Goal: Information Seeking & Learning: Find specific fact

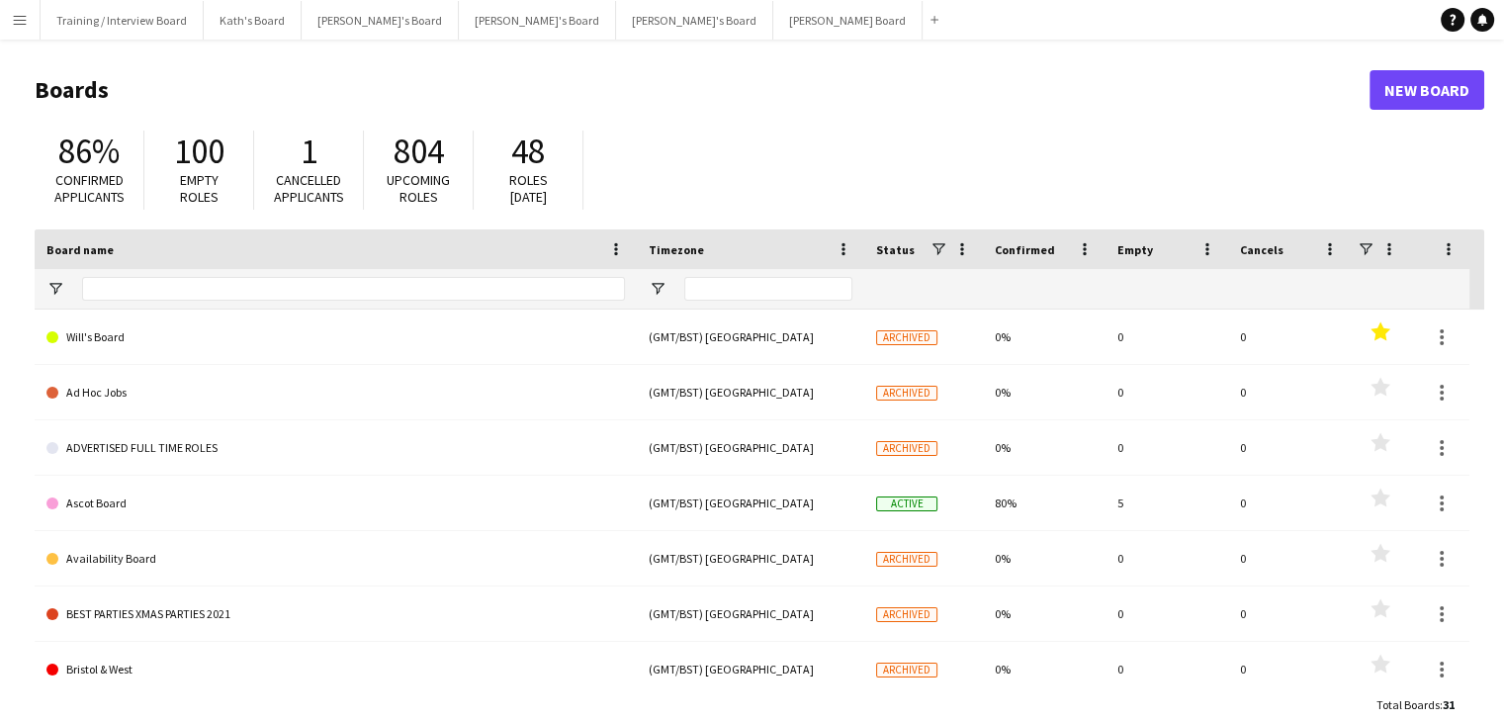
click at [16, 17] on app-icon "Menu" at bounding box center [20, 20] width 16 height 16
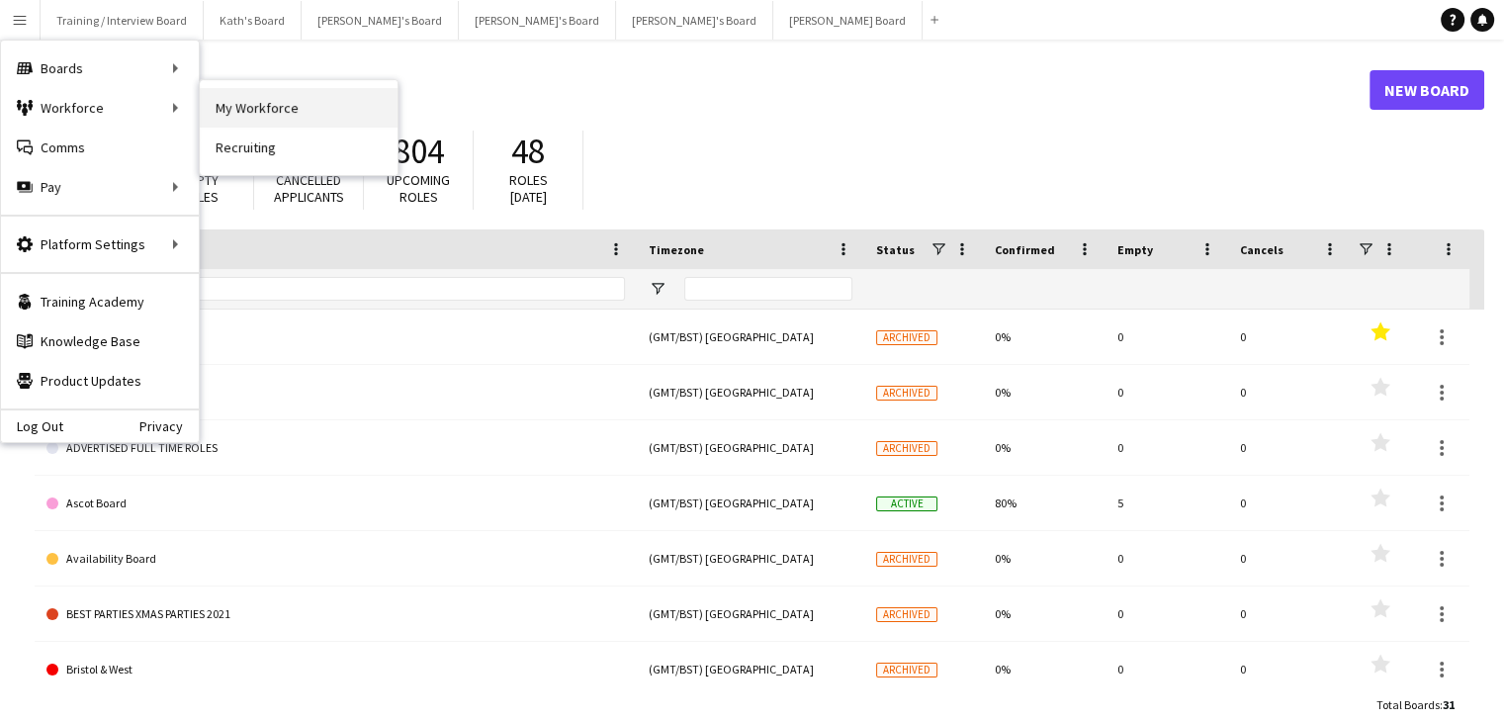
click at [258, 109] on link "My Workforce" at bounding box center [299, 108] width 198 height 40
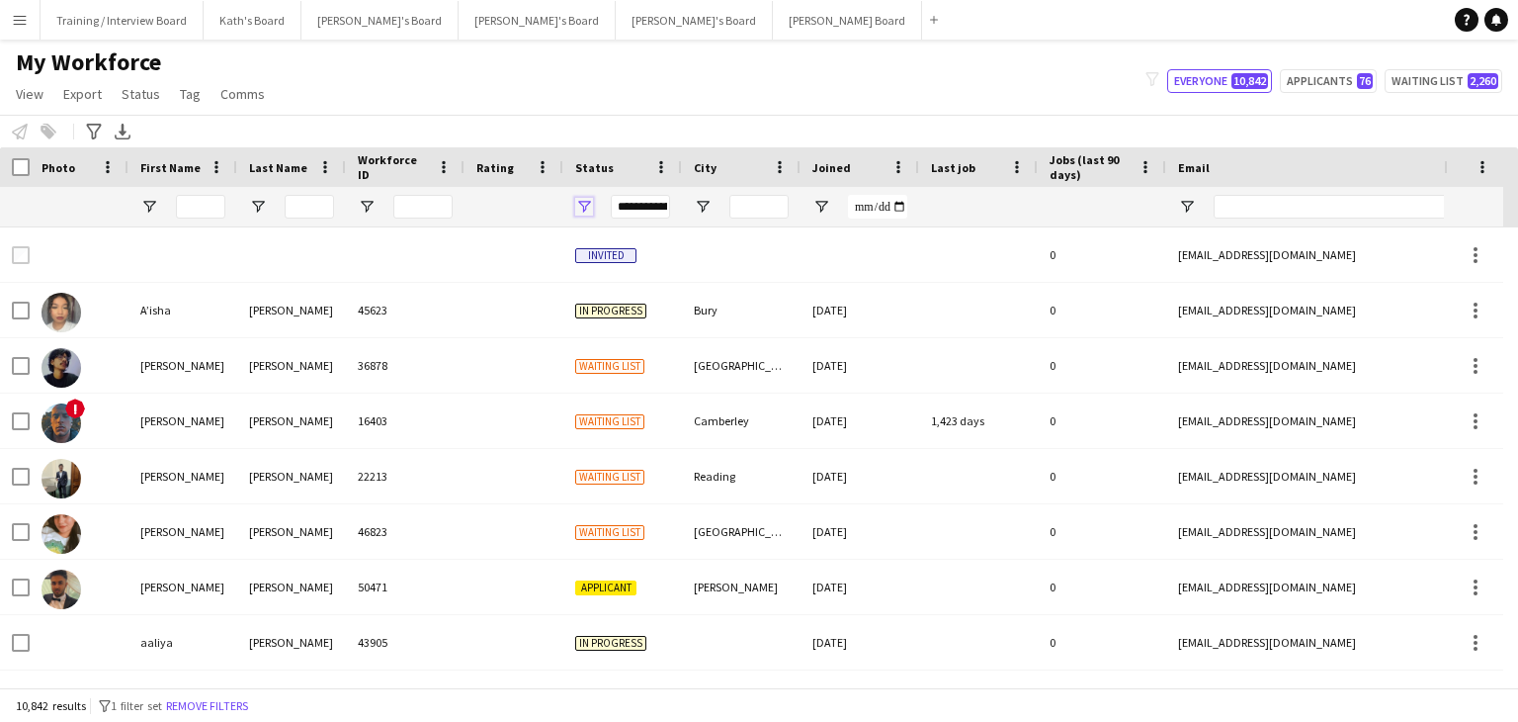
click at [580, 203] on span "Open Filter Menu" at bounding box center [584, 207] width 18 height 18
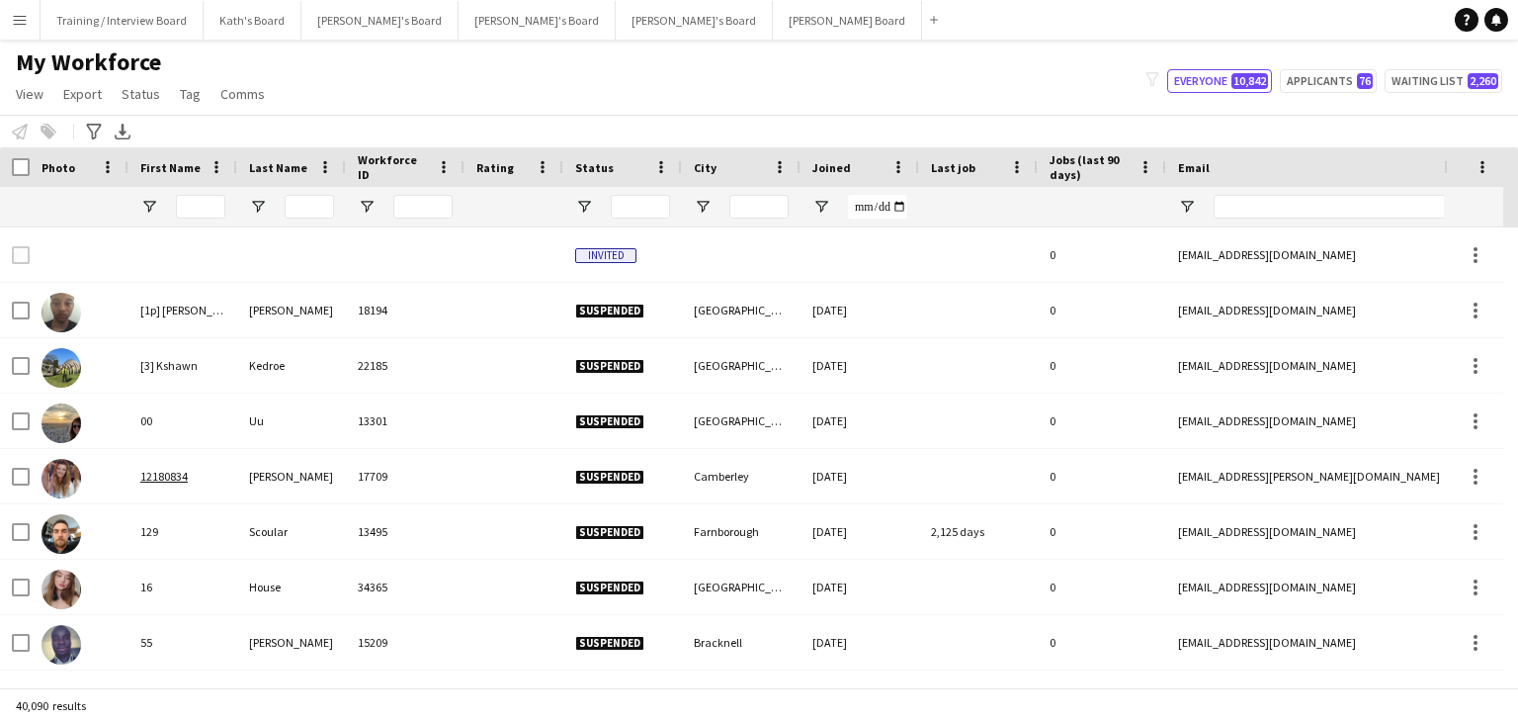
click at [628, 98] on div "My Workforce View Views Default view Compliance RTW Checks [GEOGRAPHIC_DATA] Se…" at bounding box center [759, 80] width 1518 height 67
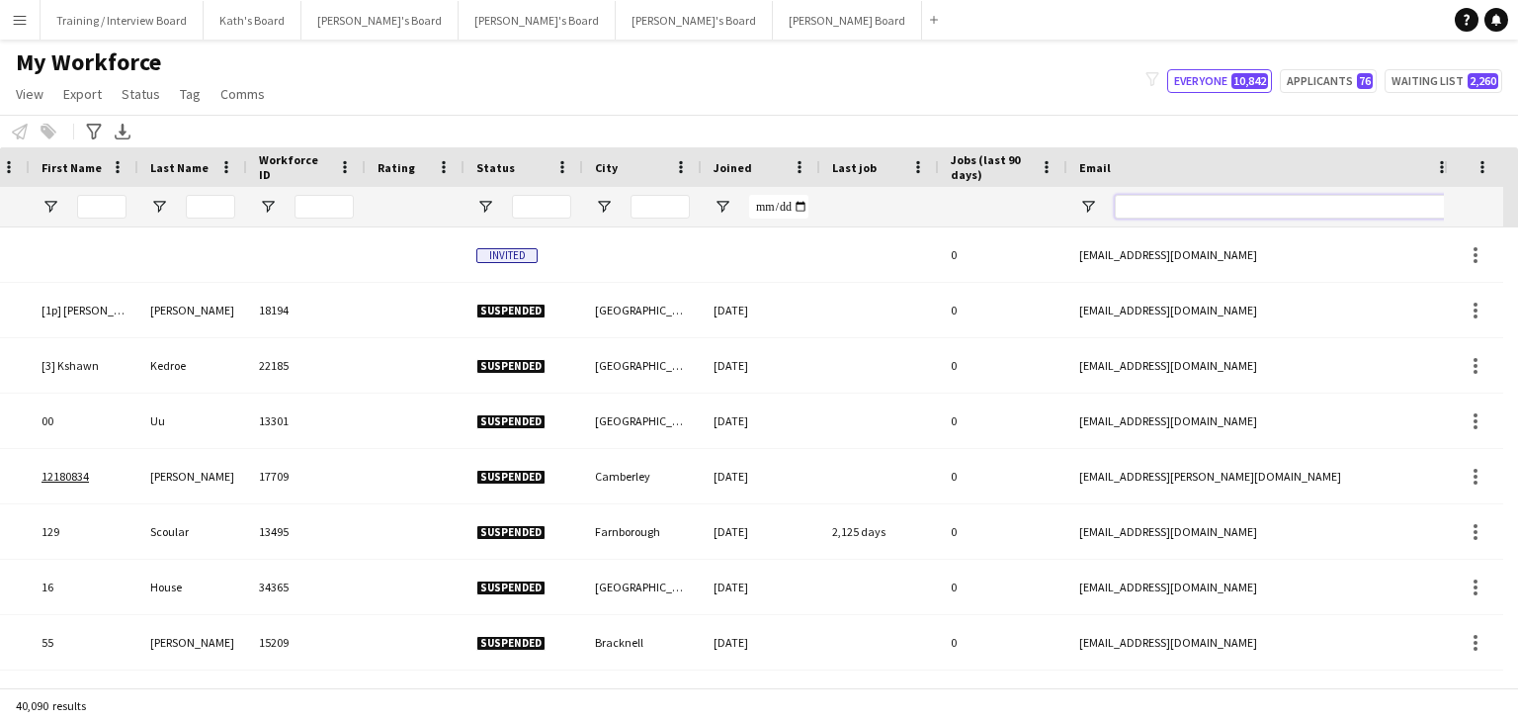
paste input "**********"
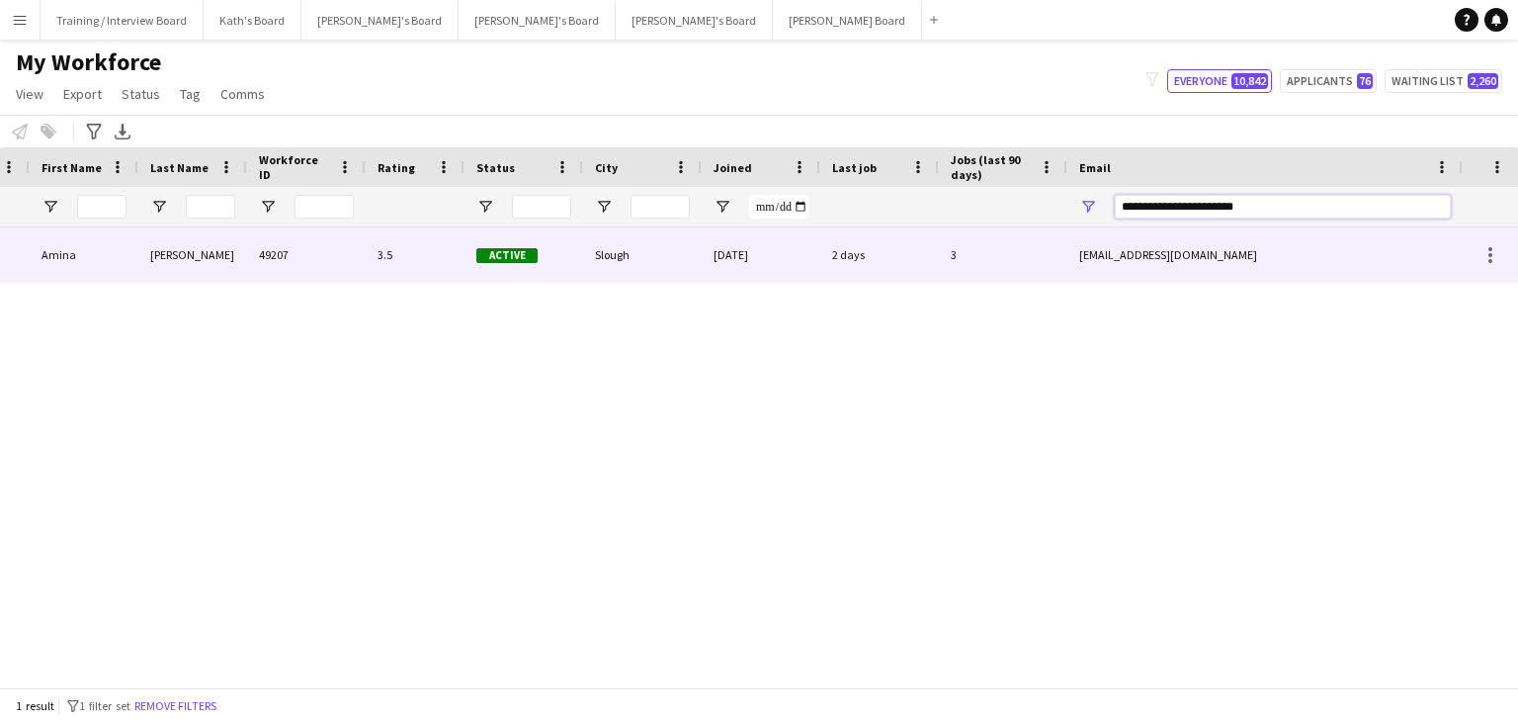
type input "**********"
click at [773, 258] on div "[DATE]" at bounding box center [761, 254] width 119 height 54
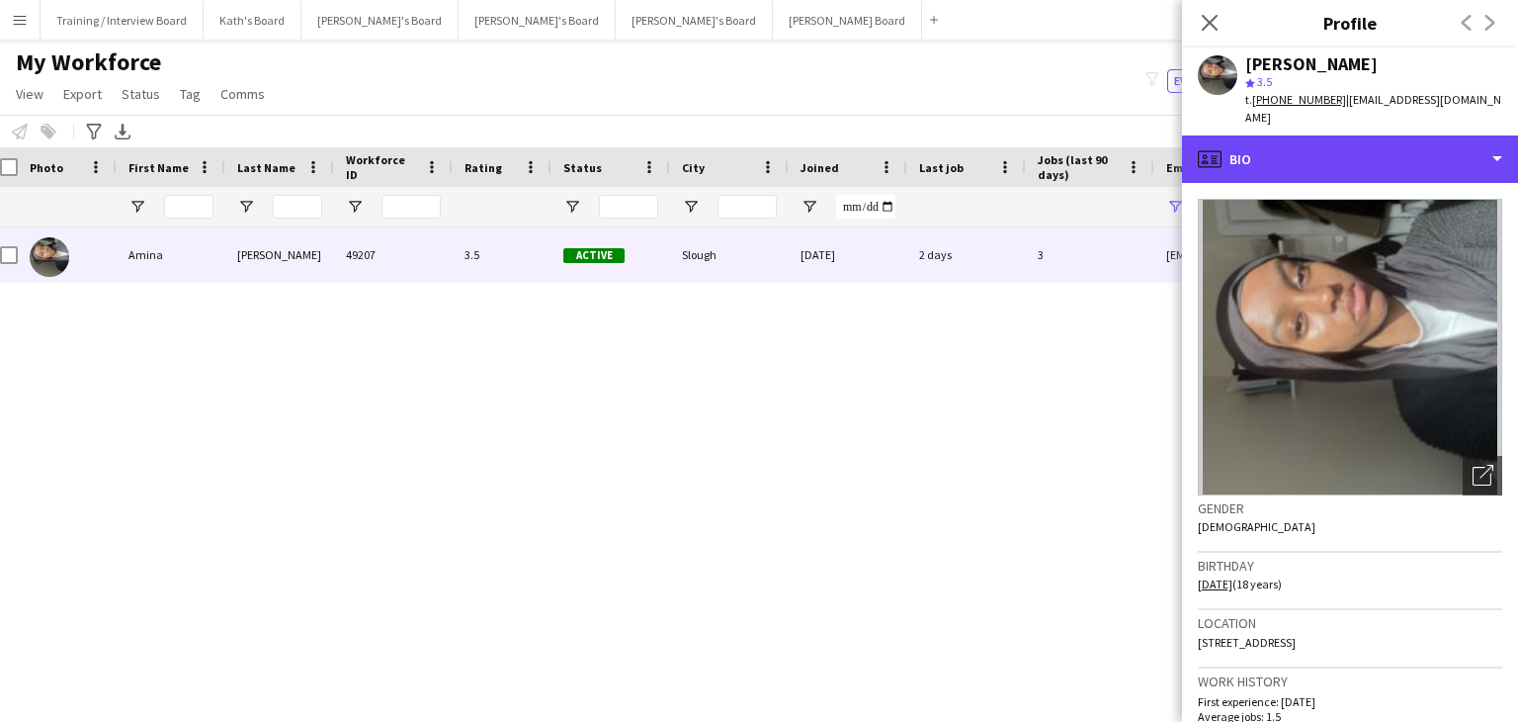
click at [1349, 153] on div "profile Bio" at bounding box center [1350, 158] width 336 height 47
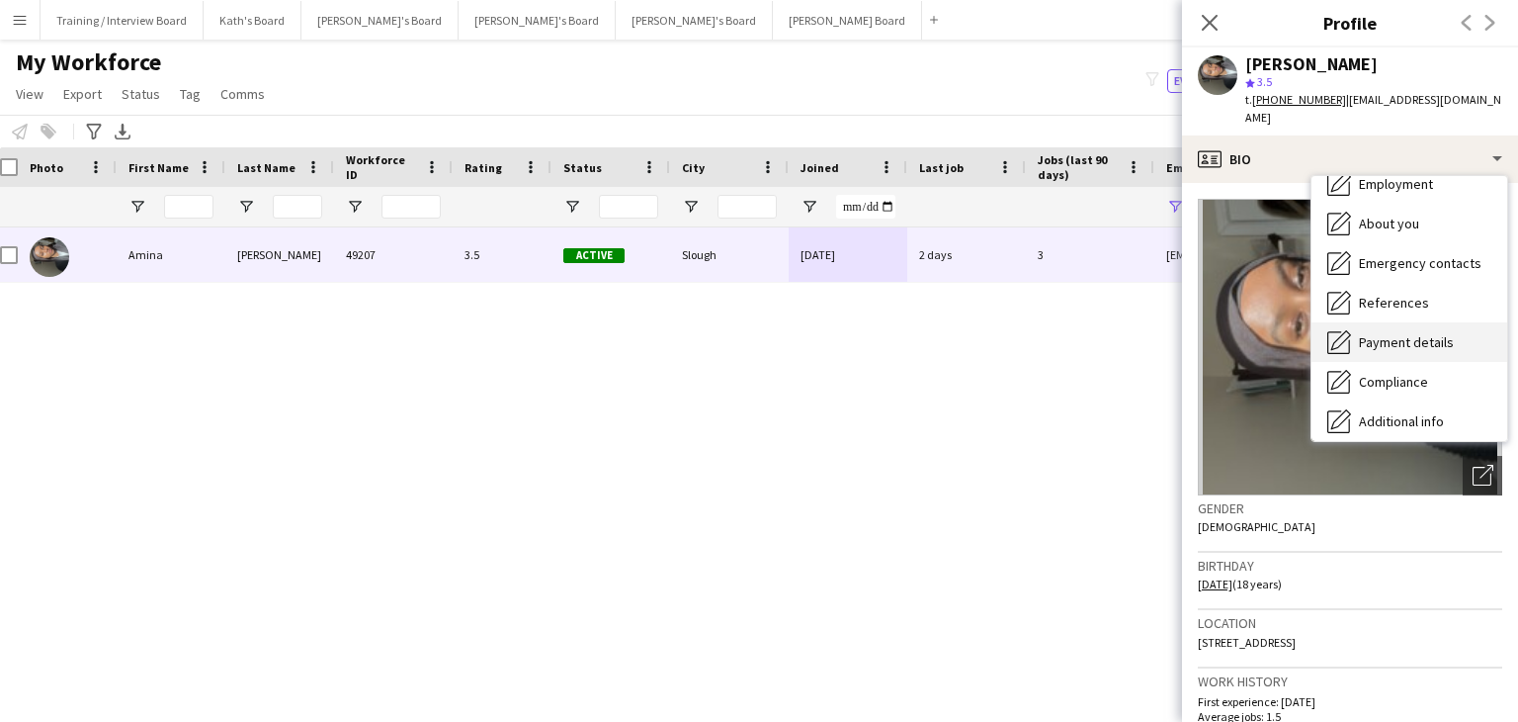
click at [1419, 333] on span "Payment details" at bounding box center [1406, 342] width 95 height 18
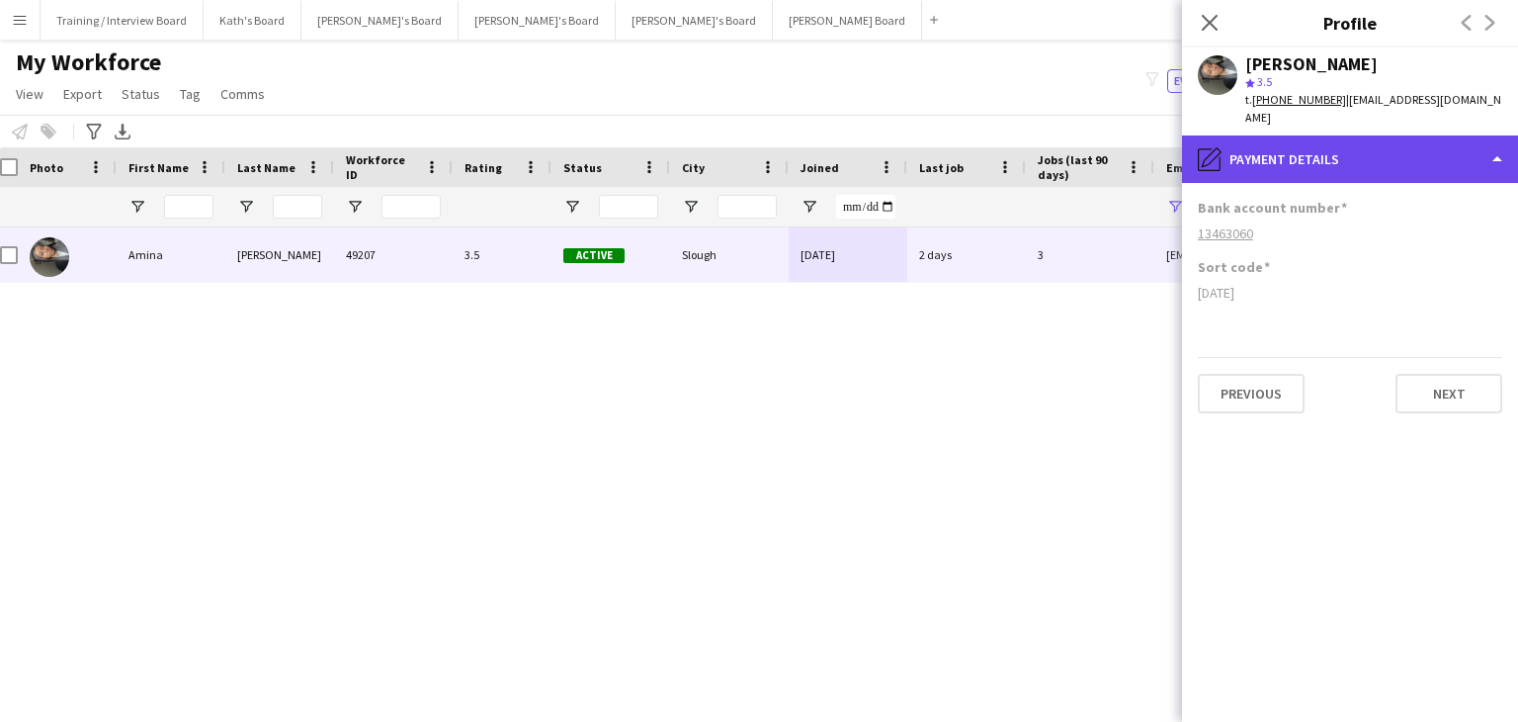
click at [1344, 151] on div "pencil4 Payment details" at bounding box center [1350, 158] width 336 height 47
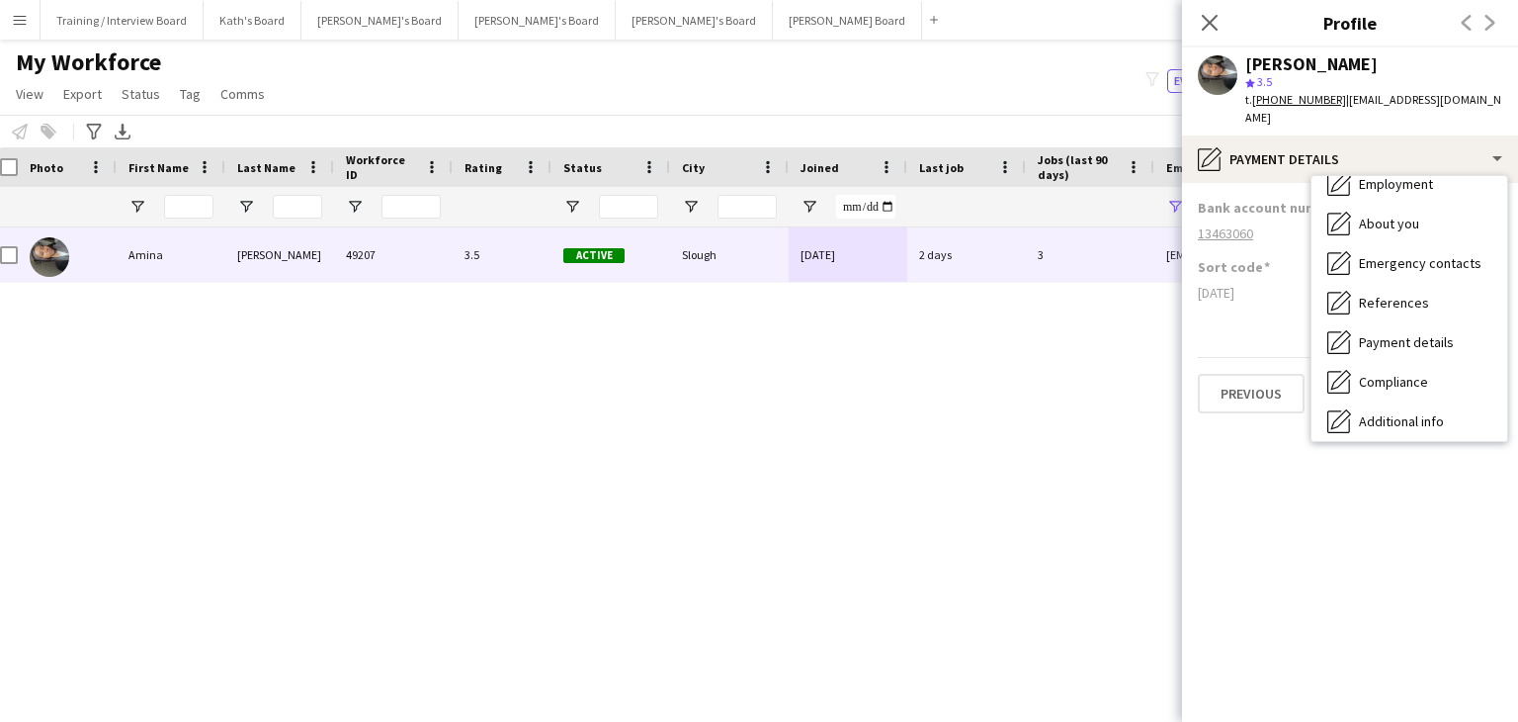
click at [1404, 175] on span "Employment" at bounding box center [1396, 184] width 74 height 18
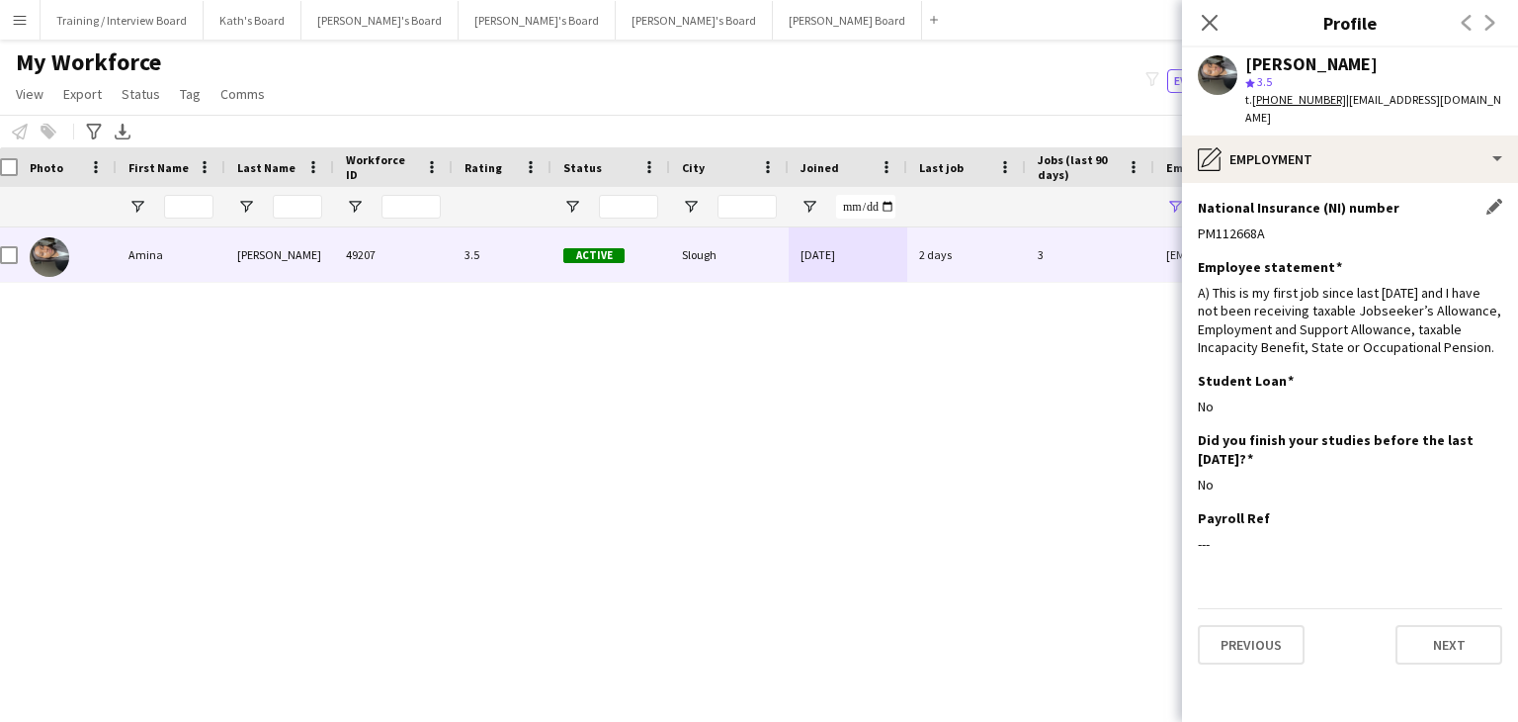
drag, startPoint x: 1257, startPoint y: 215, endPoint x: 1198, endPoint y: 211, distance: 59.5
click at [1198, 224] on div "PM112668A" at bounding box center [1350, 233] width 304 height 18
copy div "PM112668A"
click at [1212, 26] on icon at bounding box center [1209, 22] width 19 height 19
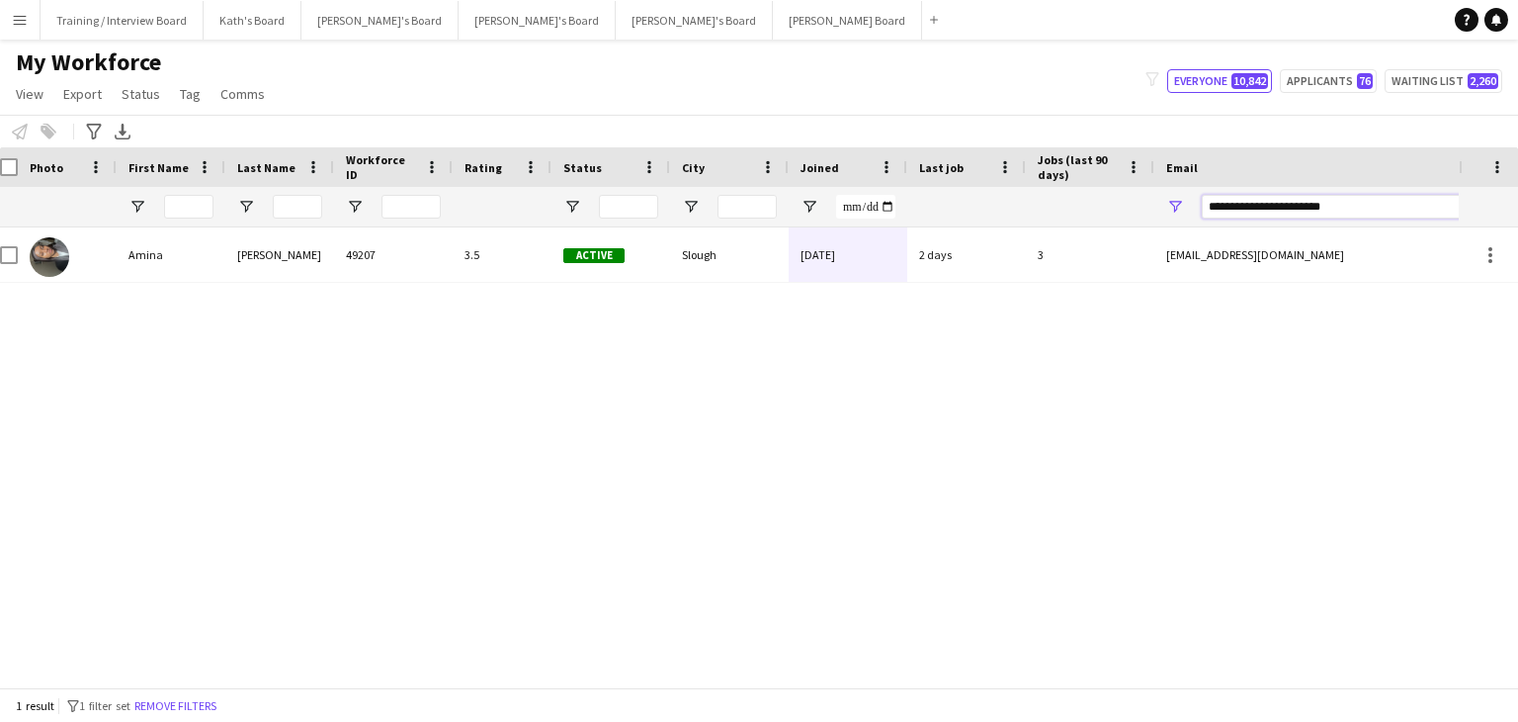
drag, startPoint x: 1387, startPoint y: 213, endPoint x: 1063, endPoint y: 215, distance: 324.2
click at [1067, 215] on div at bounding box center [1059, 207] width 2143 height 40
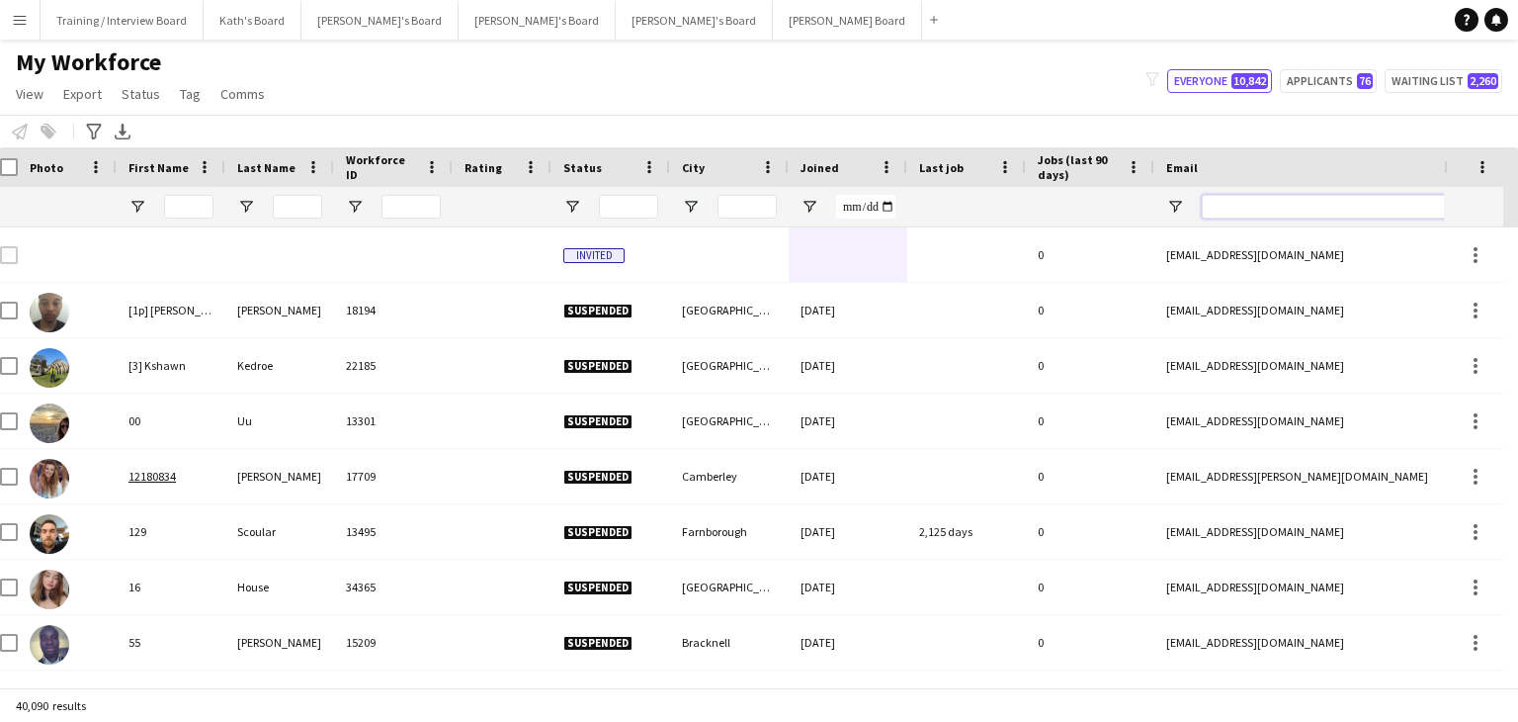
paste input "**********"
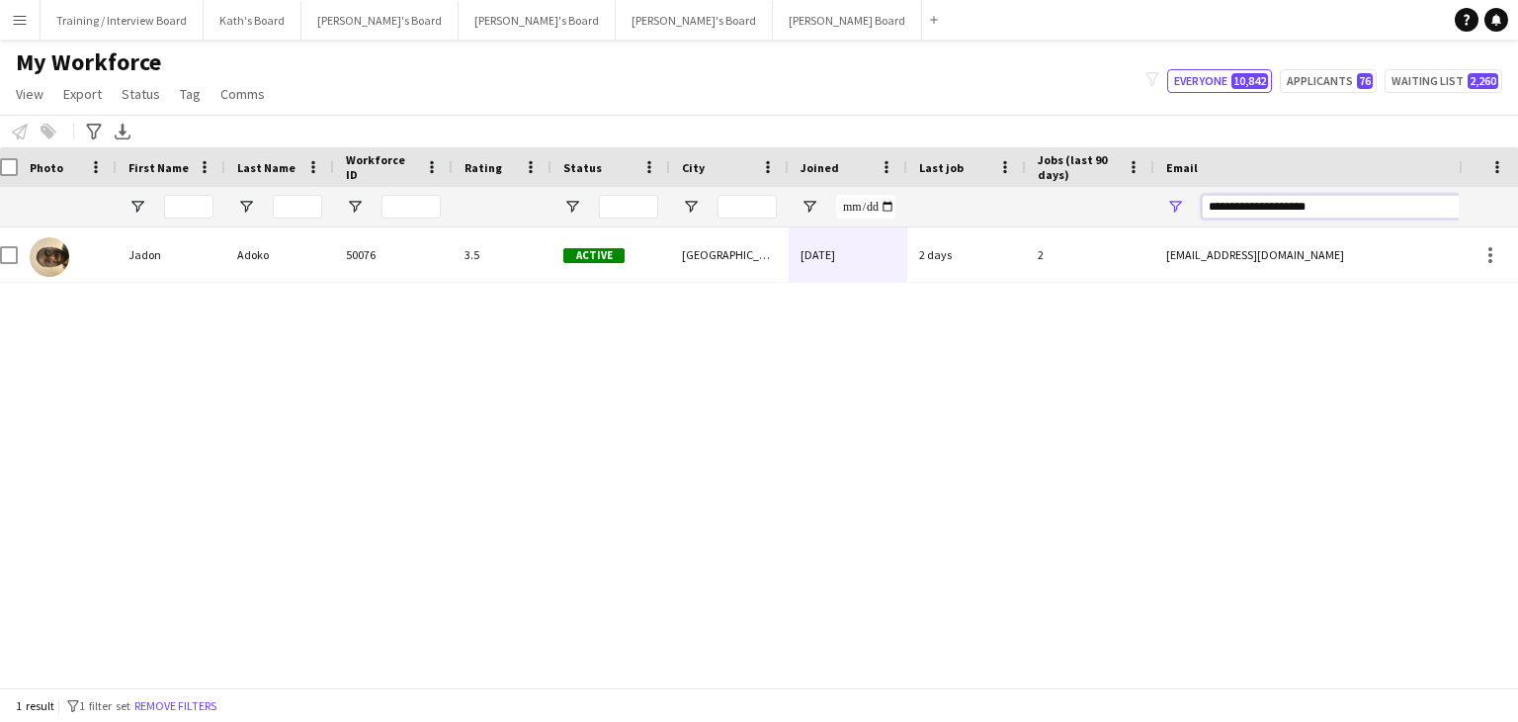
type input "**********"
click at [744, 259] on div "[GEOGRAPHIC_DATA]" at bounding box center [729, 254] width 119 height 54
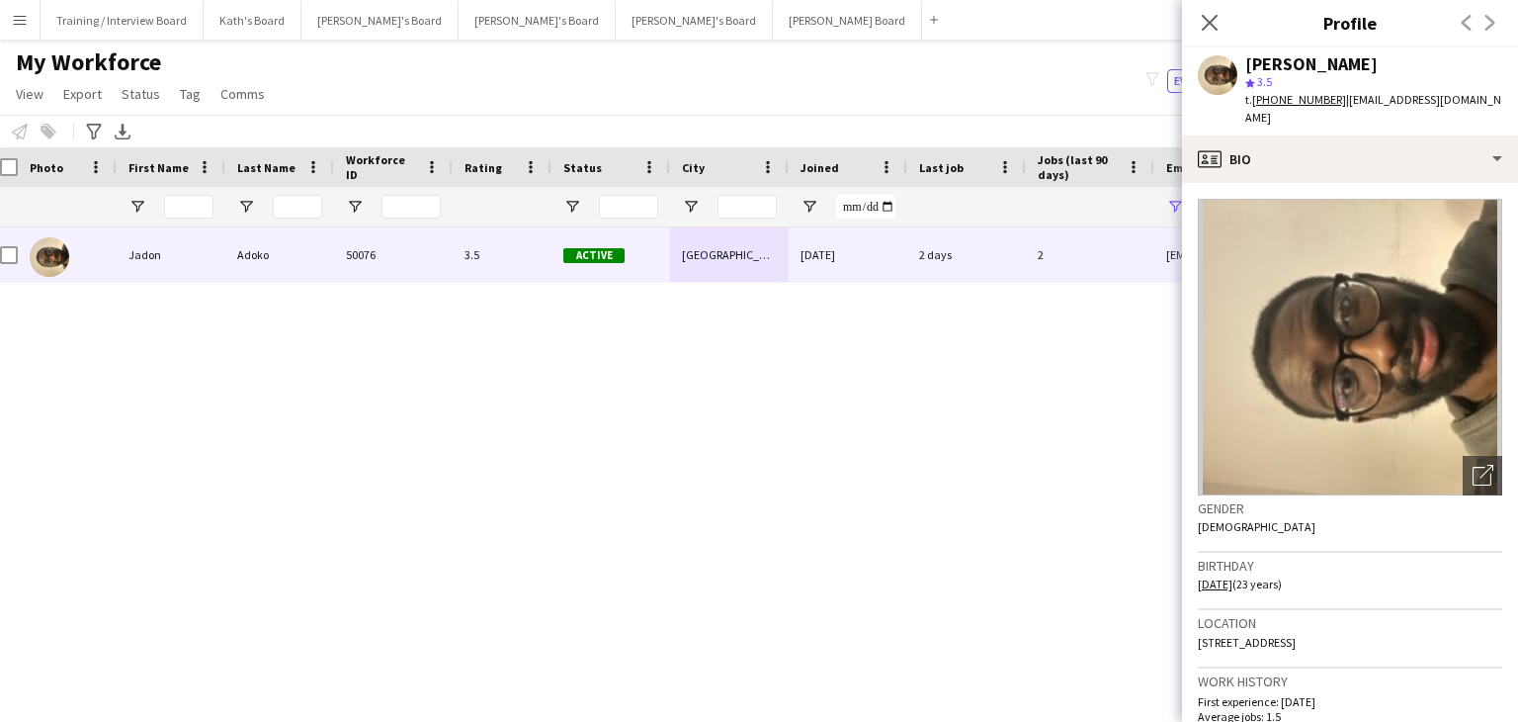
drag, startPoint x: 1345, startPoint y: 627, endPoint x: 1294, endPoint y: 625, distance: 51.4
click at [1294, 625] on div "Location [STREET_ADDRESS]" at bounding box center [1350, 638] width 304 height 57
copy span "SE15 5UD"
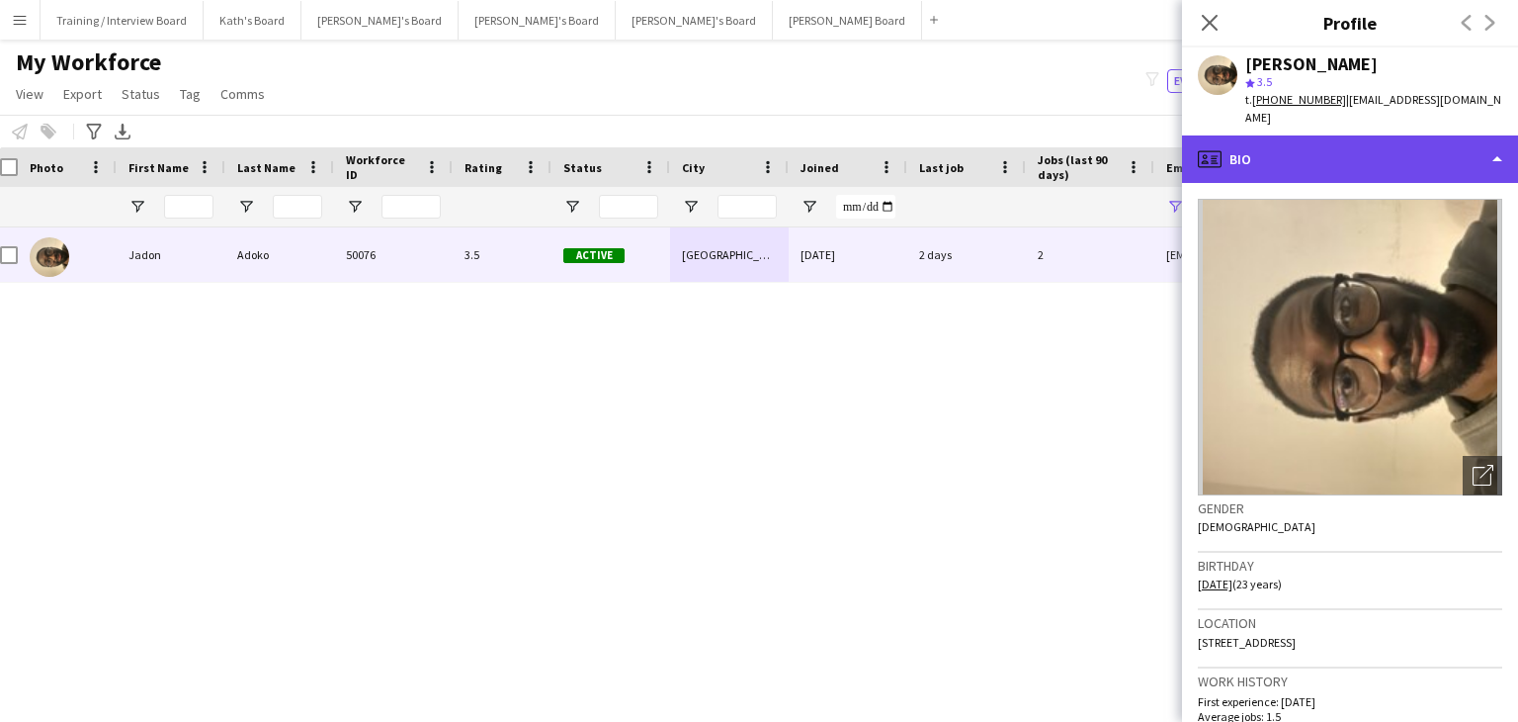
click at [1405, 135] on div "profile Bio" at bounding box center [1350, 158] width 336 height 47
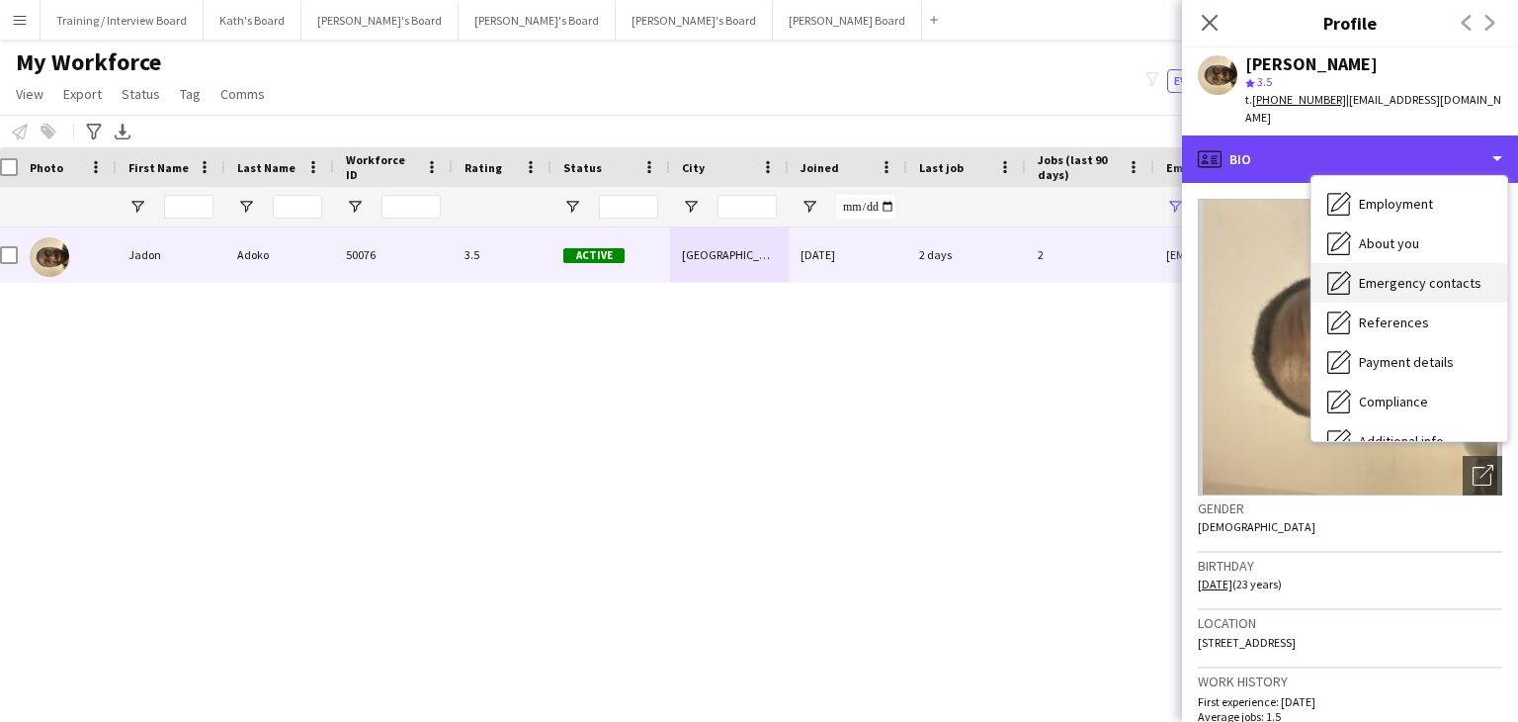
scroll to position [198, 0]
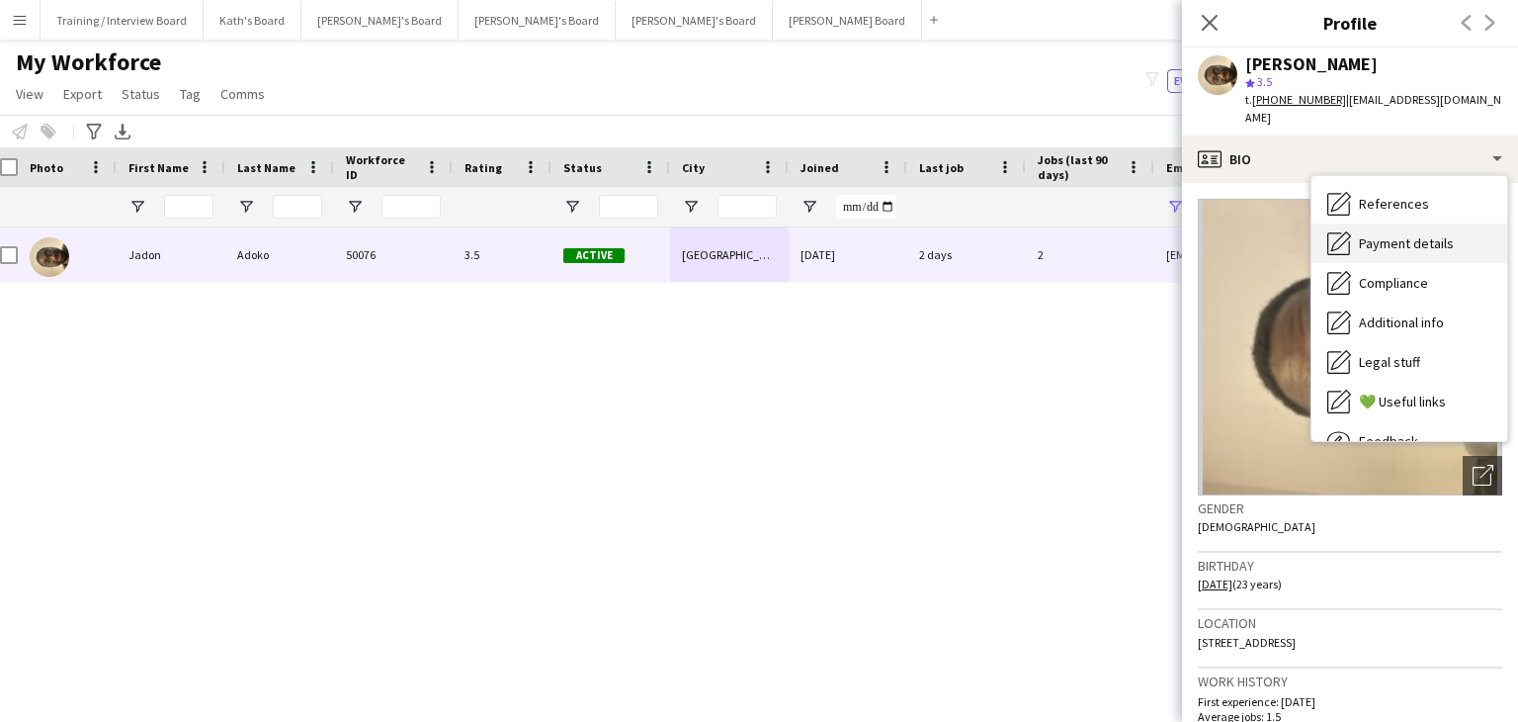
click at [1407, 234] on span "Payment details" at bounding box center [1406, 243] width 95 height 18
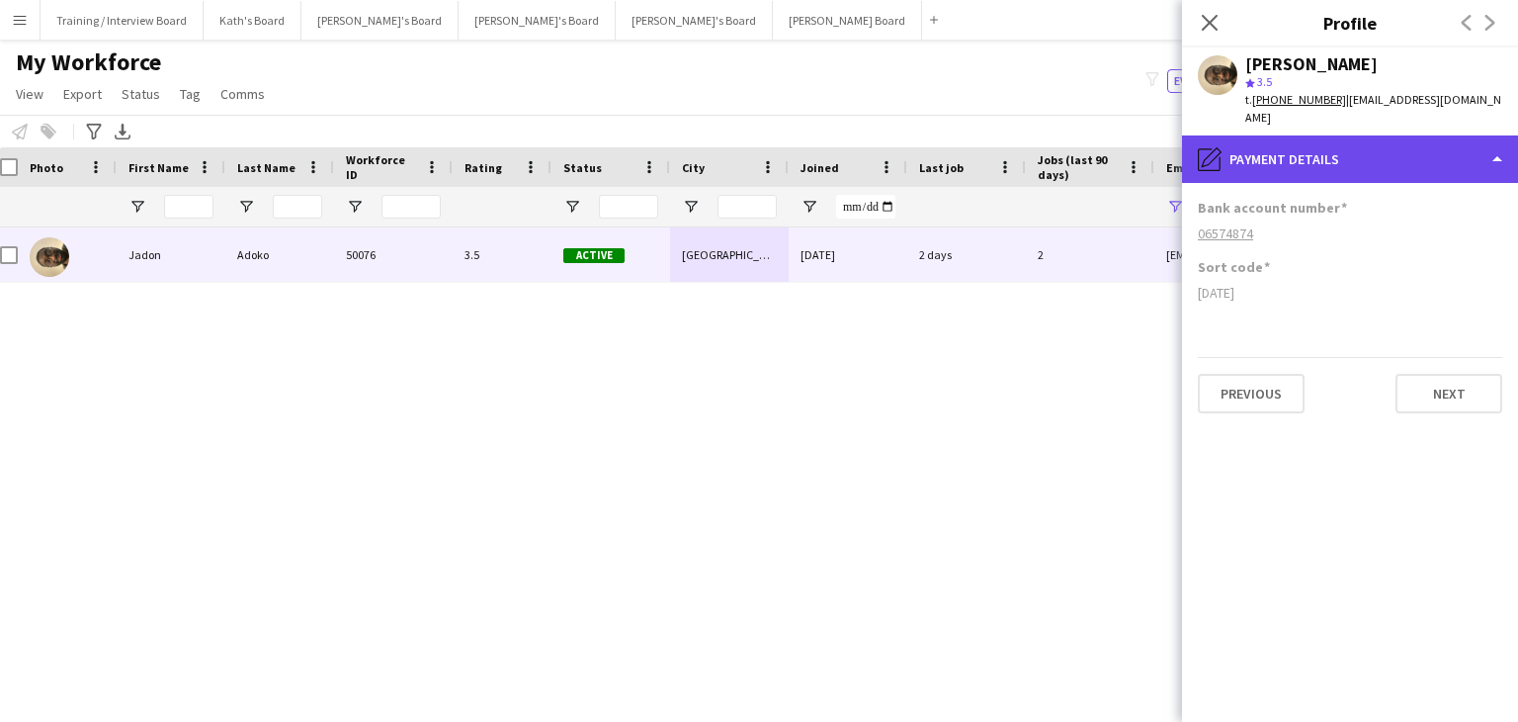
click at [1390, 148] on div "pencil4 Payment details" at bounding box center [1350, 158] width 336 height 47
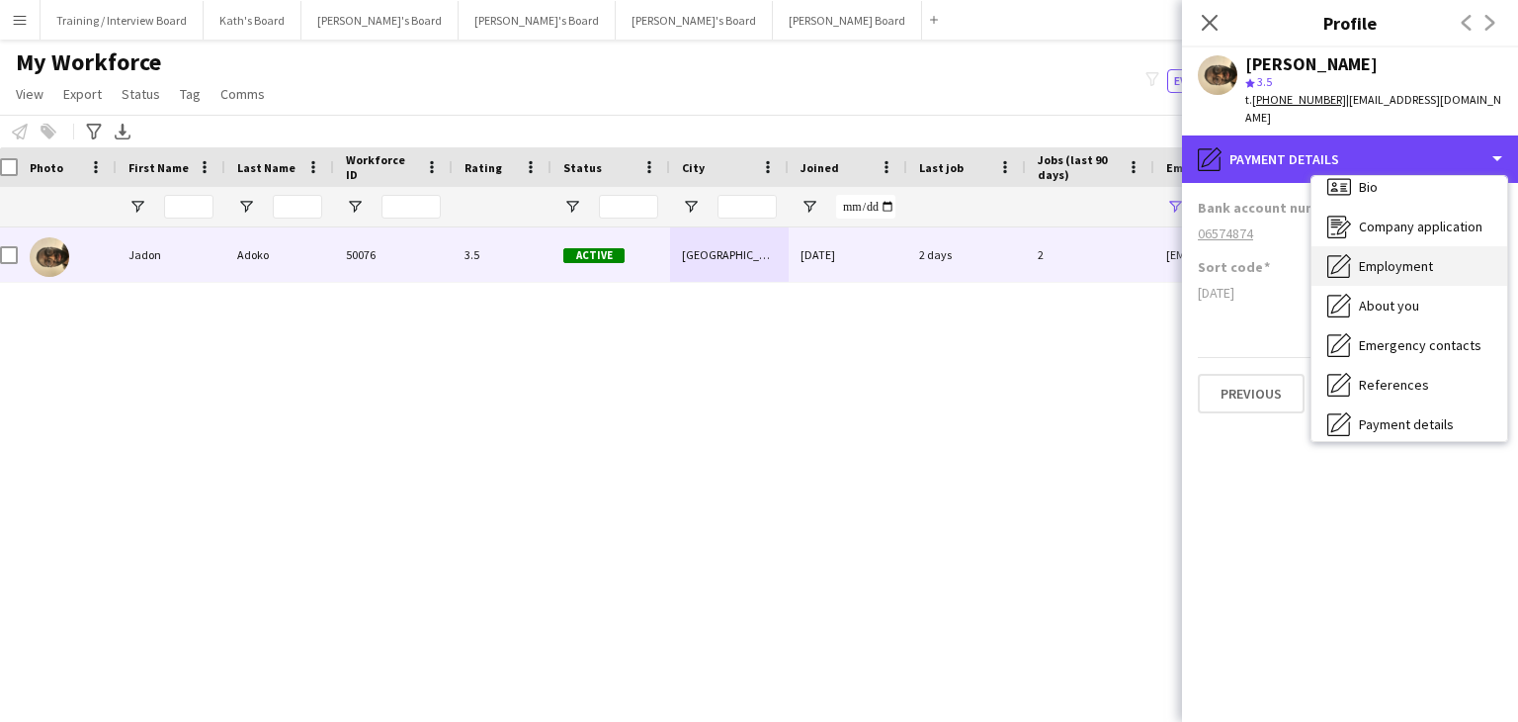
scroll to position [0, 0]
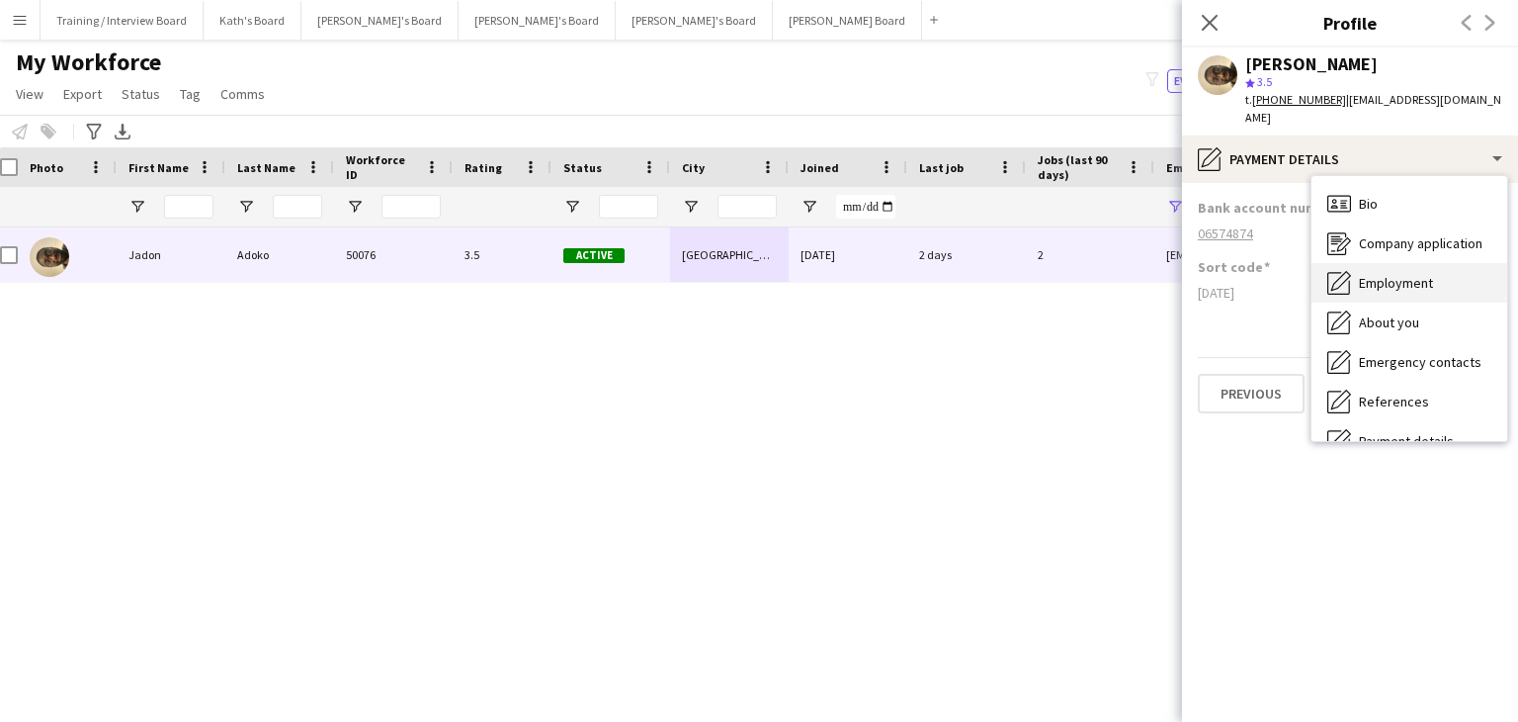
click at [1418, 263] on div "Employment Employment" at bounding box center [1410, 283] width 196 height 40
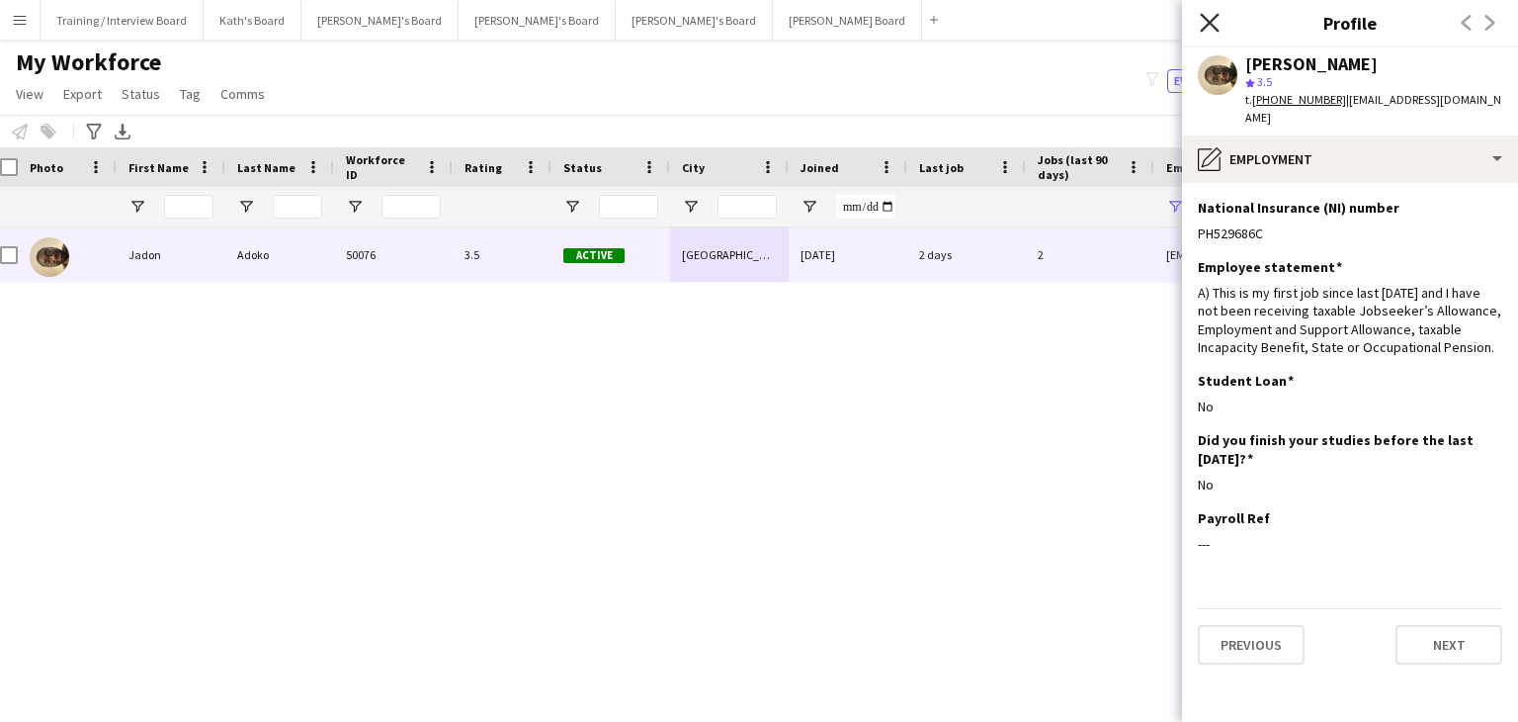
click at [1206, 27] on icon at bounding box center [1209, 22] width 19 height 19
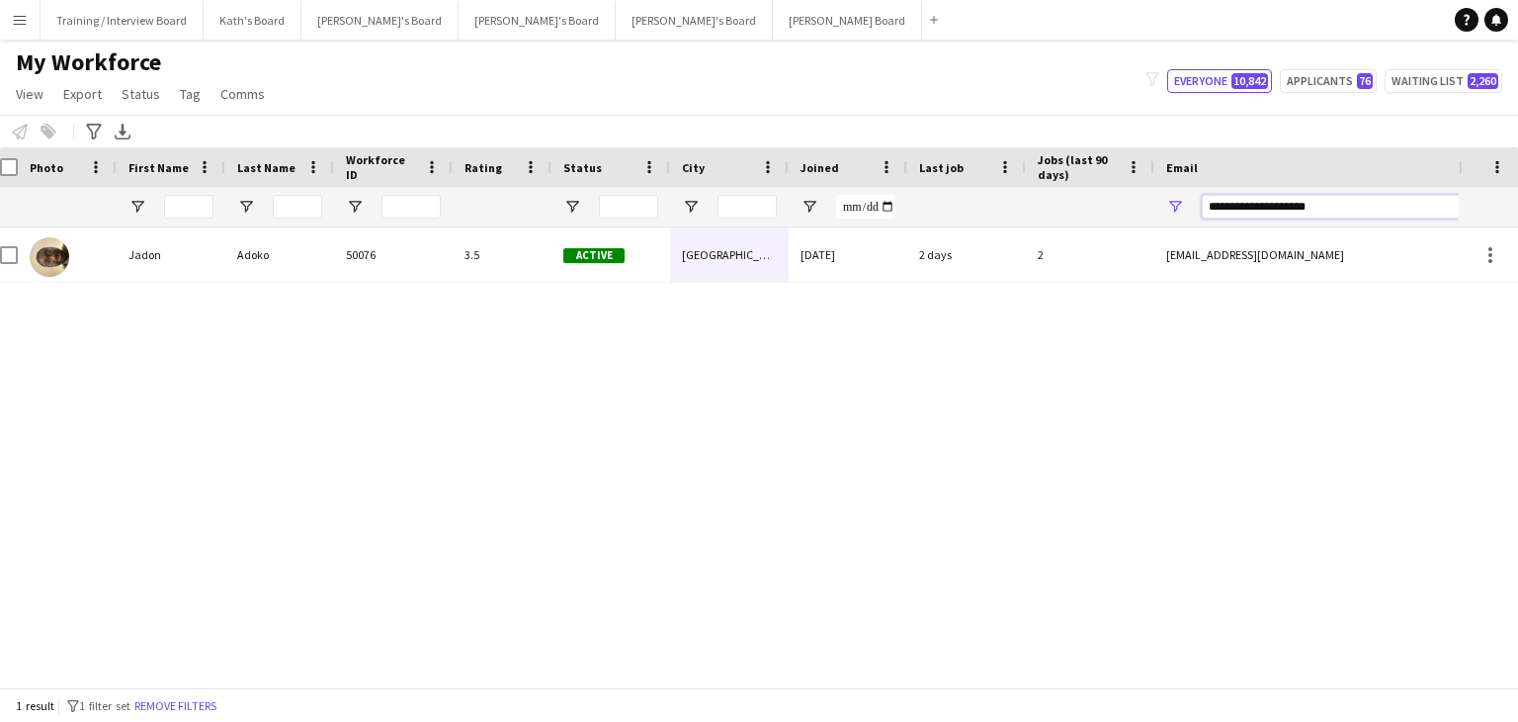
drag, startPoint x: 1367, startPoint y: 212, endPoint x: 1040, endPoint y: 222, distance: 327.4
click at [1040, 222] on div at bounding box center [1059, 207] width 2143 height 40
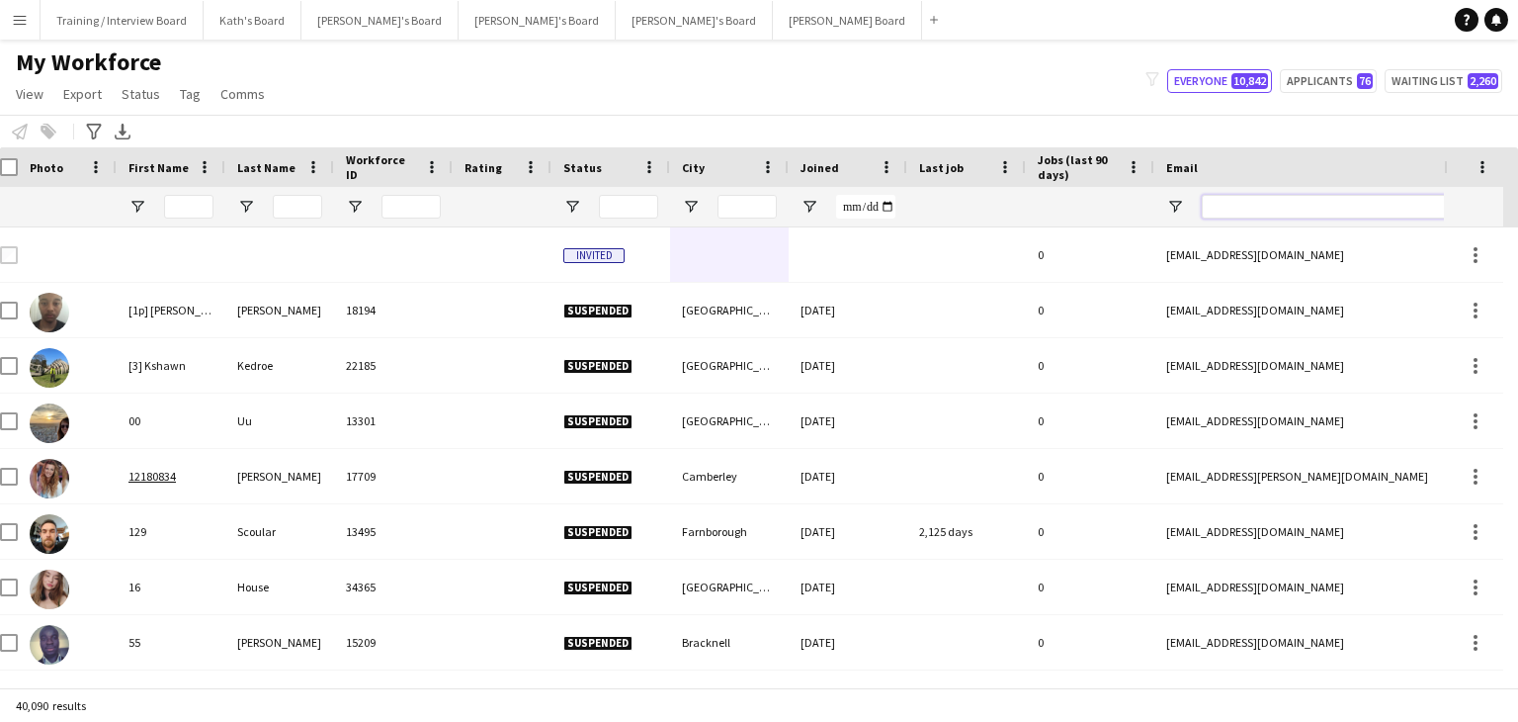
paste input "**********"
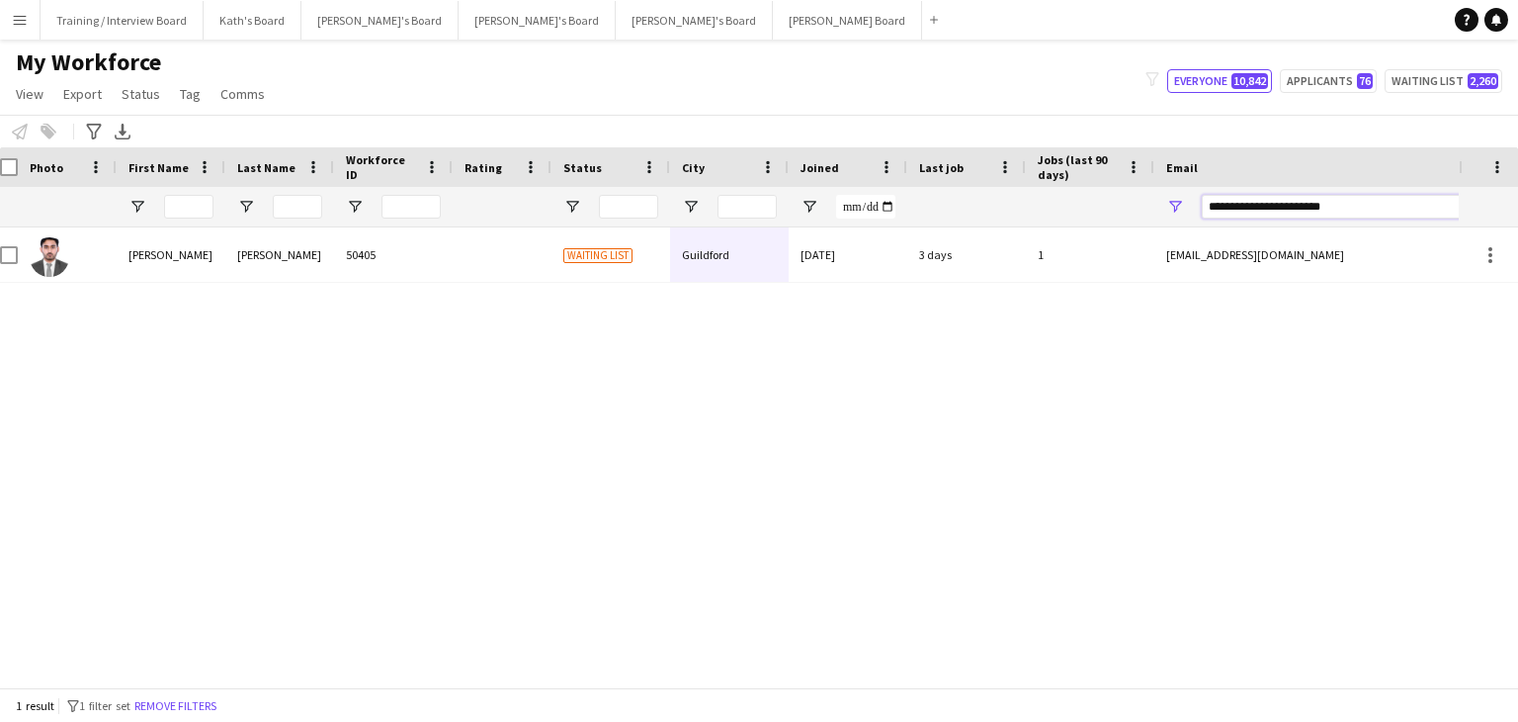
type input "**********"
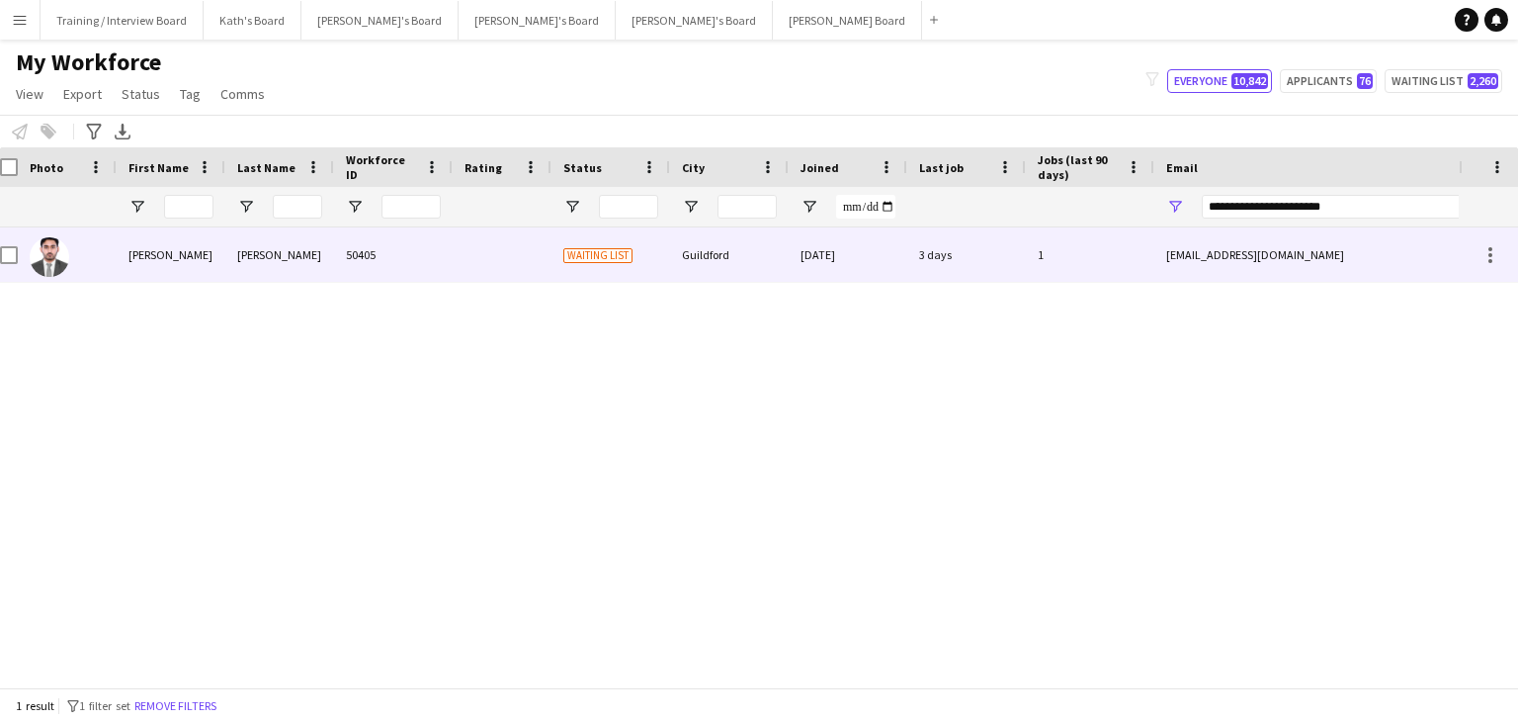
click at [807, 280] on div "[DATE]" at bounding box center [848, 254] width 119 height 54
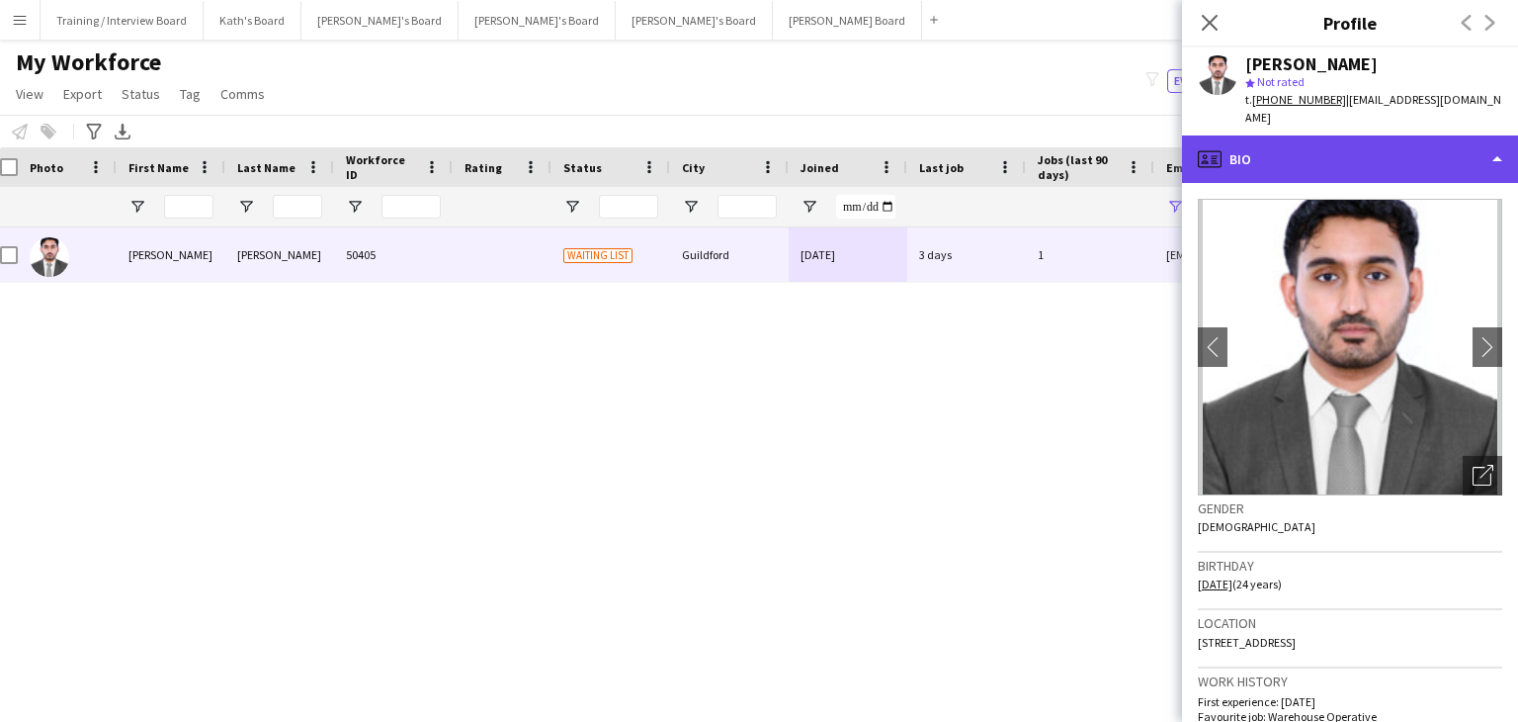
click at [1336, 159] on div "profile Bio" at bounding box center [1350, 158] width 336 height 47
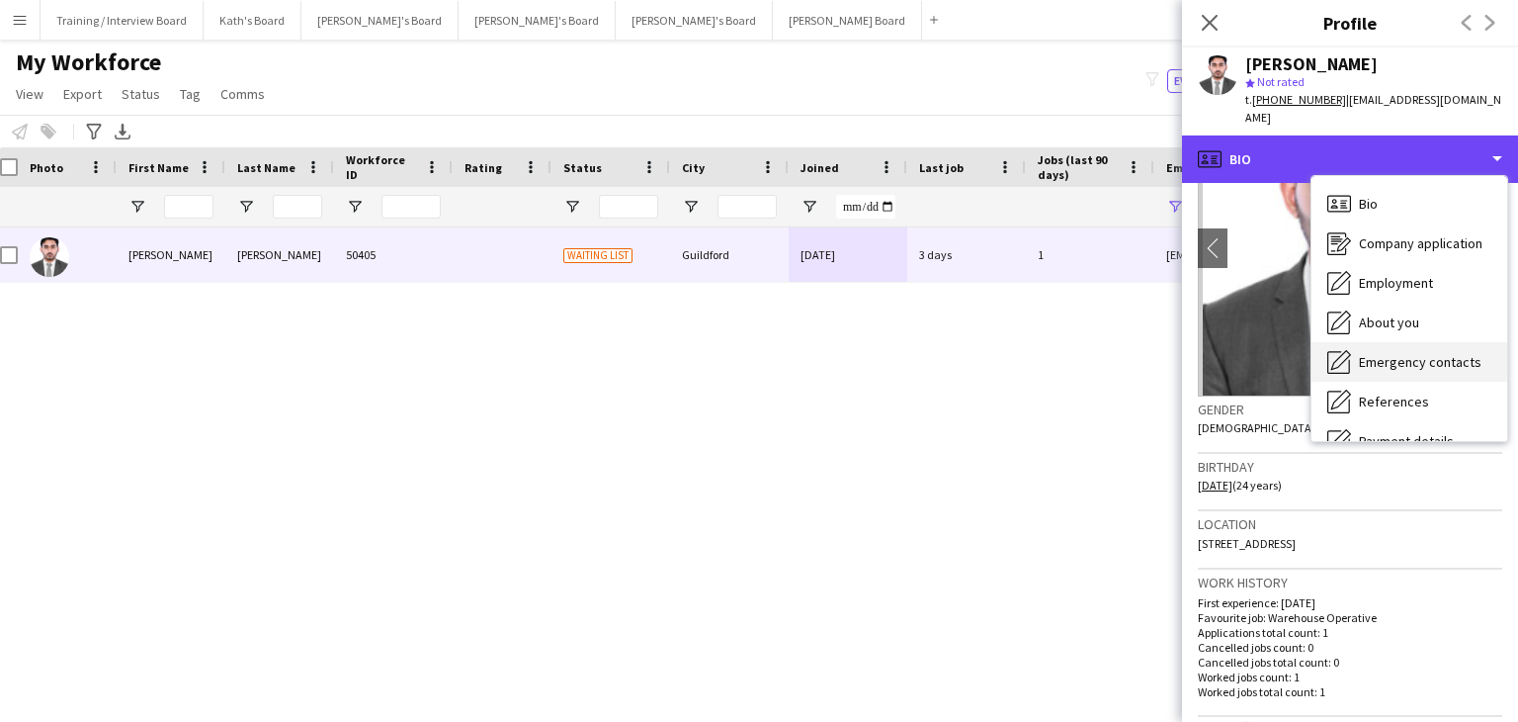
scroll to position [99, 0]
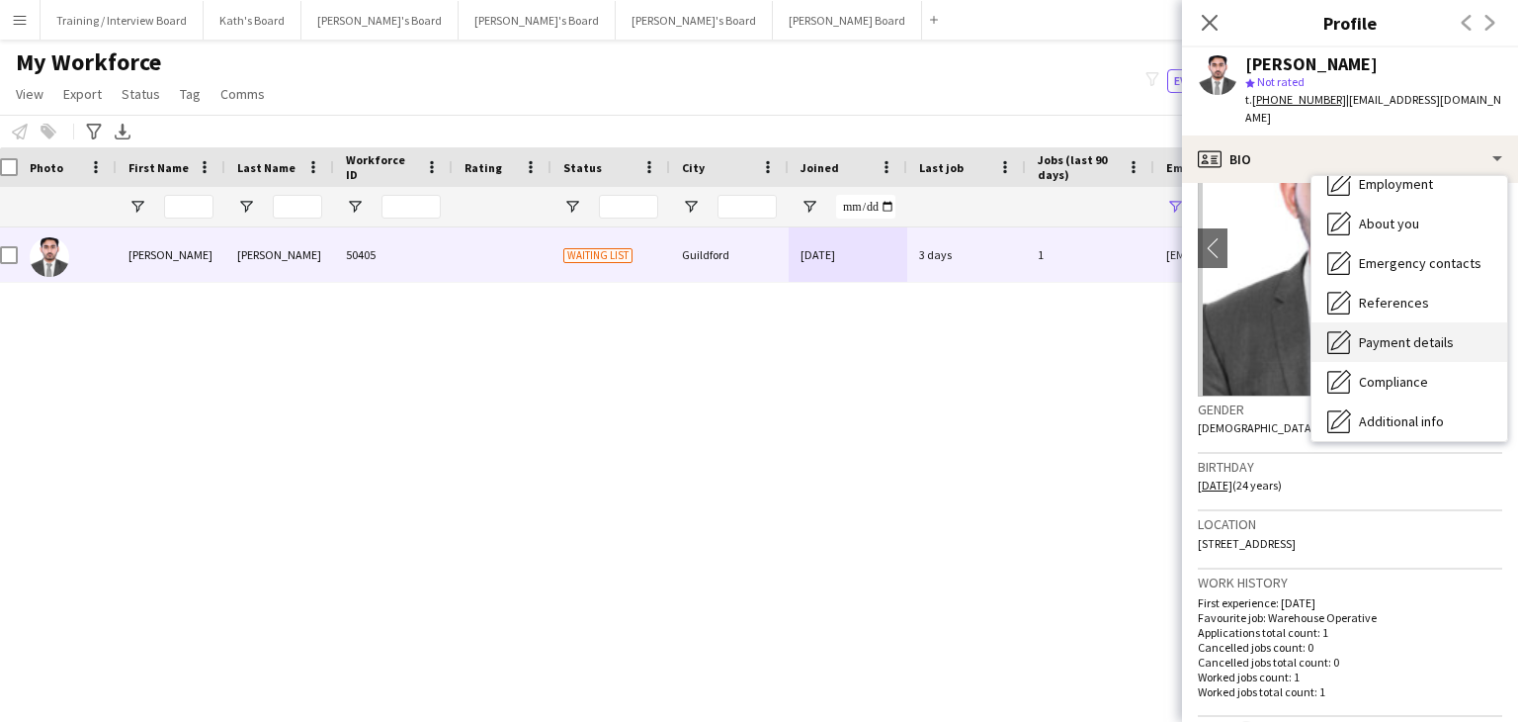
click at [1404, 335] on div "Payment details Payment details" at bounding box center [1410, 342] width 196 height 40
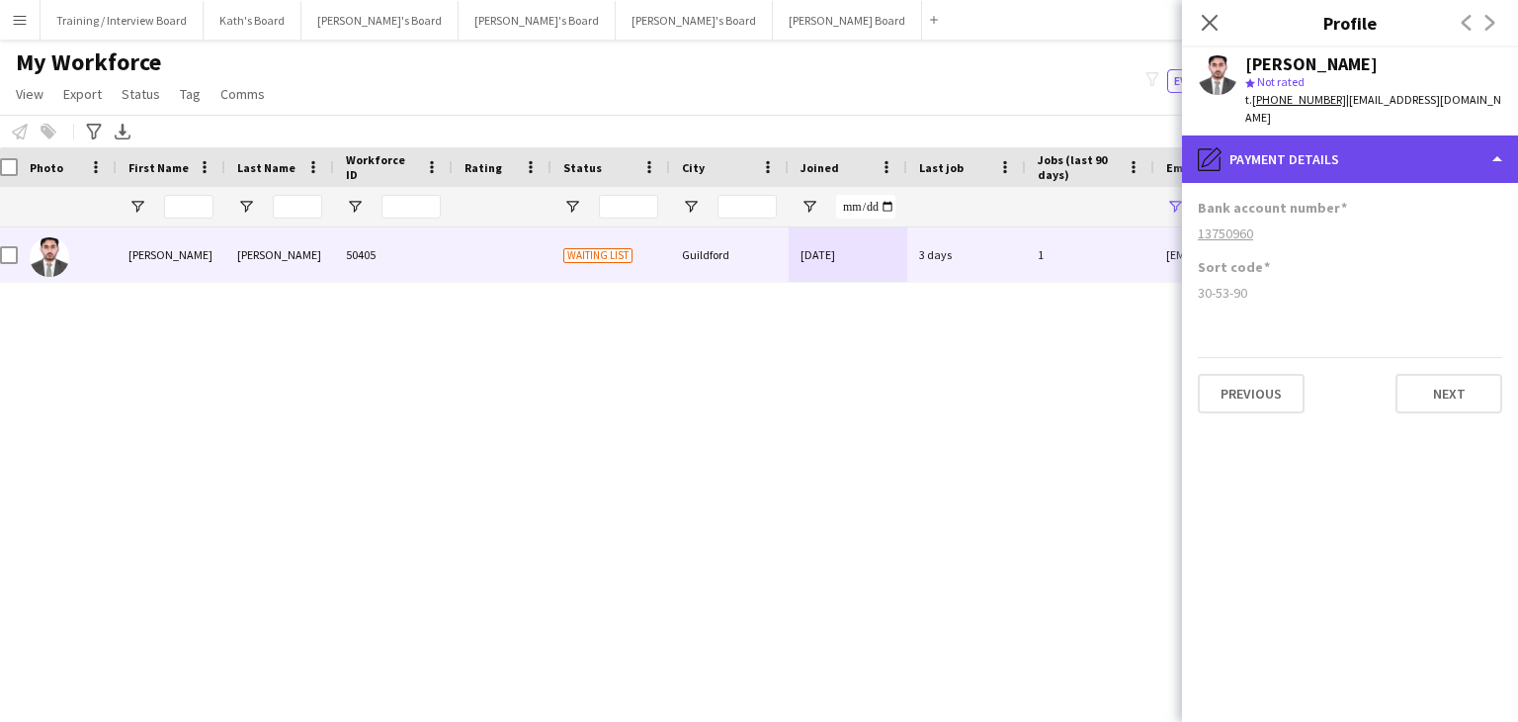
click at [1349, 135] on div "pencil4 Payment details" at bounding box center [1350, 158] width 336 height 47
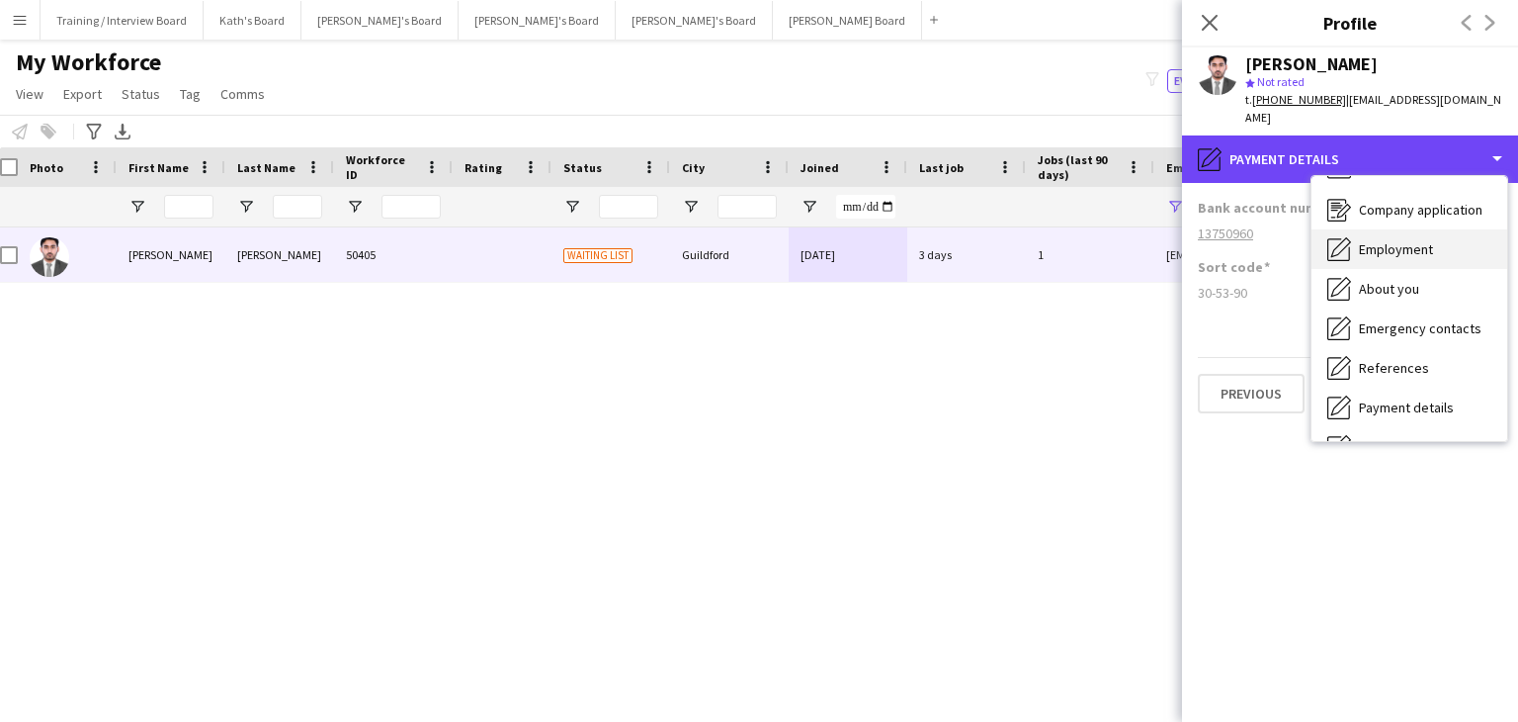
scroll to position [0, 0]
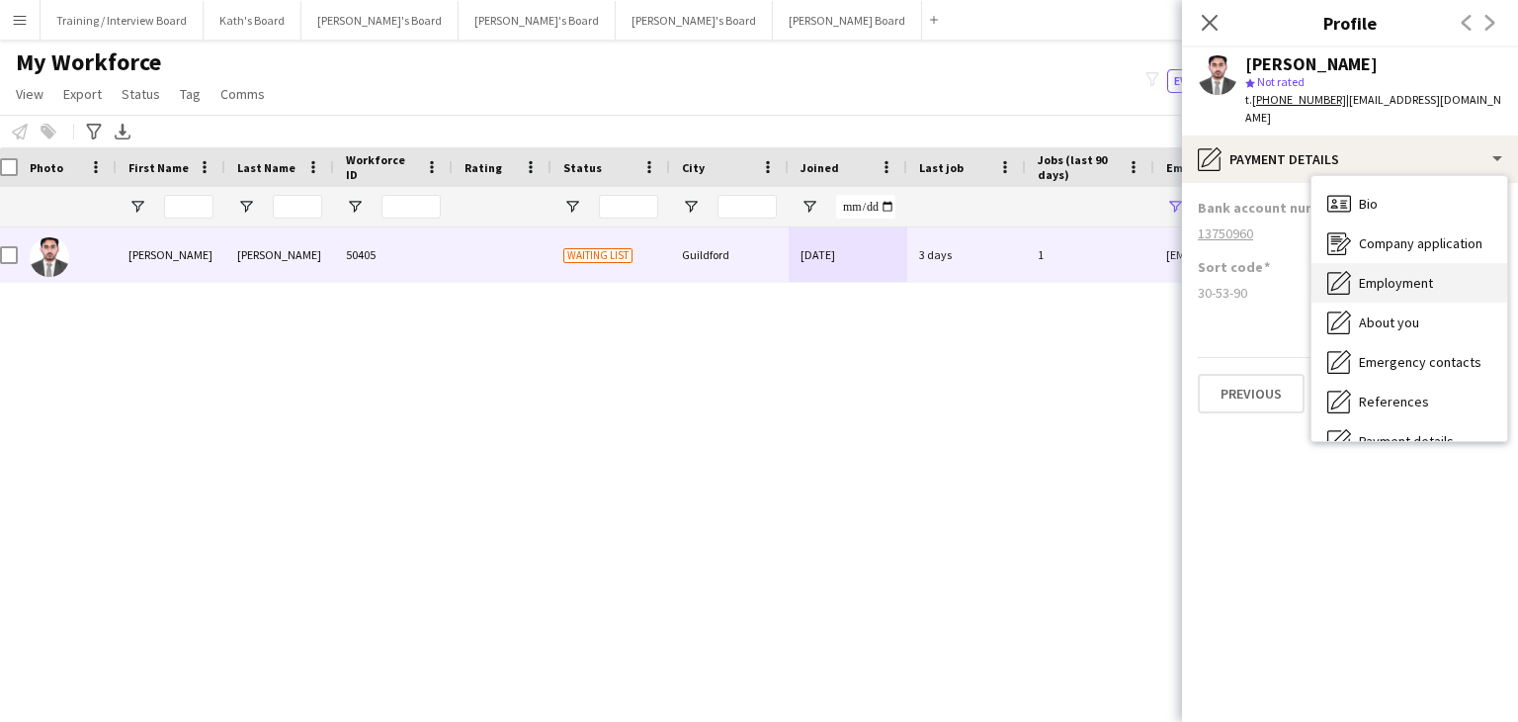
click at [1410, 263] on div "Employment Employment" at bounding box center [1410, 283] width 196 height 40
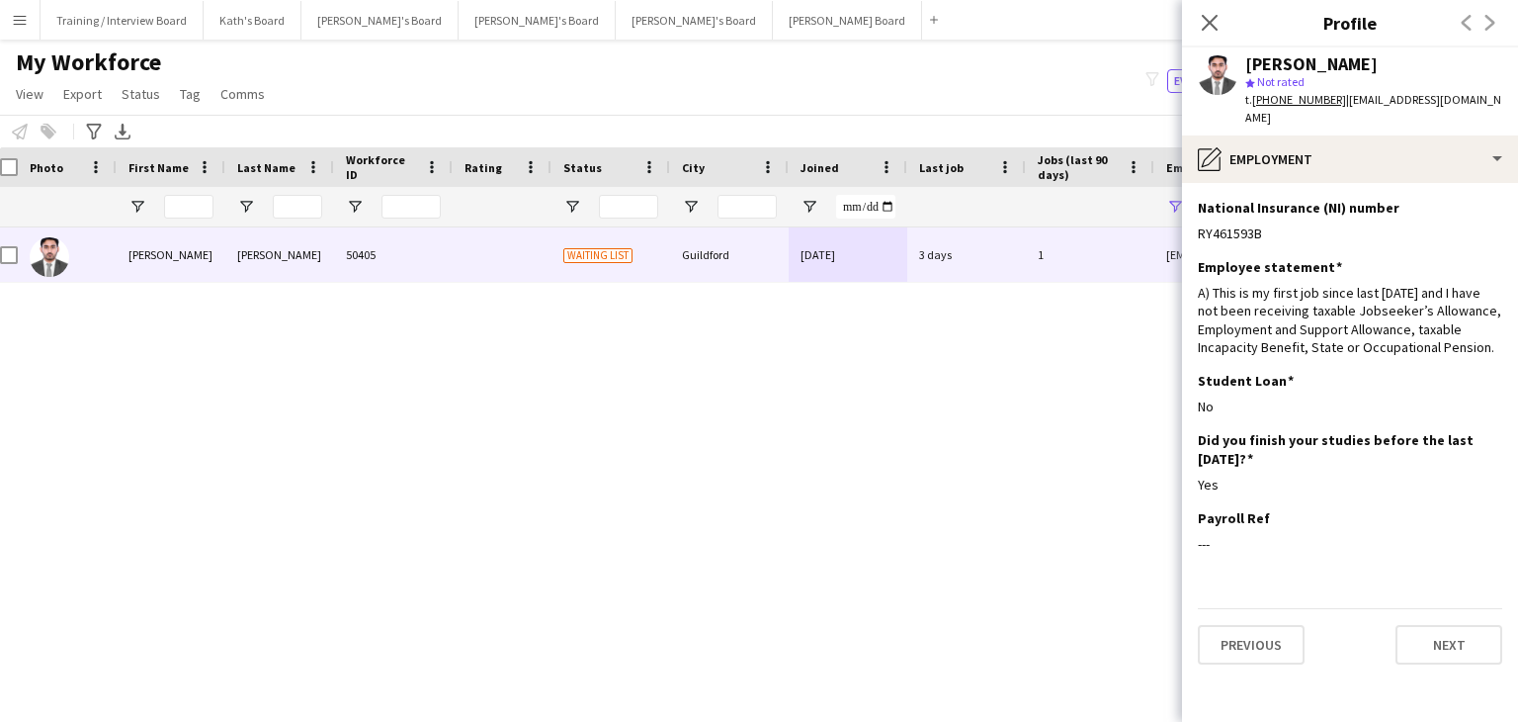
drag, startPoint x: 1210, startPoint y: 21, endPoint x: 1155, endPoint y: 125, distance: 117.6
click at [1210, 21] on icon at bounding box center [1210, 23] width 16 height 16
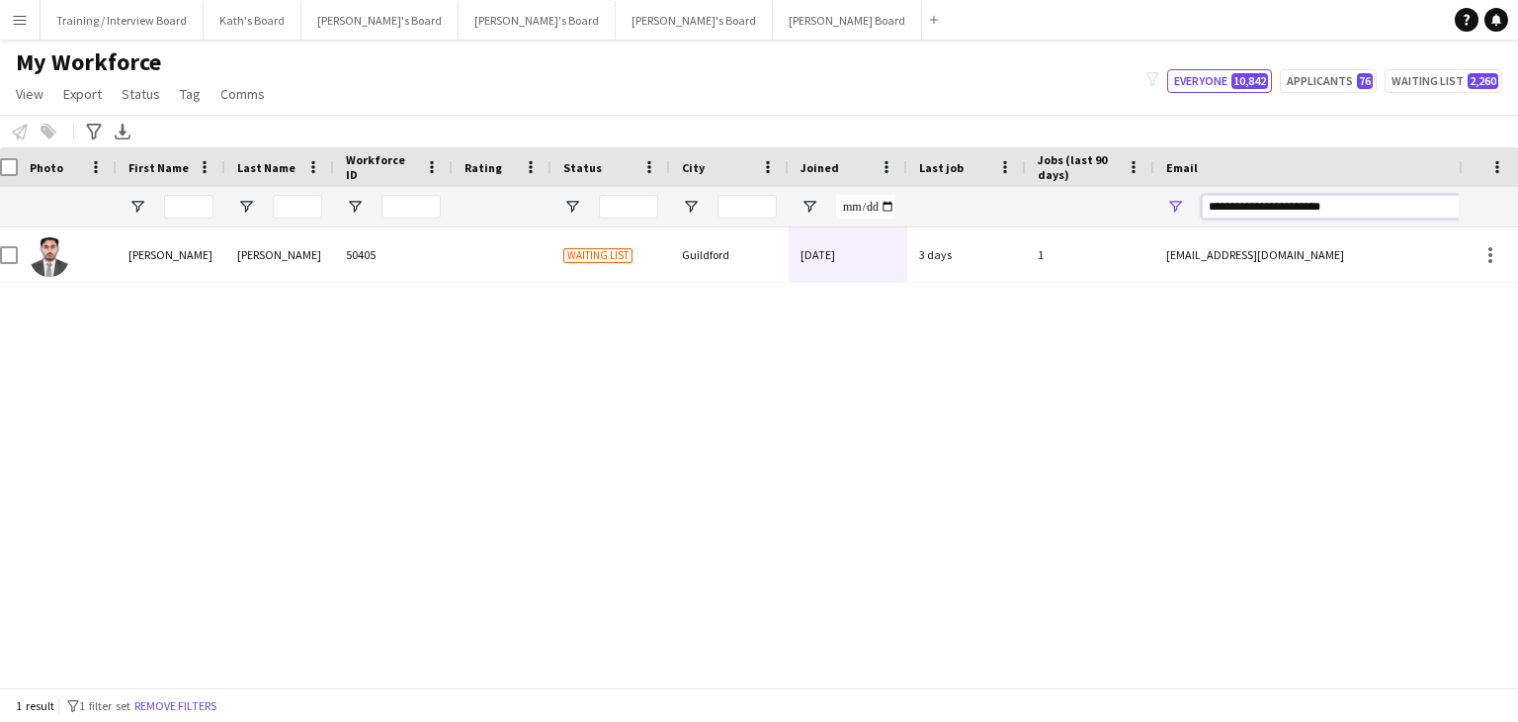
drag, startPoint x: 1414, startPoint y: 211, endPoint x: 1042, endPoint y: 221, distance: 371.8
click at [1042, 221] on div at bounding box center [1059, 207] width 2143 height 40
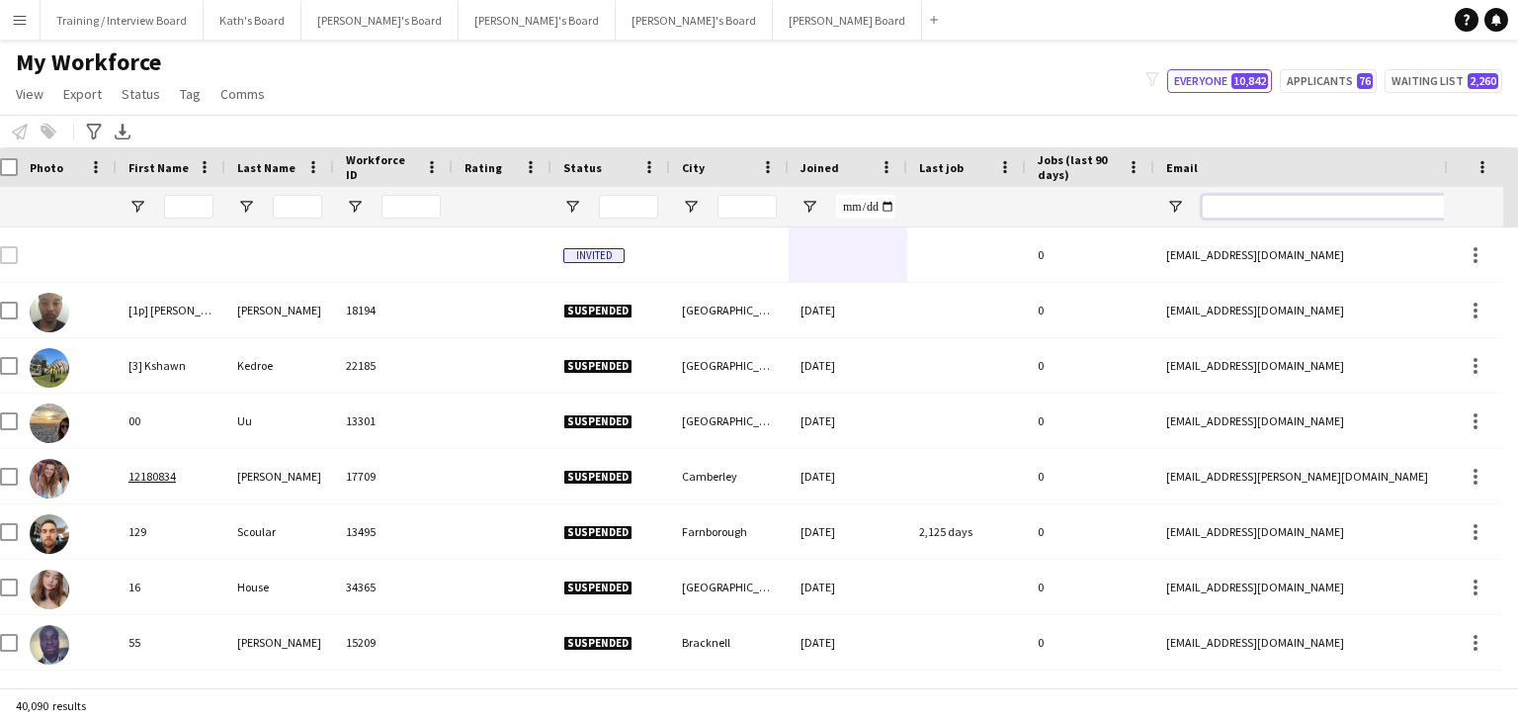
paste input "**********"
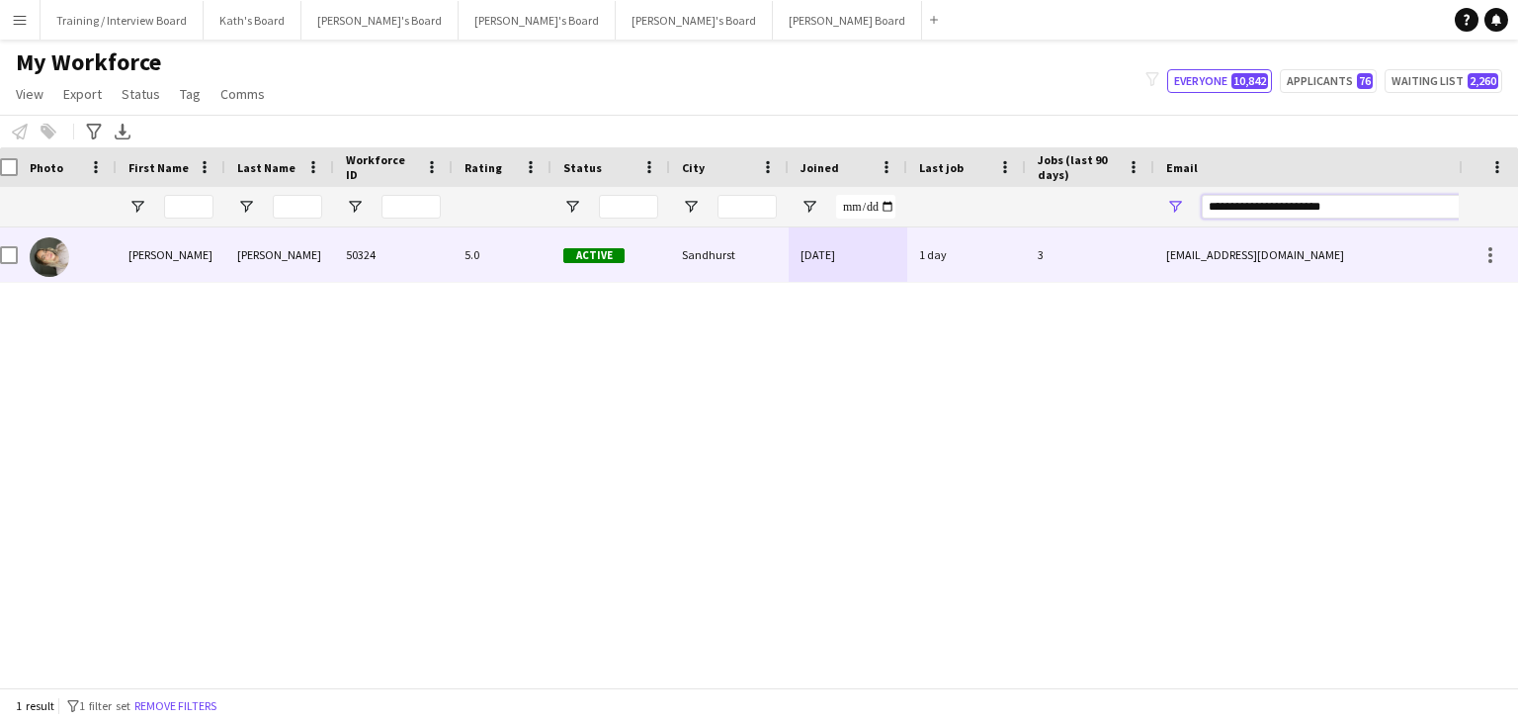
type input "**********"
drag, startPoint x: 660, startPoint y: 265, endPoint x: 853, endPoint y: 340, distance: 206.9
click at [660, 266] on div "Active" at bounding box center [611, 254] width 119 height 54
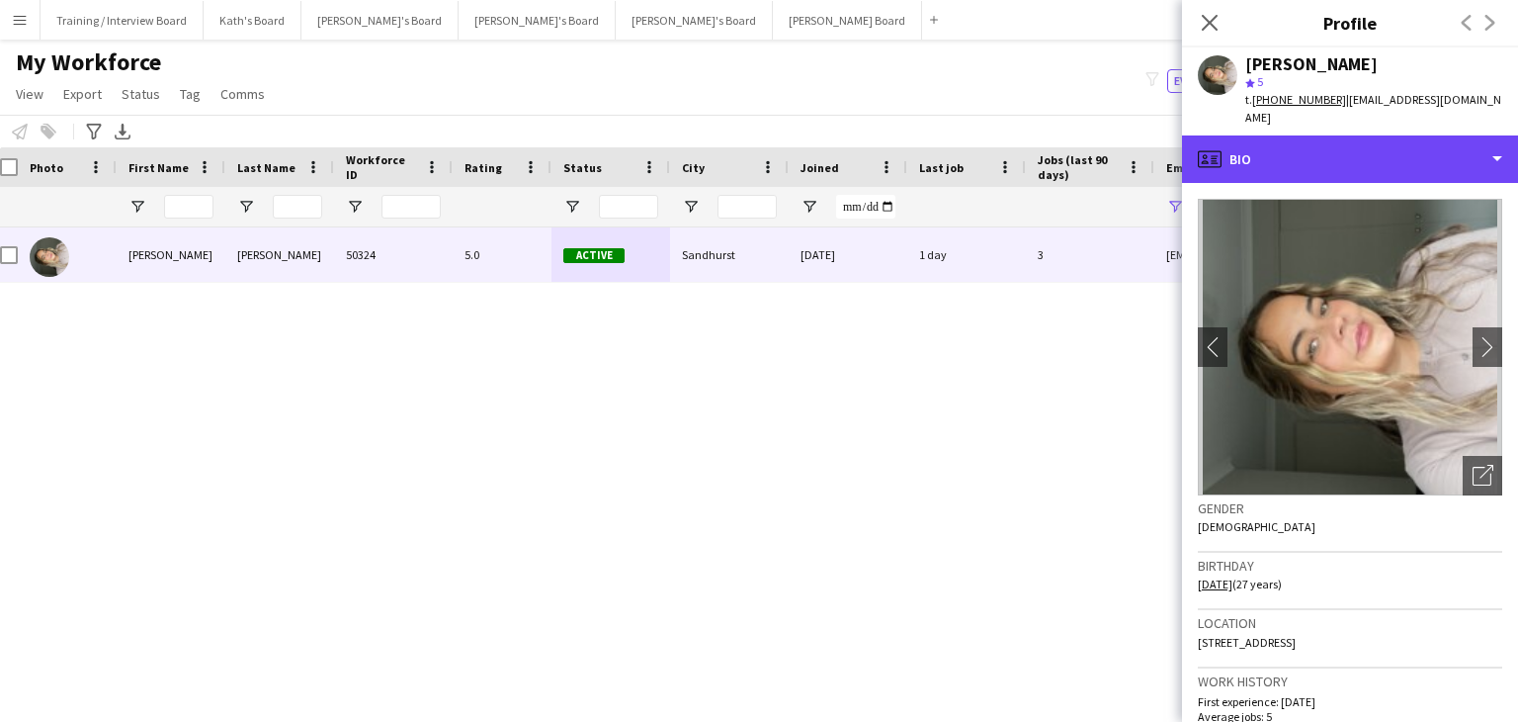
drag, startPoint x: 1314, startPoint y: 142, endPoint x: 1321, endPoint y: 157, distance: 16.4
click at [1314, 143] on div "profile Bio" at bounding box center [1350, 158] width 336 height 47
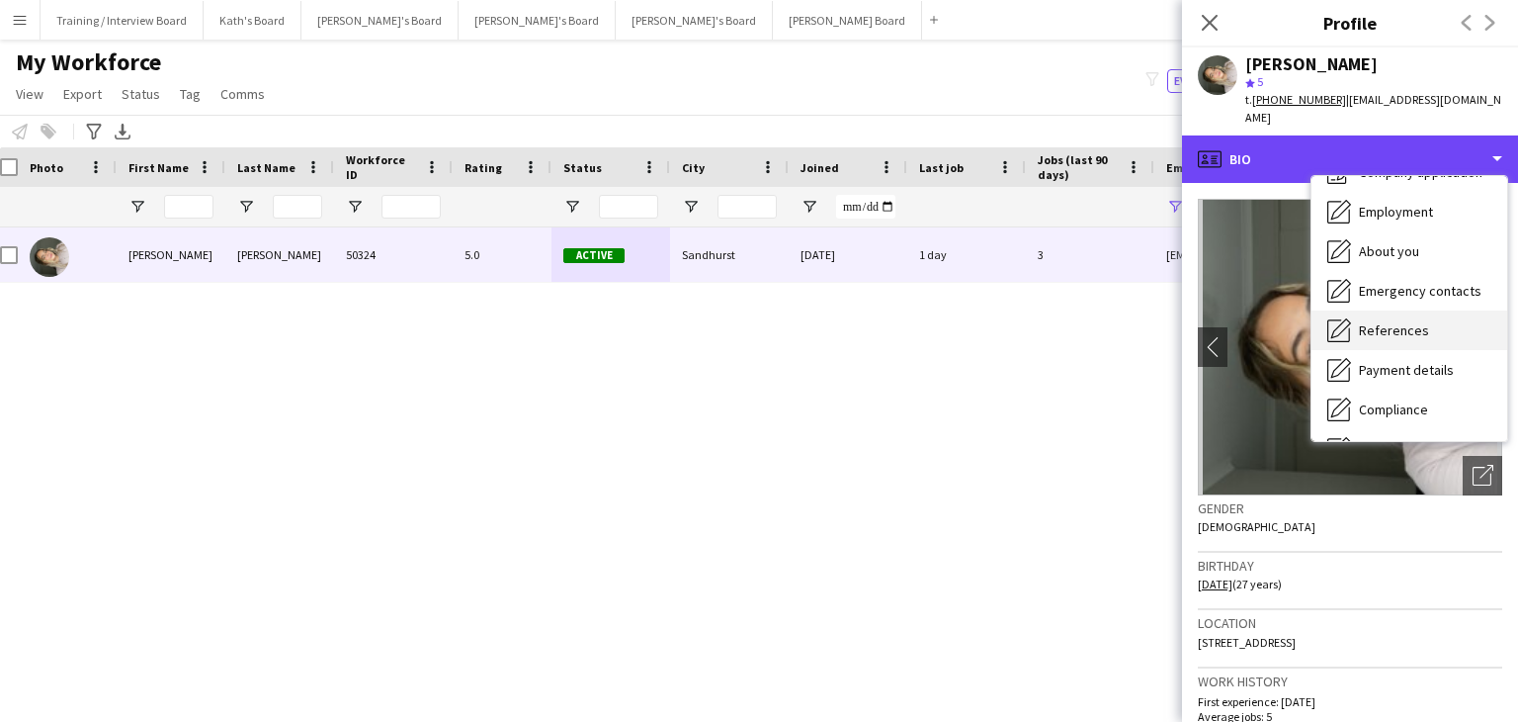
scroll to position [99, 0]
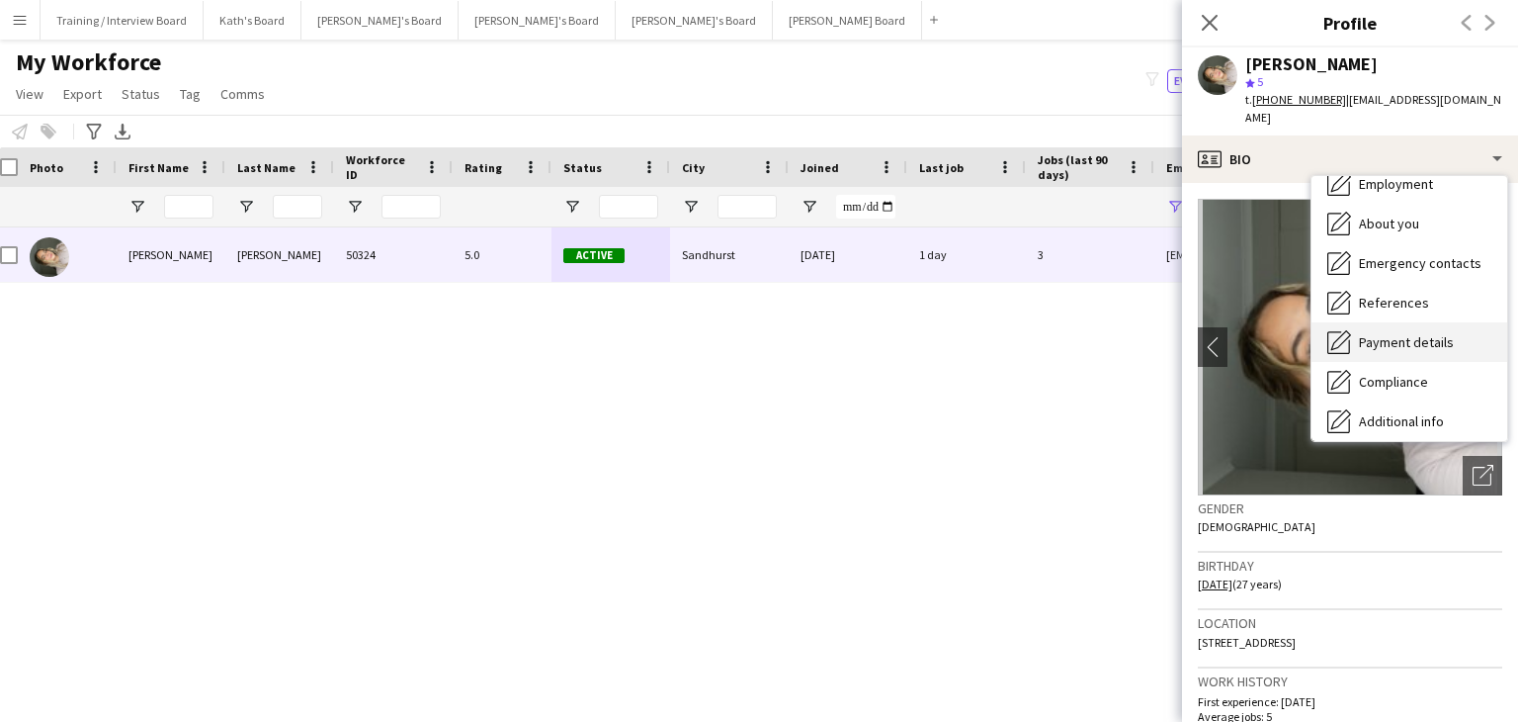
click at [1396, 333] on span "Payment details" at bounding box center [1406, 342] width 95 height 18
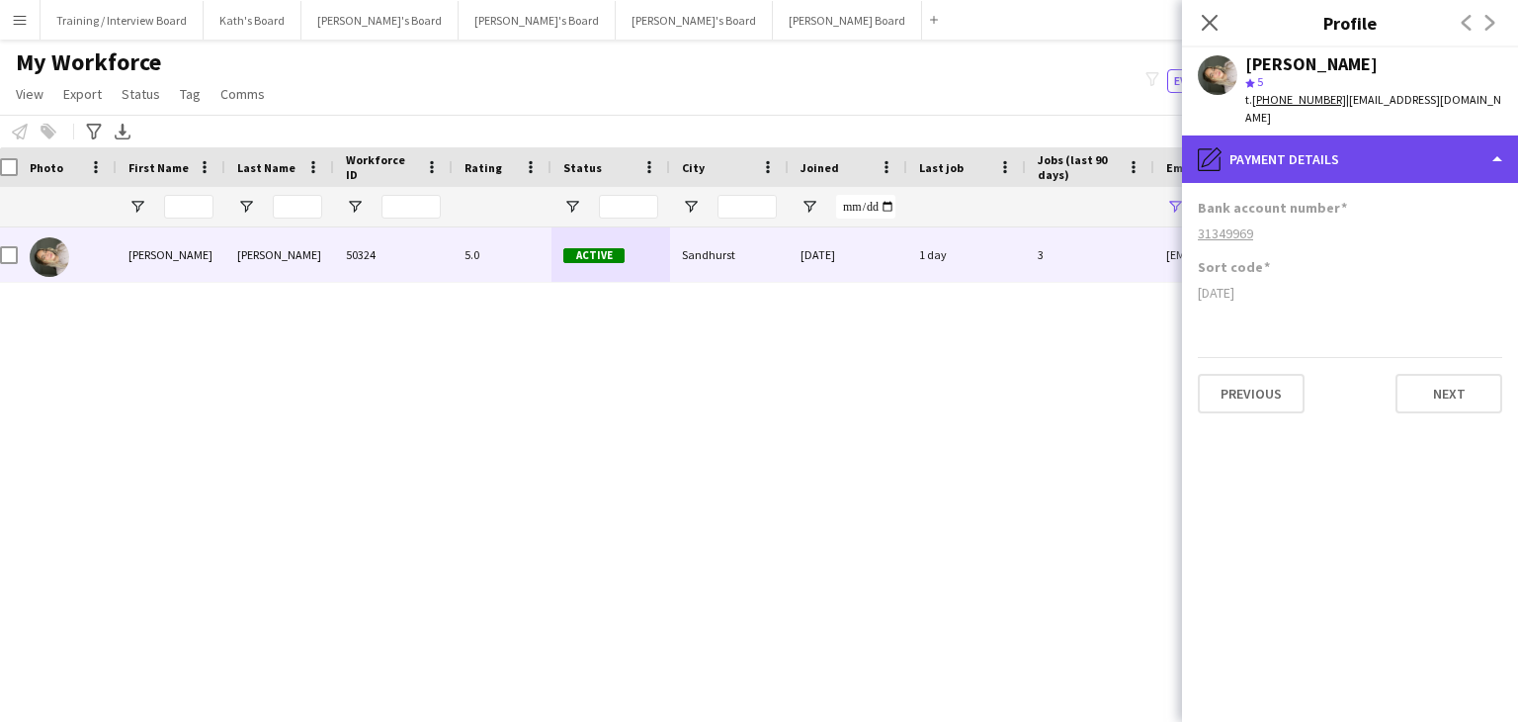
click at [1373, 140] on div "pencil4 Payment details" at bounding box center [1350, 158] width 336 height 47
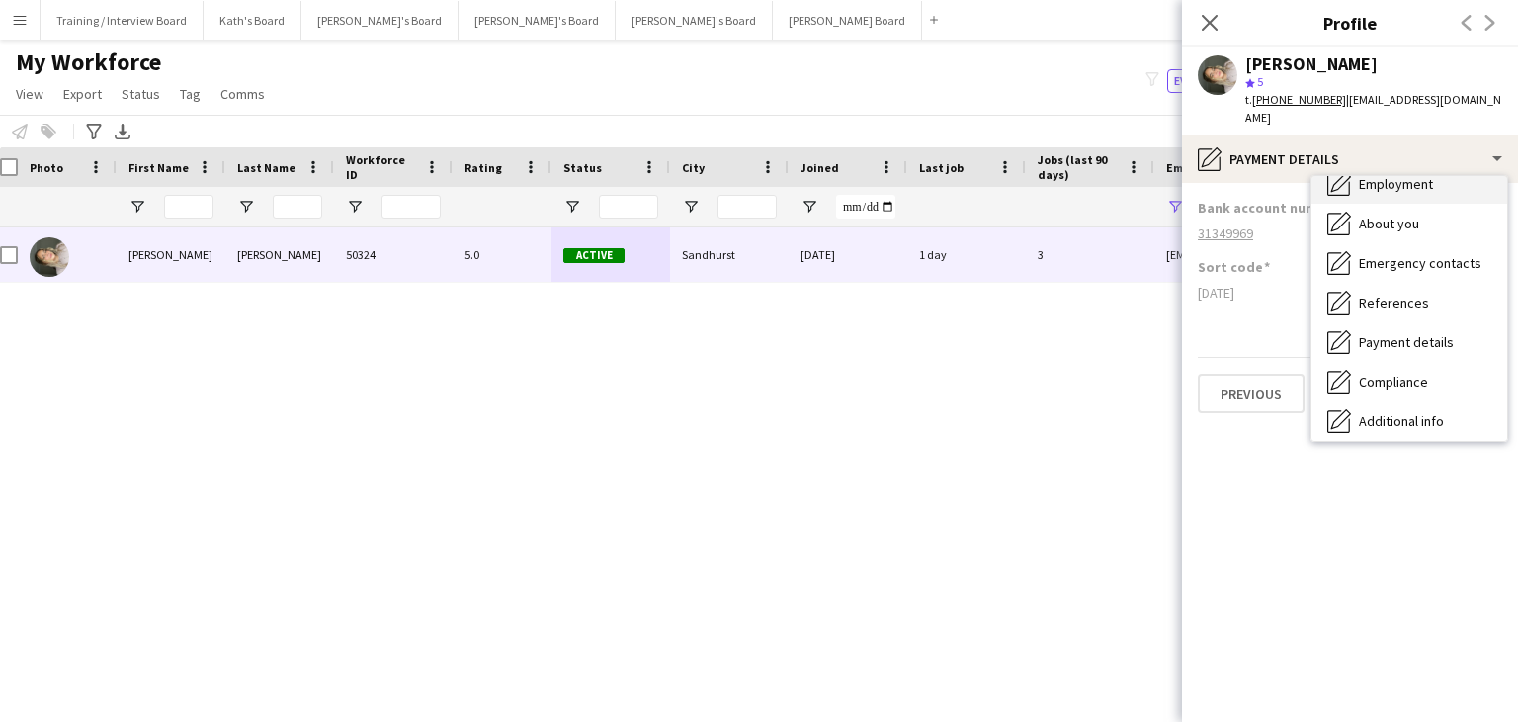
click at [1416, 175] on span "Employment" at bounding box center [1396, 184] width 74 height 18
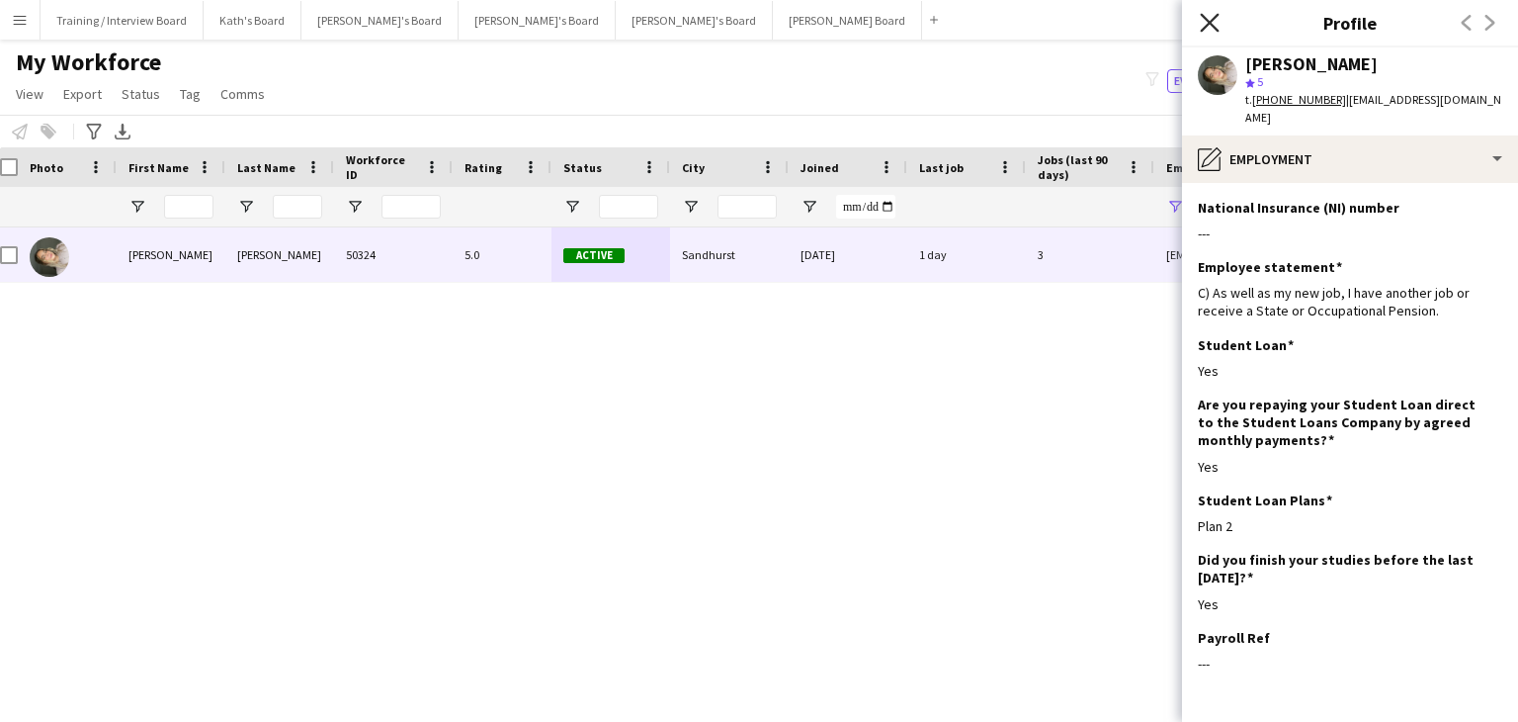
click at [1209, 23] on icon at bounding box center [1209, 22] width 19 height 19
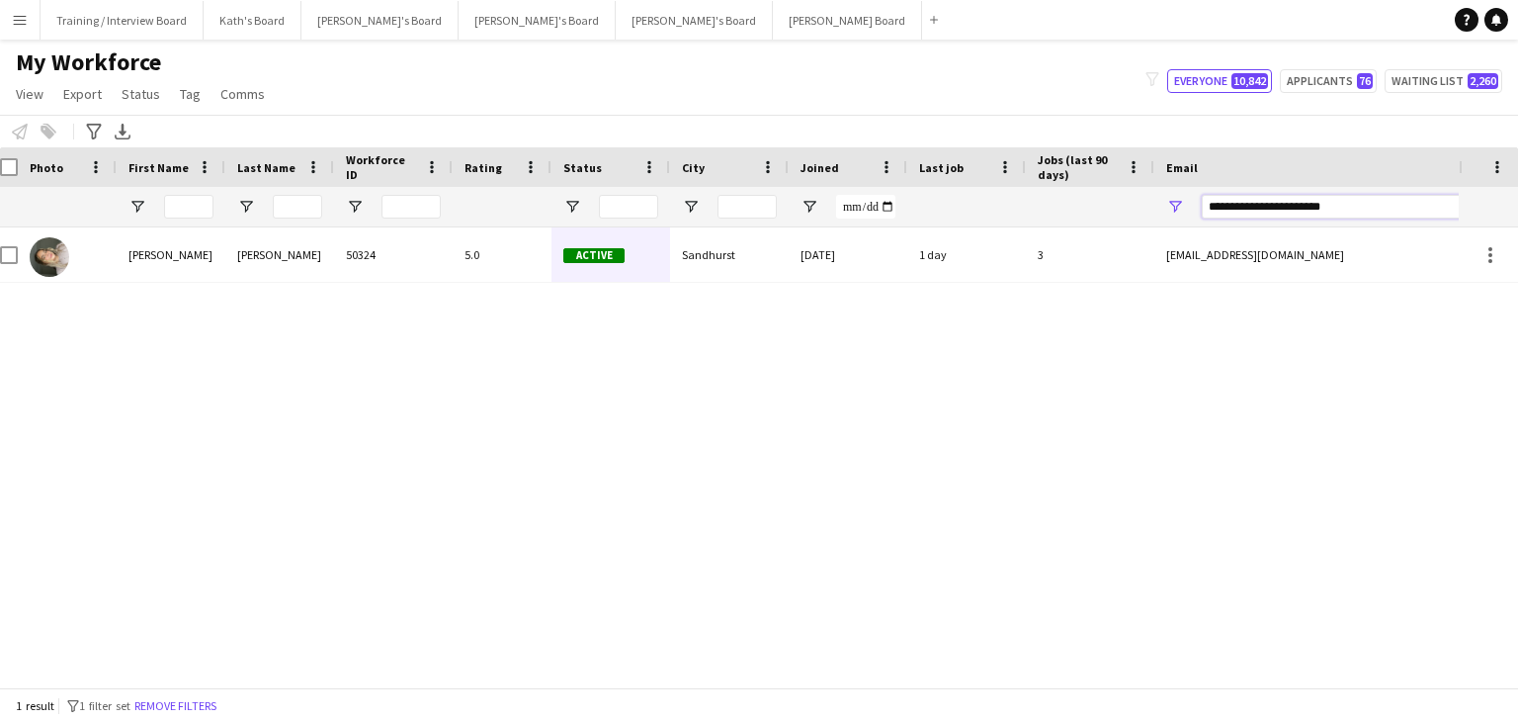
drag, startPoint x: 1385, startPoint y: 212, endPoint x: 1052, endPoint y: 213, distance: 333.1
click at [1052, 213] on div at bounding box center [1059, 207] width 2143 height 40
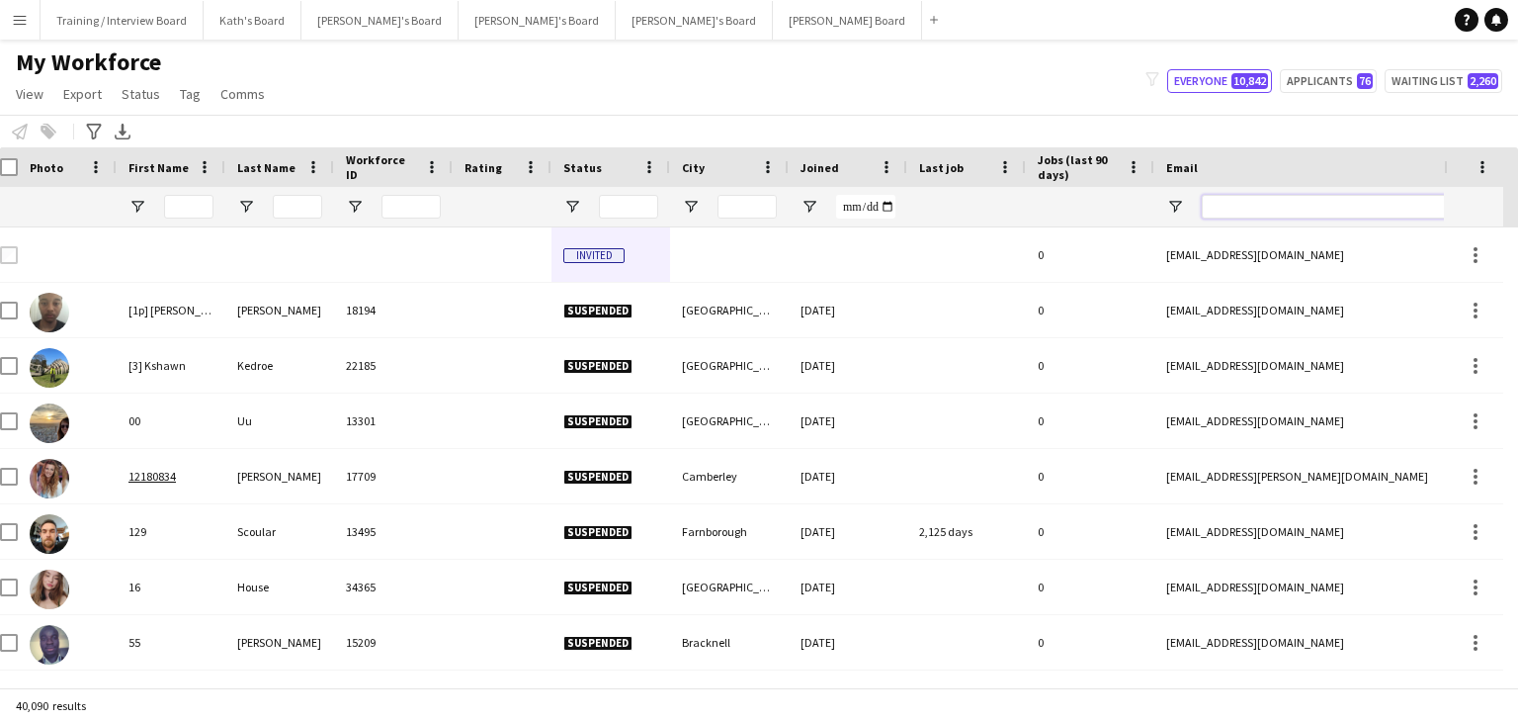
paste input "**********"
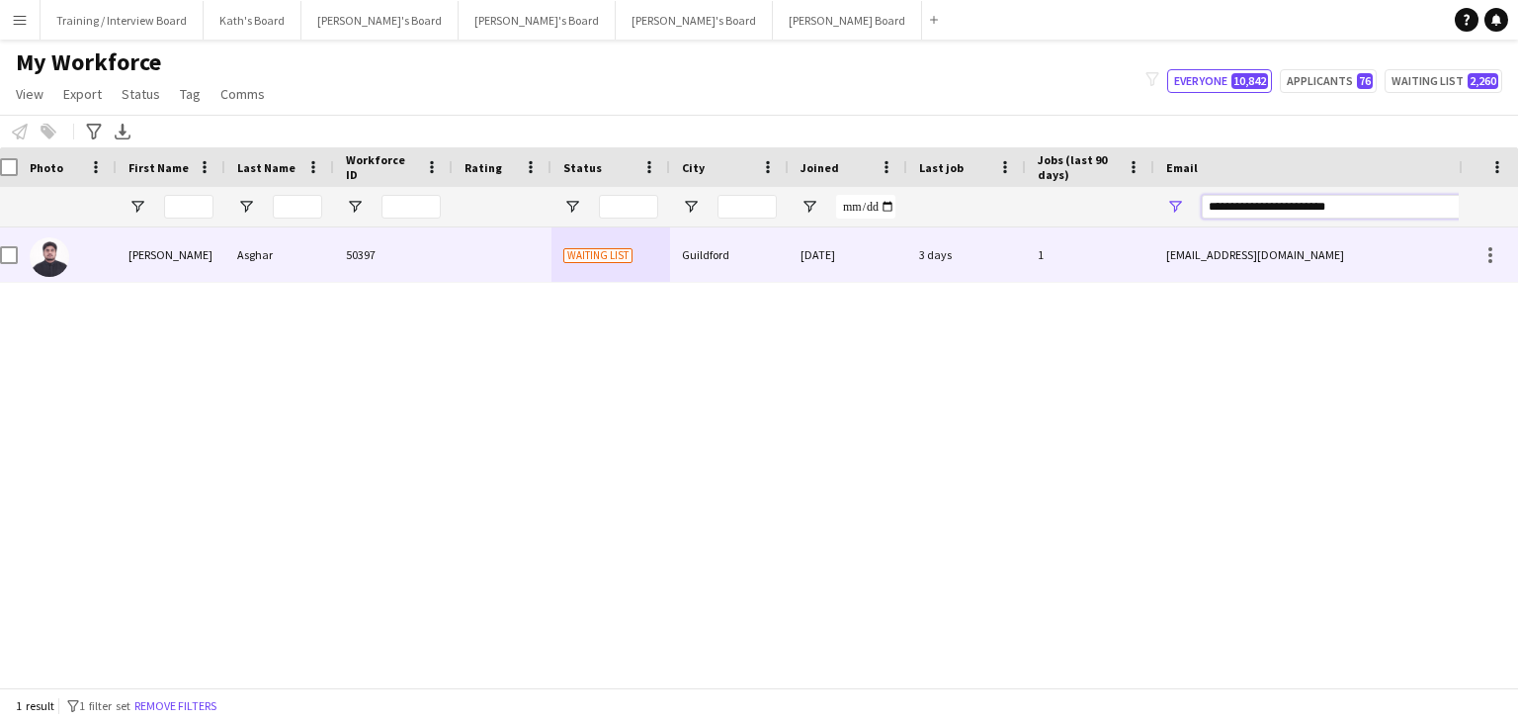
type input "**********"
click at [656, 272] on div "Waiting list" at bounding box center [611, 254] width 119 height 54
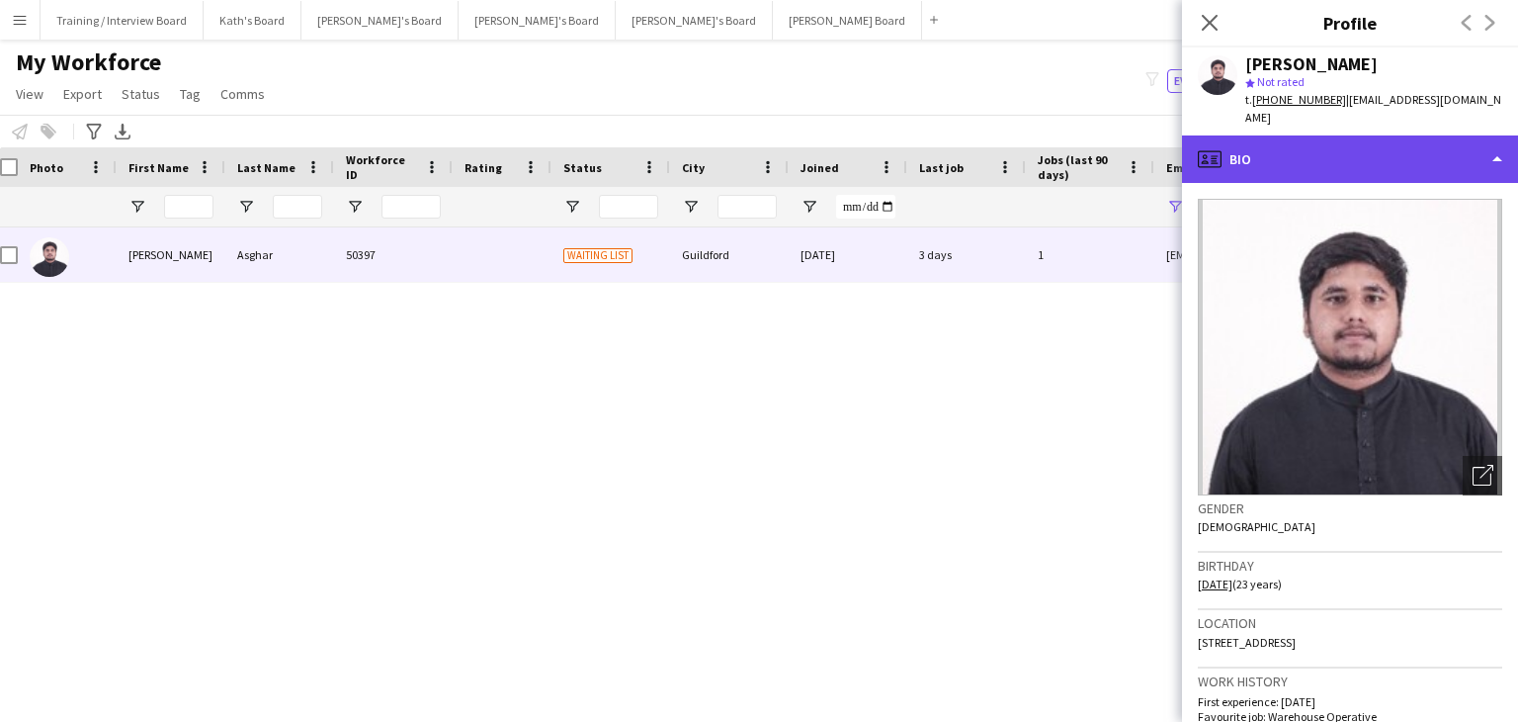
click at [1358, 145] on div "profile Bio" at bounding box center [1350, 158] width 336 height 47
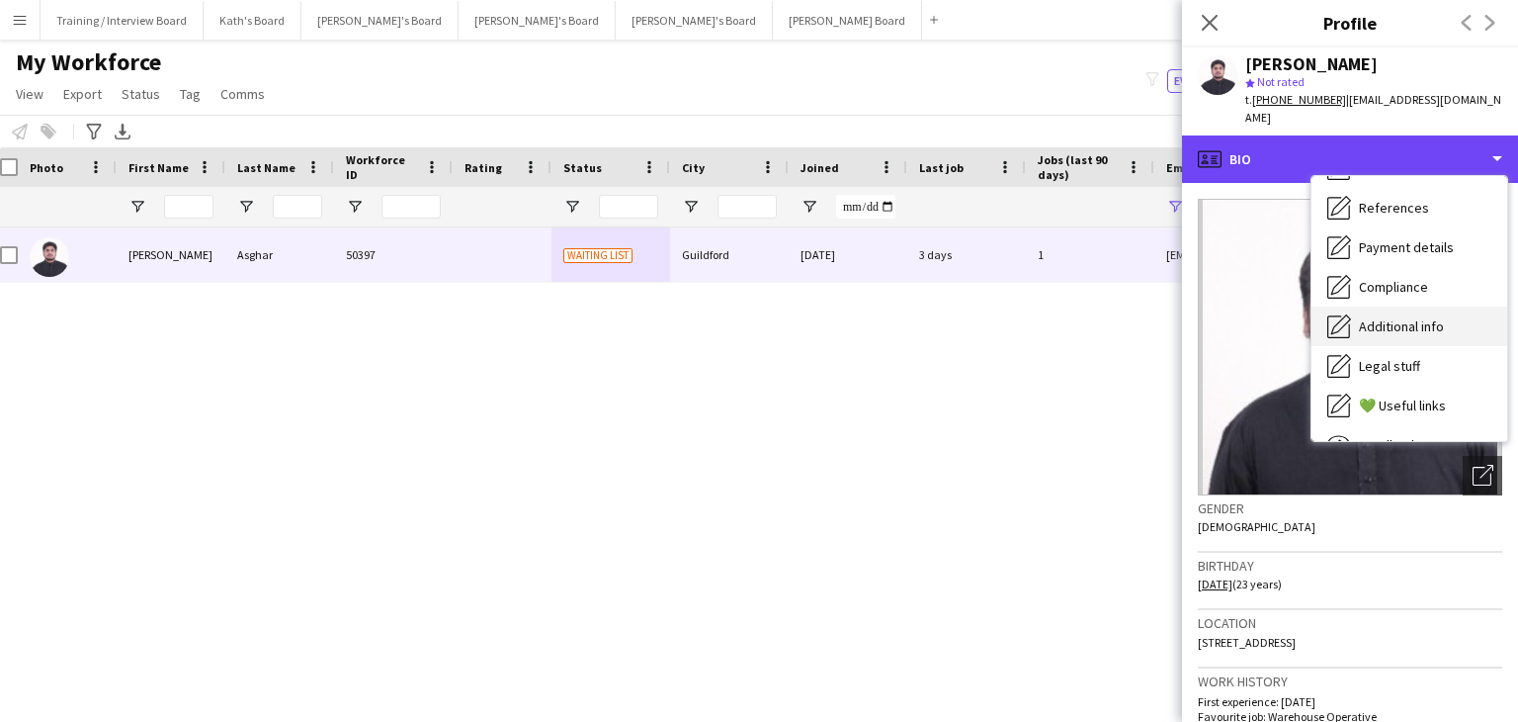
scroll to position [198, 0]
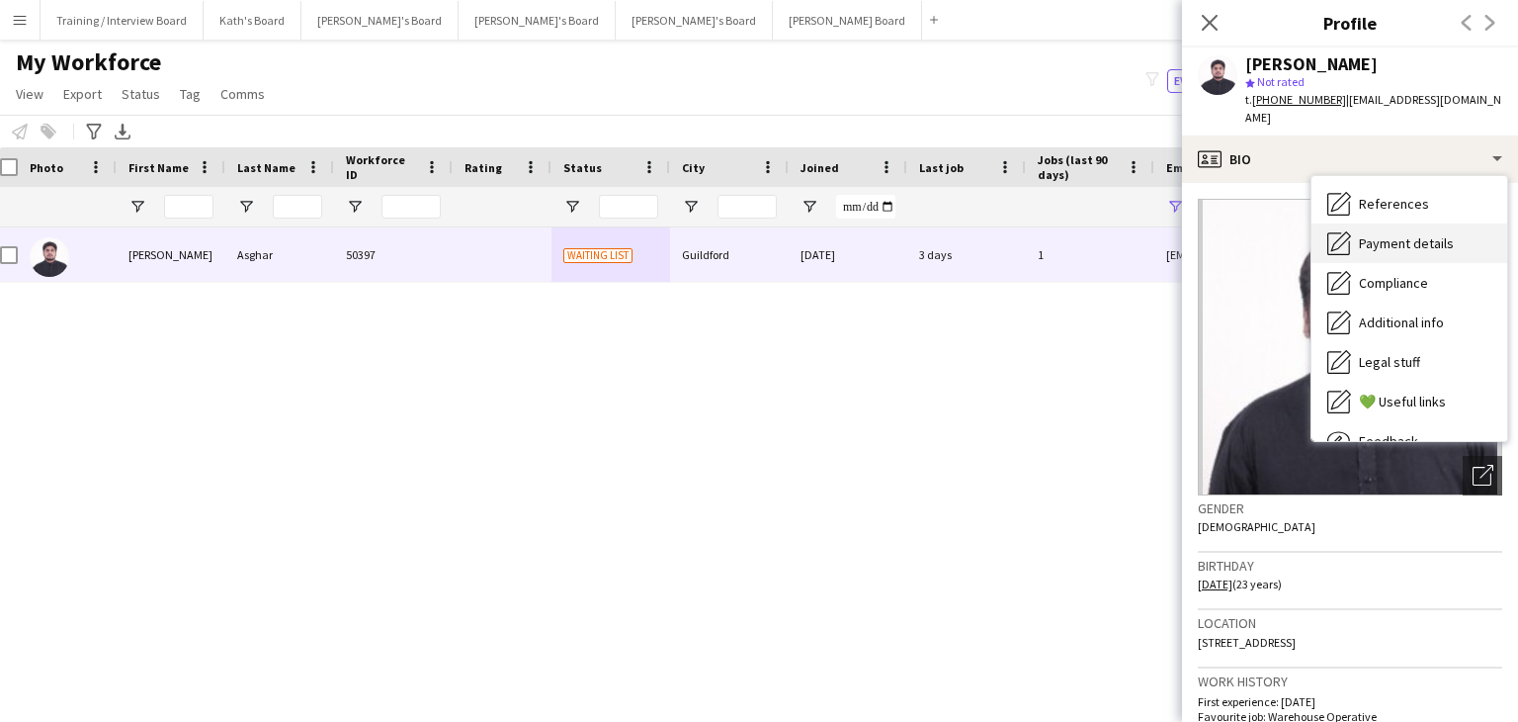
click at [1419, 234] on span "Payment details" at bounding box center [1406, 243] width 95 height 18
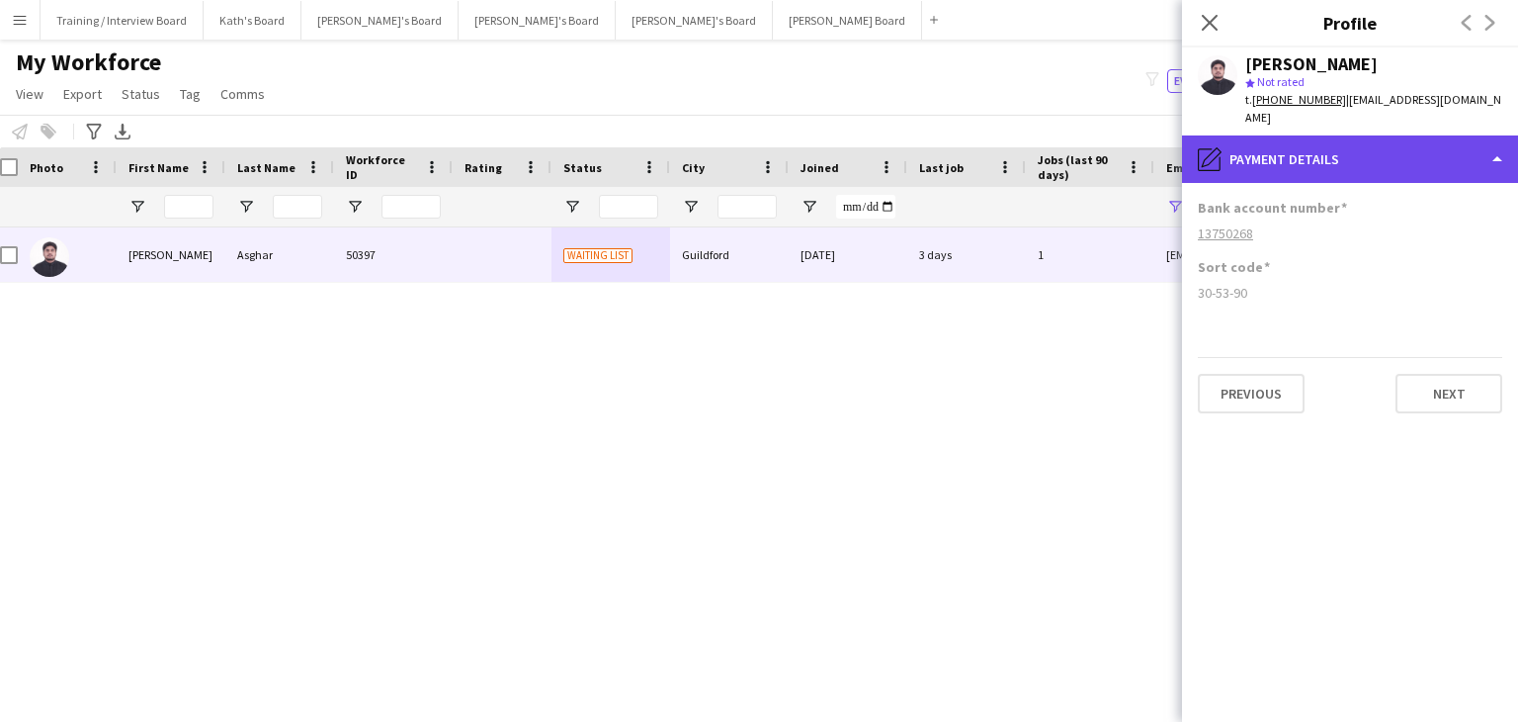
click at [1439, 135] on div "pencil4 Payment details" at bounding box center [1350, 158] width 336 height 47
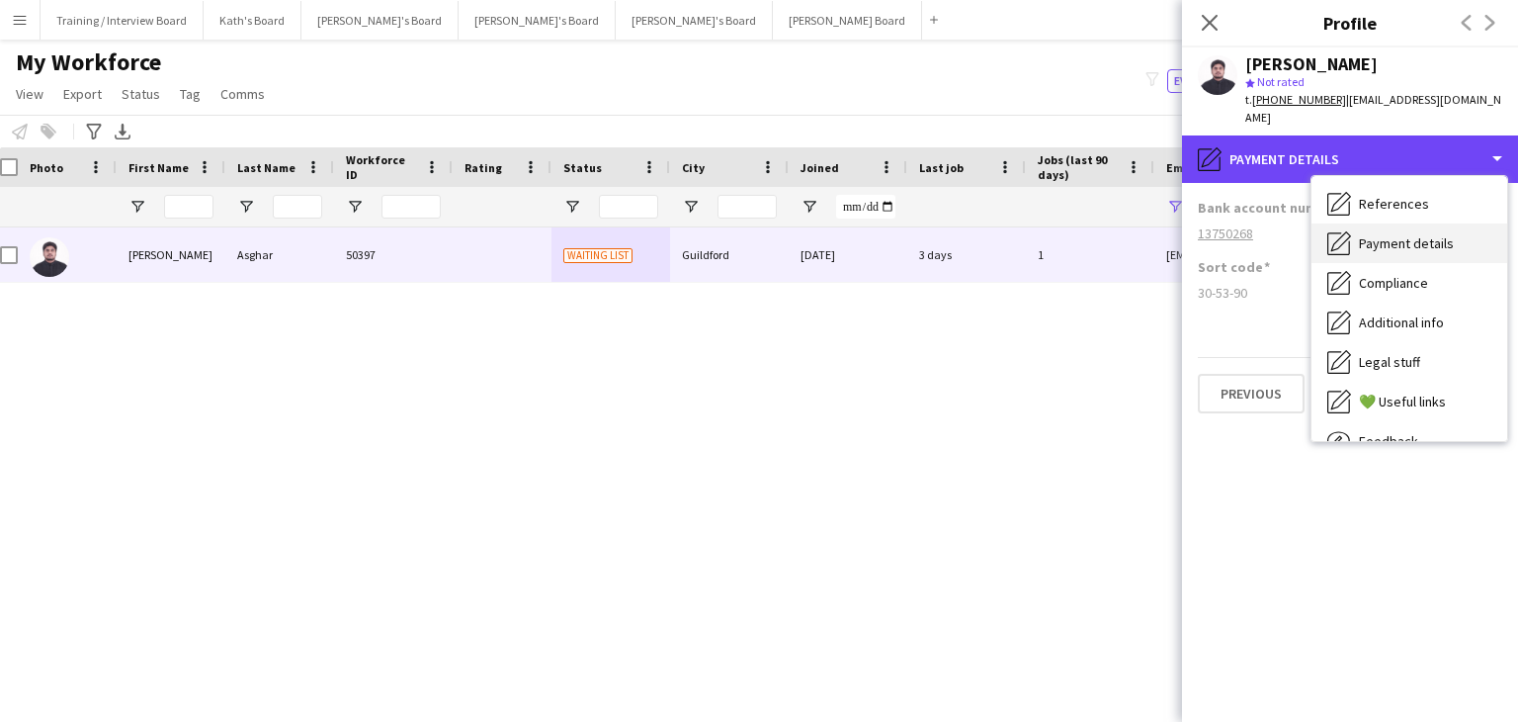
scroll to position [0, 0]
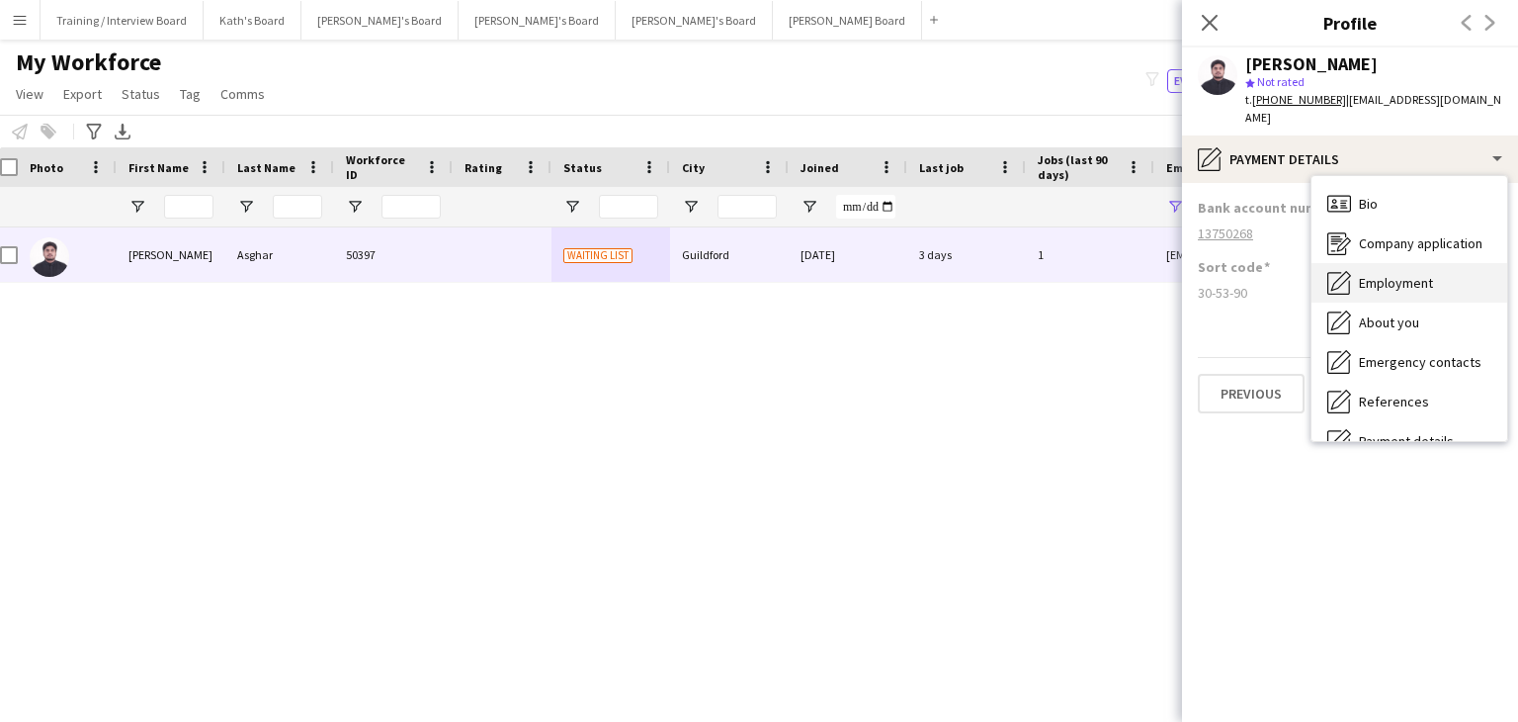
click at [1399, 274] on span "Employment" at bounding box center [1396, 283] width 74 height 18
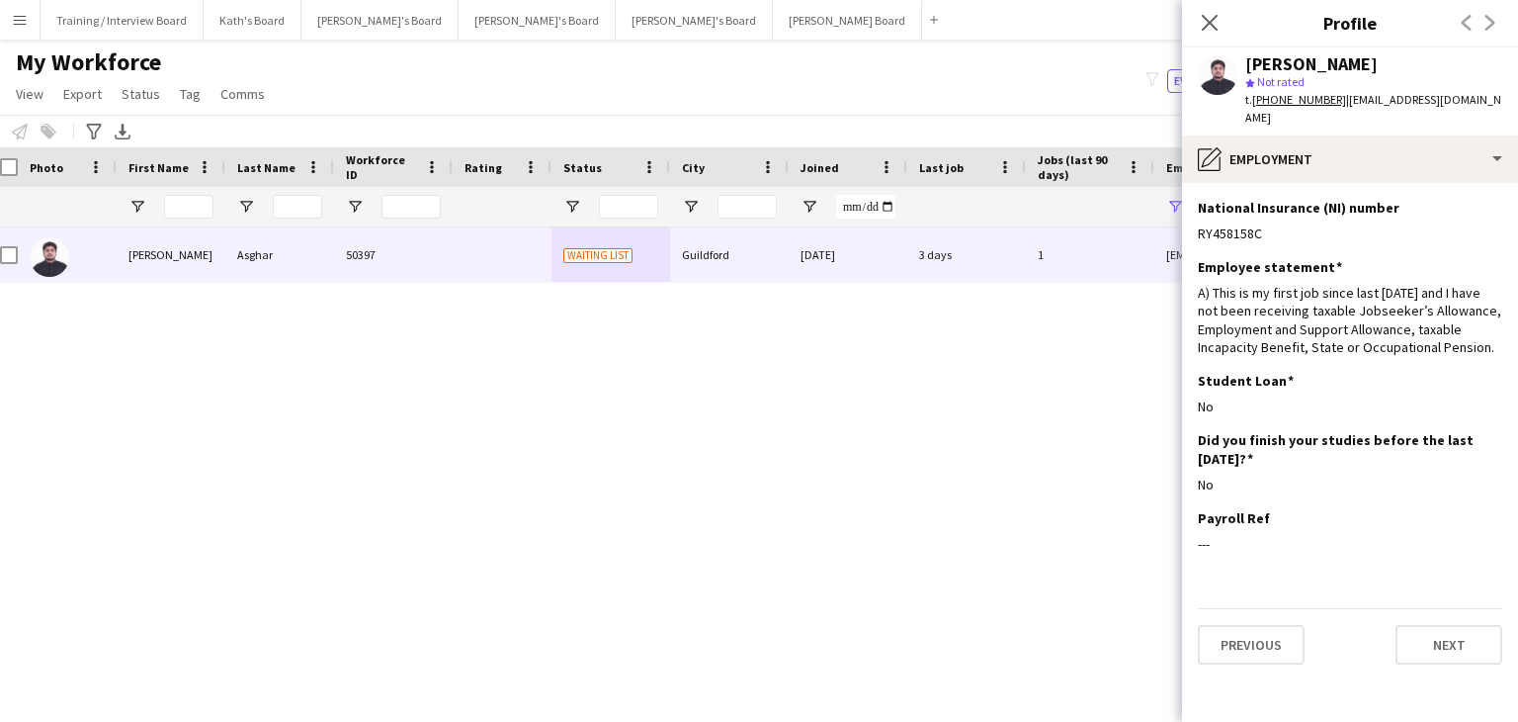
drag, startPoint x: 1216, startPoint y: 22, endPoint x: 995, endPoint y: 129, distance: 244.9
click at [1216, 22] on icon "Close pop-in" at bounding box center [1210, 23] width 16 height 16
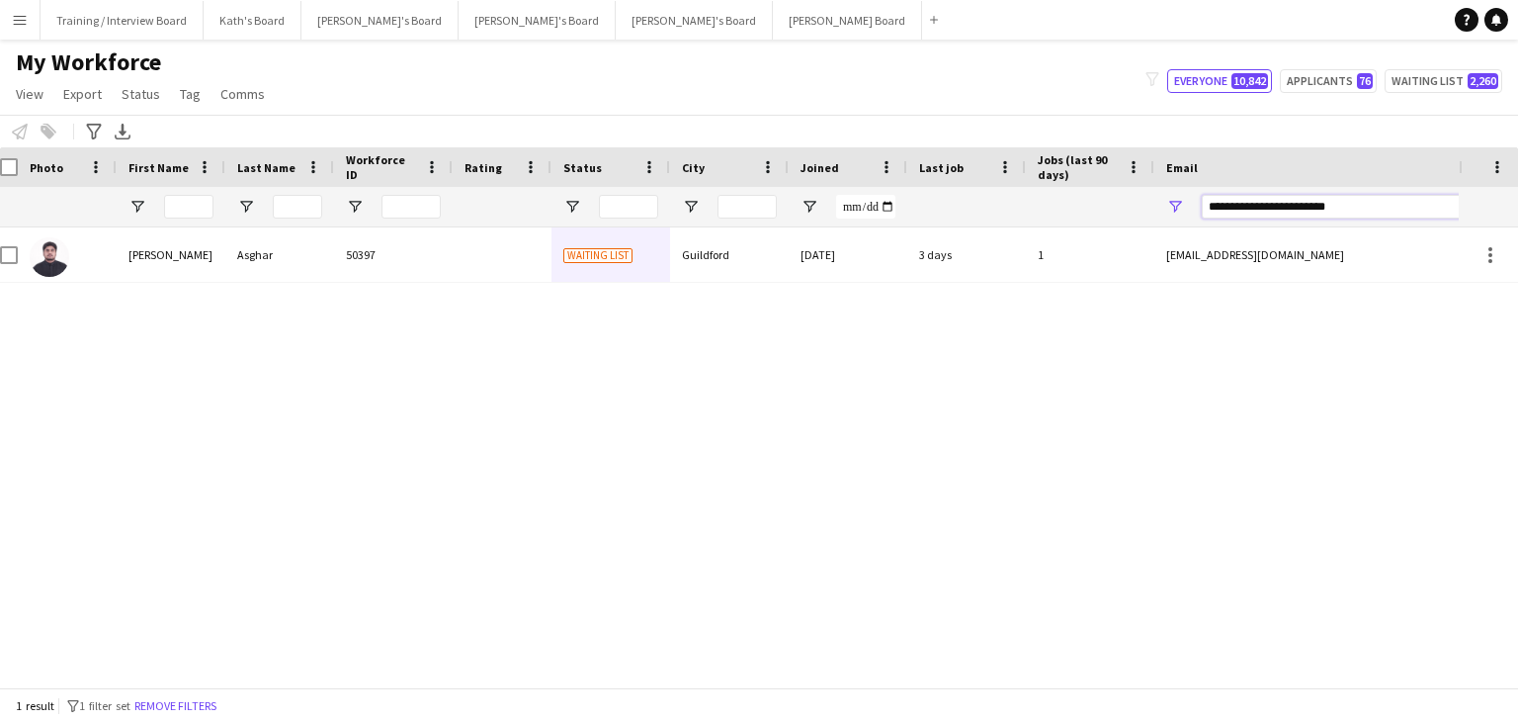
drag, startPoint x: 1374, startPoint y: 211, endPoint x: 1005, endPoint y: 213, distance: 368.7
click at [1006, 215] on div at bounding box center [1059, 207] width 2143 height 40
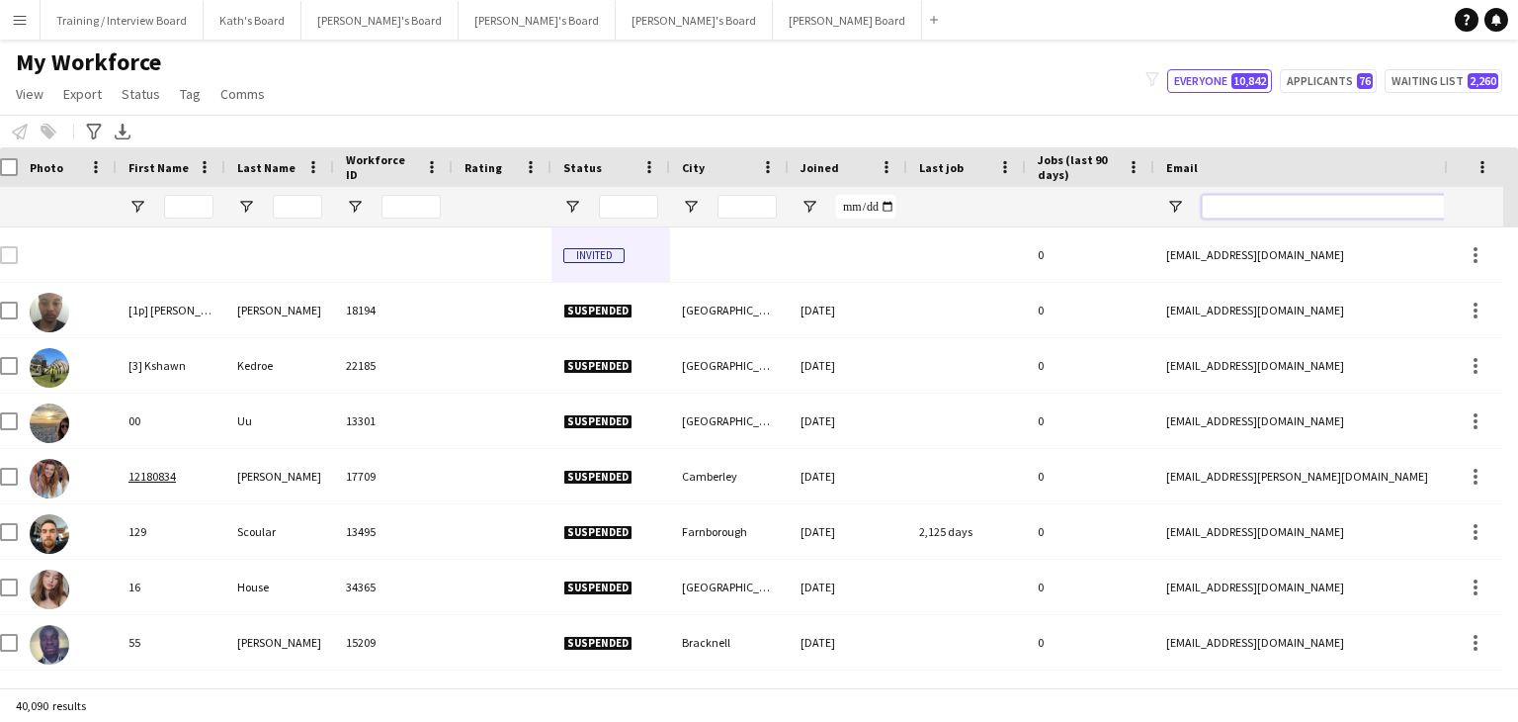
paste input "**********"
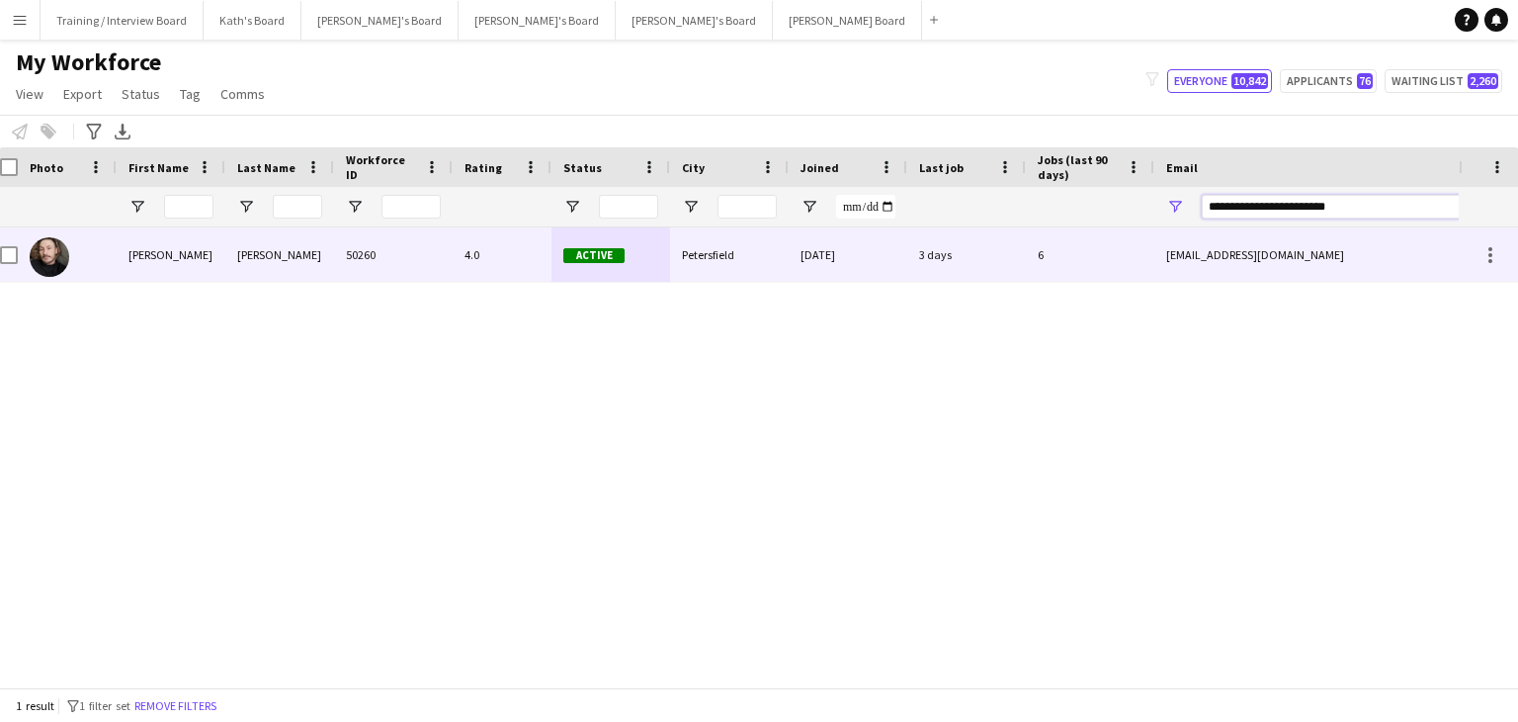
type input "**********"
click at [675, 260] on div "Petersfield" at bounding box center [729, 254] width 119 height 54
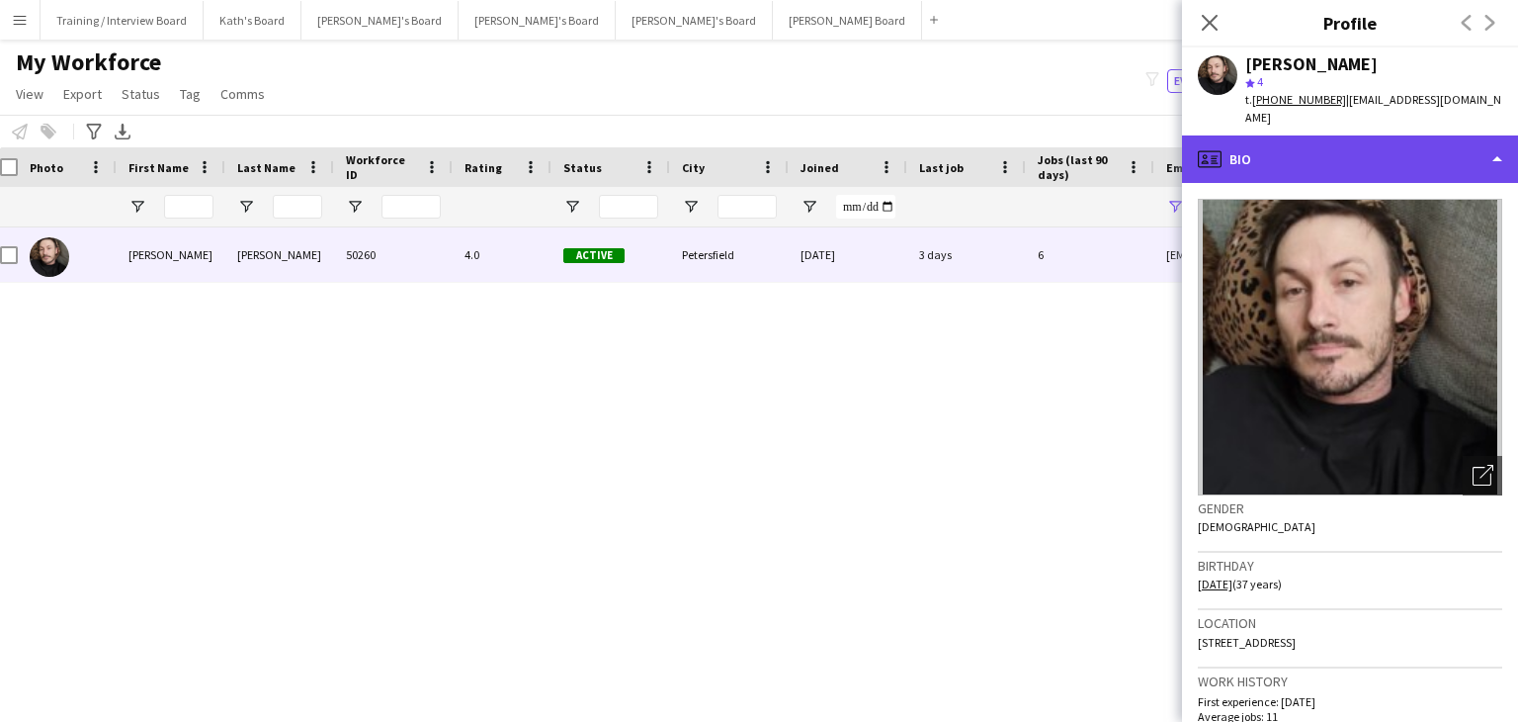
click at [1344, 152] on div "profile Bio" at bounding box center [1350, 158] width 336 height 47
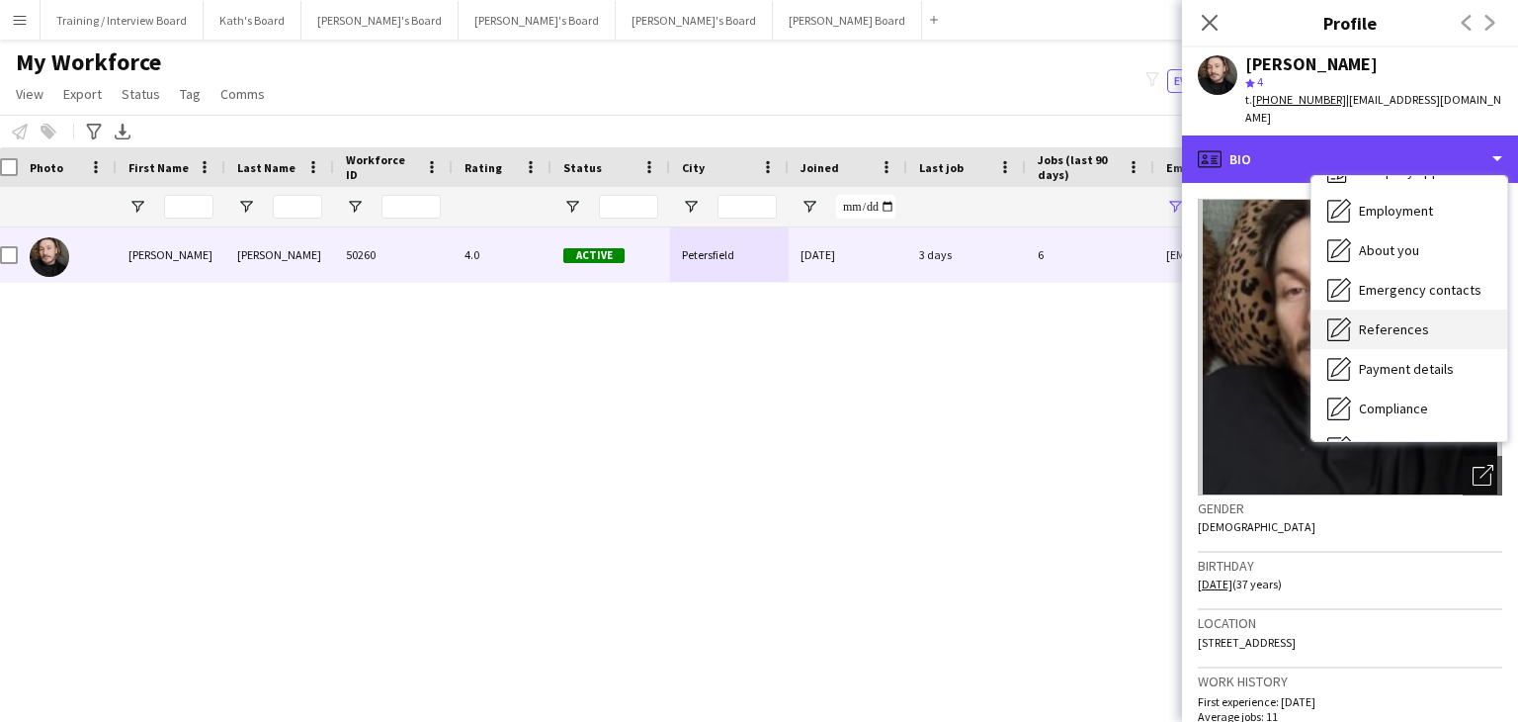
scroll to position [99, 0]
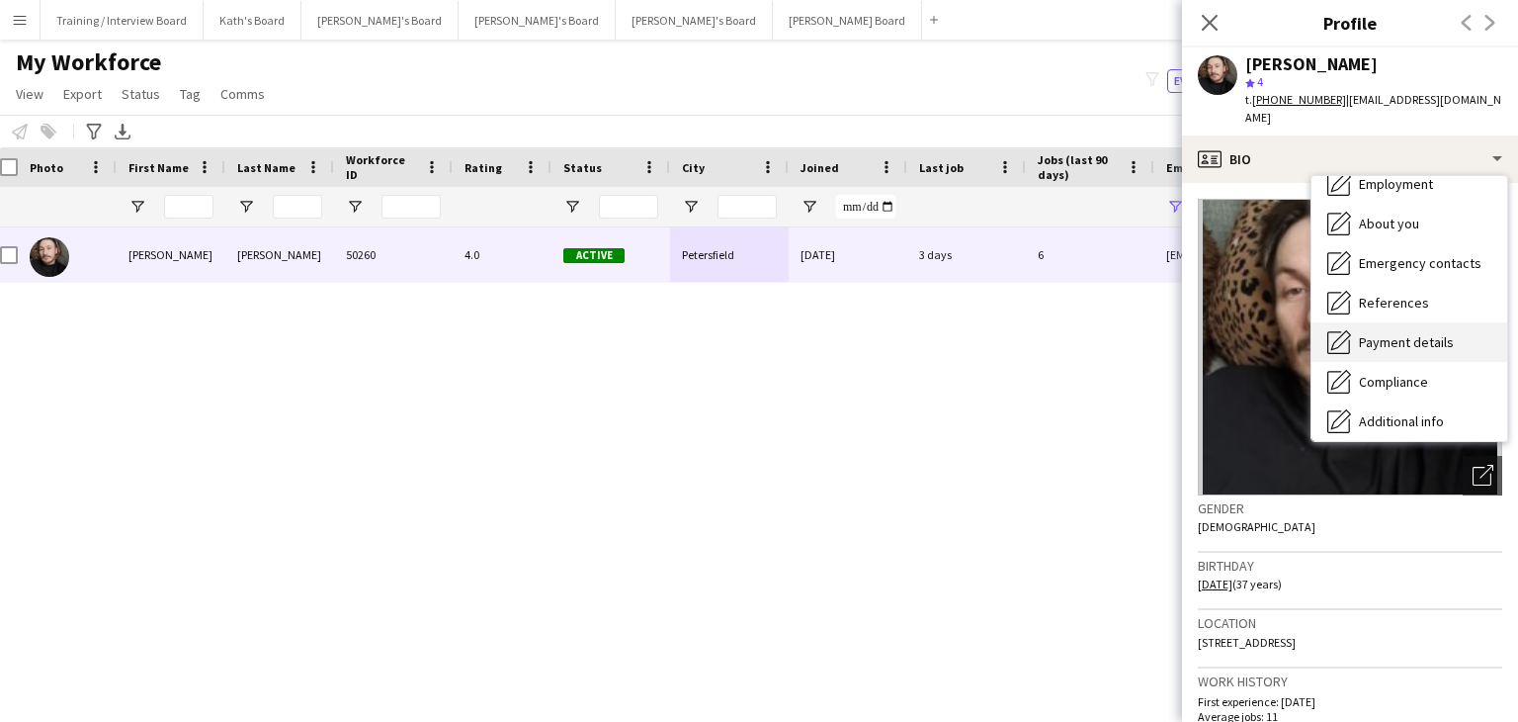
click at [1403, 337] on div "Payment details Payment details" at bounding box center [1410, 342] width 196 height 40
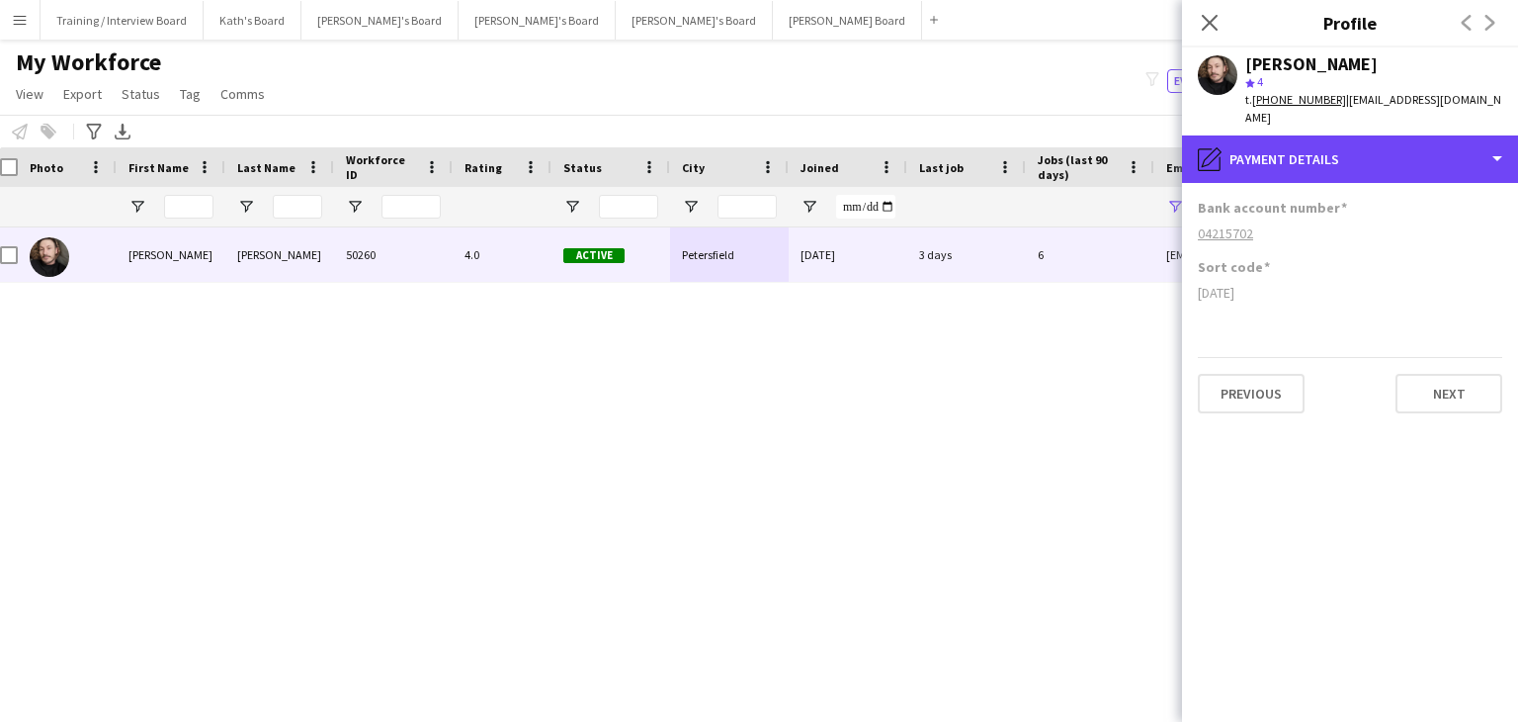
click at [1359, 162] on div "pencil4 Payment details" at bounding box center [1350, 158] width 336 height 47
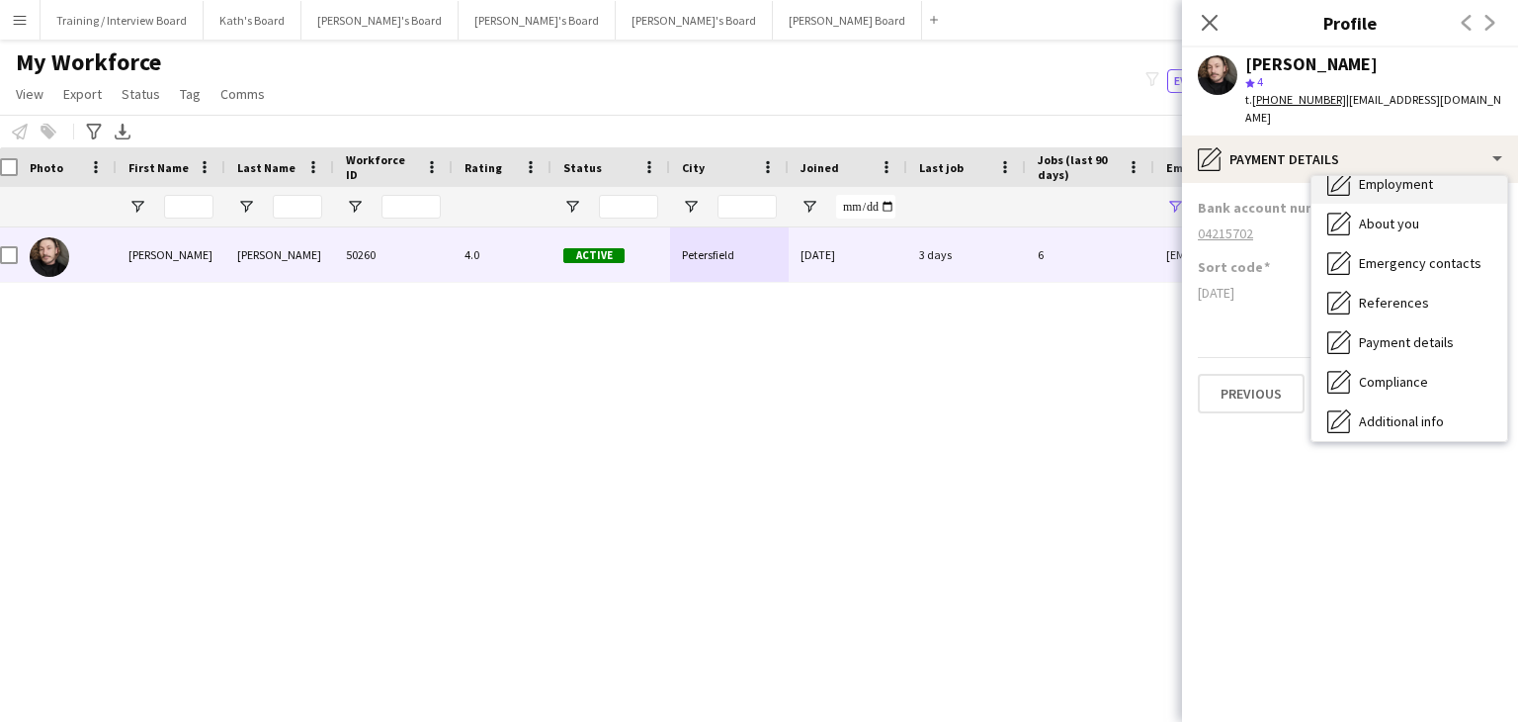
click at [1382, 175] on span "Employment" at bounding box center [1396, 184] width 74 height 18
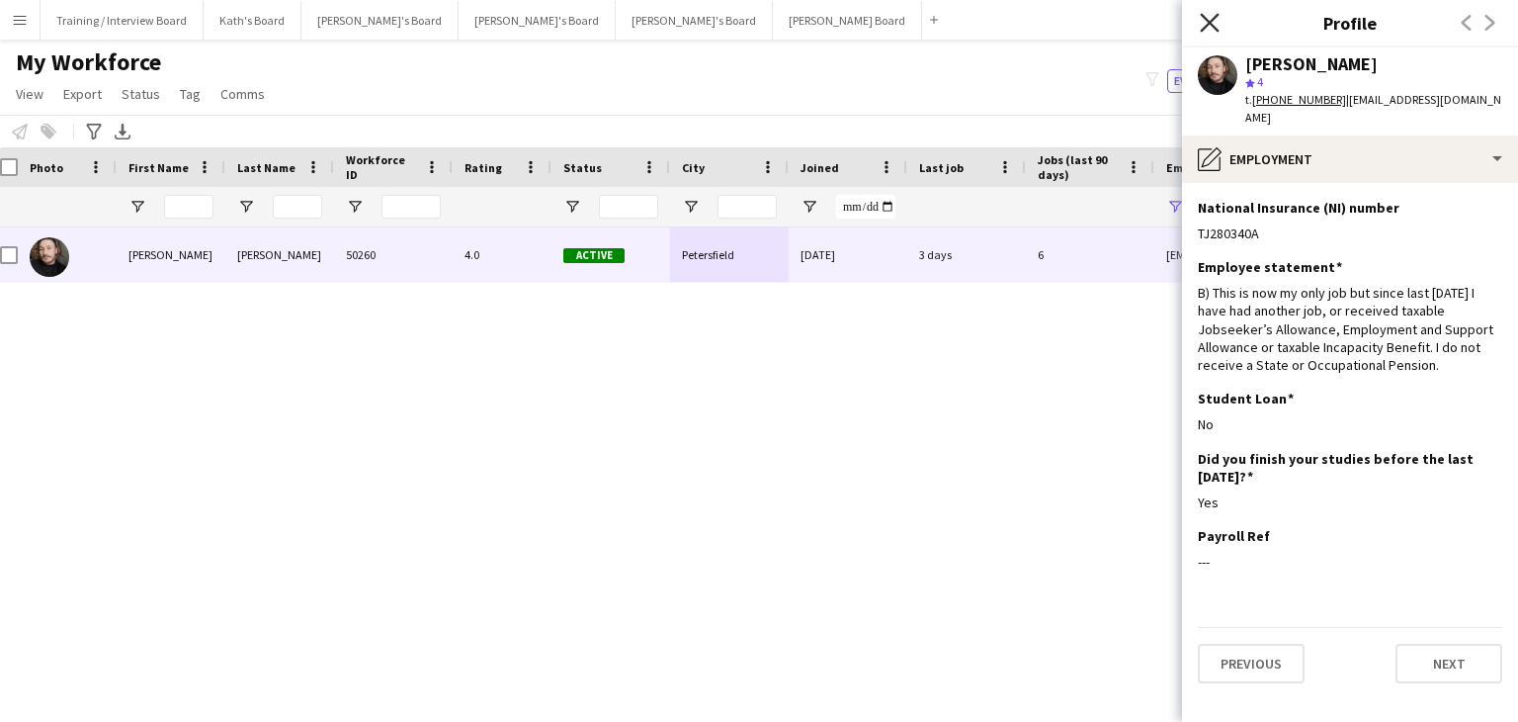
drag, startPoint x: 1206, startPoint y: 26, endPoint x: 1272, endPoint y: 246, distance: 230.2
click at [1206, 26] on icon at bounding box center [1209, 22] width 19 height 19
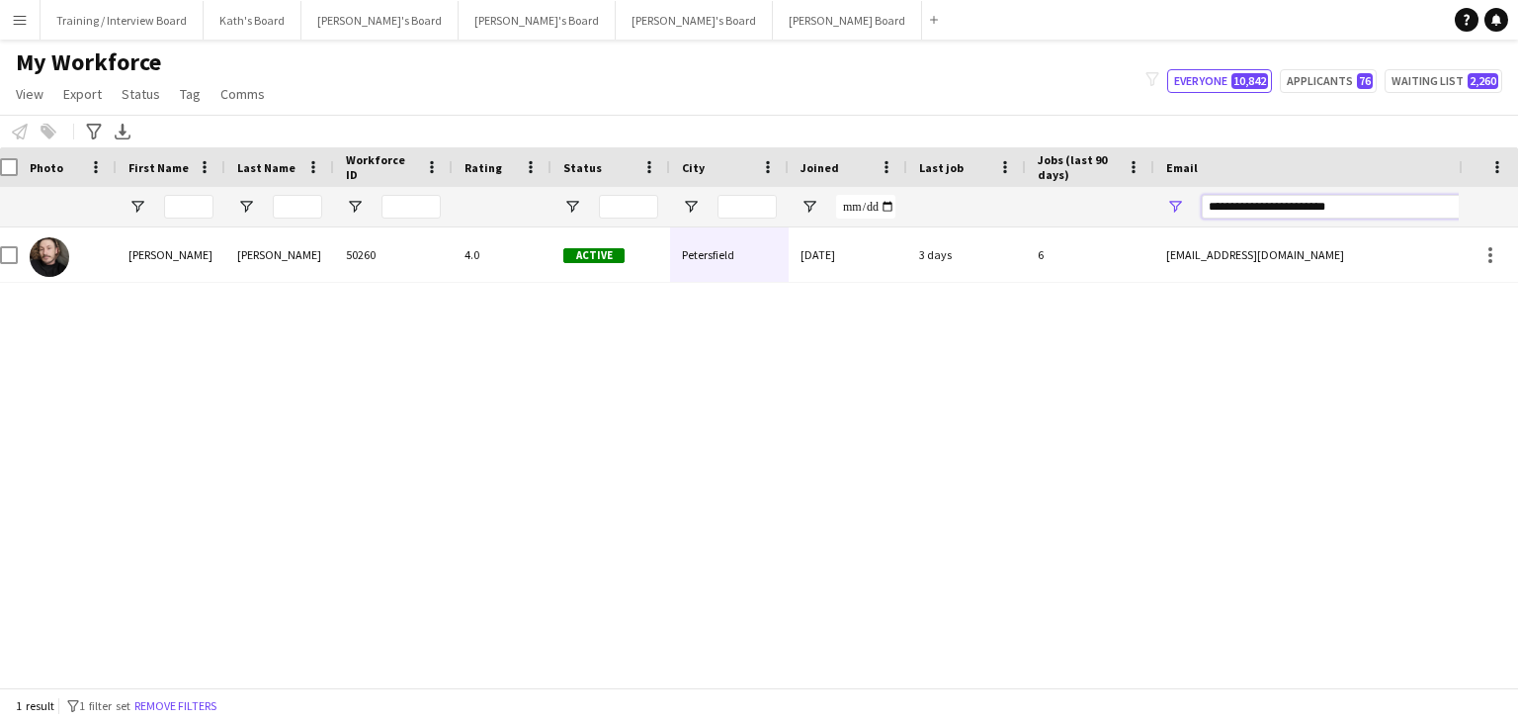
drag, startPoint x: 1397, startPoint y: 202, endPoint x: 1076, endPoint y: 219, distance: 320.8
click at [1076, 219] on div at bounding box center [1059, 207] width 2143 height 40
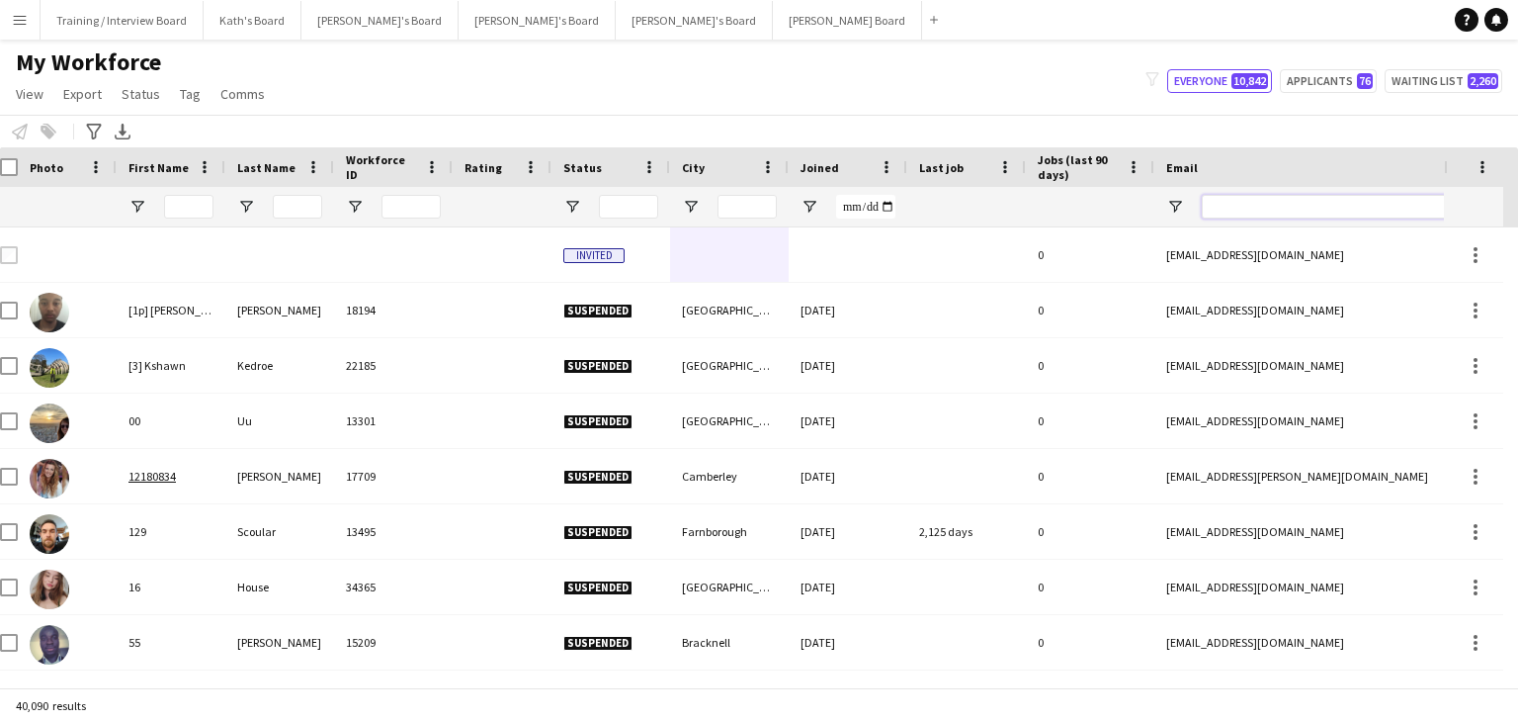
paste input "**********"
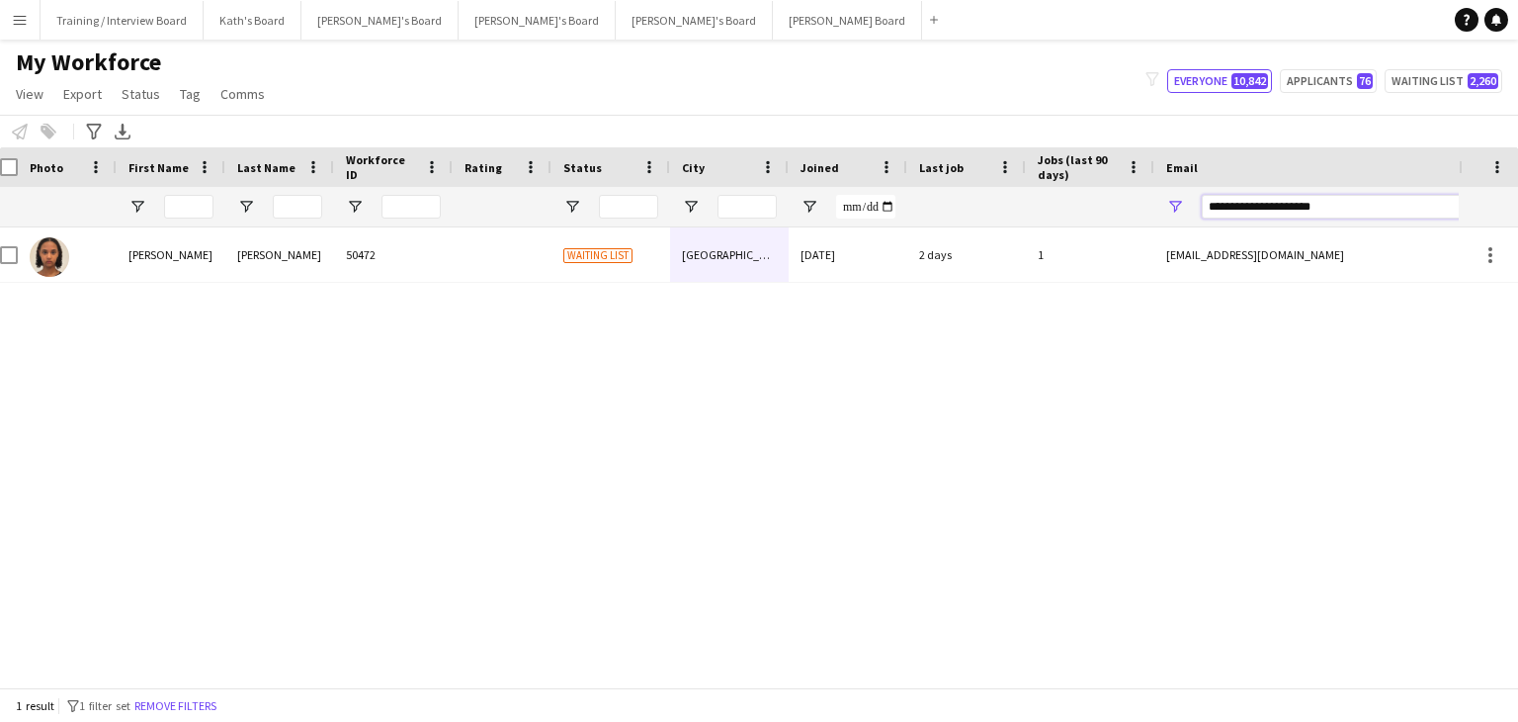
type input "**********"
click at [664, 268] on div "Waiting list" at bounding box center [611, 254] width 119 height 54
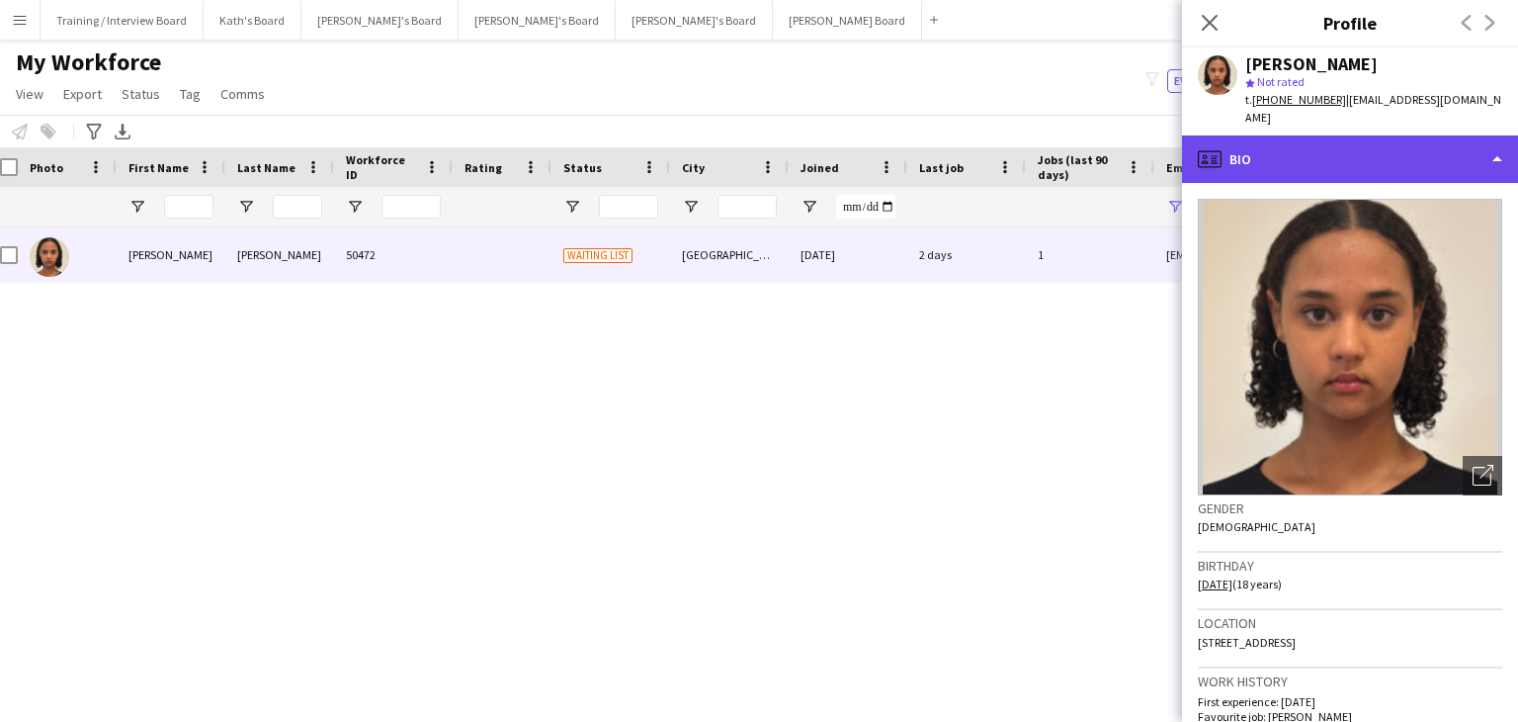
click at [1344, 145] on div "profile Bio" at bounding box center [1350, 158] width 336 height 47
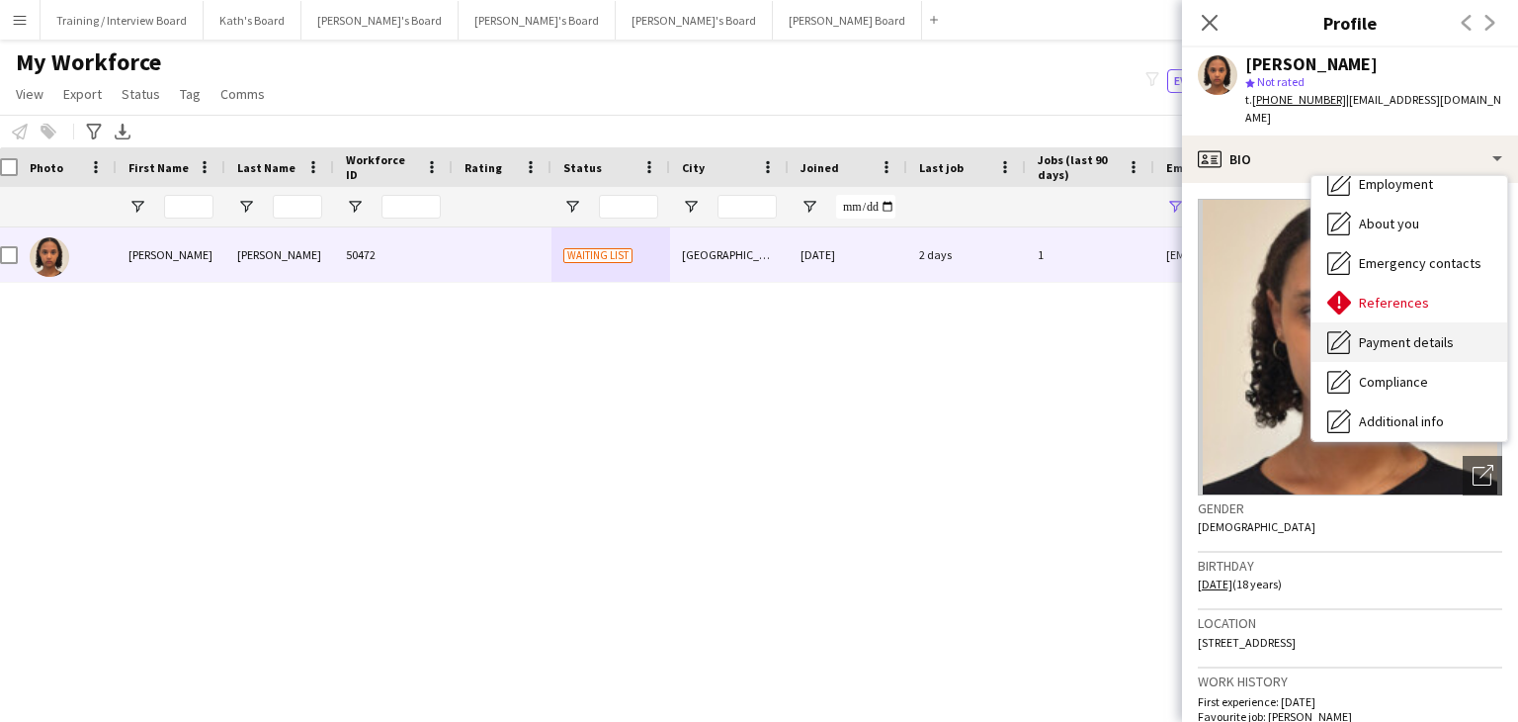
click at [1394, 333] on span "Payment details" at bounding box center [1406, 342] width 95 height 18
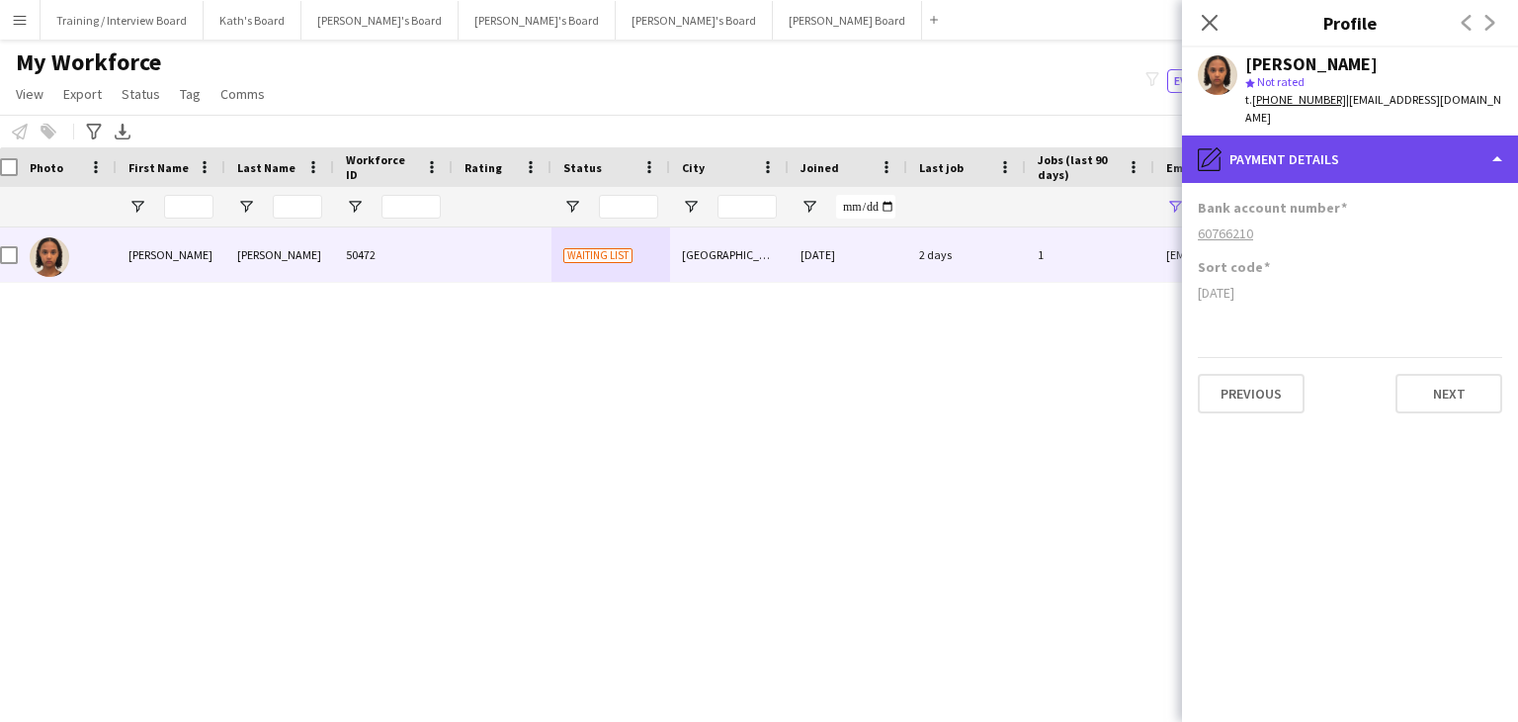
click at [1352, 139] on div "pencil4 Payment details" at bounding box center [1350, 158] width 336 height 47
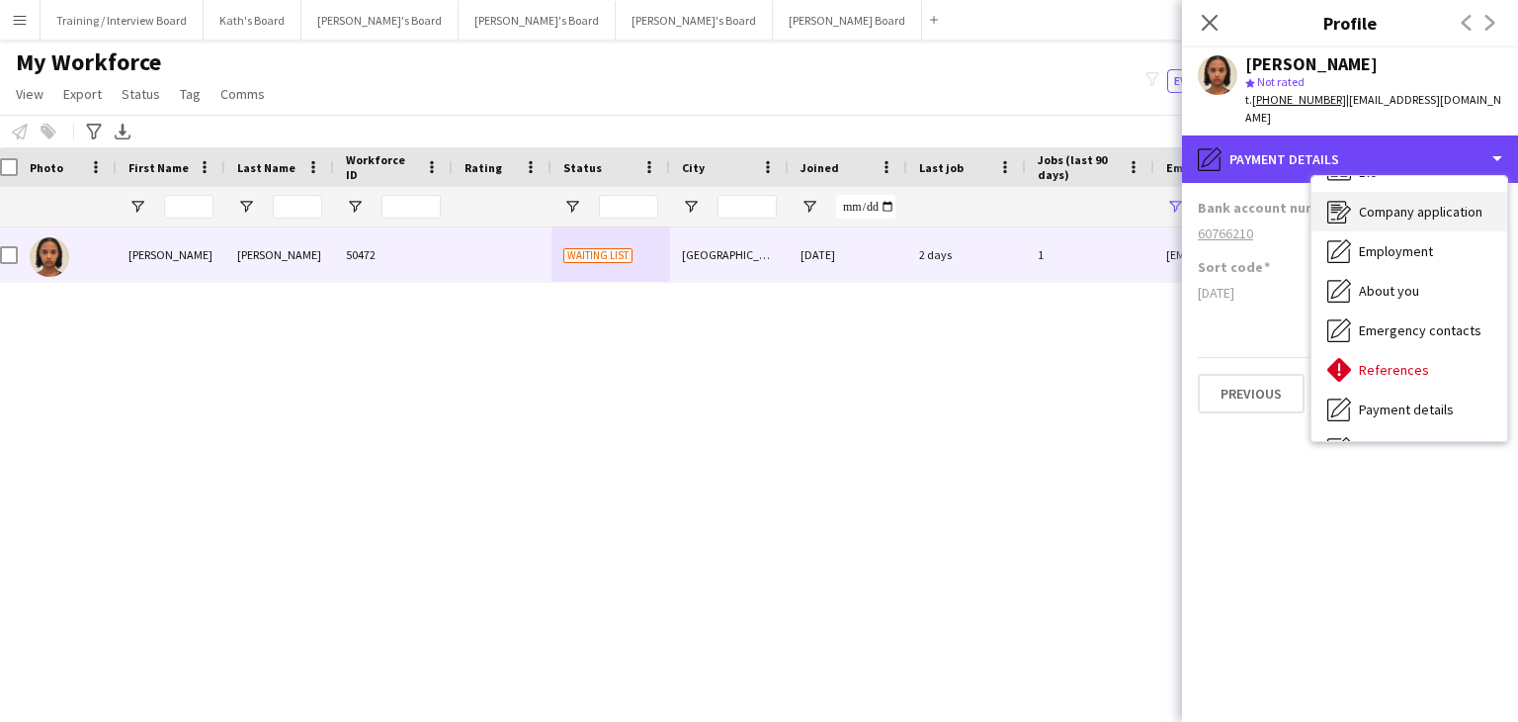
scroll to position [0, 0]
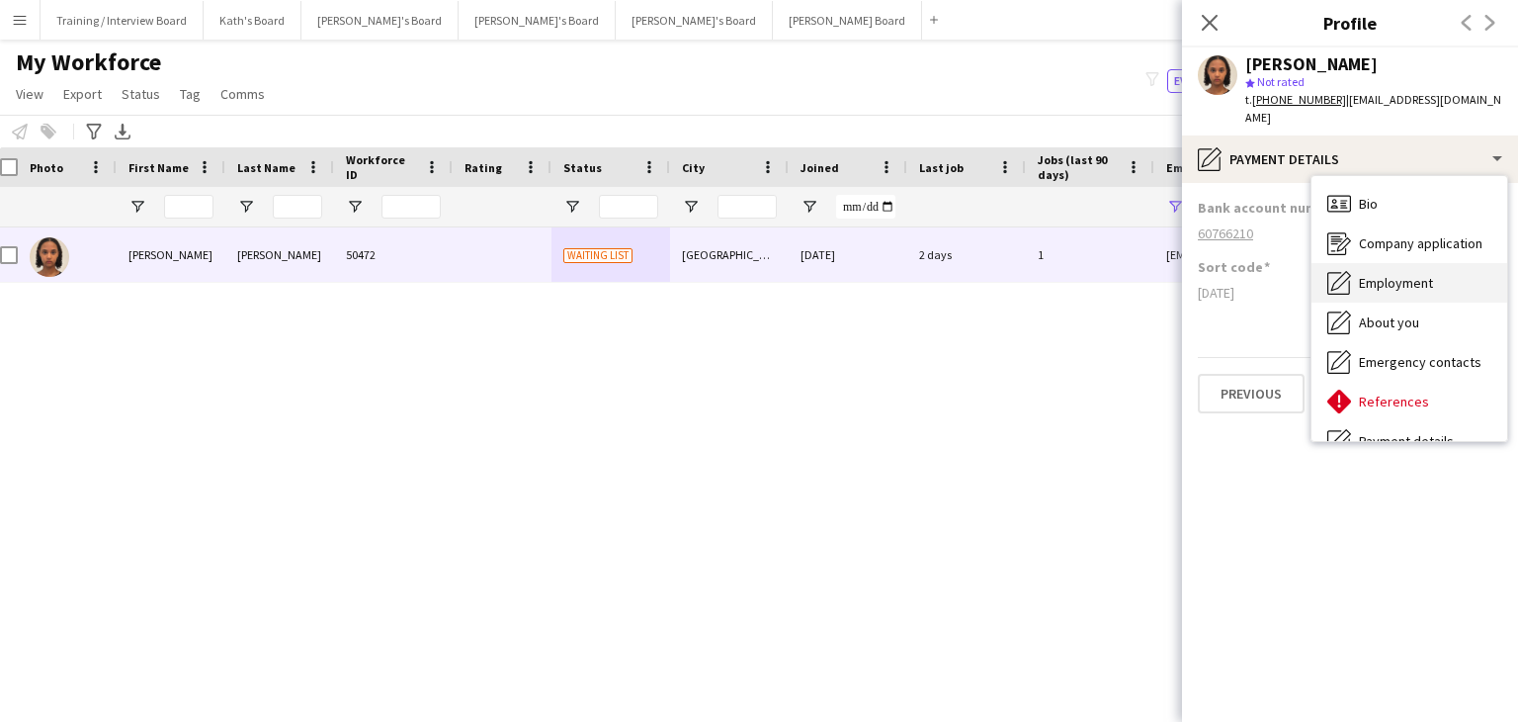
click at [1412, 263] on div "Employment Employment" at bounding box center [1410, 283] width 196 height 40
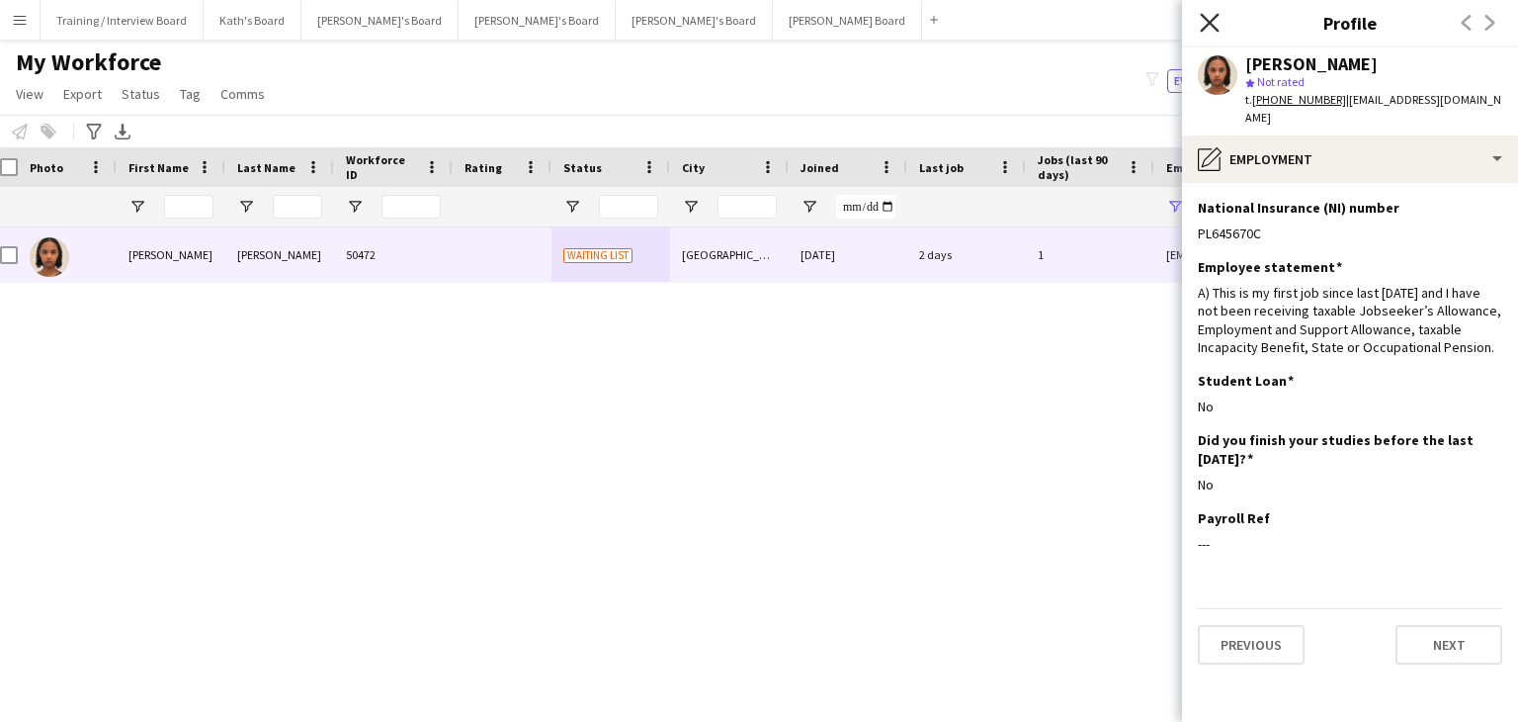
click at [1212, 23] on icon "Close pop-in" at bounding box center [1209, 22] width 19 height 19
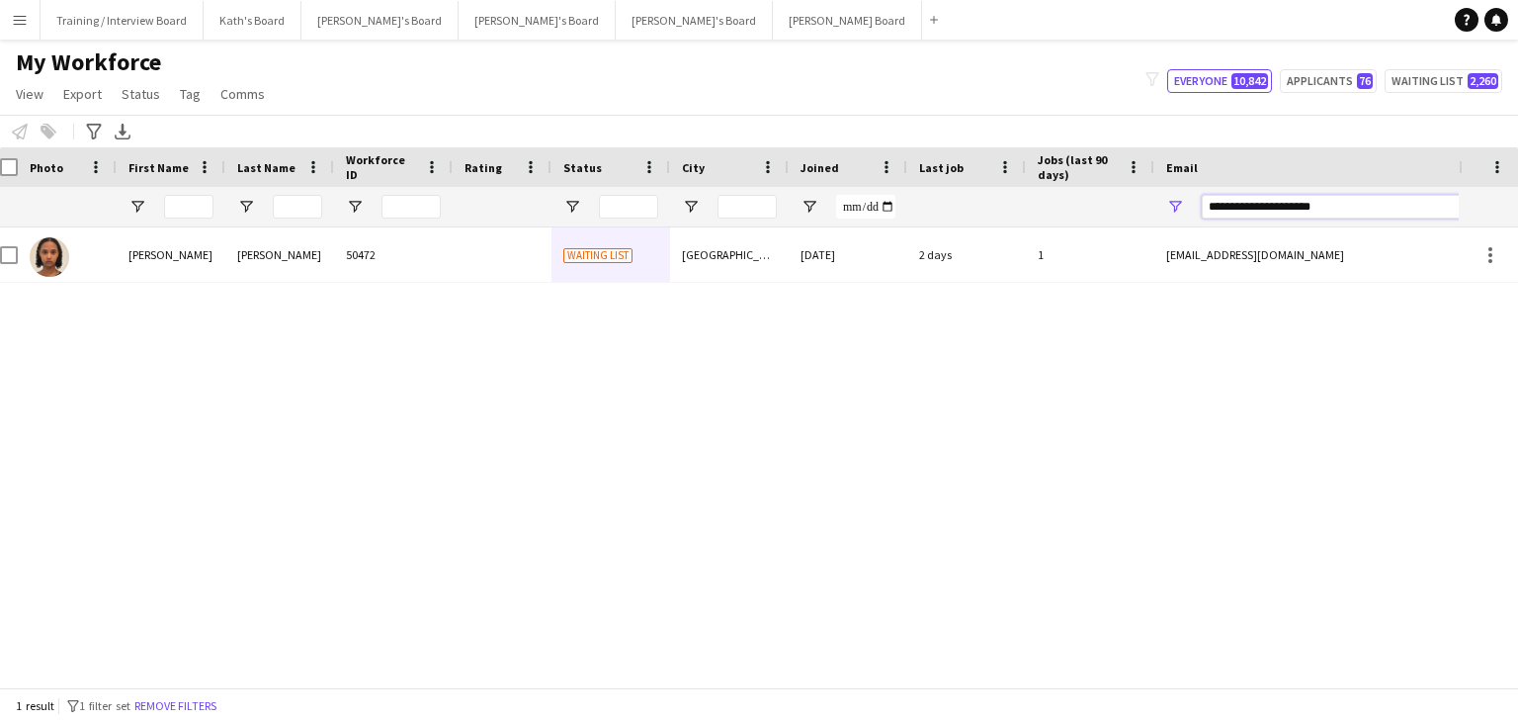
drag, startPoint x: 1386, startPoint y: 215, endPoint x: 1005, endPoint y: 241, distance: 381.5
click at [1005, 241] on div "Workforce Details Photo First Name" at bounding box center [759, 417] width 1518 height 540
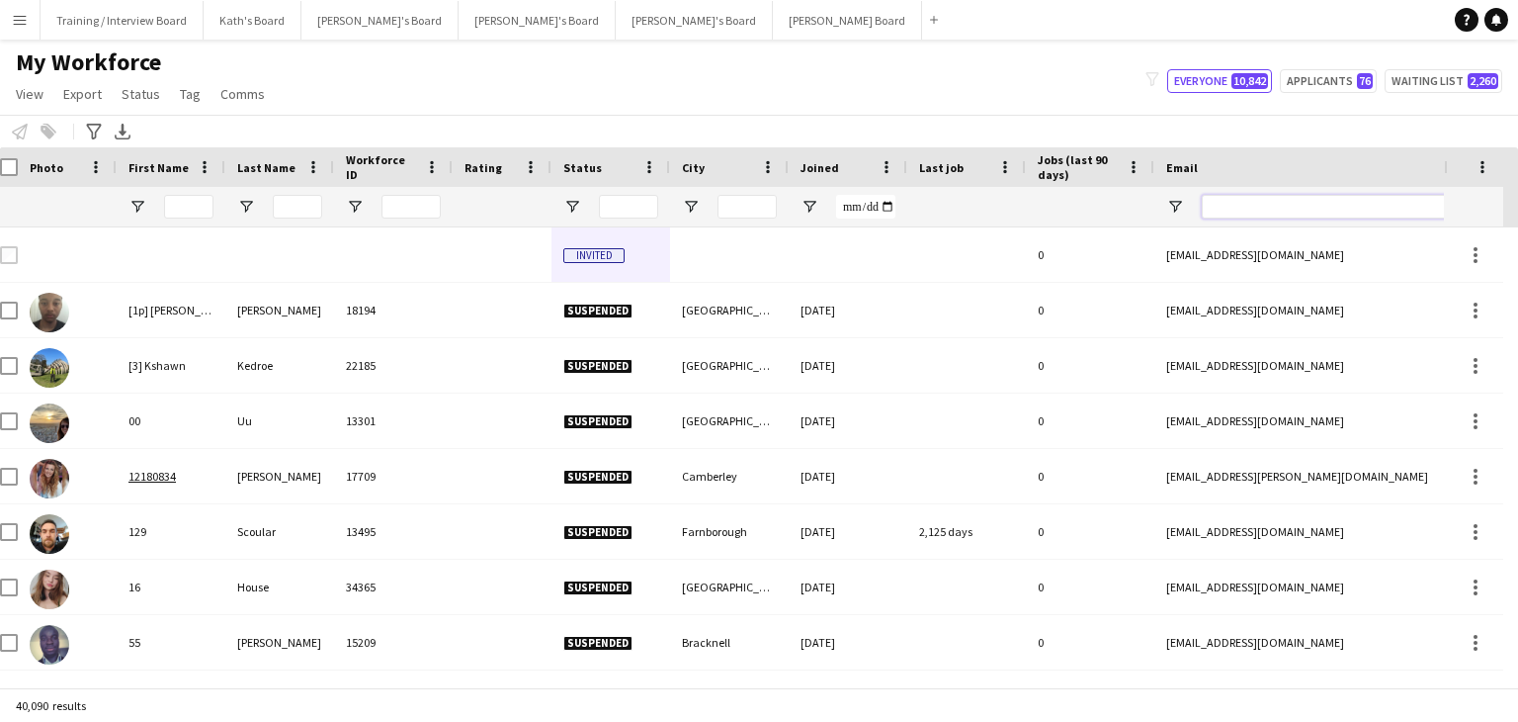
paste input "**********"
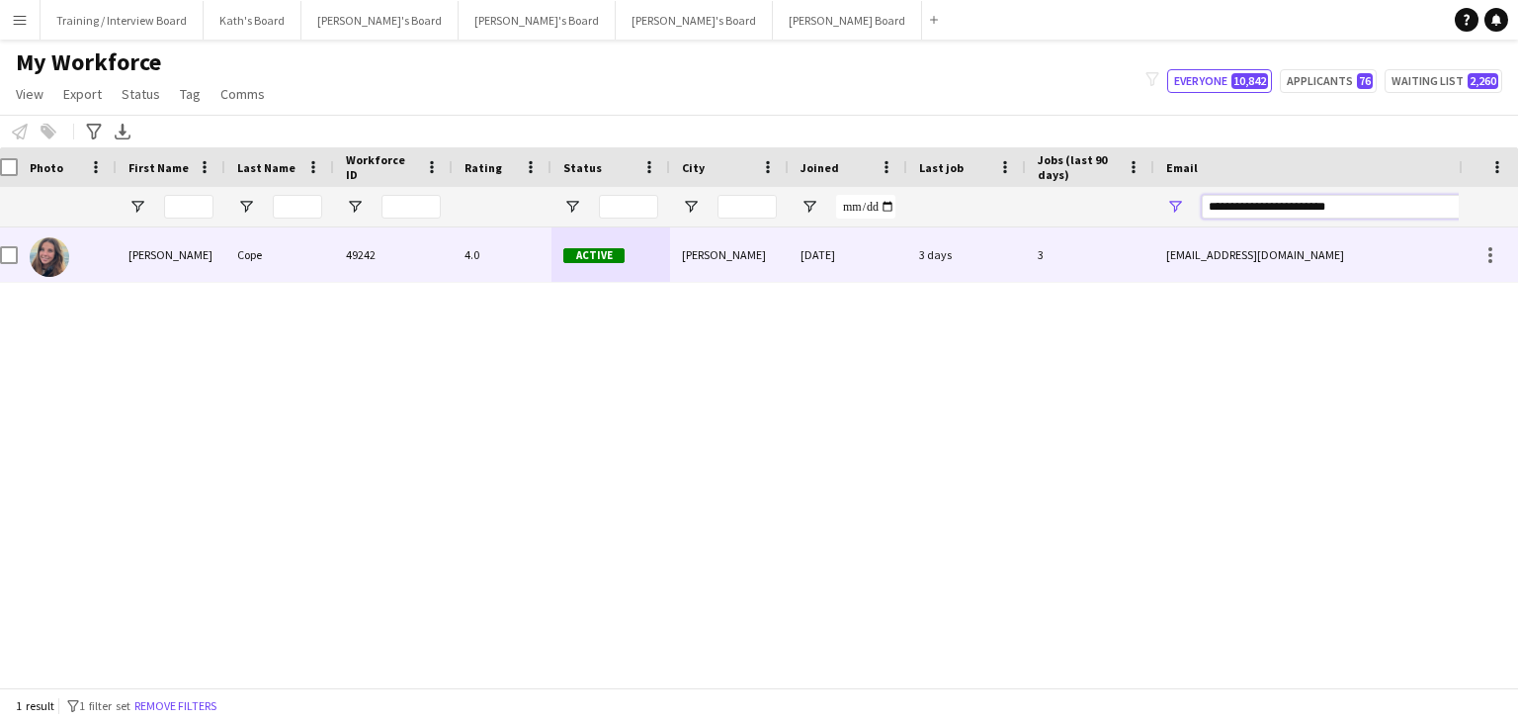
type input "**********"
click at [533, 257] on div "4.0" at bounding box center [502, 254] width 99 height 54
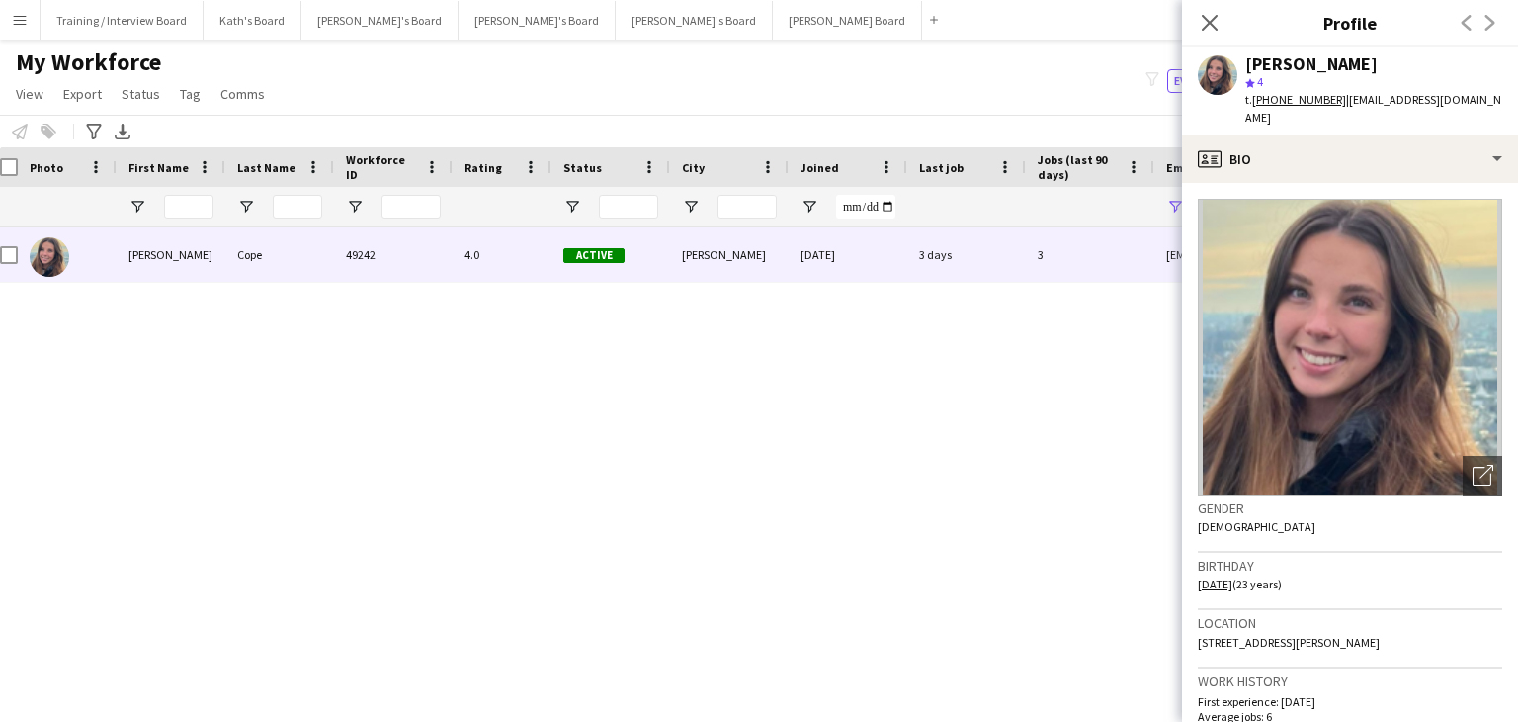
scroll to position [99, 0]
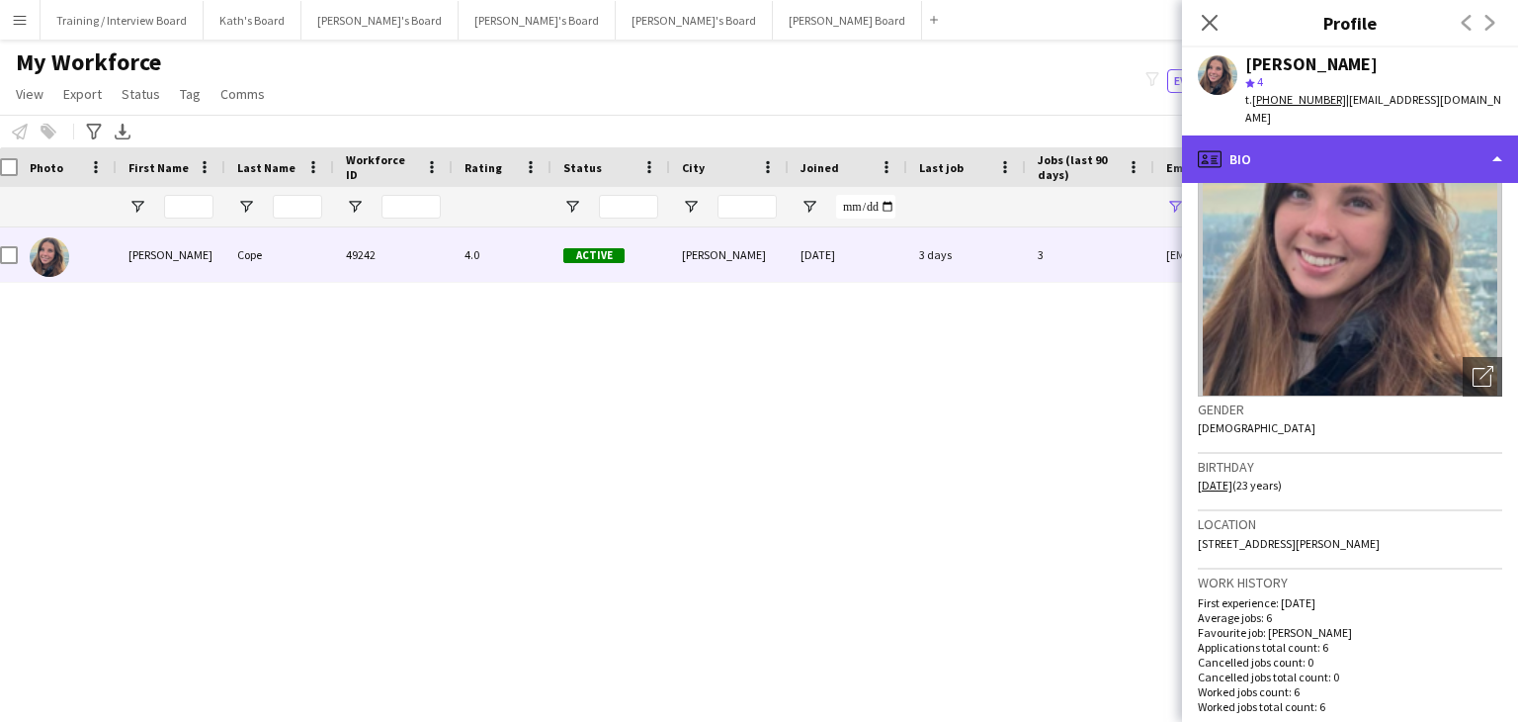
click at [1408, 147] on div "profile Bio" at bounding box center [1350, 158] width 336 height 47
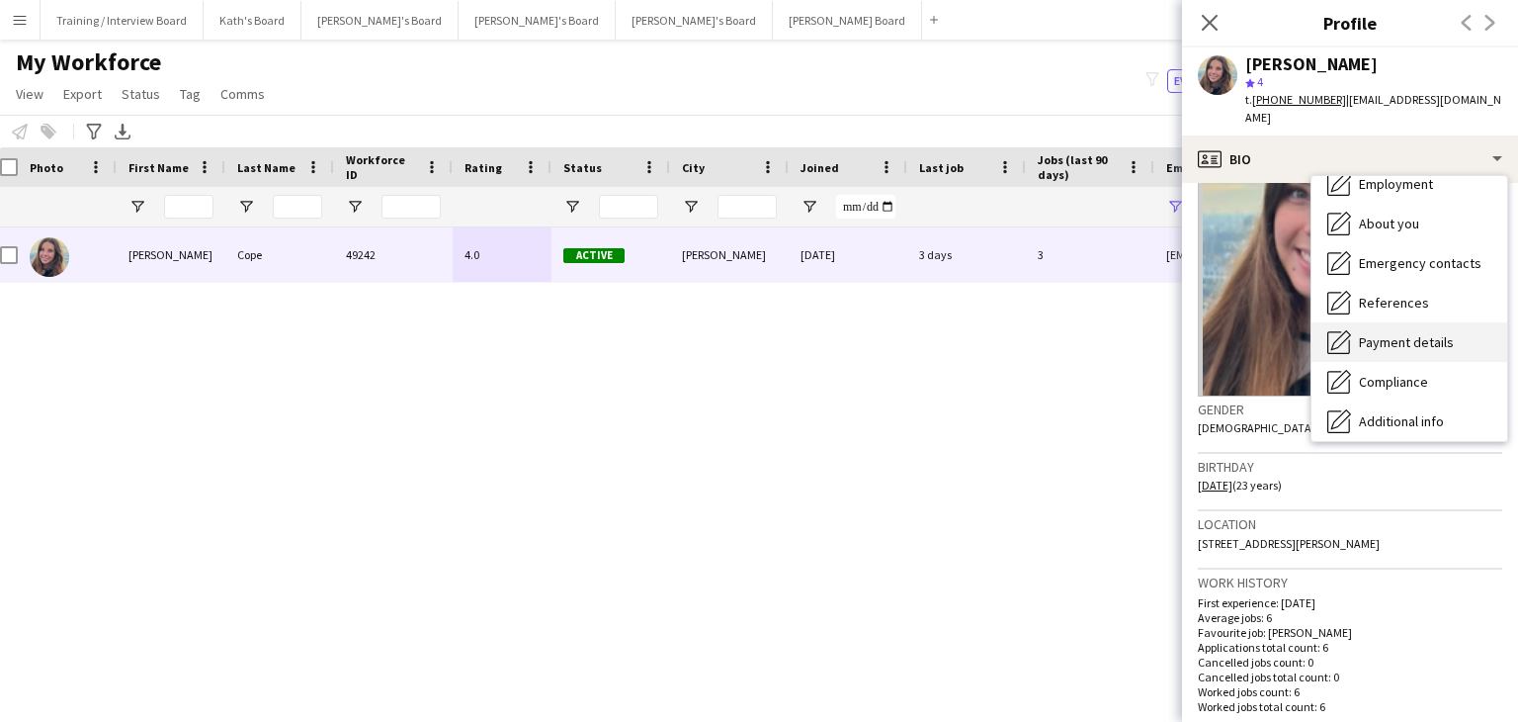
click at [1414, 333] on span "Payment details" at bounding box center [1406, 342] width 95 height 18
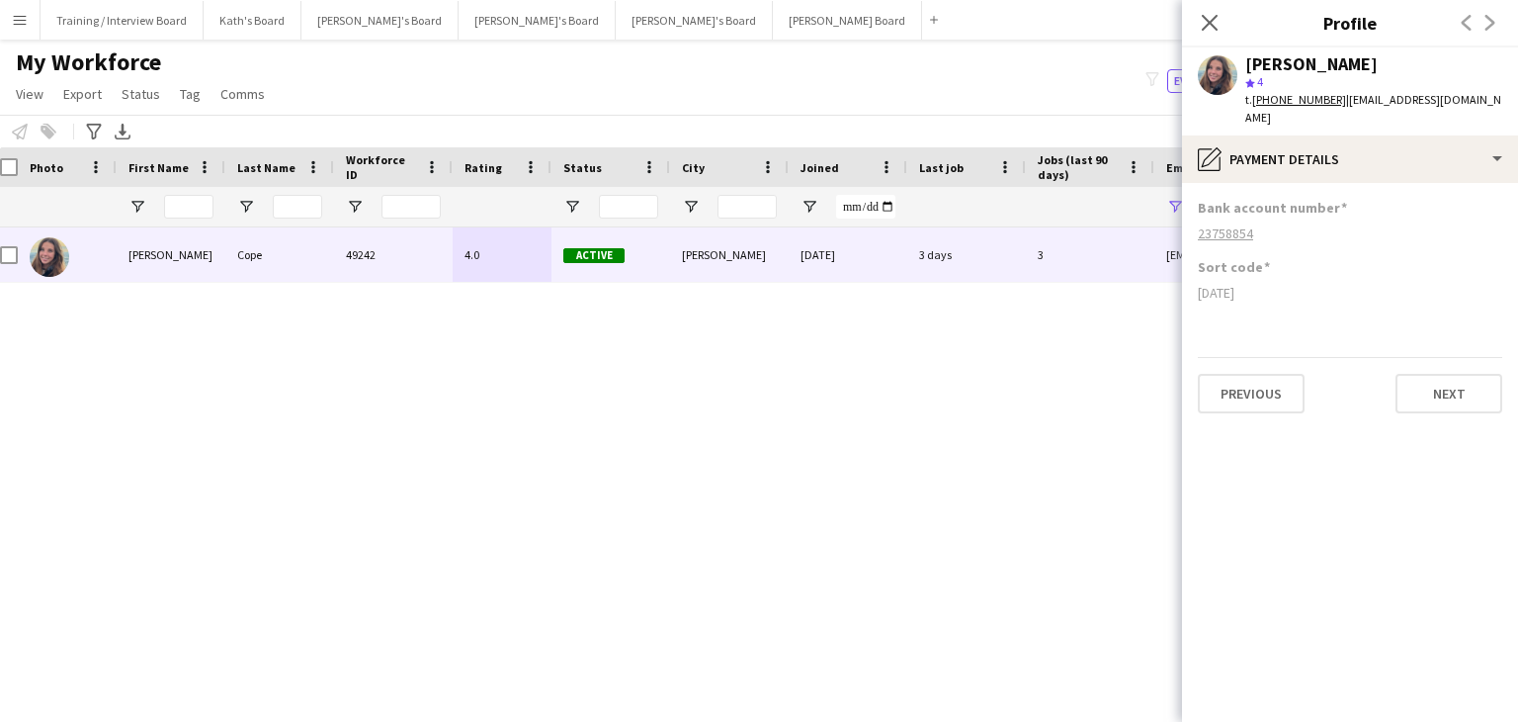
drag, startPoint x: 1253, startPoint y: 279, endPoint x: 1196, endPoint y: 275, distance: 57.5
click at [1196, 275] on app-section-data-types "Bank account number [FINANCIAL_ID] Sort code [DATE] Previous Next" at bounding box center [1350, 452] width 336 height 539
copy div "[DATE]"
drag, startPoint x: 1260, startPoint y: 222, endPoint x: 1199, endPoint y: 222, distance: 61.3
click at [1197, 222] on app-section-data-types "Bank account number [FINANCIAL_ID] Sort code [DATE] Previous Next" at bounding box center [1350, 452] width 336 height 539
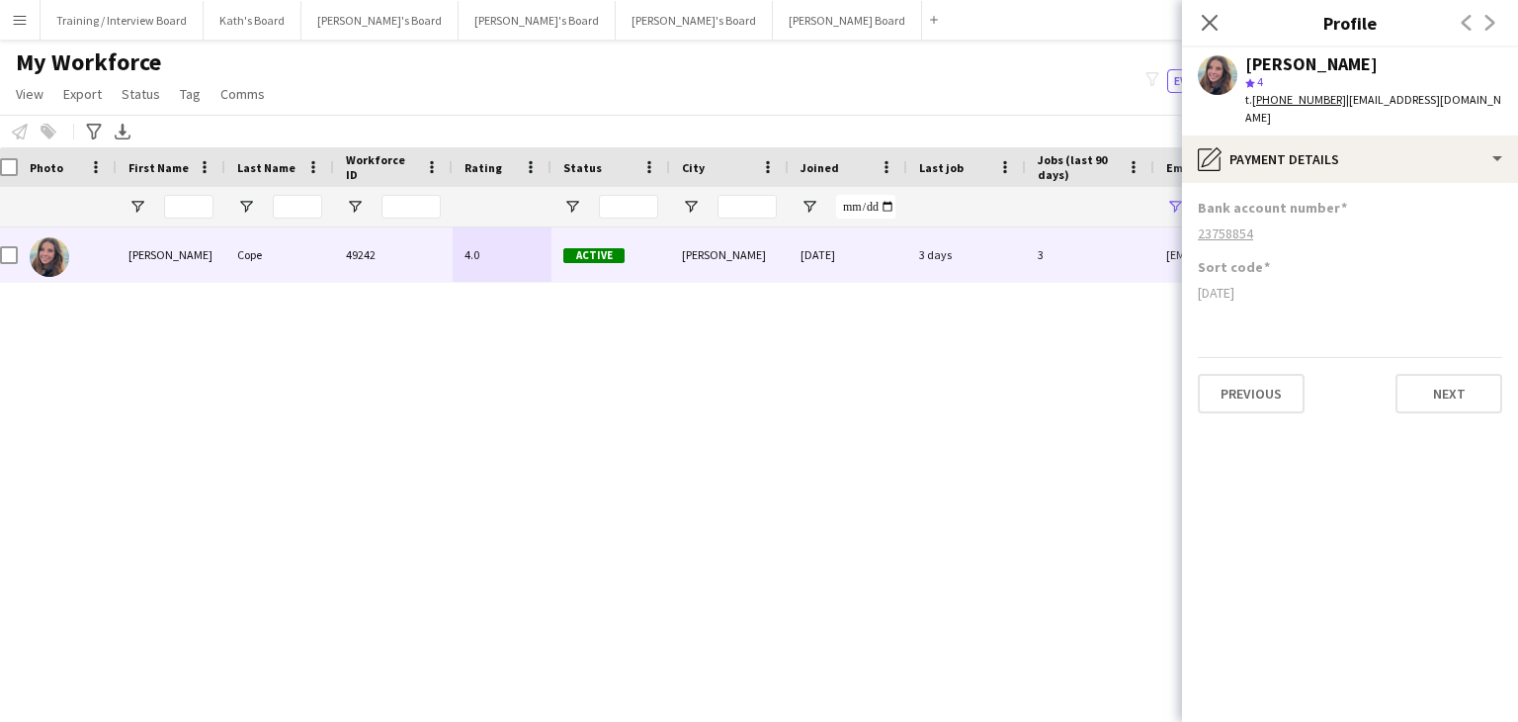
copy tcxspan "23758854"
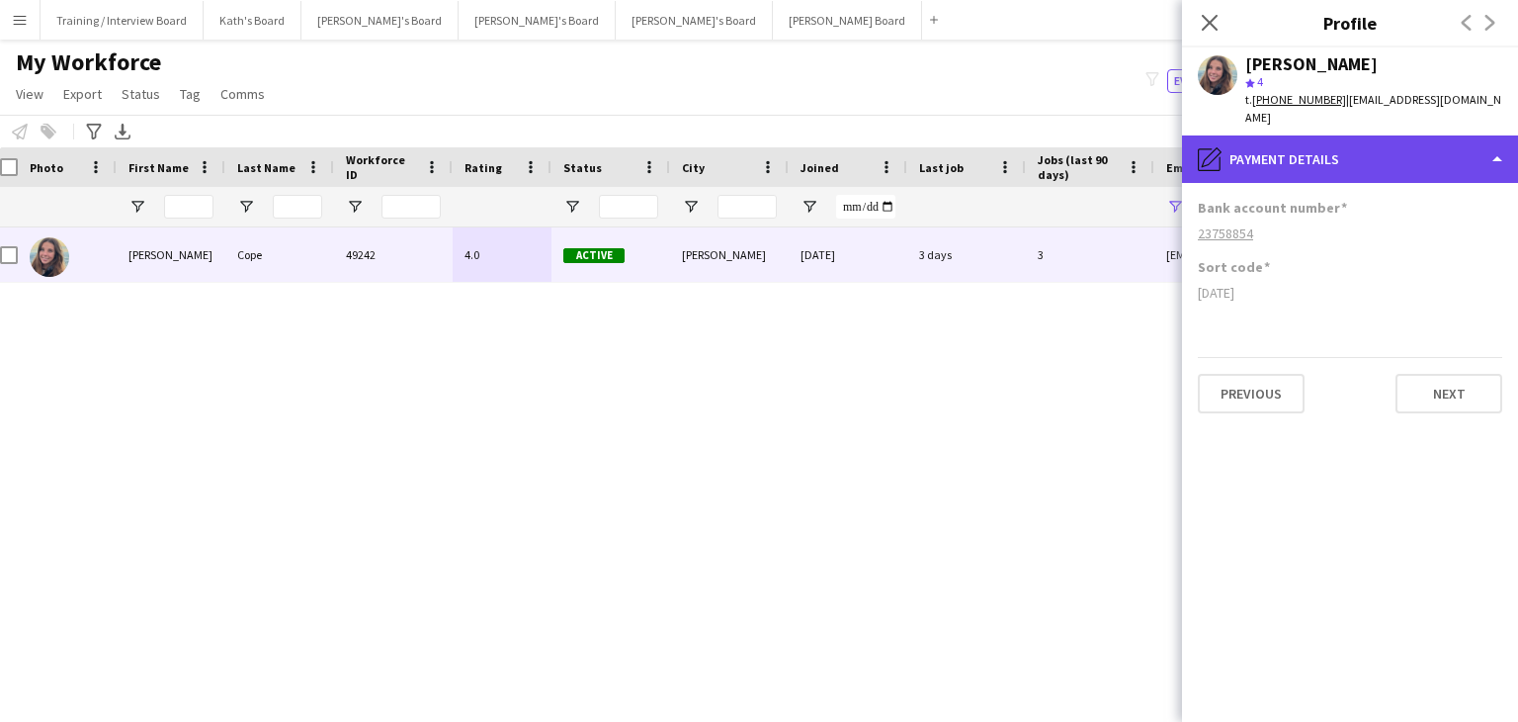
click at [1325, 151] on div "pencil4 Payment details" at bounding box center [1350, 158] width 336 height 47
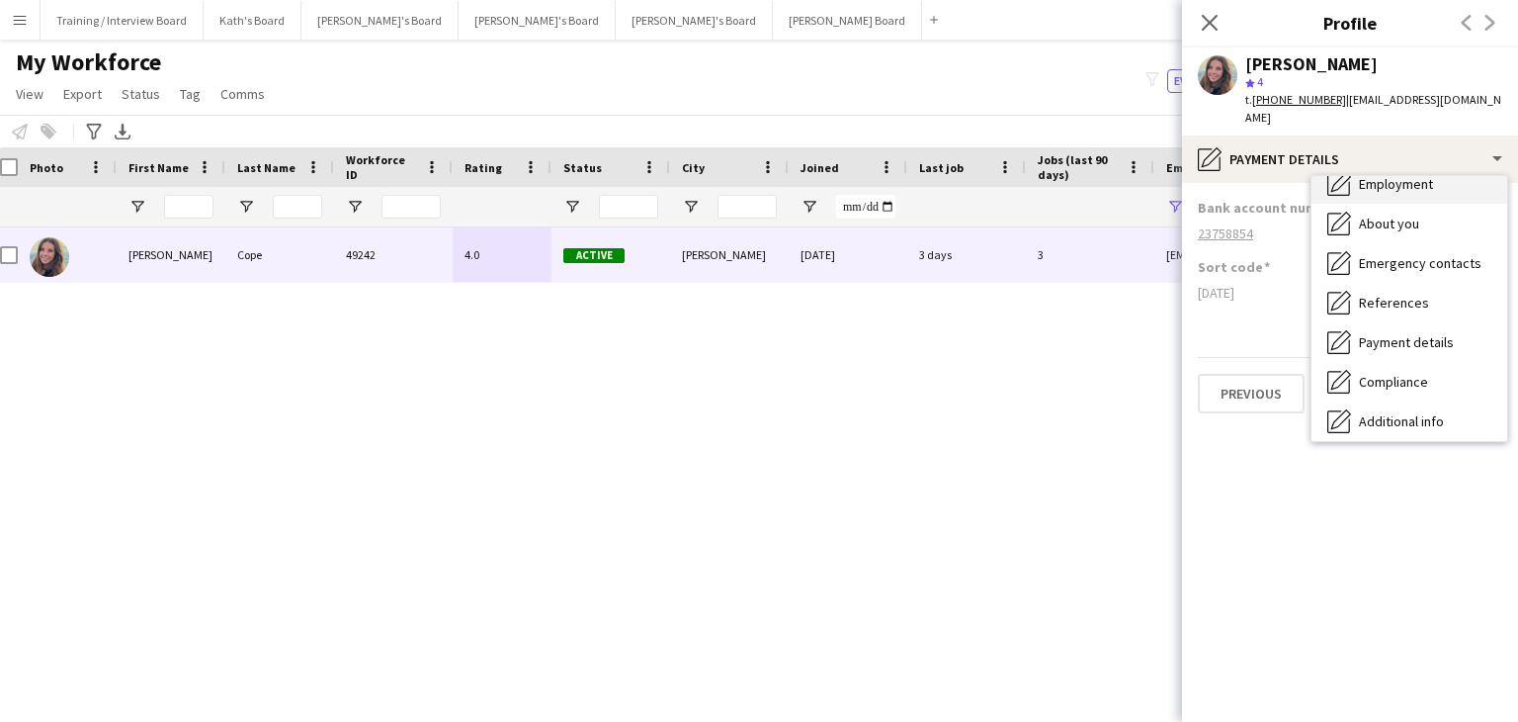
click at [1404, 175] on span "Employment" at bounding box center [1396, 184] width 74 height 18
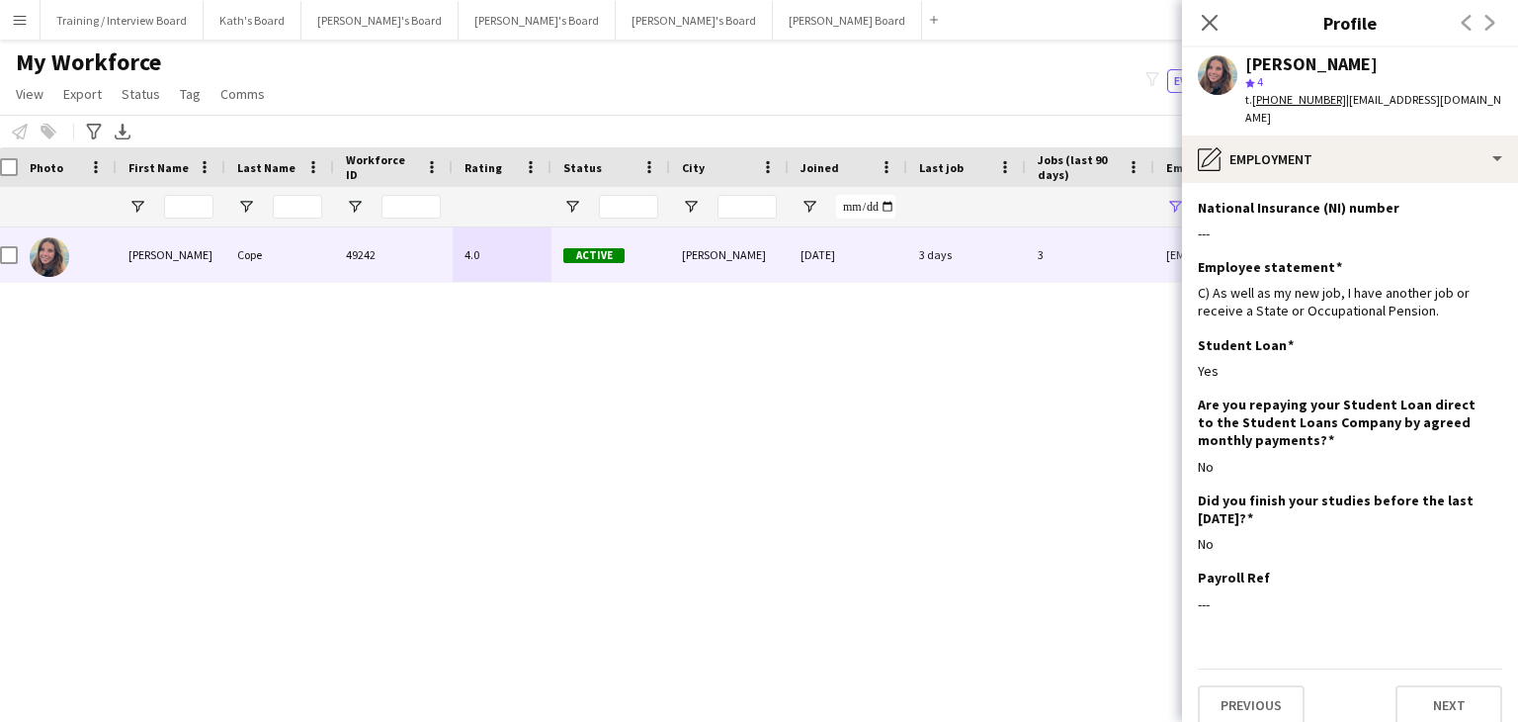
drag, startPoint x: 1211, startPoint y: 19, endPoint x: 1166, endPoint y: 120, distance: 110.2
click at [1211, 19] on icon "Close pop-in" at bounding box center [1210, 23] width 16 height 16
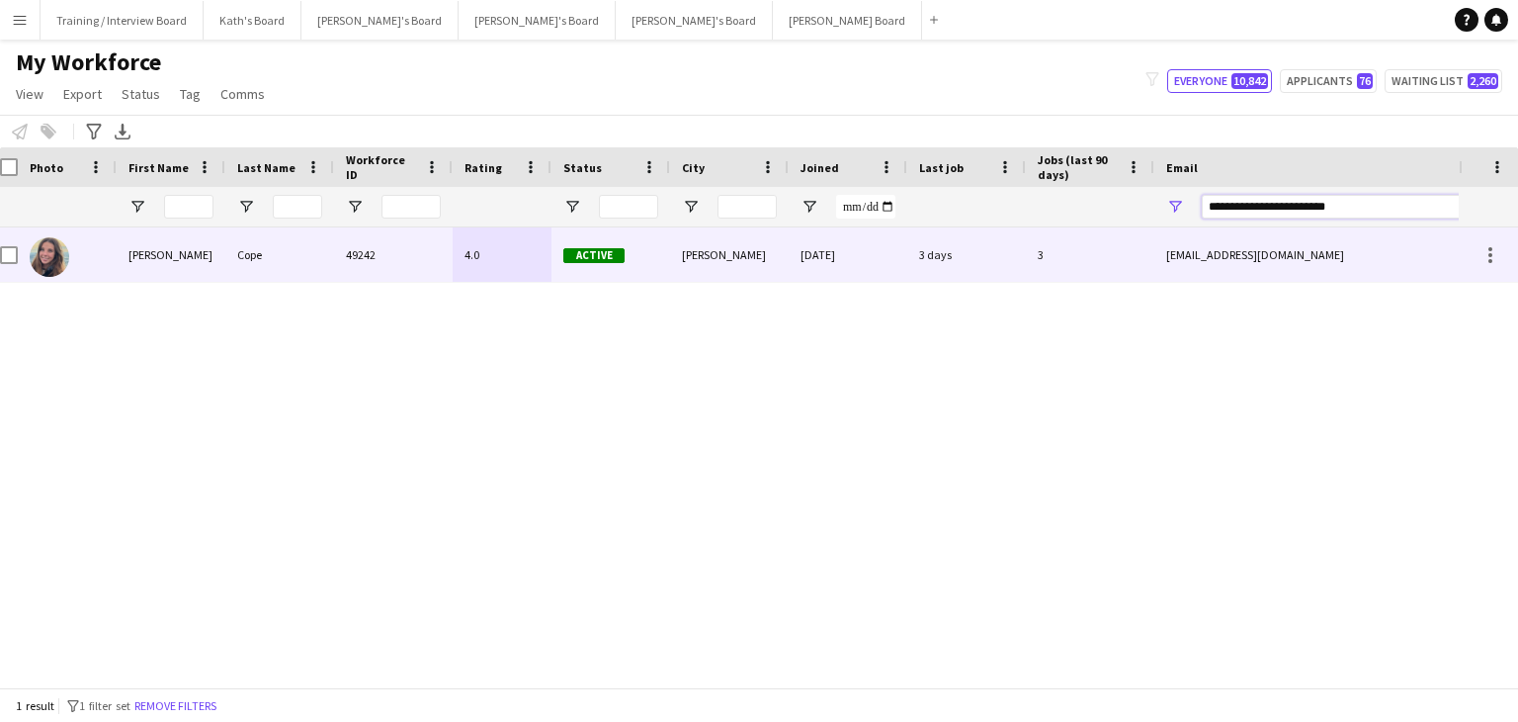
drag, startPoint x: 1376, startPoint y: 213, endPoint x: 1052, endPoint y: 232, distance: 324.8
click at [1052, 232] on div "Workforce Details Photo First Name" at bounding box center [759, 417] width 1518 height 540
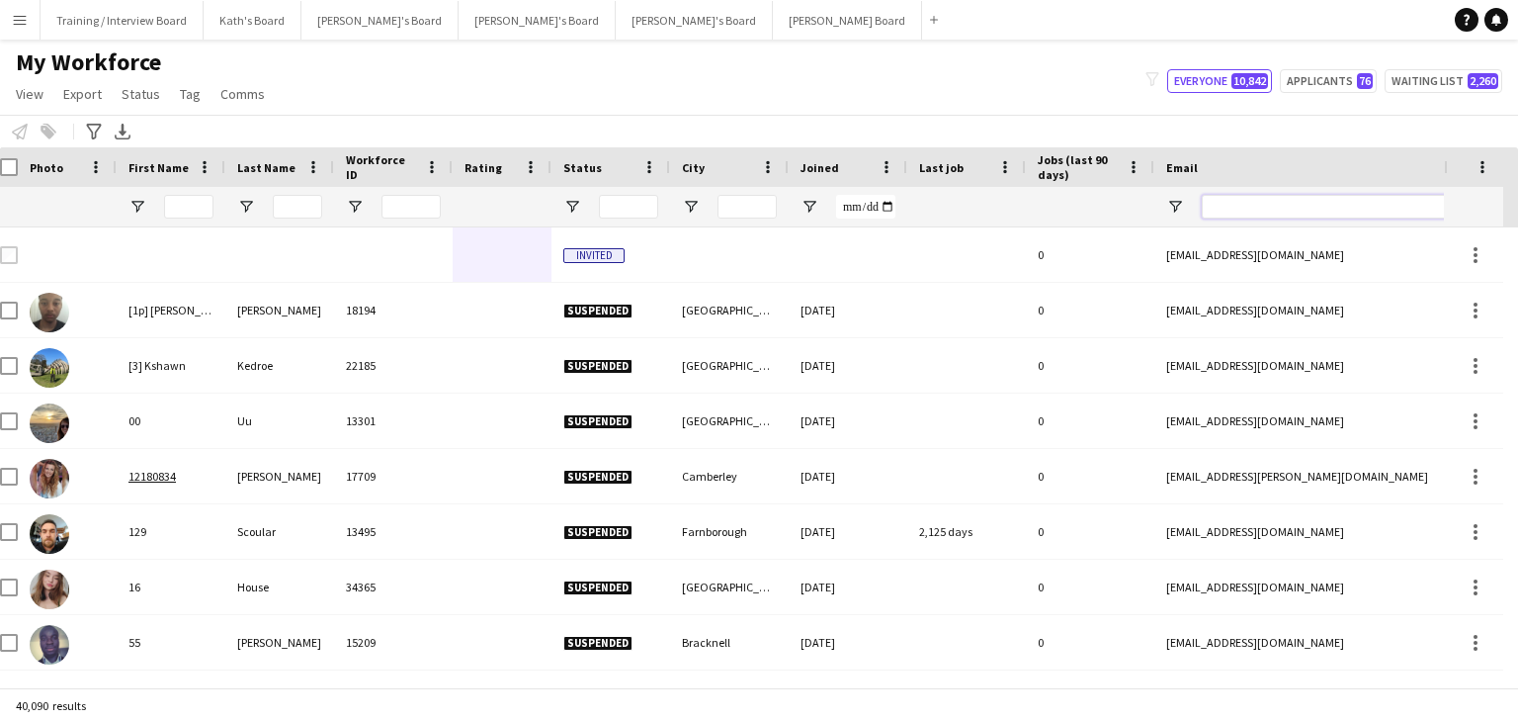
paste input "**********"
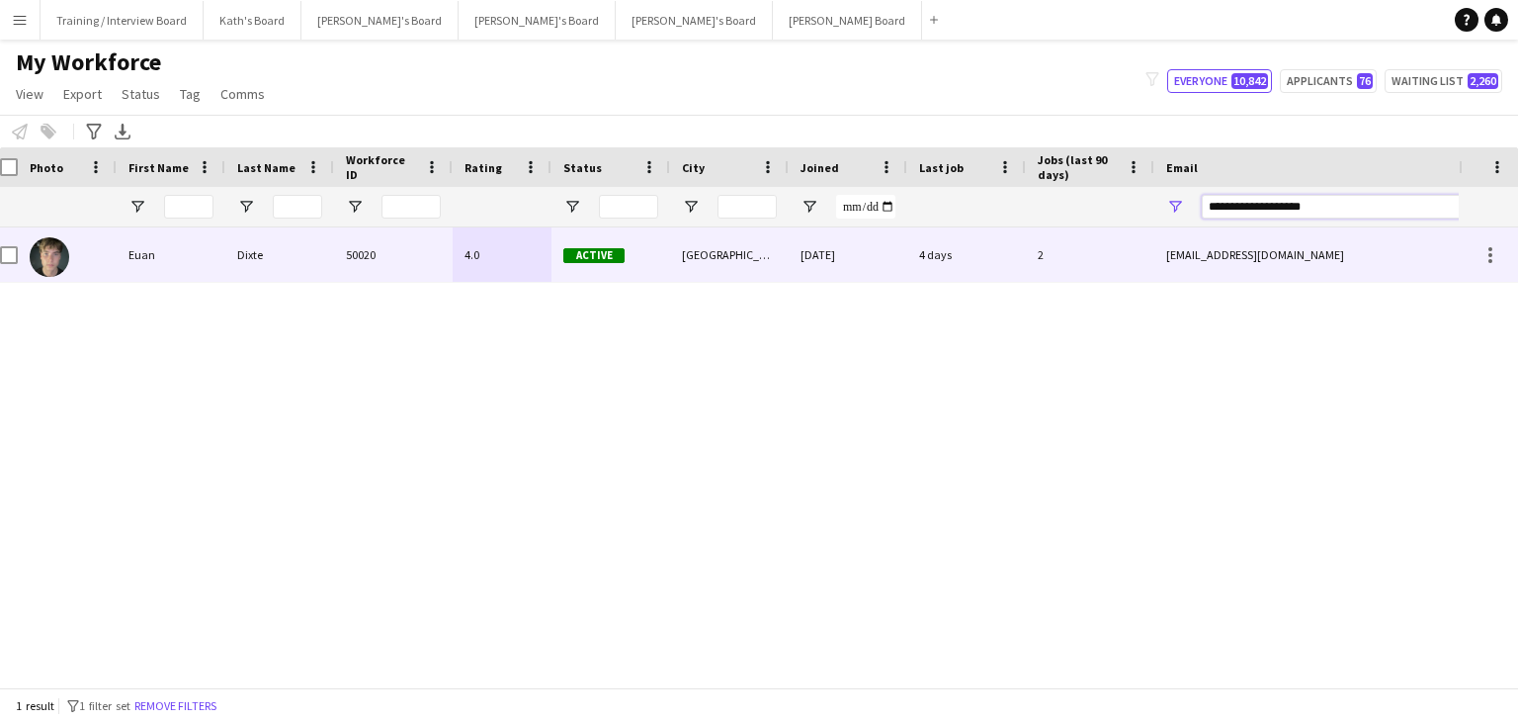
type input "**********"
click at [757, 274] on div "[GEOGRAPHIC_DATA]" at bounding box center [729, 254] width 119 height 54
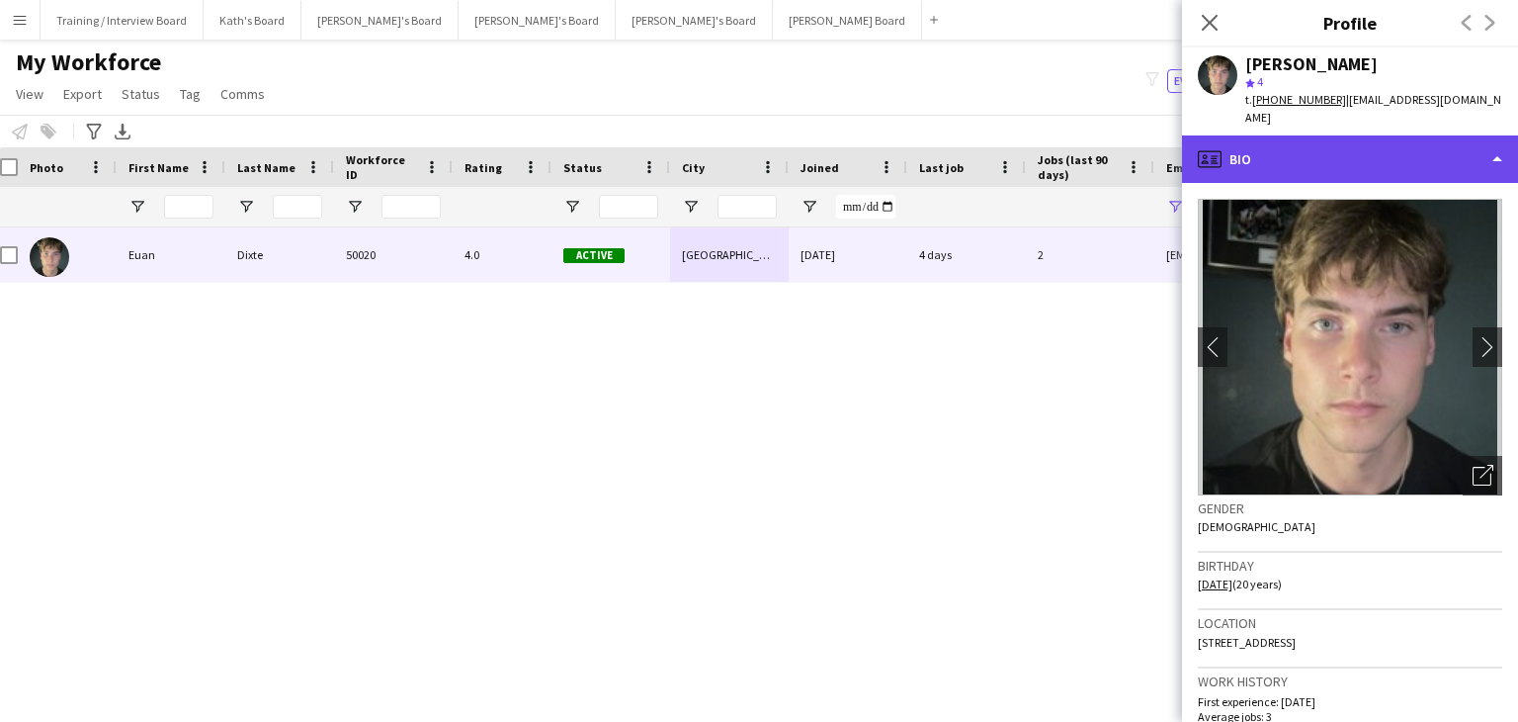
click at [1396, 144] on div "profile Bio" at bounding box center [1350, 158] width 336 height 47
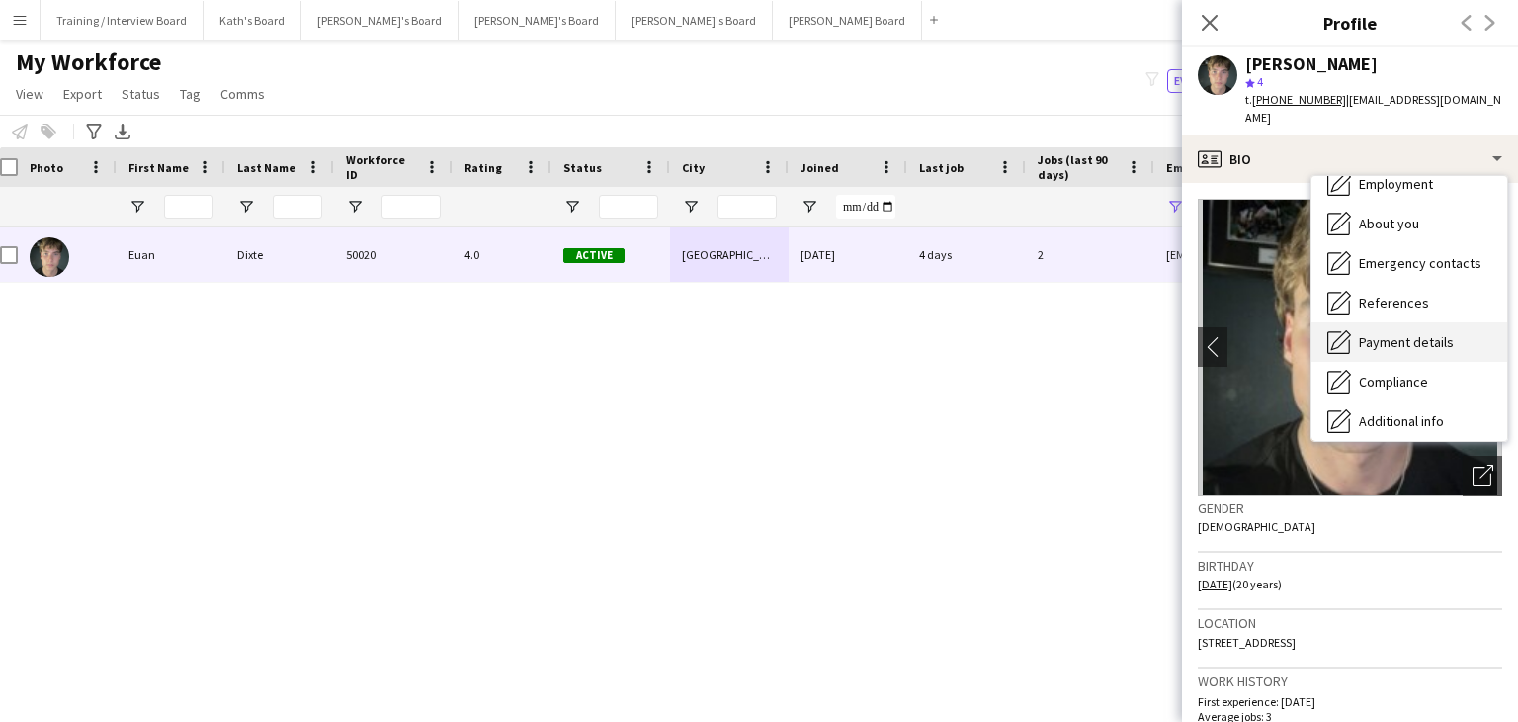
click at [1415, 333] on span "Payment details" at bounding box center [1406, 342] width 95 height 18
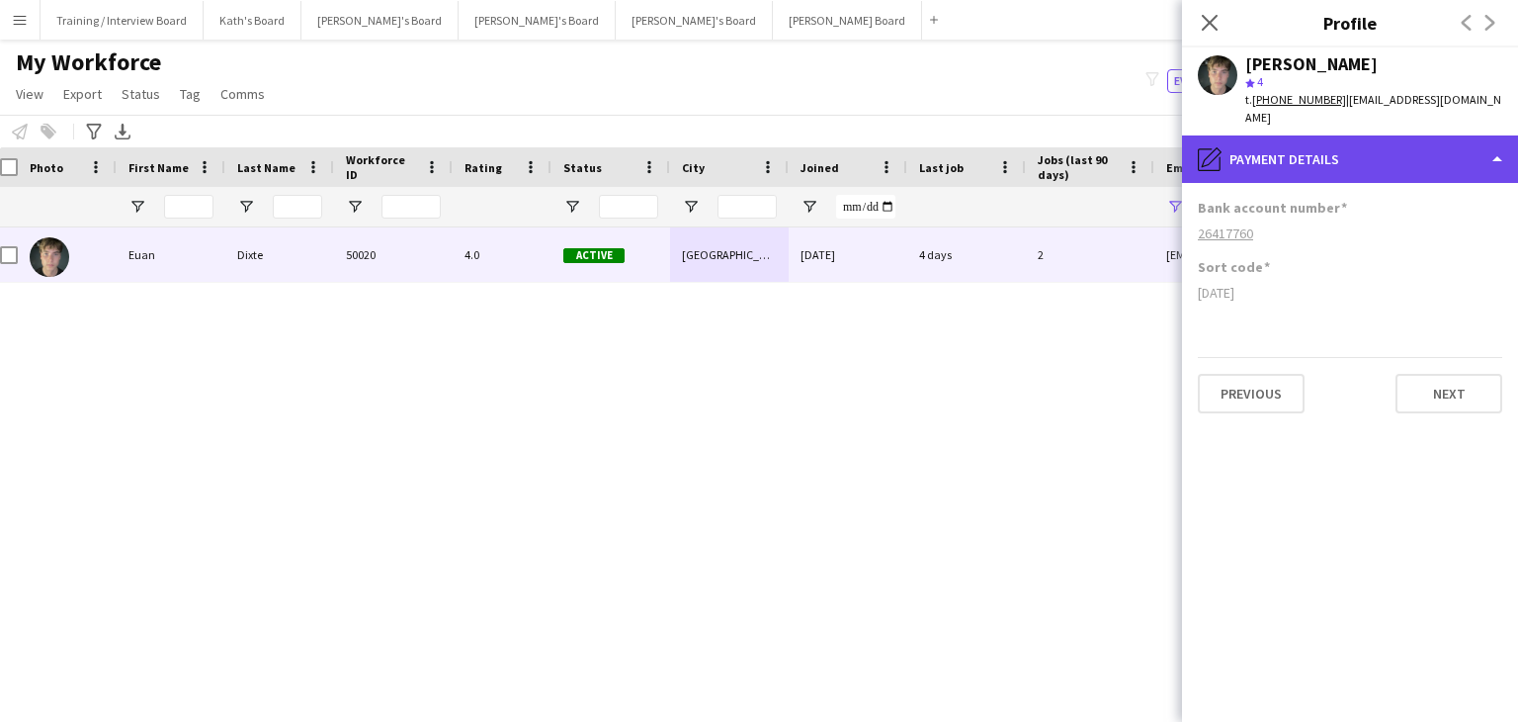
click at [1359, 148] on div "pencil4 Payment details" at bounding box center [1350, 158] width 336 height 47
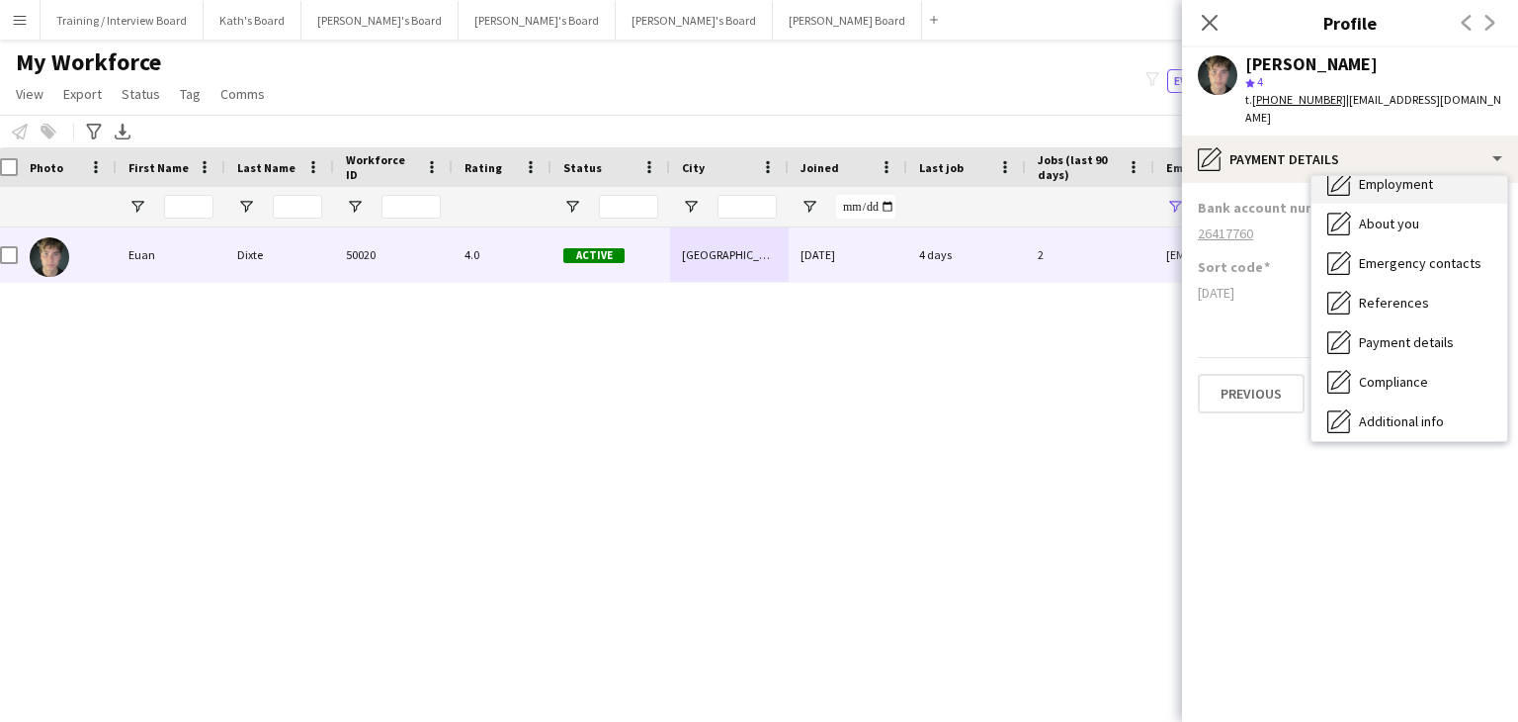
click at [1382, 175] on span "Employment" at bounding box center [1396, 184] width 74 height 18
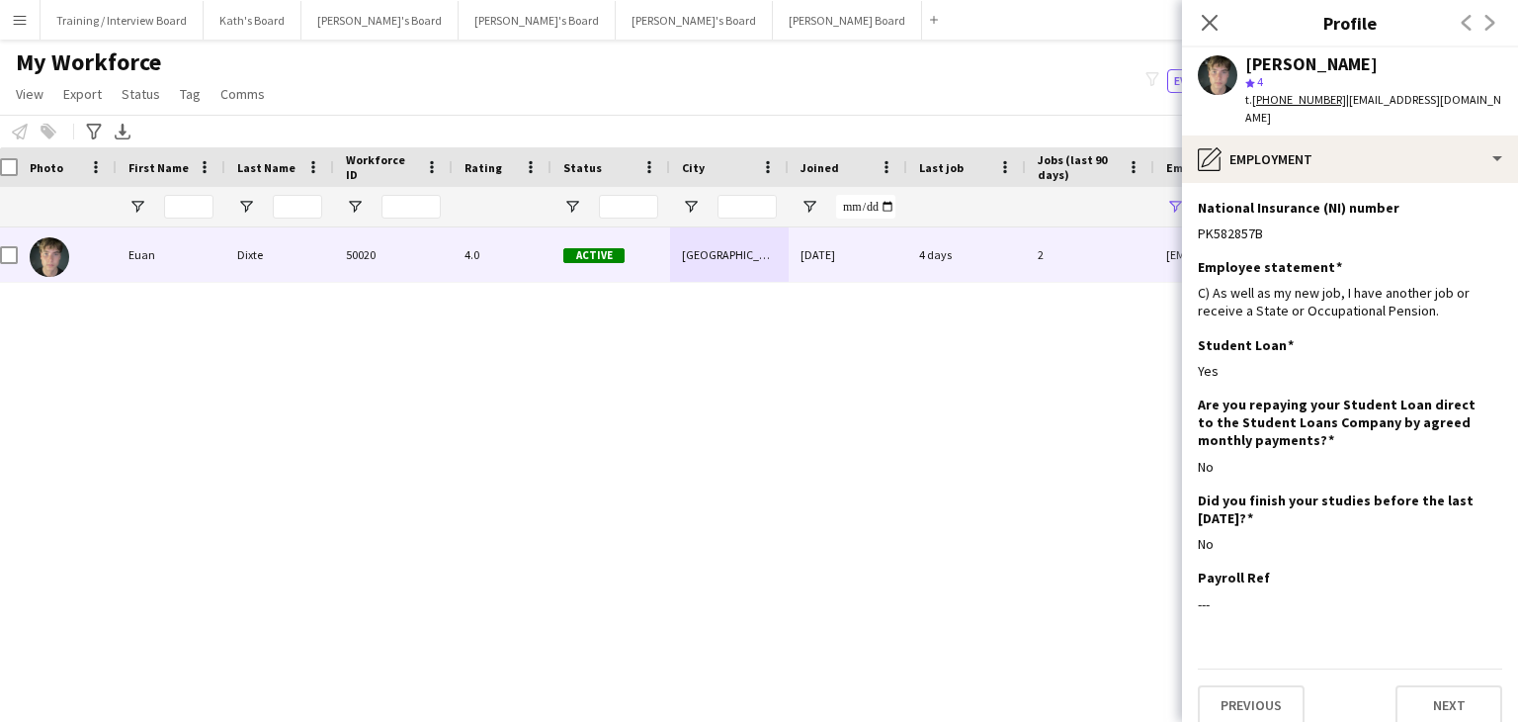
drag, startPoint x: 1218, startPoint y: 24, endPoint x: 1201, endPoint y: 163, distance: 140.4
click at [1218, 24] on icon "Close pop-in" at bounding box center [1210, 23] width 16 height 16
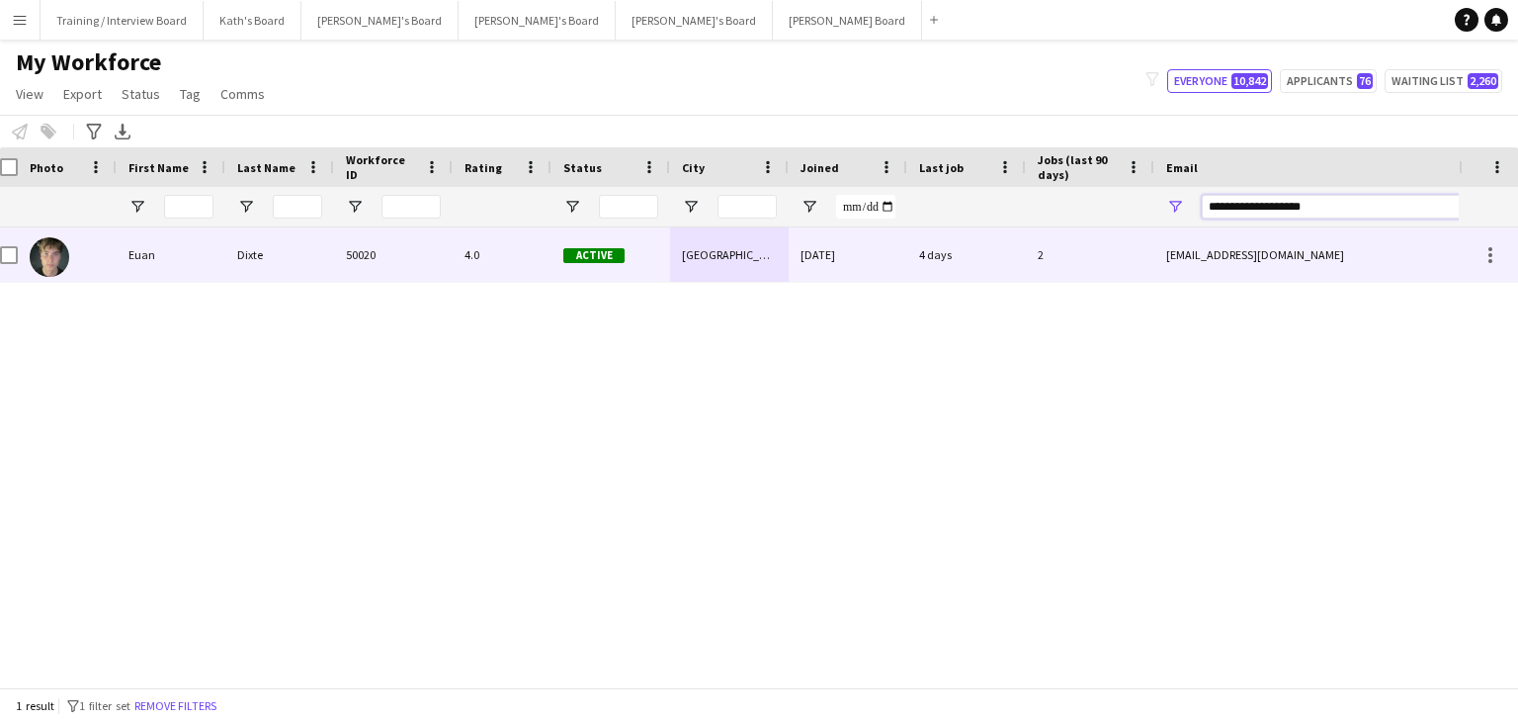
drag, startPoint x: 1113, startPoint y: 231, endPoint x: 1097, endPoint y: 231, distance: 15.8
click at [1097, 231] on div "Workforce Details Photo First Name" at bounding box center [759, 417] width 1518 height 540
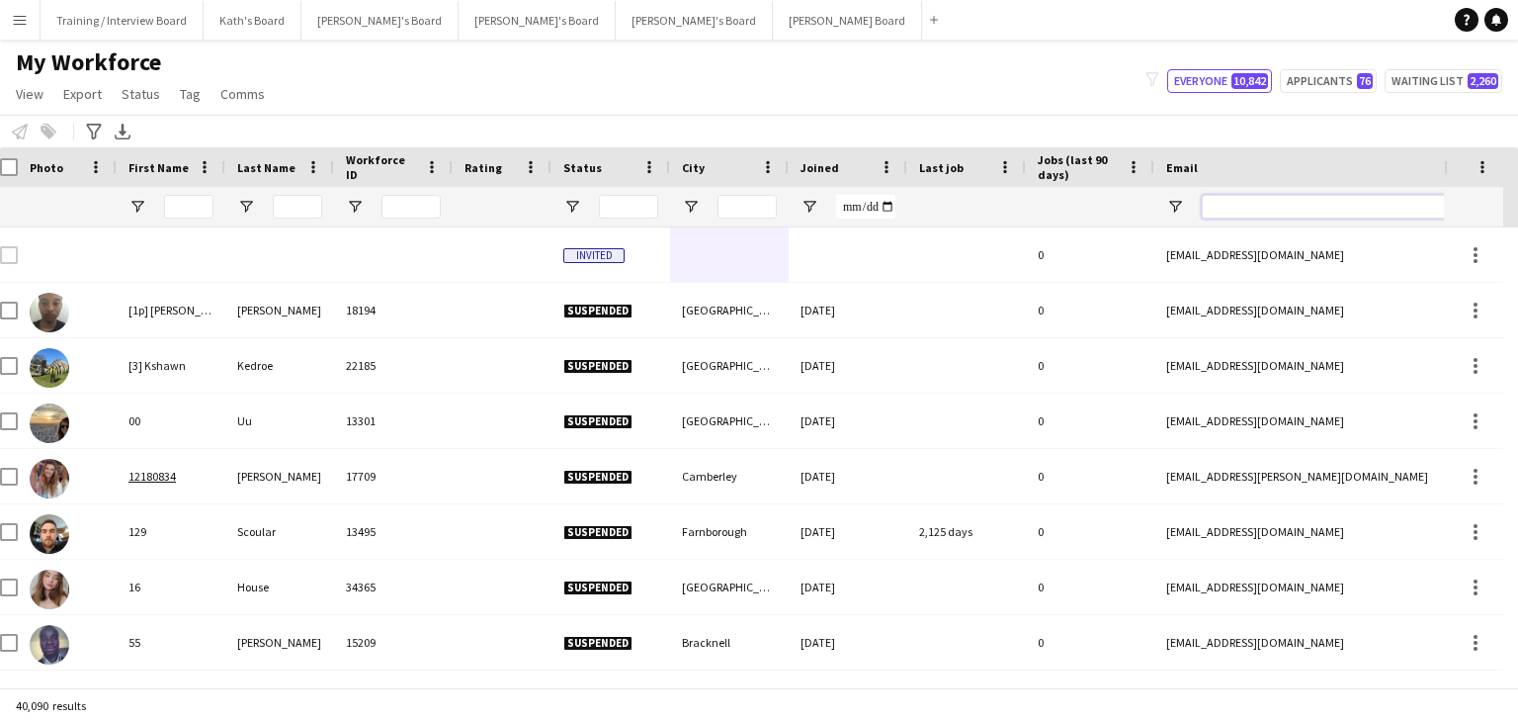
paste input "**********"
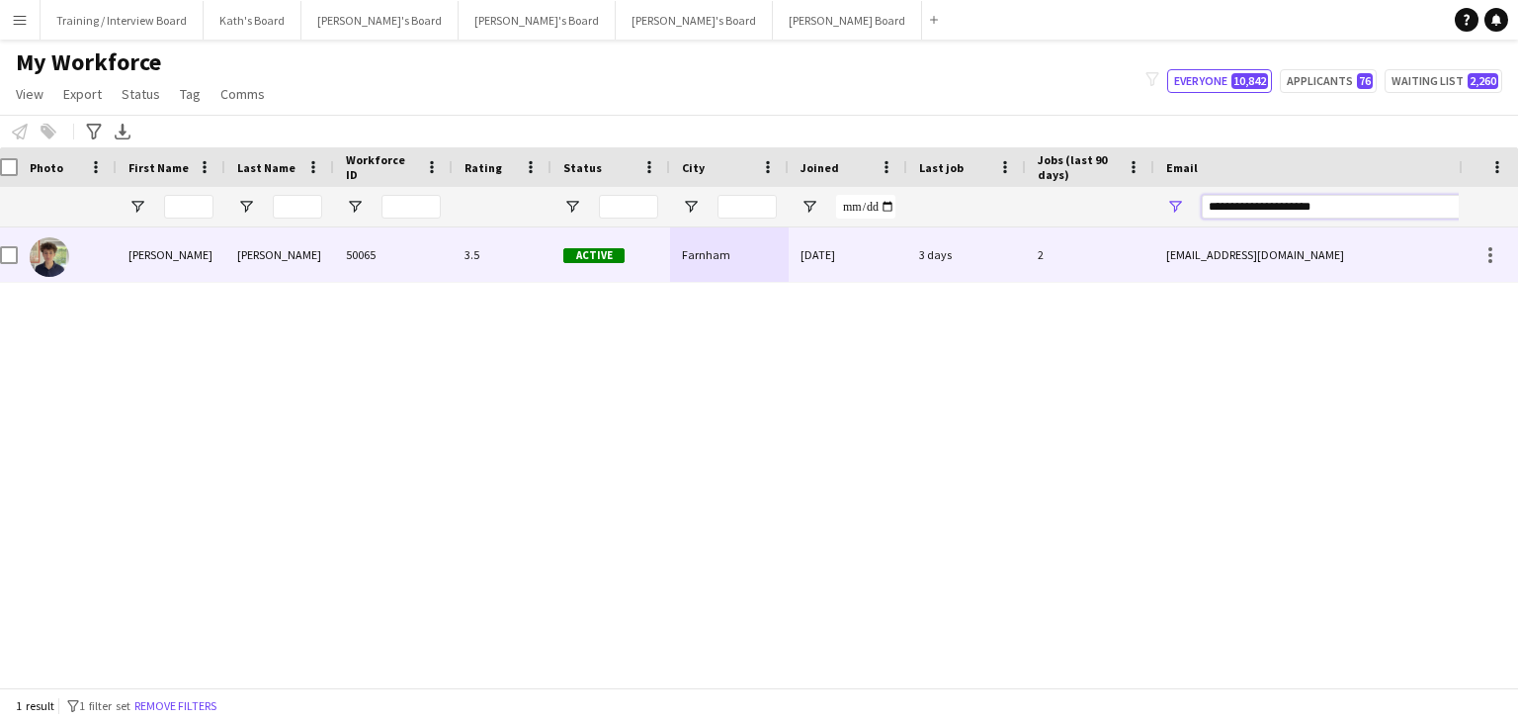
type input "**********"
click at [735, 270] on div "Farnham" at bounding box center [729, 254] width 119 height 54
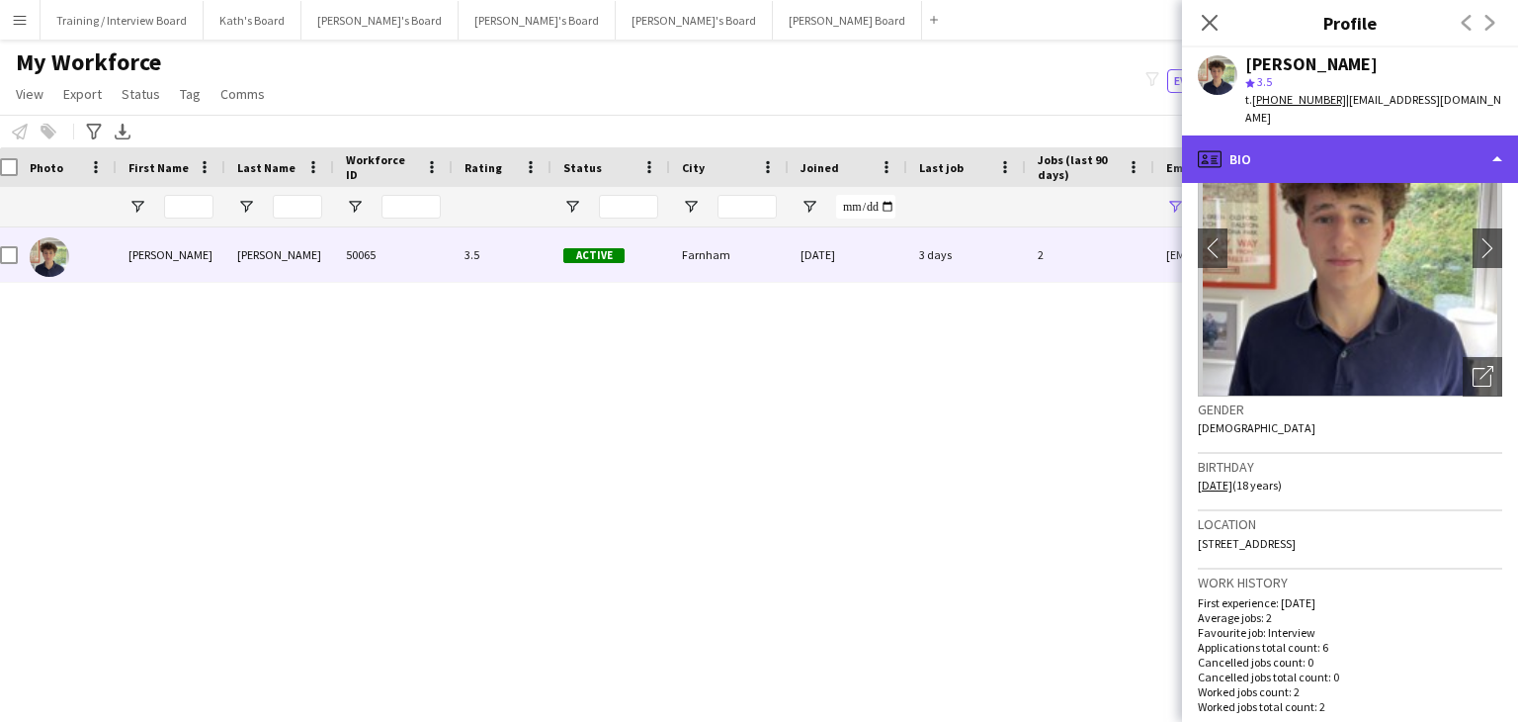
click at [1323, 151] on div "profile Bio" at bounding box center [1350, 158] width 336 height 47
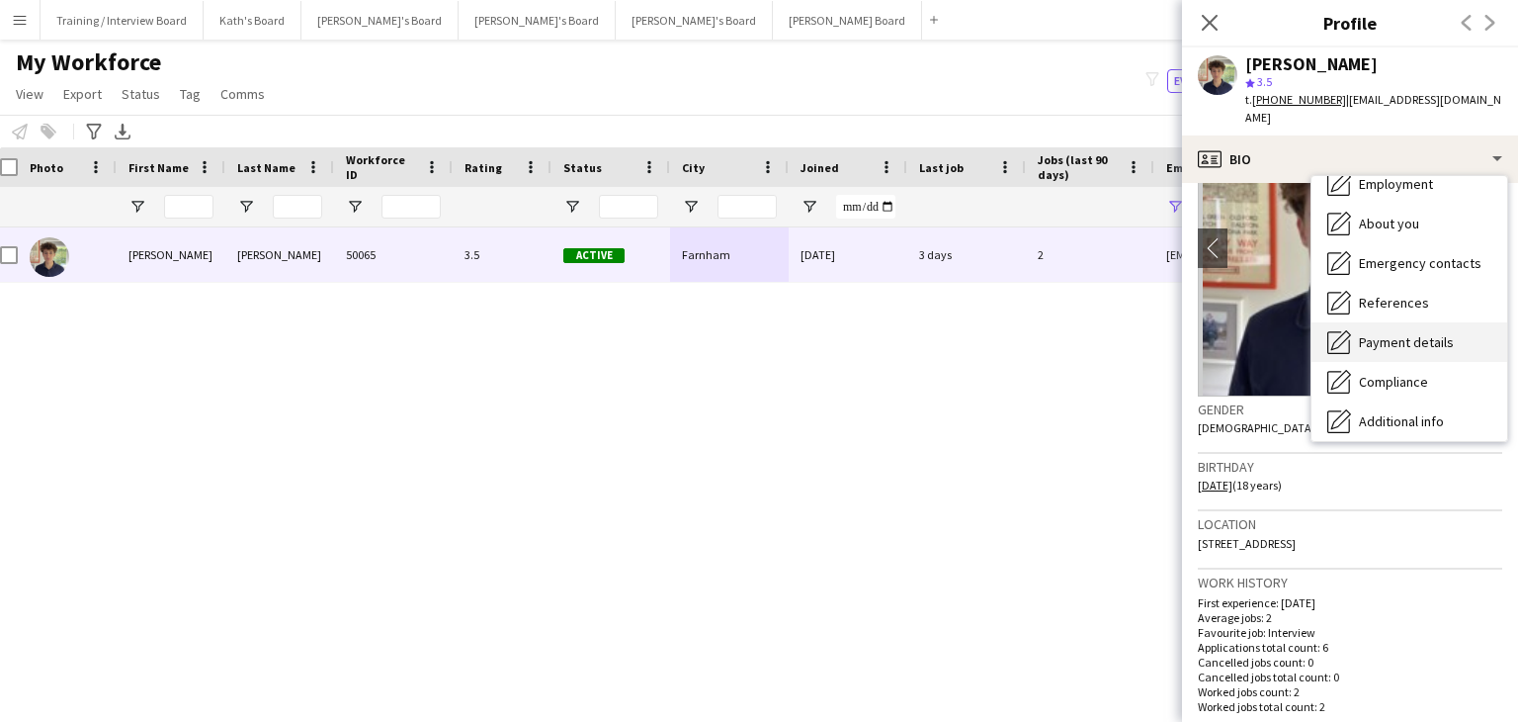
click at [1423, 336] on div "Payment details Payment details" at bounding box center [1410, 342] width 196 height 40
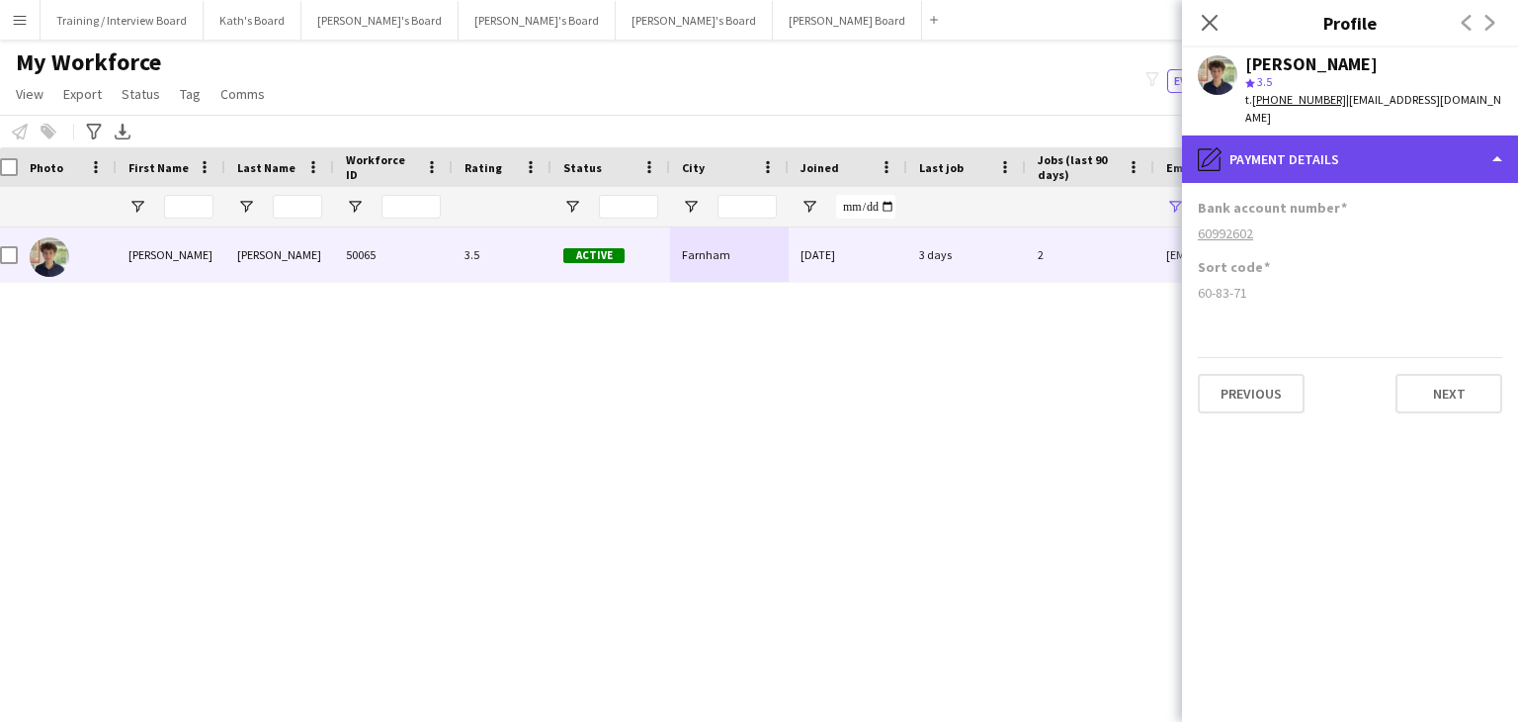
click at [1372, 135] on div "pencil4 Payment details" at bounding box center [1350, 158] width 336 height 47
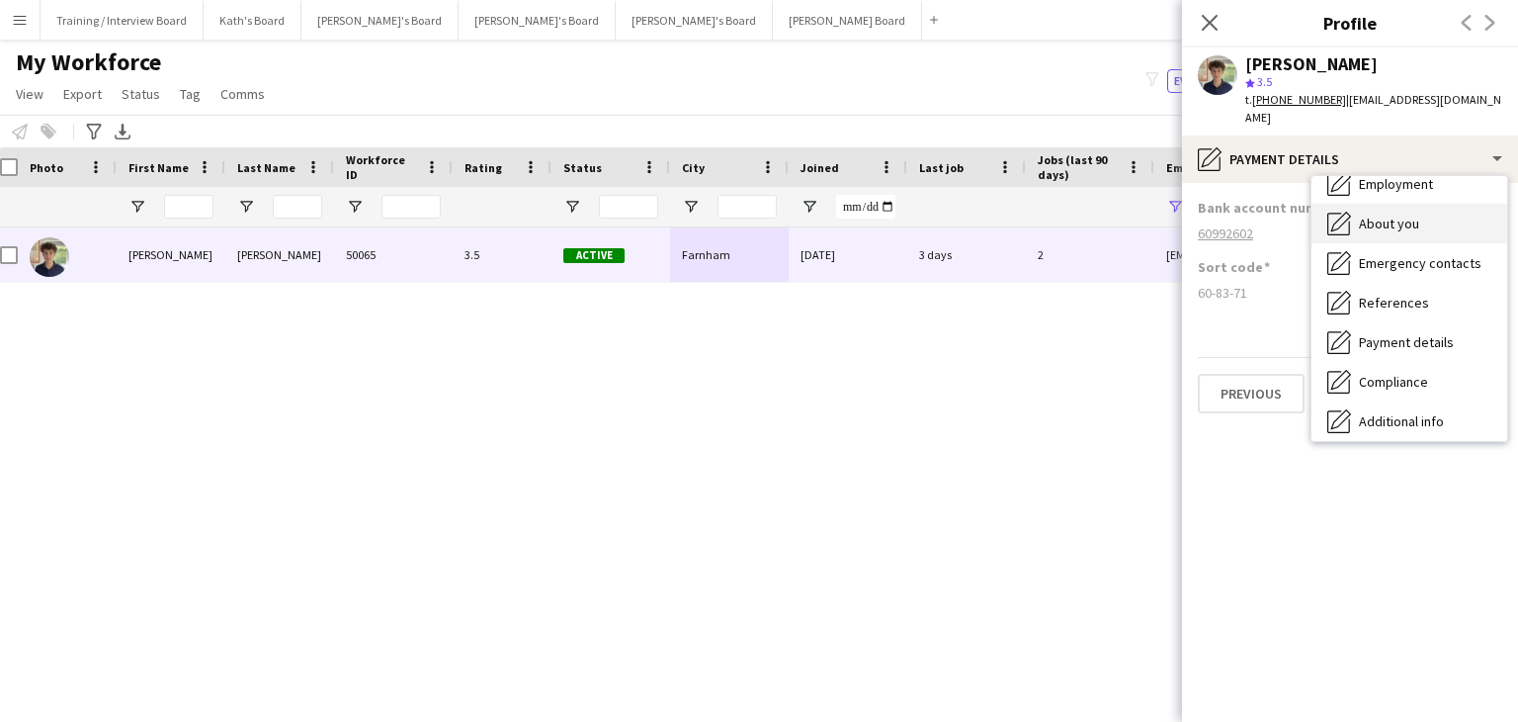
click at [1400, 204] on div "About you About you" at bounding box center [1410, 224] width 196 height 40
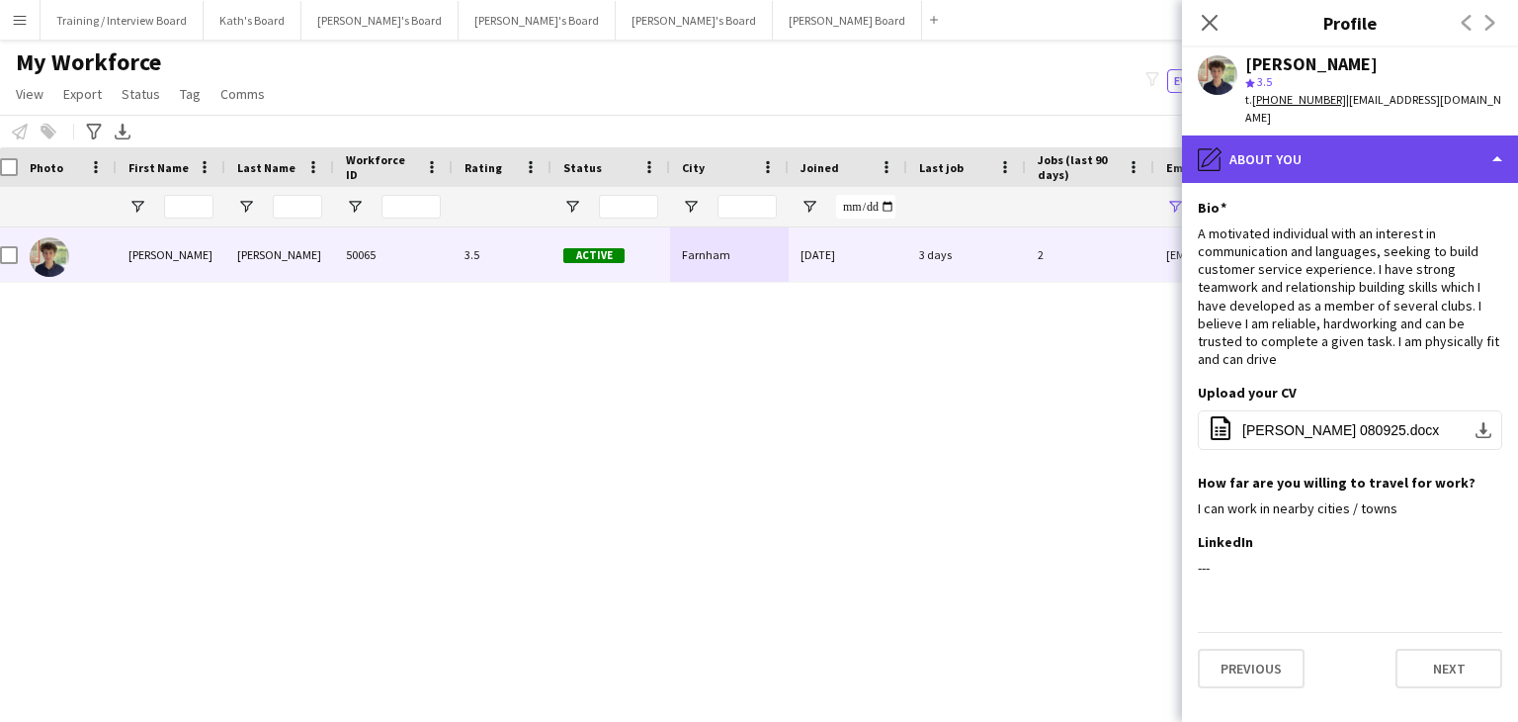
click at [1352, 140] on div "pencil4 About you" at bounding box center [1350, 158] width 336 height 47
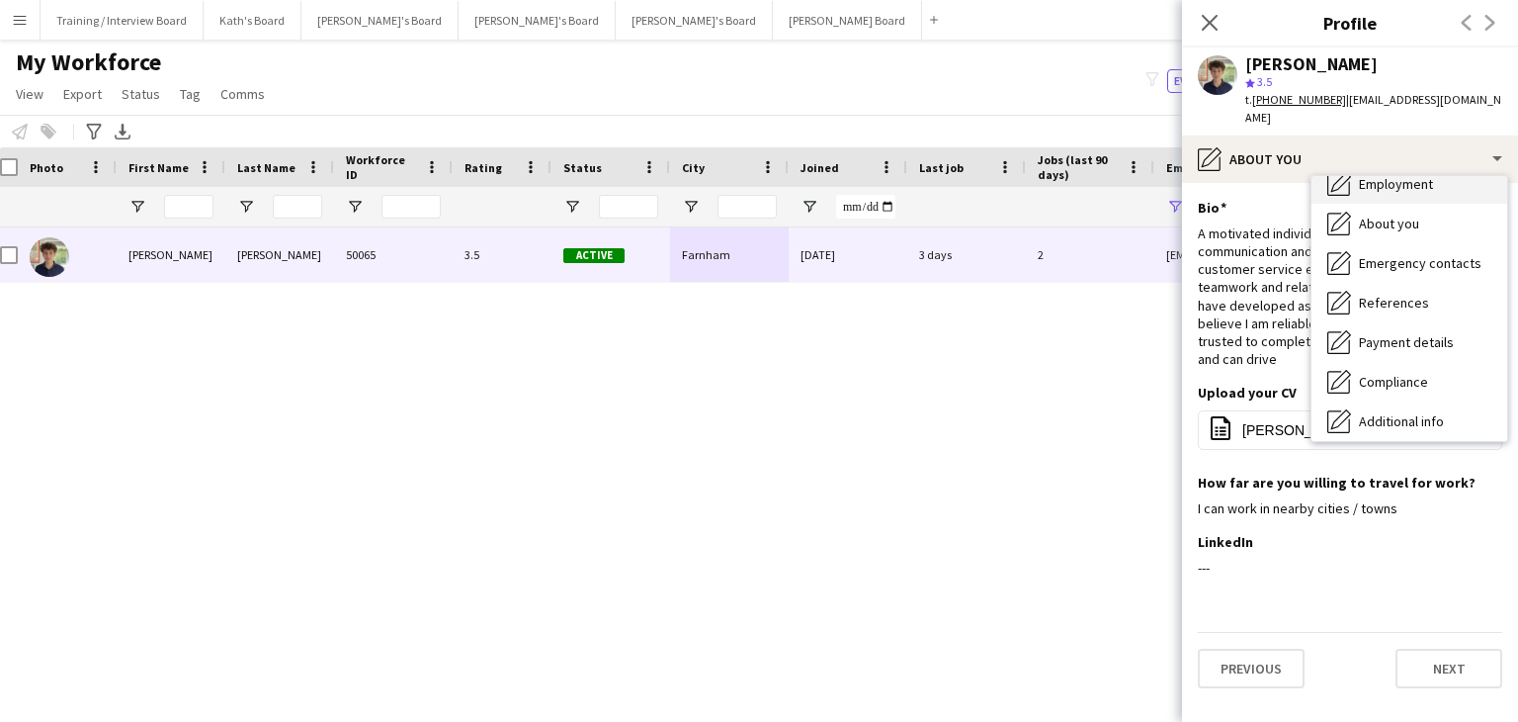
click at [1383, 175] on span "Employment" at bounding box center [1396, 184] width 74 height 18
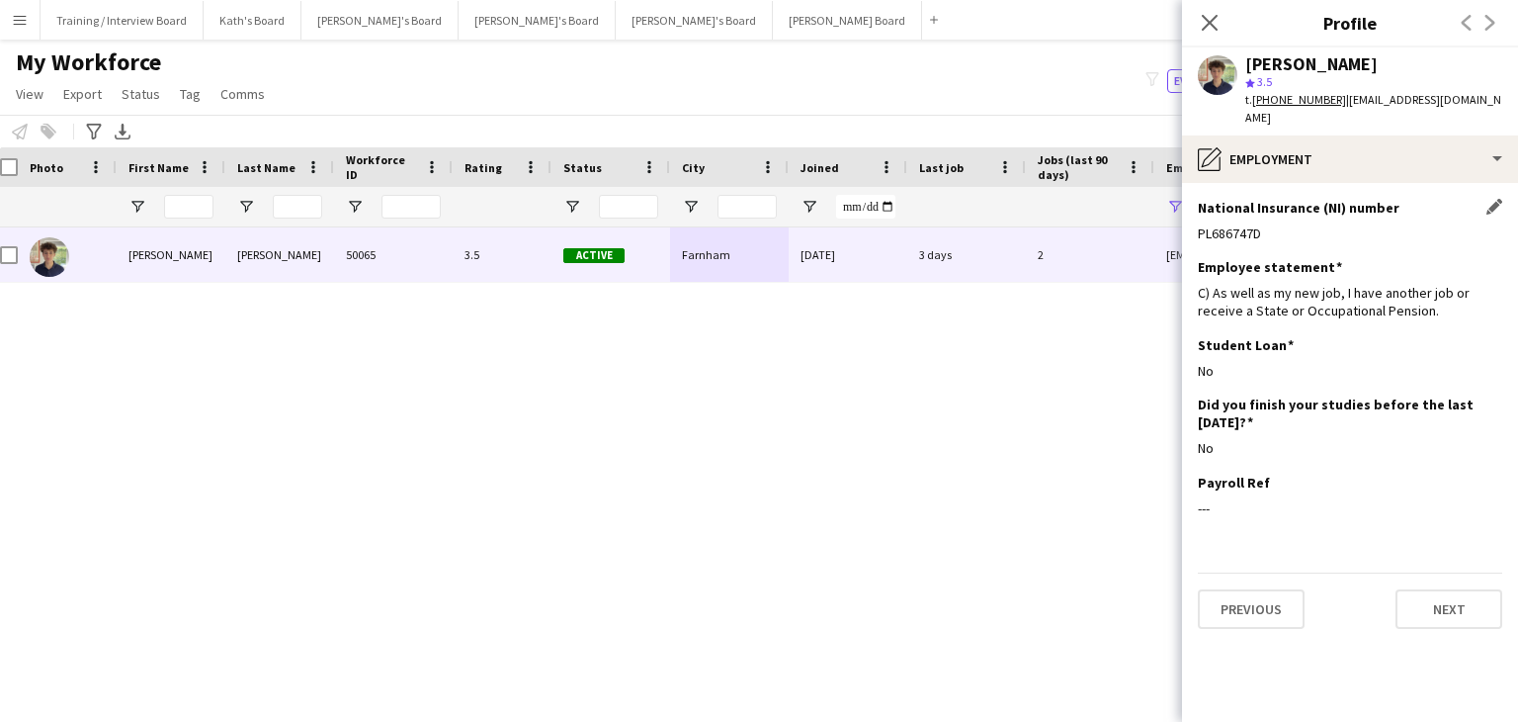
drag, startPoint x: 1208, startPoint y: 22, endPoint x: 1213, endPoint y: 198, distance: 176.0
click at [1208, 22] on icon at bounding box center [1210, 23] width 16 height 16
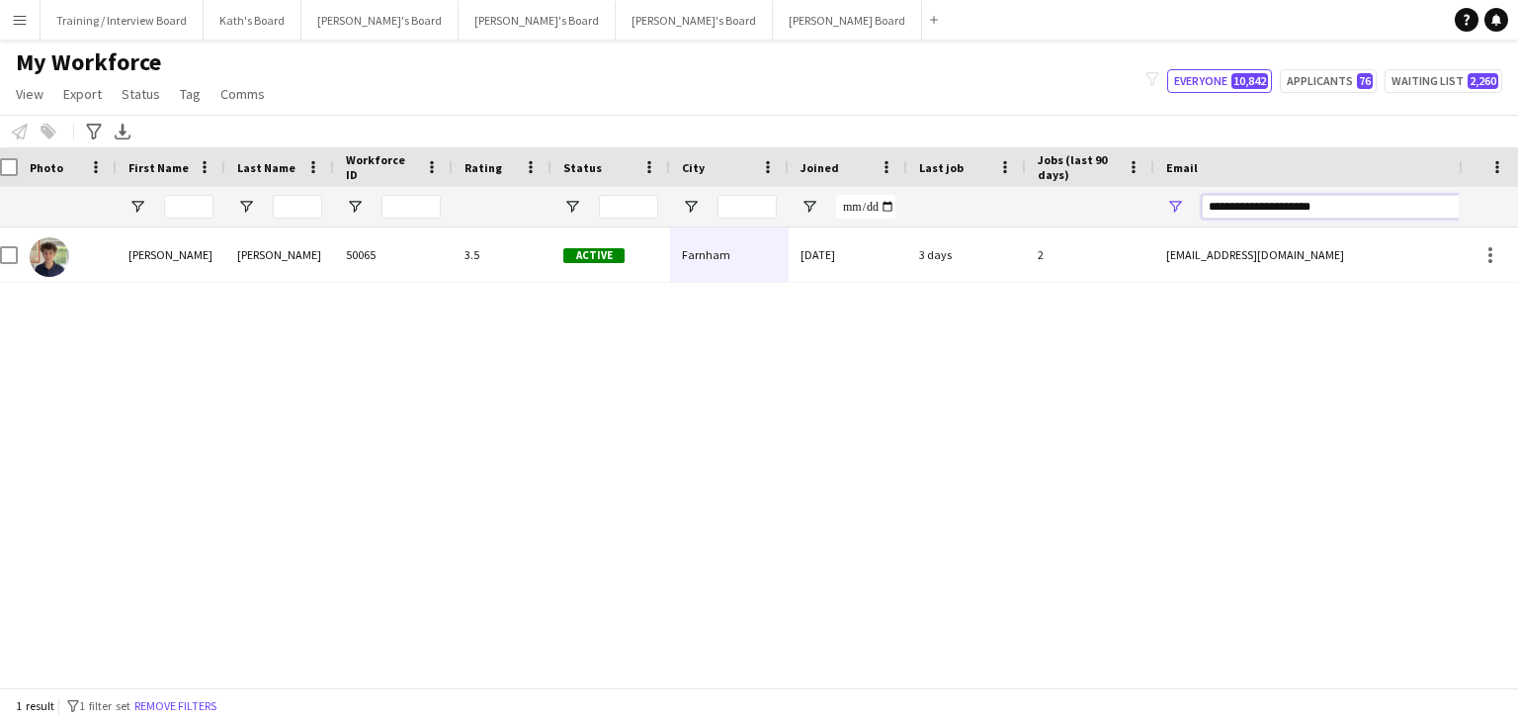
drag, startPoint x: 1401, startPoint y: 217, endPoint x: 968, endPoint y: 234, distance: 433.3
click at [968, 236] on div "Workforce Details Photo First Name" at bounding box center [759, 417] width 1518 height 540
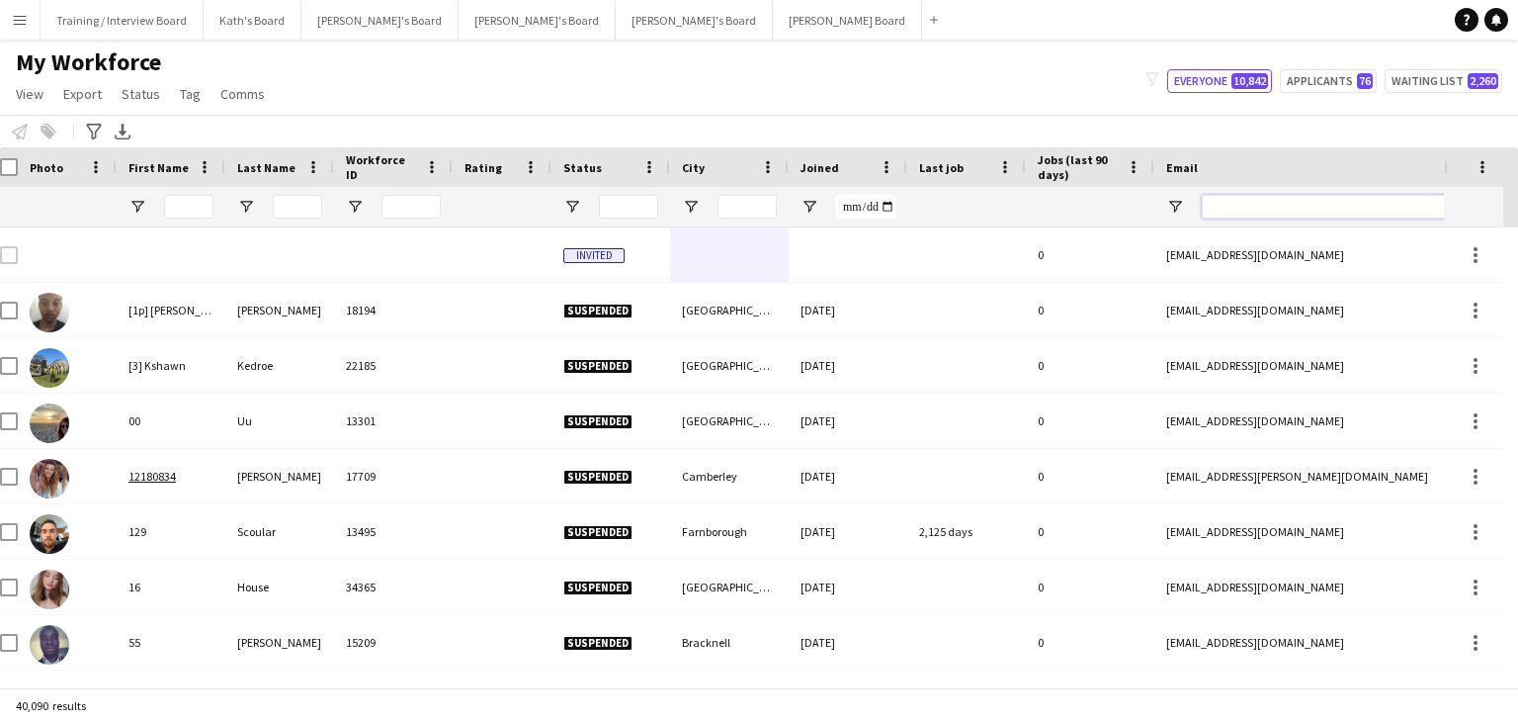
paste input "**********"
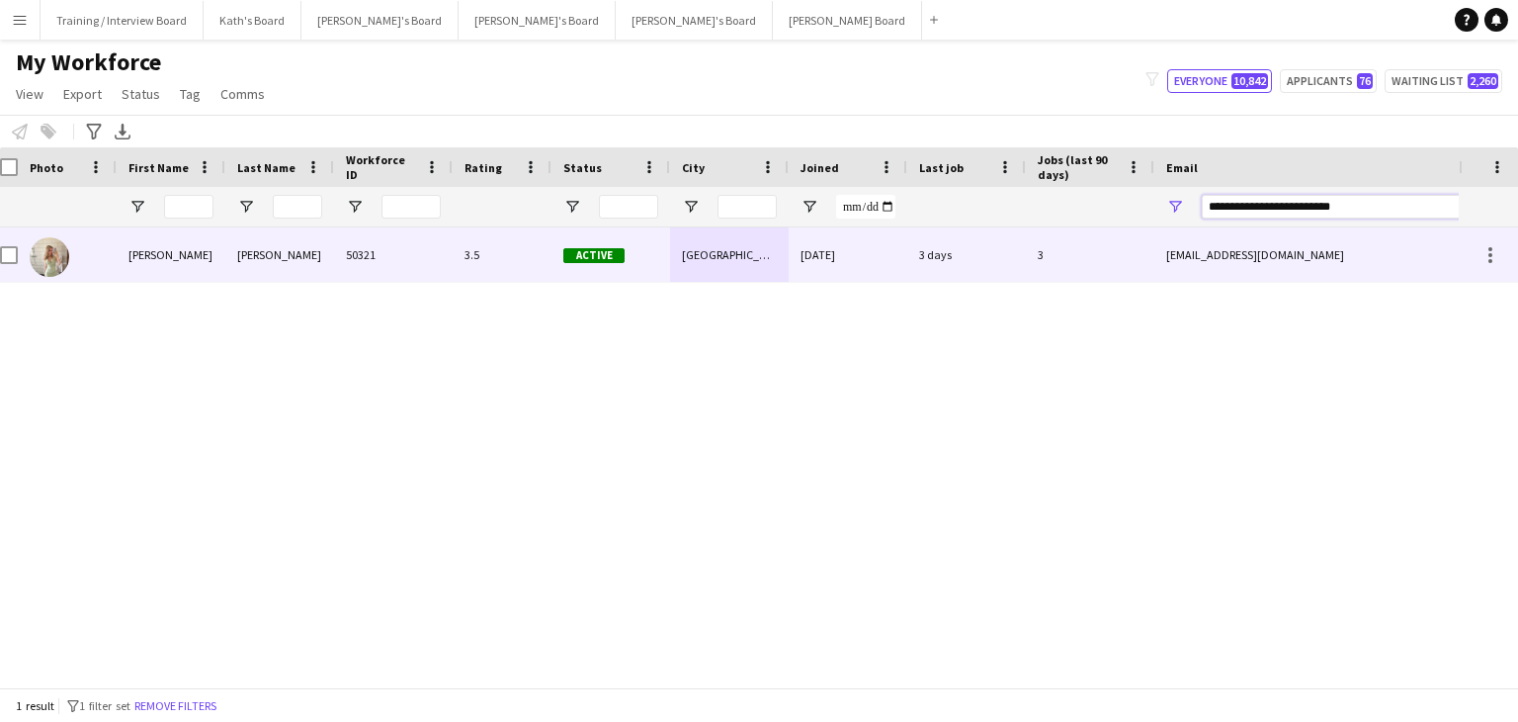
type input "**********"
click at [800, 276] on div "[DATE]" at bounding box center [848, 254] width 119 height 54
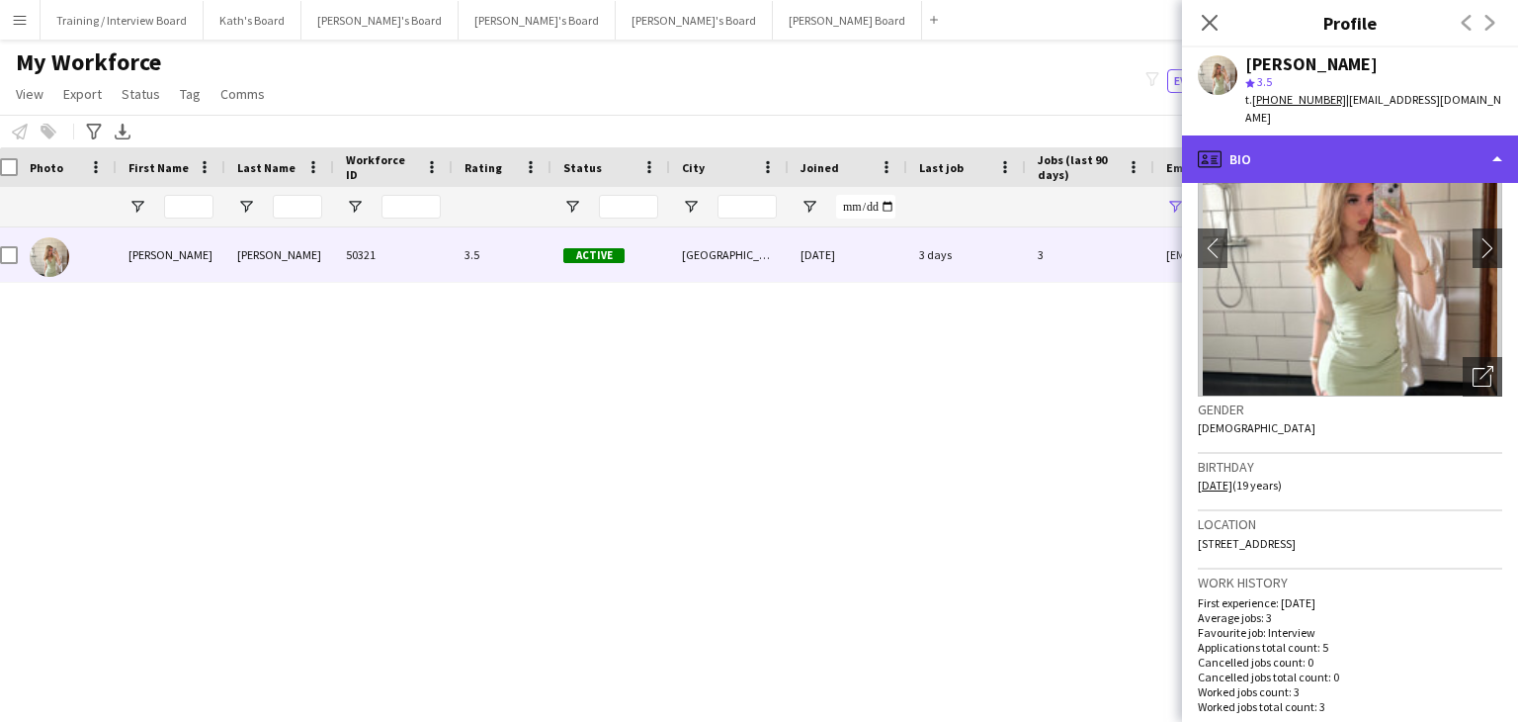
click at [1374, 149] on div "profile Bio" at bounding box center [1350, 158] width 336 height 47
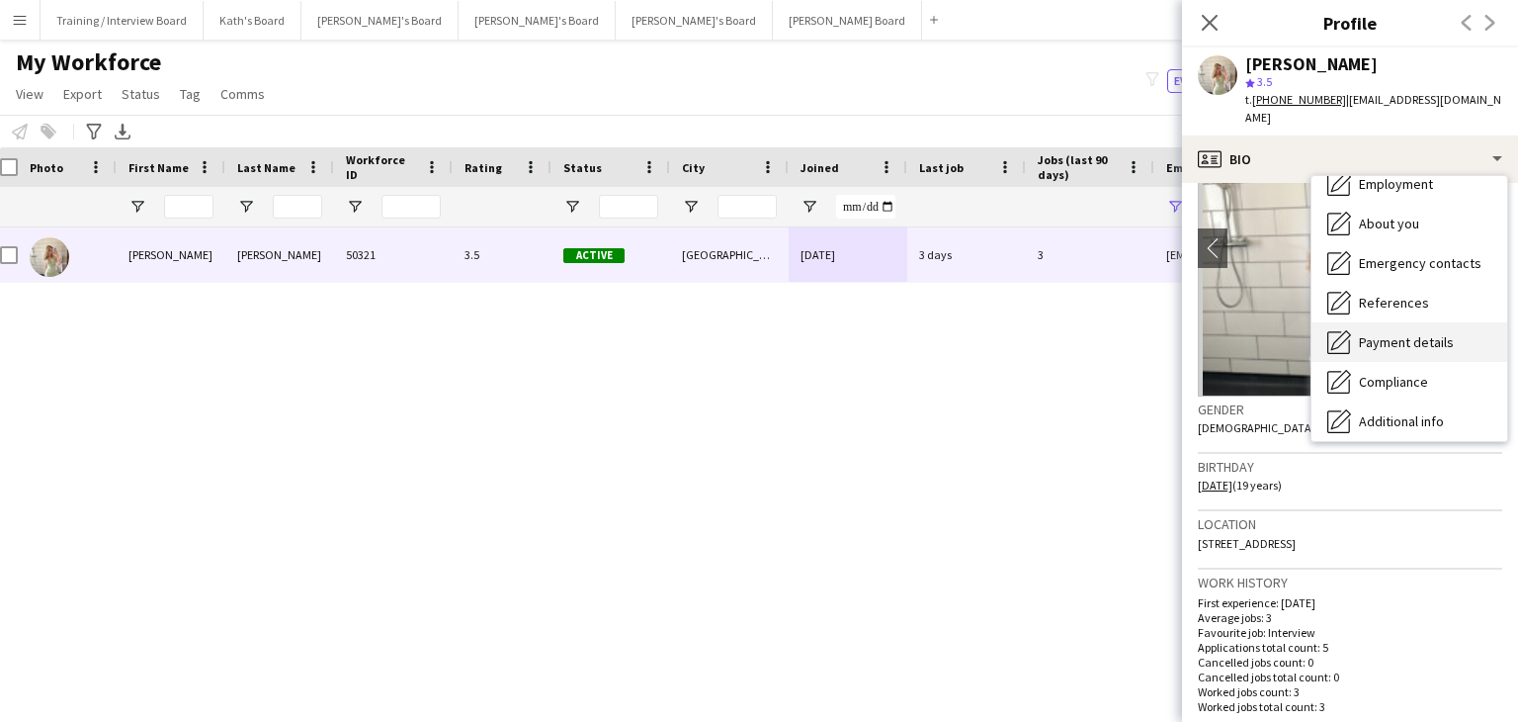
click at [1395, 333] on span "Payment details" at bounding box center [1406, 342] width 95 height 18
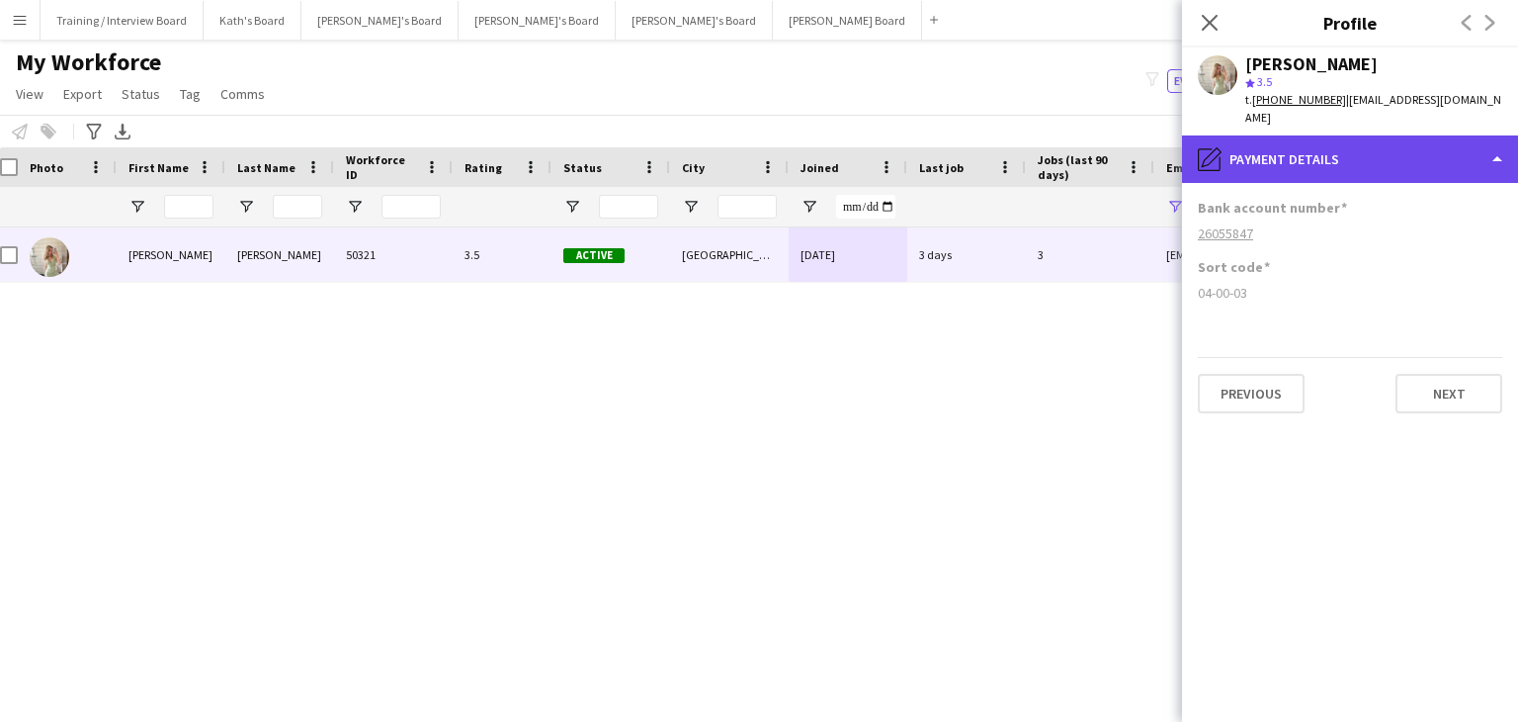
click at [1351, 152] on div "pencil4 Payment details" at bounding box center [1350, 158] width 336 height 47
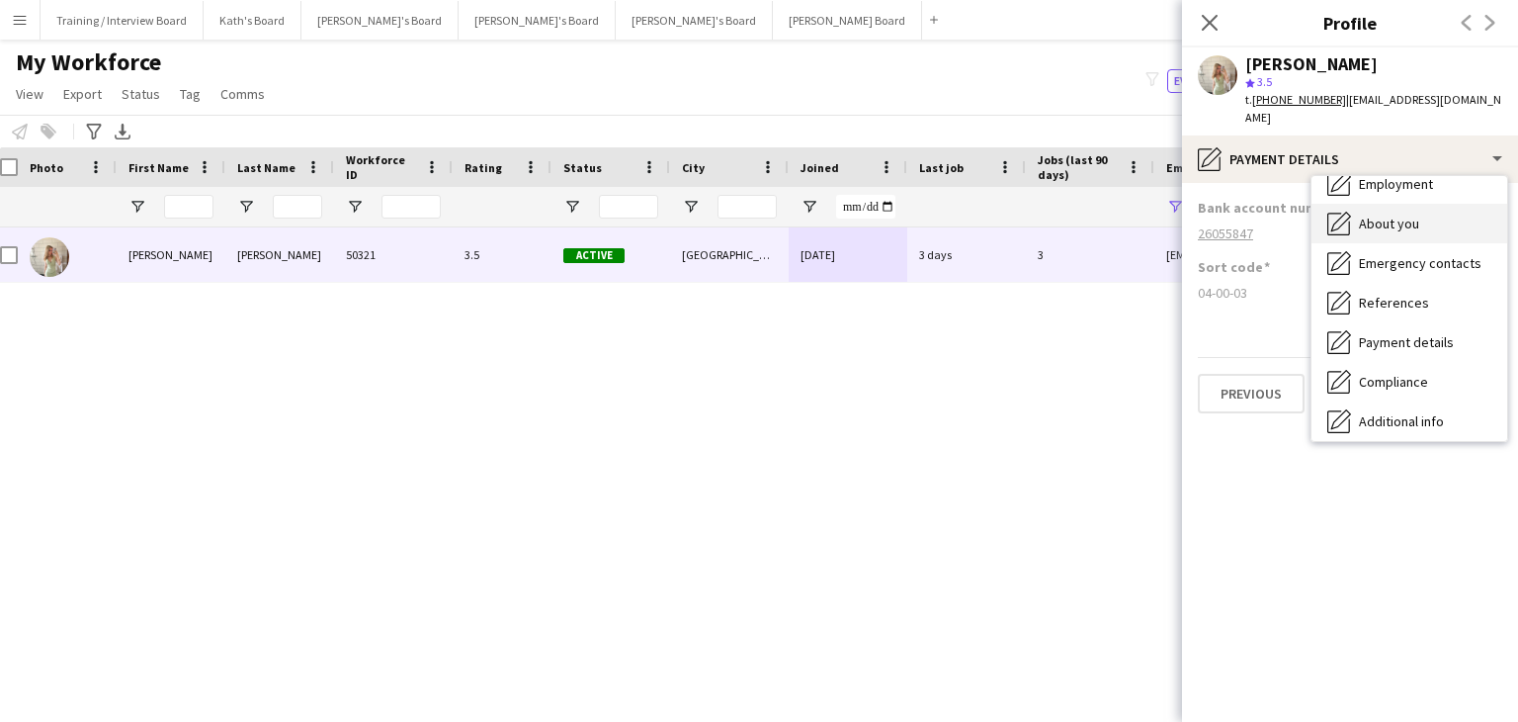
click at [1385, 204] on div "About you About you" at bounding box center [1410, 224] width 196 height 40
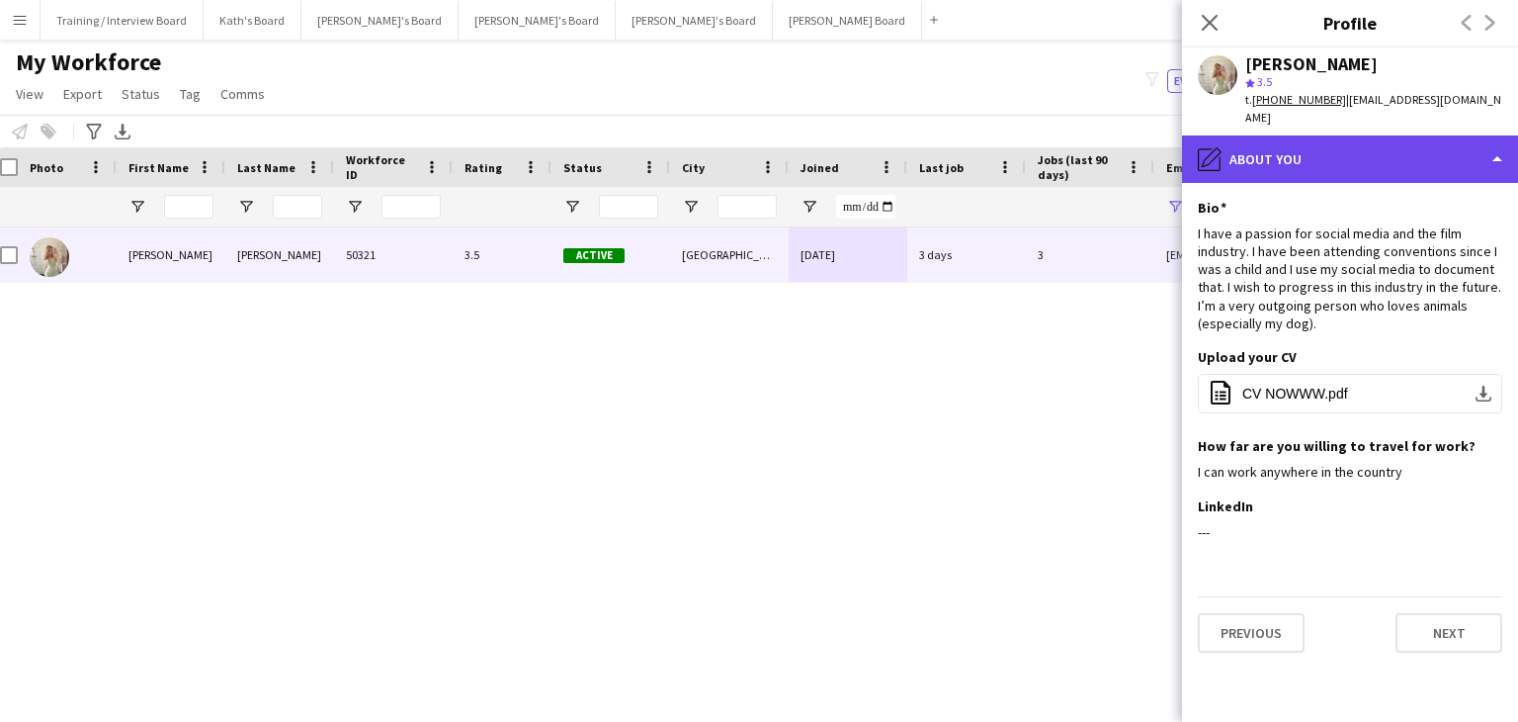
click at [1381, 149] on div "pencil4 About you" at bounding box center [1350, 158] width 336 height 47
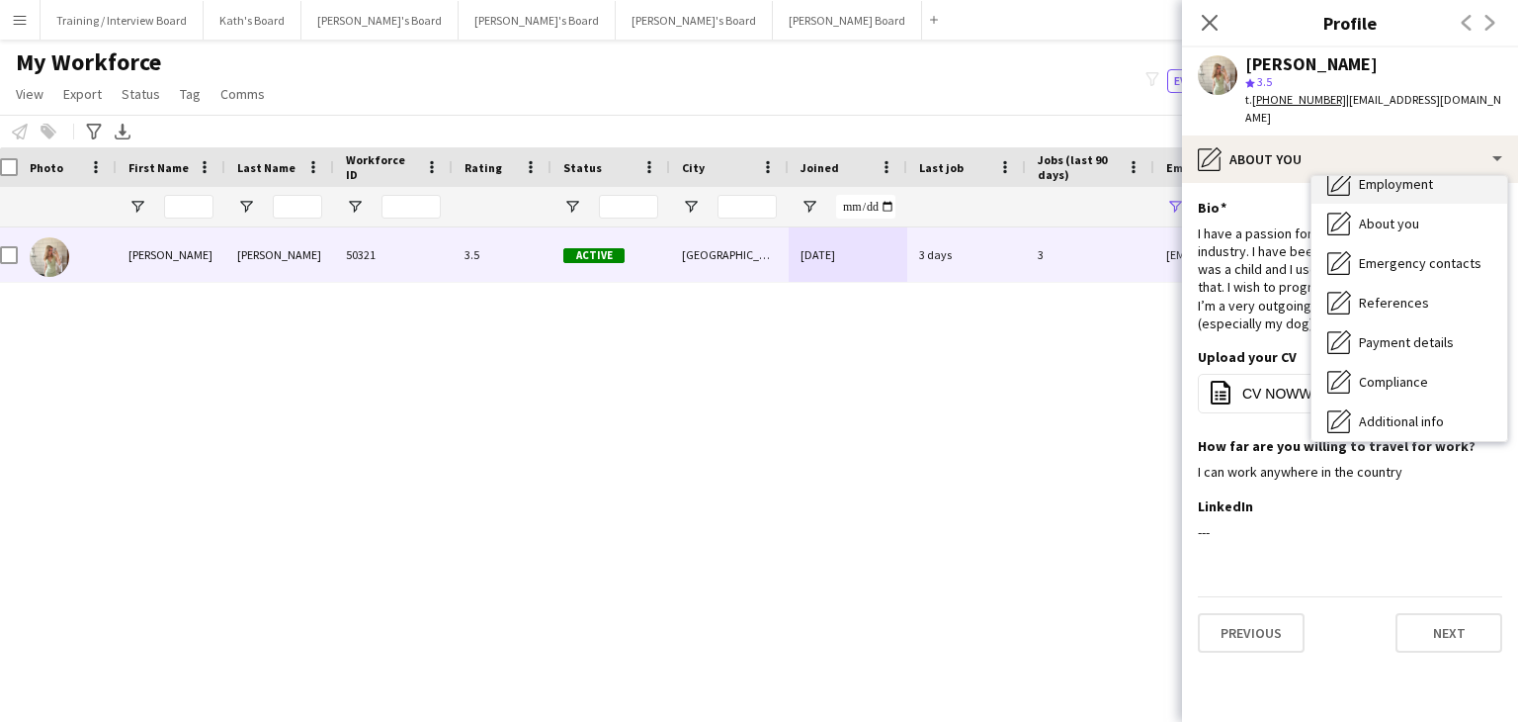
click at [1399, 177] on div "Employment Employment" at bounding box center [1410, 184] width 196 height 40
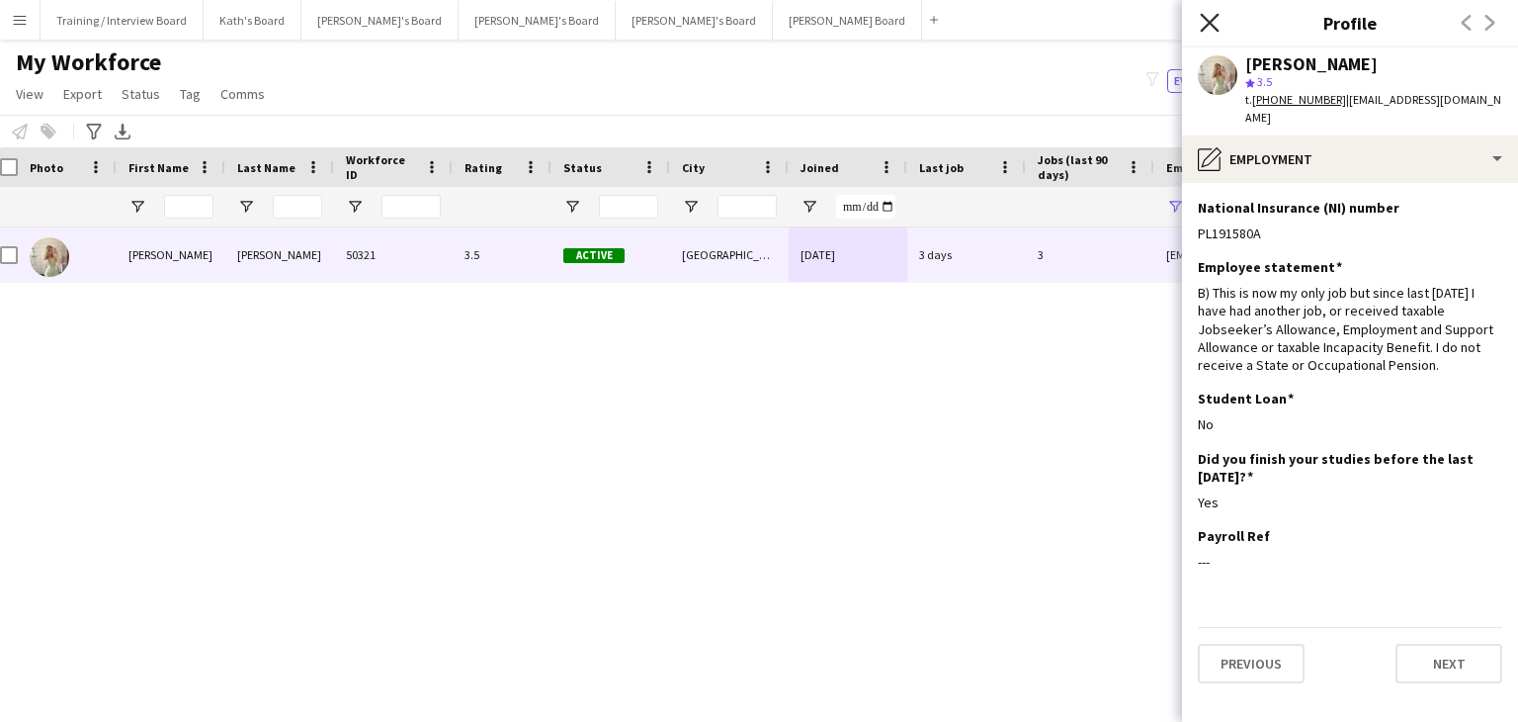
click at [1216, 24] on icon "Close pop-in" at bounding box center [1209, 22] width 19 height 19
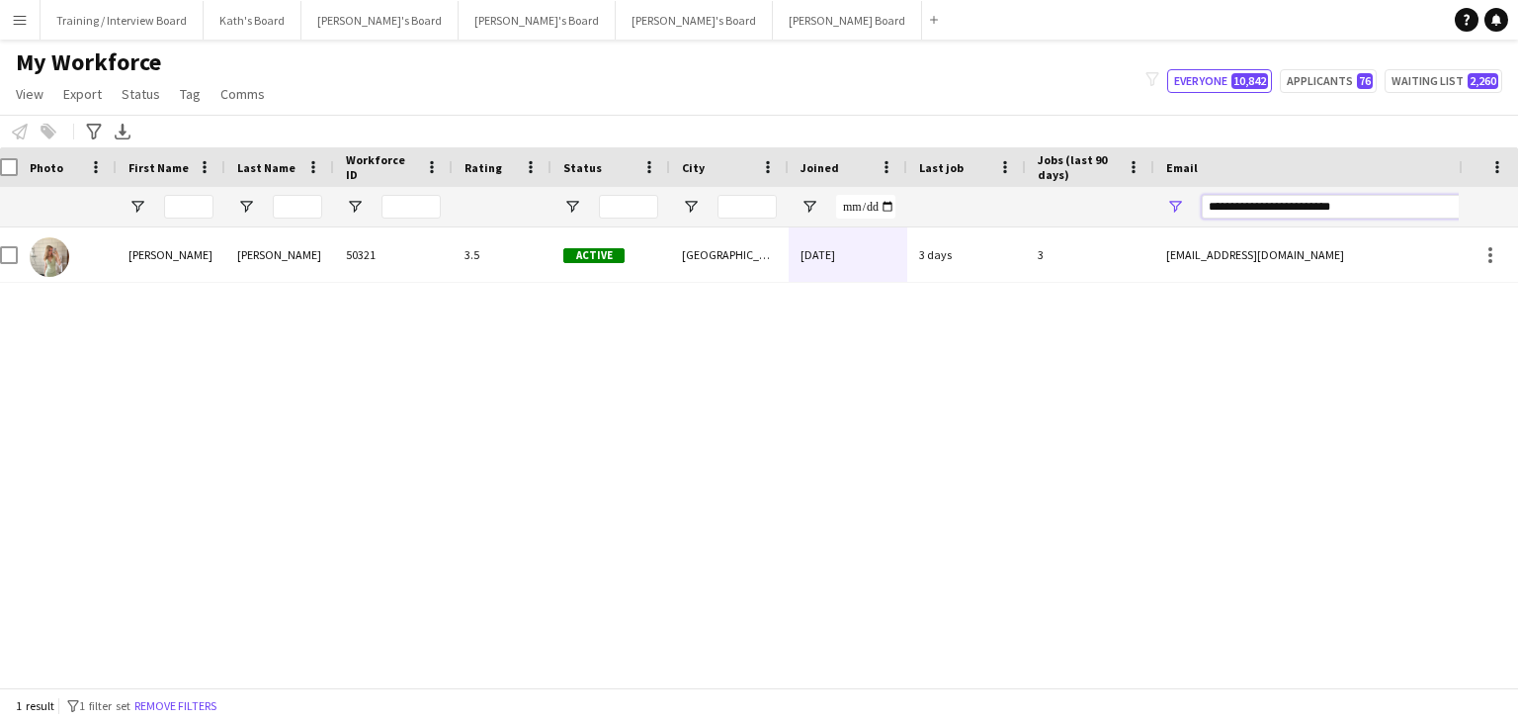
drag, startPoint x: 1372, startPoint y: 213, endPoint x: 1048, endPoint y: 218, distance: 324.3
click at [1048, 218] on div at bounding box center [1059, 207] width 2143 height 40
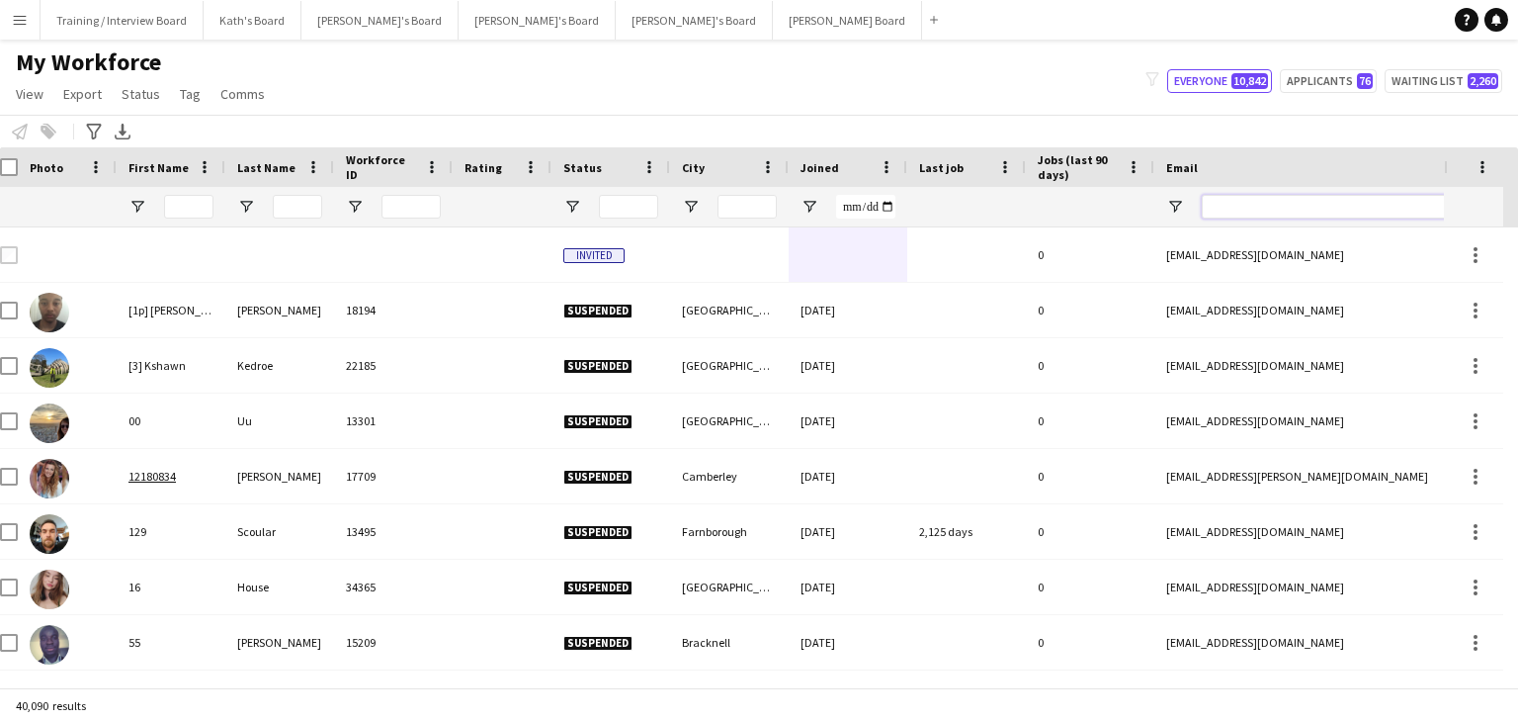
paste input "**********"
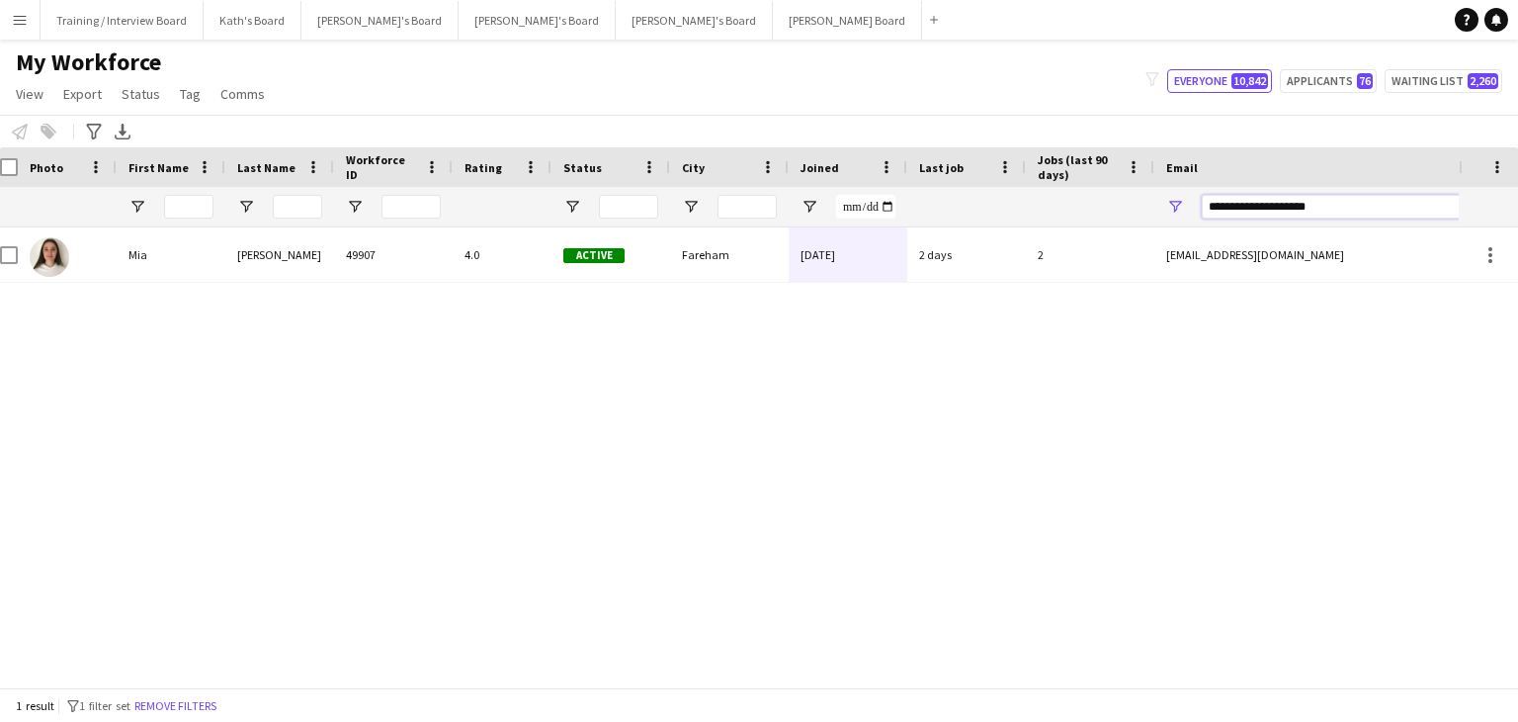
type input "**********"
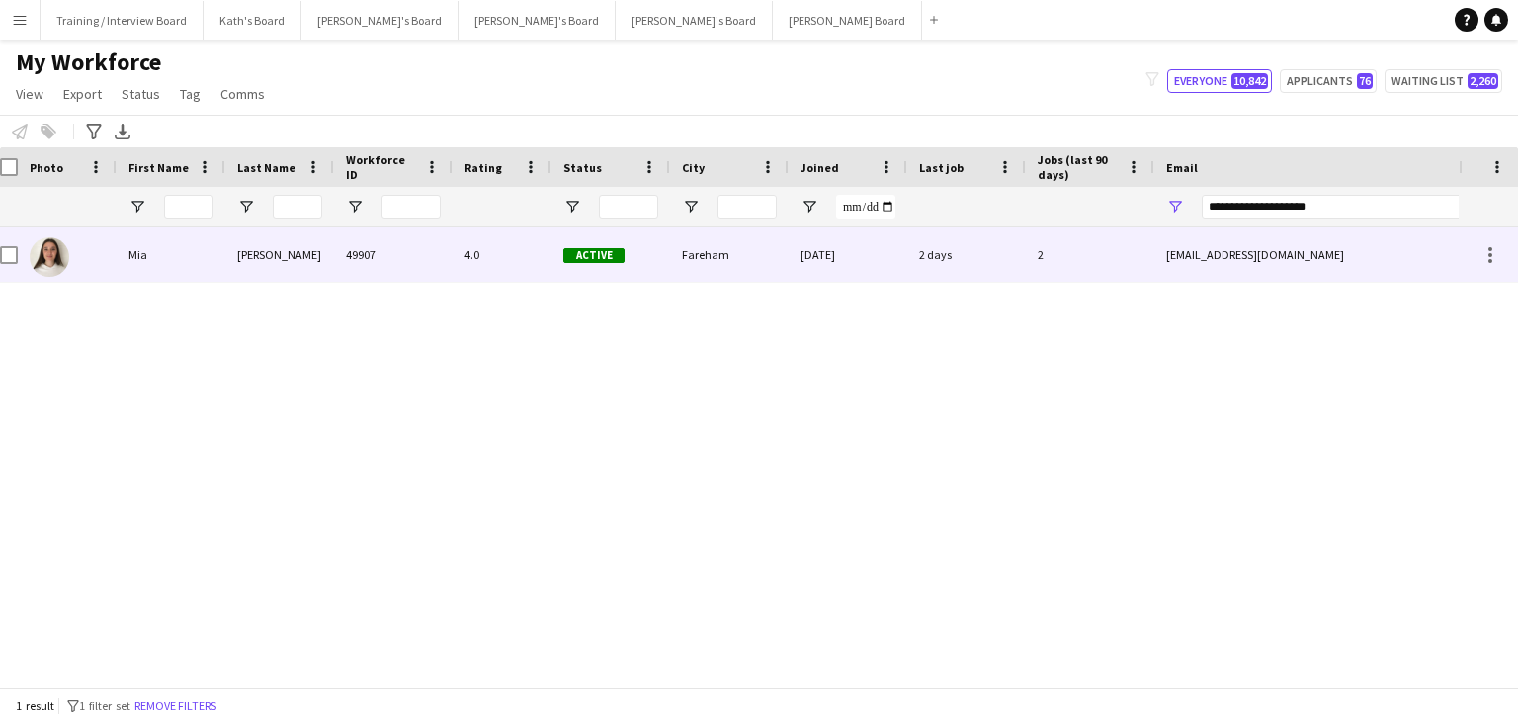
click at [726, 263] on div "Fareham" at bounding box center [729, 254] width 119 height 54
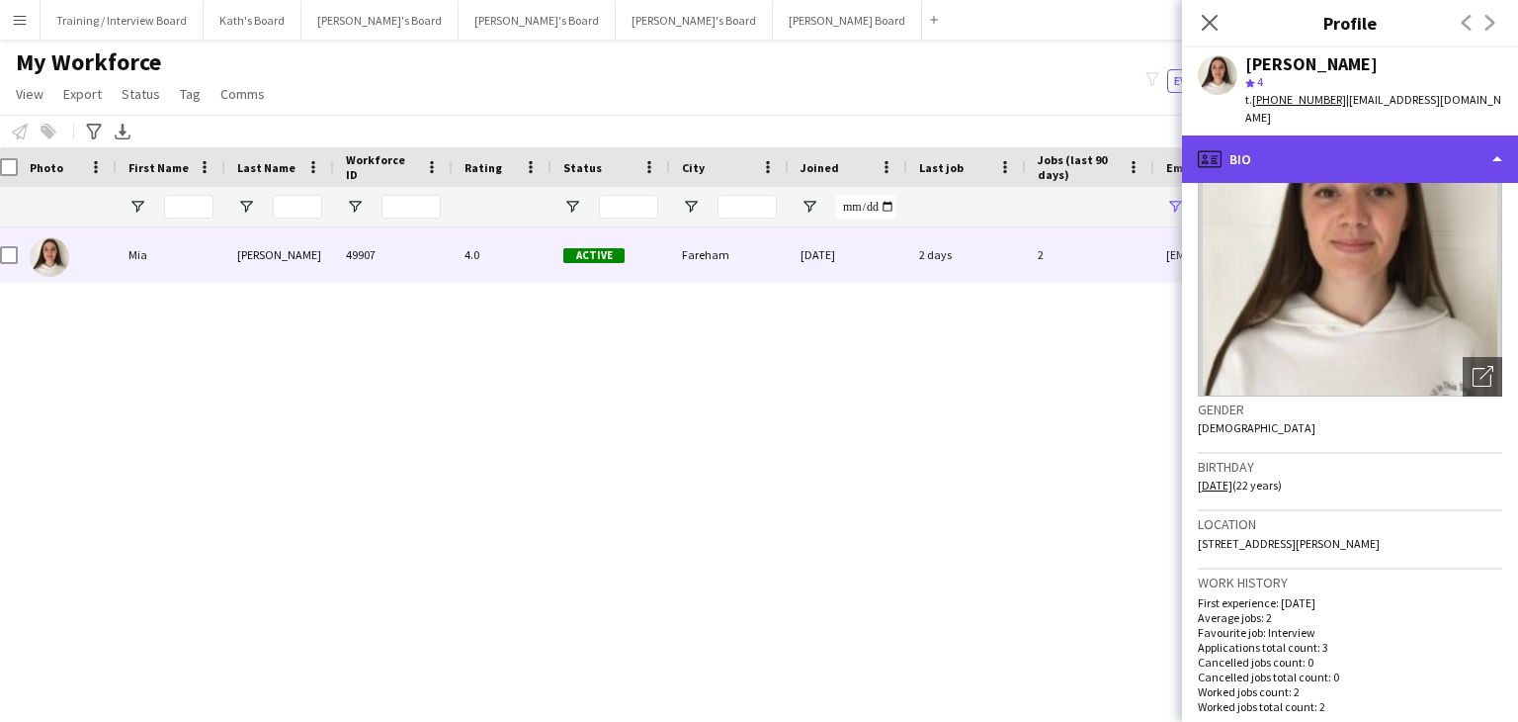
click at [1366, 135] on div "profile Bio" at bounding box center [1350, 158] width 336 height 47
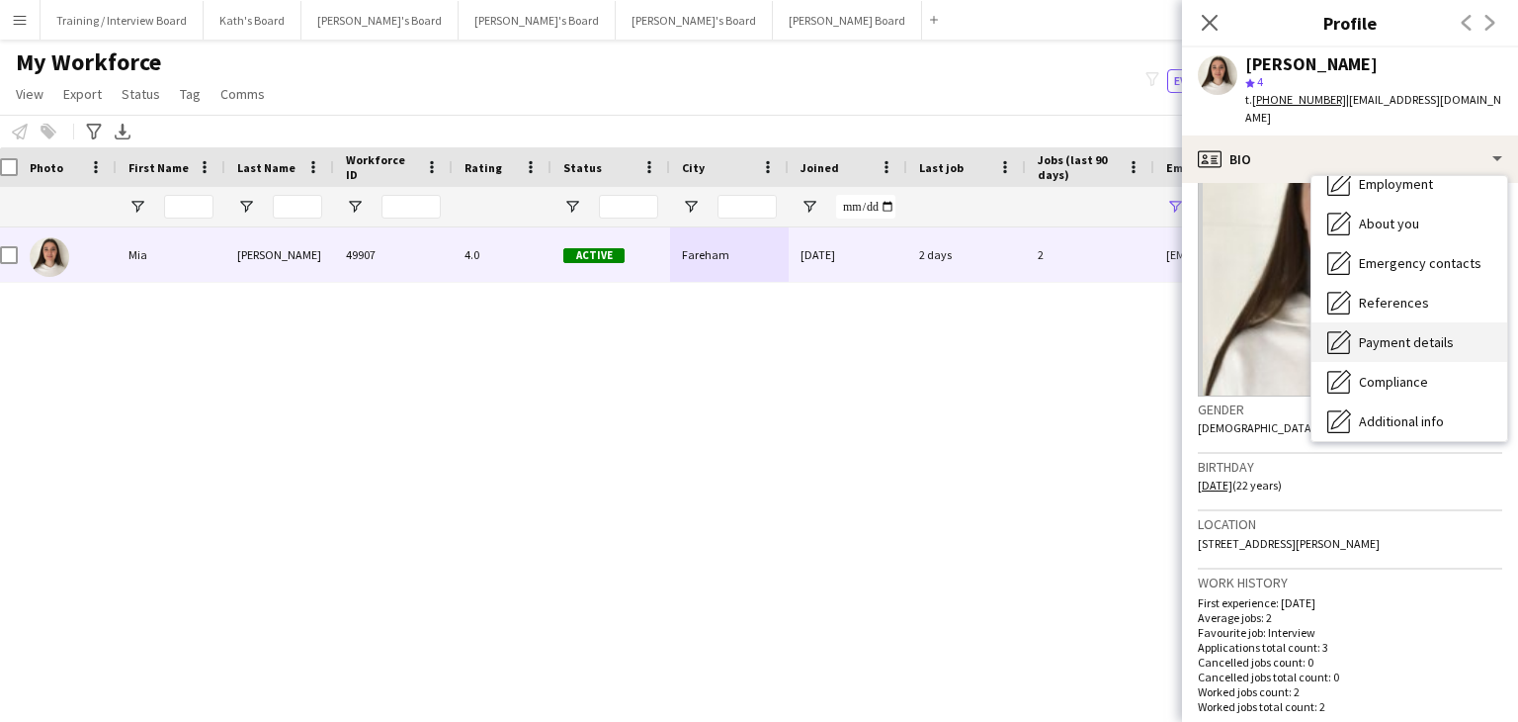
click at [1402, 322] on div "Payment details Payment details" at bounding box center [1410, 342] width 196 height 40
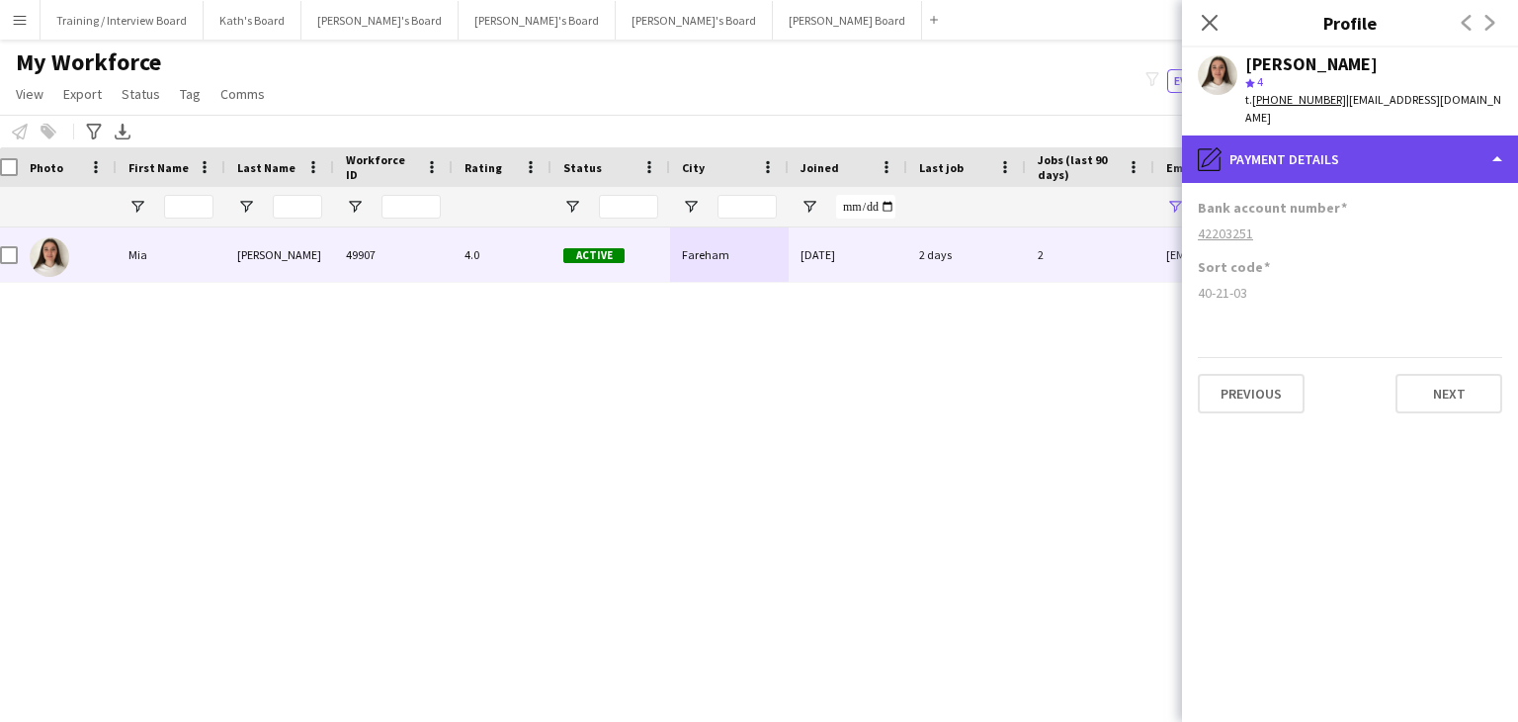
click at [1350, 156] on div "pencil4 Payment details" at bounding box center [1350, 158] width 336 height 47
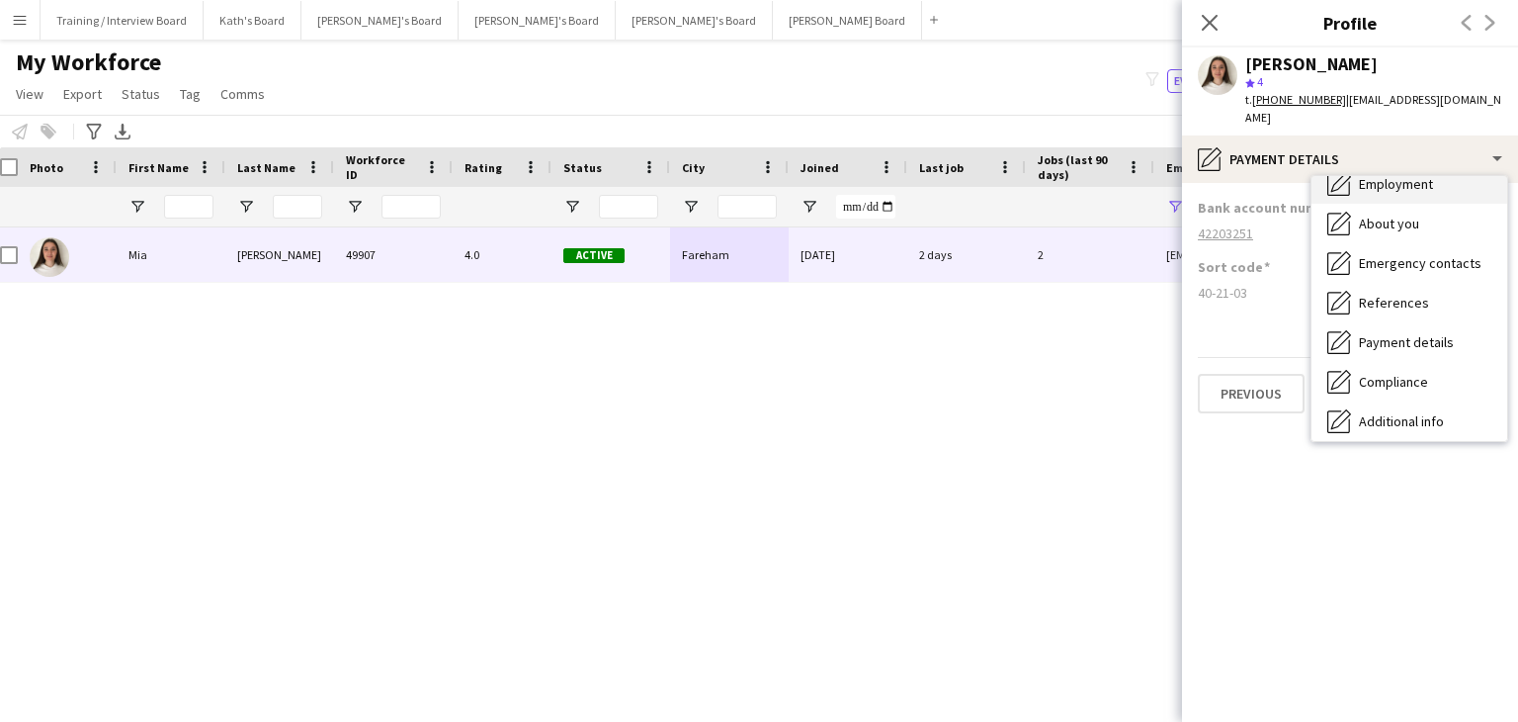
click at [1384, 175] on div "Employment Employment" at bounding box center [1410, 184] width 196 height 40
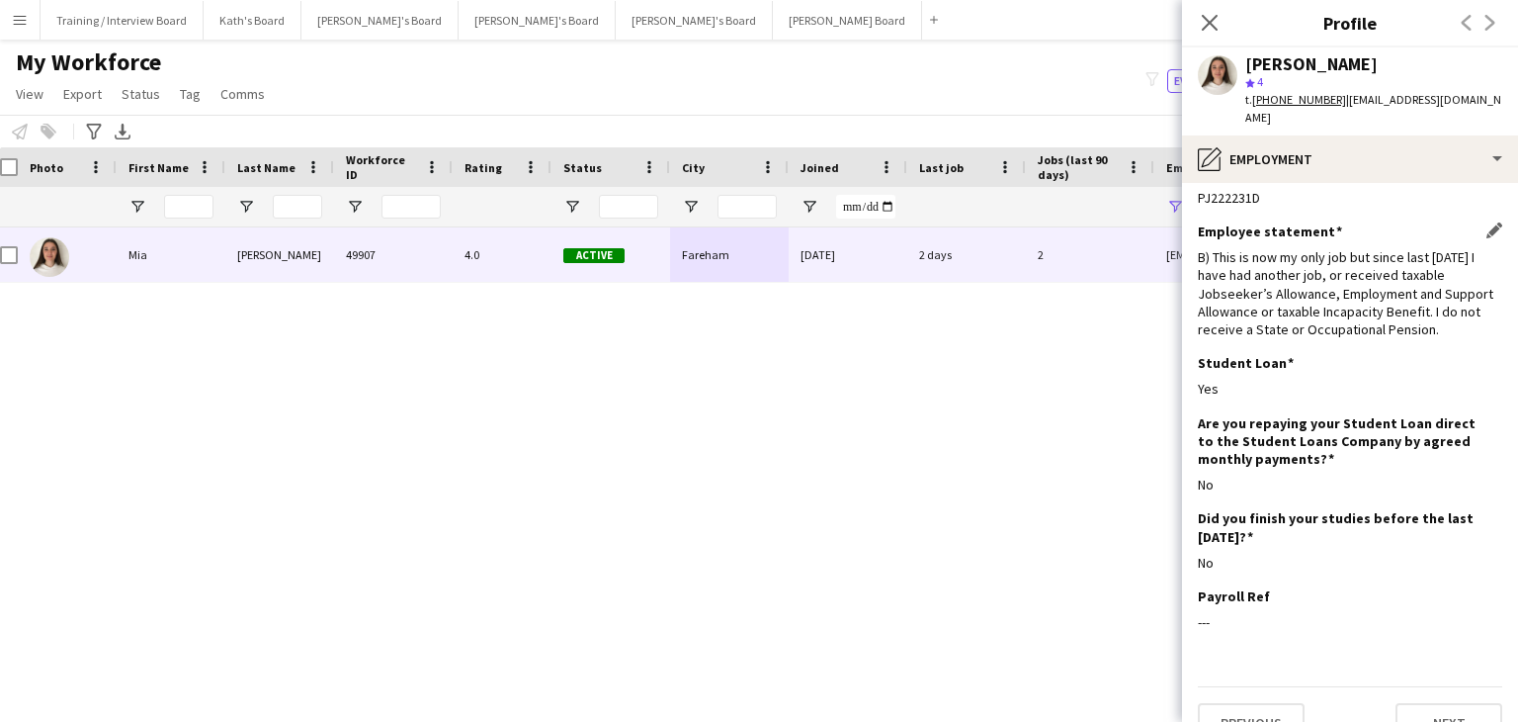
scroll to position [53, 0]
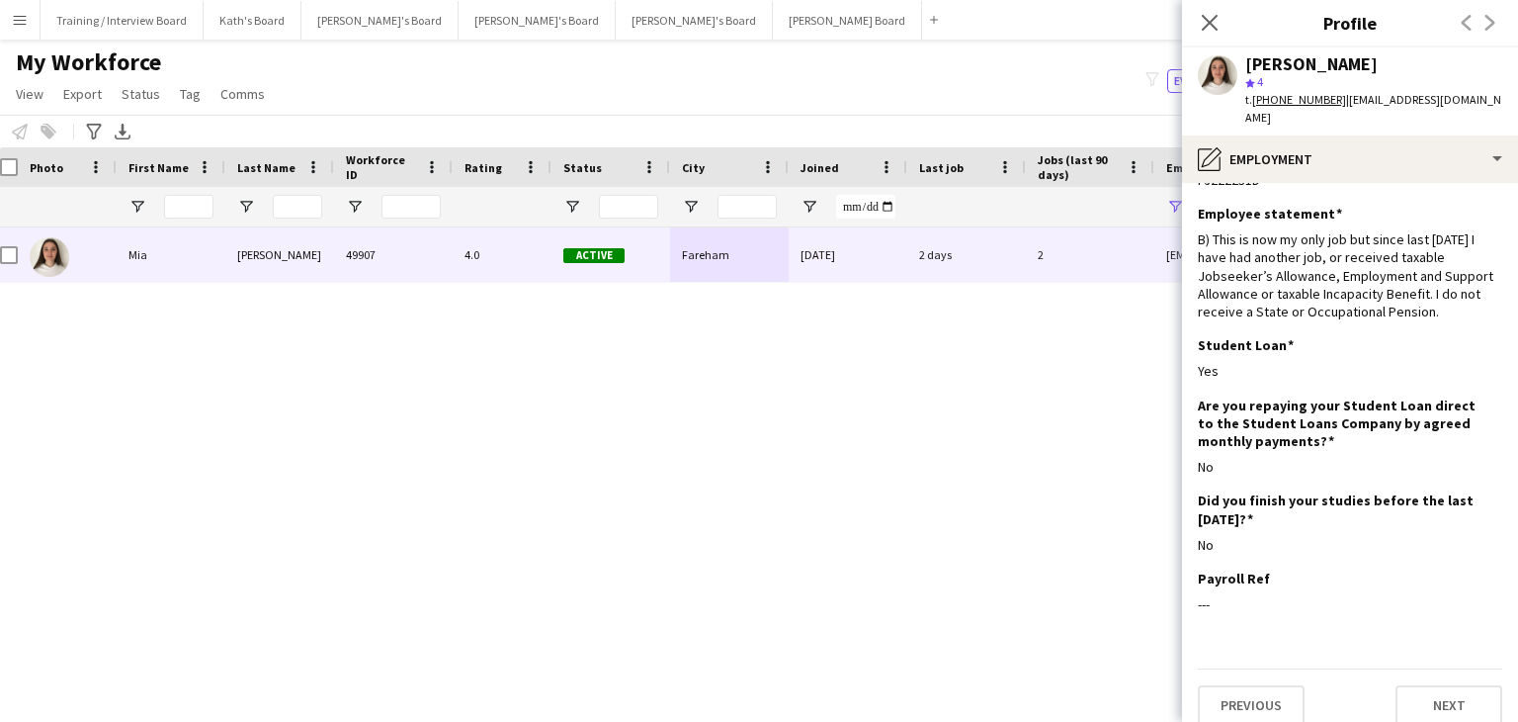
click at [1211, 21] on icon at bounding box center [1210, 23] width 16 height 16
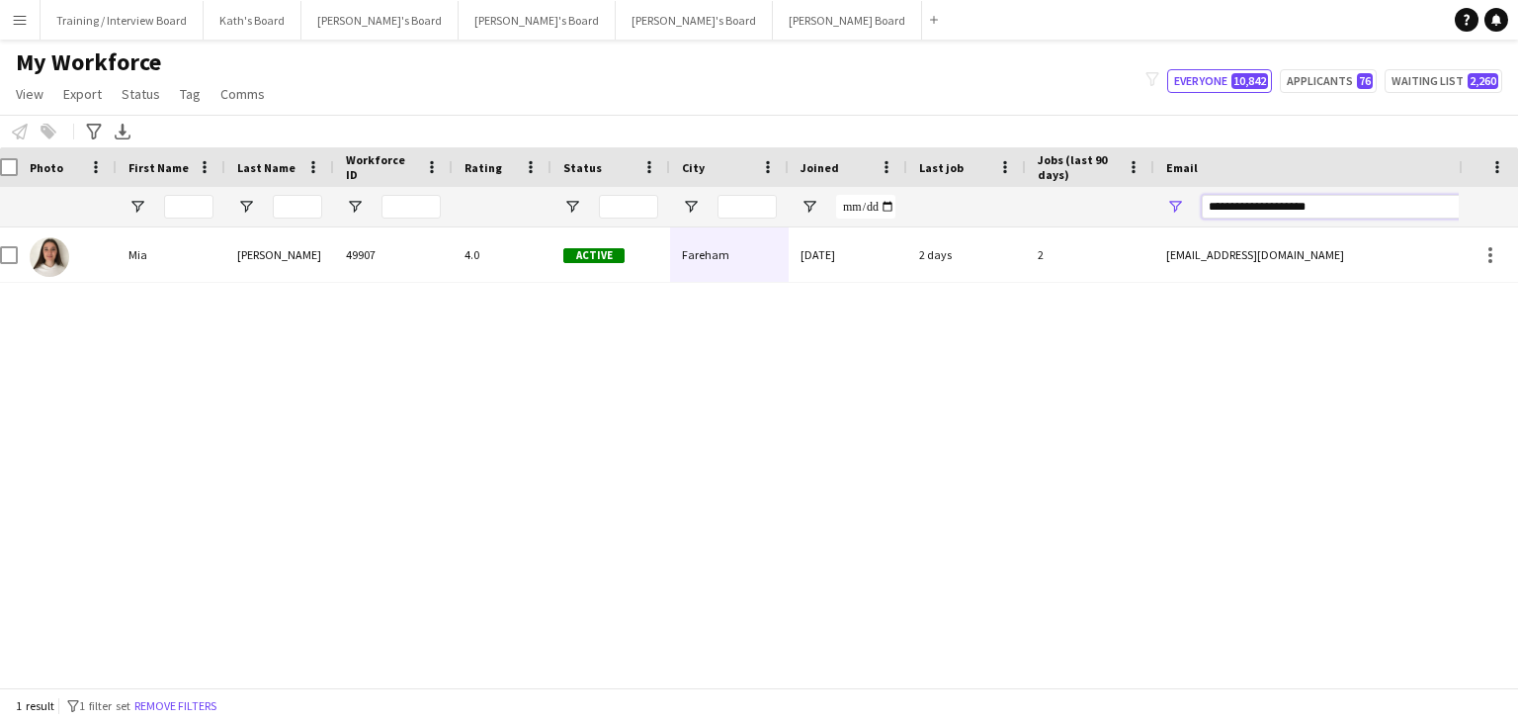
drag, startPoint x: 1364, startPoint y: 208, endPoint x: 1006, endPoint y: 221, distance: 358.1
click at [1006, 221] on div at bounding box center [1059, 207] width 2143 height 40
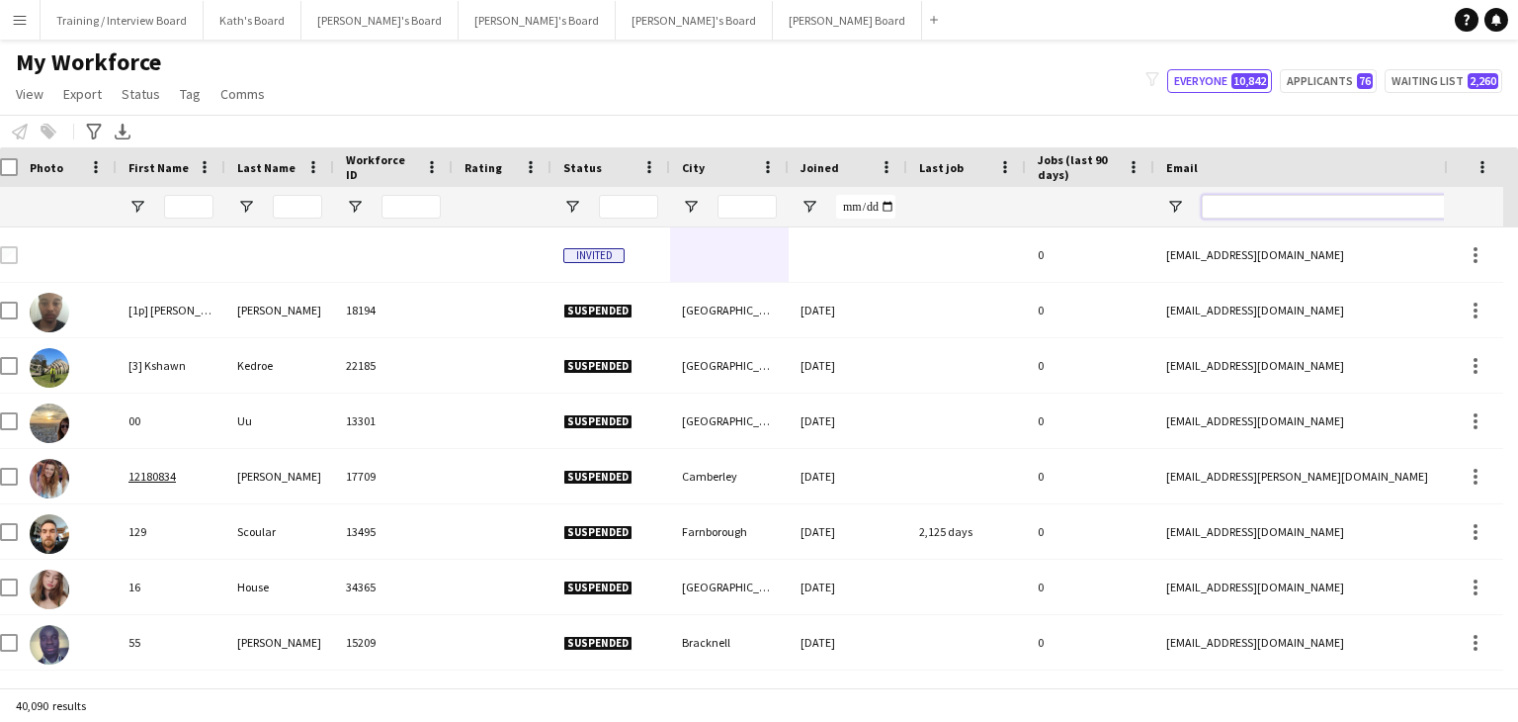
paste input "**********"
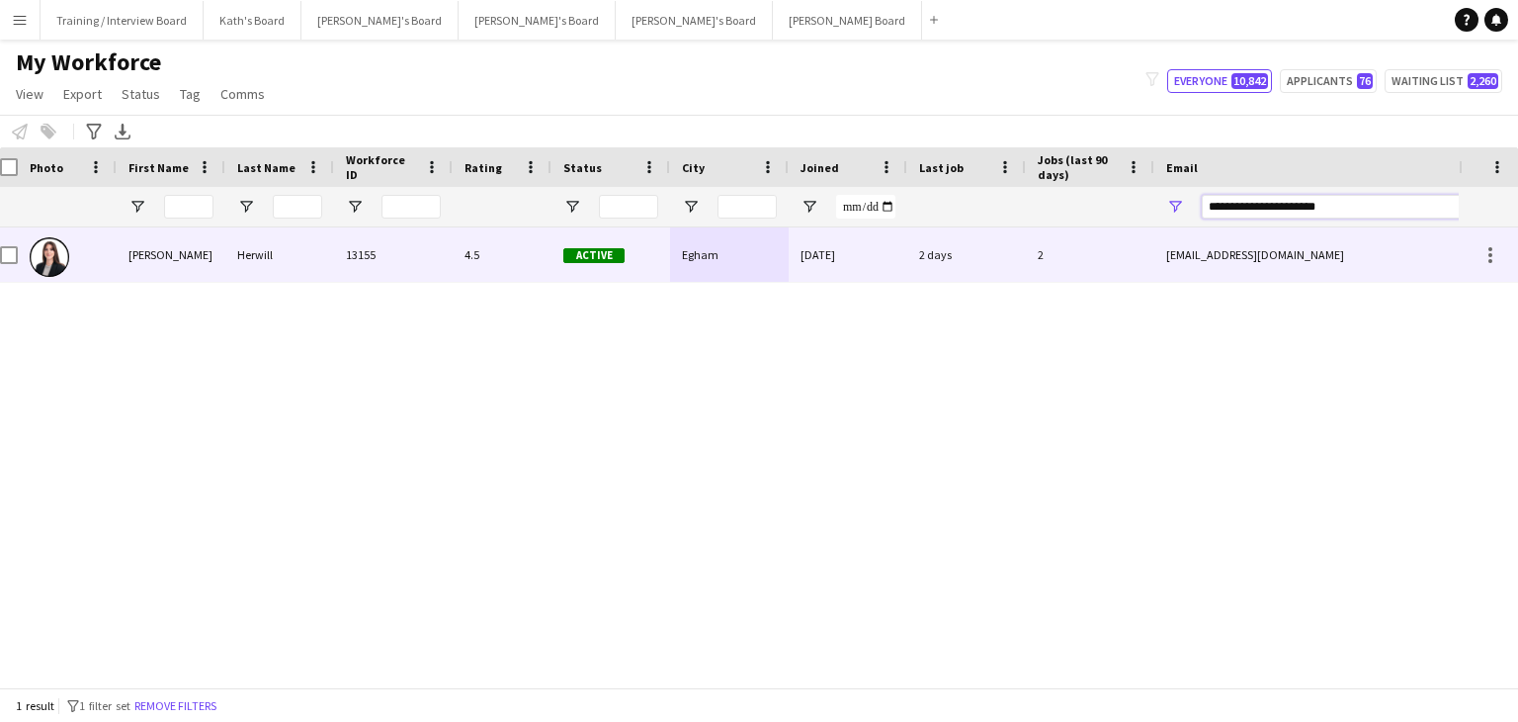
type input "**********"
click at [792, 256] on div "[DATE]" at bounding box center [848, 254] width 119 height 54
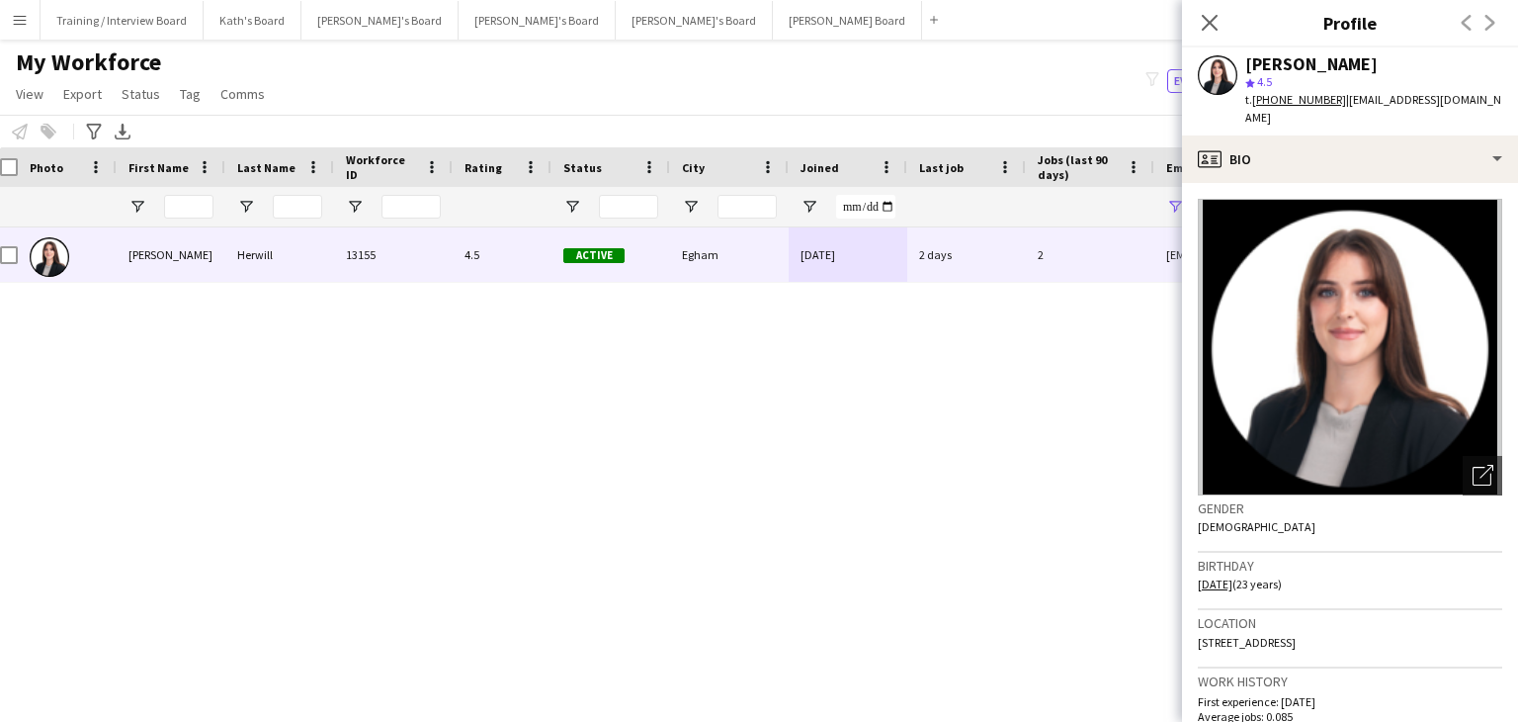
drag, startPoint x: 1305, startPoint y: 624, endPoint x: 1200, endPoint y: 625, distance: 104.8
click at [1200, 635] on span "[STREET_ADDRESS]" at bounding box center [1247, 642] width 98 height 15
copy span "[STREET_ADDRESS]"
drag, startPoint x: 1408, startPoint y: 625, endPoint x: 1351, endPoint y: 622, distance: 56.4
click at [1351, 622] on div "Location [STREET_ADDRESS]" at bounding box center [1350, 638] width 304 height 57
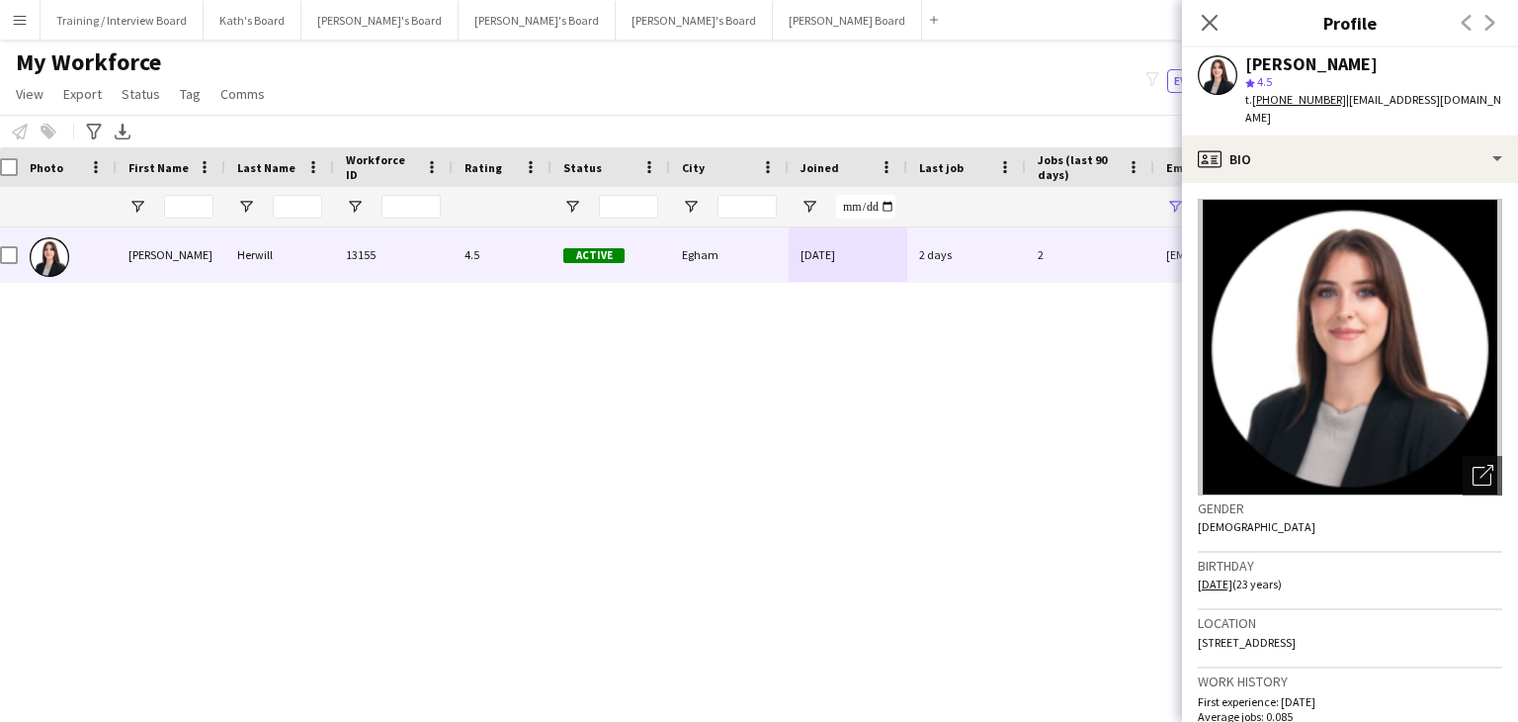
copy span "TW20 8HR"
drag, startPoint x: 1344, startPoint y: 622, endPoint x: 1312, endPoint y: 626, distance: 32.9
click at [1296, 635] on span "[STREET_ADDRESS]" at bounding box center [1247, 642] width 98 height 15
copy span "Egham"
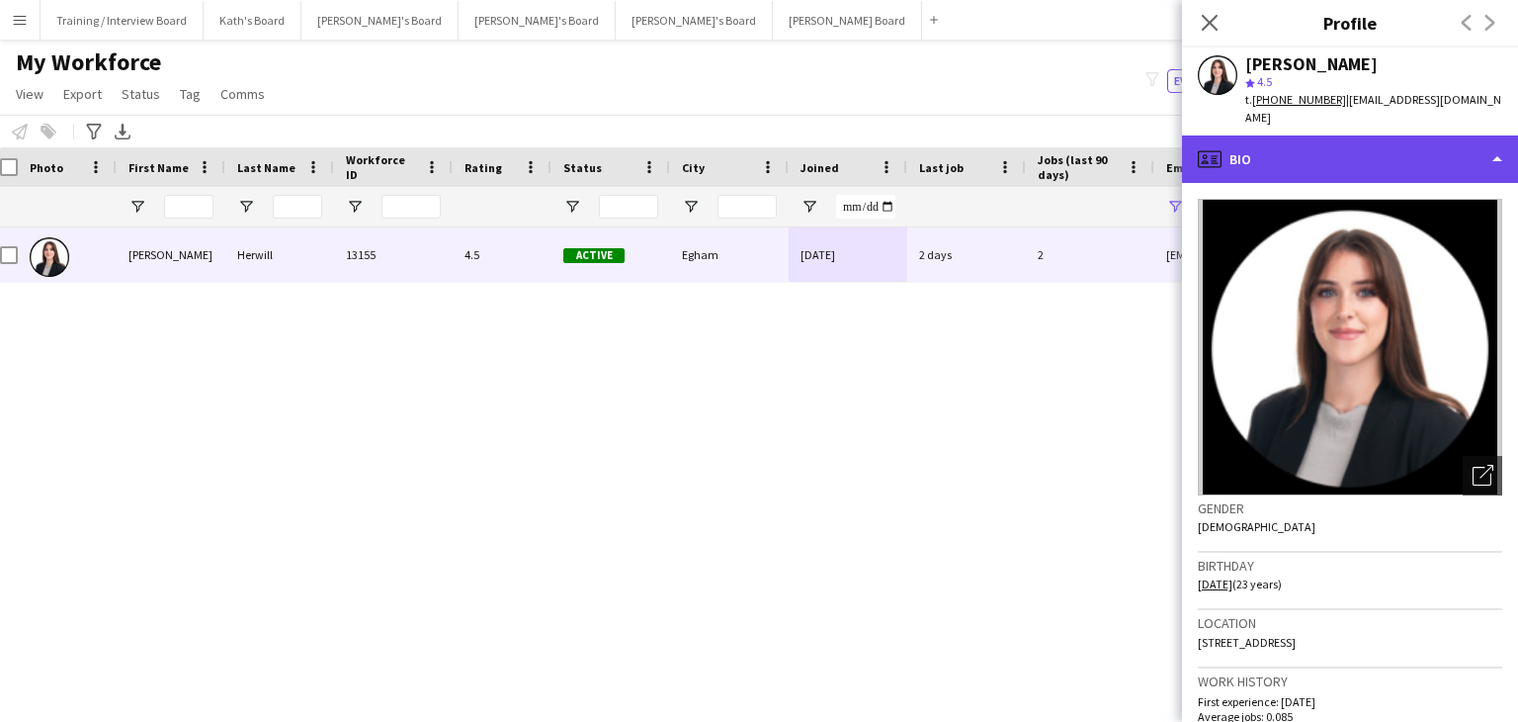
click at [1369, 151] on div "profile Bio" at bounding box center [1350, 158] width 336 height 47
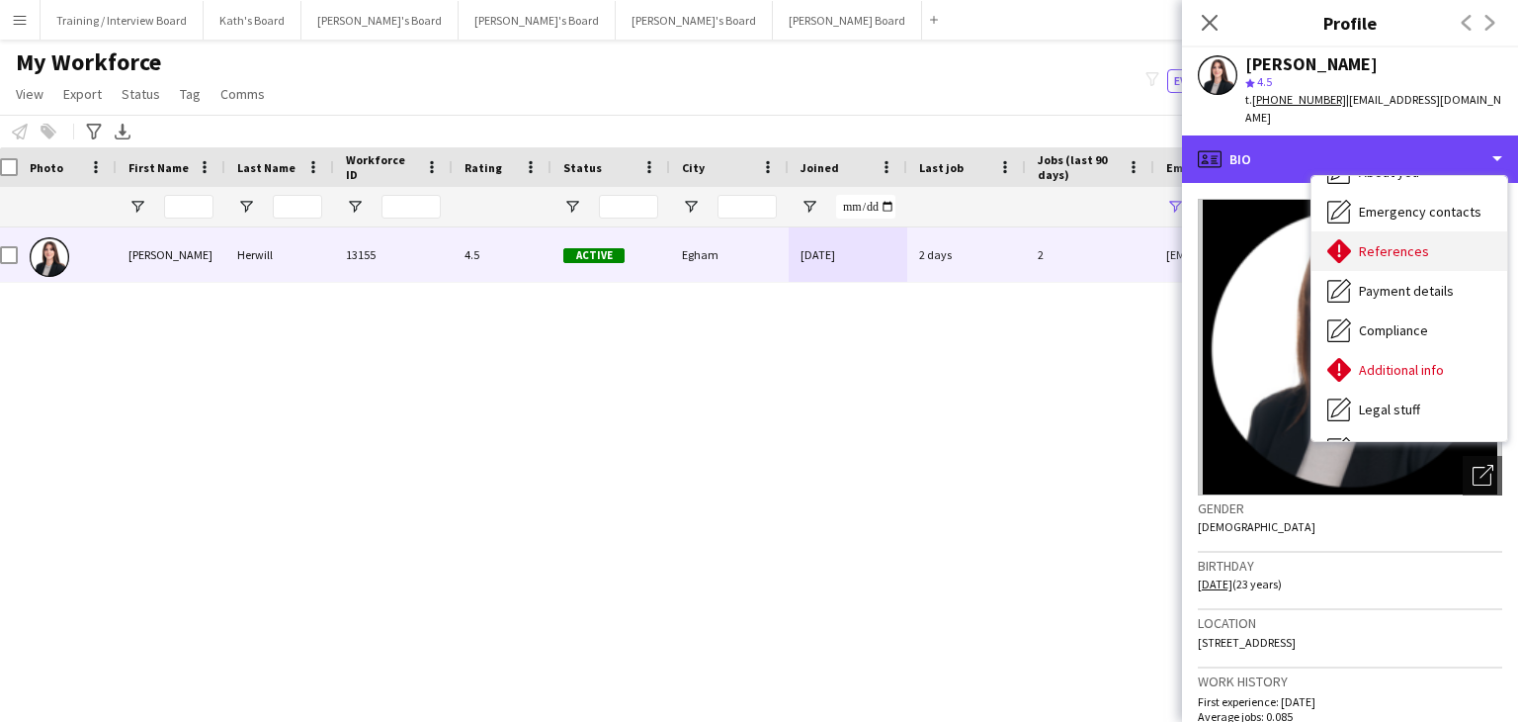
scroll to position [198, 0]
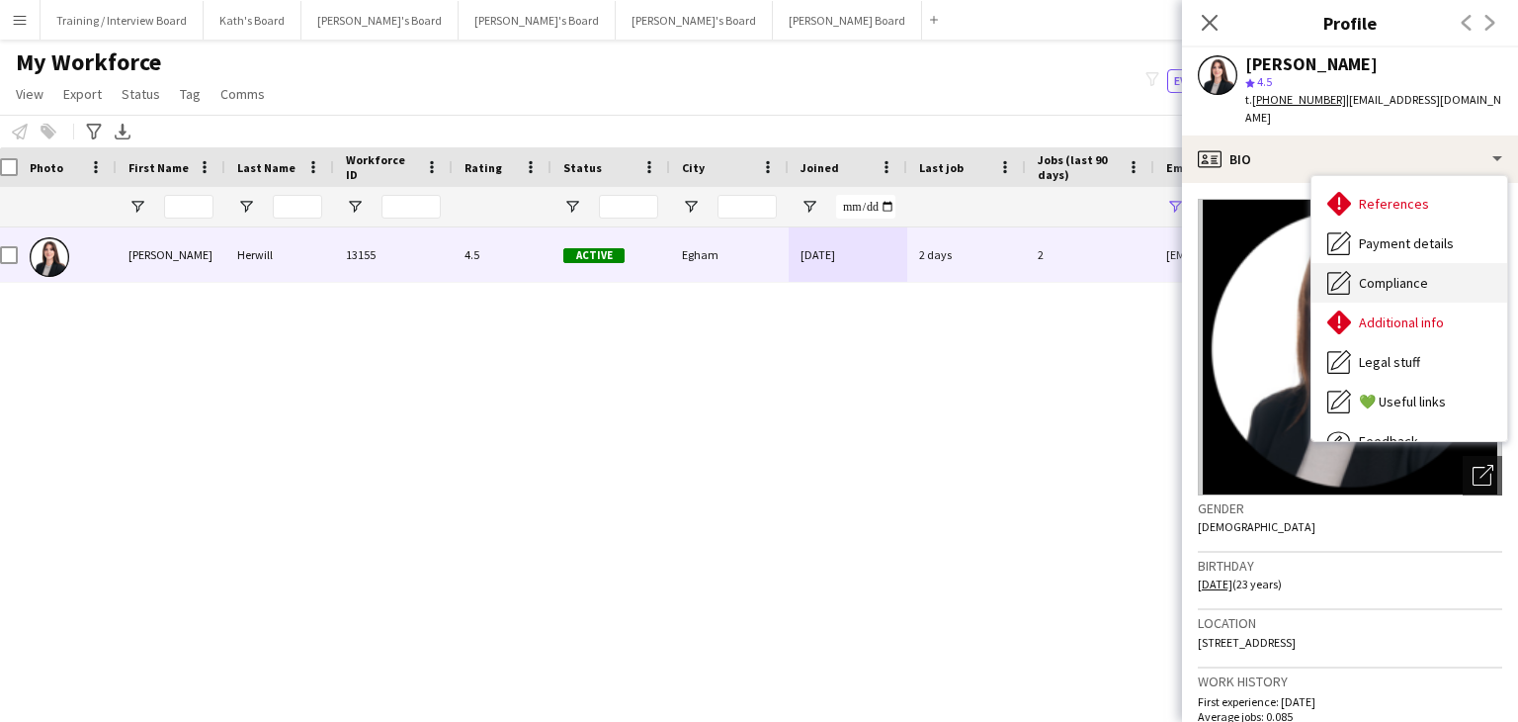
click at [1408, 274] on span "Compliance" at bounding box center [1393, 283] width 69 height 18
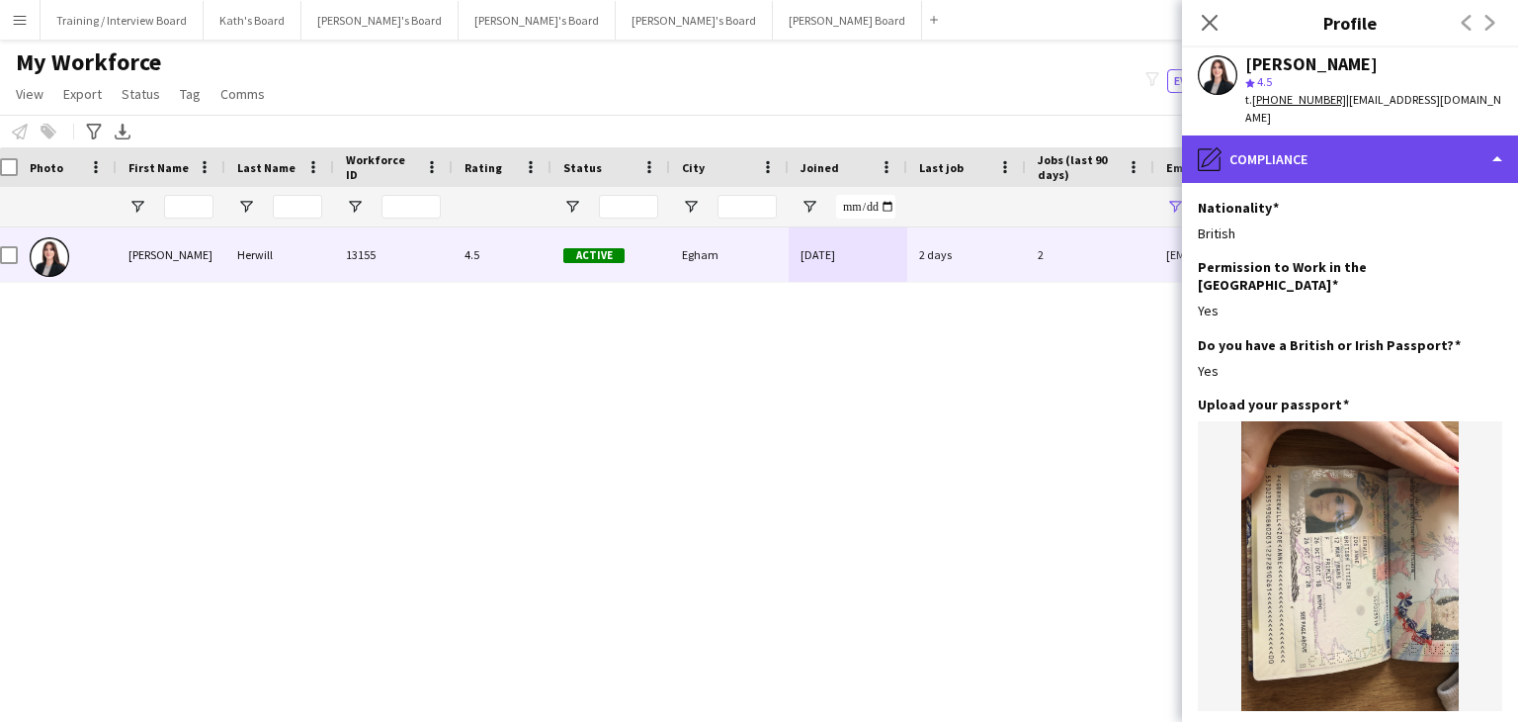
click at [1377, 155] on div "pencil4 Compliance" at bounding box center [1350, 158] width 336 height 47
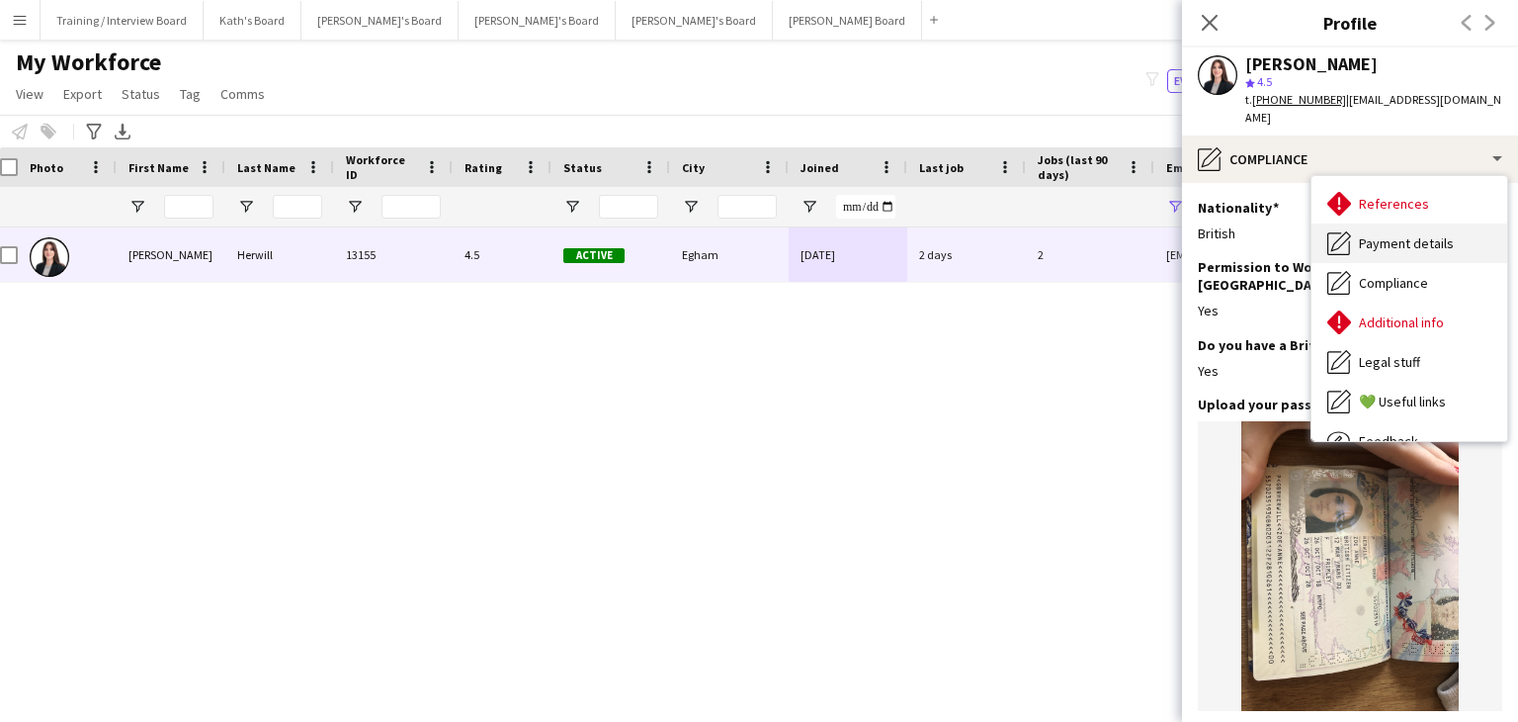
click at [1419, 234] on span "Payment details" at bounding box center [1406, 243] width 95 height 18
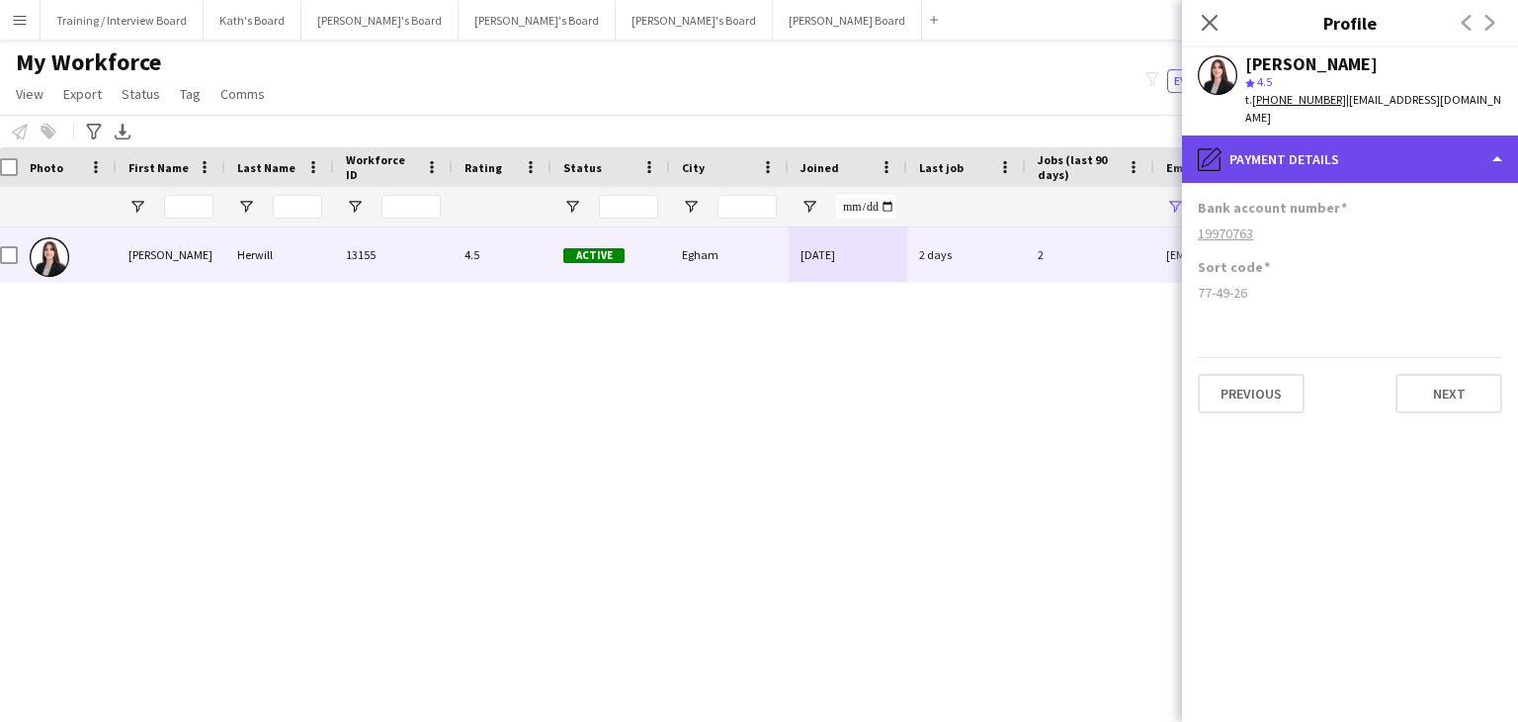
click at [1358, 151] on div "pencil4 Payment details" at bounding box center [1350, 158] width 336 height 47
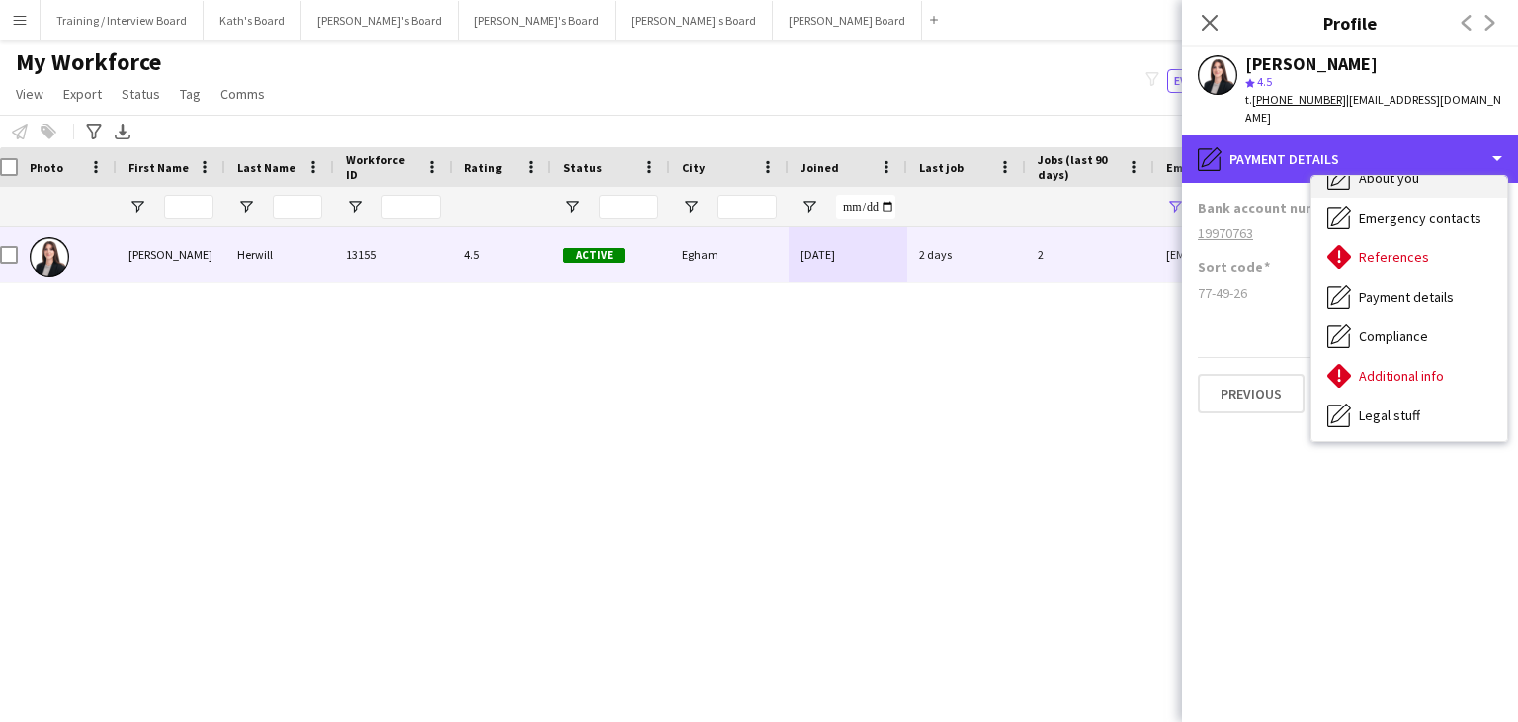
scroll to position [99, 0]
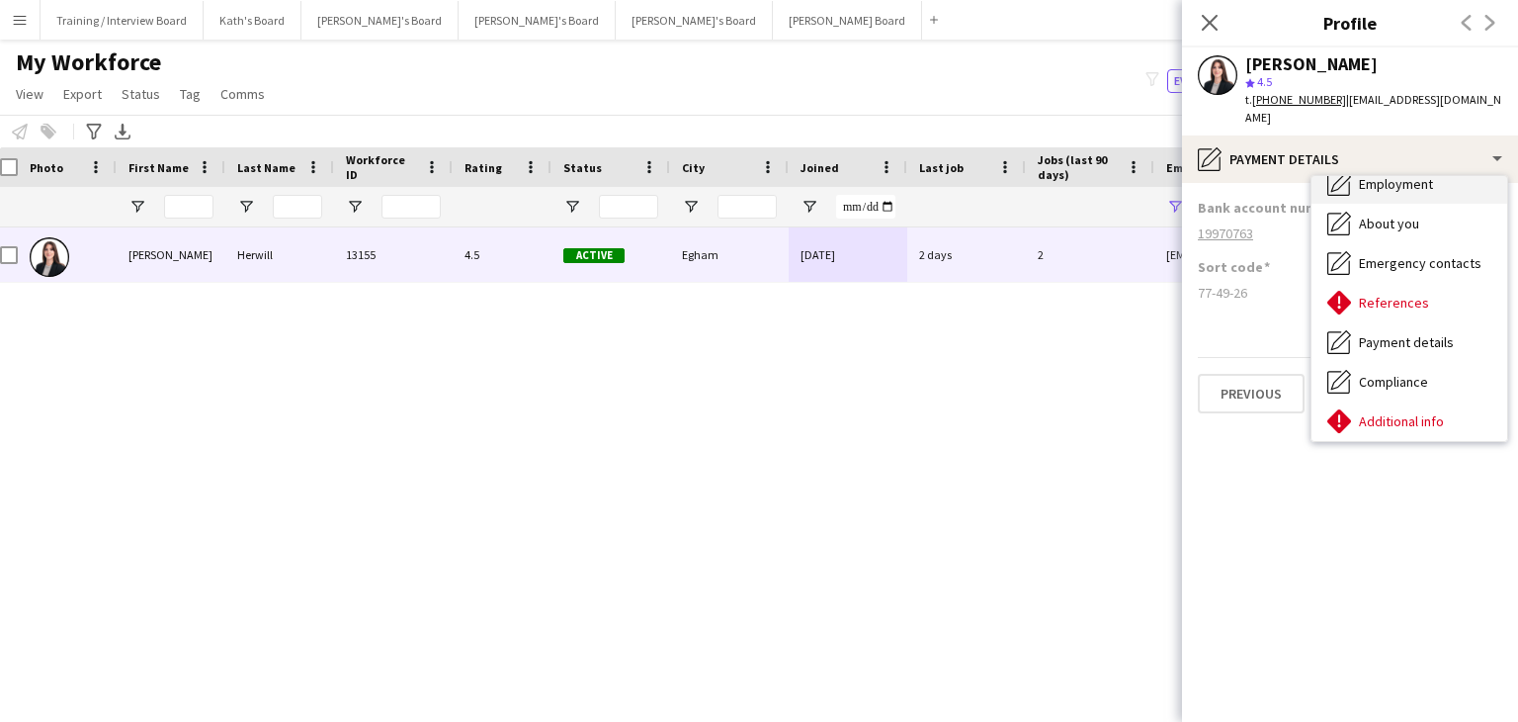
click at [1410, 179] on div "Employment Employment" at bounding box center [1410, 184] width 196 height 40
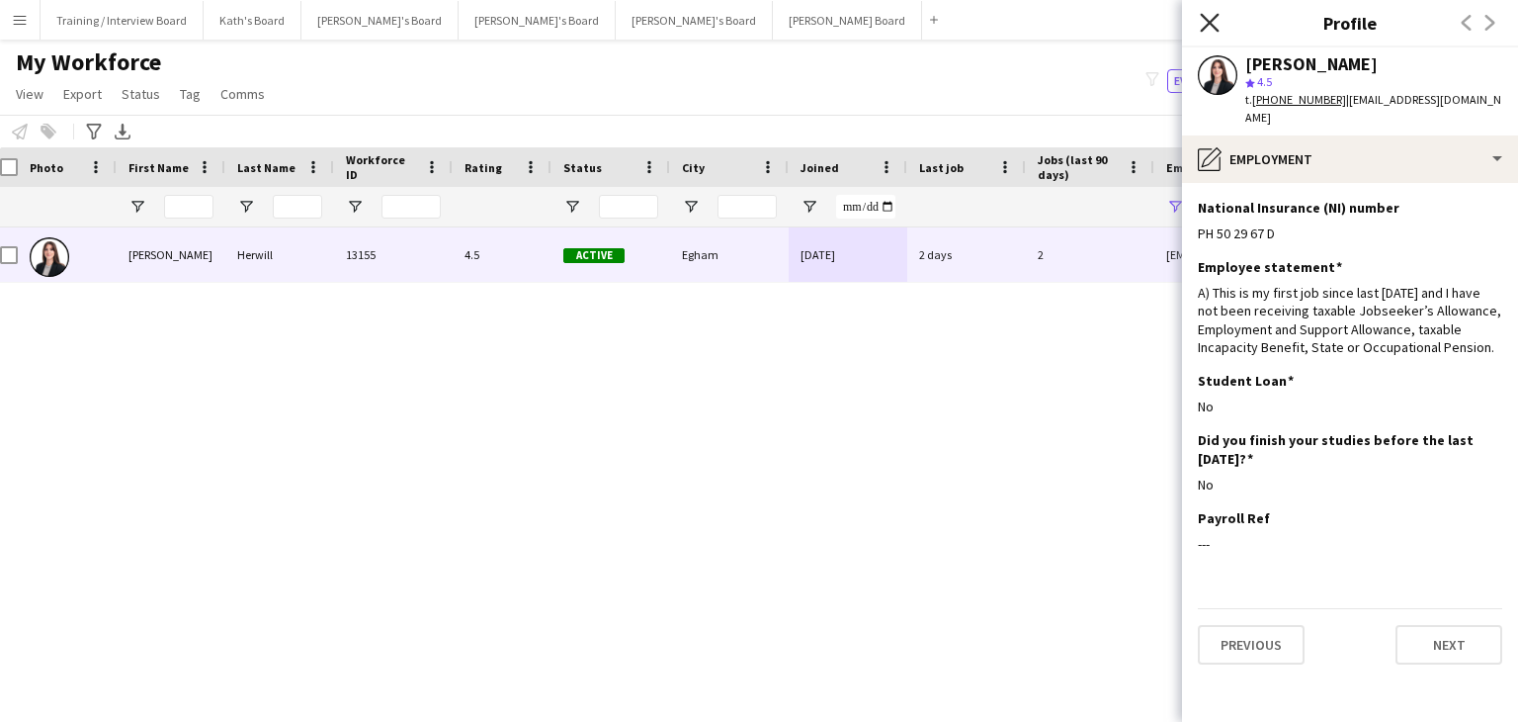
click at [1212, 17] on icon "Close pop-in" at bounding box center [1209, 22] width 19 height 19
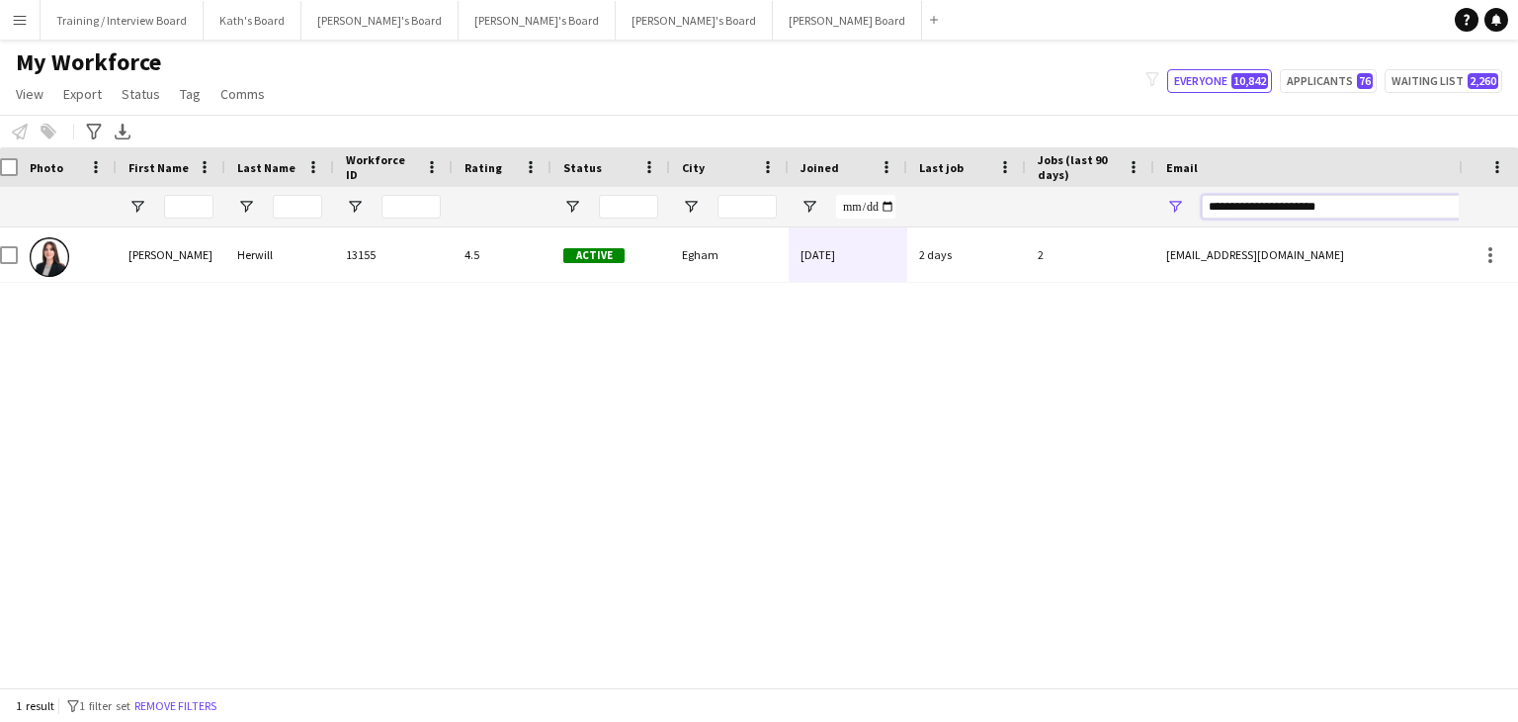
drag, startPoint x: 1274, startPoint y: 207, endPoint x: 1144, endPoint y: 207, distance: 130.5
click at [1144, 207] on div at bounding box center [1059, 207] width 2143 height 40
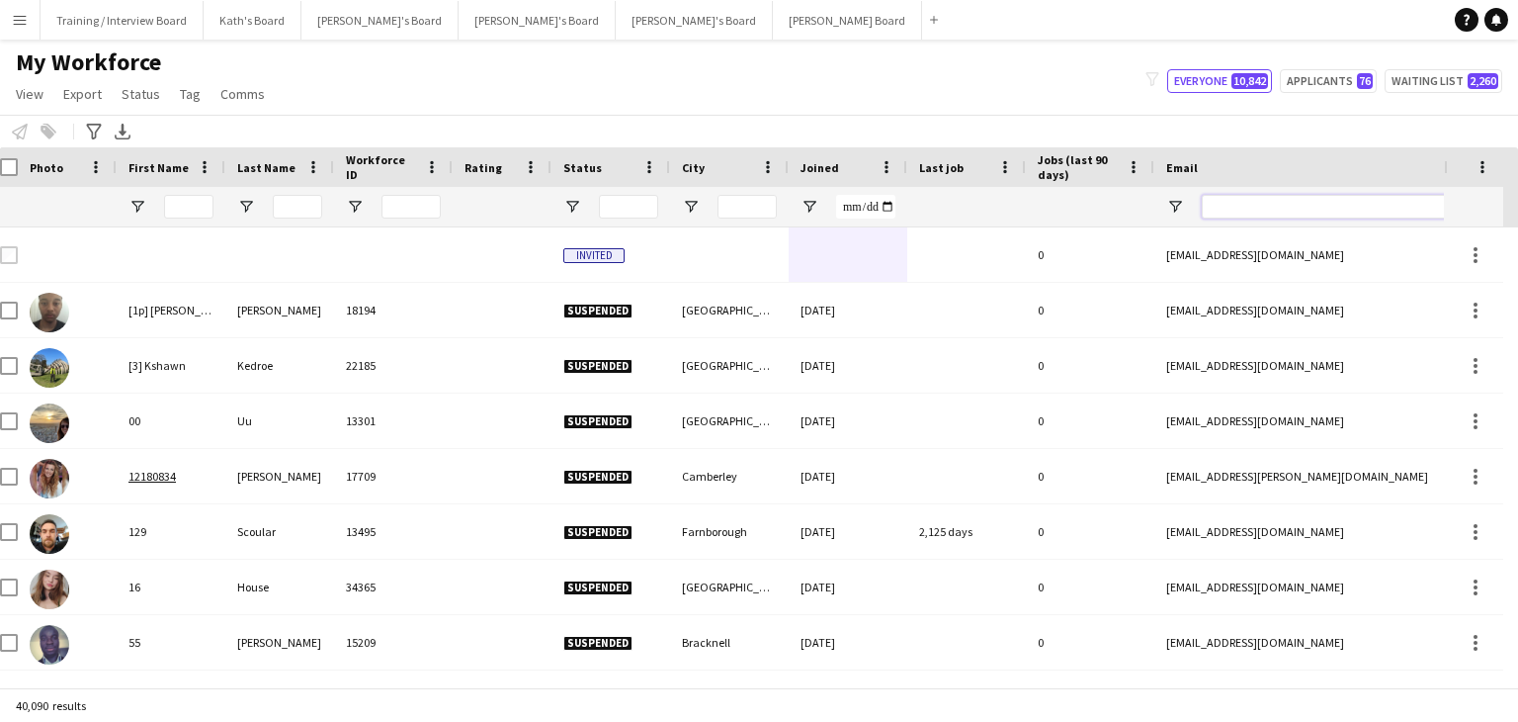
paste input "**********"
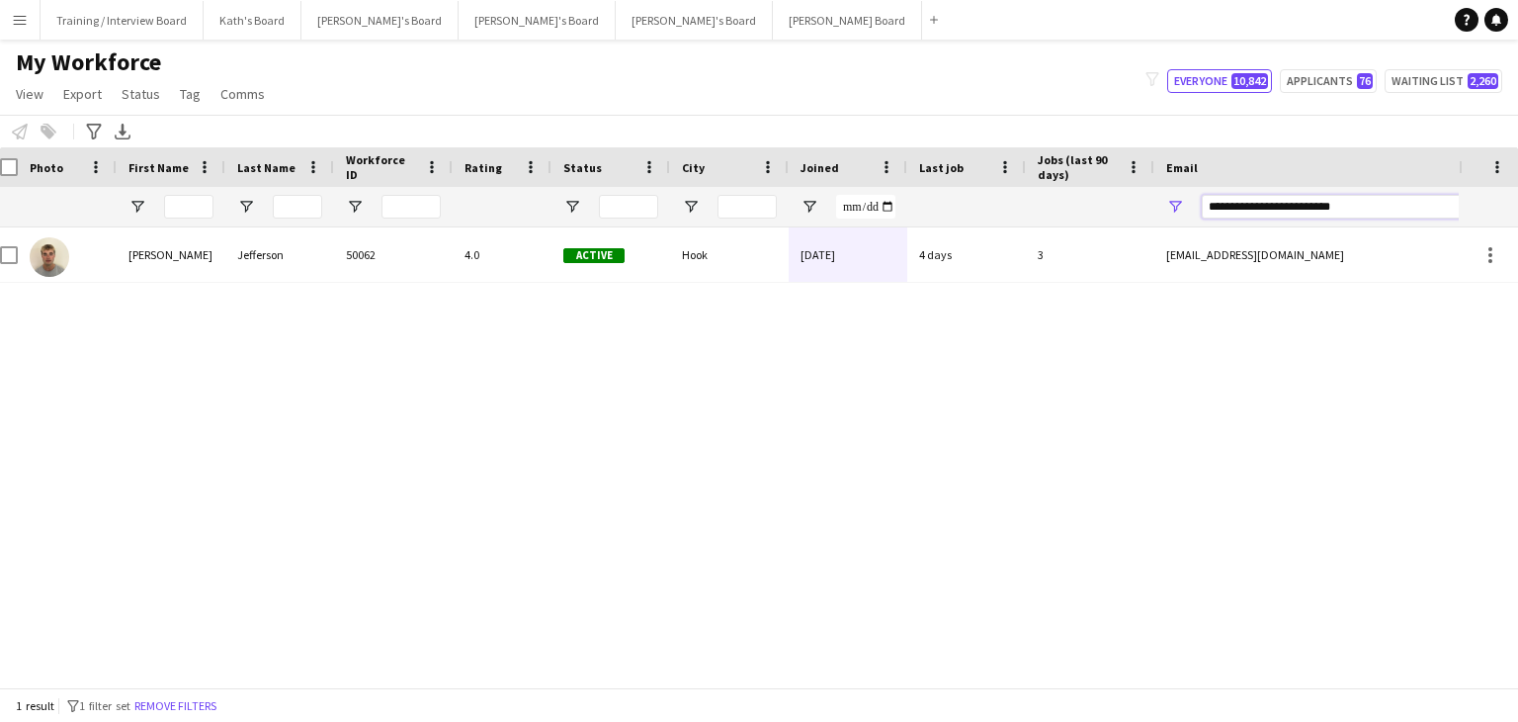
type input "**********"
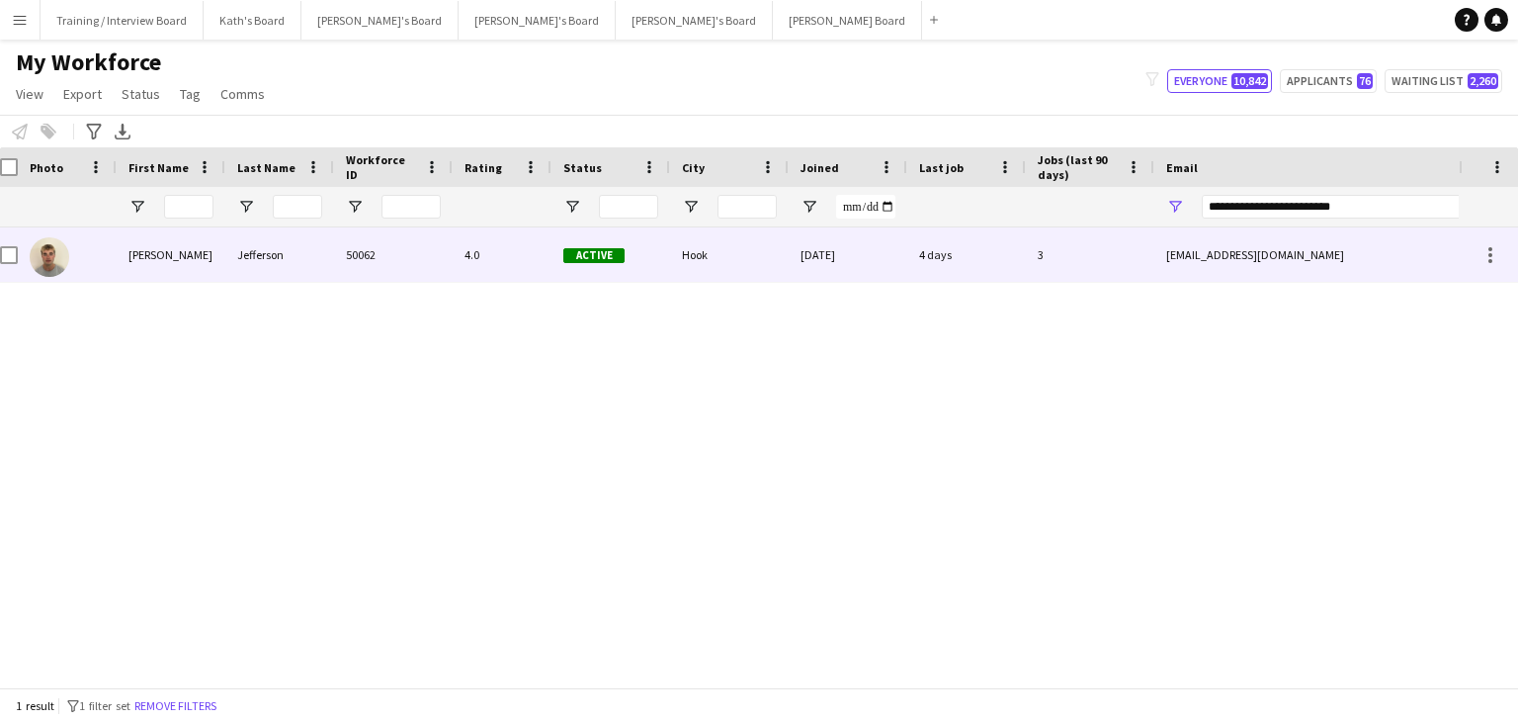
click at [885, 279] on div "[DATE]" at bounding box center [848, 254] width 119 height 54
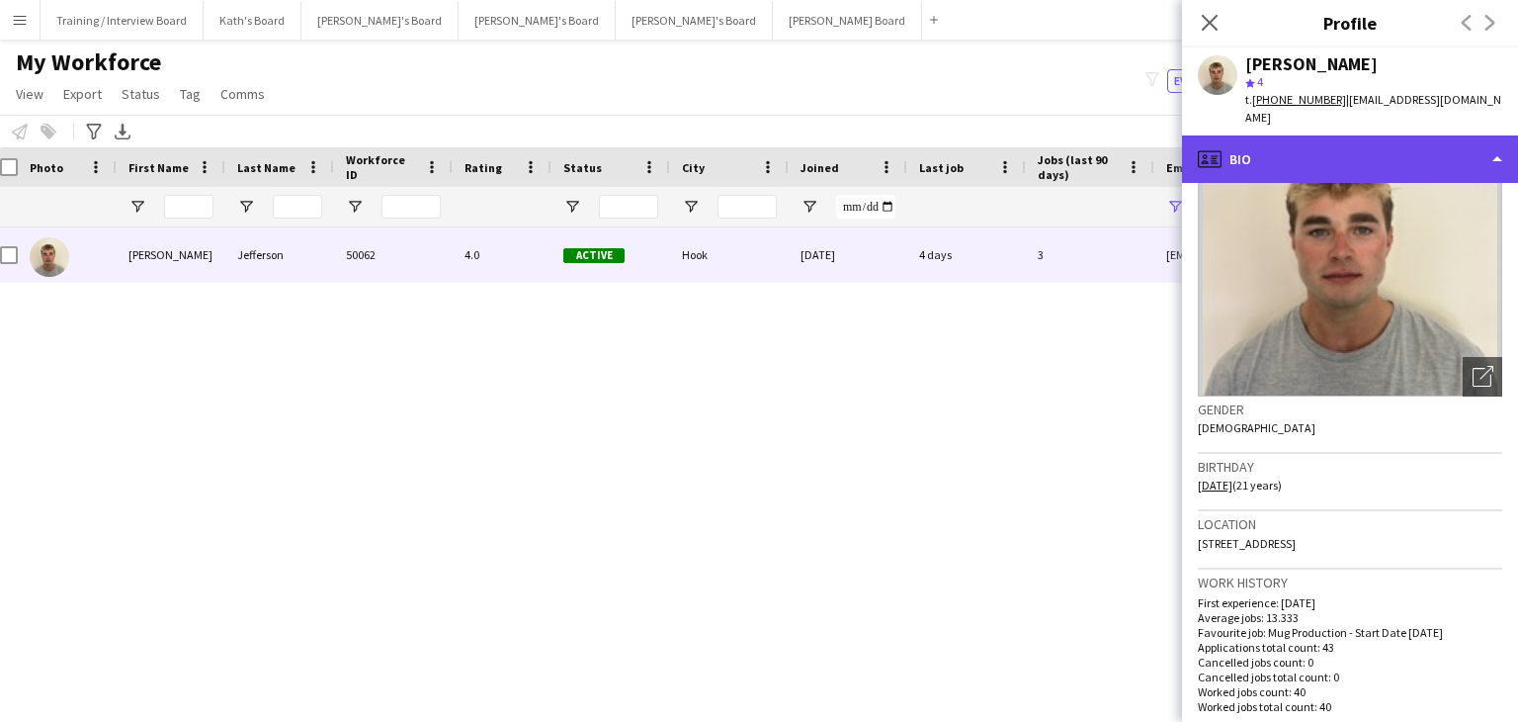
click at [1419, 135] on div "profile Bio" at bounding box center [1350, 158] width 336 height 47
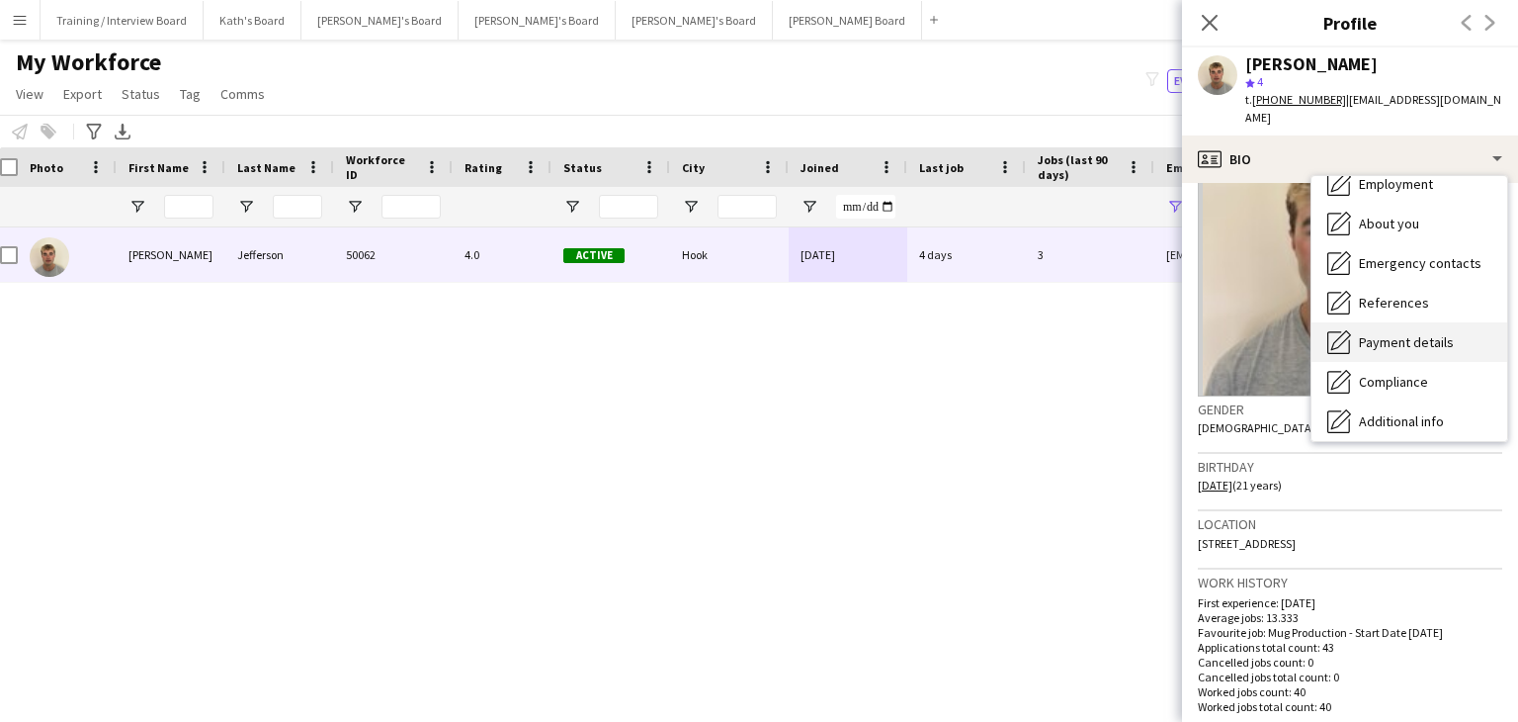
click at [1404, 322] on div "Payment details Payment details" at bounding box center [1410, 342] width 196 height 40
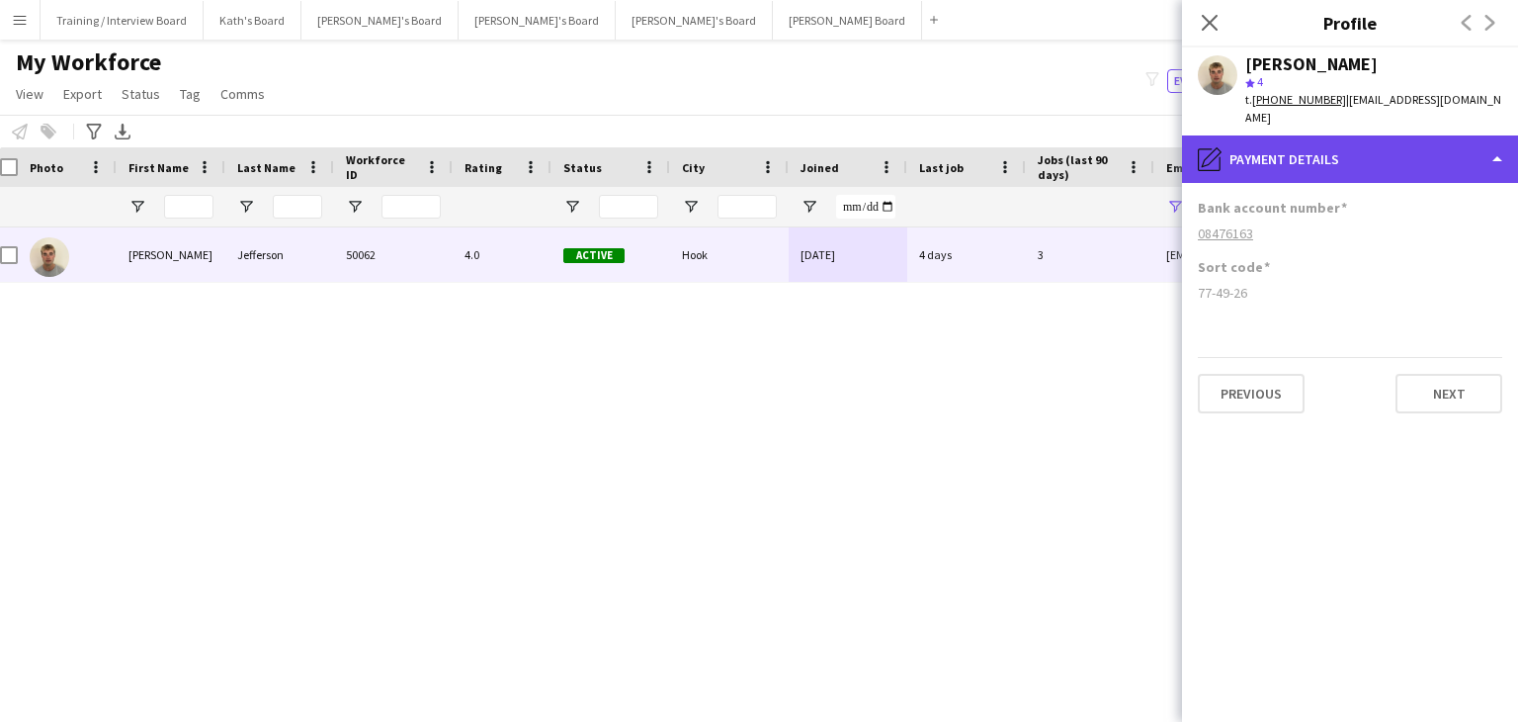
click at [1402, 135] on div "pencil4 Payment details" at bounding box center [1350, 158] width 336 height 47
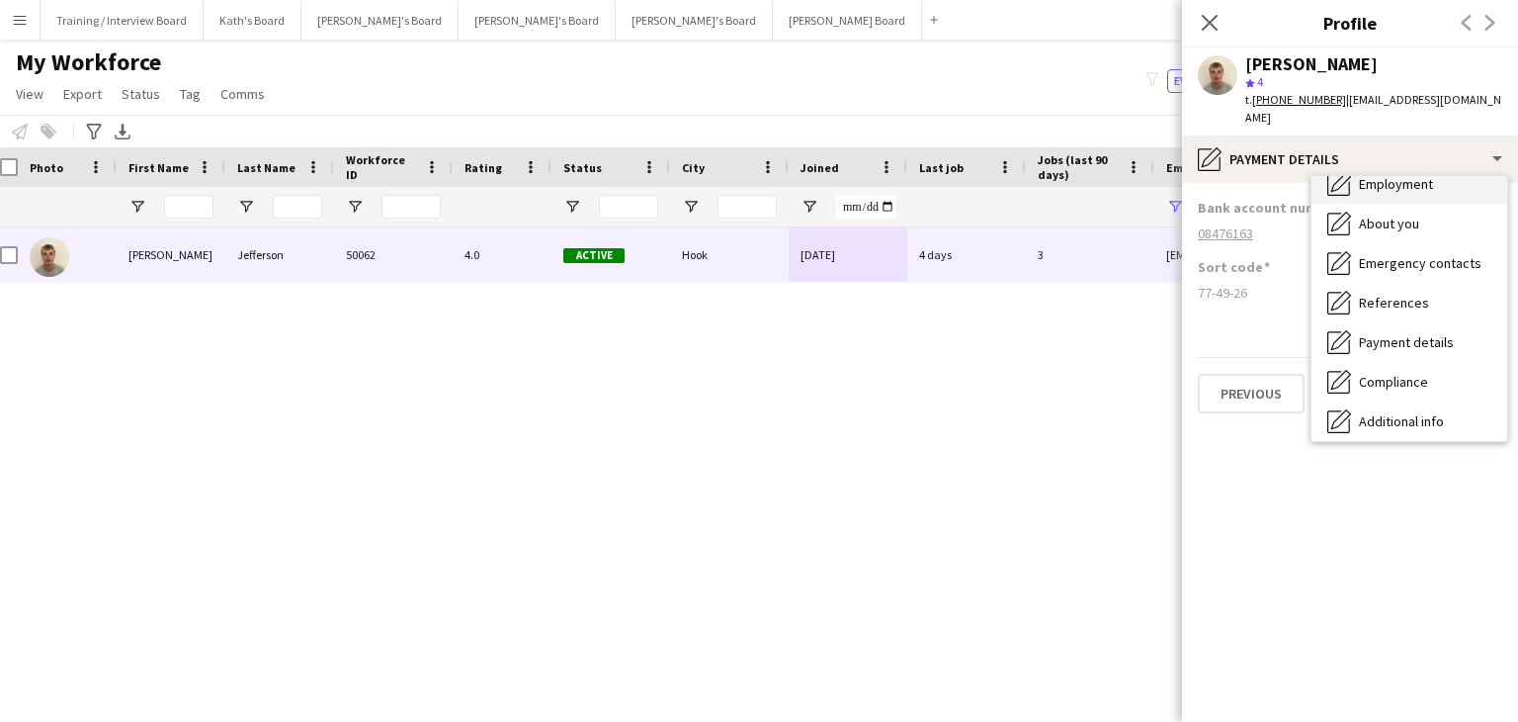
click at [1412, 175] on span "Employment" at bounding box center [1396, 184] width 74 height 18
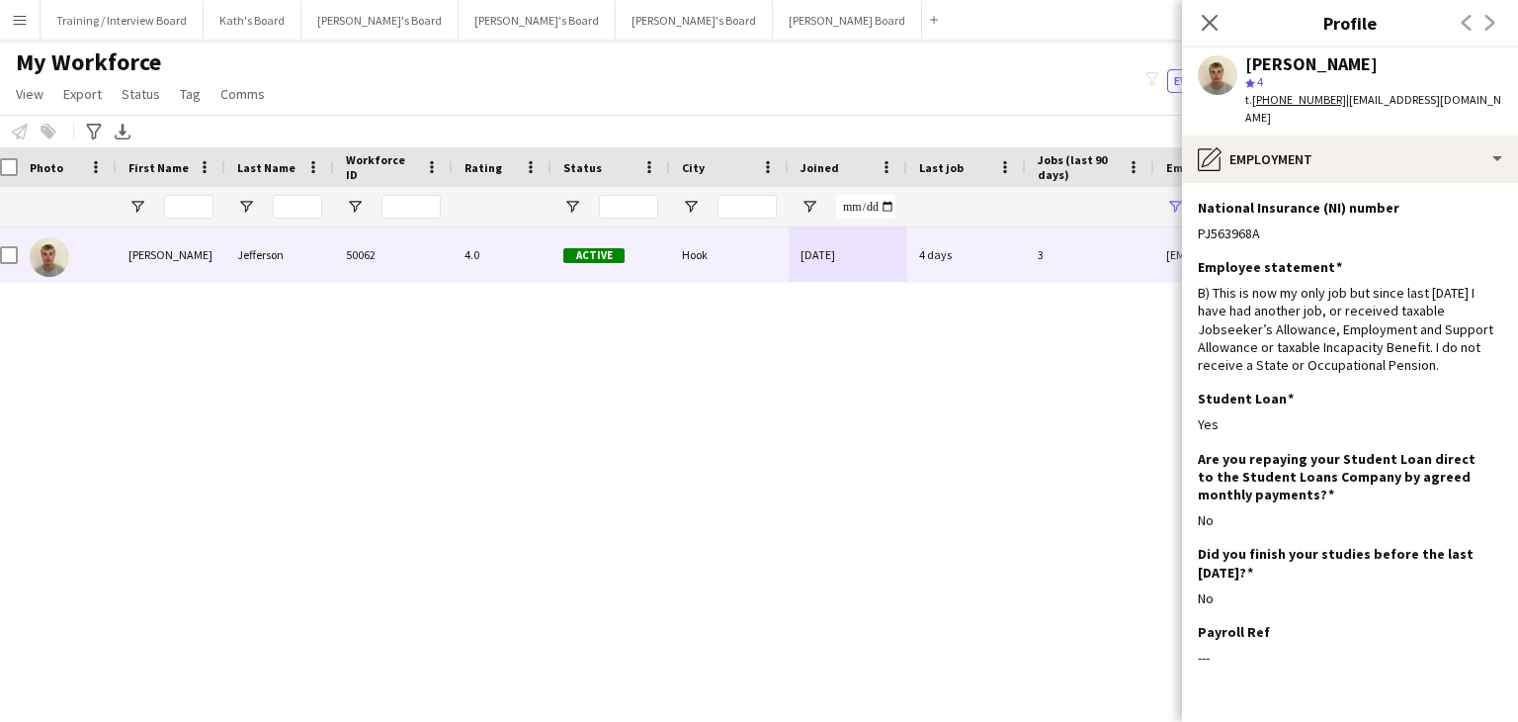
drag, startPoint x: 1210, startPoint y: 24, endPoint x: 1191, endPoint y: 205, distance: 181.9
click at [1210, 24] on icon at bounding box center [1210, 23] width 16 height 16
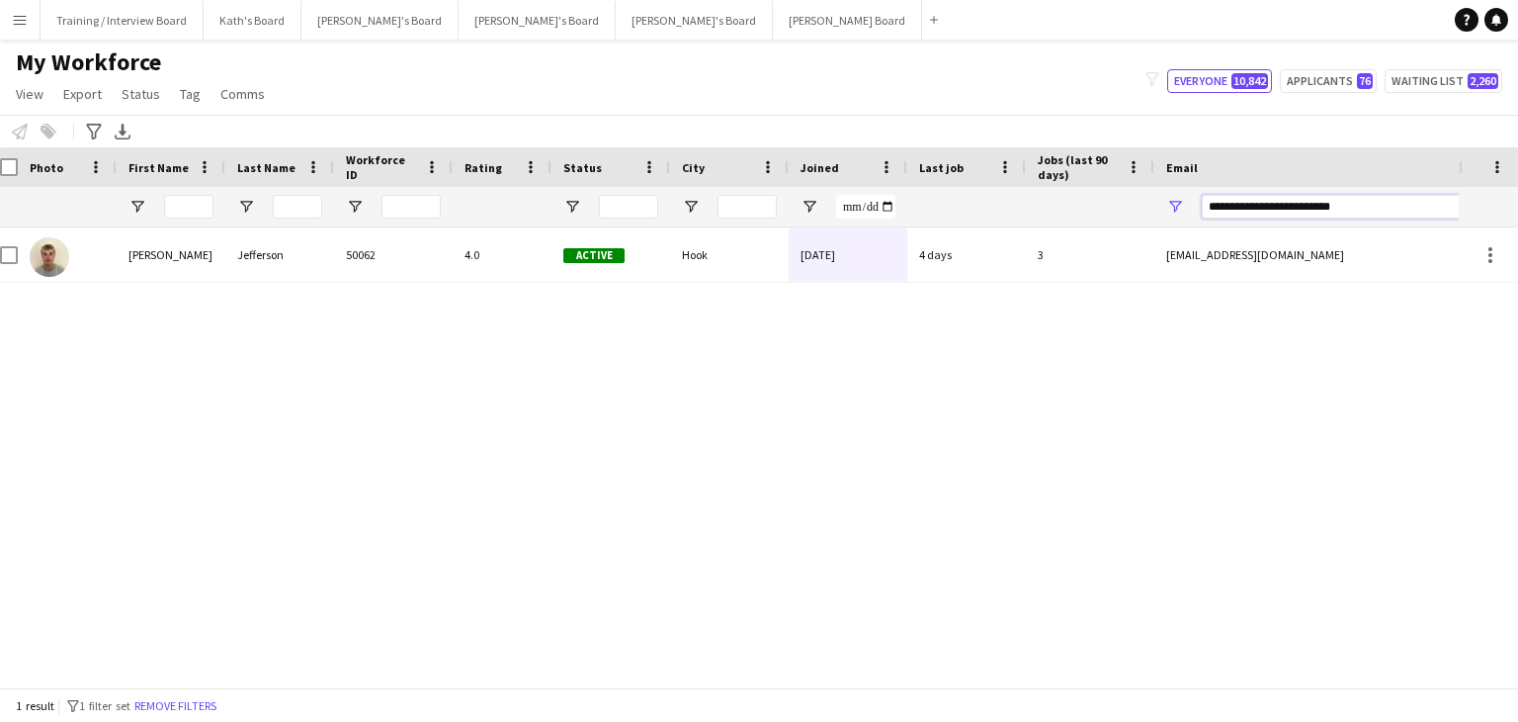
drag, startPoint x: 1125, startPoint y: 218, endPoint x: 1092, endPoint y: 216, distance: 32.7
click at [1092, 216] on div at bounding box center [1059, 207] width 2143 height 40
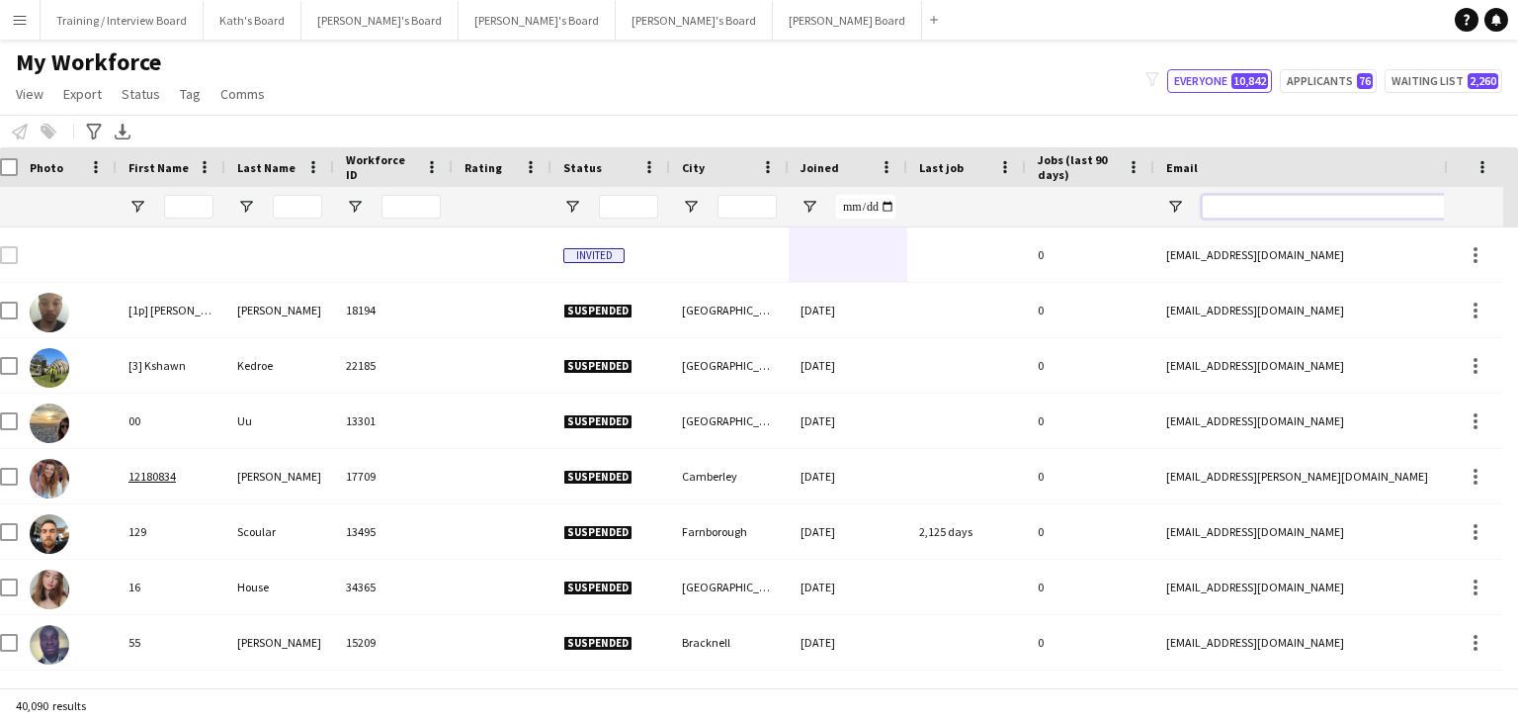
paste input "**********"
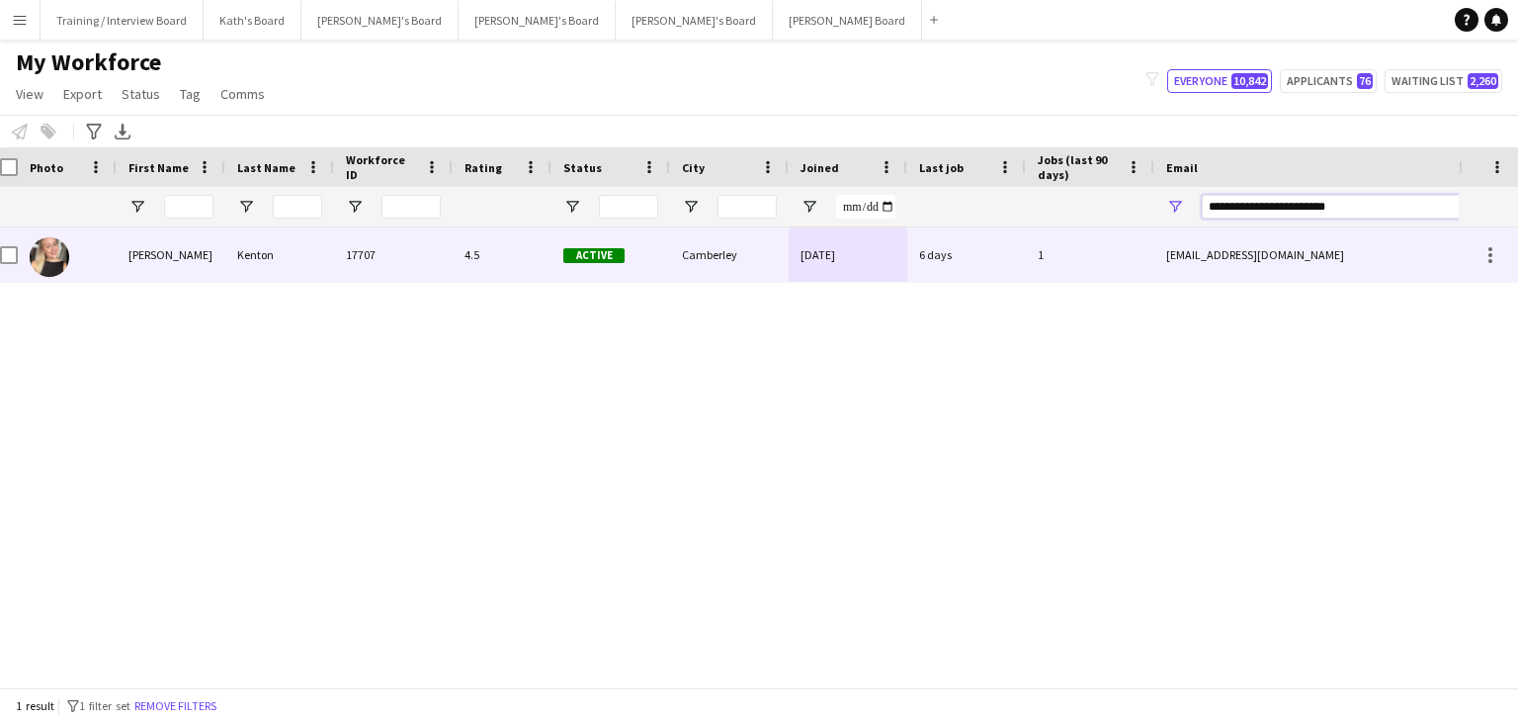
type input "**********"
click at [743, 265] on div "Camberley" at bounding box center [729, 254] width 119 height 54
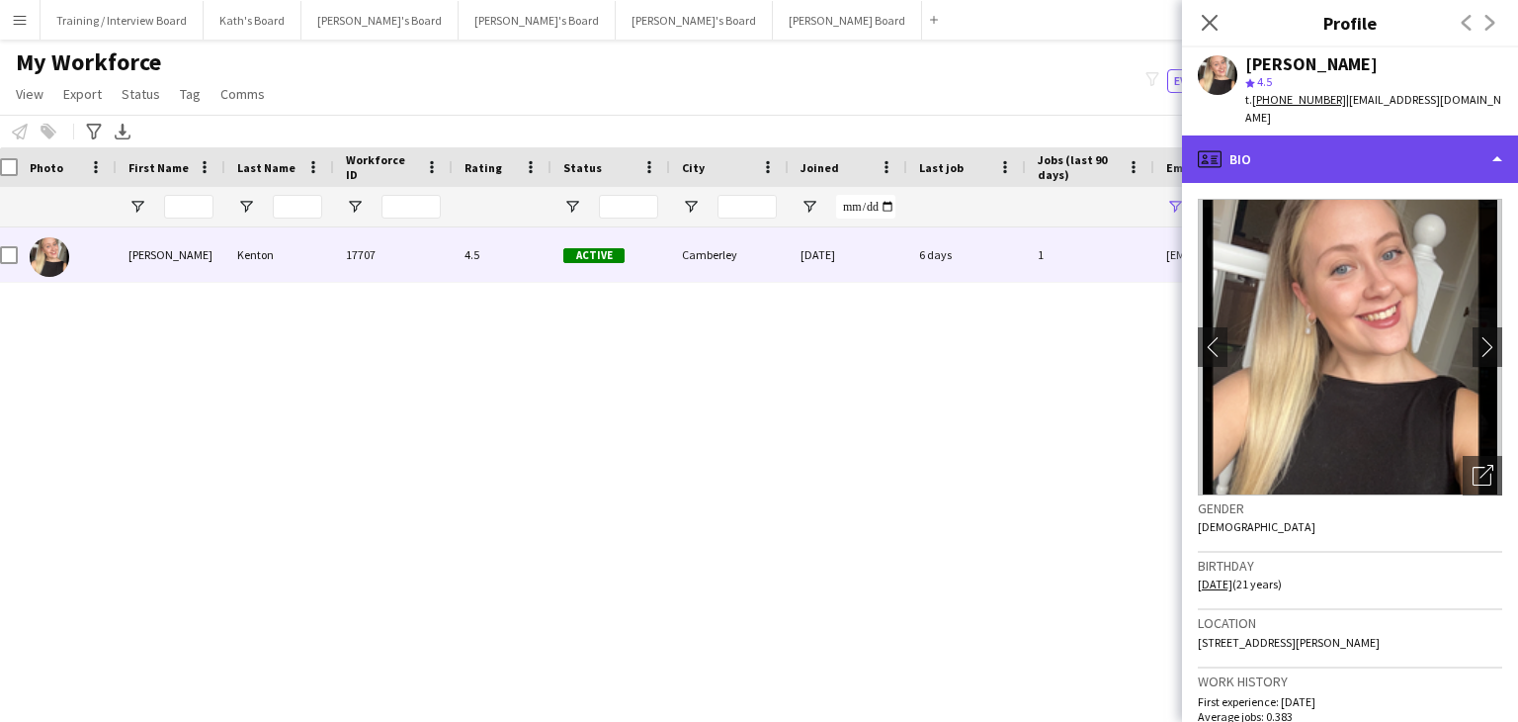
click at [1333, 154] on div "profile Bio" at bounding box center [1350, 158] width 336 height 47
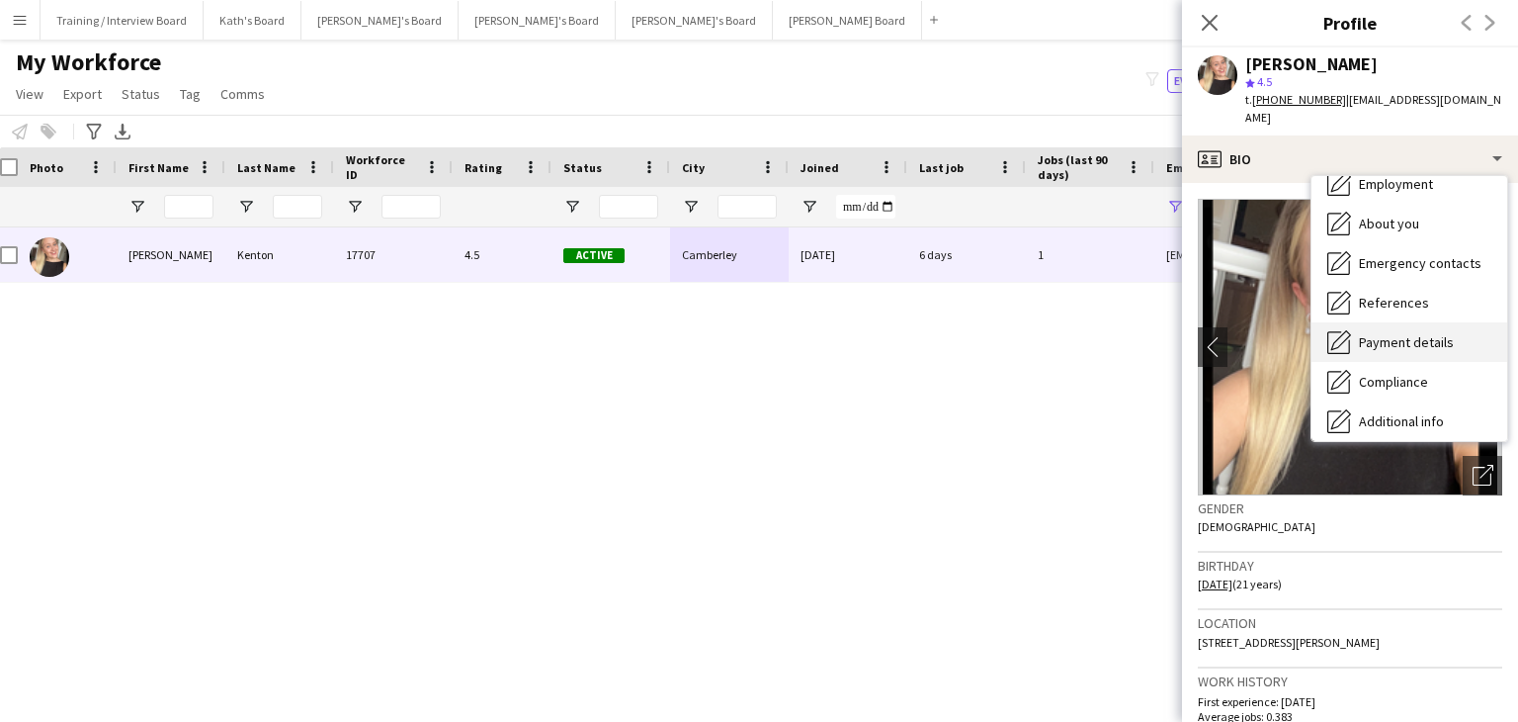
click at [1419, 333] on span "Payment details" at bounding box center [1406, 342] width 95 height 18
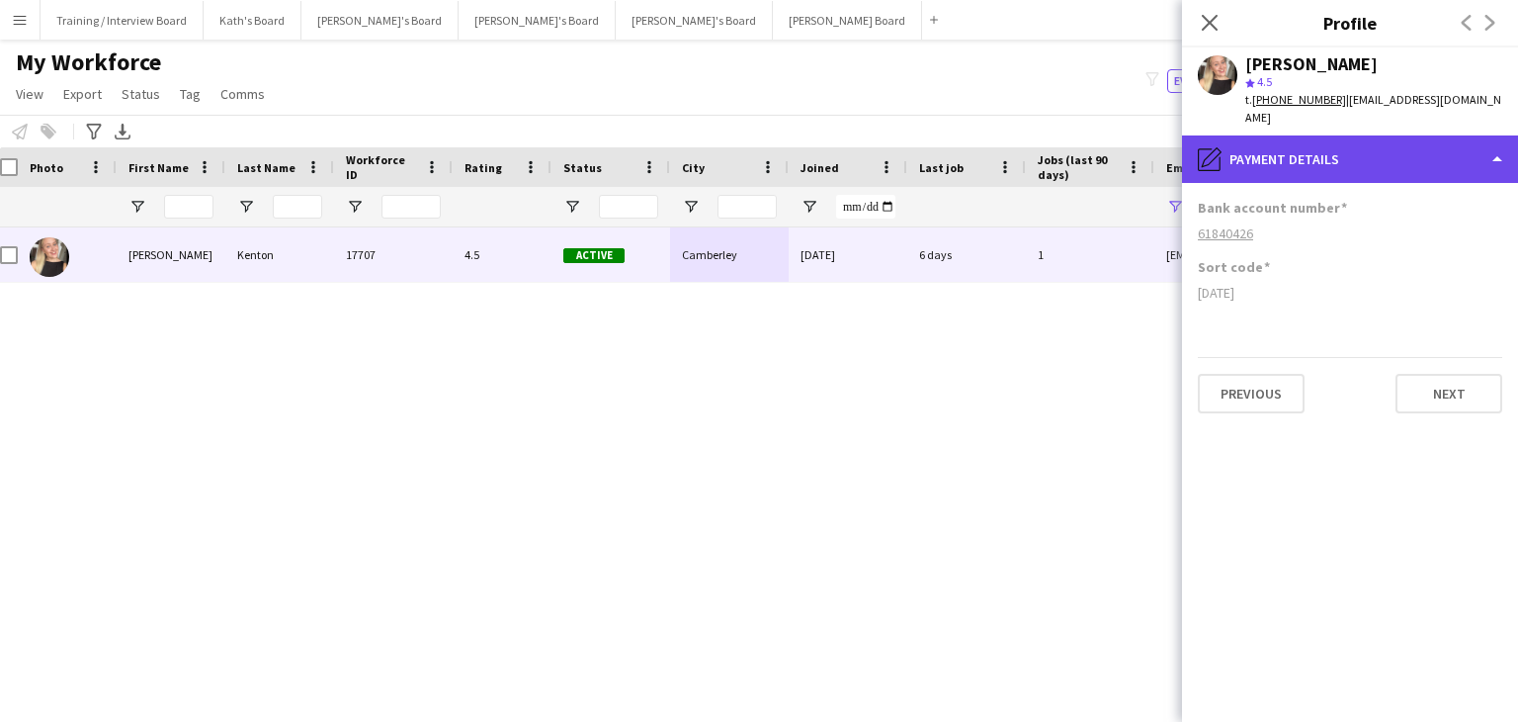
click at [1340, 158] on div "pencil4 Payment details" at bounding box center [1350, 158] width 336 height 47
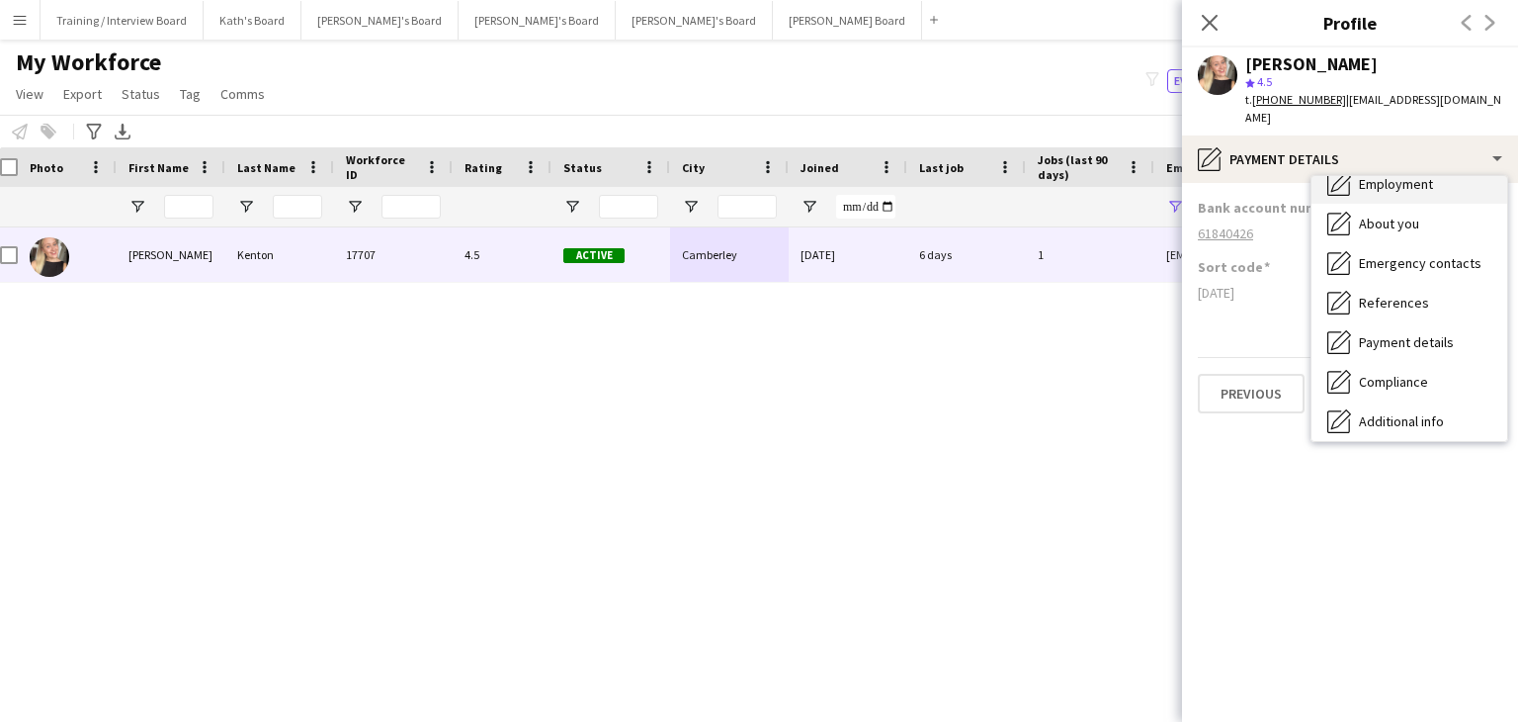
click at [1408, 180] on div "Employment Employment" at bounding box center [1410, 184] width 196 height 40
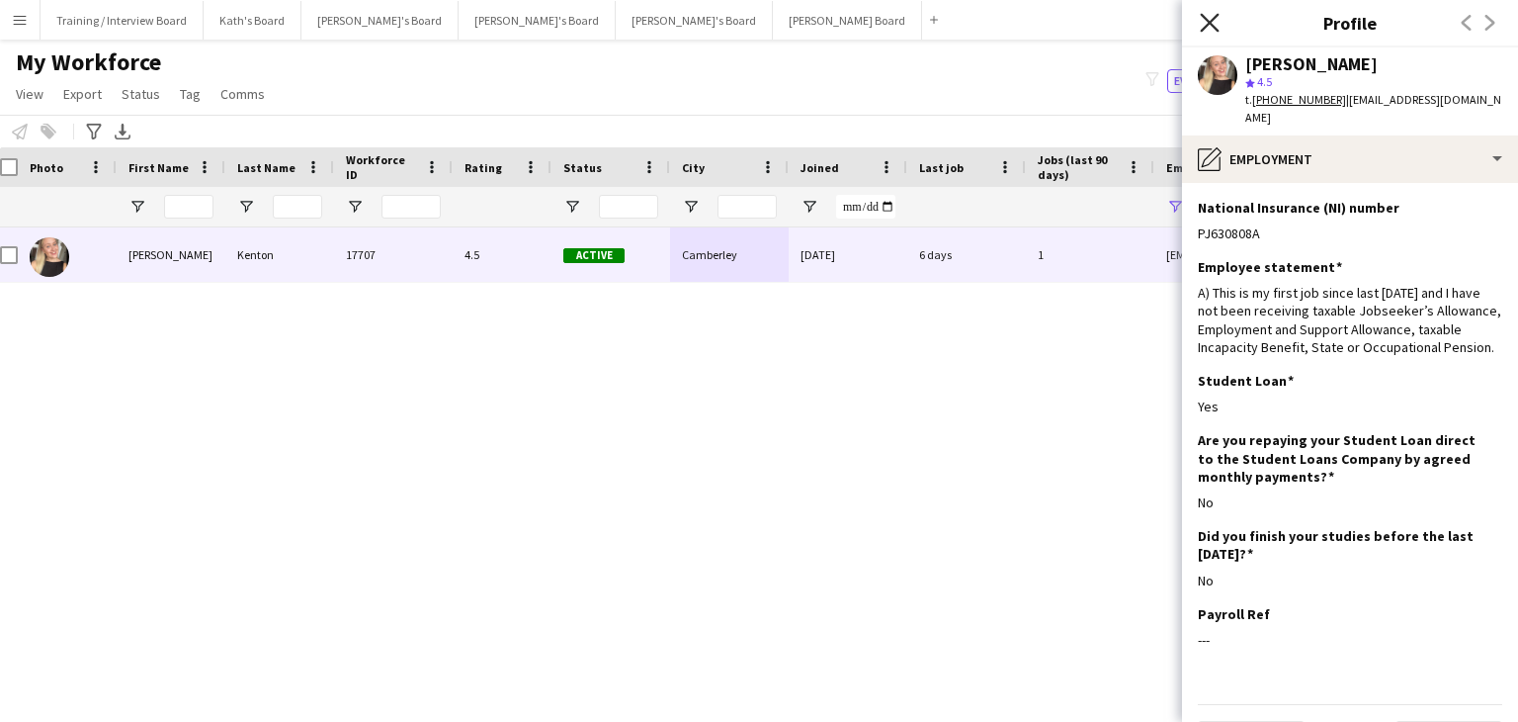
click at [1208, 21] on icon at bounding box center [1209, 22] width 19 height 19
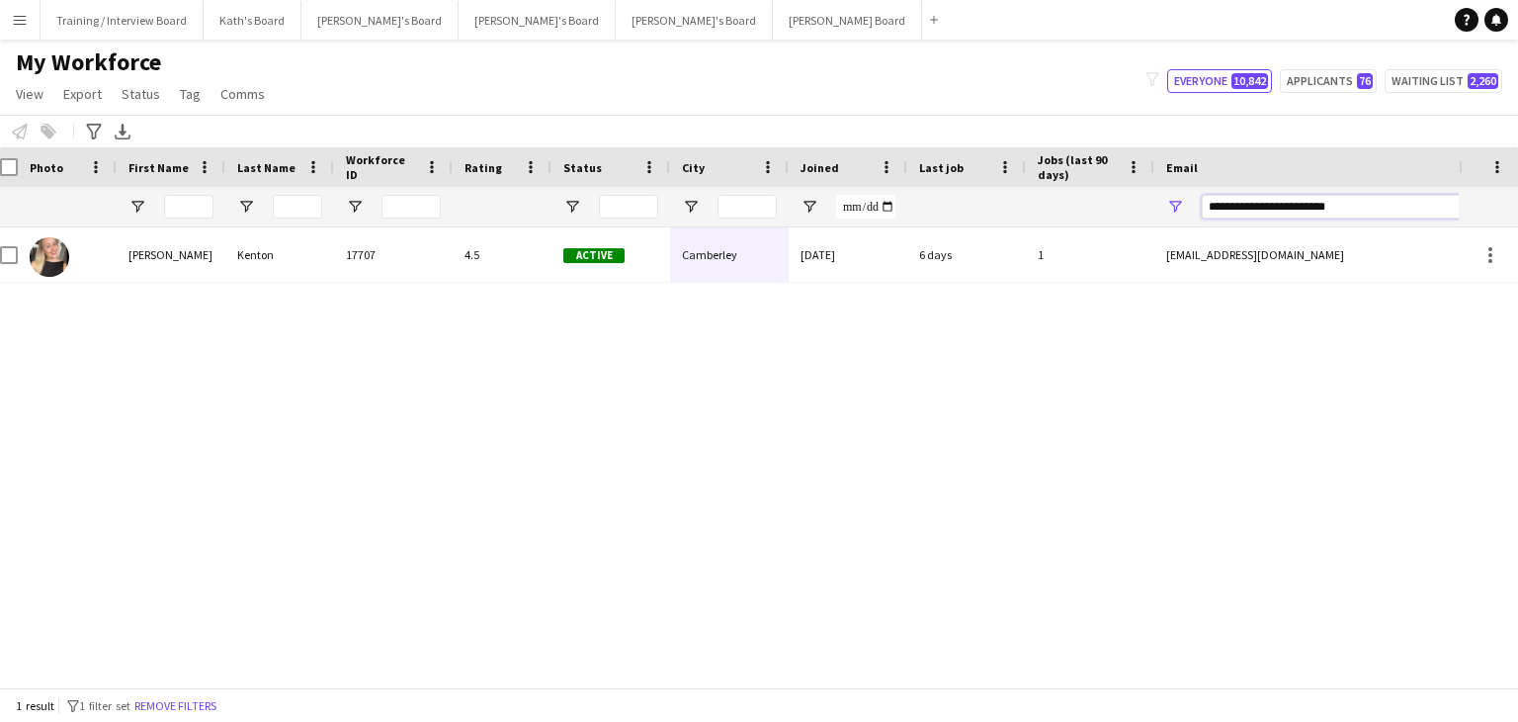
drag, startPoint x: 1253, startPoint y: 211, endPoint x: 995, endPoint y: 221, distance: 258.2
click at [995, 221] on div at bounding box center [1059, 207] width 2143 height 40
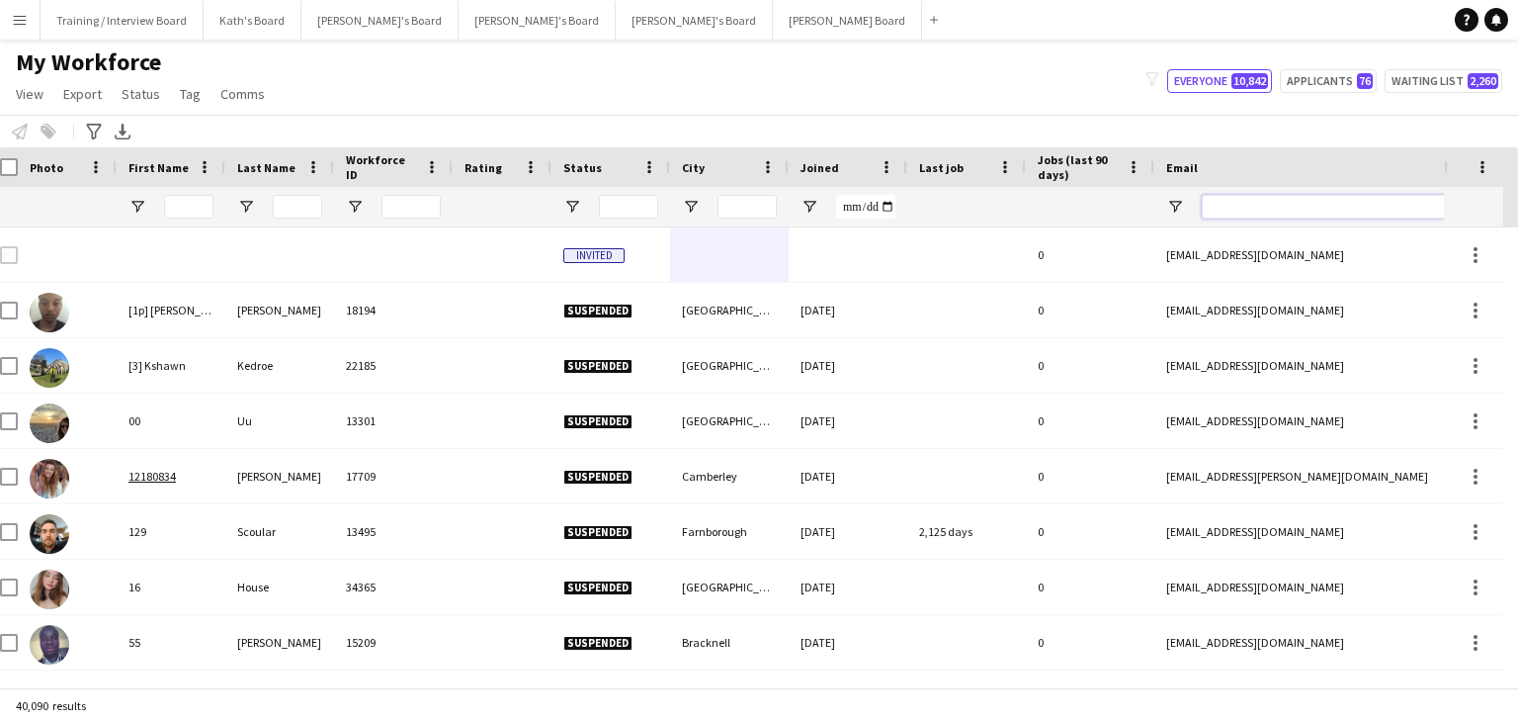
paste input "**********"
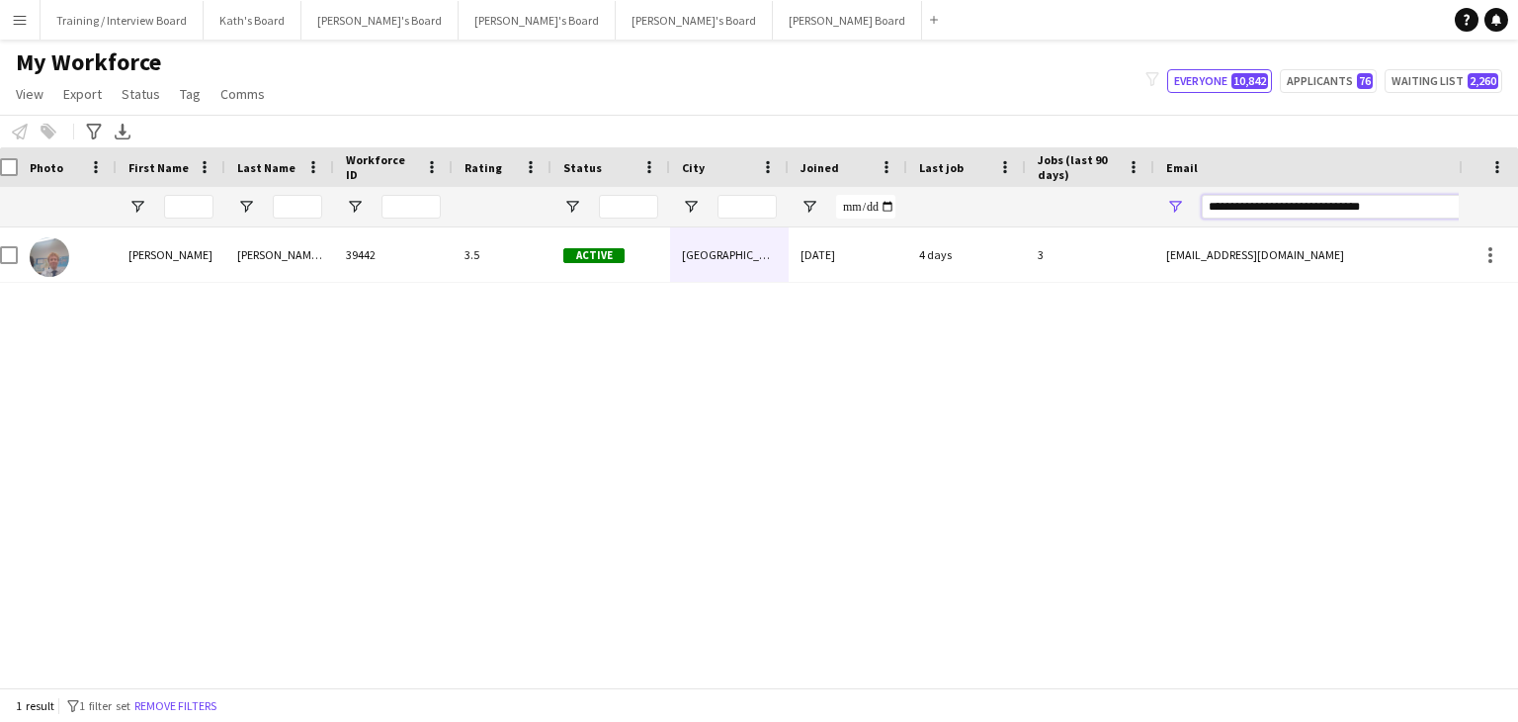
type input "**********"
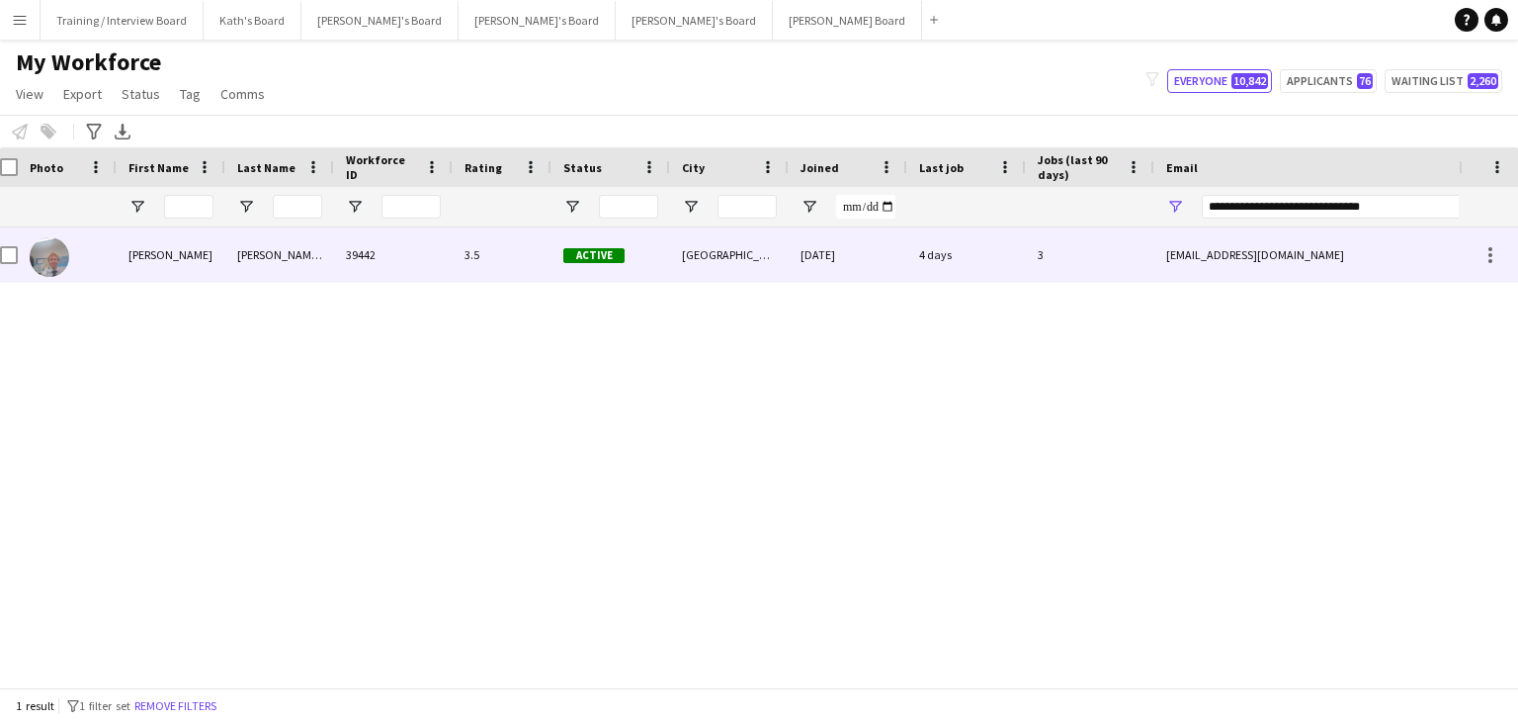
click at [770, 278] on div "[GEOGRAPHIC_DATA], [GEOGRAPHIC_DATA]" at bounding box center [729, 254] width 119 height 54
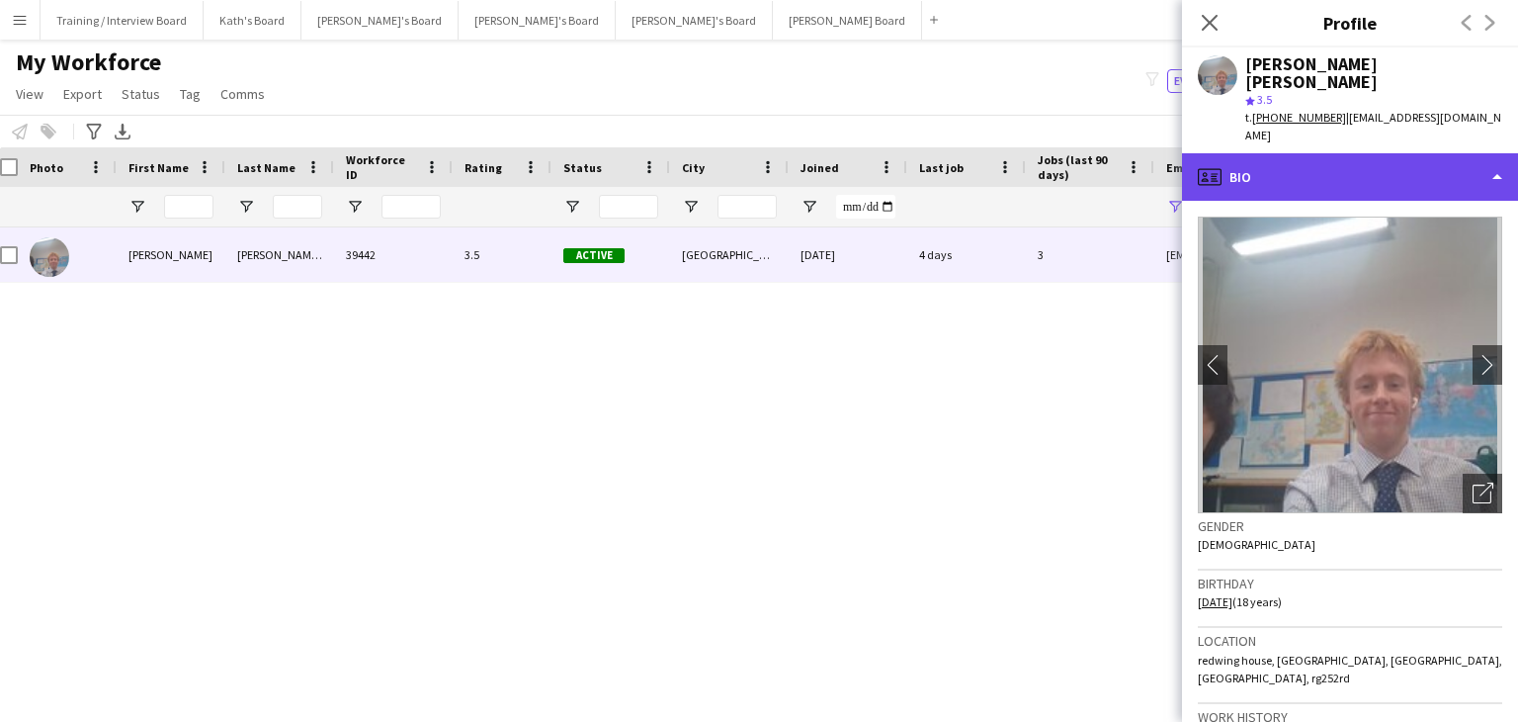
click at [1317, 174] on div "profile Bio" at bounding box center [1350, 176] width 336 height 47
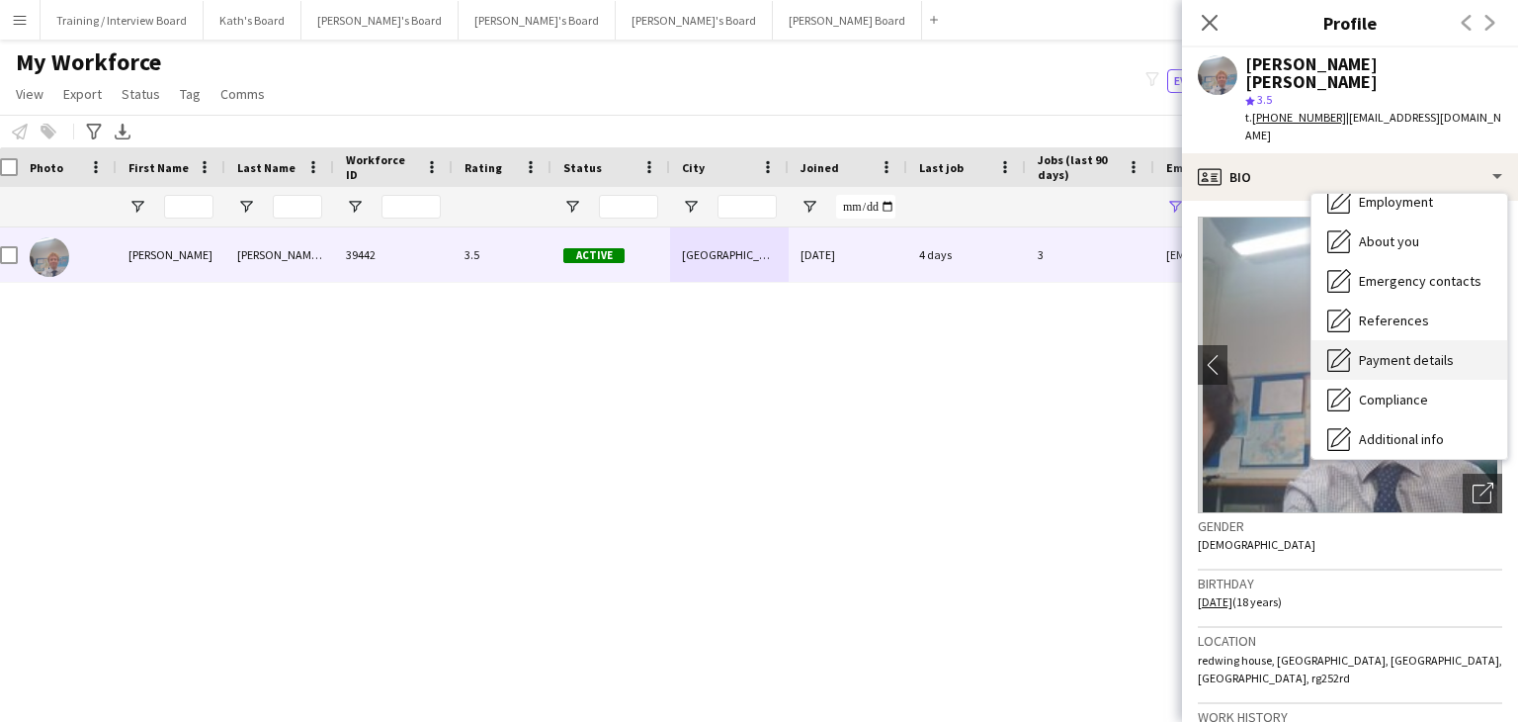
click at [1391, 351] on span "Payment details" at bounding box center [1406, 360] width 95 height 18
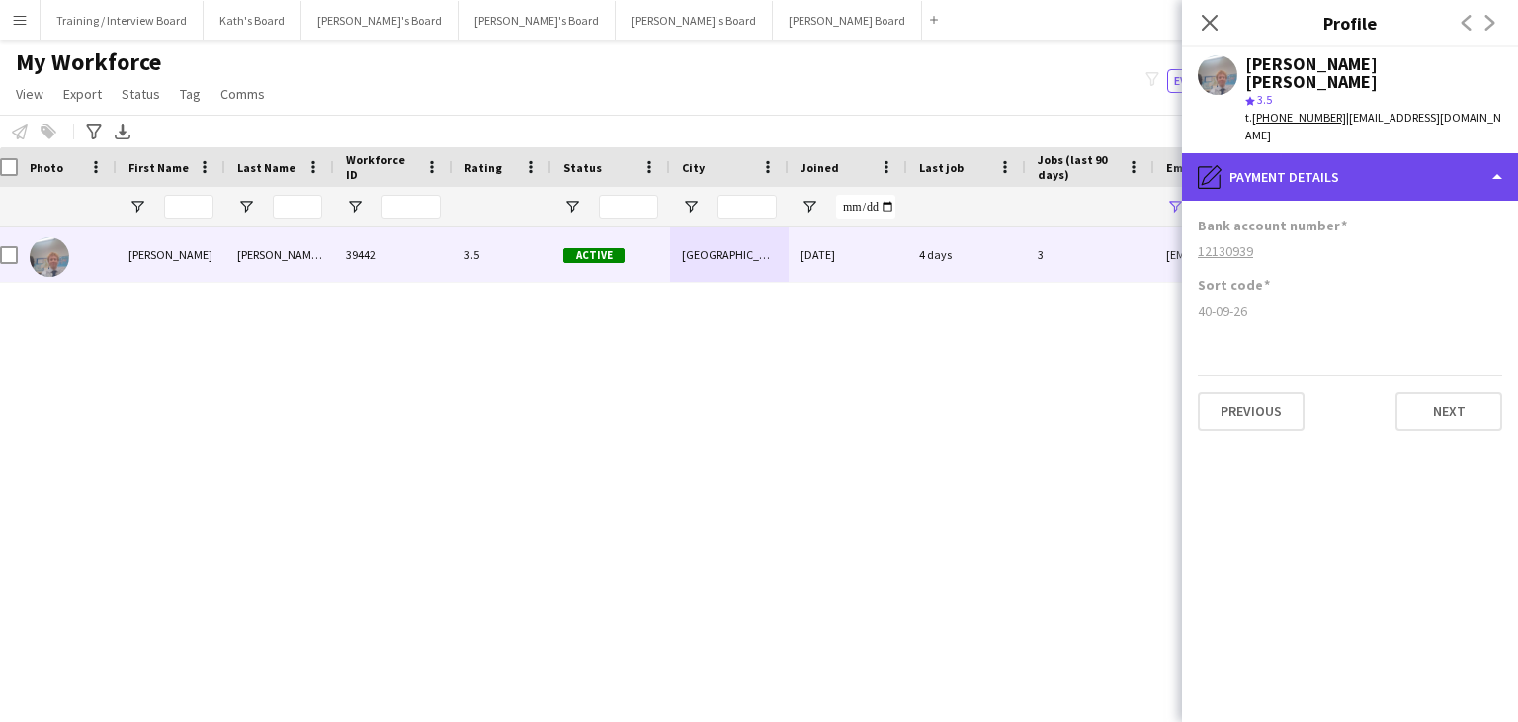
click at [1368, 165] on div "pencil4 Payment details" at bounding box center [1350, 176] width 336 height 47
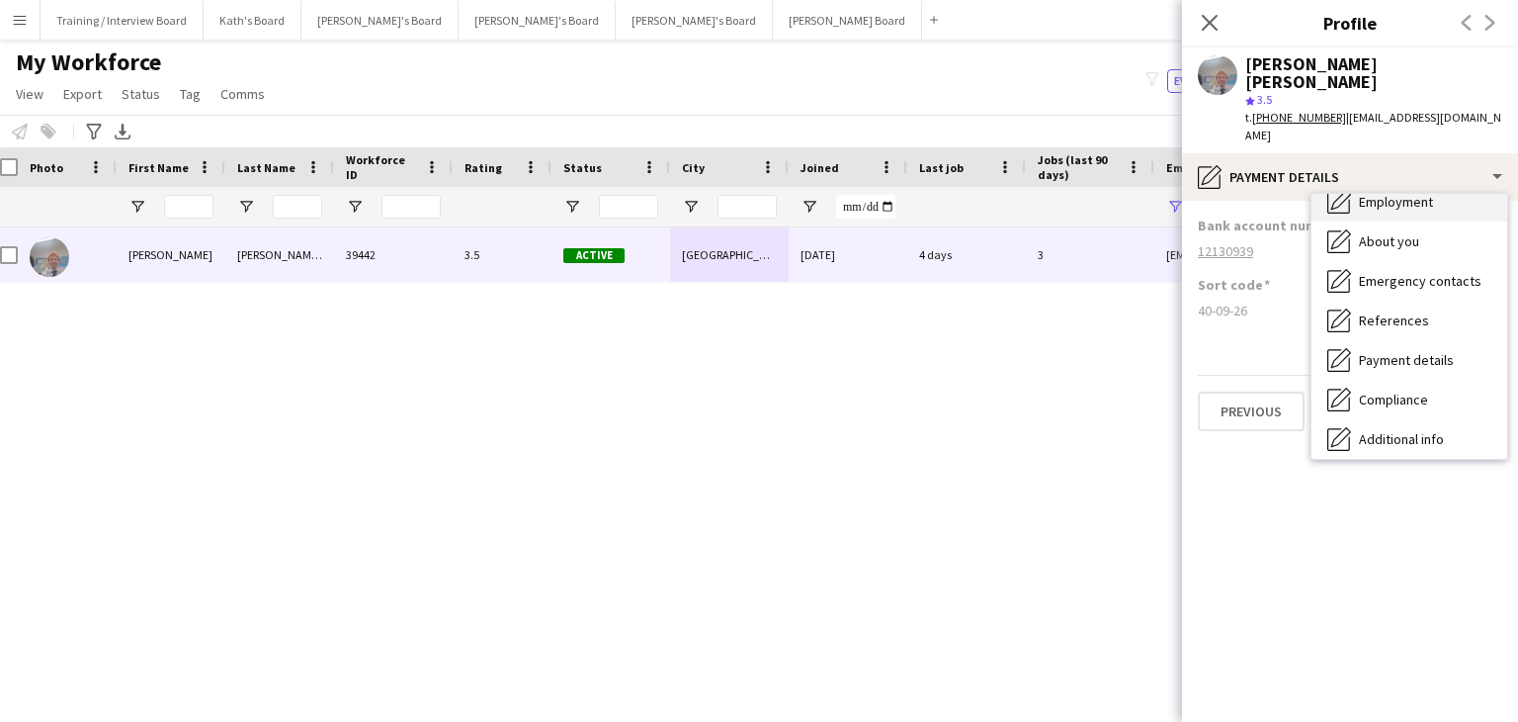
click at [1403, 193] on span "Employment" at bounding box center [1396, 202] width 74 height 18
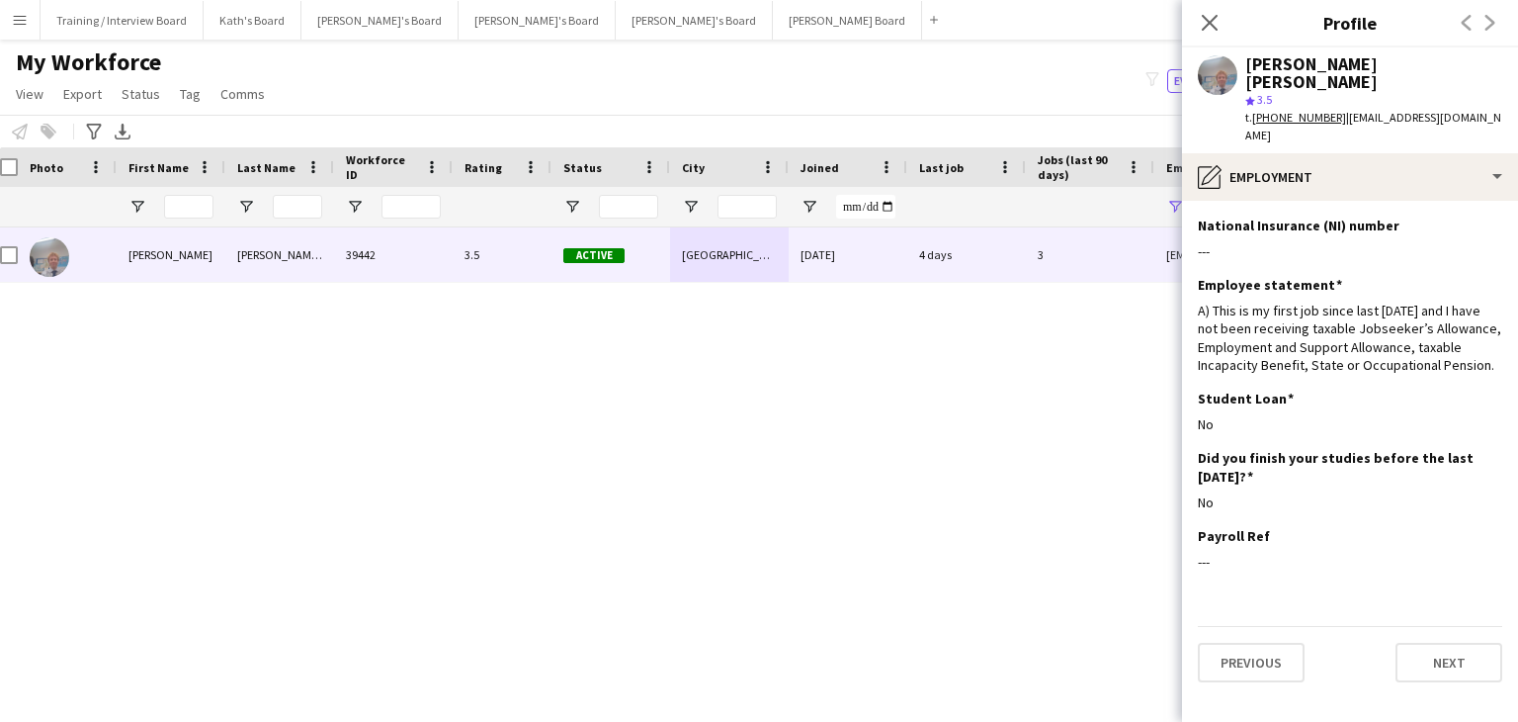
drag, startPoint x: 1210, startPoint y: 22, endPoint x: 1240, endPoint y: 191, distance: 171.6
click at [1210, 22] on icon at bounding box center [1210, 23] width 16 height 16
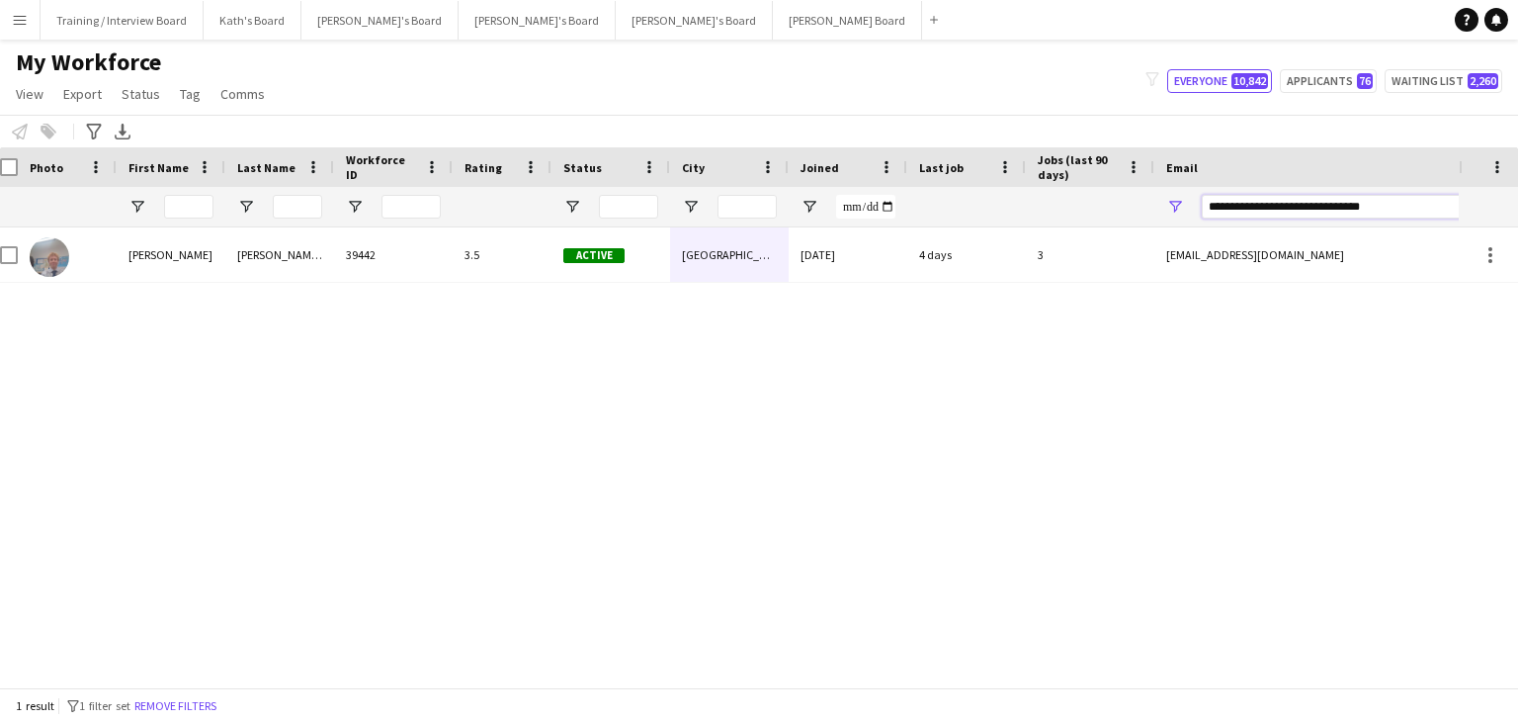
drag, startPoint x: 1416, startPoint y: 213, endPoint x: 1043, endPoint y: 215, distance: 372.7
click at [1043, 215] on div at bounding box center [1059, 207] width 2143 height 40
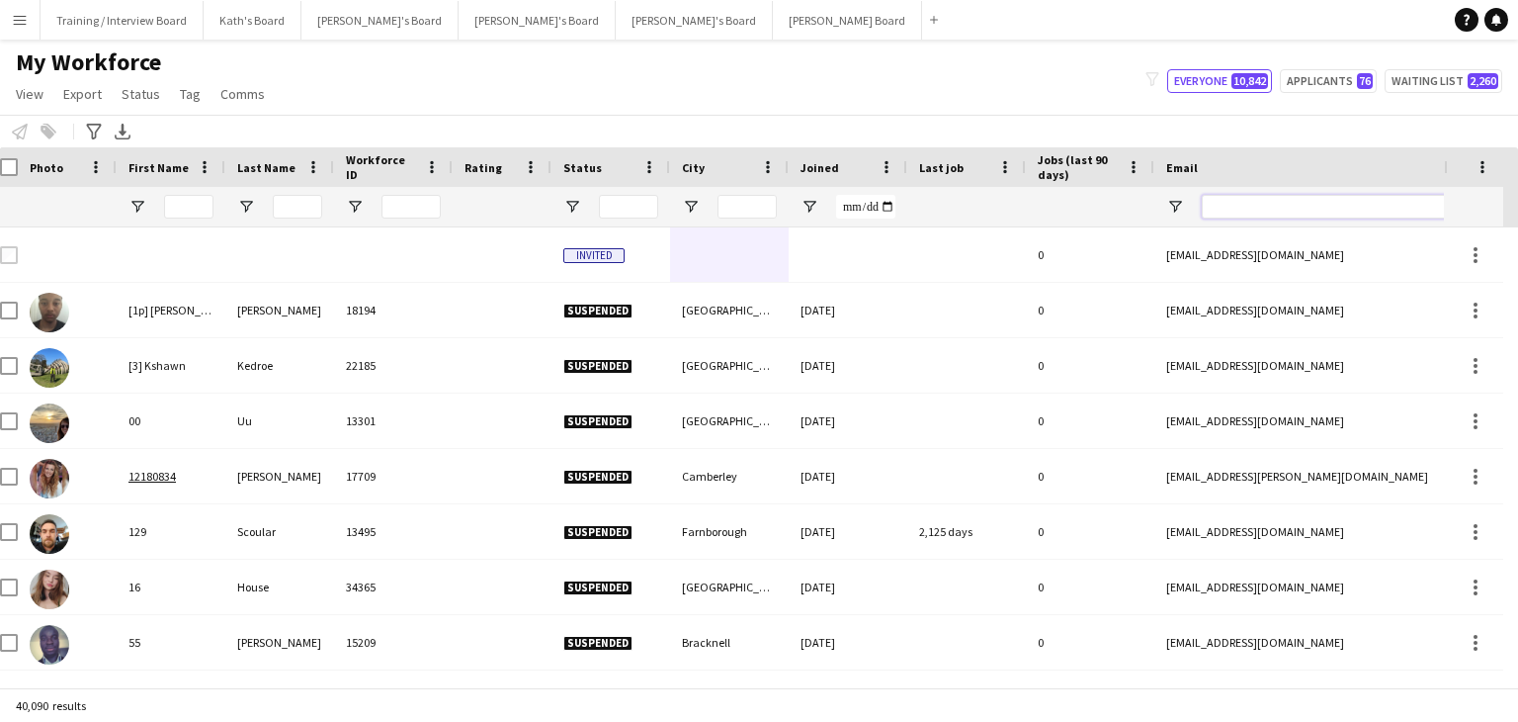
paste input "**********"
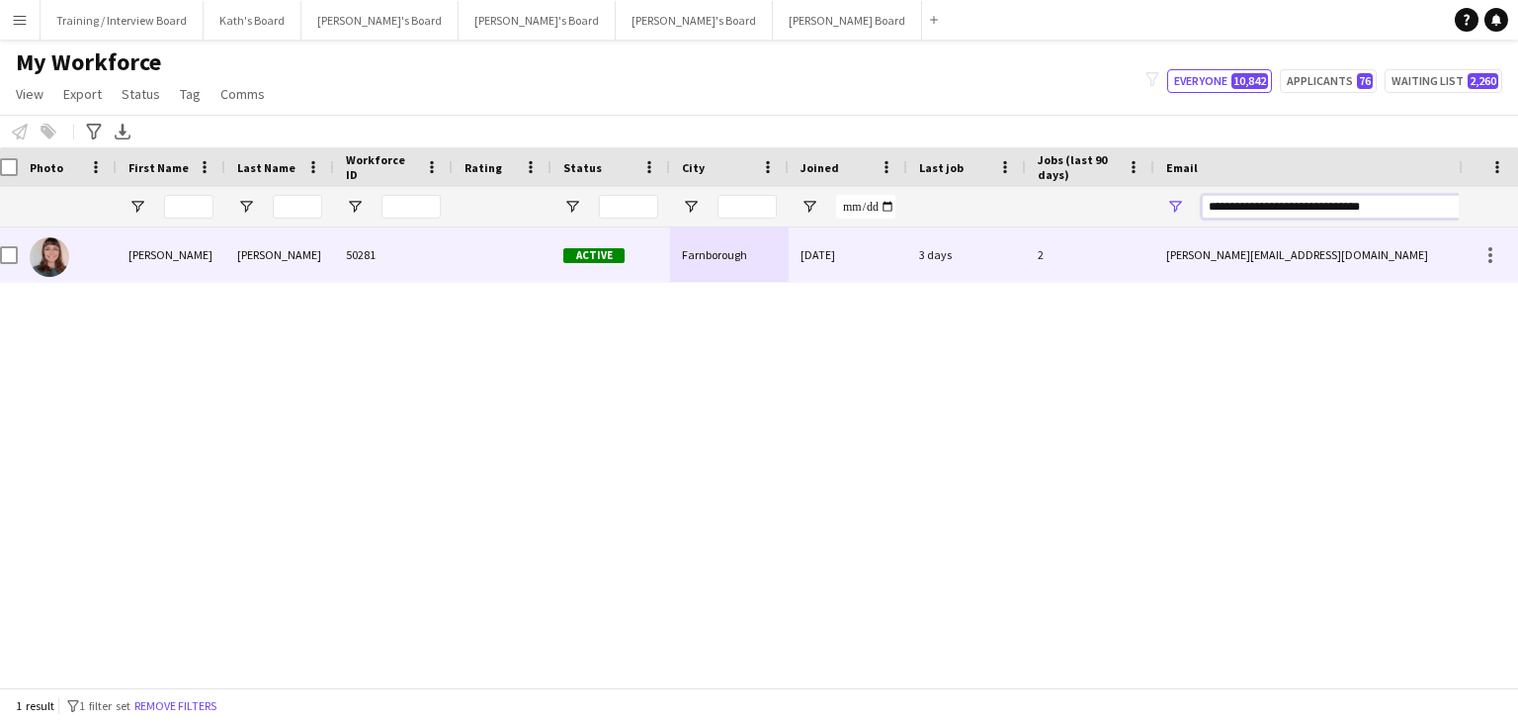
type input "**********"
click at [882, 266] on div "[DATE]" at bounding box center [848, 254] width 119 height 54
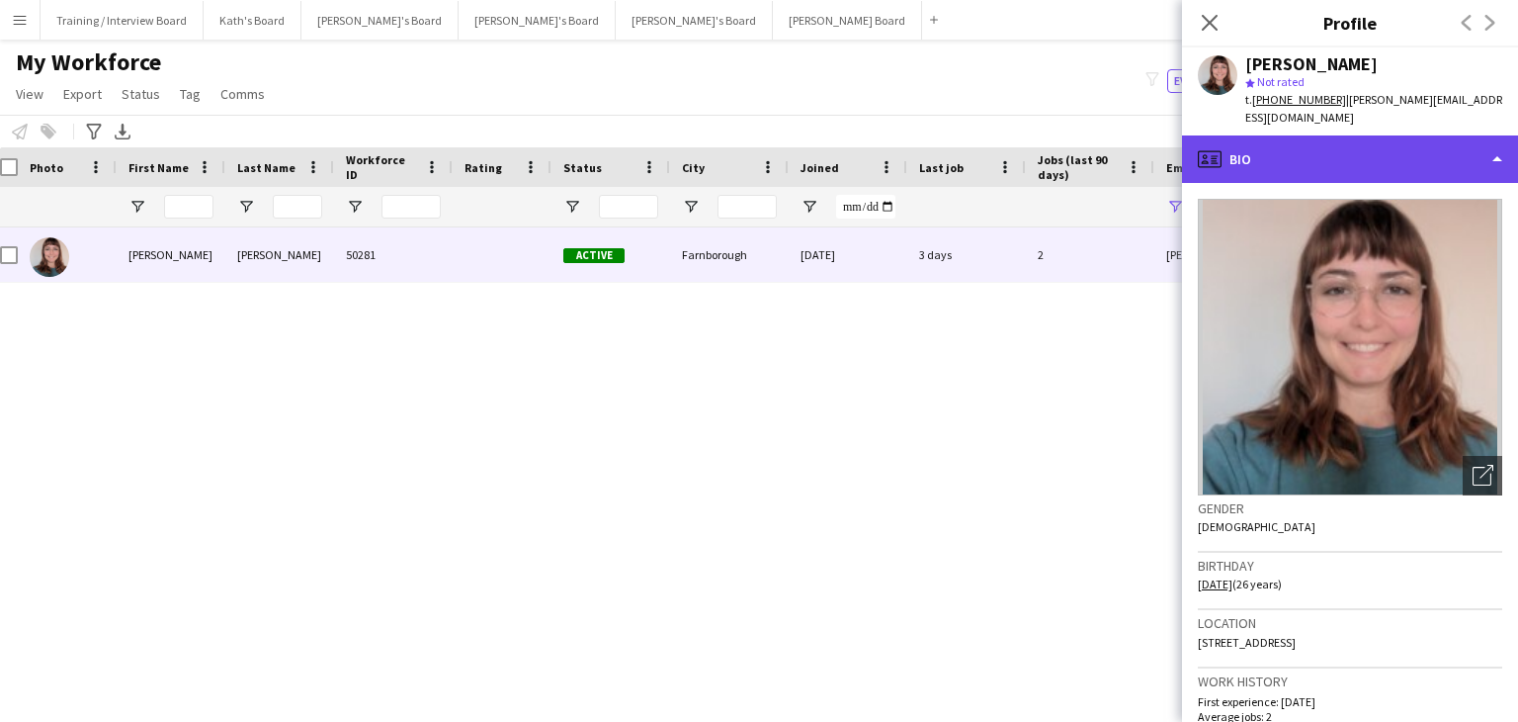
click at [1378, 171] on div "profile Bio" at bounding box center [1350, 158] width 336 height 47
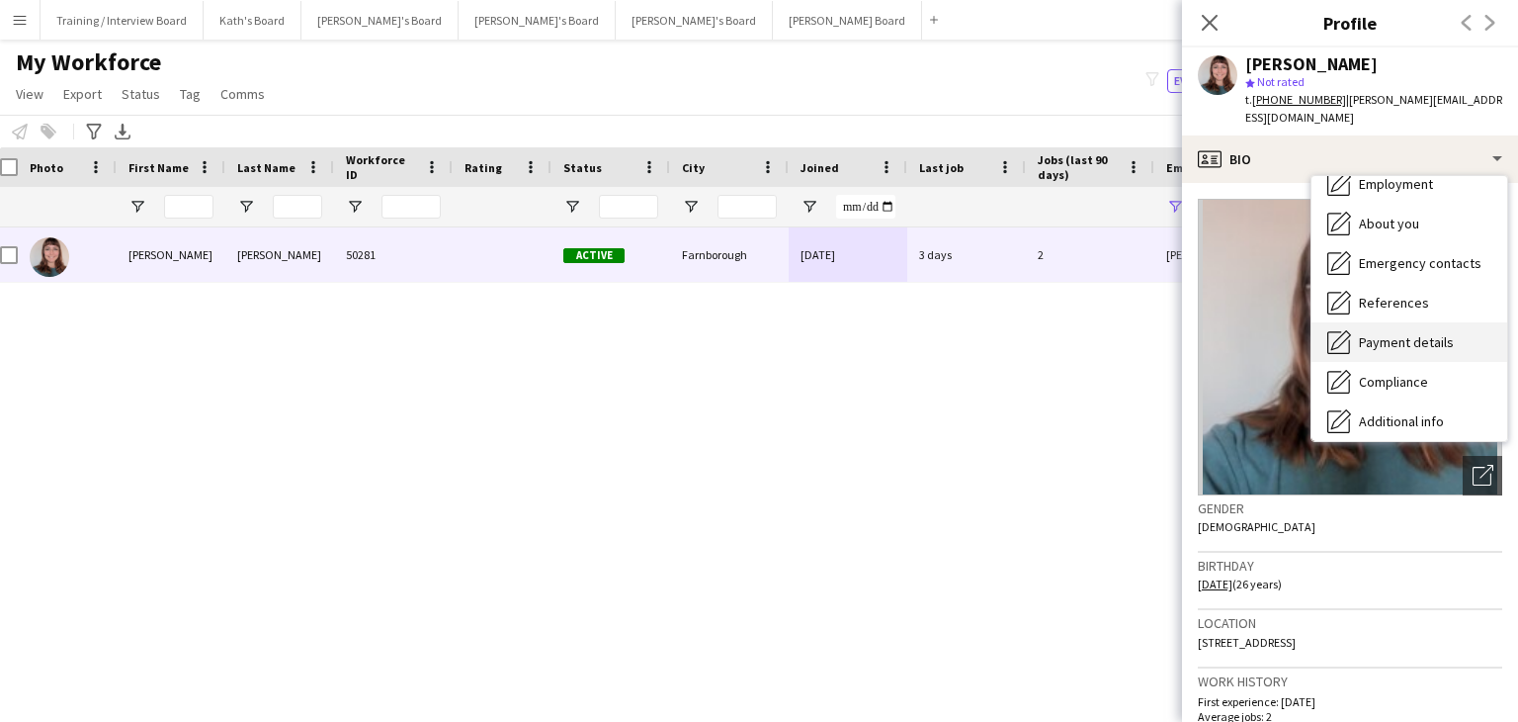
click at [1401, 343] on span "Payment details" at bounding box center [1406, 342] width 95 height 18
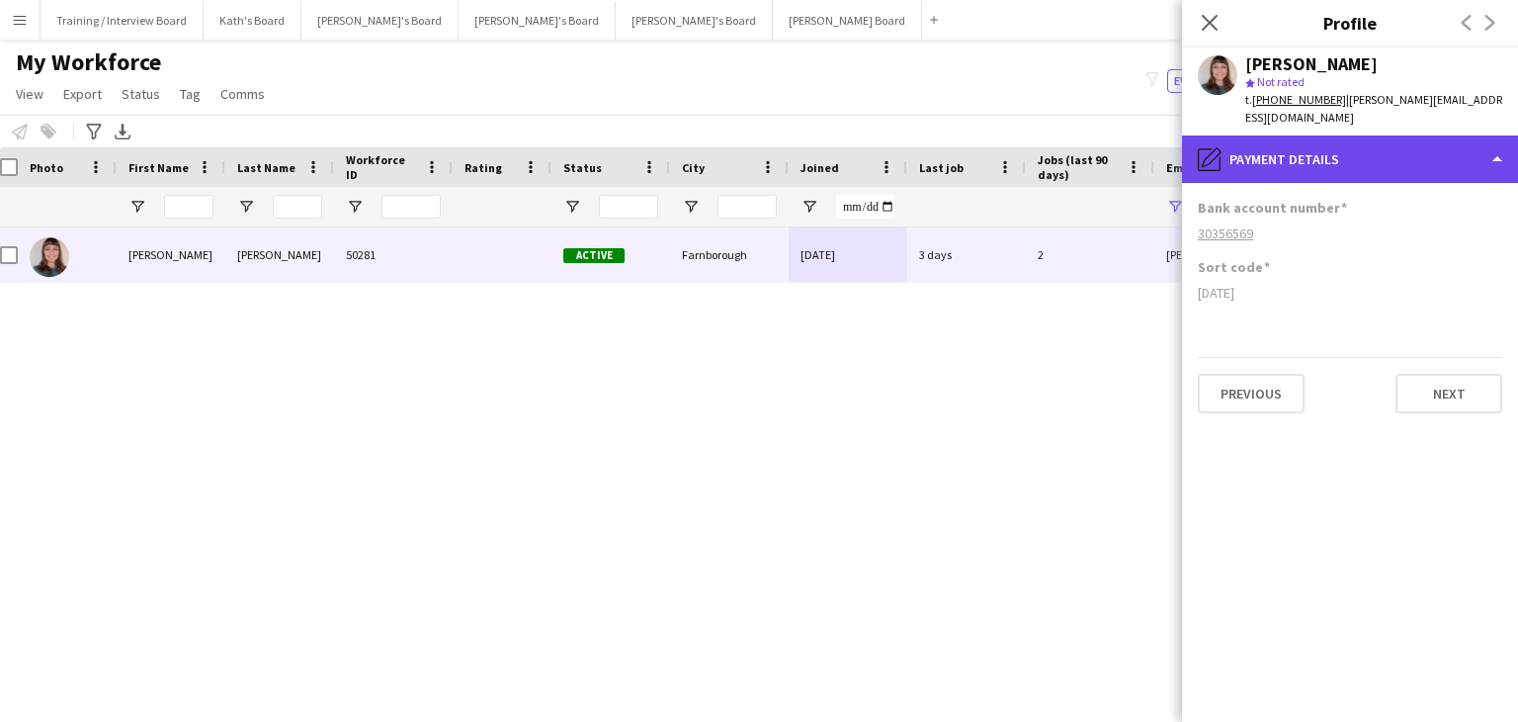
click at [1439, 170] on div "pencil4 Payment details" at bounding box center [1350, 158] width 336 height 47
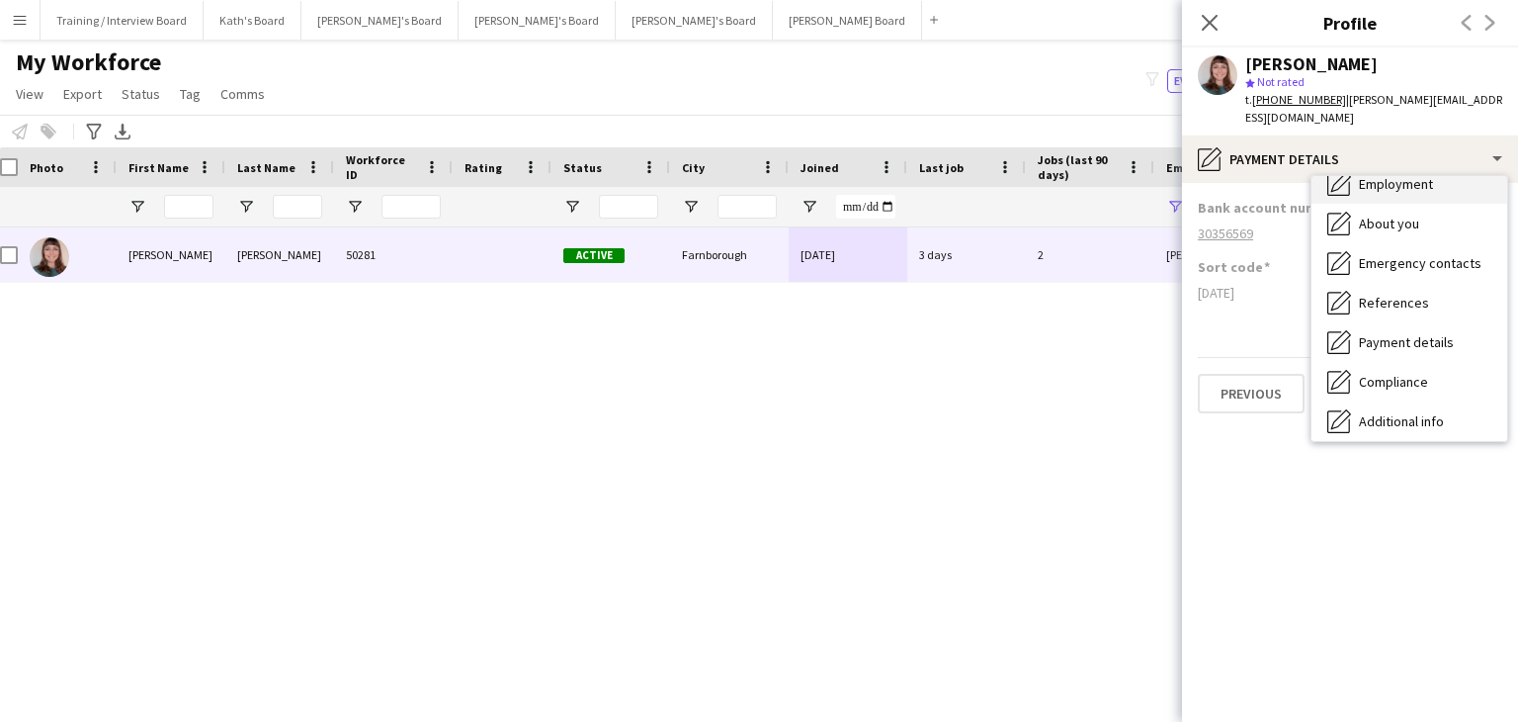
click at [1424, 191] on span "Employment" at bounding box center [1396, 184] width 74 height 18
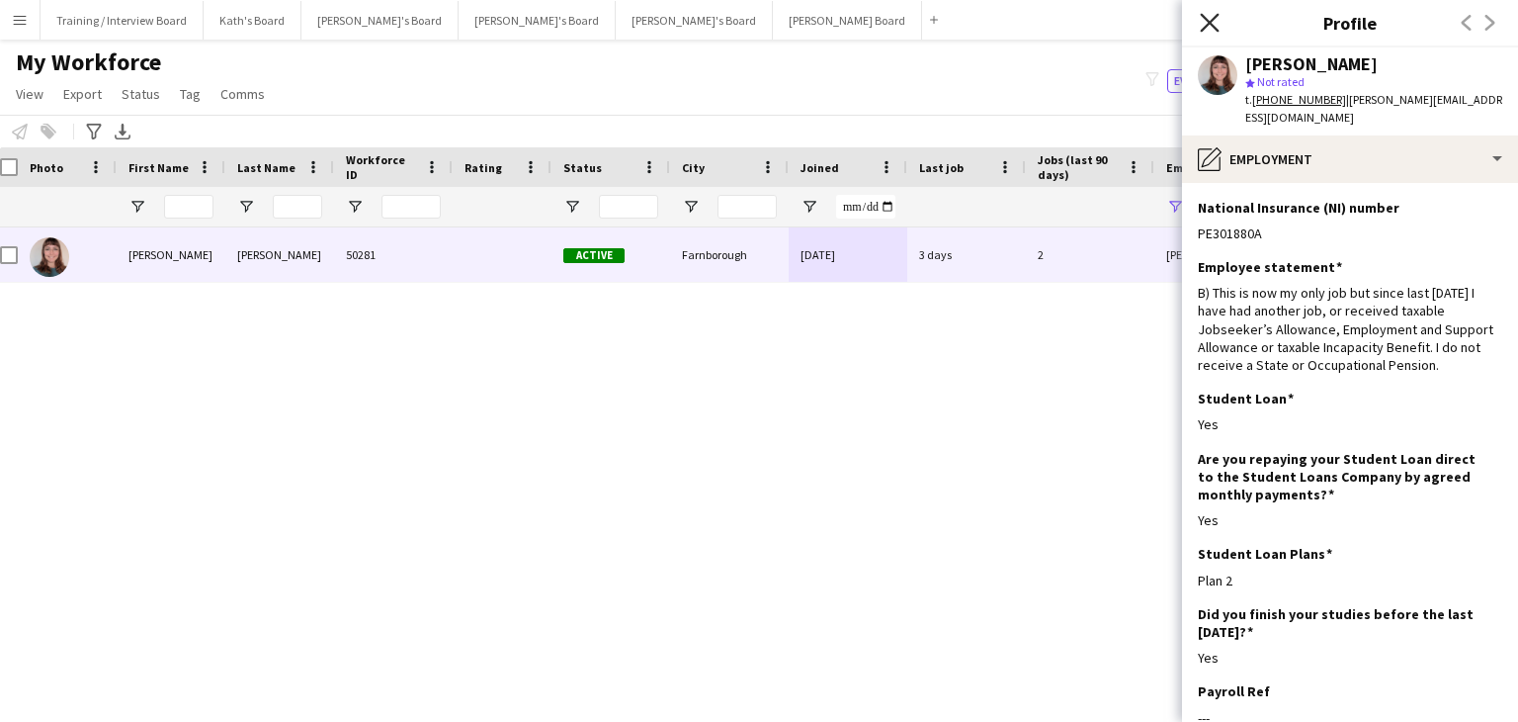
click at [1210, 19] on icon "Close pop-in" at bounding box center [1209, 22] width 19 height 19
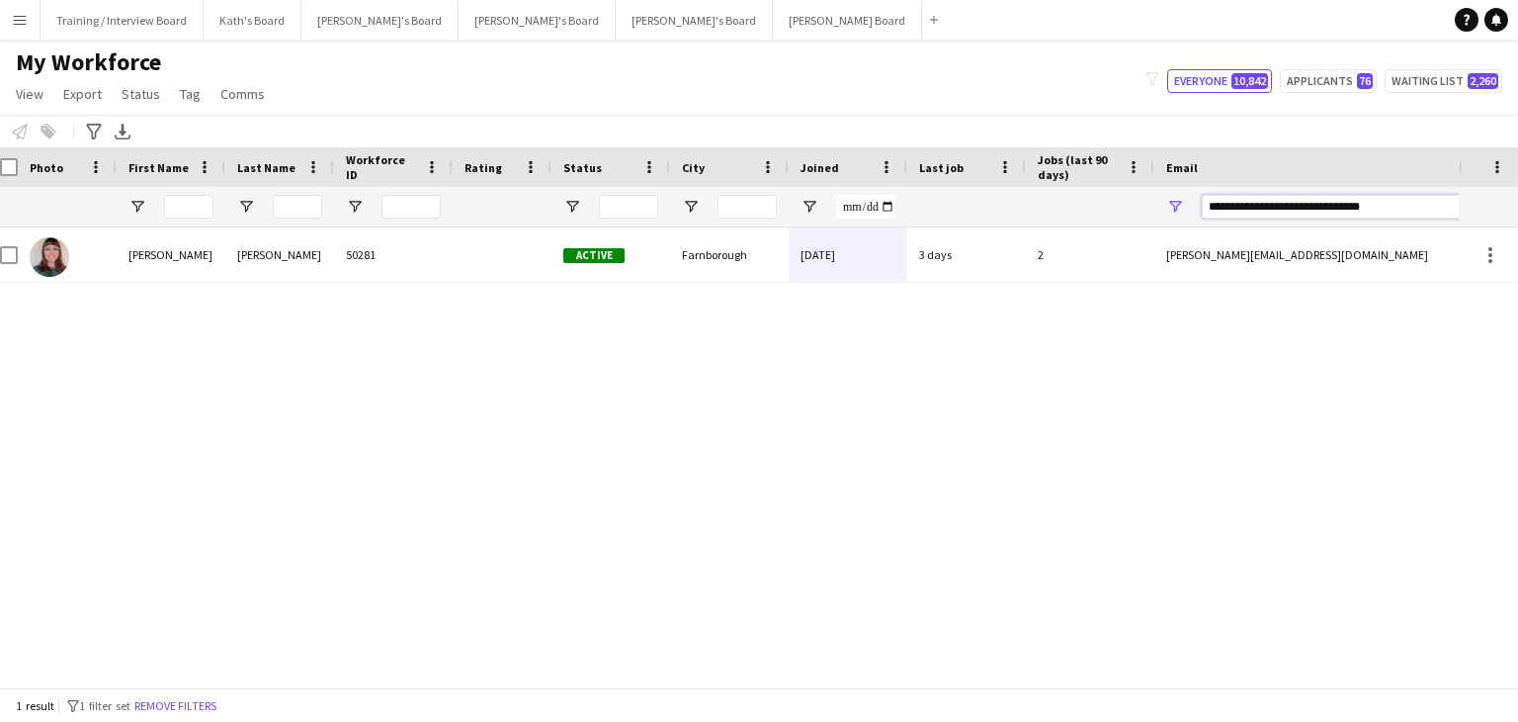
drag, startPoint x: 1398, startPoint y: 211, endPoint x: 1065, endPoint y: 217, distance: 333.2
click at [1070, 218] on div at bounding box center [1059, 207] width 2143 height 40
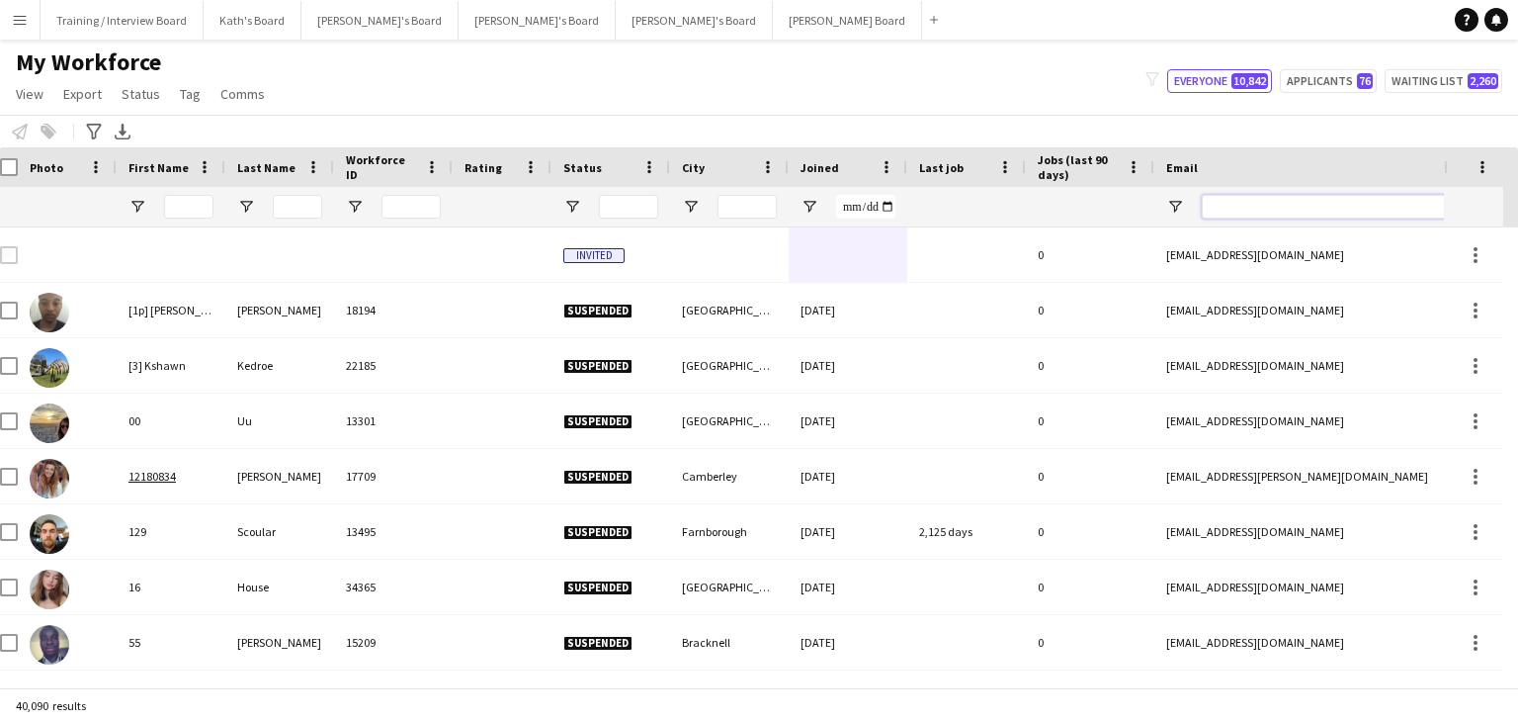
paste input "**********"
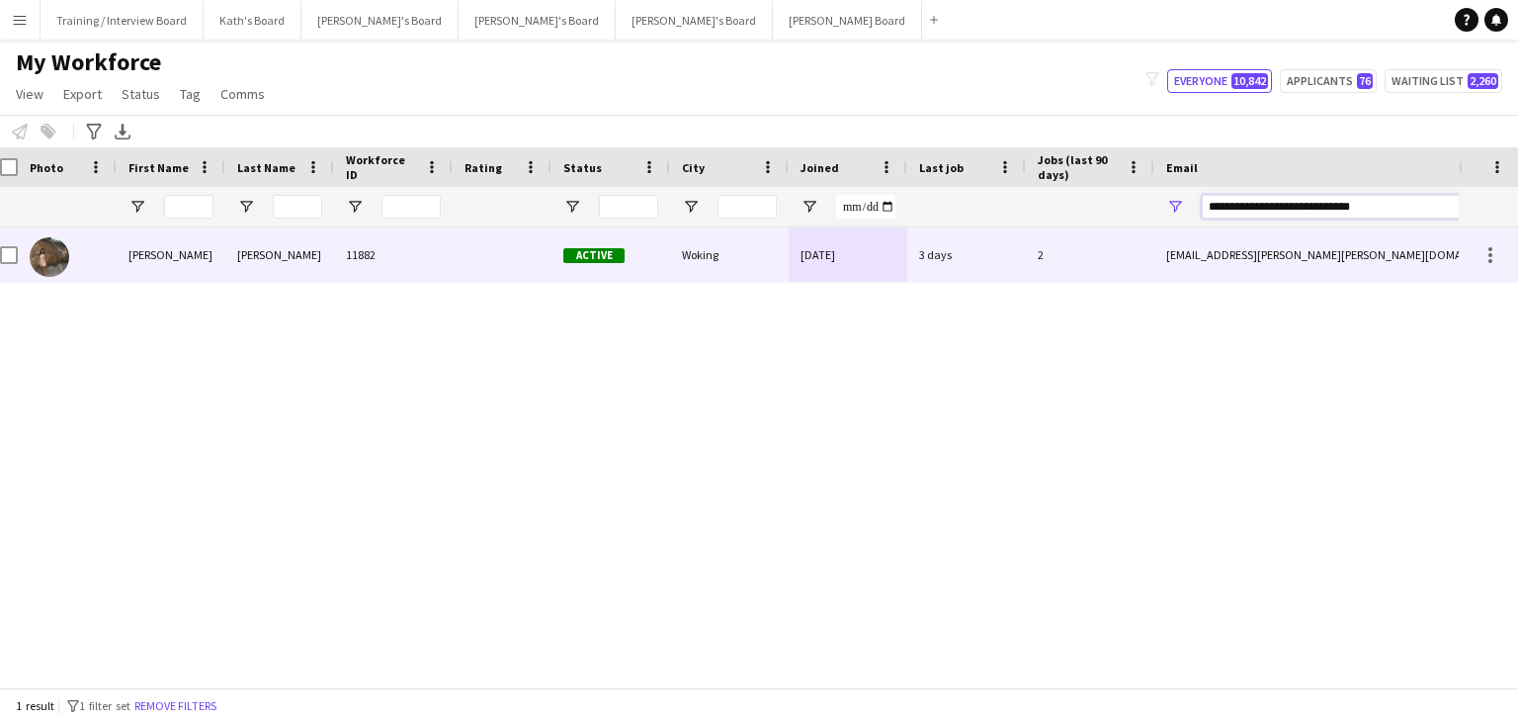
type input "**********"
click at [748, 258] on div "Woking" at bounding box center [729, 254] width 119 height 54
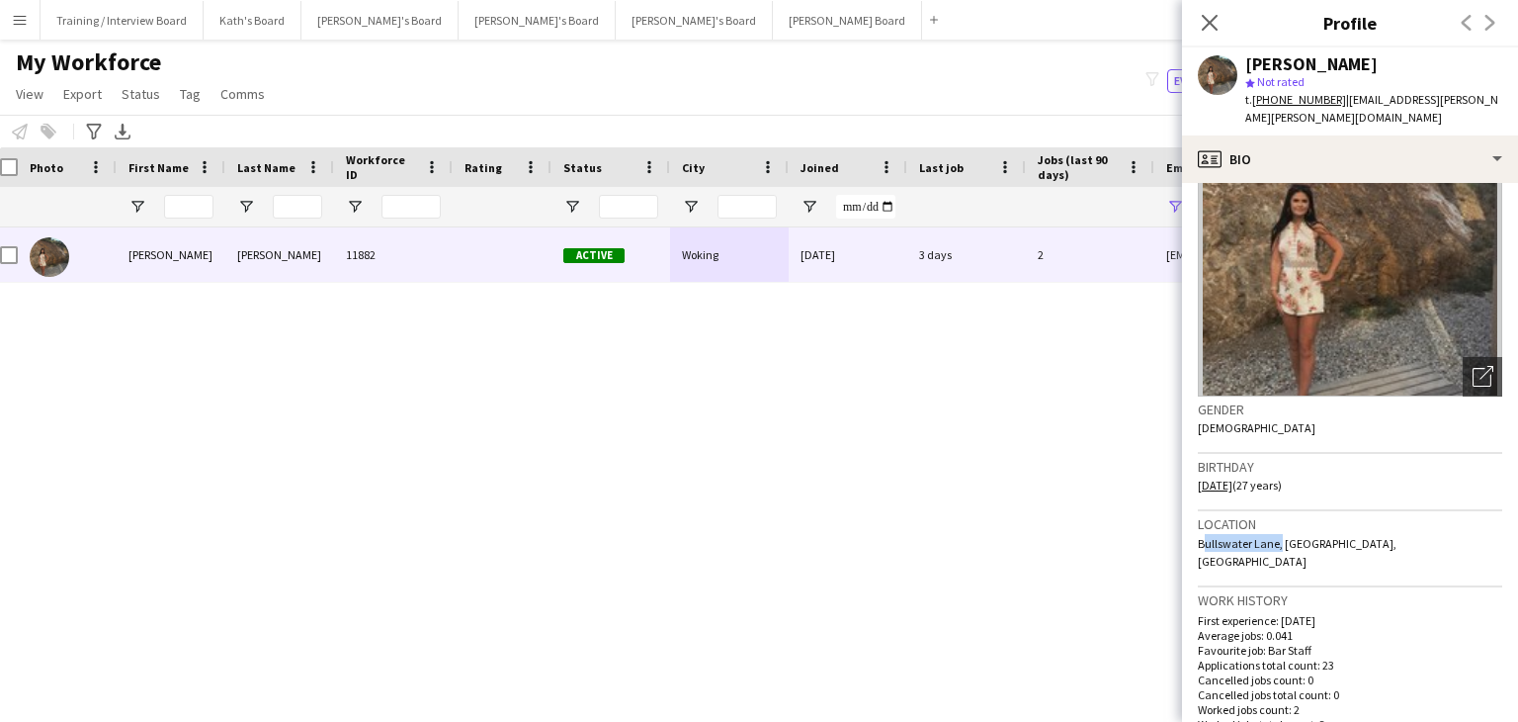
drag, startPoint x: 1277, startPoint y: 546, endPoint x: 1199, endPoint y: 546, distance: 78.1
click at [1199, 546] on span "Bullswater Lane, [GEOGRAPHIC_DATA], [GEOGRAPHIC_DATA]" at bounding box center [1297, 552] width 199 height 33
copy span "Bullswater Lane"
drag, startPoint x: 1320, startPoint y: 547, endPoint x: 1285, endPoint y: 545, distance: 34.7
click at [1285, 545] on span "Bullswater Lane, [GEOGRAPHIC_DATA], [GEOGRAPHIC_DATA]" at bounding box center [1297, 552] width 199 height 33
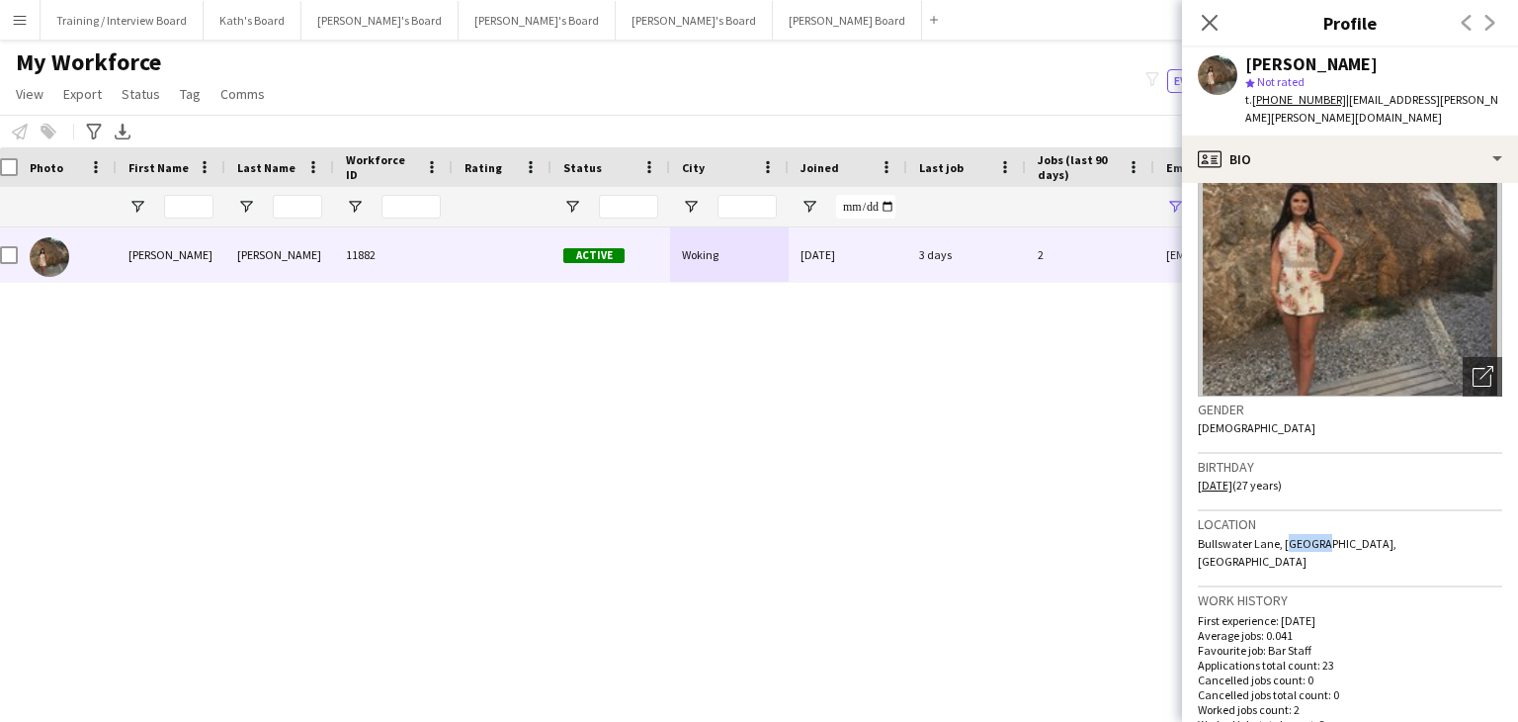
copy span "Woking"
drag, startPoint x: 1352, startPoint y: 541, endPoint x: 1327, endPoint y: 540, distance: 25.7
click at [1327, 540] on div "Location [GEOGRAPHIC_DATA], [GEOGRAPHIC_DATA], [GEOGRAPHIC_DATA]" at bounding box center [1350, 549] width 304 height 76
copy span "GU24"
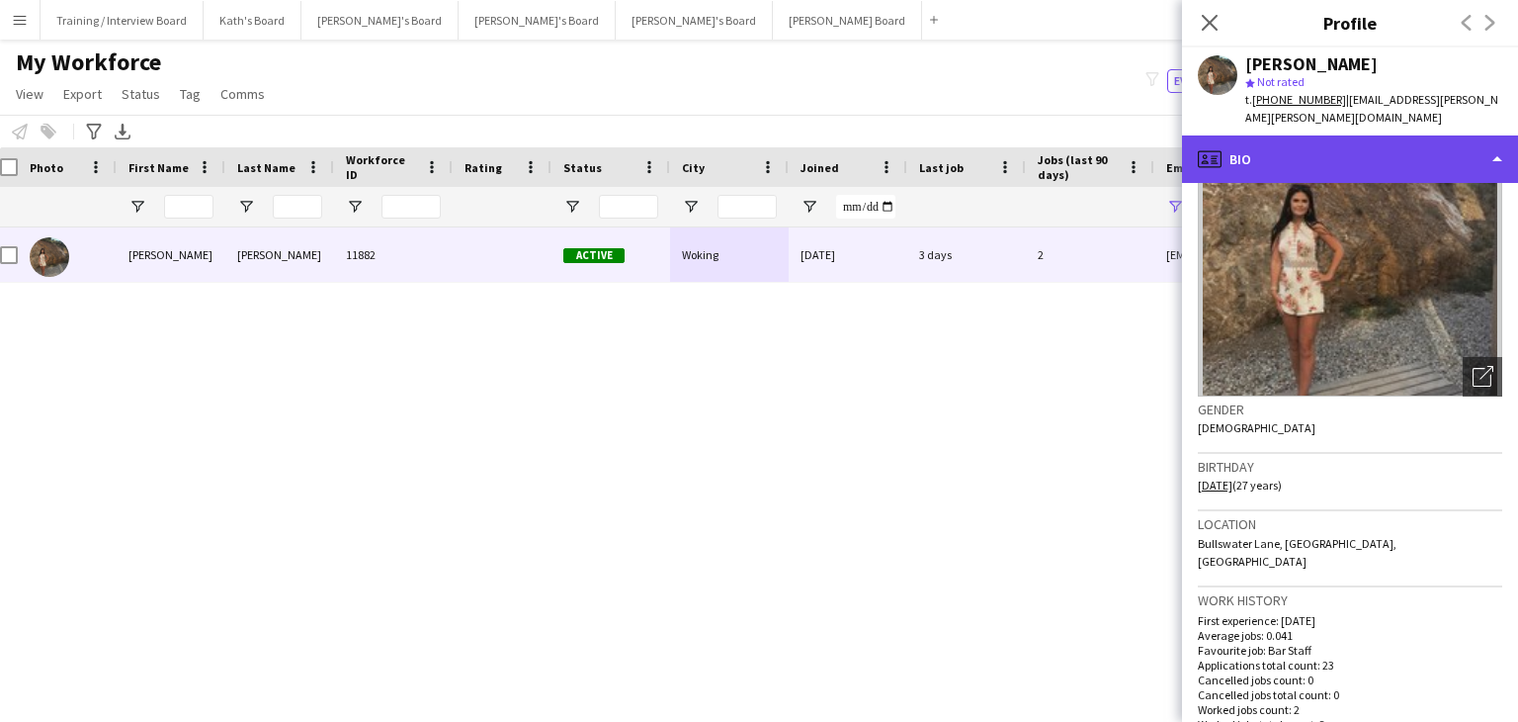
drag, startPoint x: 1300, startPoint y: 178, endPoint x: 1308, endPoint y: 170, distance: 11.2
click at [1300, 179] on div "profile Bio" at bounding box center [1350, 158] width 336 height 47
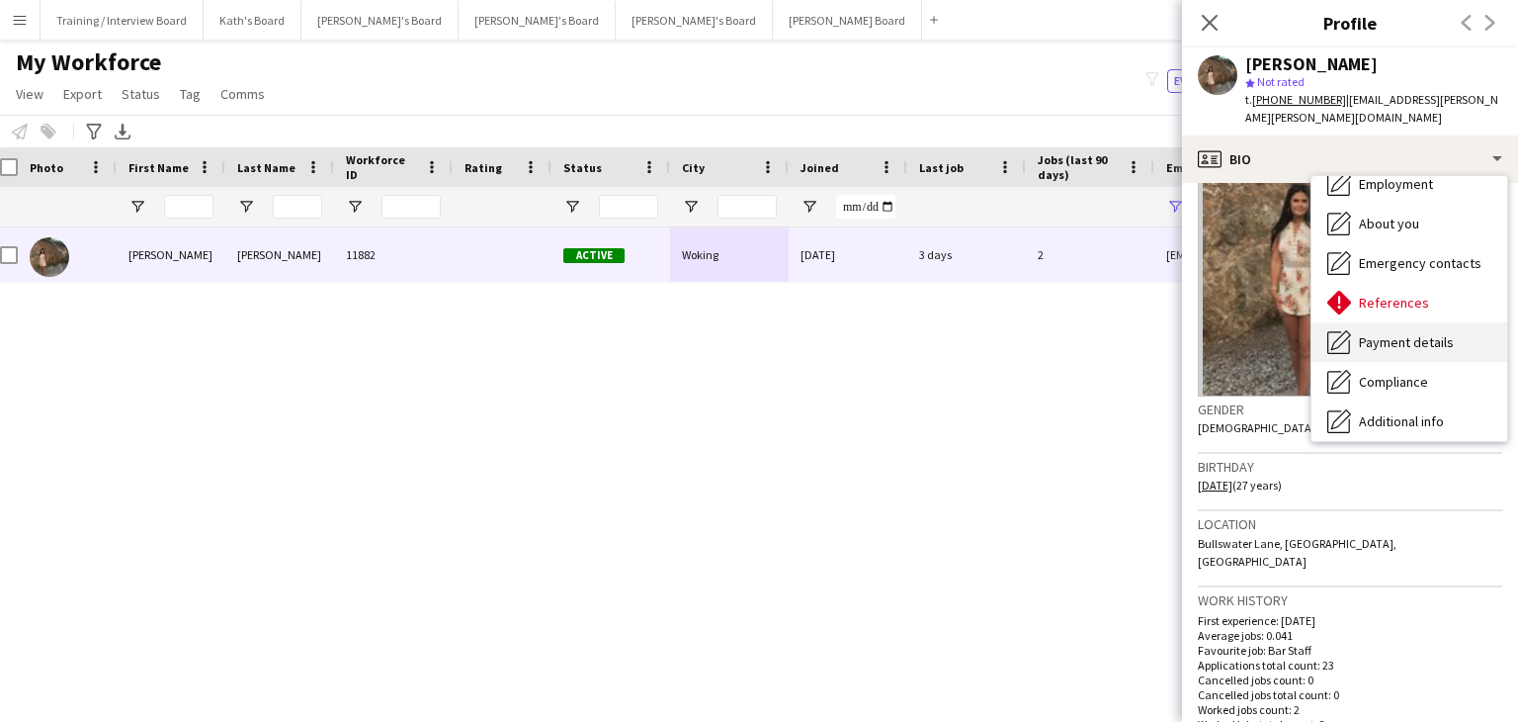
click at [1429, 331] on div "Payment details Payment details" at bounding box center [1410, 342] width 196 height 40
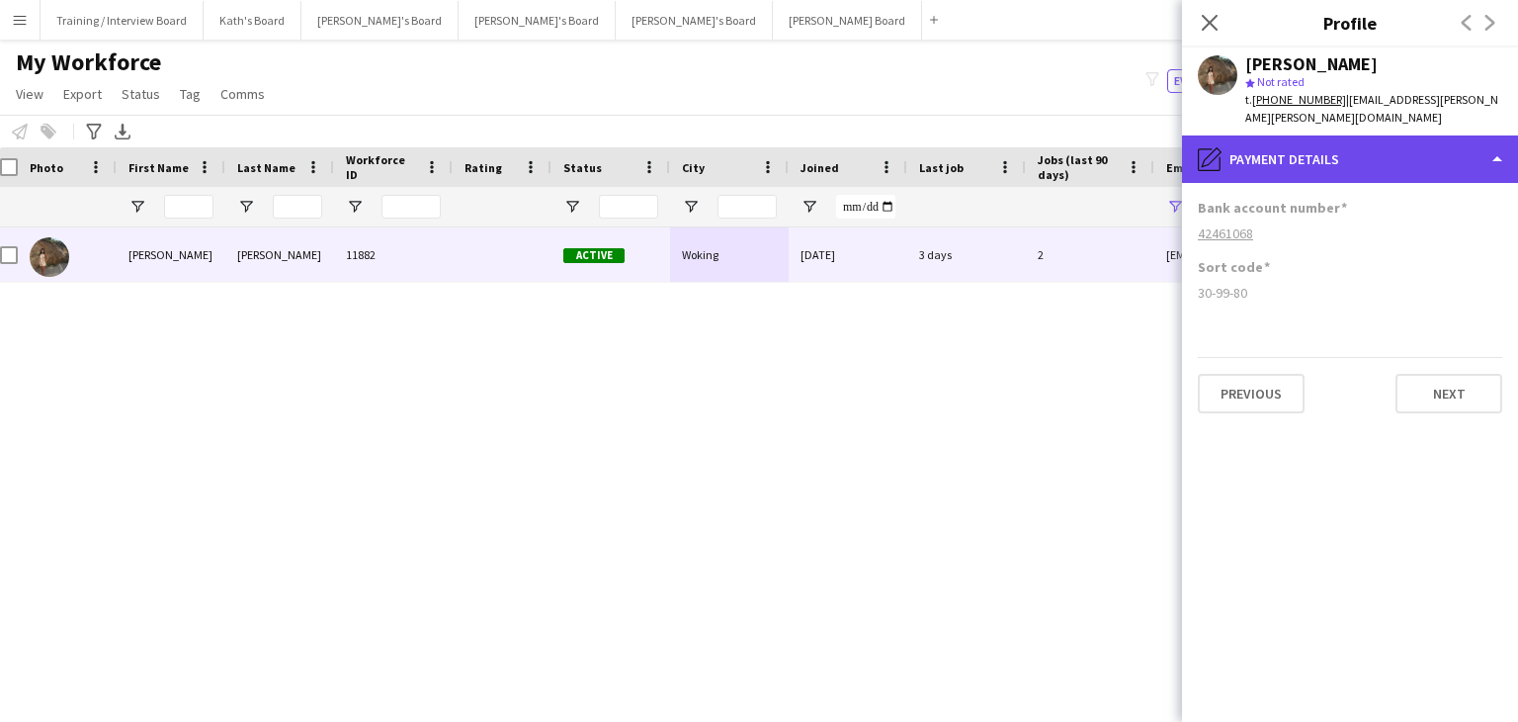
click at [1352, 157] on div "pencil4 Payment details" at bounding box center [1350, 158] width 336 height 47
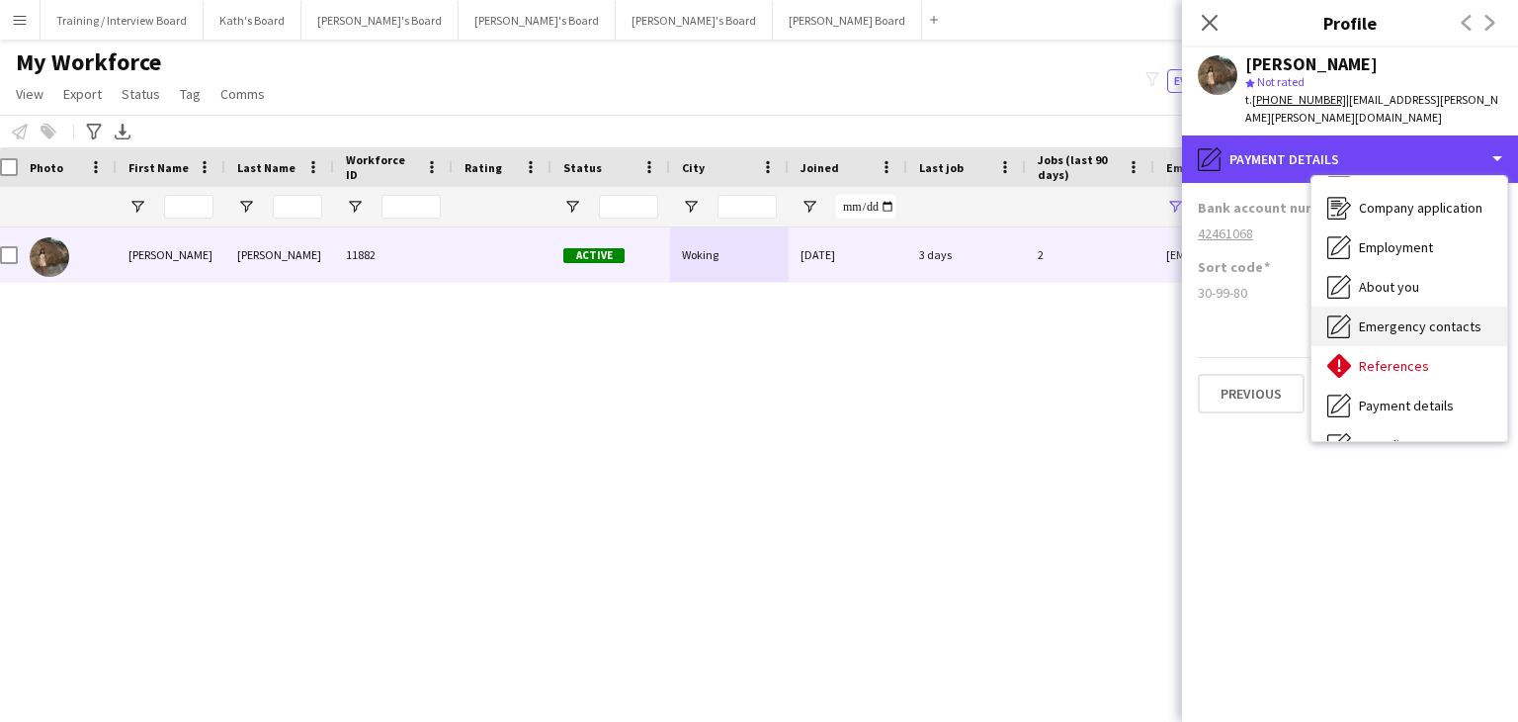
scroll to position [0, 0]
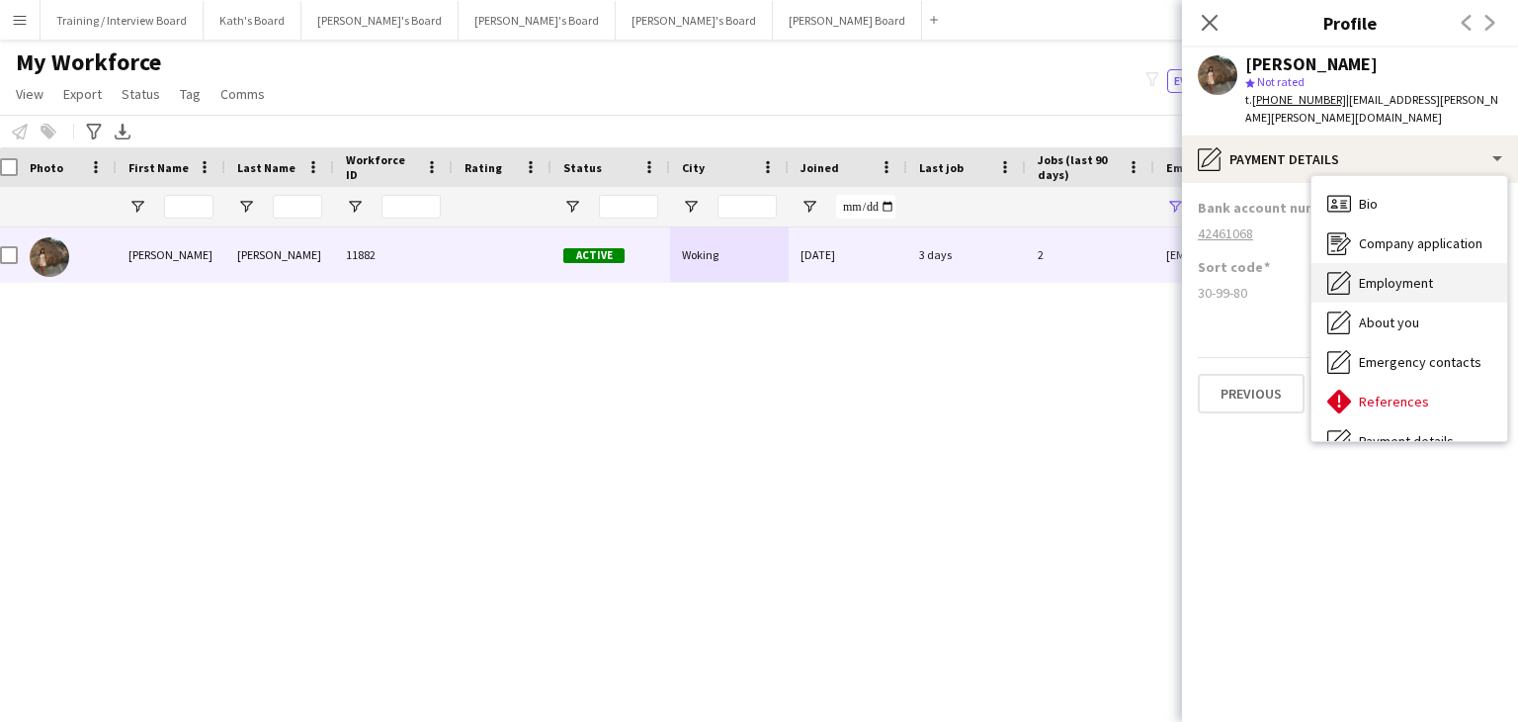
click at [1417, 270] on div "Employment Employment" at bounding box center [1410, 283] width 196 height 40
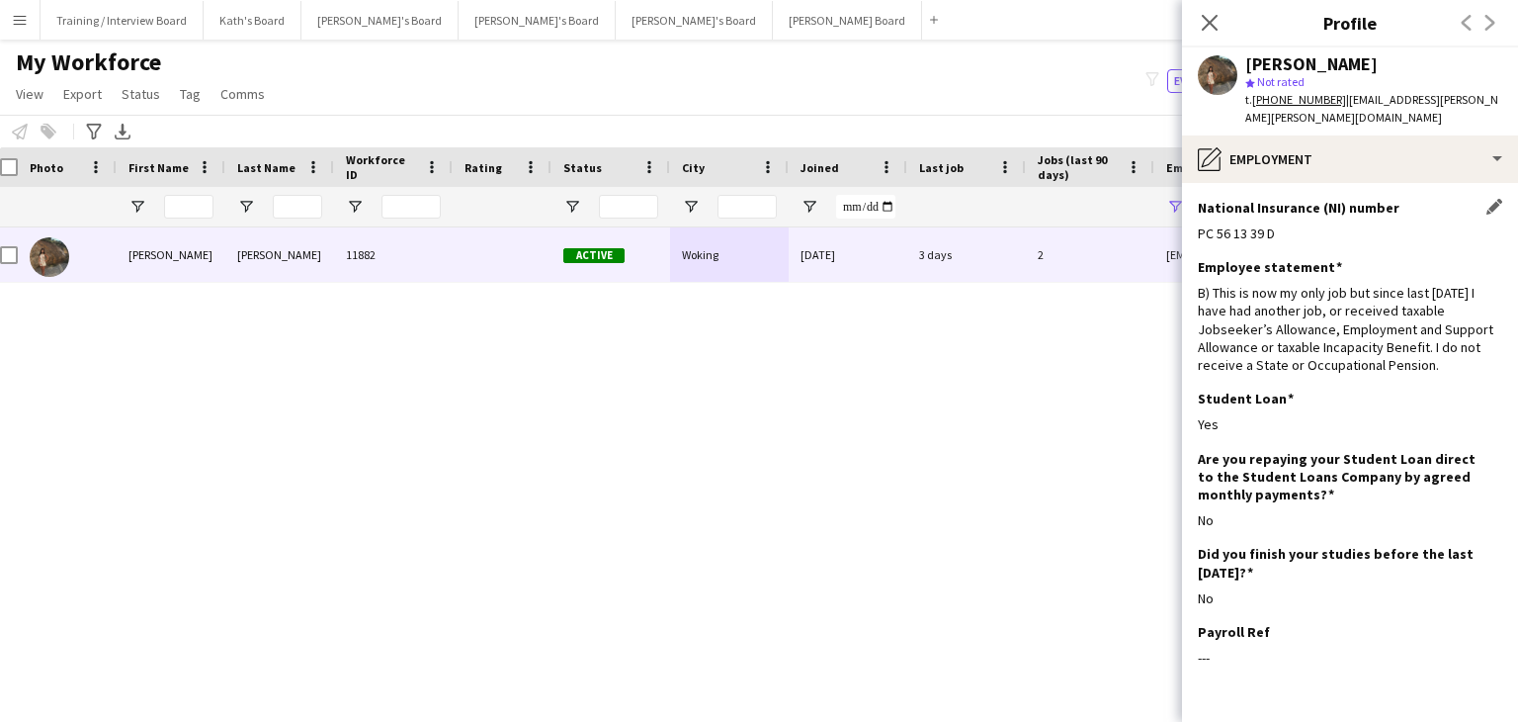
drag, startPoint x: 1286, startPoint y: 233, endPoint x: 1215, endPoint y: 231, distance: 71.2
click at [1196, 234] on app-section-data-types "National Insurance (NI) number Edit this field PC 56 13 39 D Employee statement…" at bounding box center [1350, 452] width 336 height 539
drag, startPoint x: 1217, startPoint y: 13, endPoint x: 1228, endPoint y: 175, distance: 162.5
click at [1217, 15] on icon "Close pop-in" at bounding box center [1210, 23] width 16 height 16
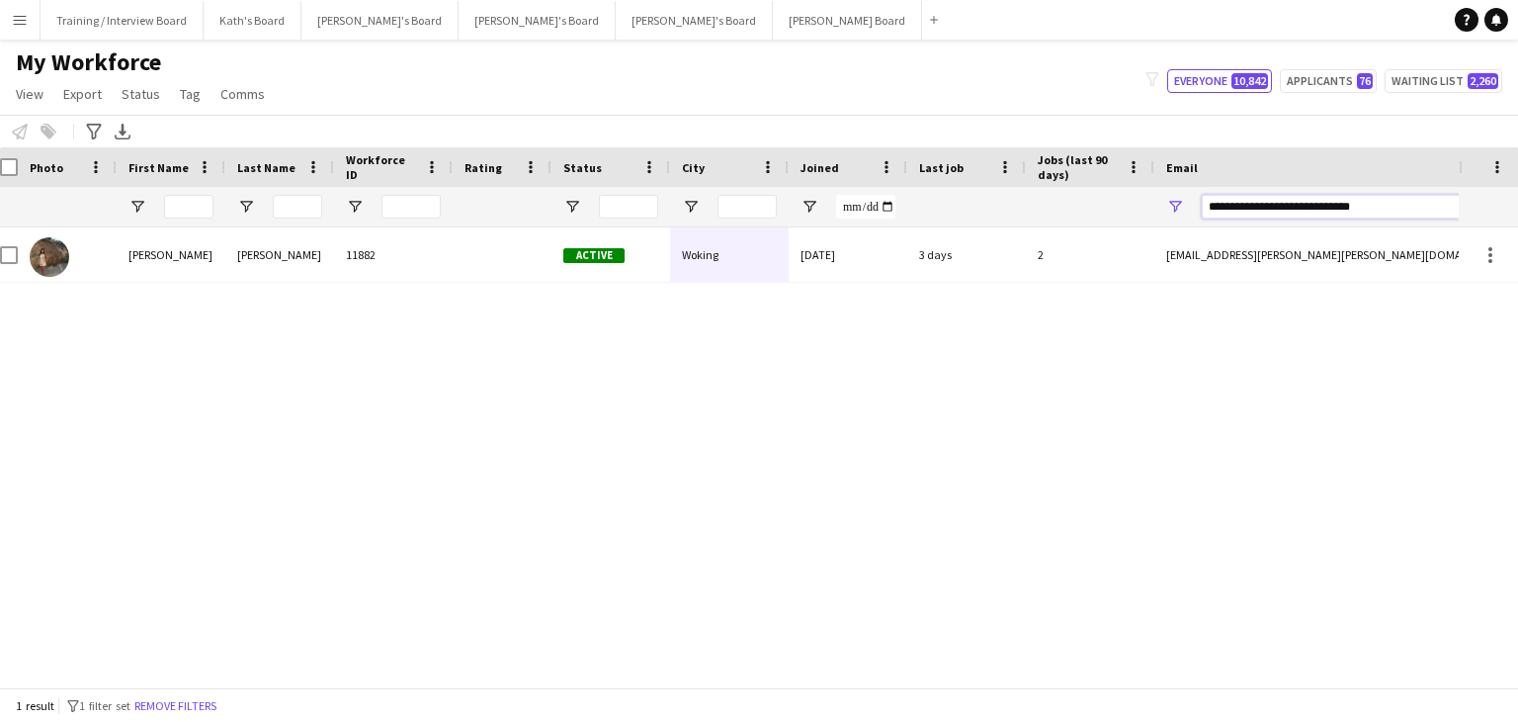
drag, startPoint x: 1396, startPoint y: 215, endPoint x: 1049, endPoint y: 229, distance: 347.2
click at [1049, 229] on div "Workforce Details Photo First Name" at bounding box center [759, 417] width 1518 height 540
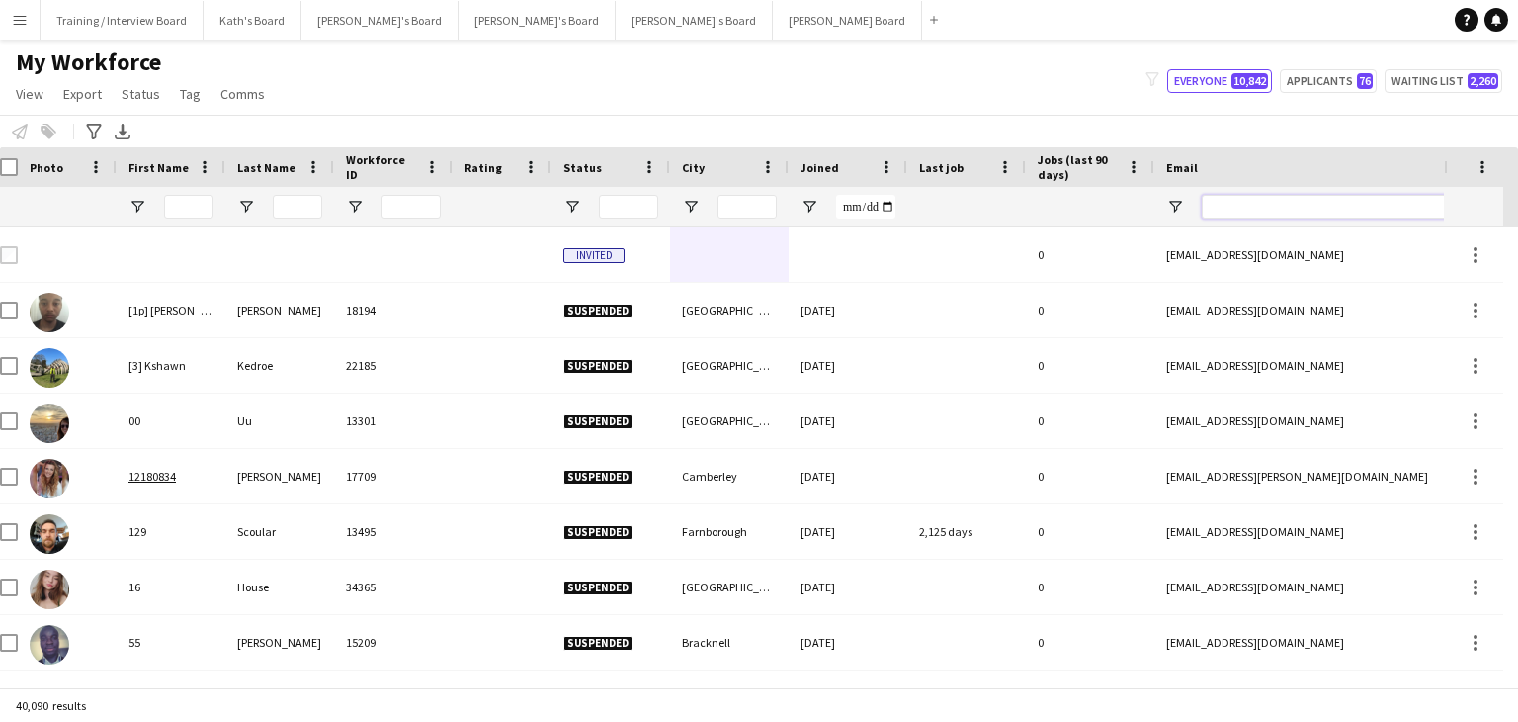
paste input "**********"
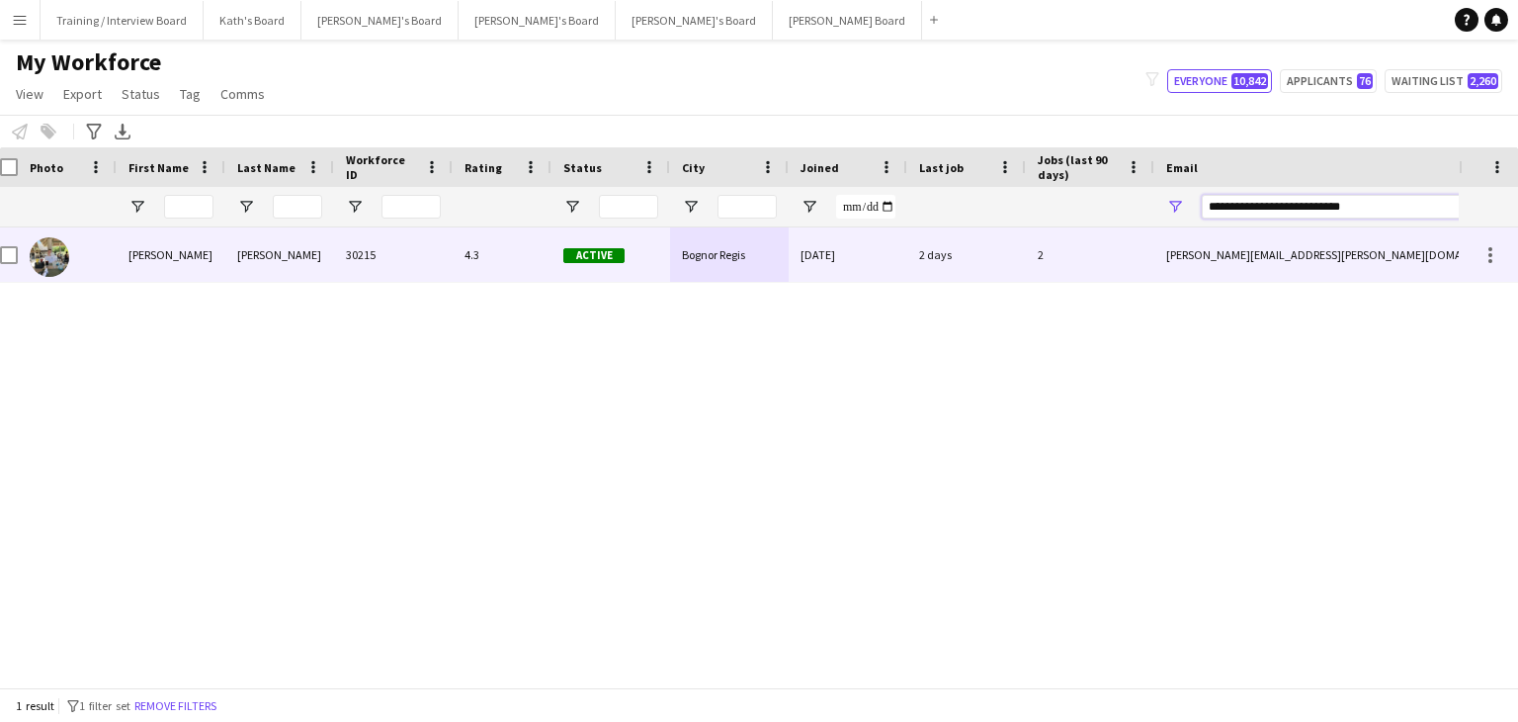
type input "**********"
click at [873, 252] on div "[DATE]" at bounding box center [848, 254] width 119 height 54
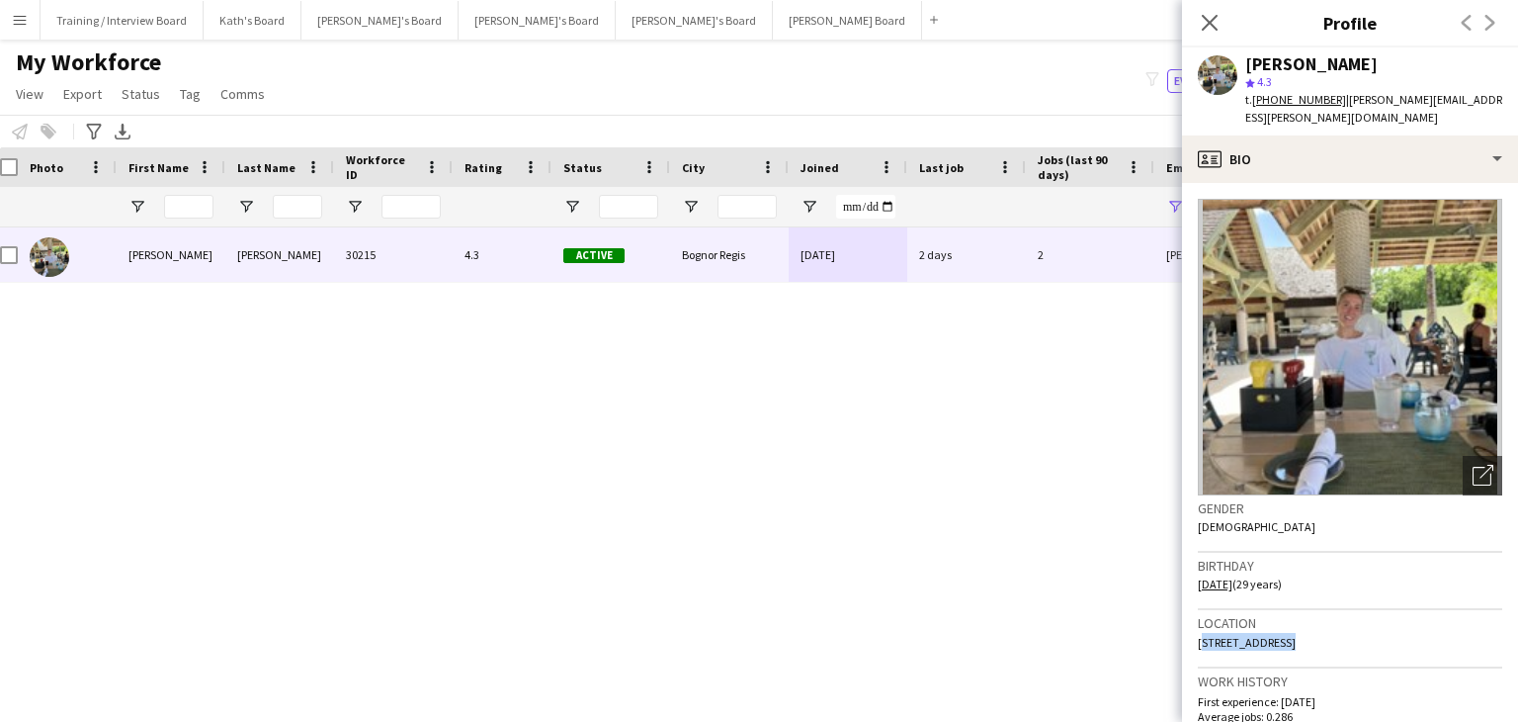
drag, startPoint x: 1196, startPoint y: 626, endPoint x: 1285, endPoint y: 626, distance: 89.0
click at [1285, 626] on app-crew-profile-bio "Open photos pop-in Gender [DEMOGRAPHIC_DATA] Birthday [DEMOGRAPHIC_DATA] (29 ye…" at bounding box center [1350, 452] width 336 height 539
drag, startPoint x: 1388, startPoint y: 622, endPoint x: 1293, endPoint y: 622, distance: 94.9
click at [1293, 635] on span "[STREET_ADDRESS]" at bounding box center [1247, 642] width 98 height 15
drag, startPoint x: 1456, startPoint y: 626, endPoint x: 1392, endPoint y: 628, distance: 64.3
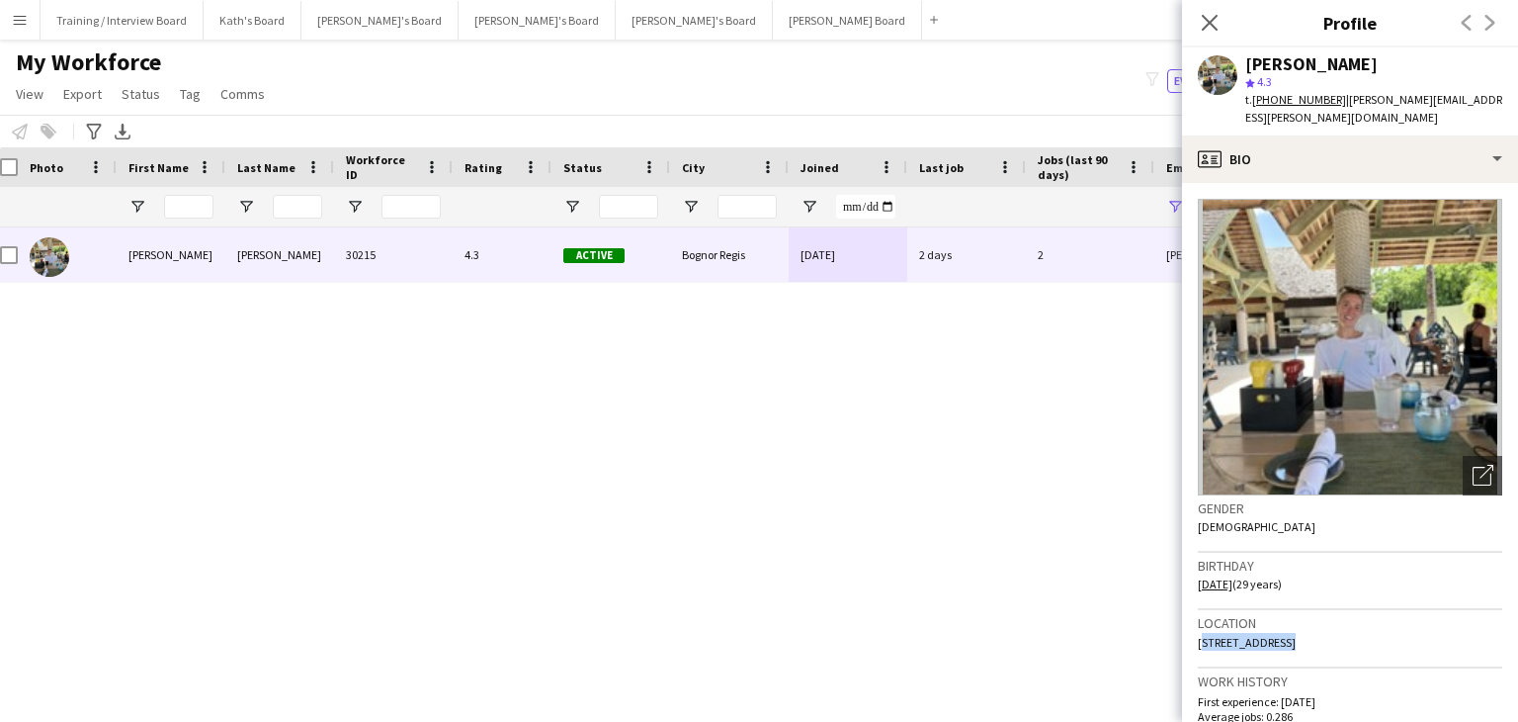
click at [1296, 635] on span "[STREET_ADDRESS]" at bounding box center [1247, 642] width 98 height 15
drag, startPoint x: 1252, startPoint y: 642, endPoint x: 1198, endPoint y: 643, distance: 54.4
click at [1198, 643] on div "Location [STREET_ADDRESS]" at bounding box center [1350, 638] width 304 height 57
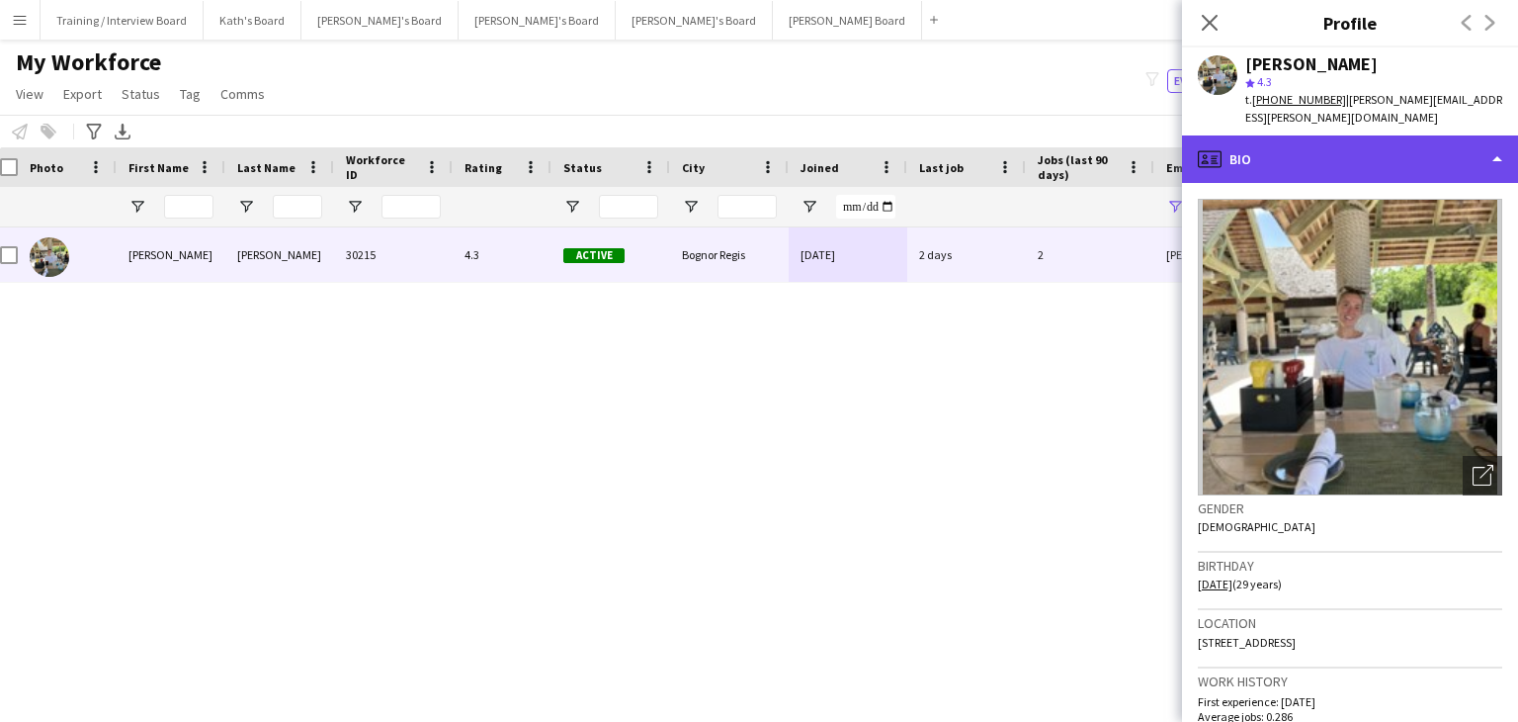
click at [1349, 142] on div "profile Bio" at bounding box center [1350, 158] width 336 height 47
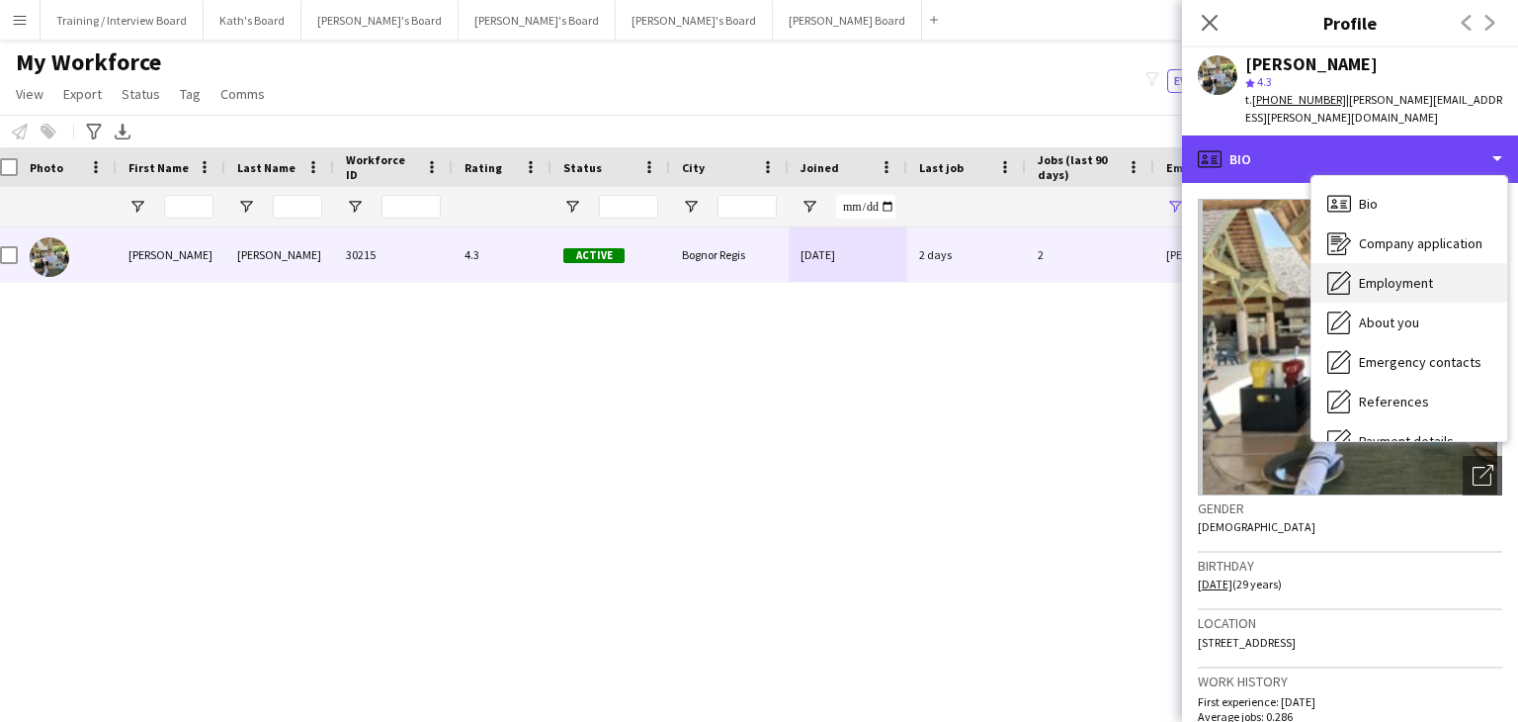
scroll to position [99, 0]
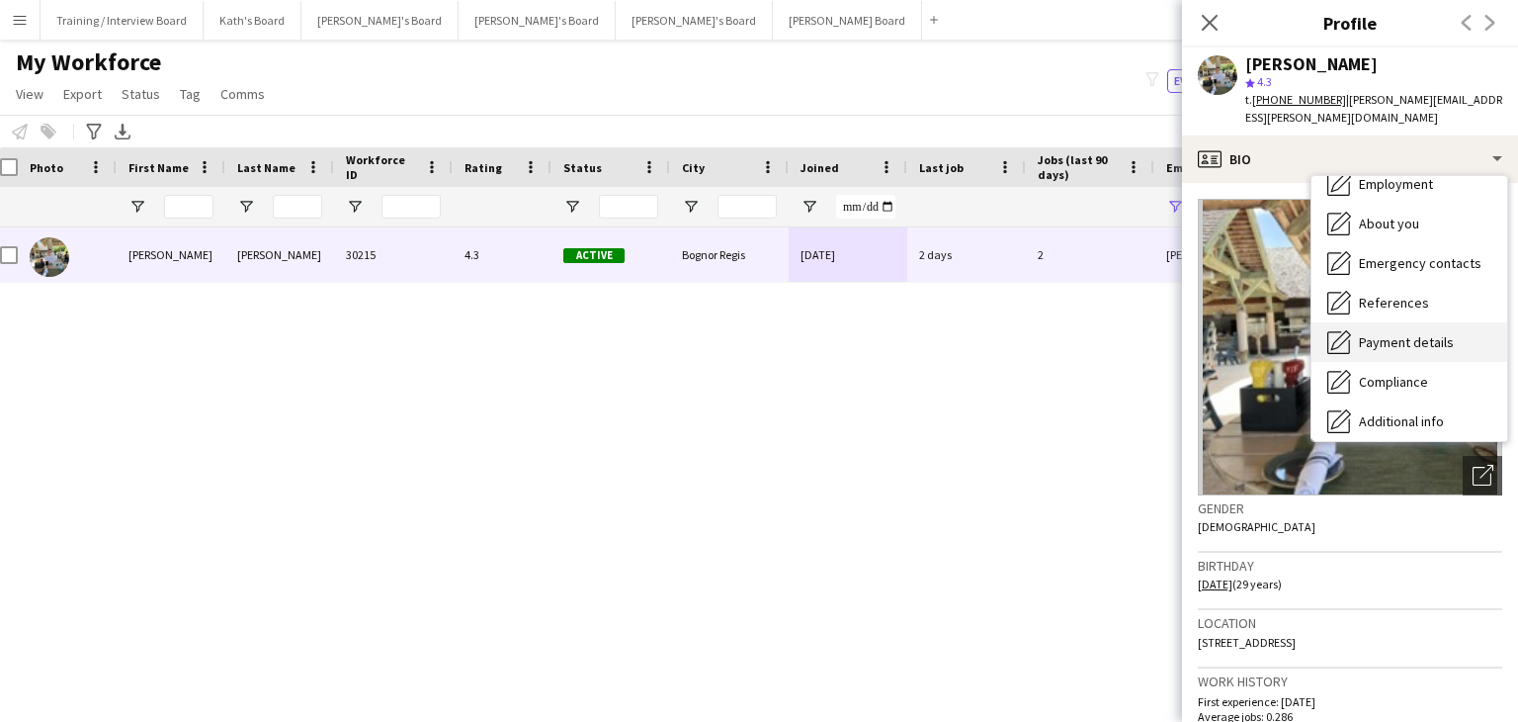
click at [1405, 333] on span "Payment details" at bounding box center [1406, 342] width 95 height 18
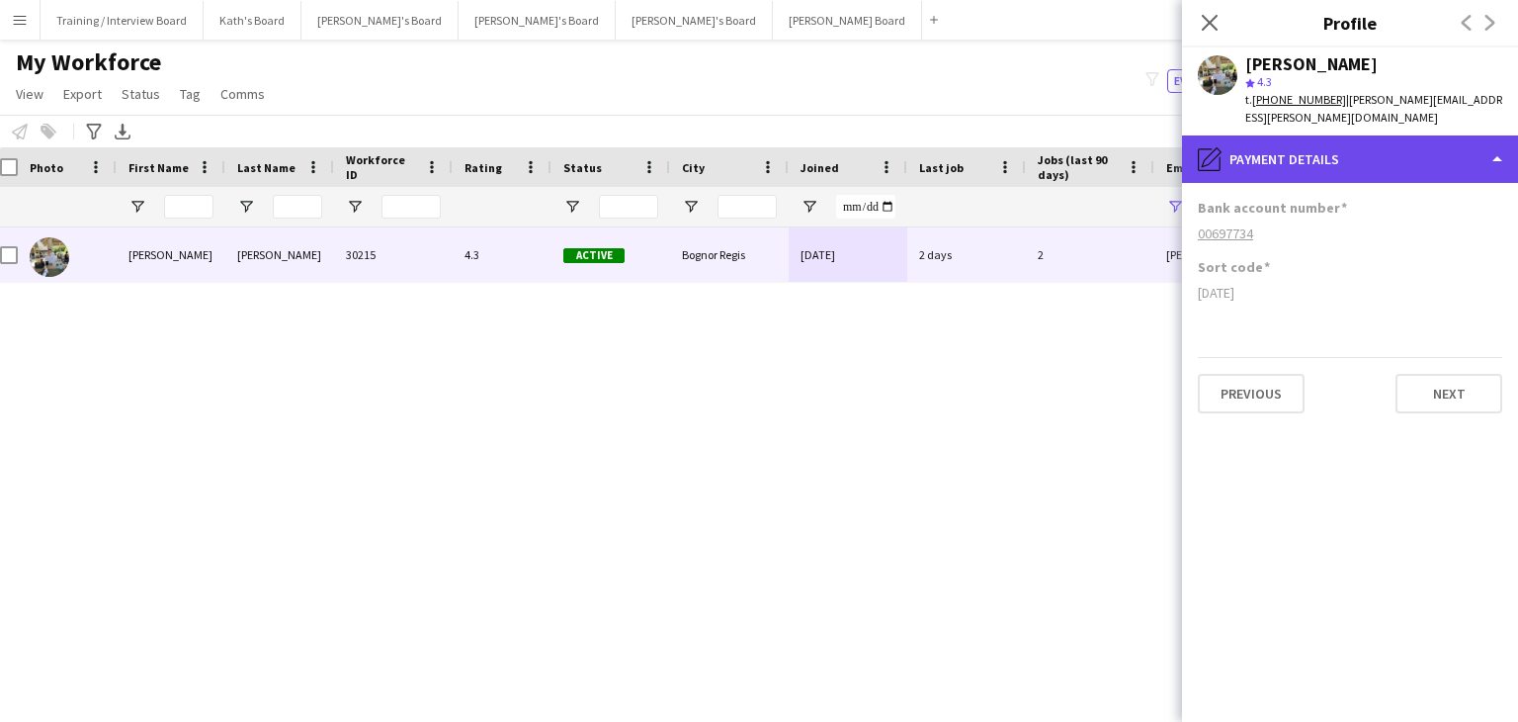
click at [1394, 147] on div "pencil4 Payment details" at bounding box center [1350, 158] width 336 height 47
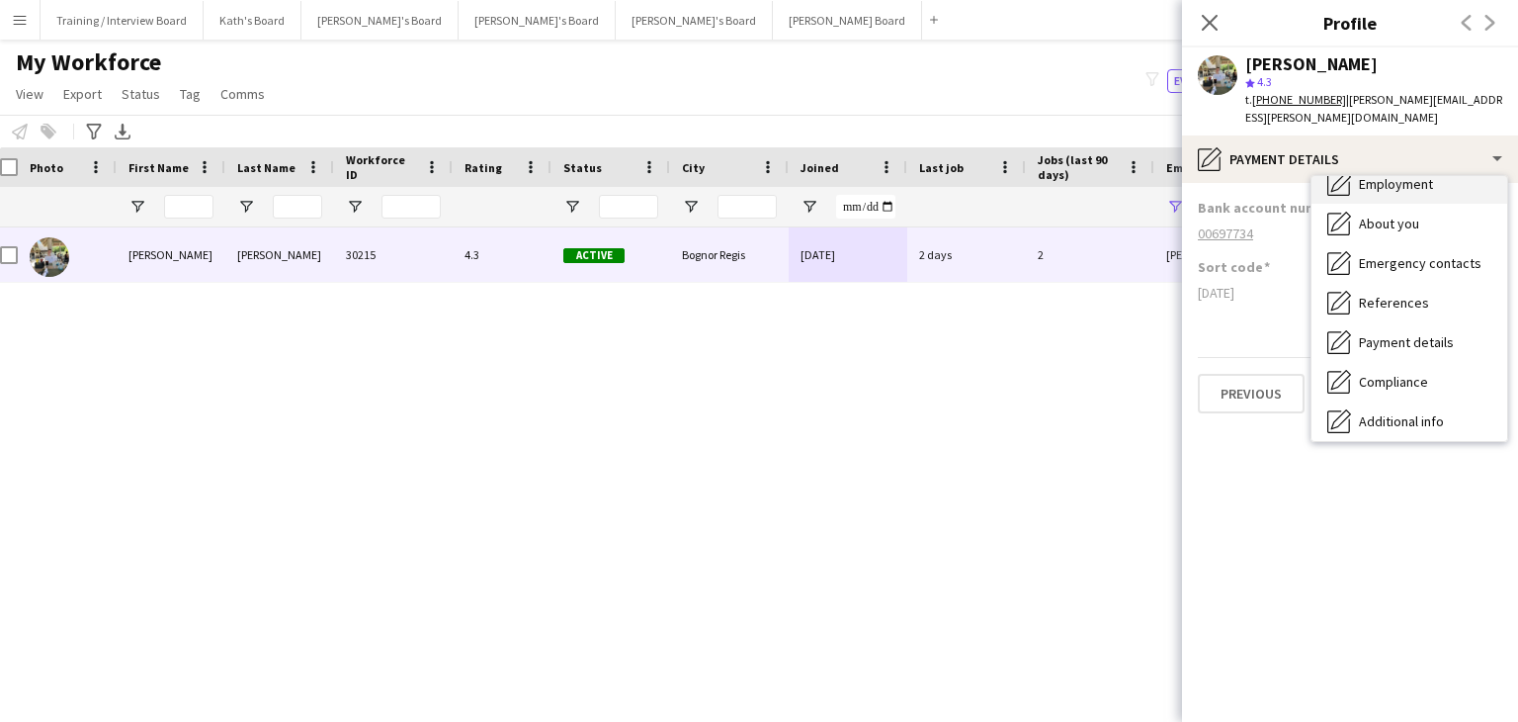
click at [1403, 178] on div "Employment Employment" at bounding box center [1410, 184] width 196 height 40
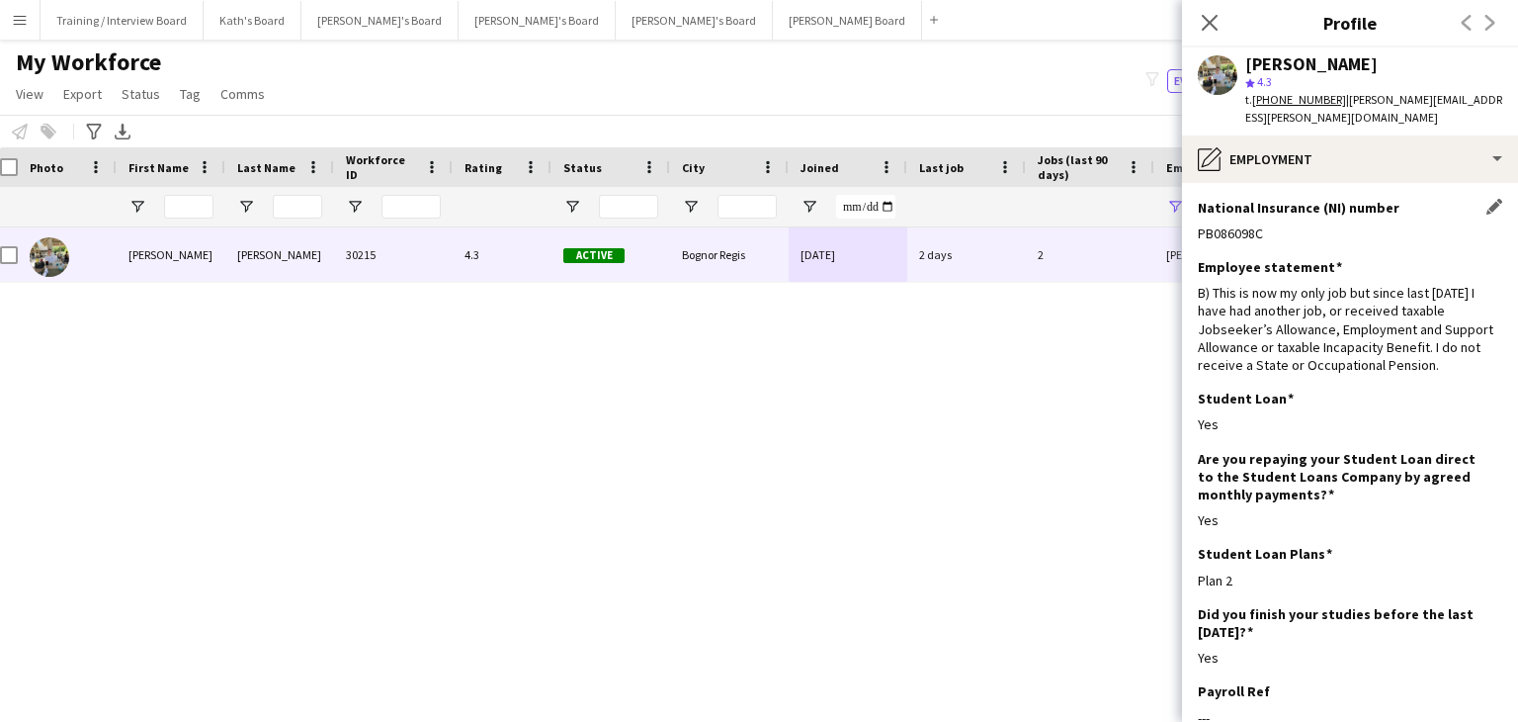
drag, startPoint x: 1278, startPoint y: 215, endPoint x: 1211, endPoint y: 215, distance: 67.2
click at [1202, 224] on div "PB086098C" at bounding box center [1350, 233] width 304 height 18
drag, startPoint x: 1211, startPoint y: 215, endPoint x: 1198, endPoint y: 216, distance: 12.9
click at [1197, 216] on app-section-data-types "National Insurance (NI) number Edit this field PB086098C Employee statement Edi…" at bounding box center [1350, 452] width 336 height 539
drag, startPoint x: 1198, startPoint y: 216, endPoint x: 1251, endPoint y: 217, distance: 53.4
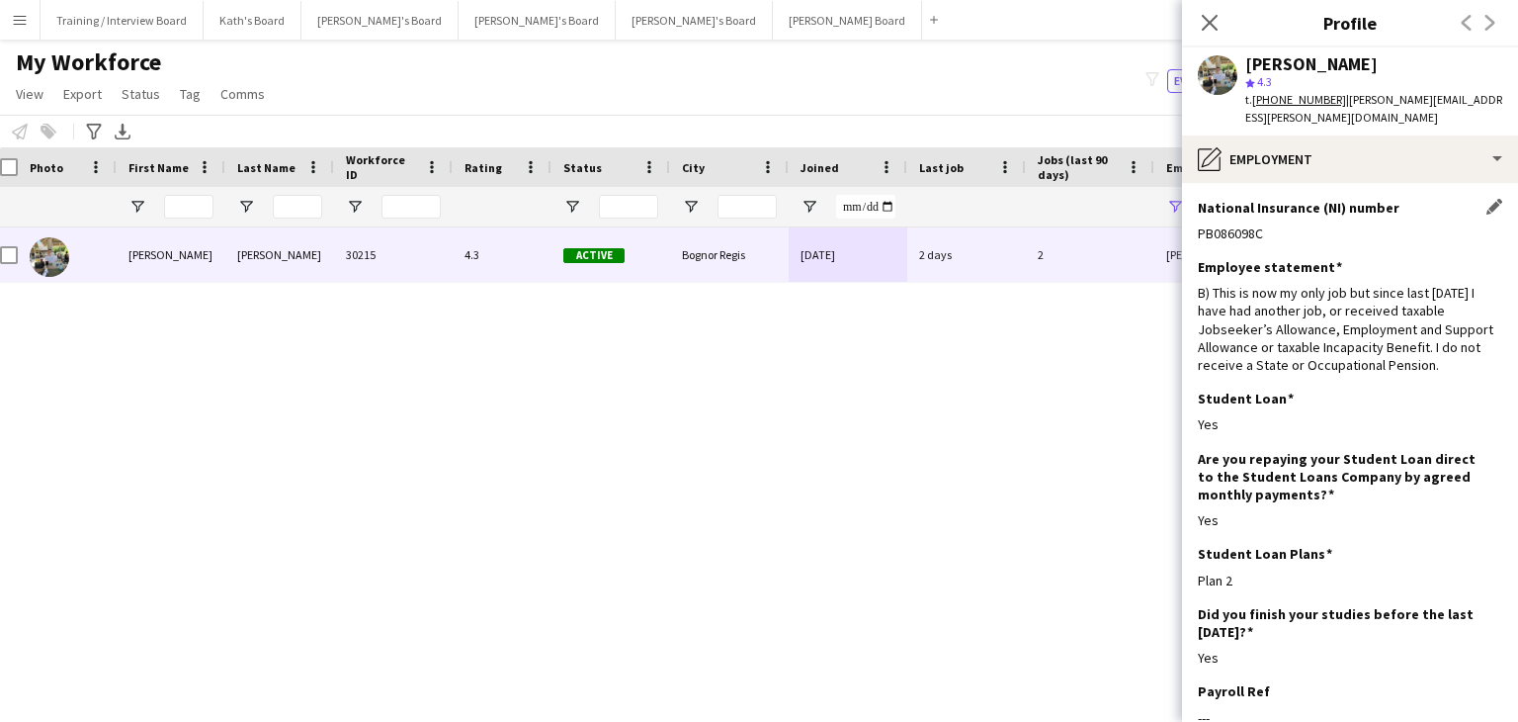
click at [1263, 224] on div "PB086098C" at bounding box center [1350, 233] width 304 height 18
drag, startPoint x: 1209, startPoint y: 21, endPoint x: 1256, endPoint y: 179, distance: 165.1
click at [1209, 21] on icon at bounding box center [1210, 23] width 16 height 16
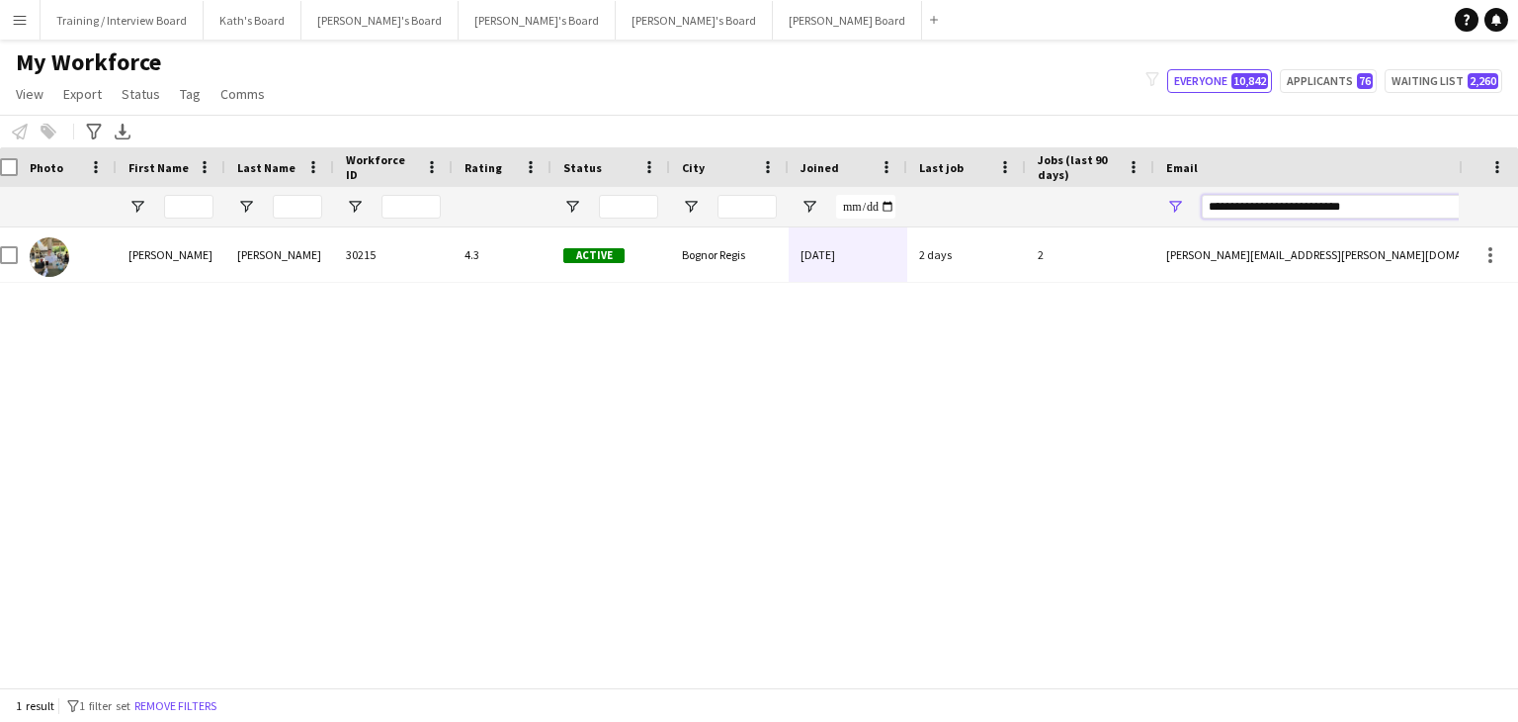
drag, startPoint x: 1397, startPoint y: 211, endPoint x: 1048, endPoint y: 217, distance: 349.0
click at [1048, 222] on div at bounding box center [1059, 207] width 2143 height 40
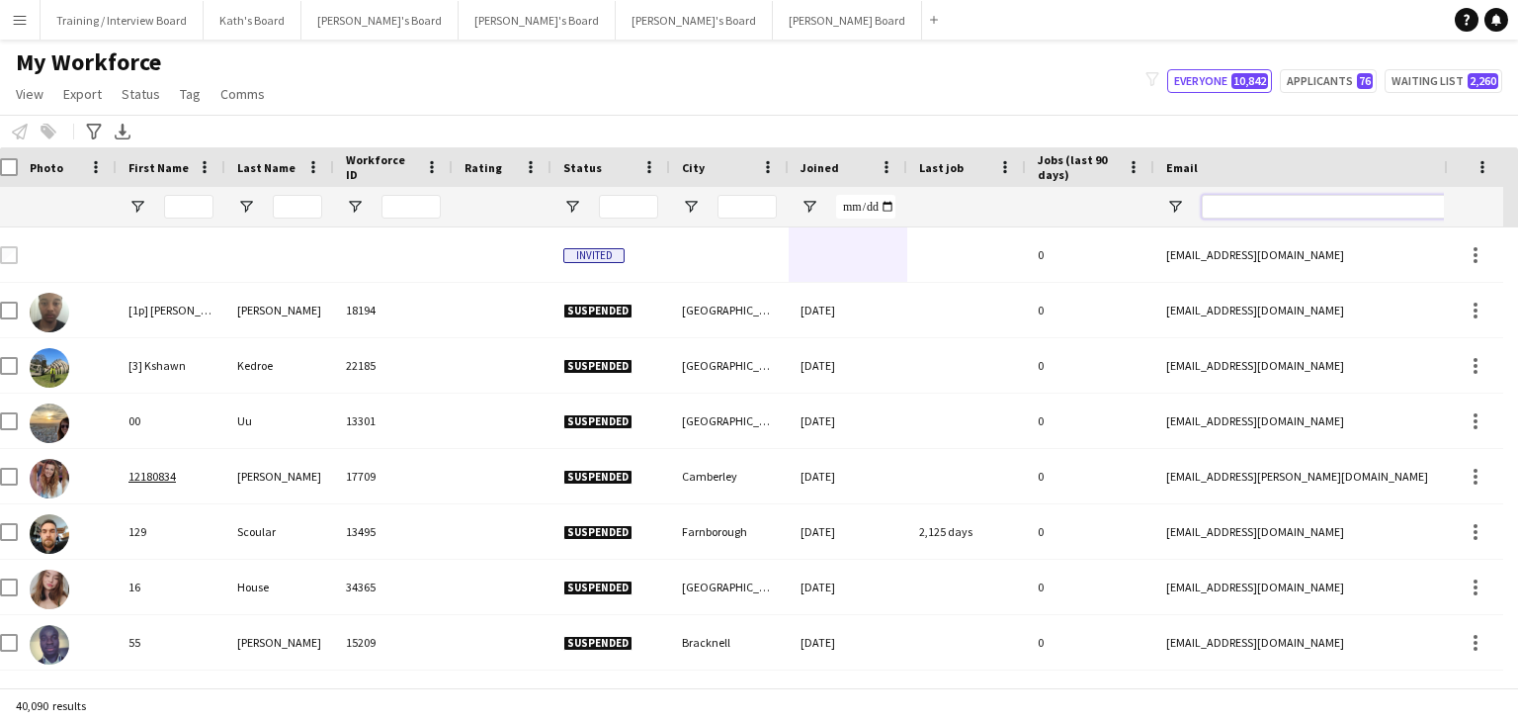
paste input "**********"
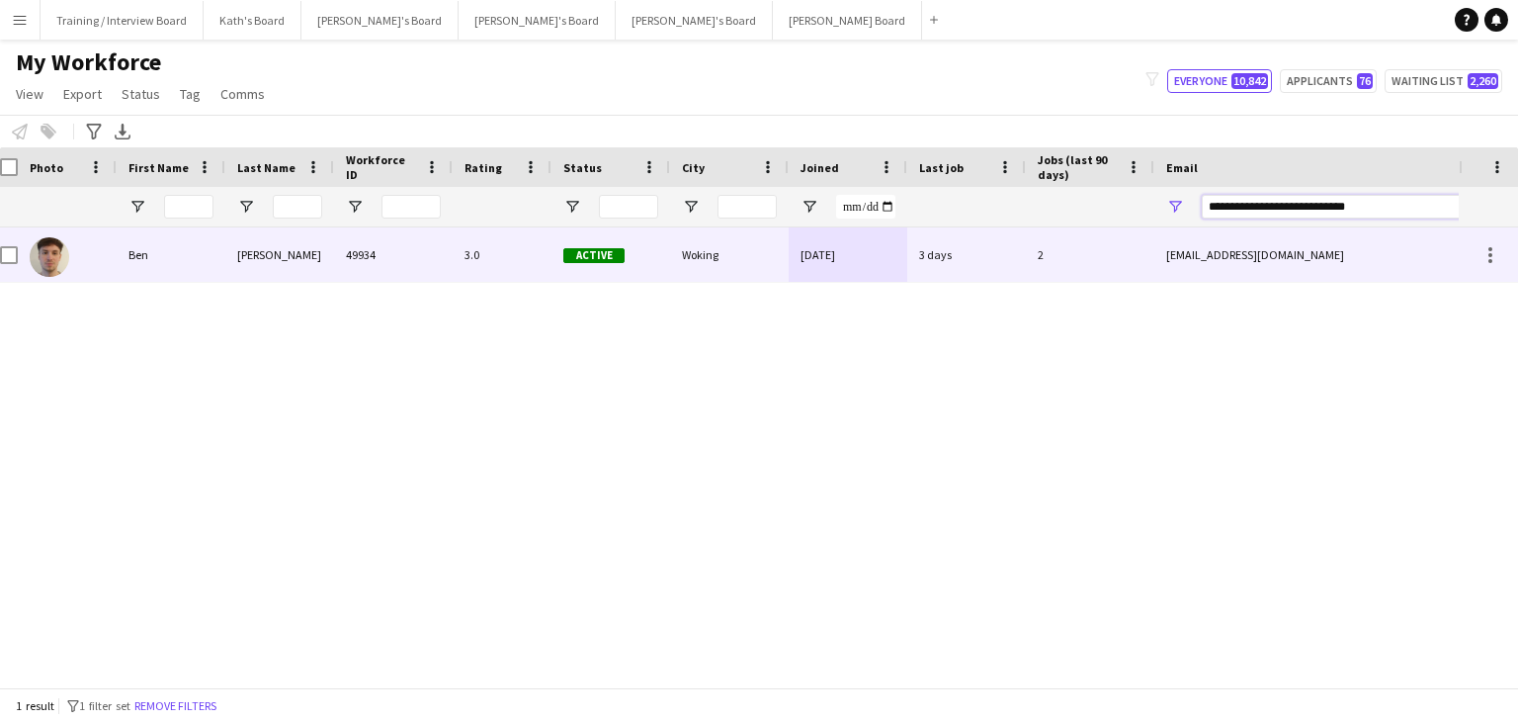
type input "**********"
click at [659, 263] on div "Active" at bounding box center [611, 254] width 119 height 54
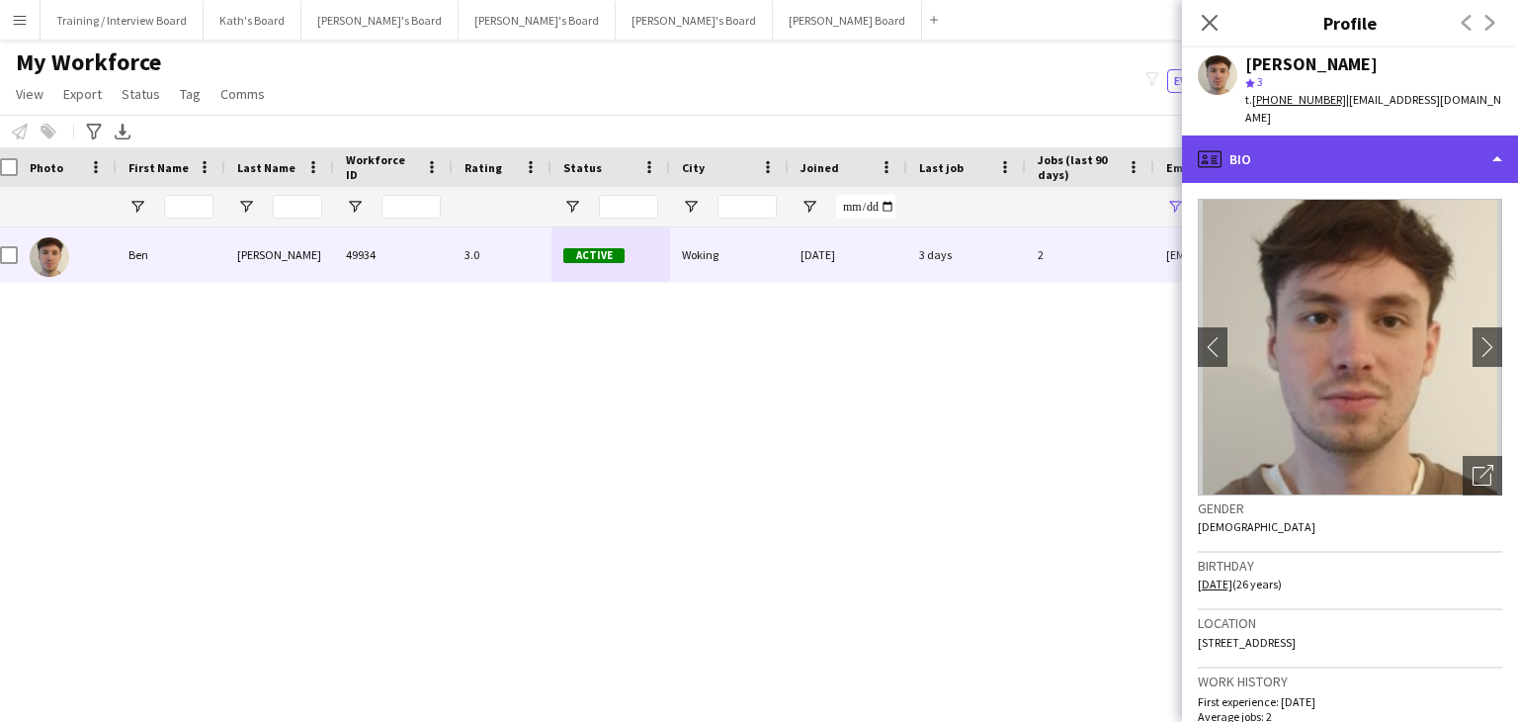
click at [1321, 151] on div "profile Bio" at bounding box center [1350, 158] width 336 height 47
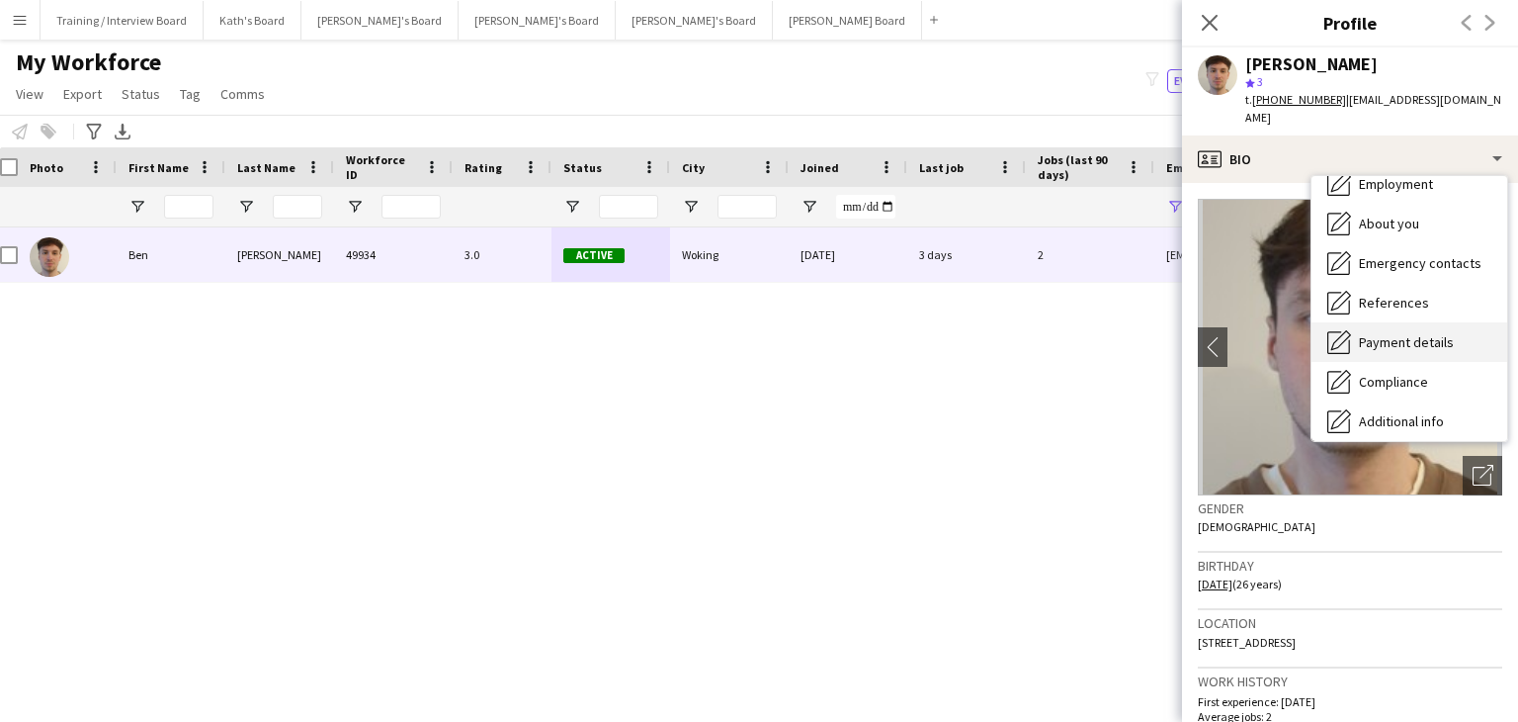
click at [1383, 333] on span "Payment details" at bounding box center [1406, 342] width 95 height 18
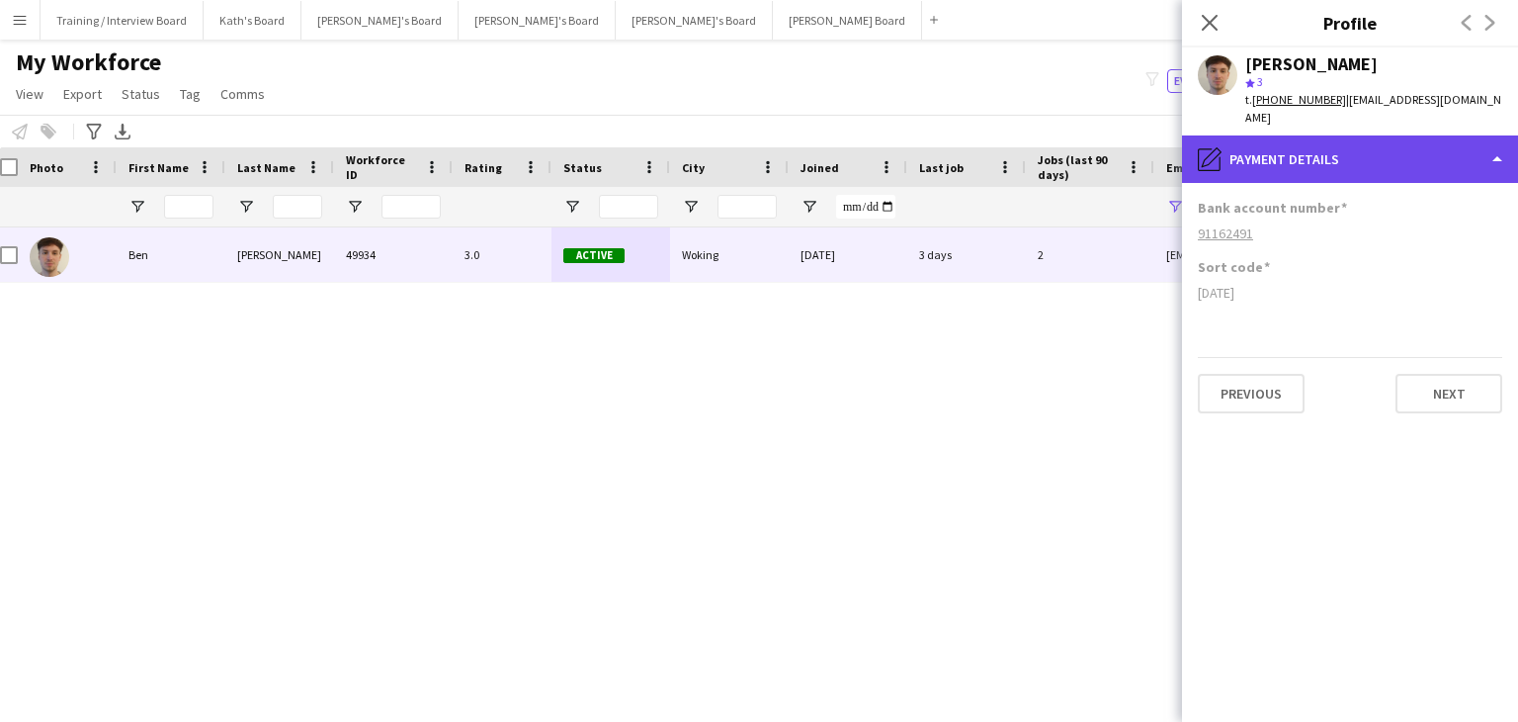
click at [1341, 144] on div "pencil4 Payment details" at bounding box center [1350, 158] width 336 height 47
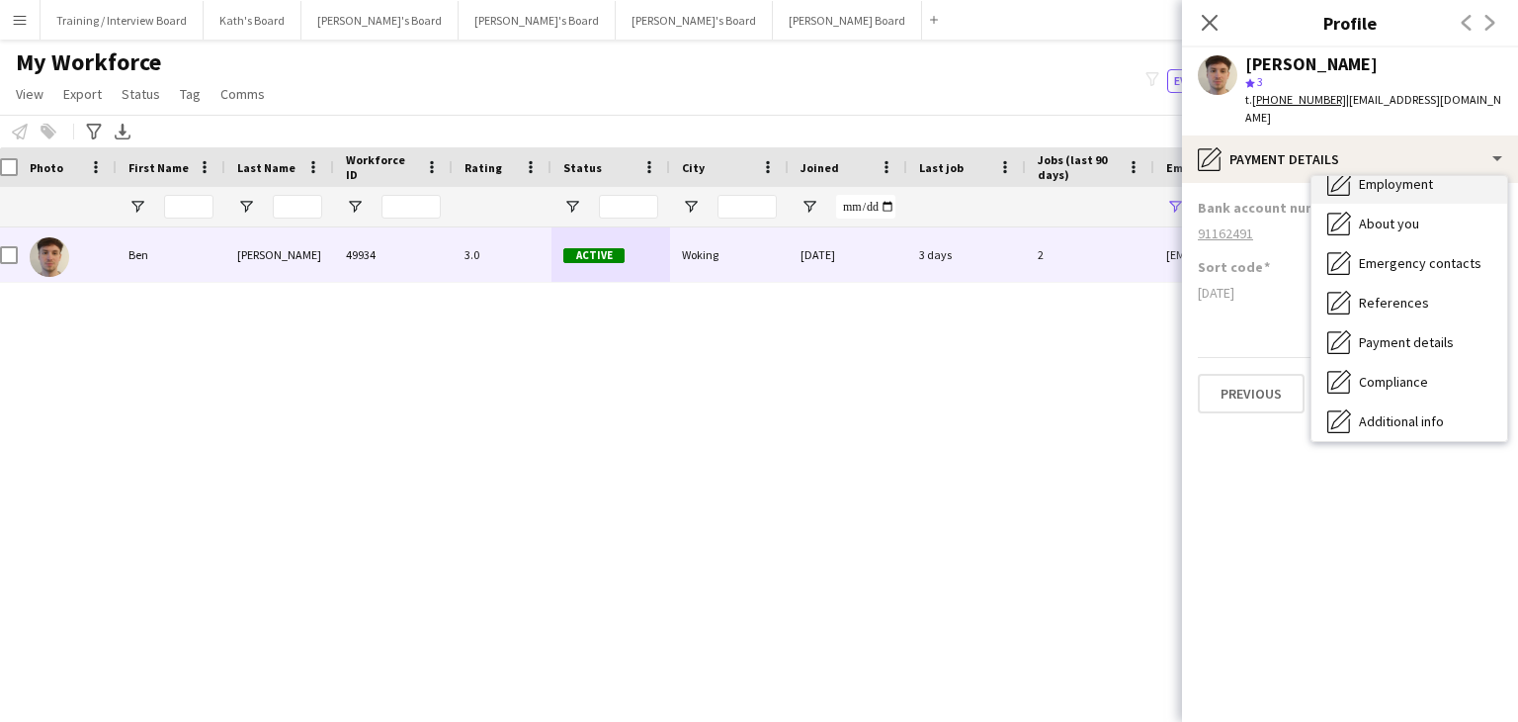
click at [1397, 175] on span "Employment" at bounding box center [1396, 184] width 74 height 18
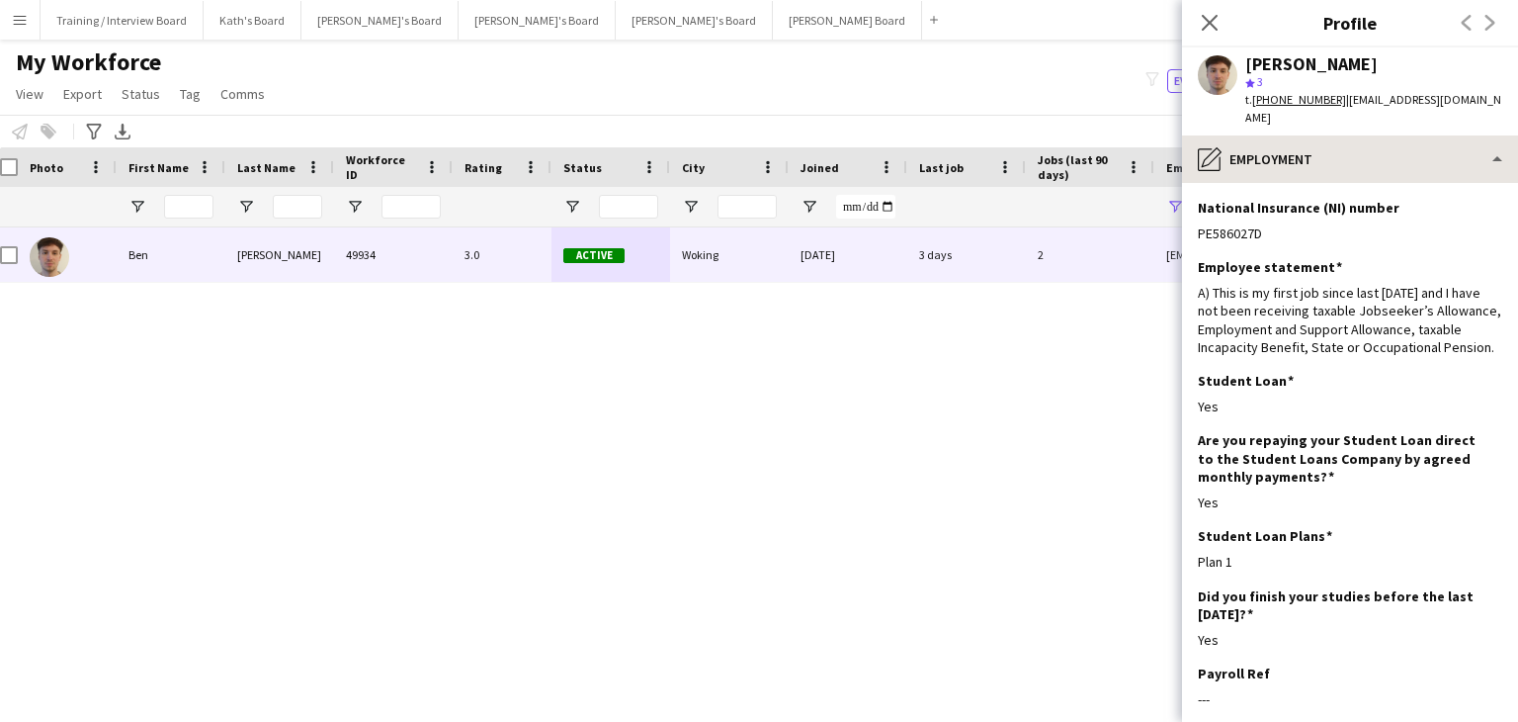
drag, startPoint x: 1216, startPoint y: 16, endPoint x: 1197, endPoint y: 136, distance: 122.1
click at [1216, 16] on icon at bounding box center [1210, 23] width 16 height 16
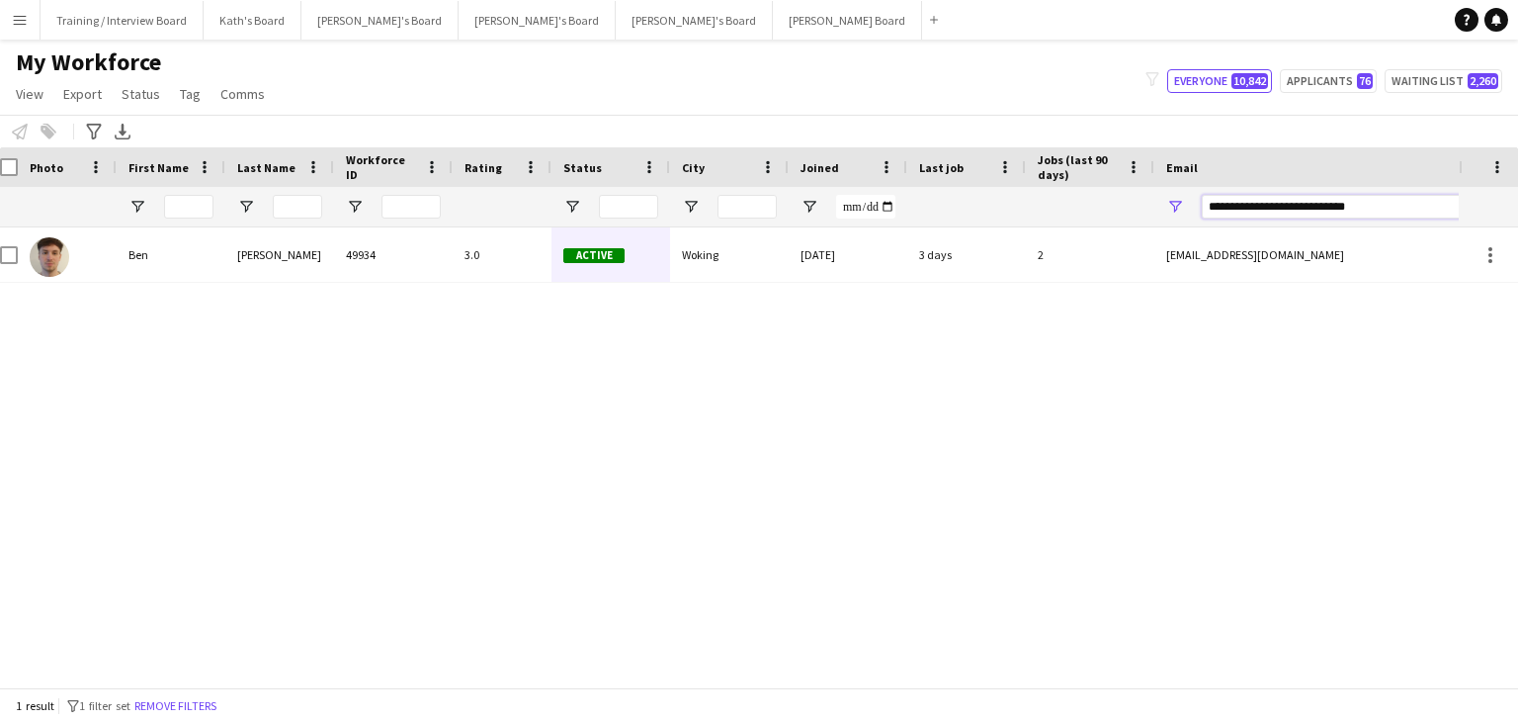
drag, startPoint x: 1380, startPoint y: 211, endPoint x: 1012, endPoint y: 246, distance: 369.4
click at [1013, 247] on div "Workforce Details Photo First Name" at bounding box center [759, 417] width 1518 height 540
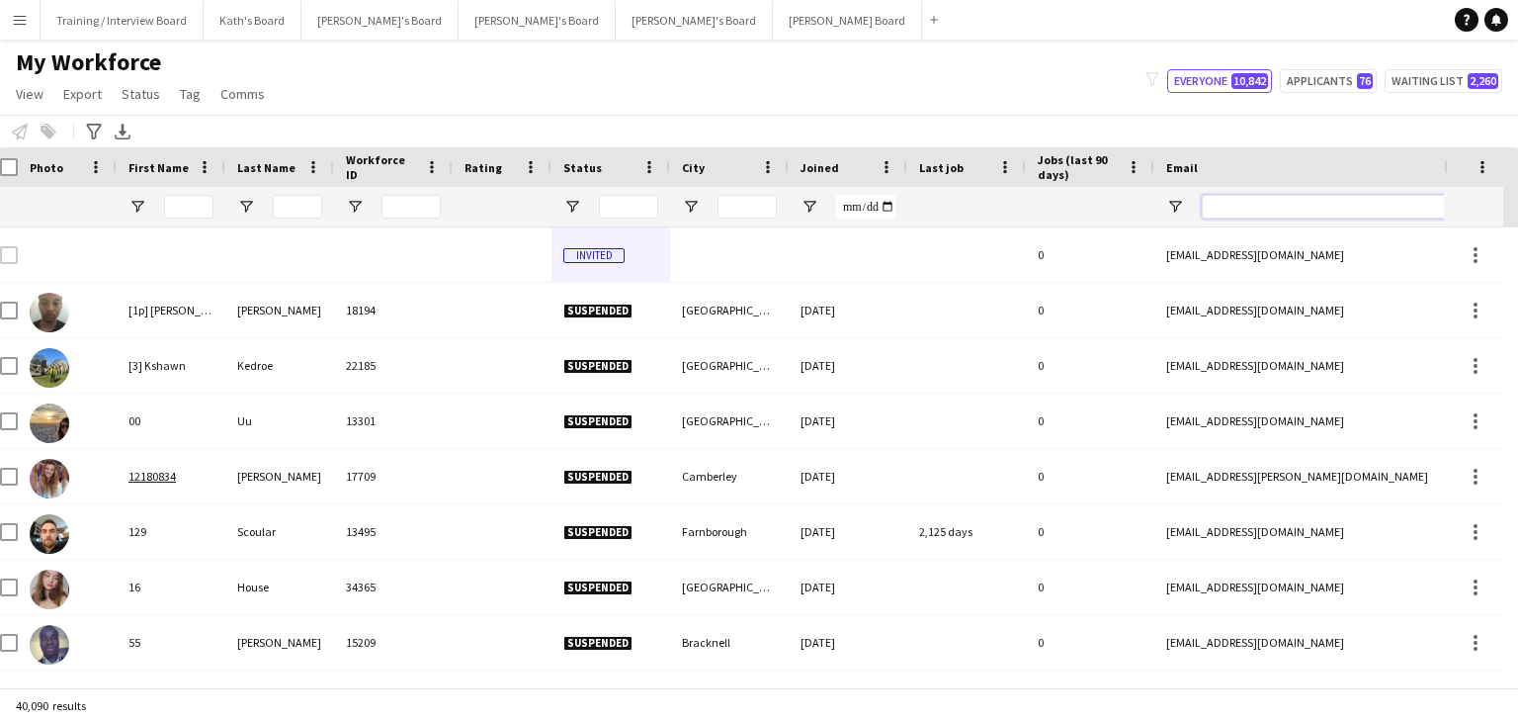
paste input "**********"
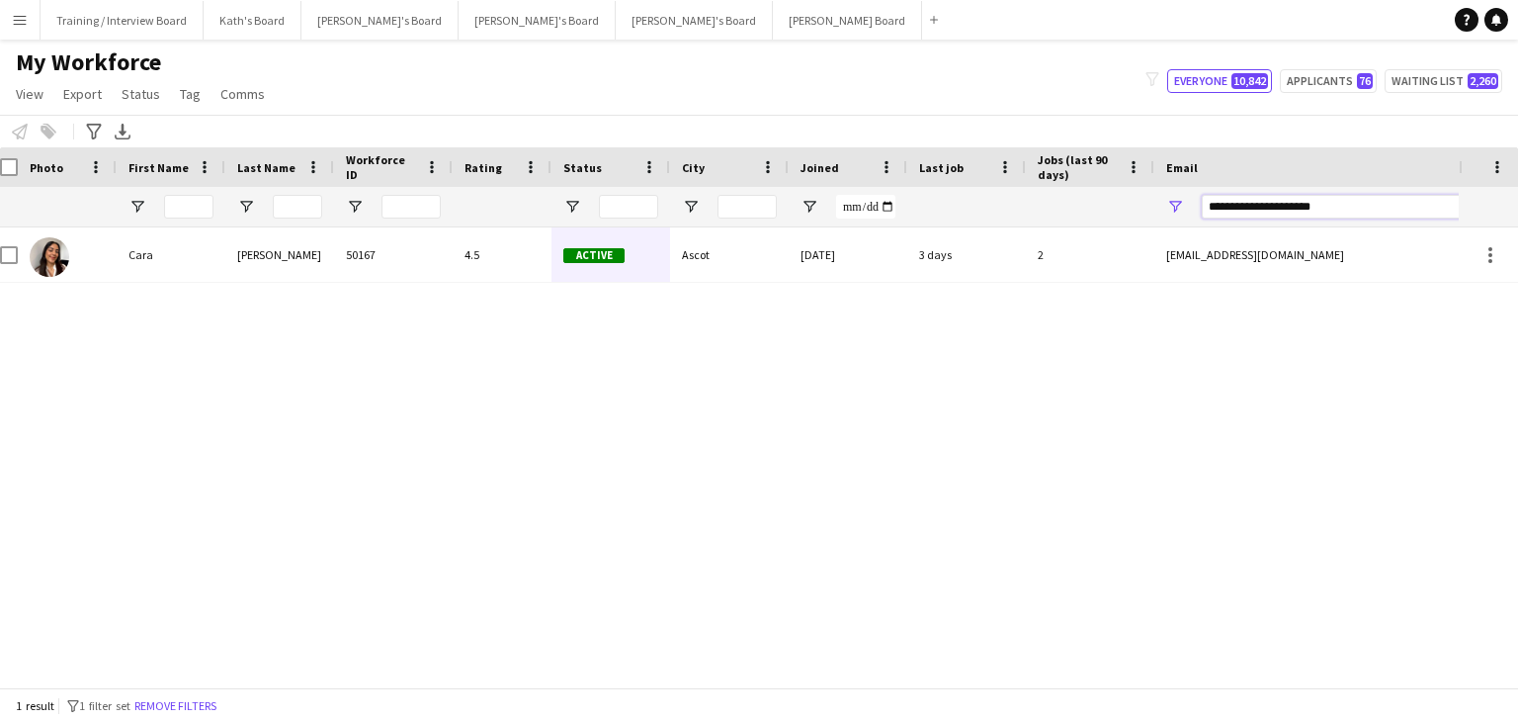
type input "**********"
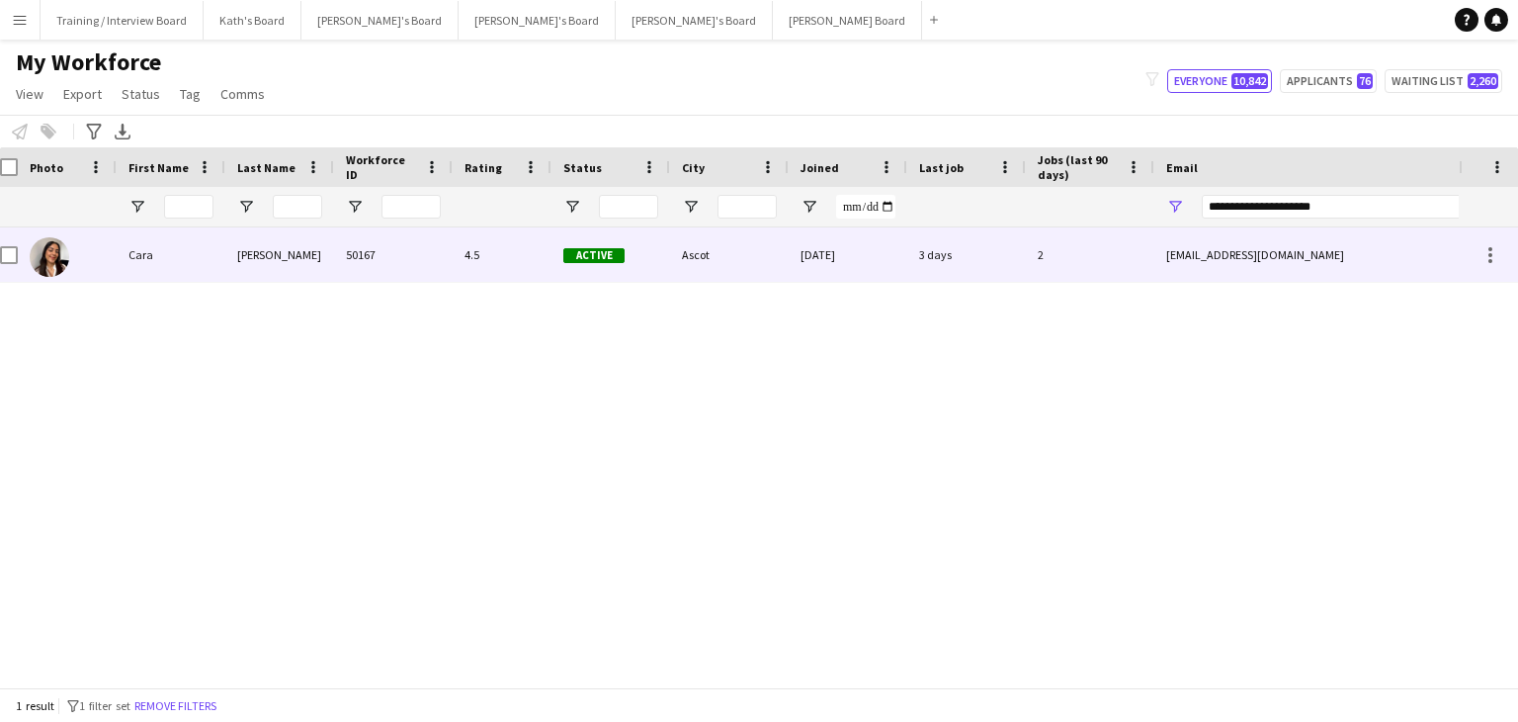
click at [901, 262] on div "[DATE]" at bounding box center [848, 254] width 119 height 54
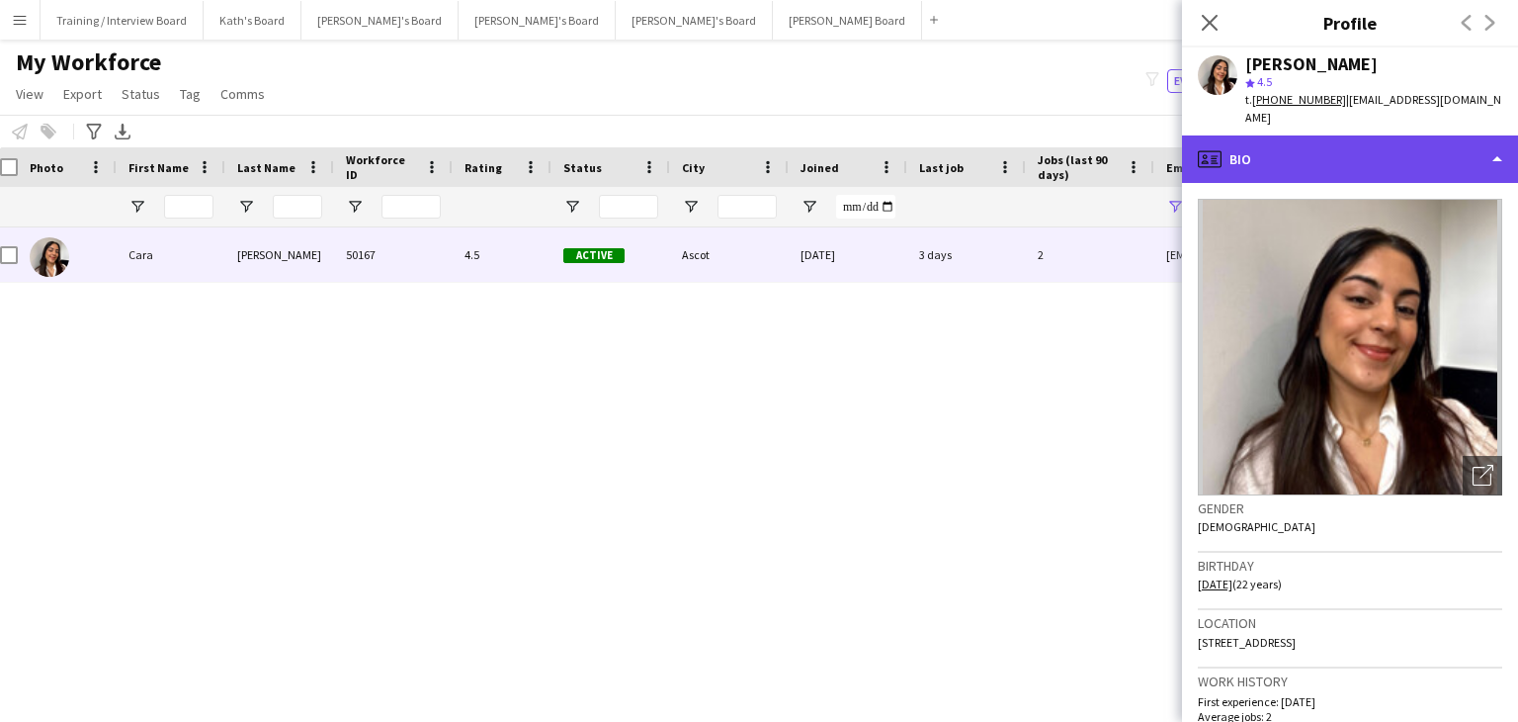
click at [1390, 144] on div "profile Bio" at bounding box center [1350, 158] width 336 height 47
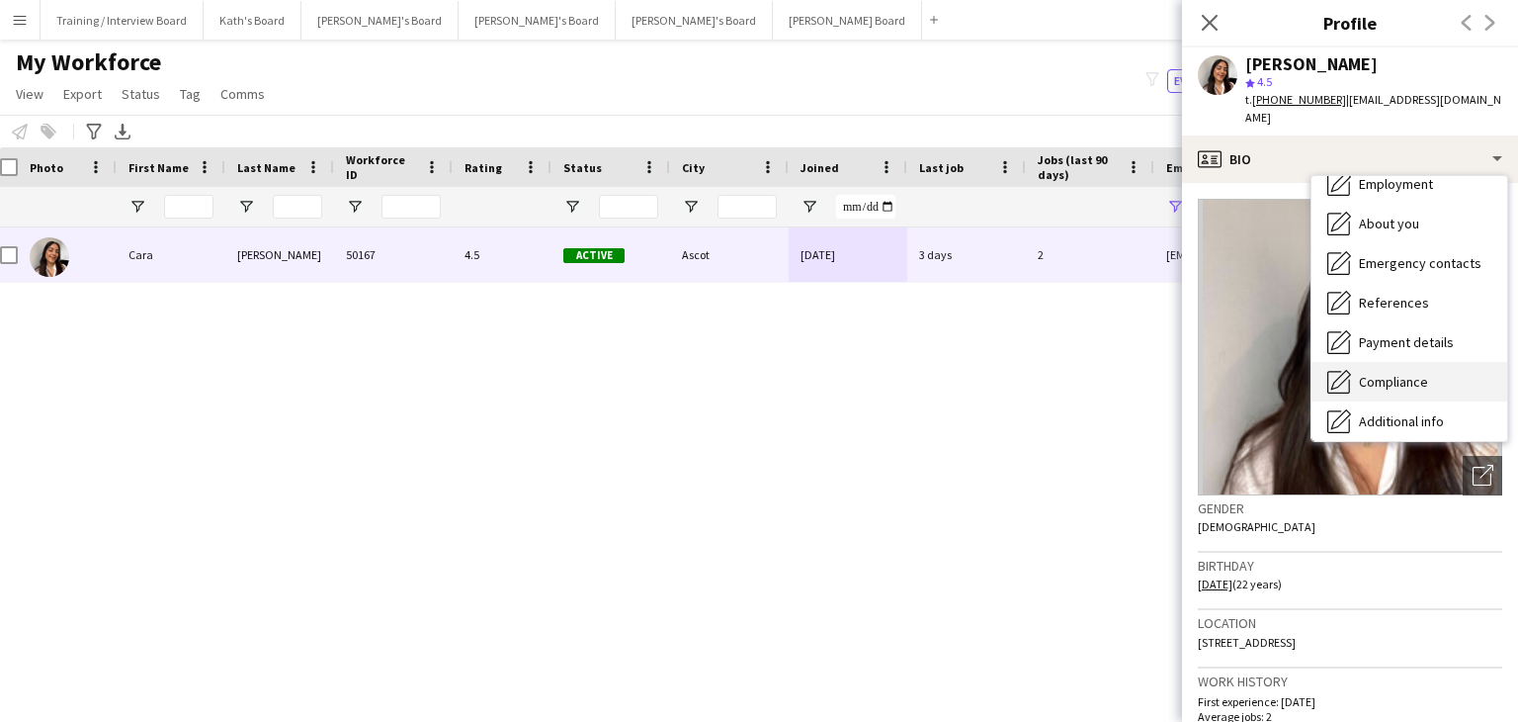
click at [1392, 362] on div "Compliance Compliance" at bounding box center [1410, 382] width 196 height 40
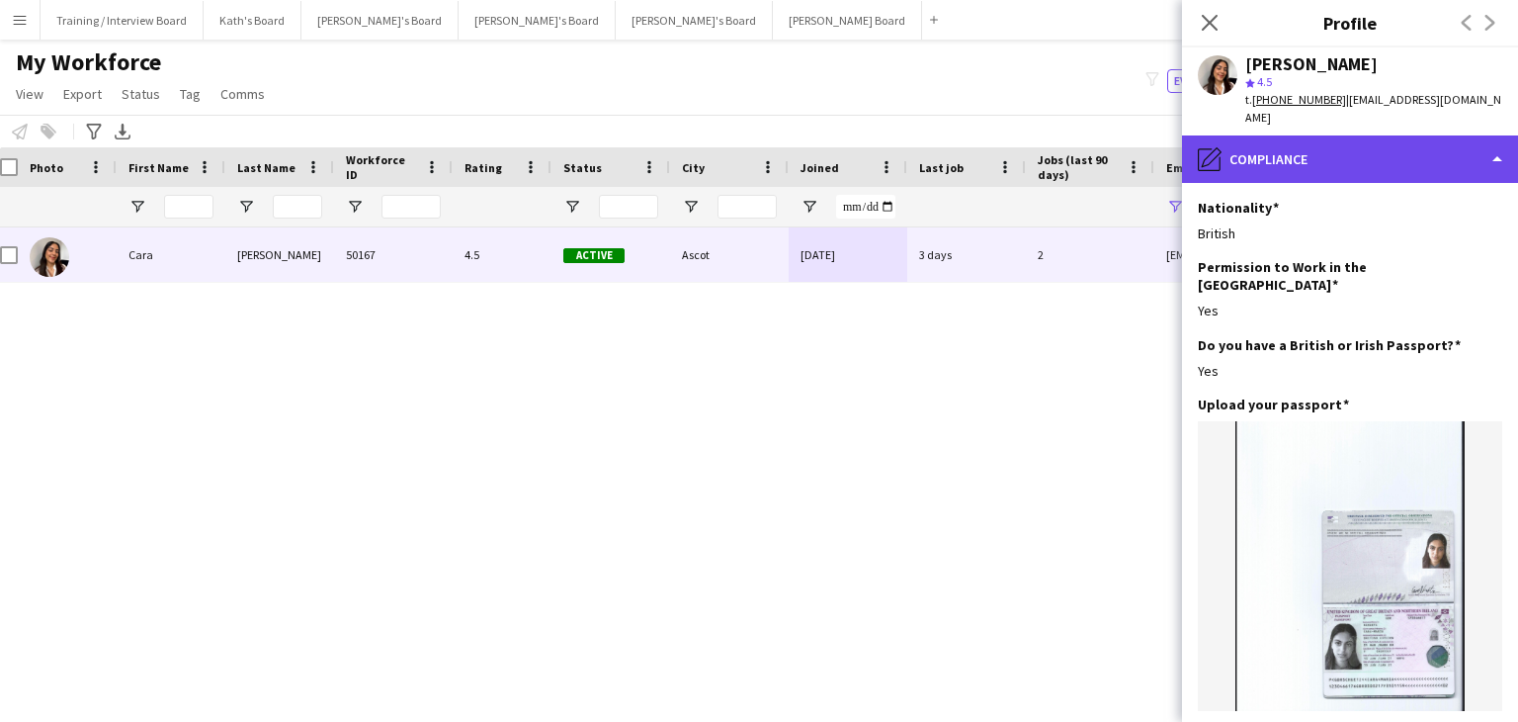
click at [1316, 152] on div "pencil4 Compliance" at bounding box center [1350, 158] width 336 height 47
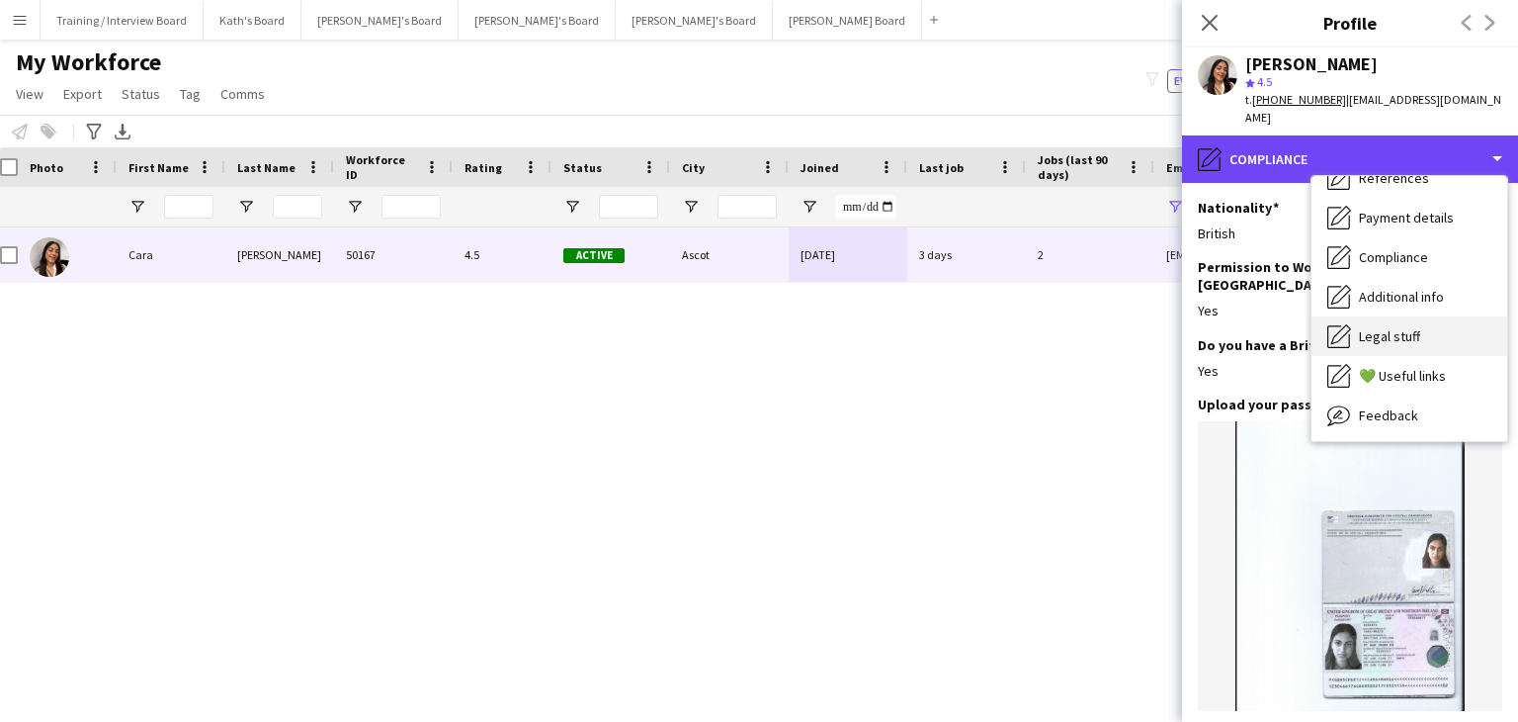
scroll to position [265, 0]
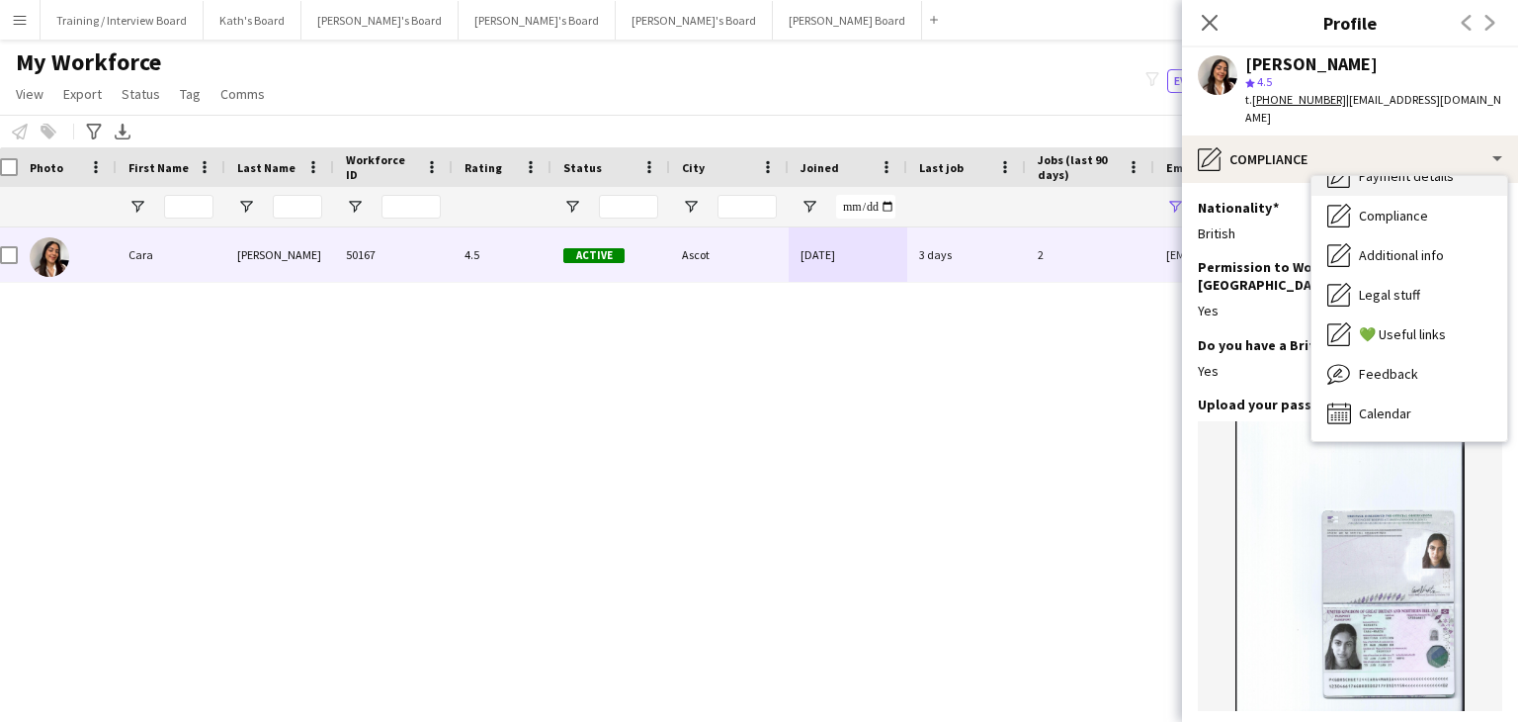
click at [1417, 169] on div "Payment details Payment details" at bounding box center [1410, 176] width 196 height 40
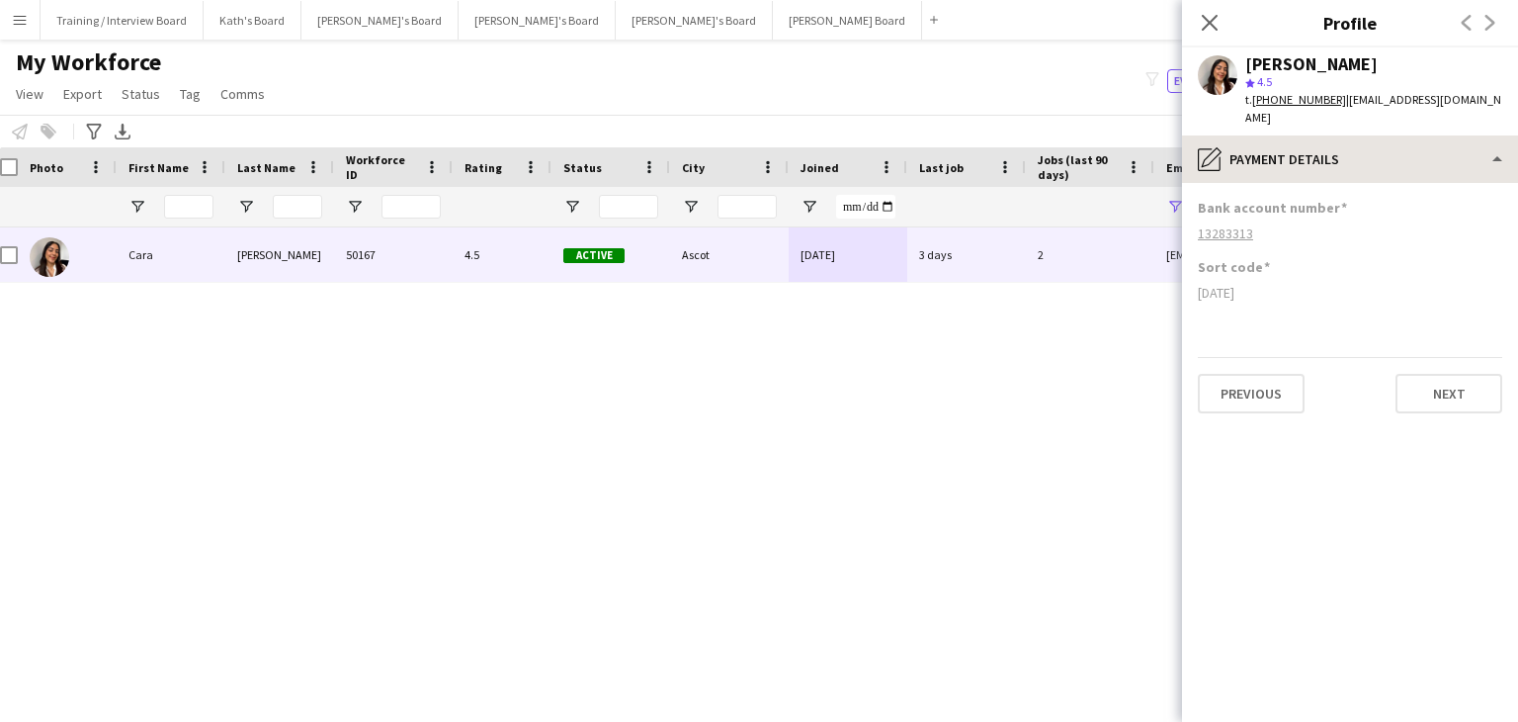
click at [1343, 183] on app-section-data-types "Bank account number [FINANCIAL_ID] Sort code [DATE] Previous Next" at bounding box center [1350, 452] width 336 height 539
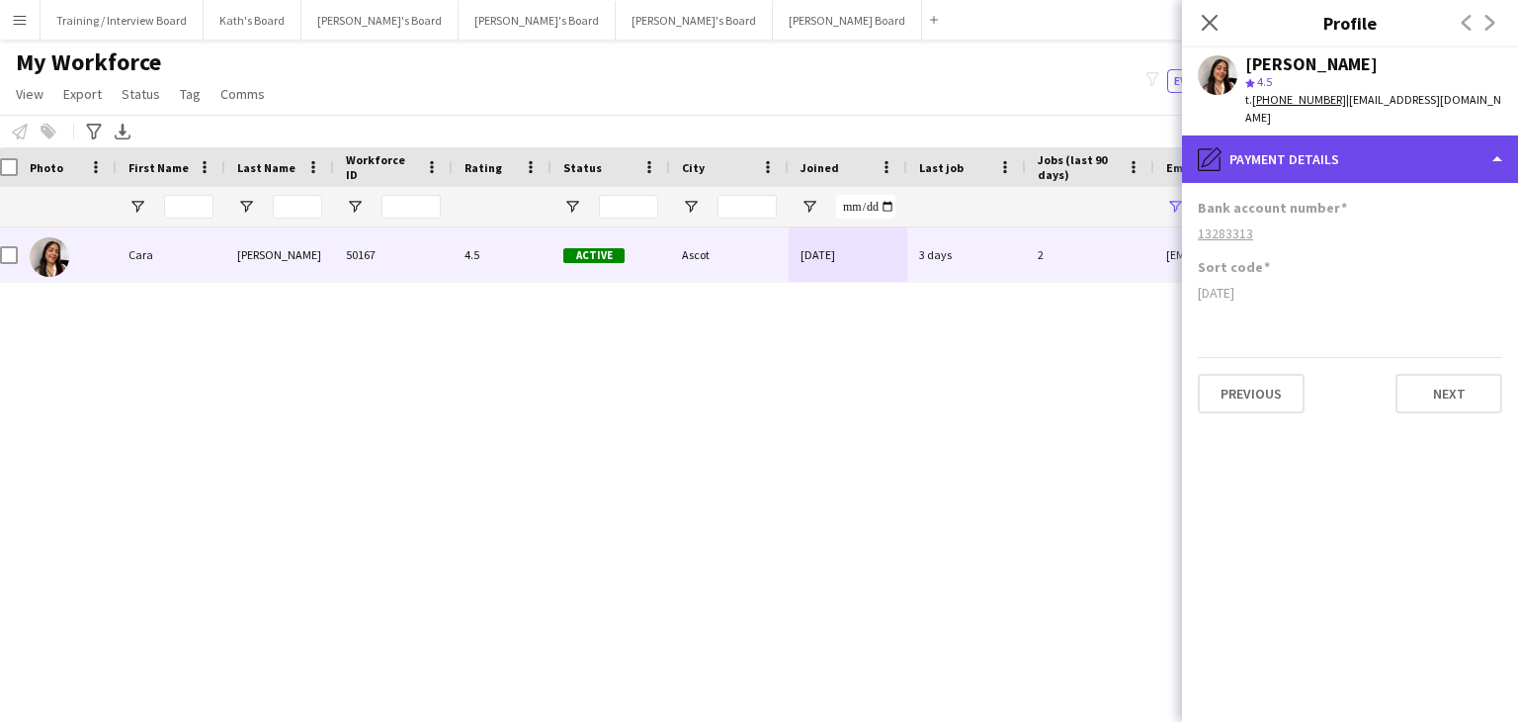
click at [1345, 156] on div "pencil4 Payment details" at bounding box center [1350, 158] width 336 height 47
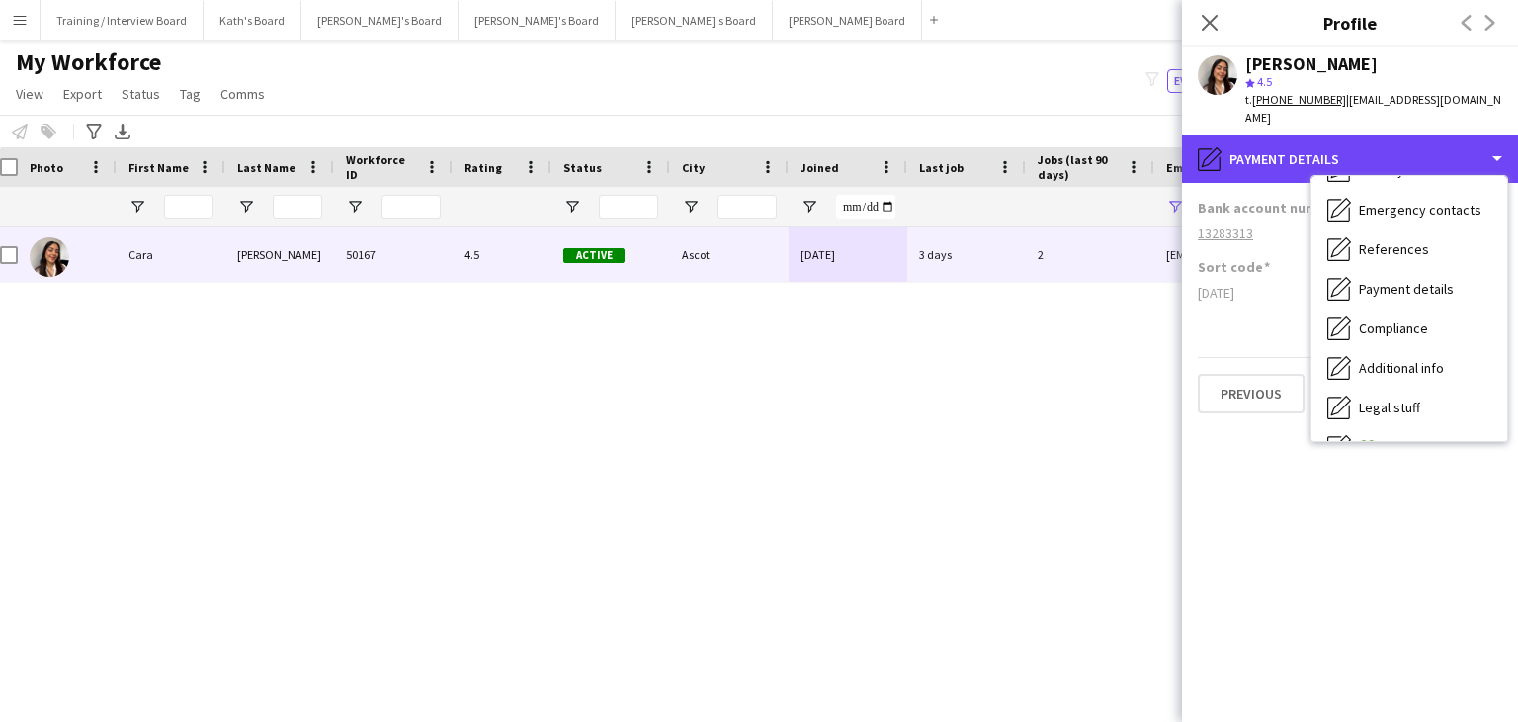
scroll to position [67, 0]
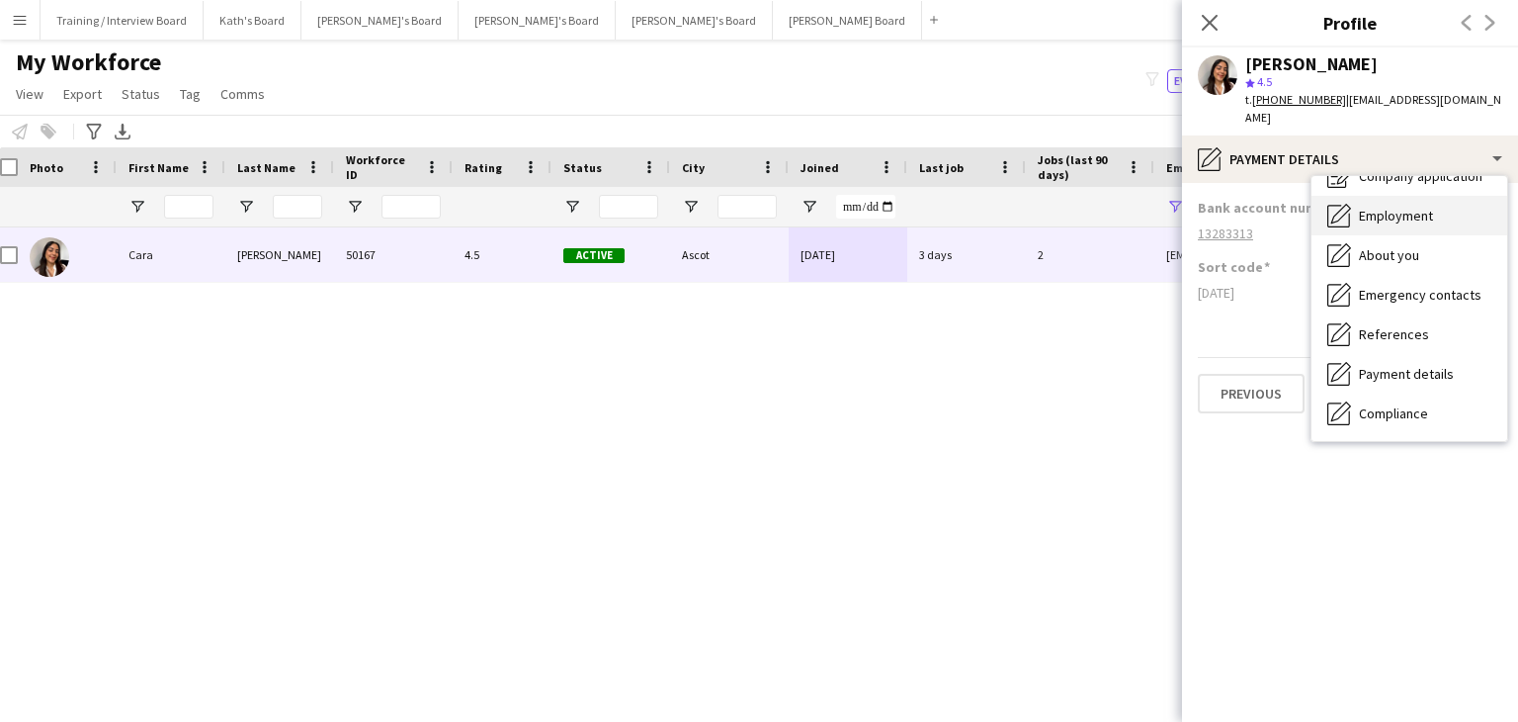
click at [1407, 207] on span "Employment" at bounding box center [1396, 216] width 74 height 18
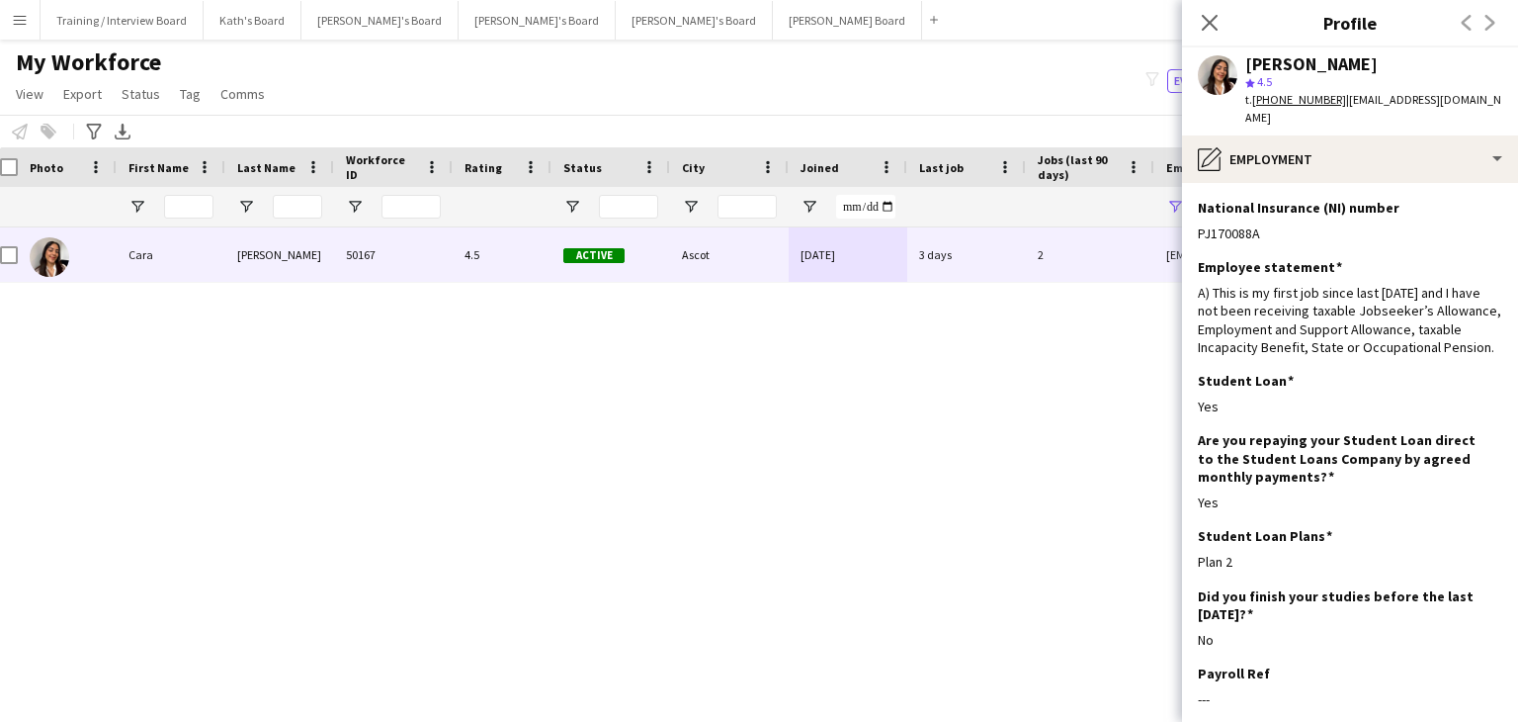
click at [1212, 25] on icon at bounding box center [1210, 23] width 16 height 16
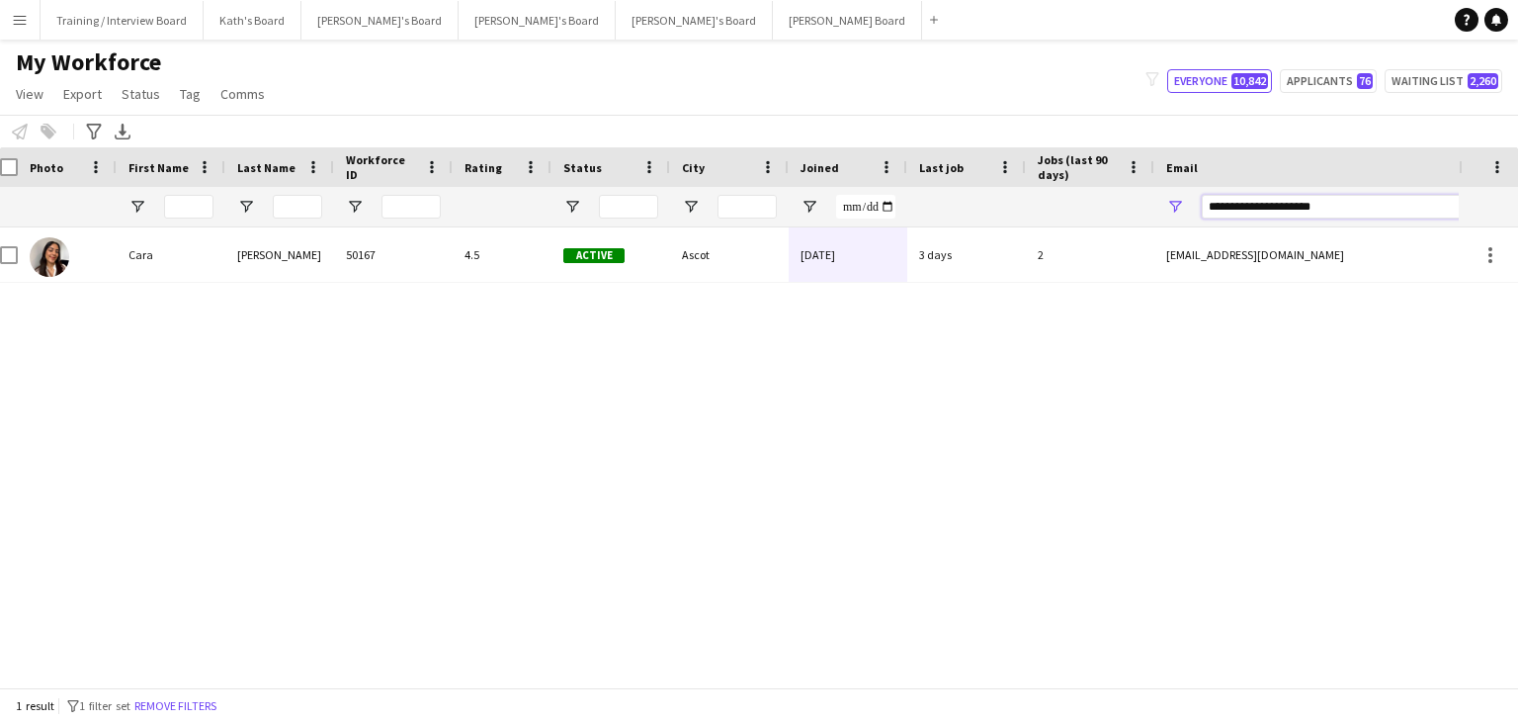
drag, startPoint x: 1373, startPoint y: 204, endPoint x: 1092, endPoint y: 219, distance: 281.2
click at [1092, 219] on div at bounding box center [1059, 207] width 2143 height 40
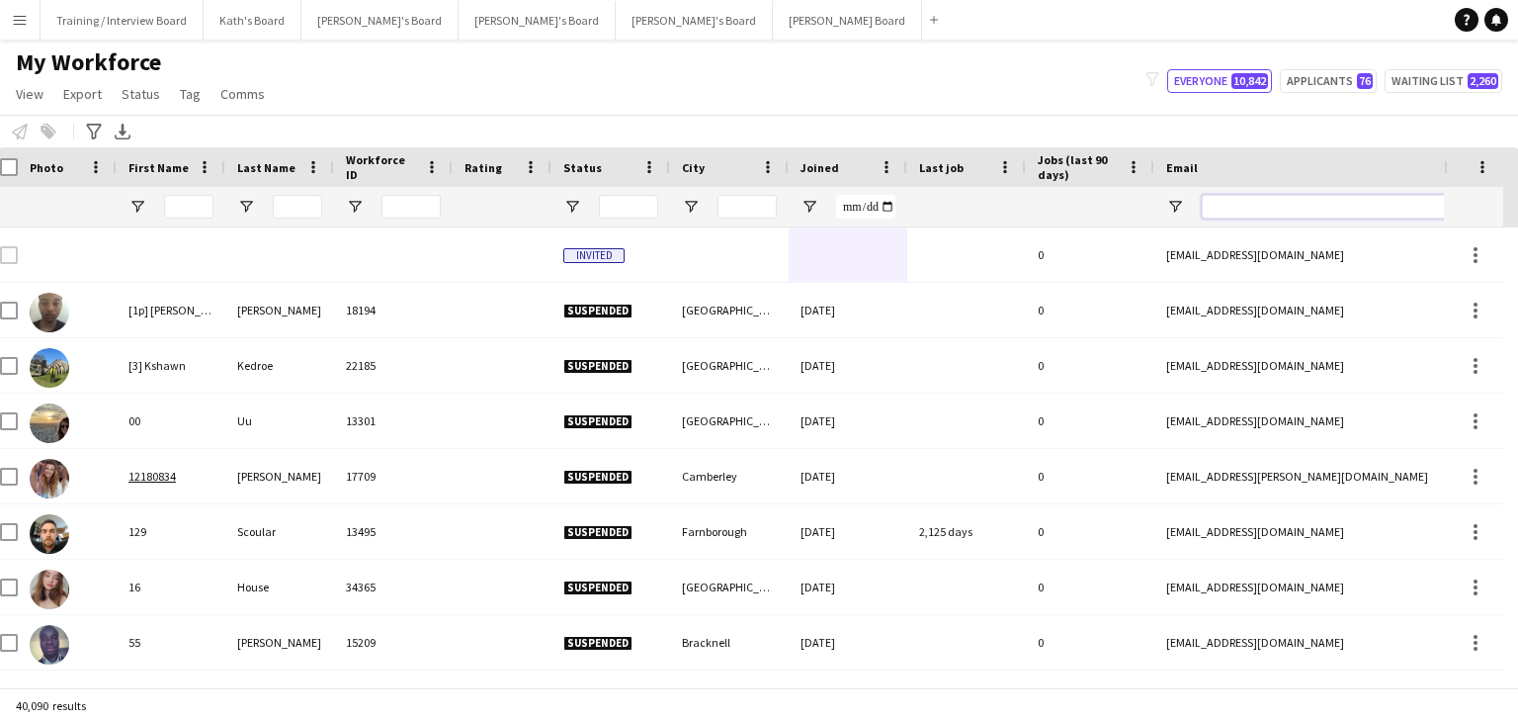
paste input "**********"
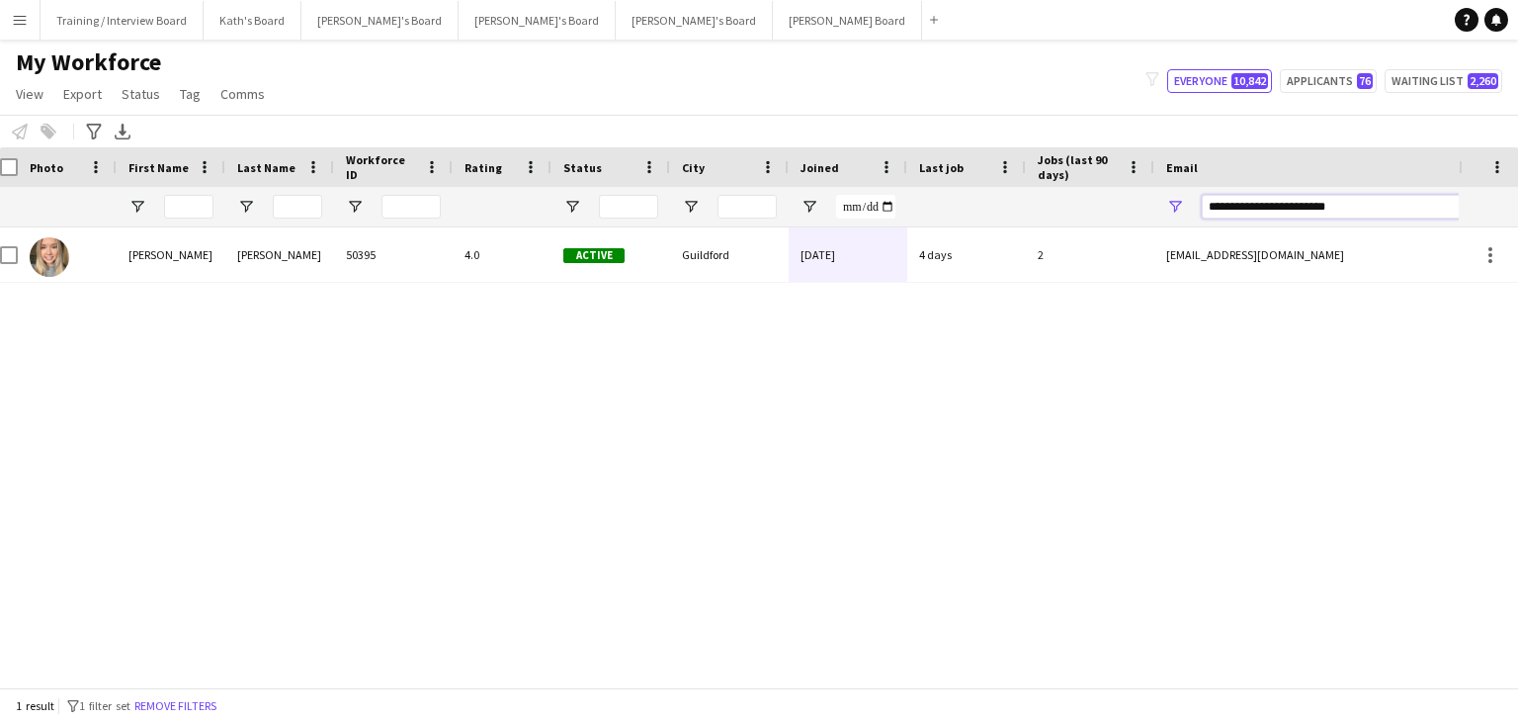
type input "**********"
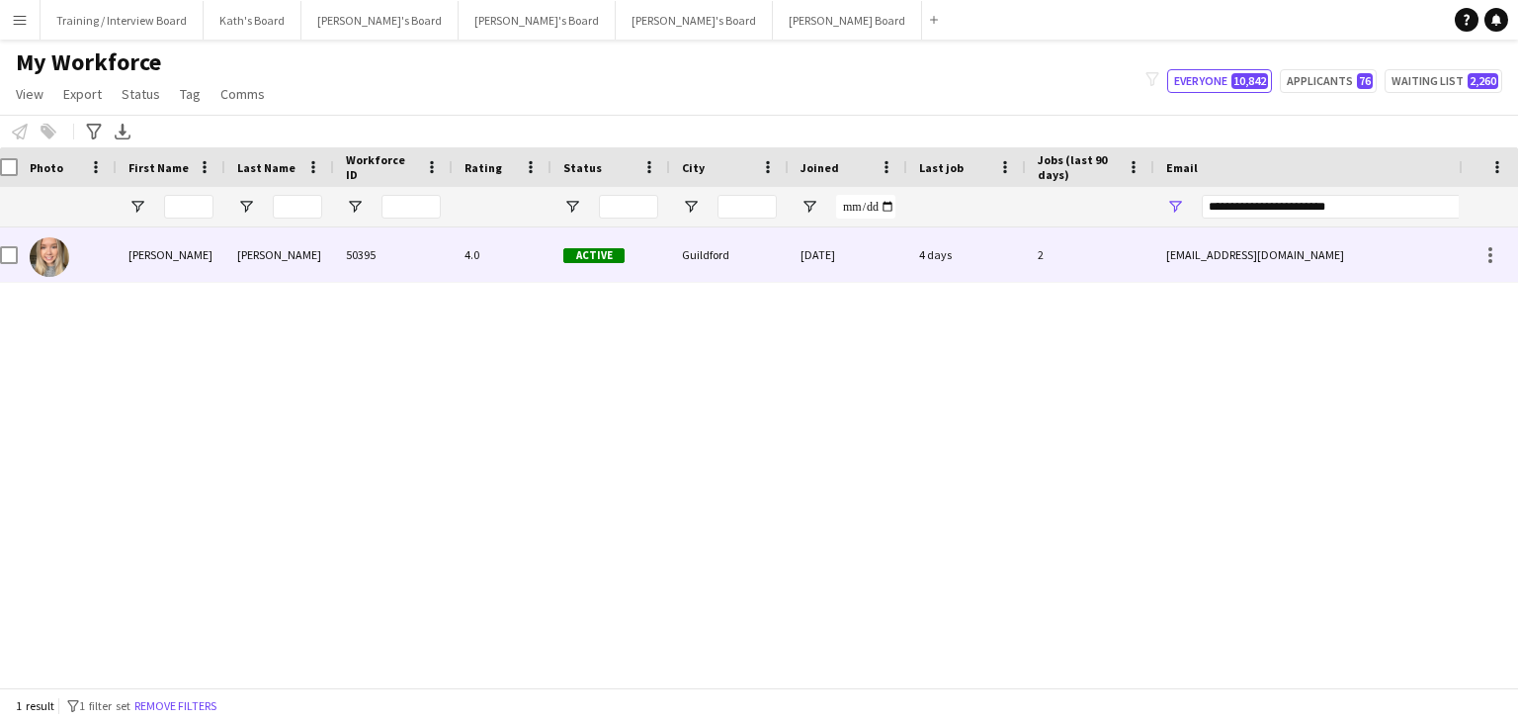
click at [876, 256] on div "[DATE]" at bounding box center [848, 254] width 119 height 54
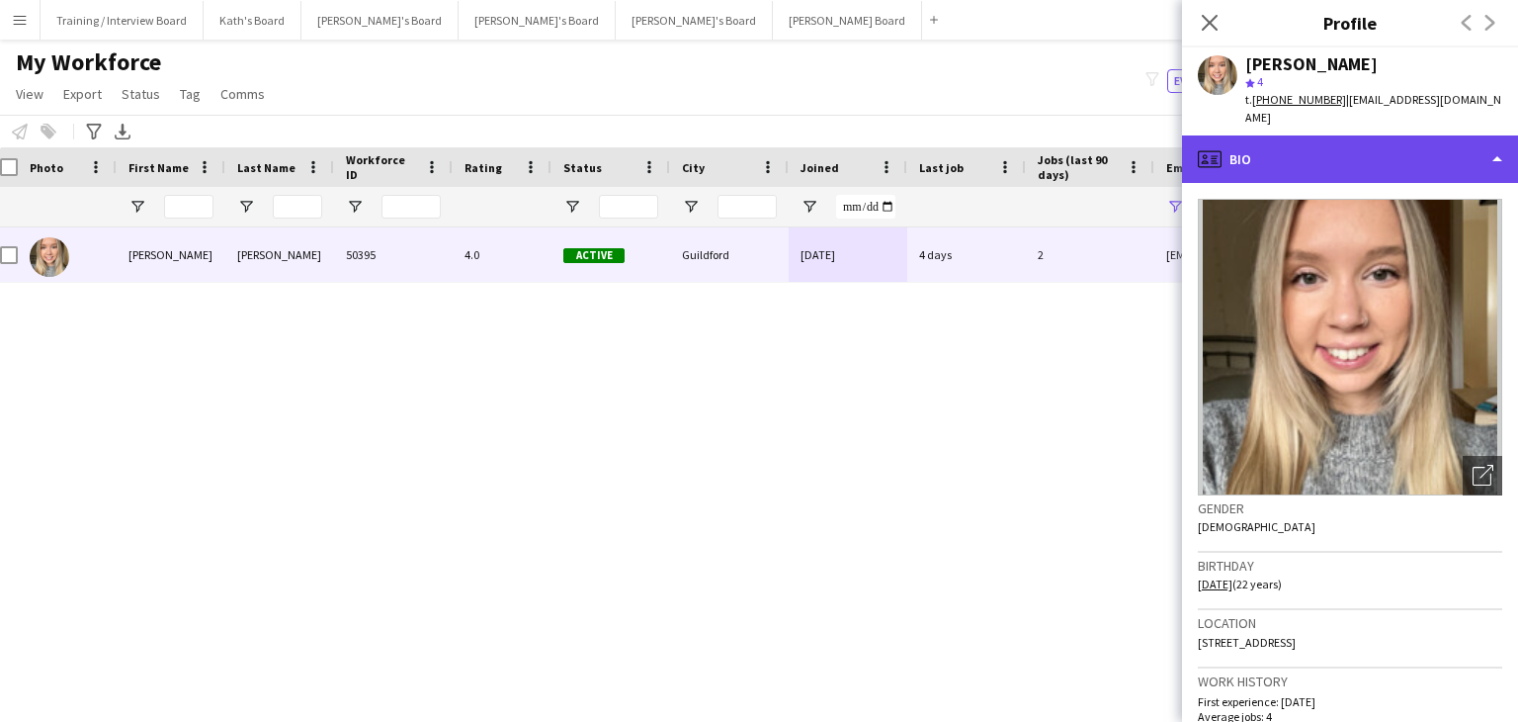
click at [1340, 151] on div "profile Bio" at bounding box center [1350, 158] width 336 height 47
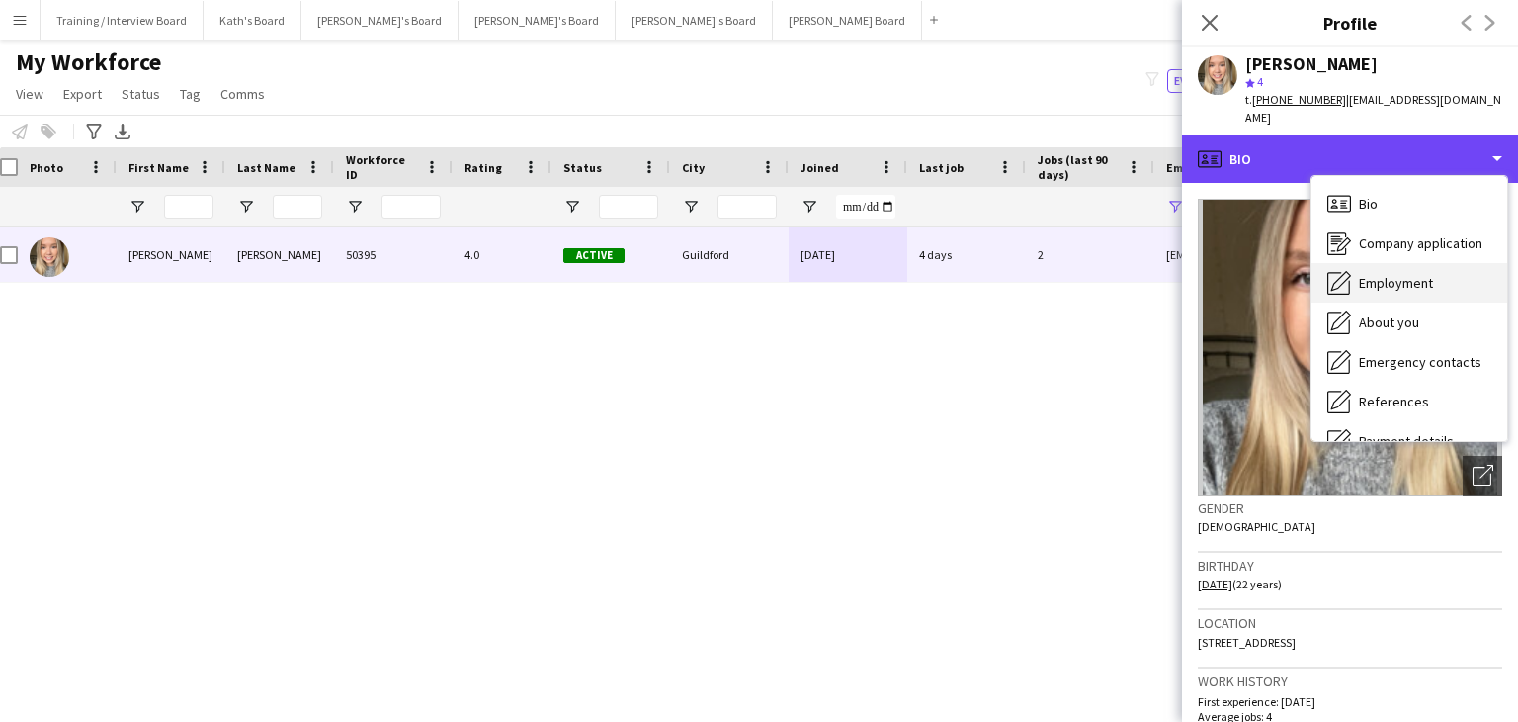
scroll to position [99, 0]
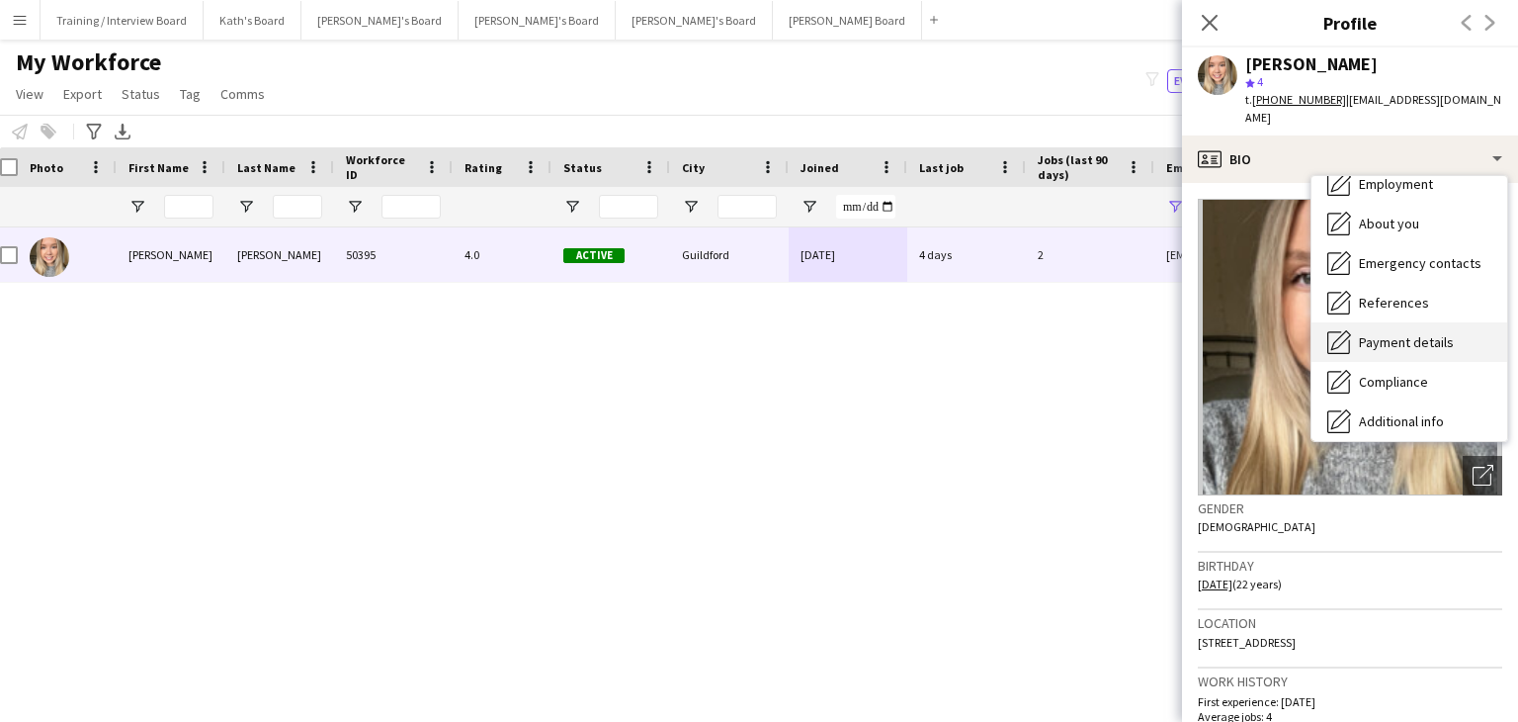
click at [1395, 322] on div "Payment details Payment details" at bounding box center [1410, 342] width 196 height 40
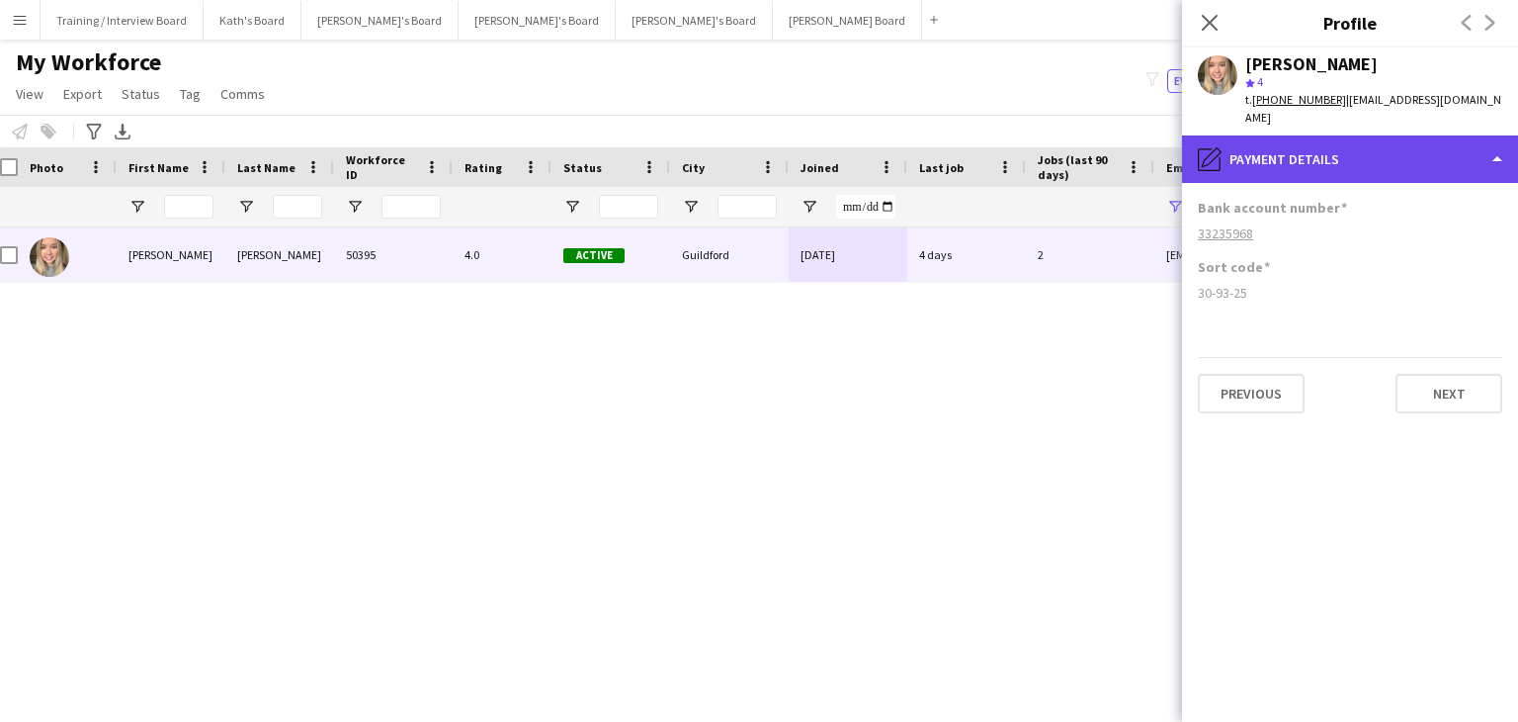
click at [1382, 151] on div "pencil4 Payment details" at bounding box center [1350, 158] width 336 height 47
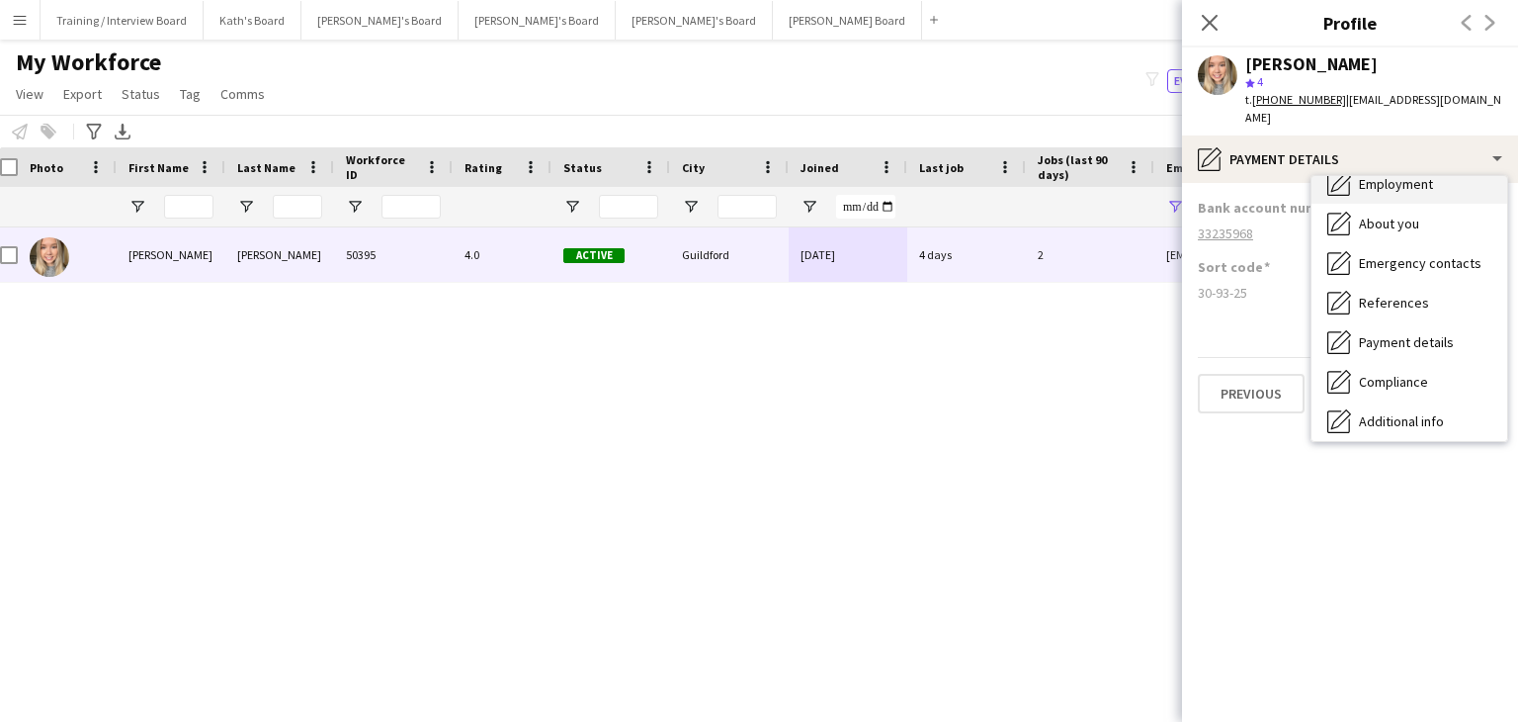
click at [1392, 175] on div "Employment Employment" at bounding box center [1410, 184] width 196 height 40
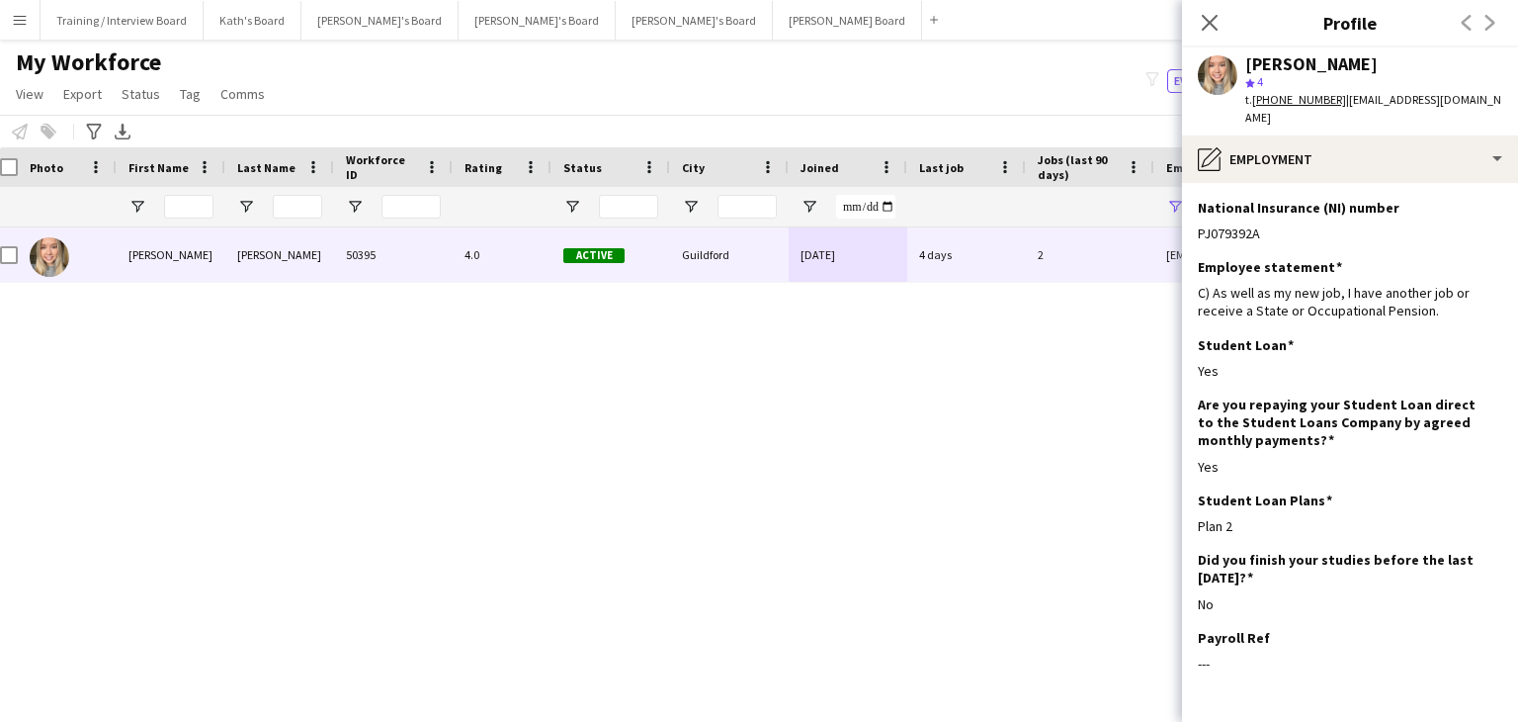
drag, startPoint x: 1204, startPoint y: 23, endPoint x: 1198, endPoint y: 54, distance: 32.2
click at [1204, 23] on icon "Close pop-in" at bounding box center [1210, 23] width 16 height 16
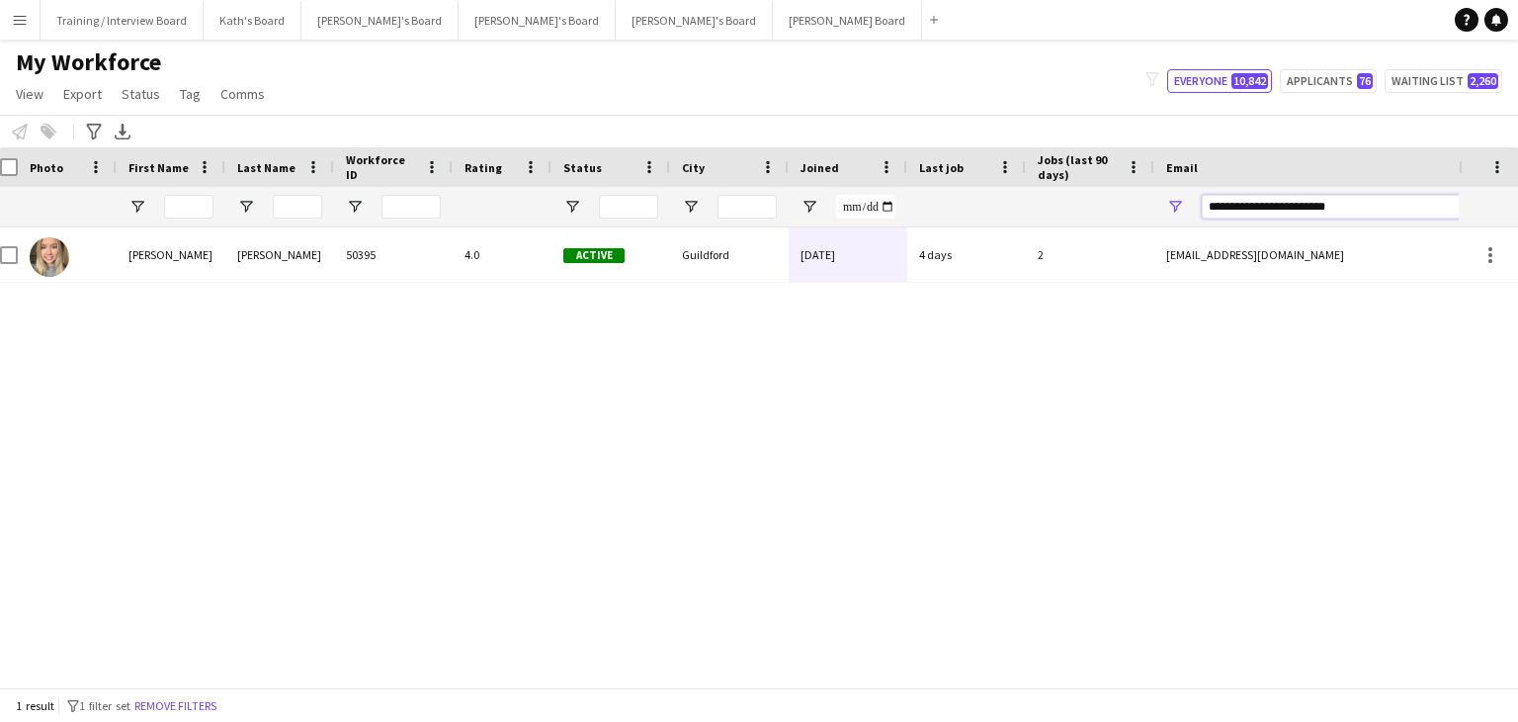
drag, startPoint x: 1379, startPoint y: 215, endPoint x: 1075, endPoint y: 209, distance: 304.5
click at [1081, 213] on div at bounding box center [1059, 207] width 2143 height 40
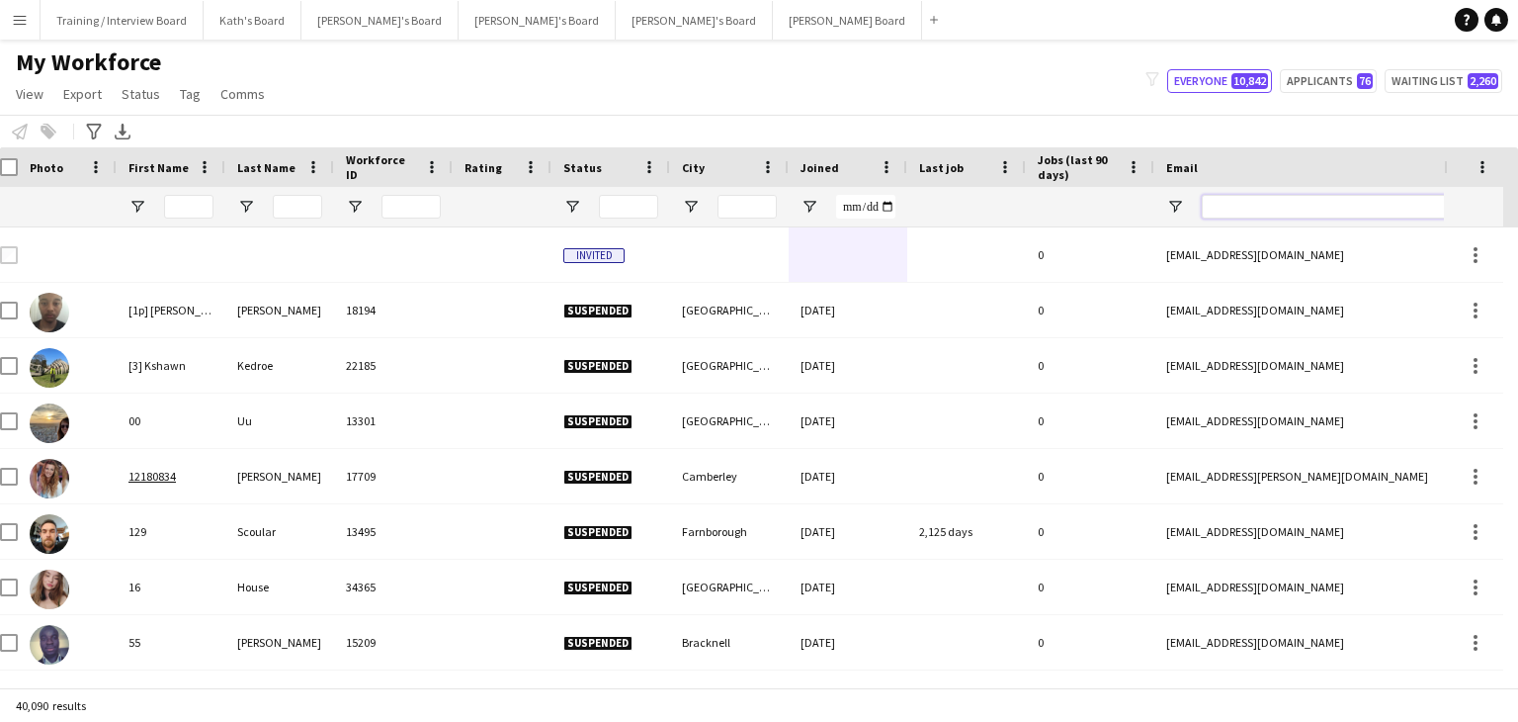
paste input "**********"
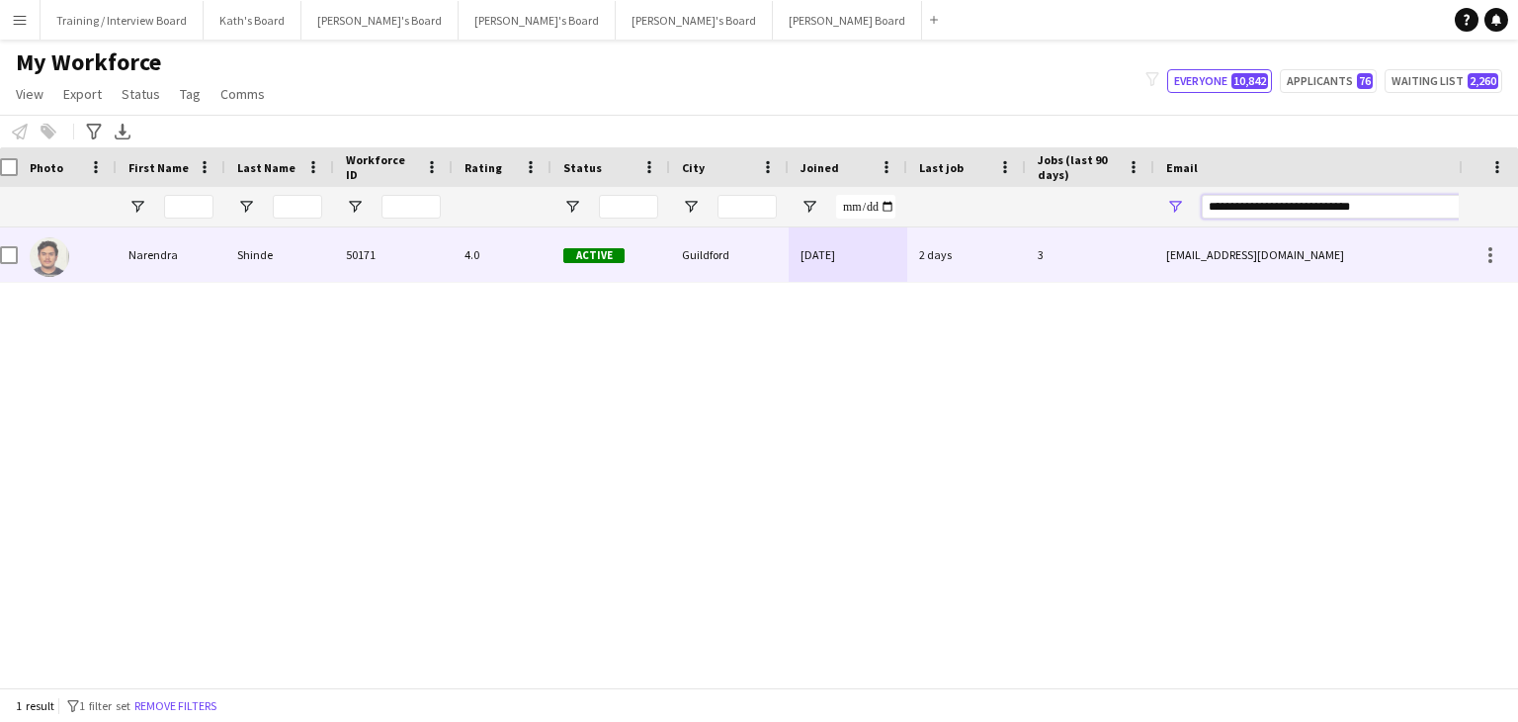
type input "**********"
click at [882, 259] on div "[DATE]" at bounding box center [848, 254] width 119 height 54
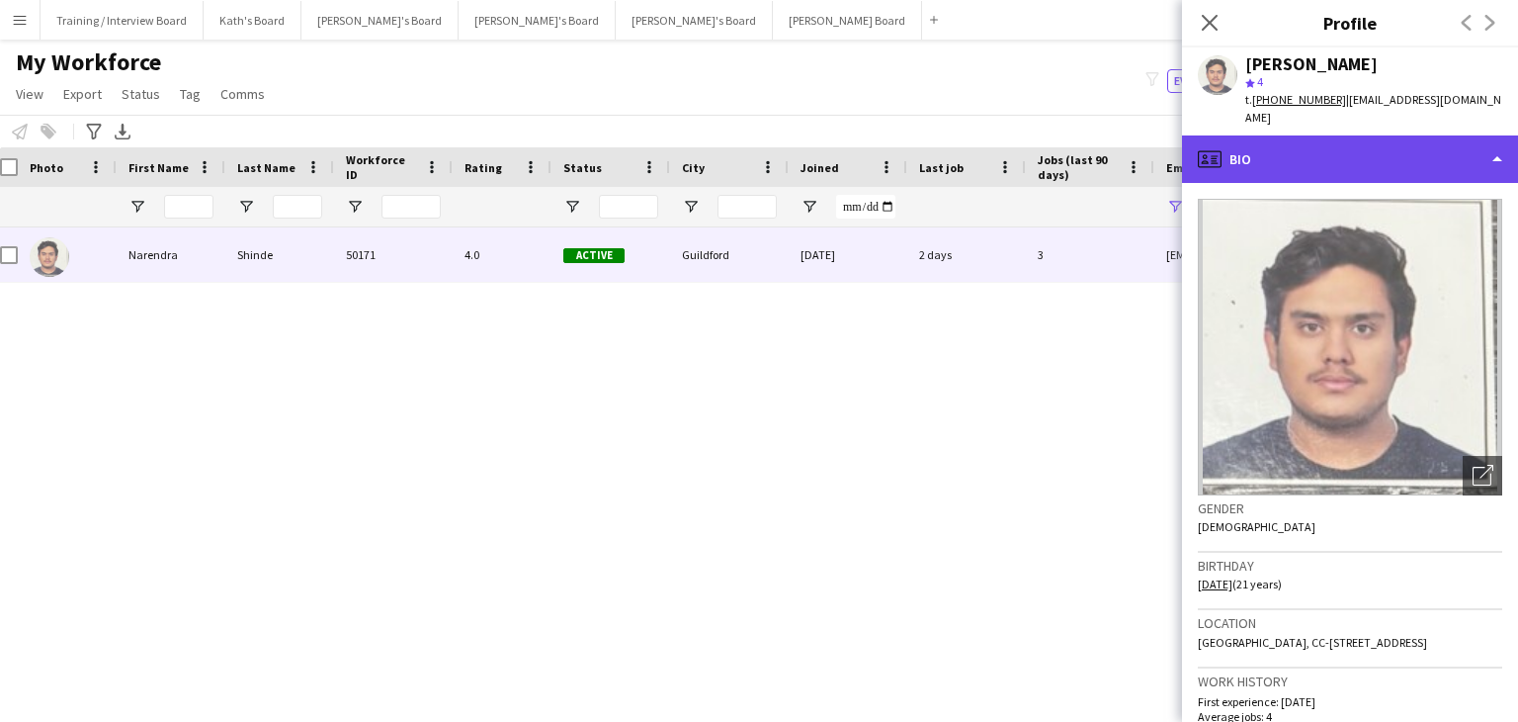
click at [1394, 155] on div "profile Bio" at bounding box center [1350, 158] width 336 height 47
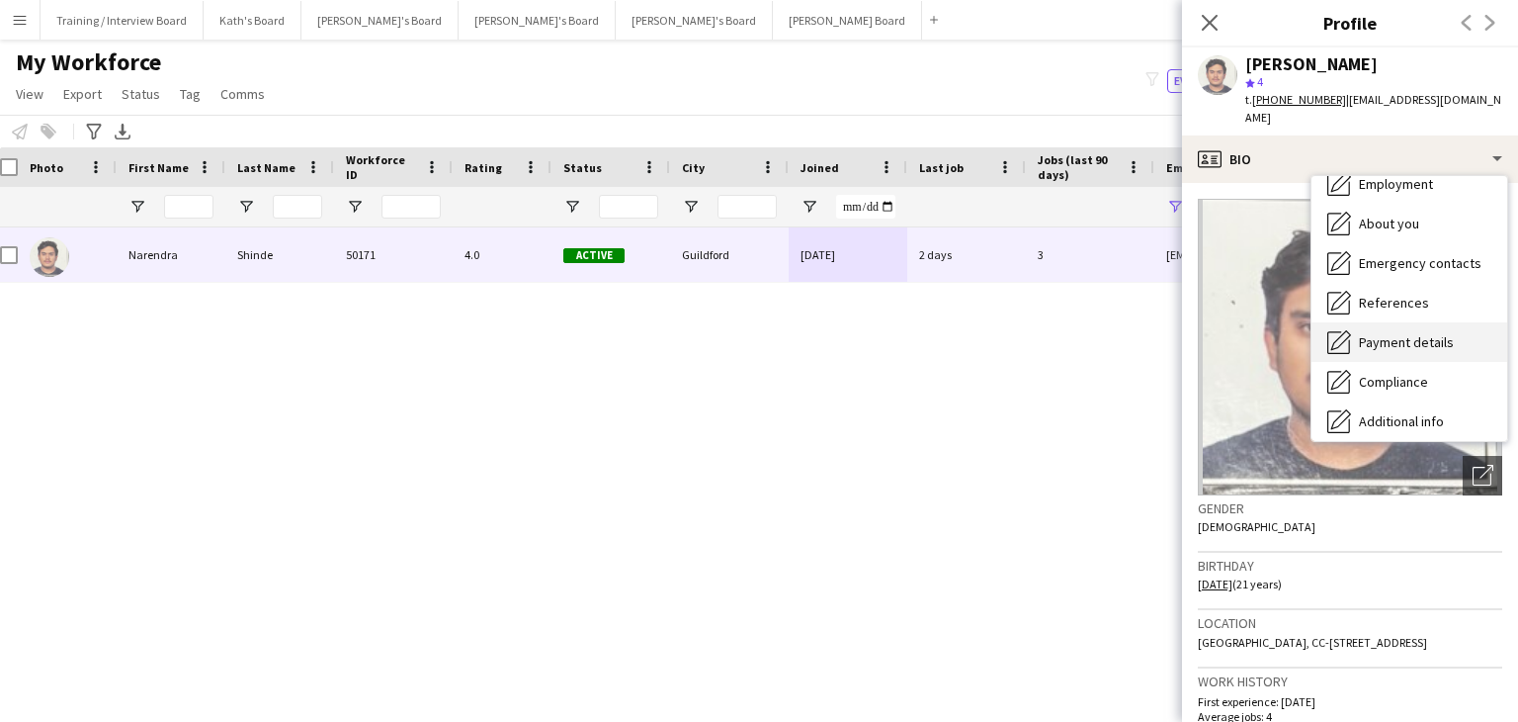
click at [1412, 357] on div "Payment details Payment details" at bounding box center [1410, 342] width 196 height 40
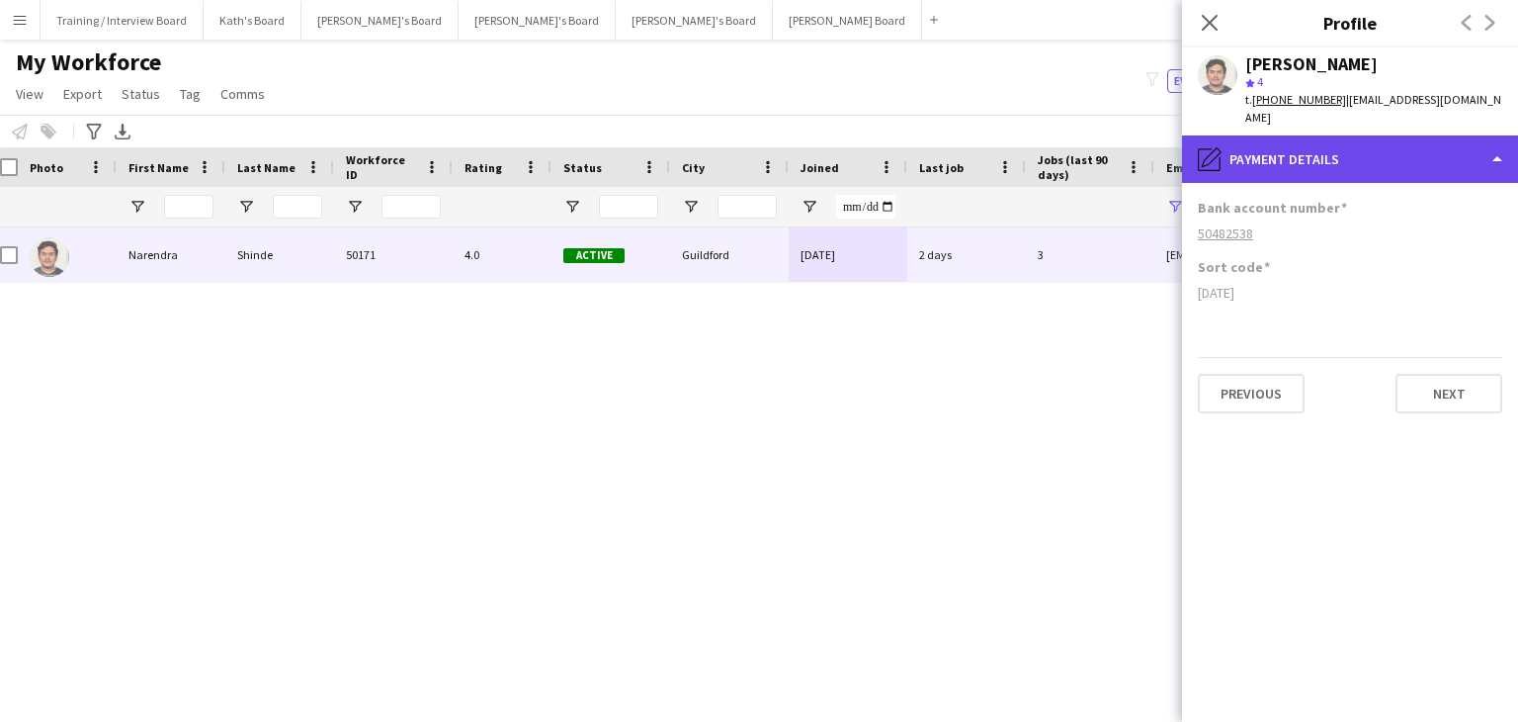
click at [1380, 174] on div "pencil4 Payment details" at bounding box center [1350, 158] width 336 height 47
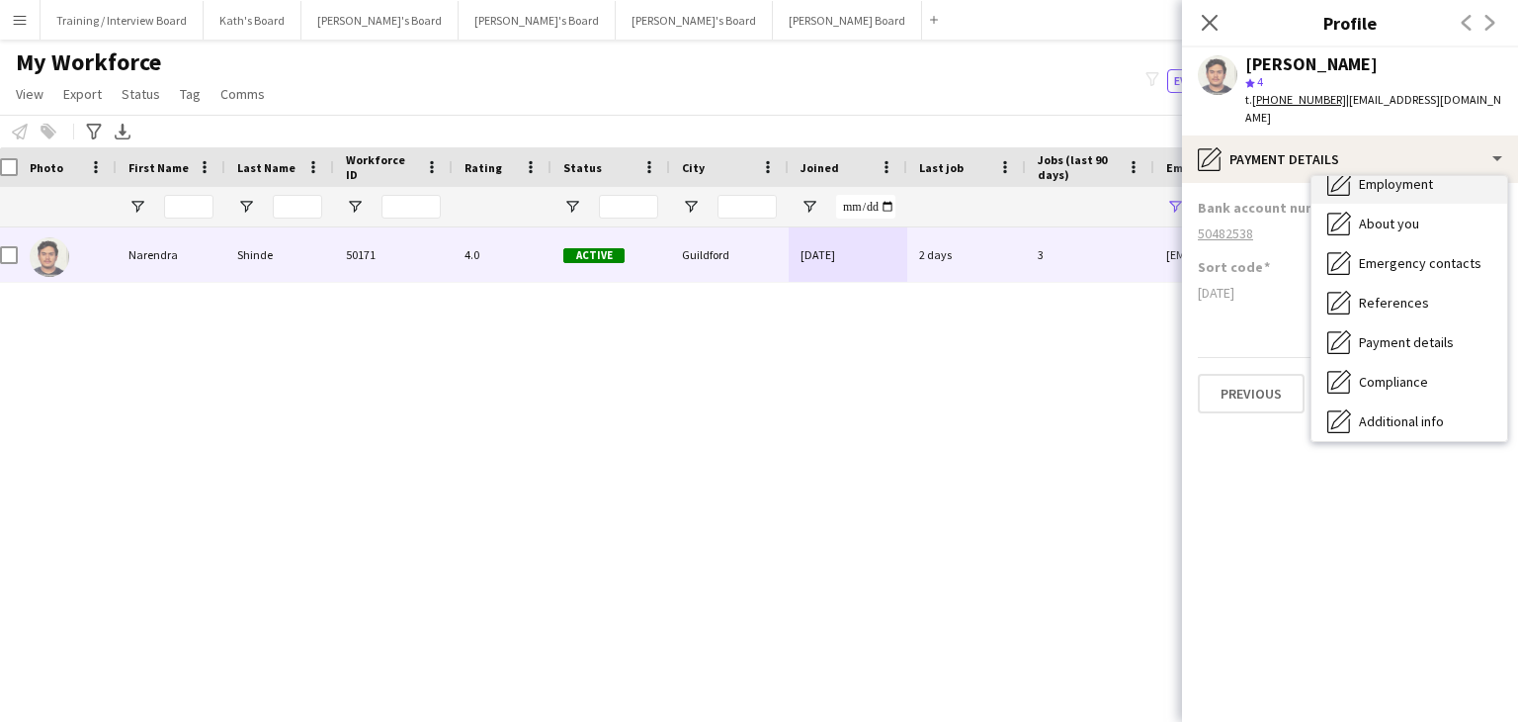
click at [1400, 188] on span "Employment" at bounding box center [1396, 184] width 74 height 18
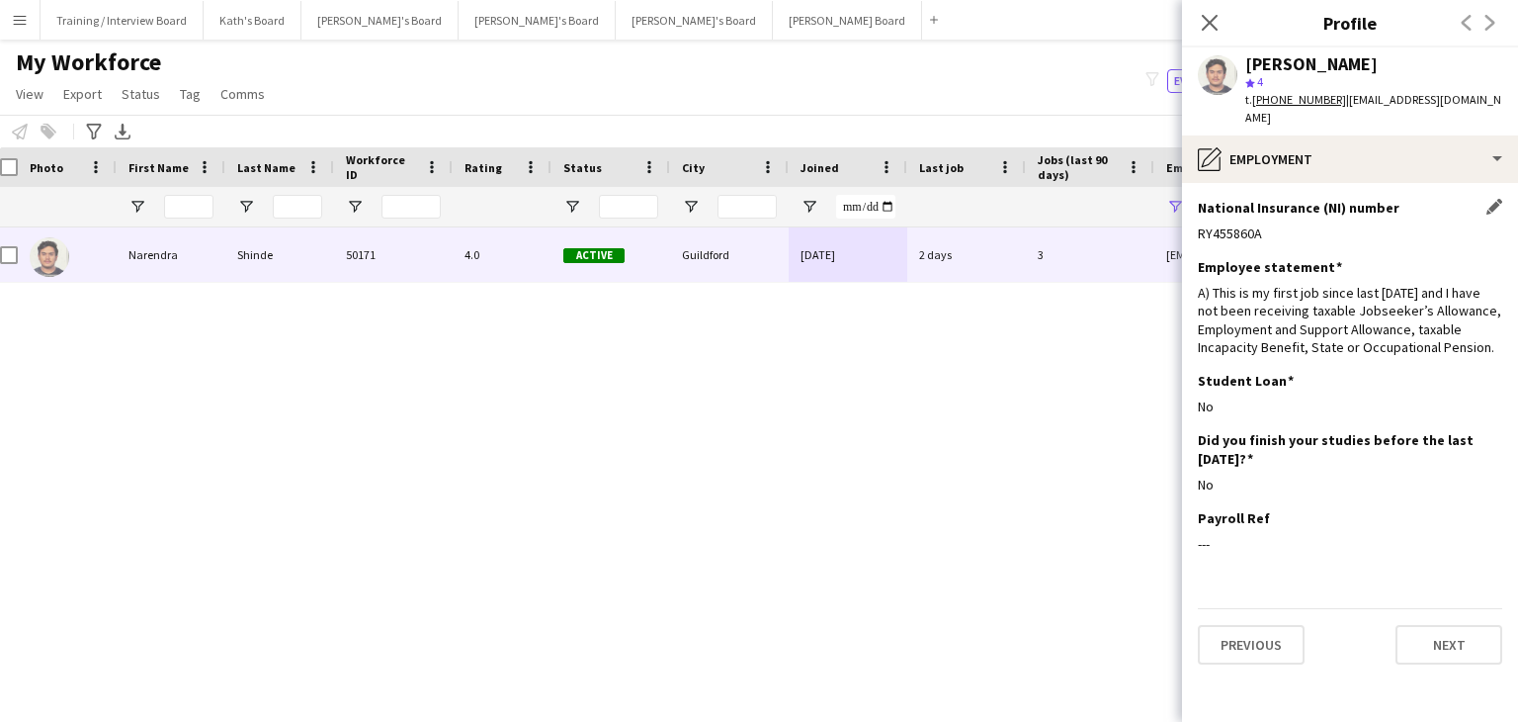
drag, startPoint x: 1265, startPoint y: 237, endPoint x: 1207, endPoint y: 237, distance: 58.3
click at [1204, 238] on div "RY455860A" at bounding box center [1350, 233] width 304 height 18
drag, startPoint x: 1208, startPoint y: 235, endPoint x: 1189, endPoint y: 237, distance: 18.9
click at [1189, 237] on app-section-data-types "National Insurance (NI) number Edit this field RY455860A Employee statement Edi…" at bounding box center [1350, 452] width 336 height 539
drag, startPoint x: 1194, startPoint y: 233, endPoint x: 1264, endPoint y: 236, distance: 70.2
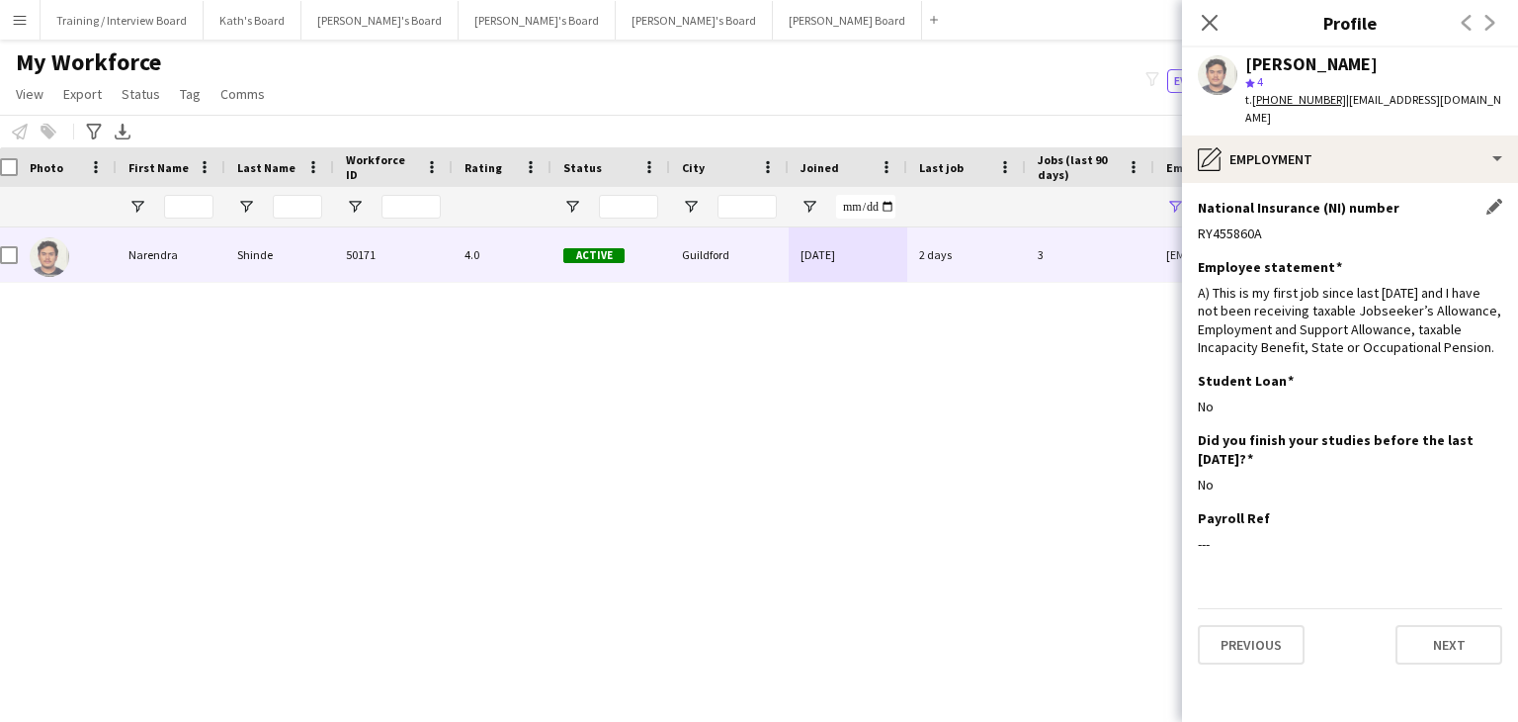
click at [1264, 236] on app-section-data-types "National Insurance (NI) number Edit this field RY455860A Employee statement Edi…" at bounding box center [1350, 452] width 336 height 539
drag, startPoint x: 1205, startPoint y: 14, endPoint x: 1014, endPoint y: 203, distance: 268.4
click at [1205, 15] on icon "Close pop-in" at bounding box center [1210, 23] width 16 height 16
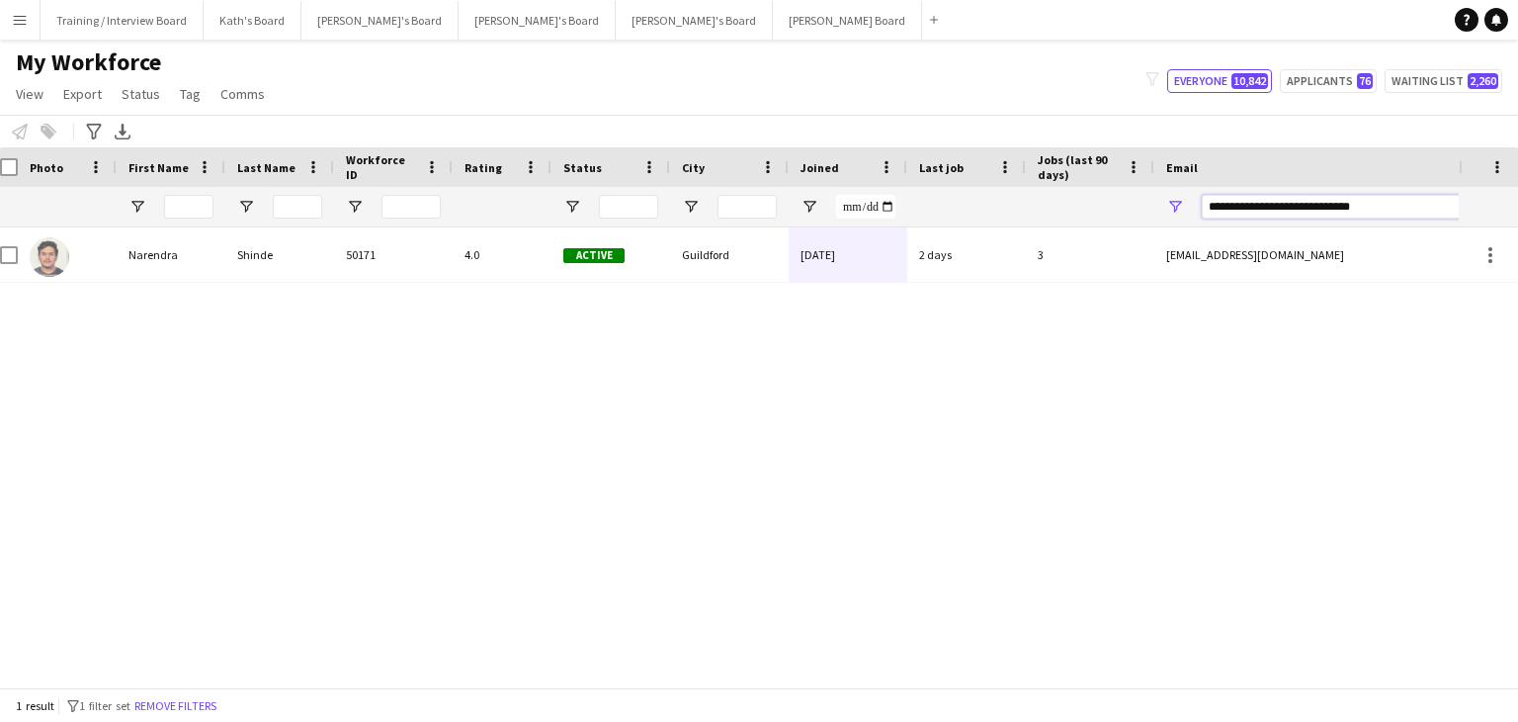
drag, startPoint x: 1398, startPoint y: 211, endPoint x: 1028, endPoint y: 228, distance: 370.1
click at [1029, 233] on div "Workforce Details Photo First Name" at bounding box center [759, 417] width 1518 height 540
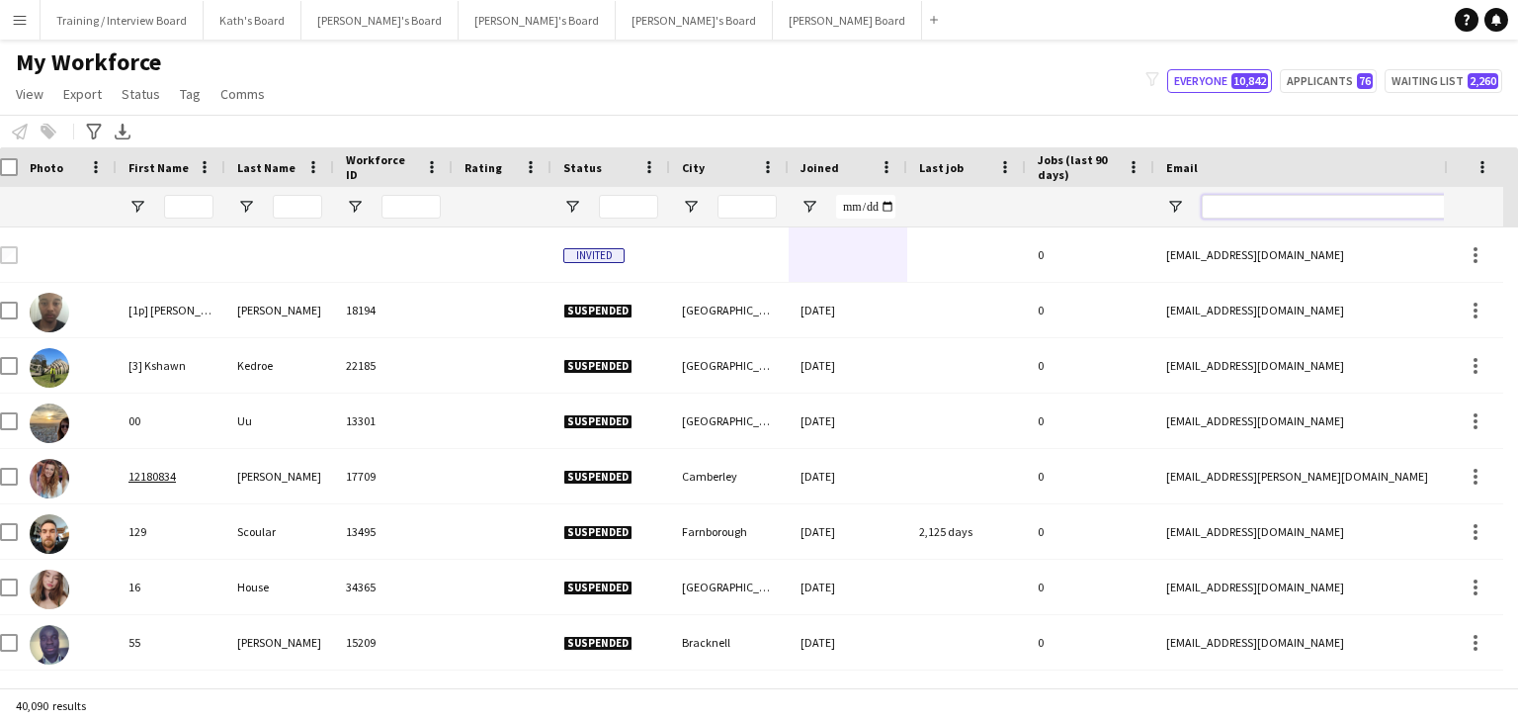
paste input "**********"
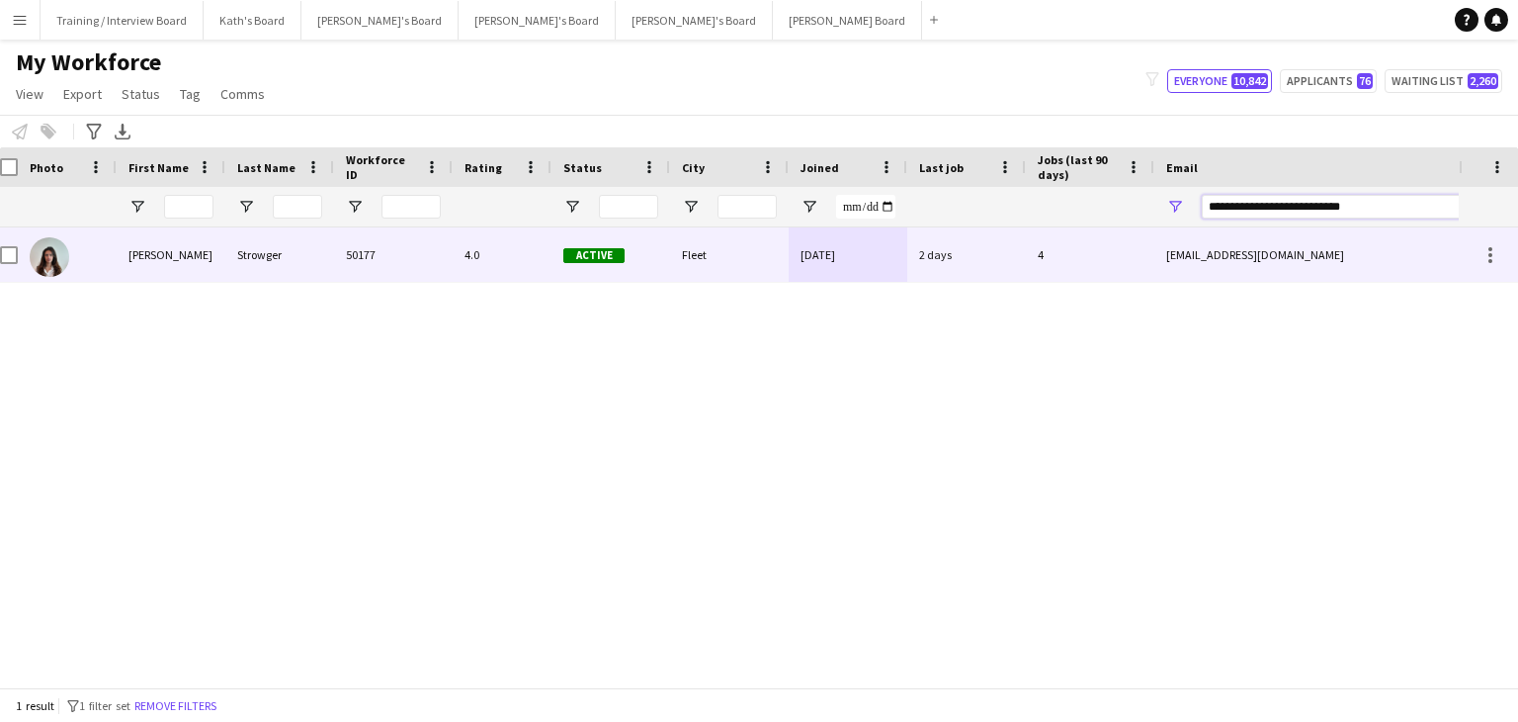
type input "**********"
click at [730, 281] on div "Fleet" at bounding box center [729, 254] width 119 height 54
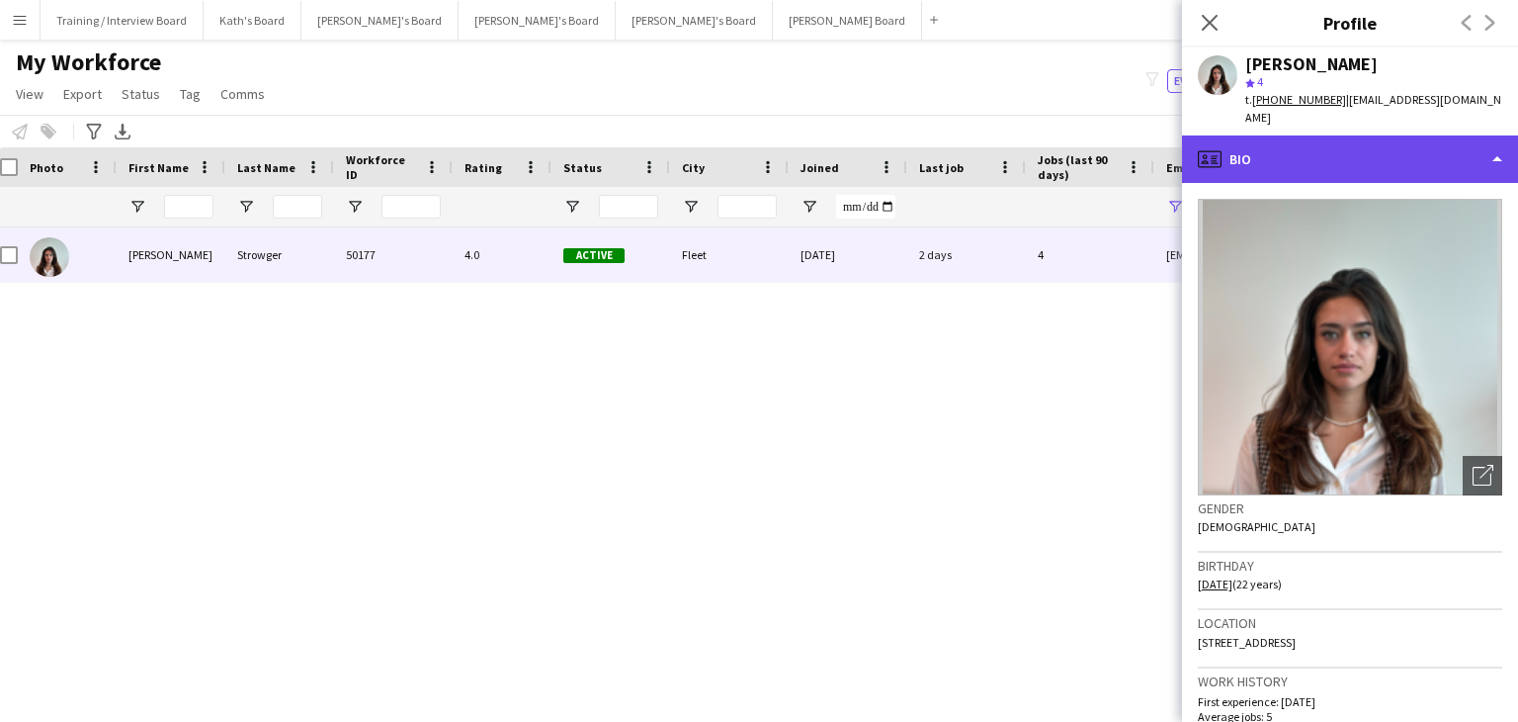
click at [1332, 155] on div "profile Bio" at bounding box center [1350, 158] width 336 height 47
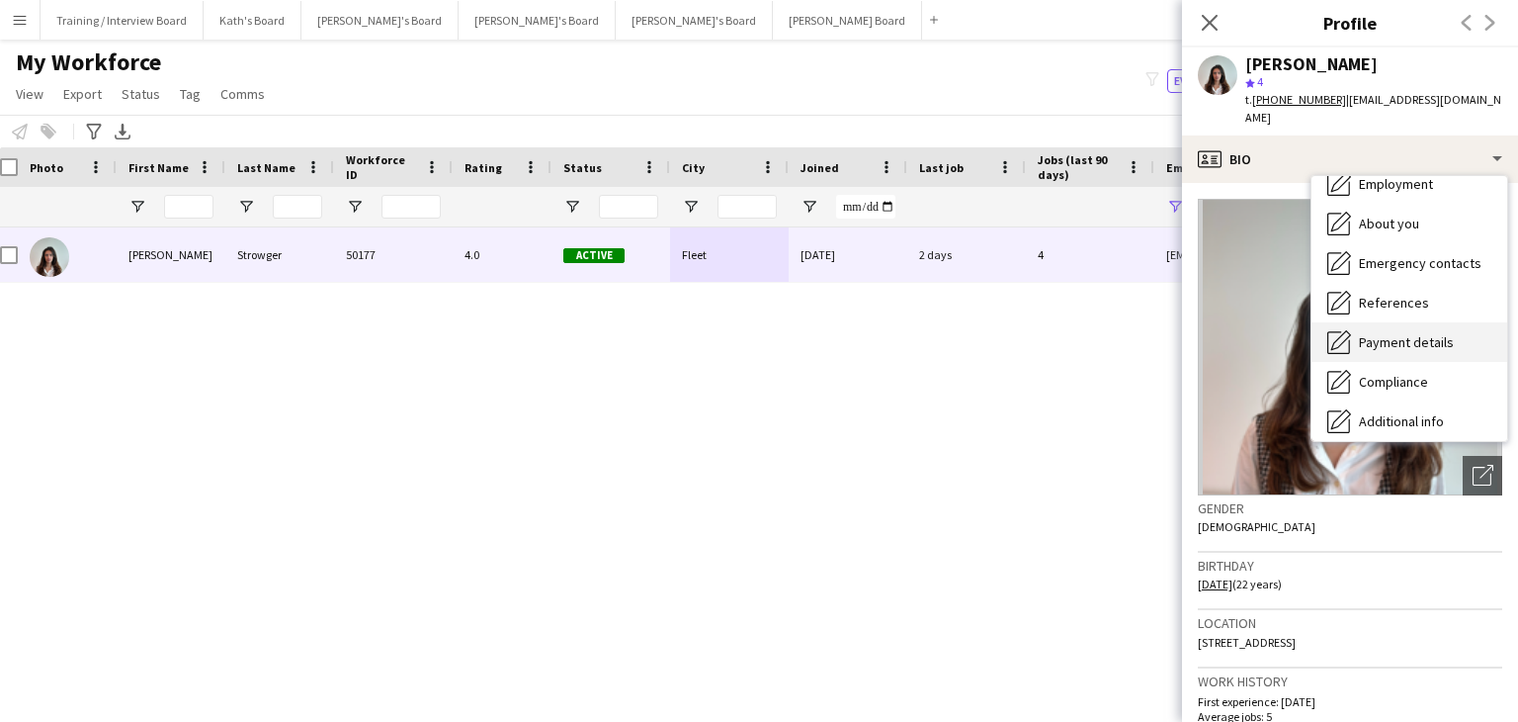
click at [1407, 322] on div "Payment details Payment details" at bounding box center [1410, 342] width 196 height 40
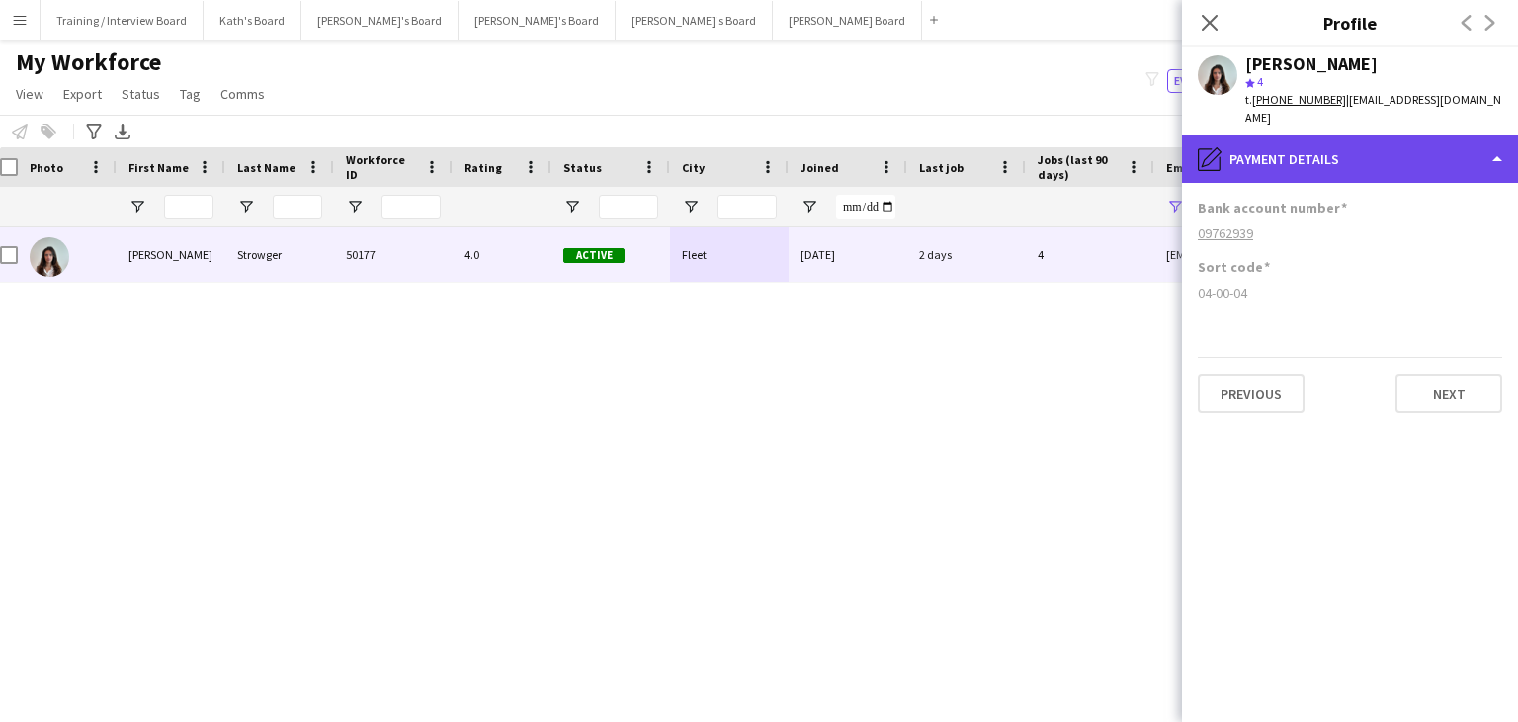
click at [1376, 157] on div "pencil4 Payment details" at bounding box center [1350, 158] width 336 height 47
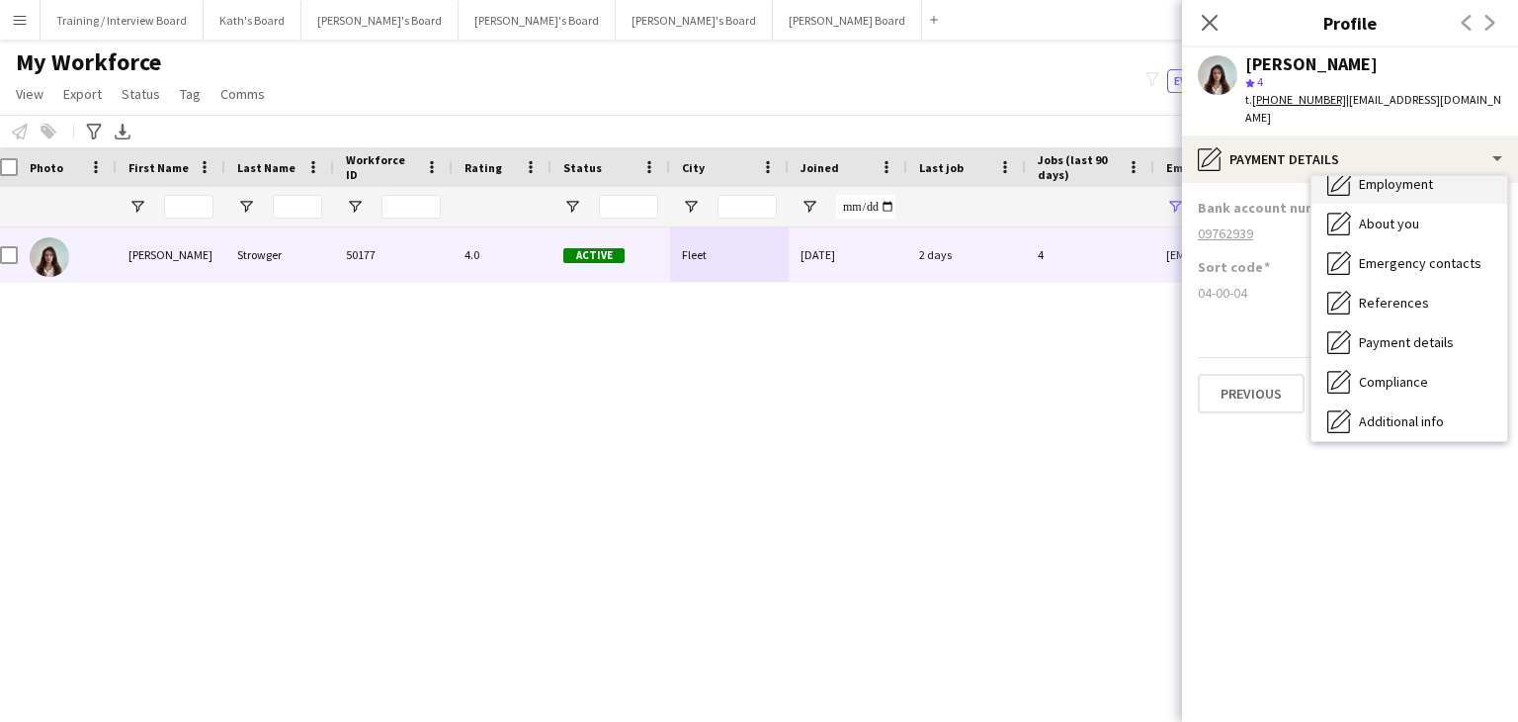
click at [1408, 175] on span "Employment" at bounding box center [1396, 184] width 74 height 18
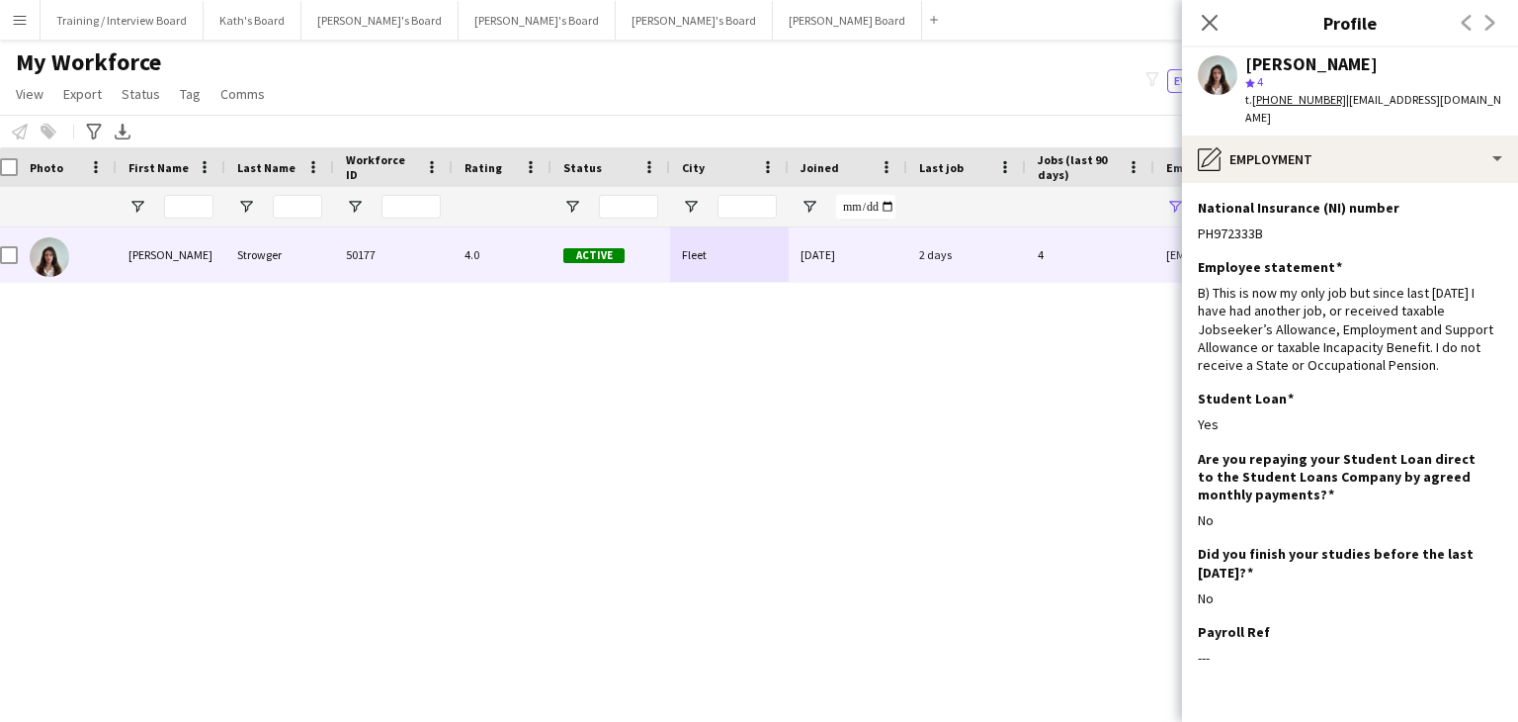
drag, startPoint x: 1218, startPoint y: 25, endPoint x: 1241, endPoint y: 170, distance: 147.1
click at [1218, 25] on icon "Close pop-in" at bounding box center [1210, 23] width 16 height 16
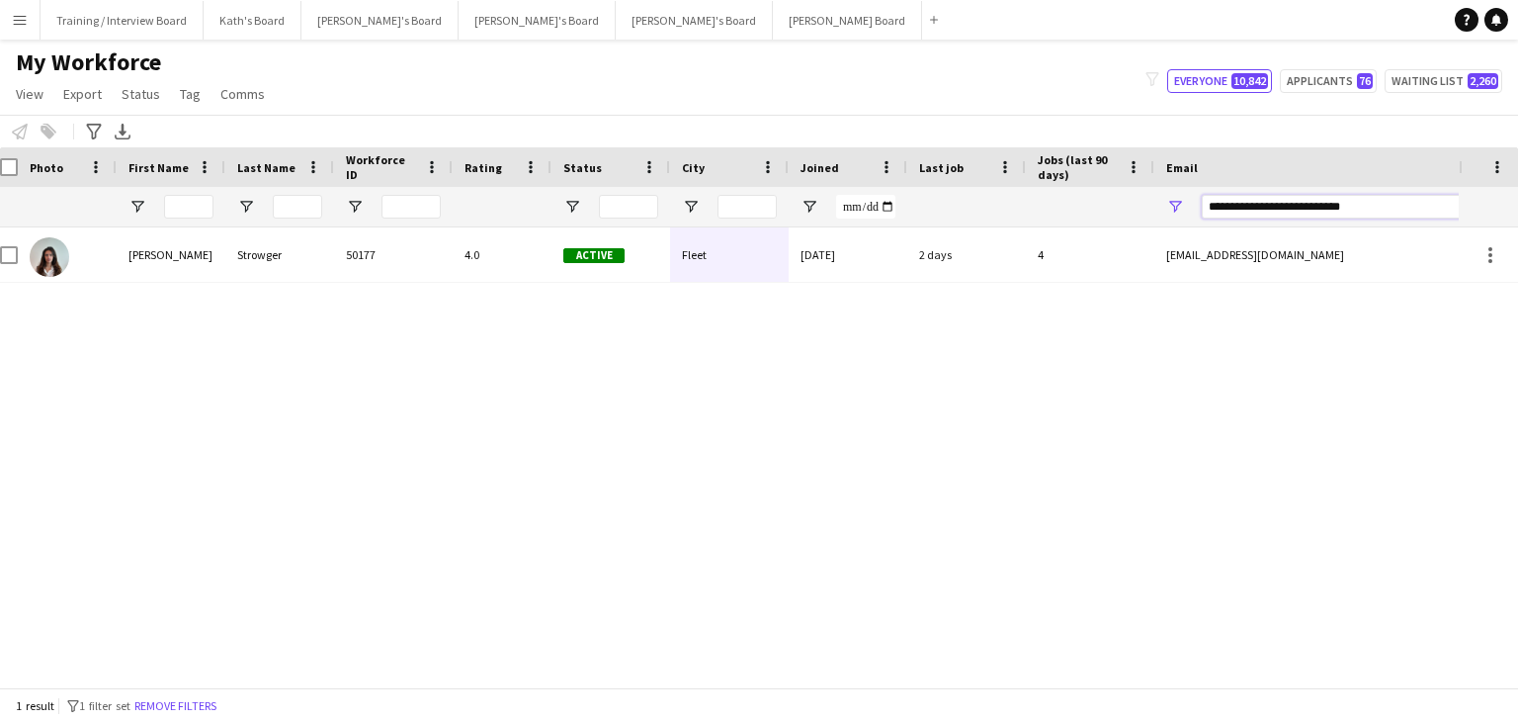
drag, startPoint x: 1400, startPoint y: 215, endPoint x: 1059, endPoint y: 209, distance: 341.1
click at [1059, 209] on div at bounding box center [1059, 207] width 2143 height 40
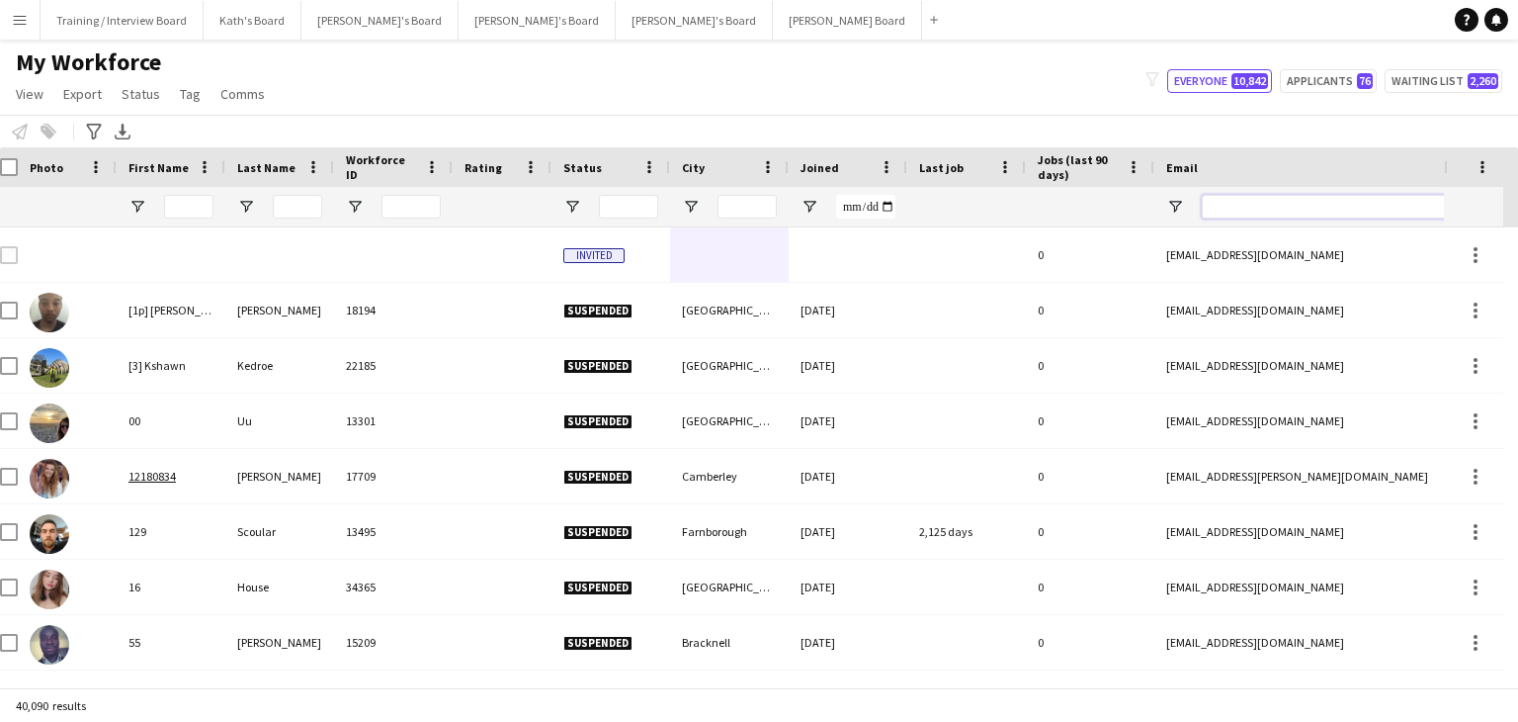
paste input "**********"
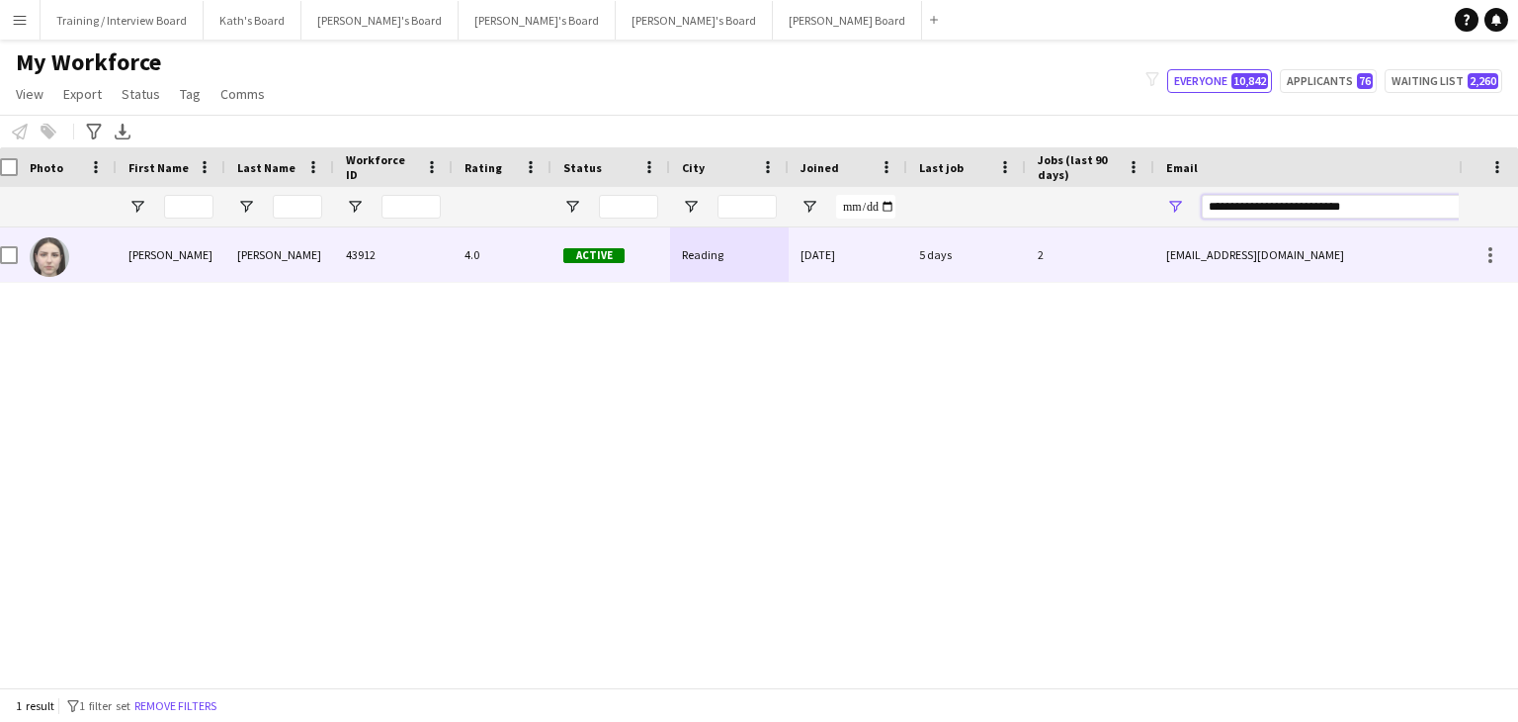
type input "**********"
click at [684, 271] on div "Reading" at bounding box center [729, 254] width 119 height 54
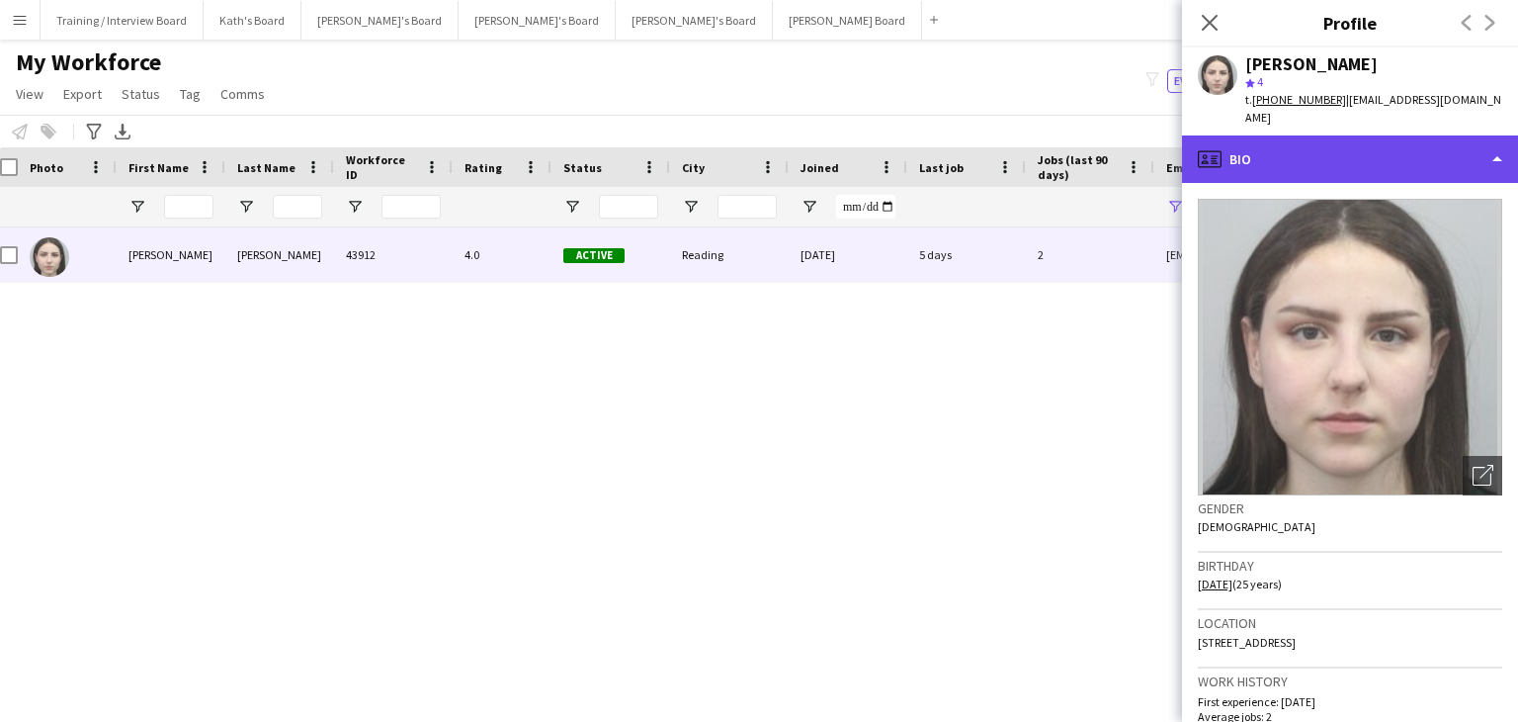
click at [1391, 150] on div "profile Bio" at bounding box center [1350, 158] width 336 height 47
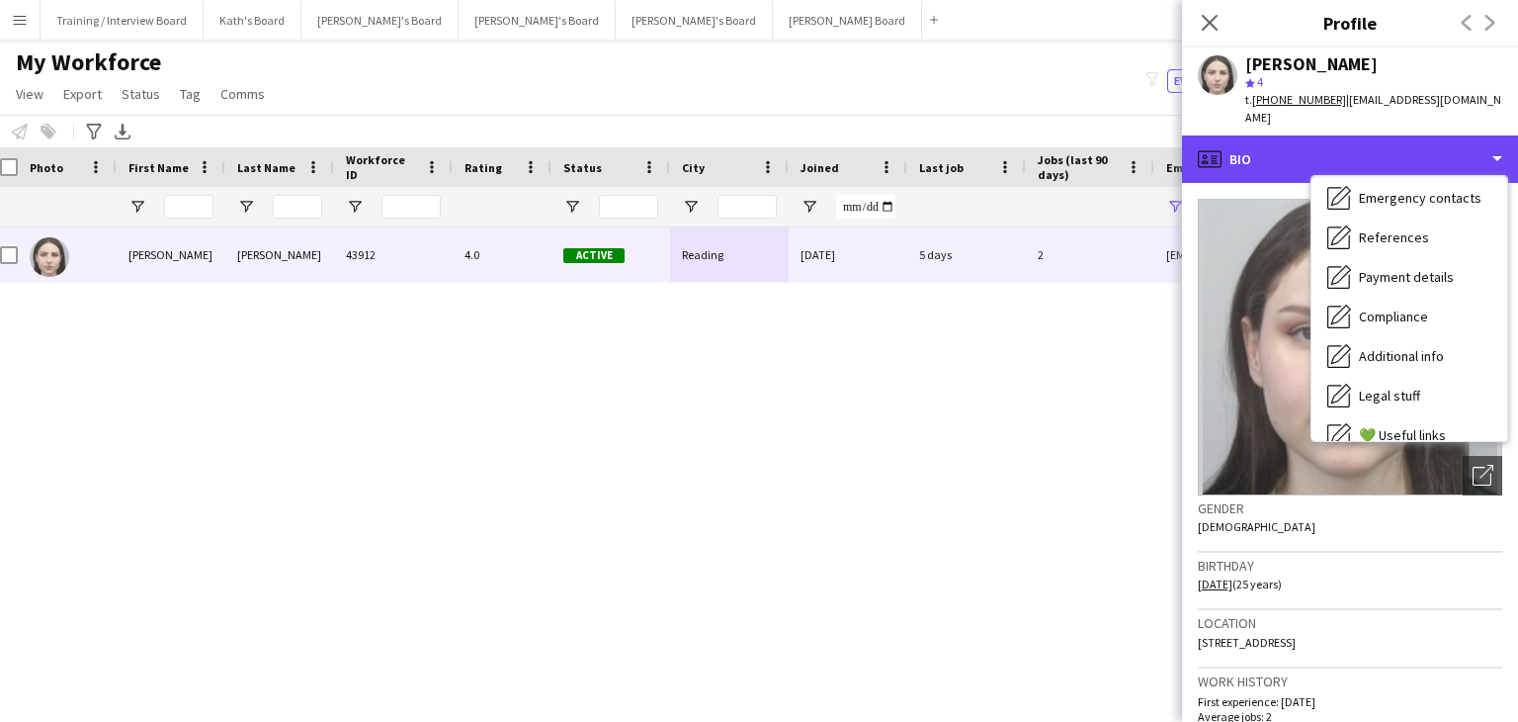
scroll to position [198, 0]
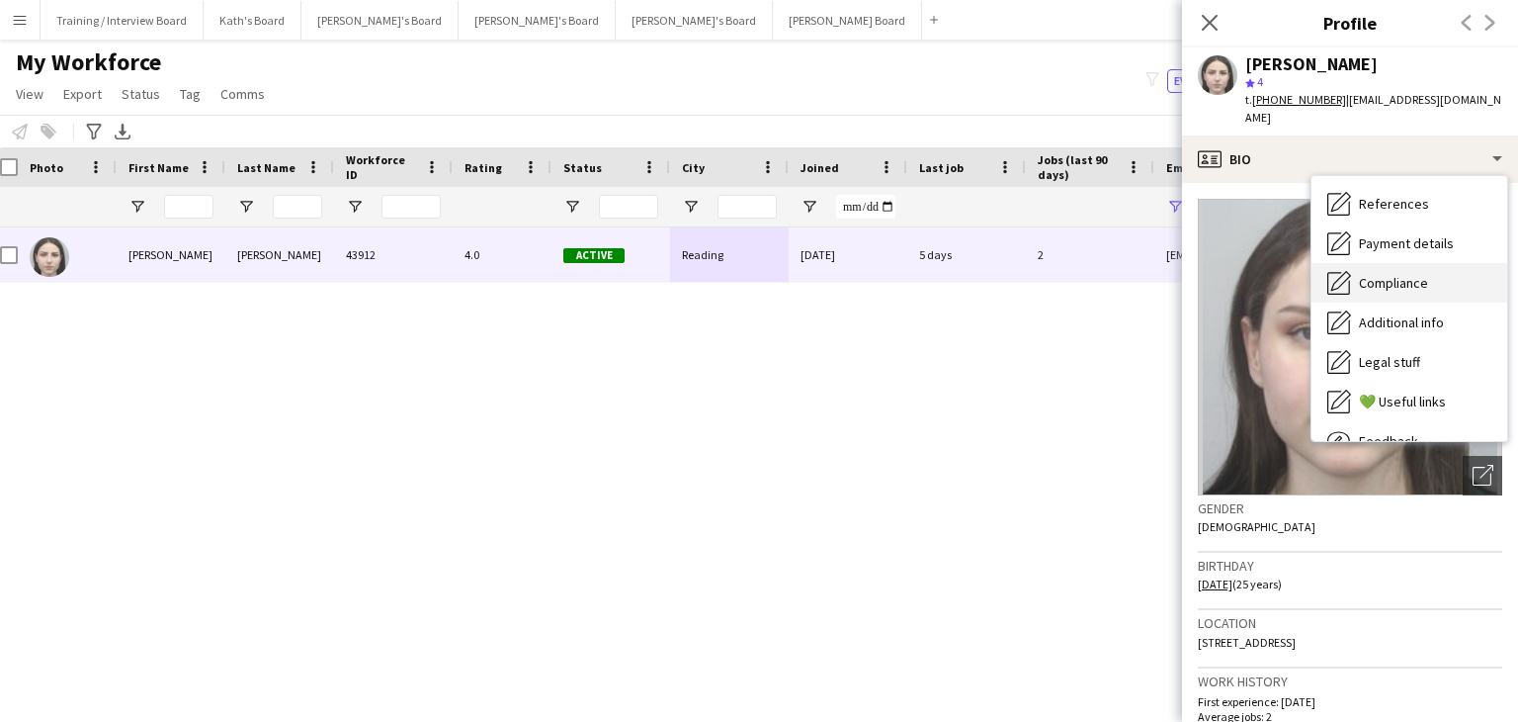
click at [1428, 281] on div "Compliance Compliance" at bounding box center [1410, 283] width 196 height 40
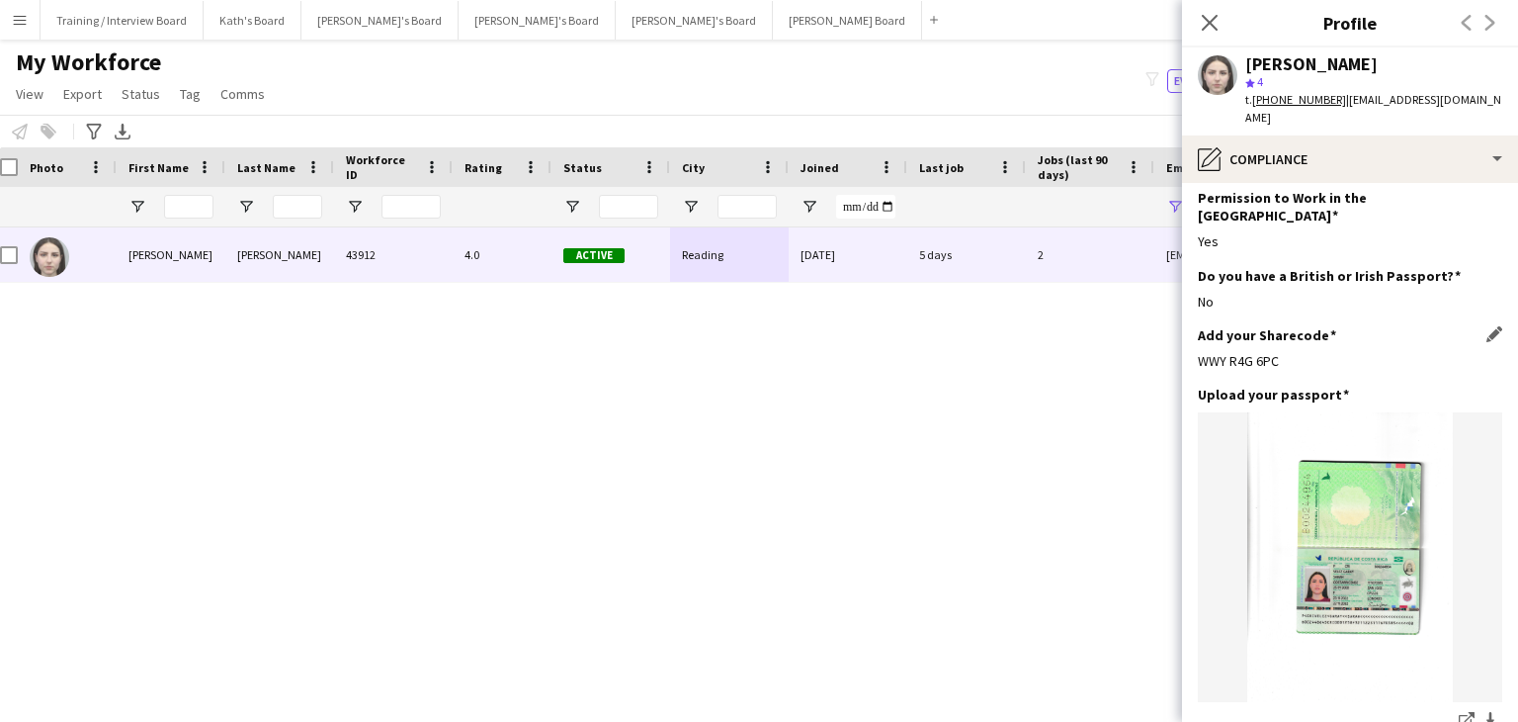
scroll to position [0, 0]
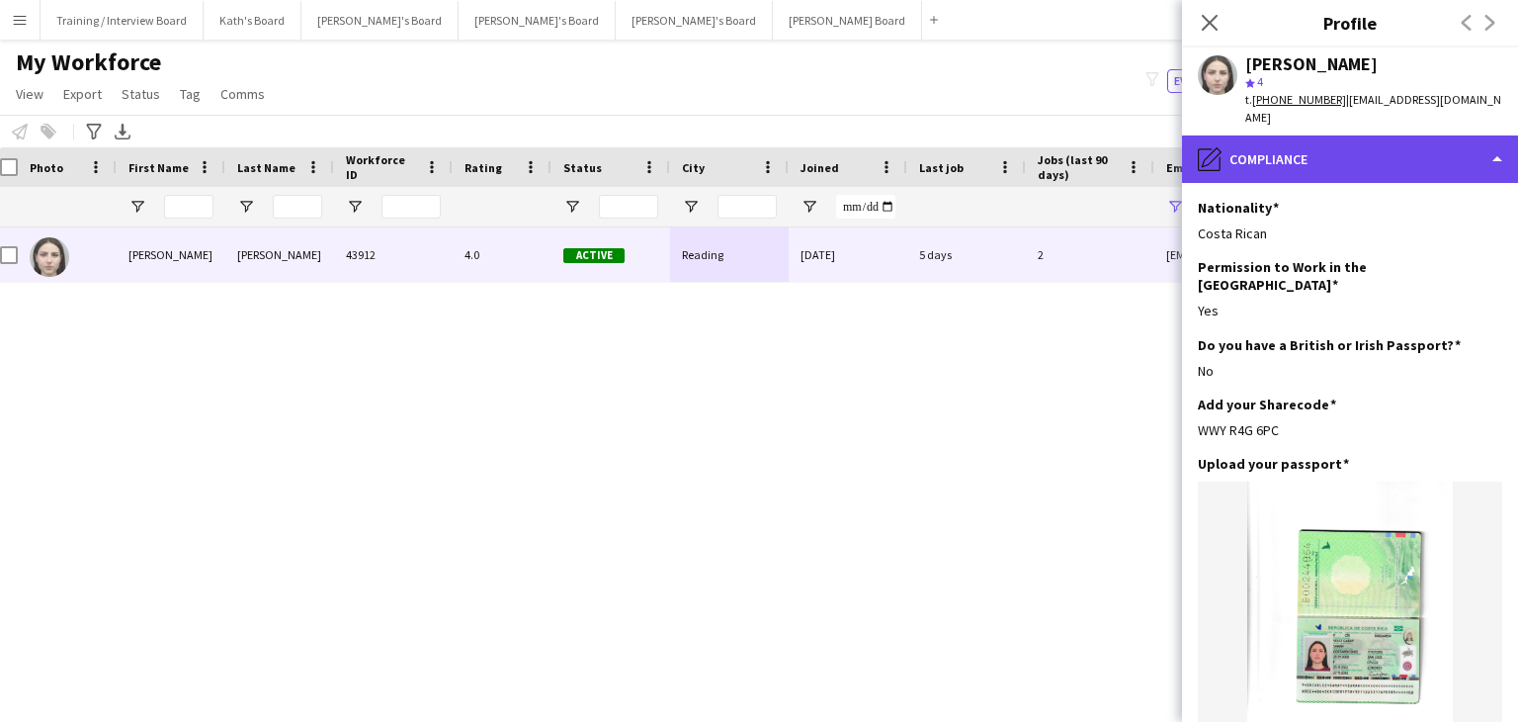
click at [1387, 135] on div "pencil4 Compliance" at bounding box center [1350, 158] width 336 height 47
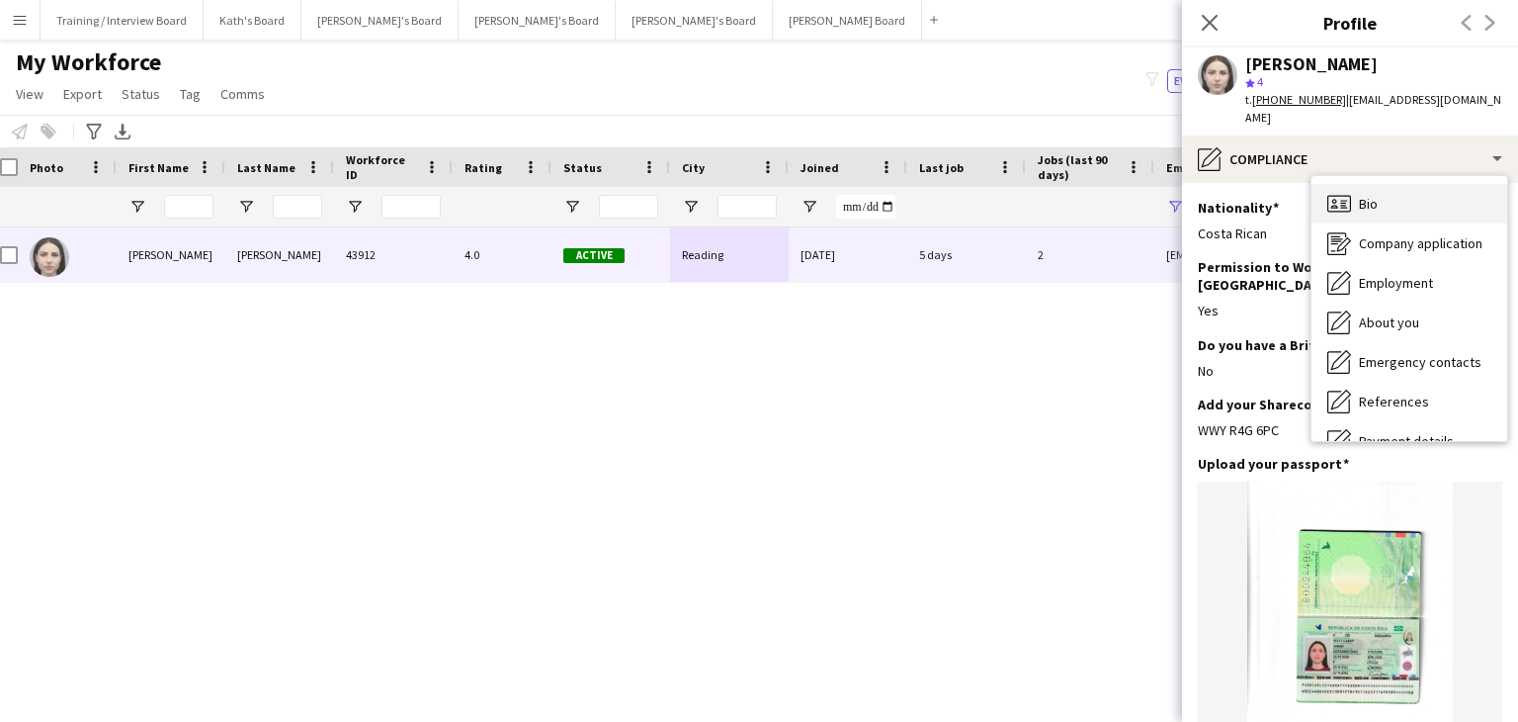
click at [1391, 189] on div "Bio Bio" at bounding box center [1410, 204] width 196 height 40
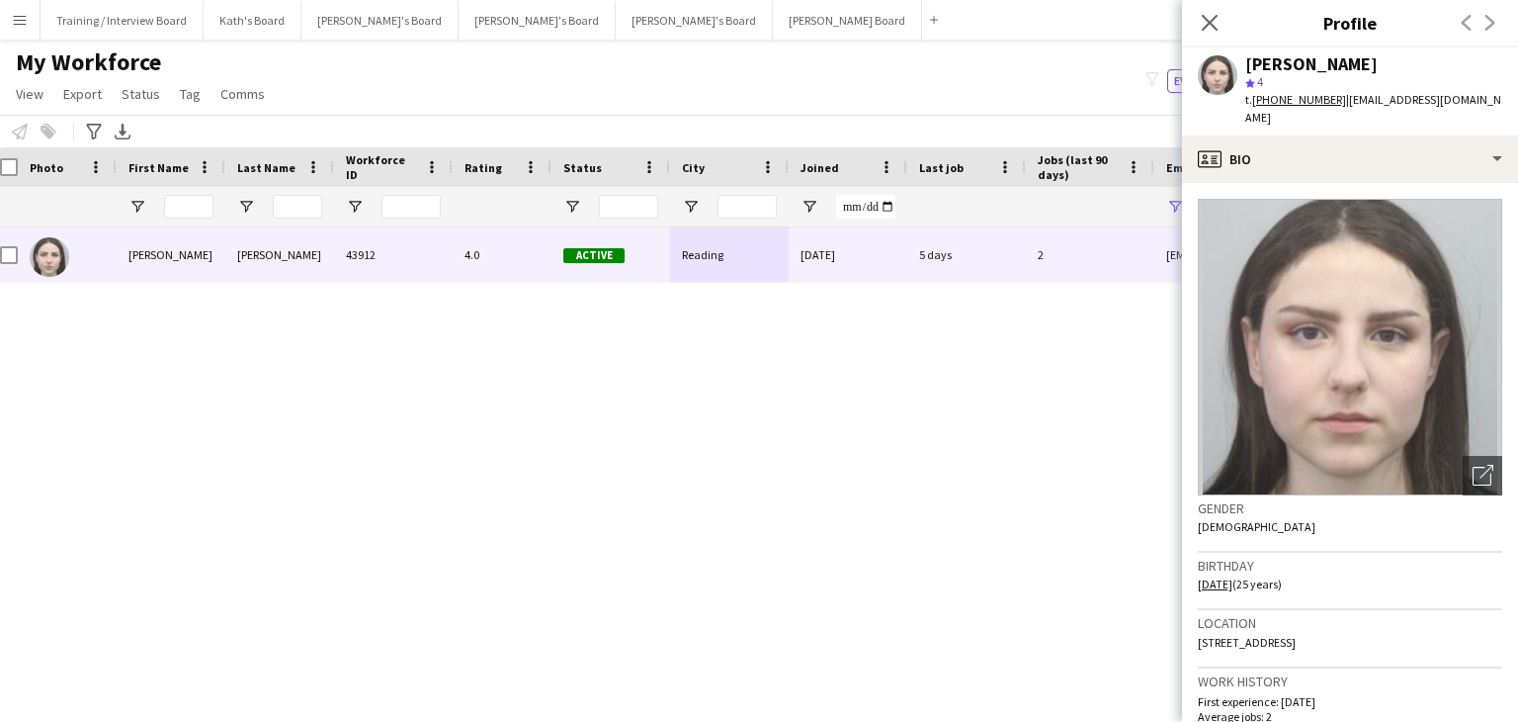
scroll to position [99, 0]
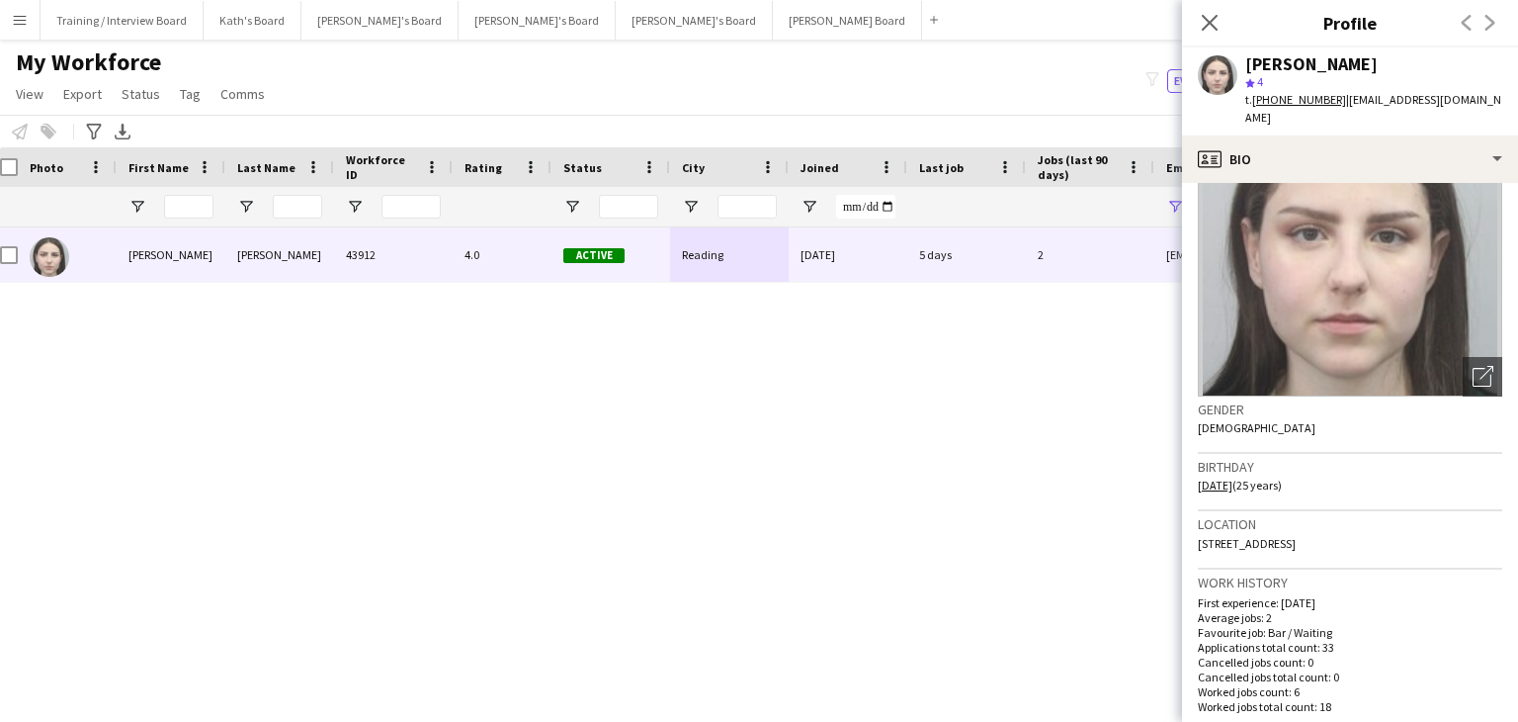
drag, startPoint x: 1293, startPoint y: 526, endPoint x: 1198, endPoint y: 526, distance: 94.9
click at [1198, 536] on span "[STREET_ADDRESS]" at bounding box center [1247, 543] width 98 height 15
drag, startPoint x: 1334, startPoint y: 527, endPoint x: 1301, endPoint y: 526, distance: 33.6
click at [1296, 536] on span "[STREET_ADDRESS]" at bounding box center [1247, 543] width 98 height 15
drag, startPoint x: 1449, startPoint y: 527, endPoint x: 1344, endPoint y: 528, distance: 104.8
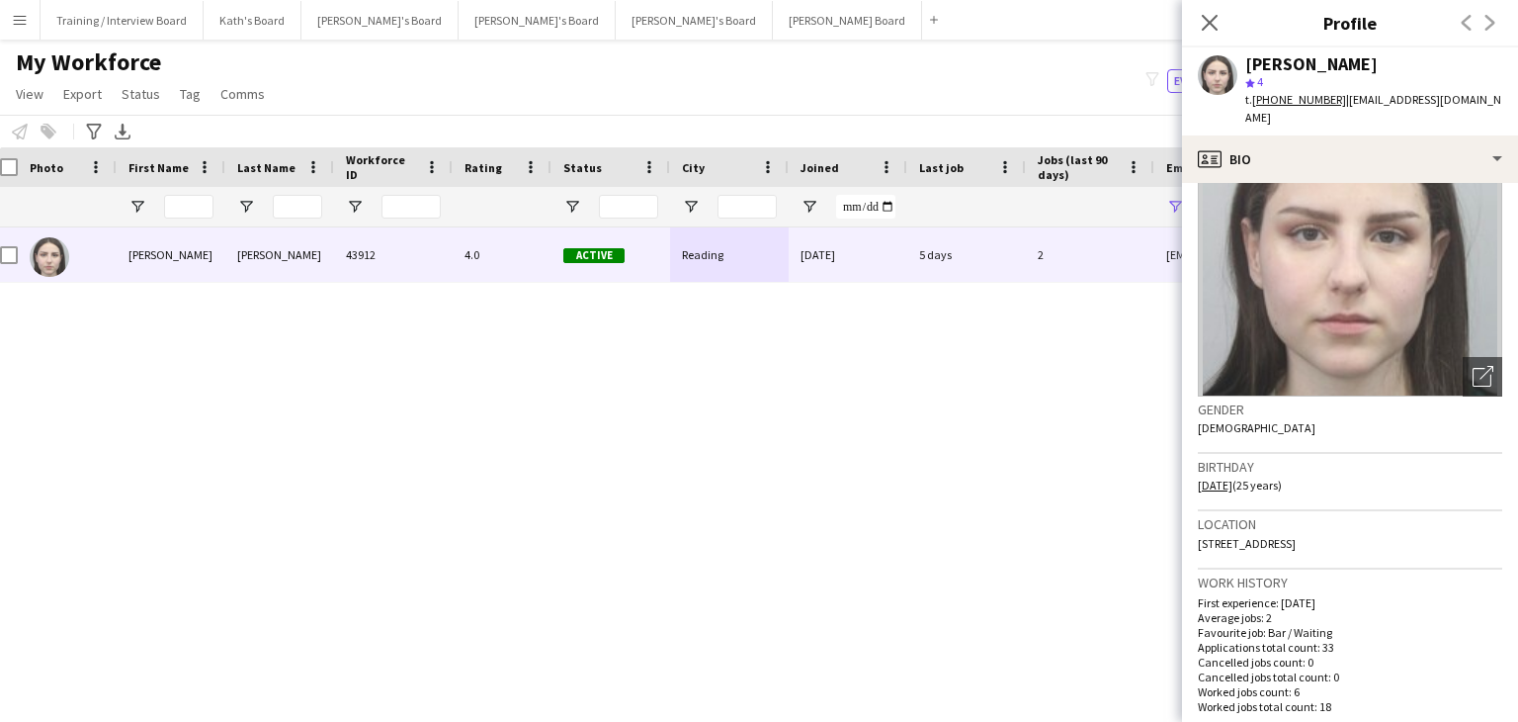
click at [1296, 536] on span "[STREET_ADDRESS]" at bounding box center [1247, 543] width 98 height 15
drag, startPoint x: 1238, startPoint y: 543, endPoint x: 1194, endPoint y: 544, distance: 43.5
click at [1194, 544] on app-crew-profile-bio "Open photos pop-in Gender [DEMOGRAPHIC_DATA] Birthday [DEMOGRAPHIC_DATA] (25 ye…" at bounding box center [1350, 452] width 336 height 539
drag, startPoint x: 1288, startPoint y: 543, endPoint x: 1246, endPoint y: 543, distance: 42.5
click at [1246, 543] on div "Location [STREET_ADDRESS]" at bounding box center [1350, 539] width 304 height 57
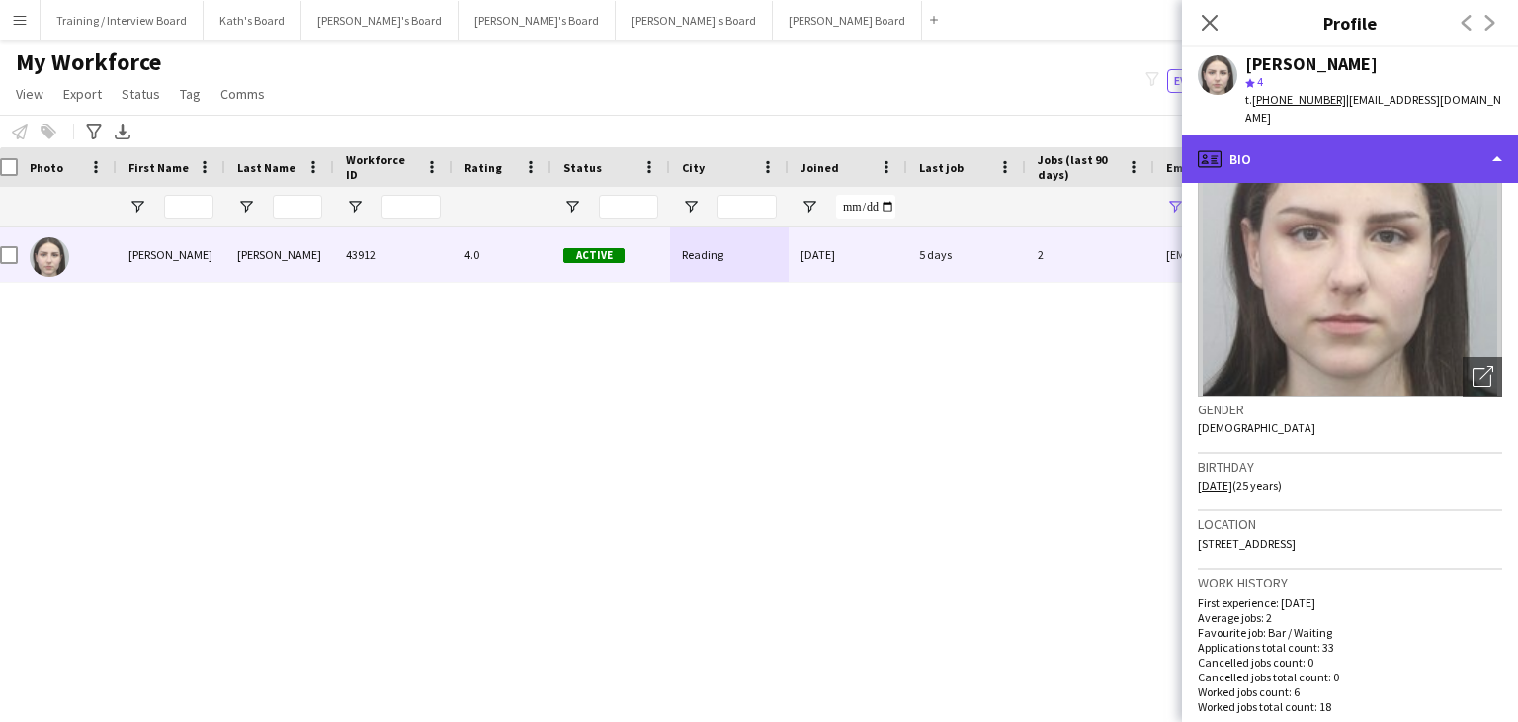
click at [1357, 141] on div "profile Bio" at bounding box center [1350, 158] width 336 height 47
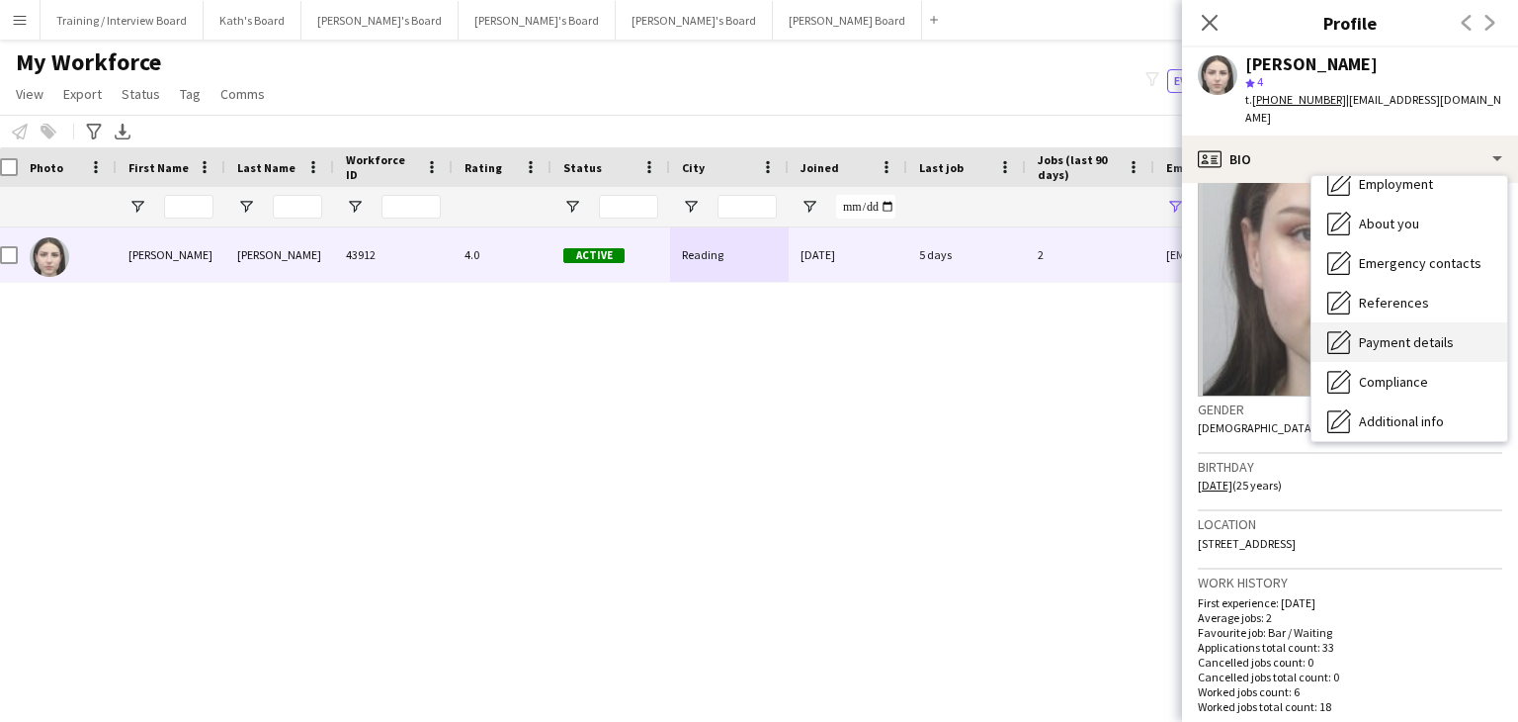
click at [1414, 333] on span "Payment details" at bounding box center [1406, 342] width 95 height 18
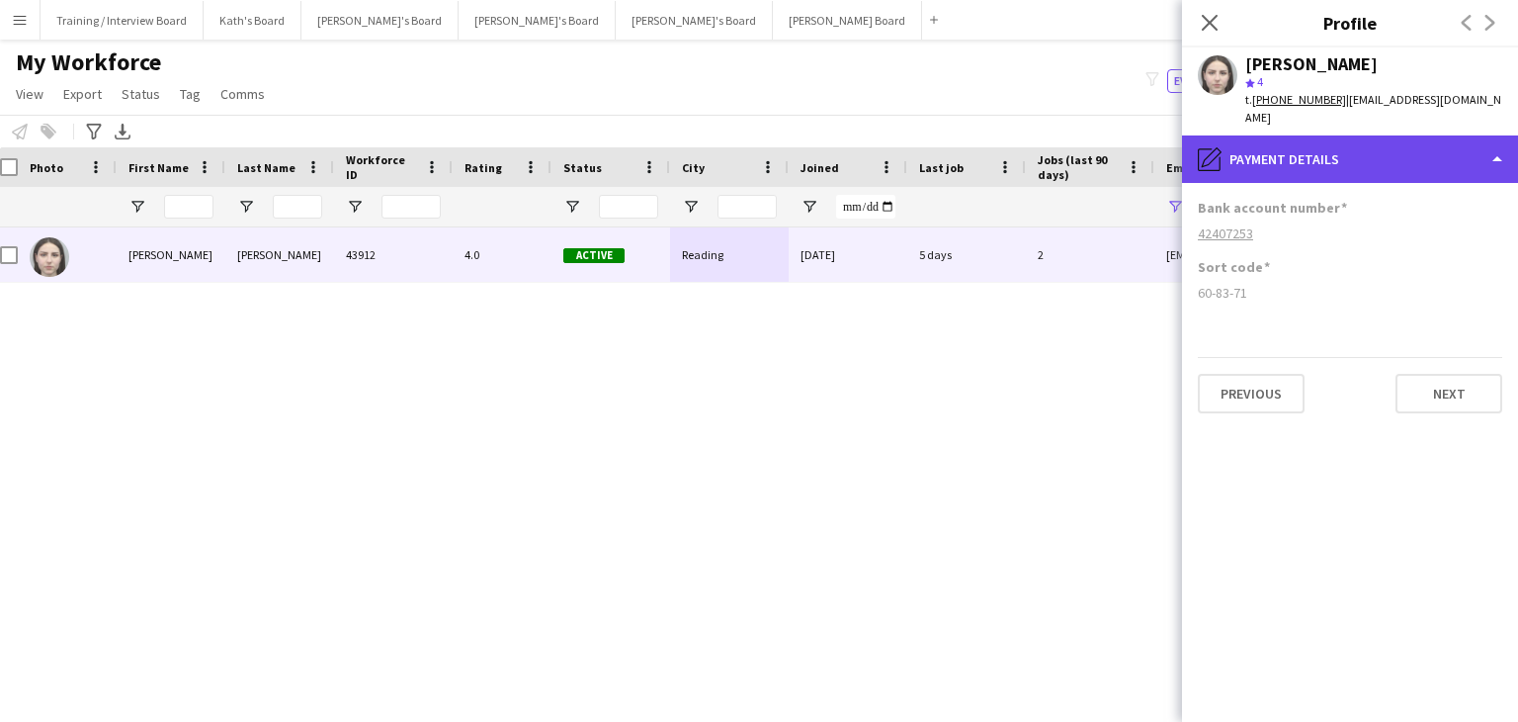
click at [1365, 156] on div "pencil4 Payment details" at bounding box center [1350, 158] width 336 height 47
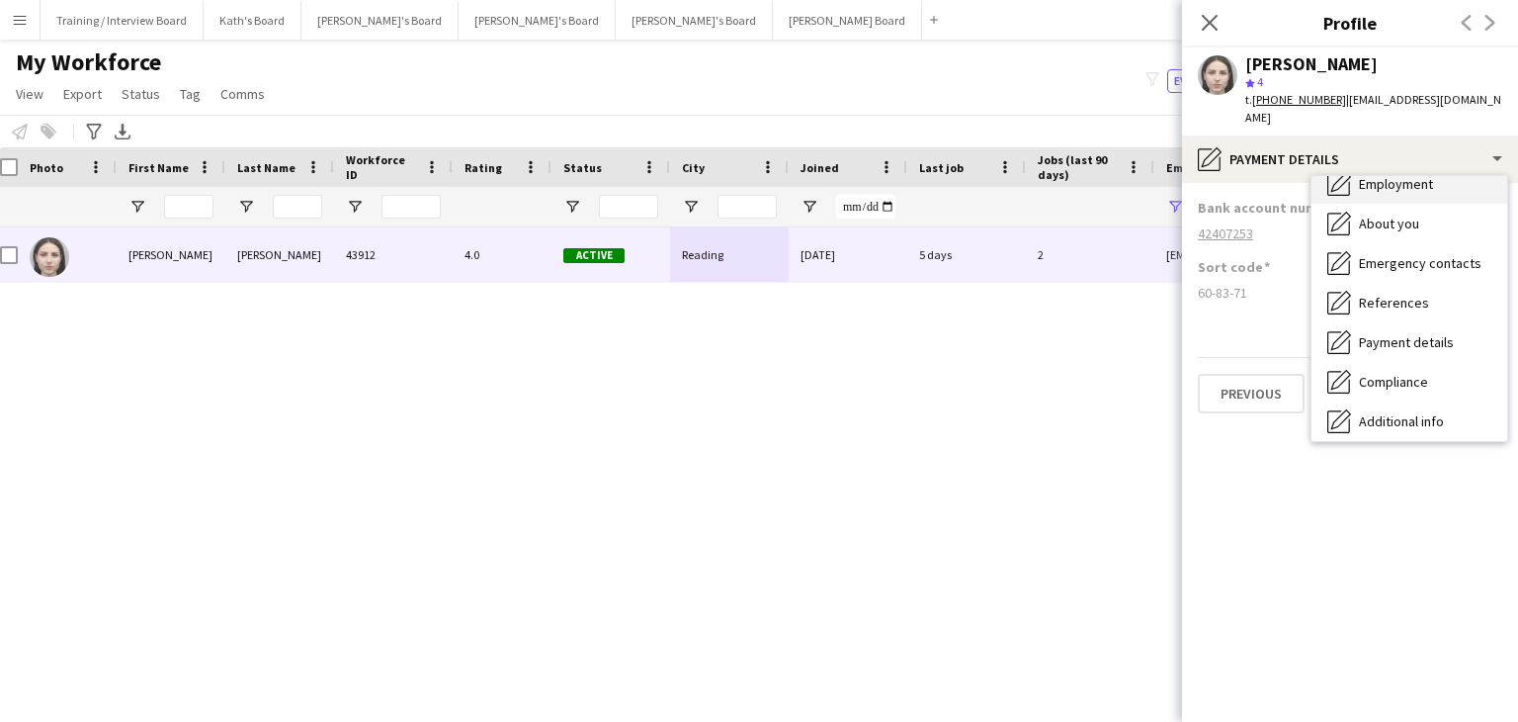
click at [1399, 176] on div "Employment Employment" at bounding box center [1410, 184] width 196 height 40
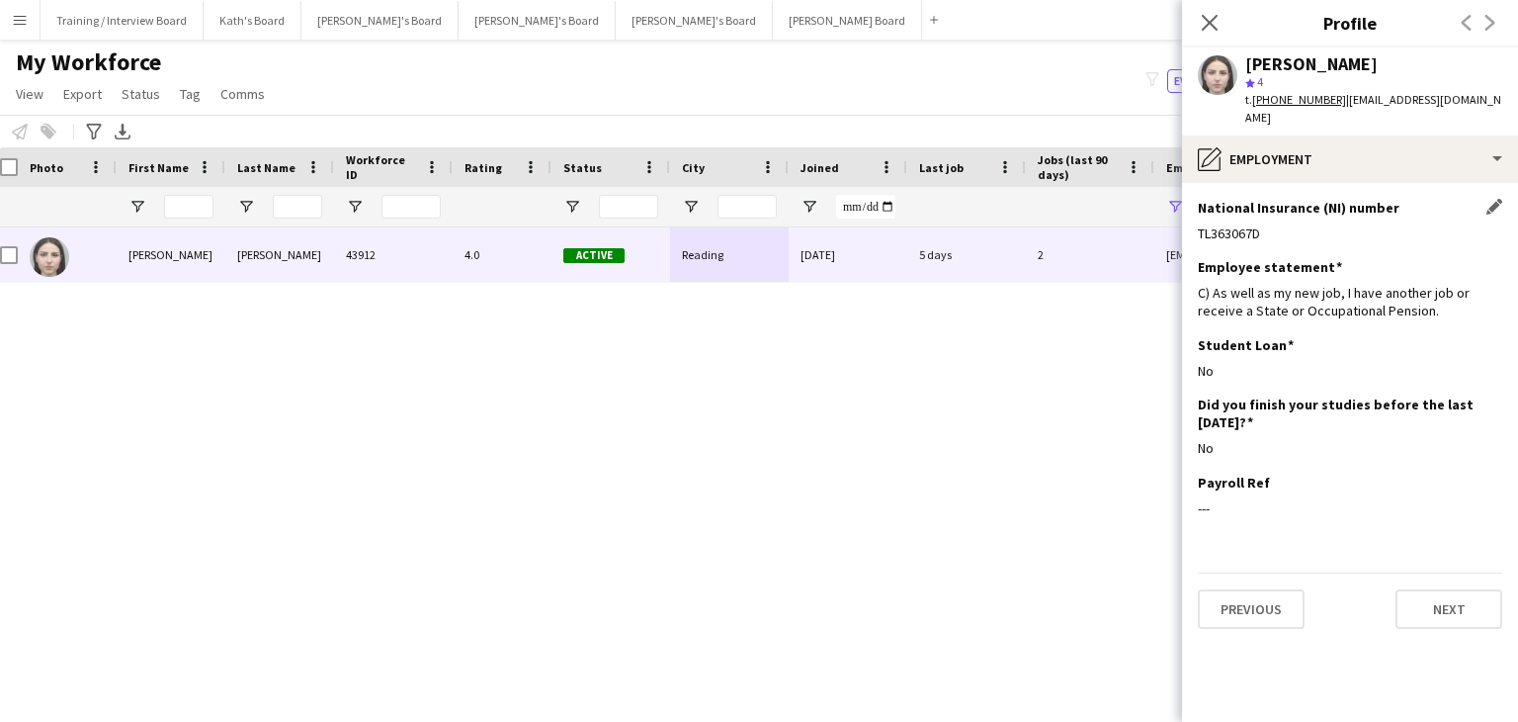
click at [1199, 19] on app-icon "Close pop-in" at bounding box center [1210, 23] width 24 height 24
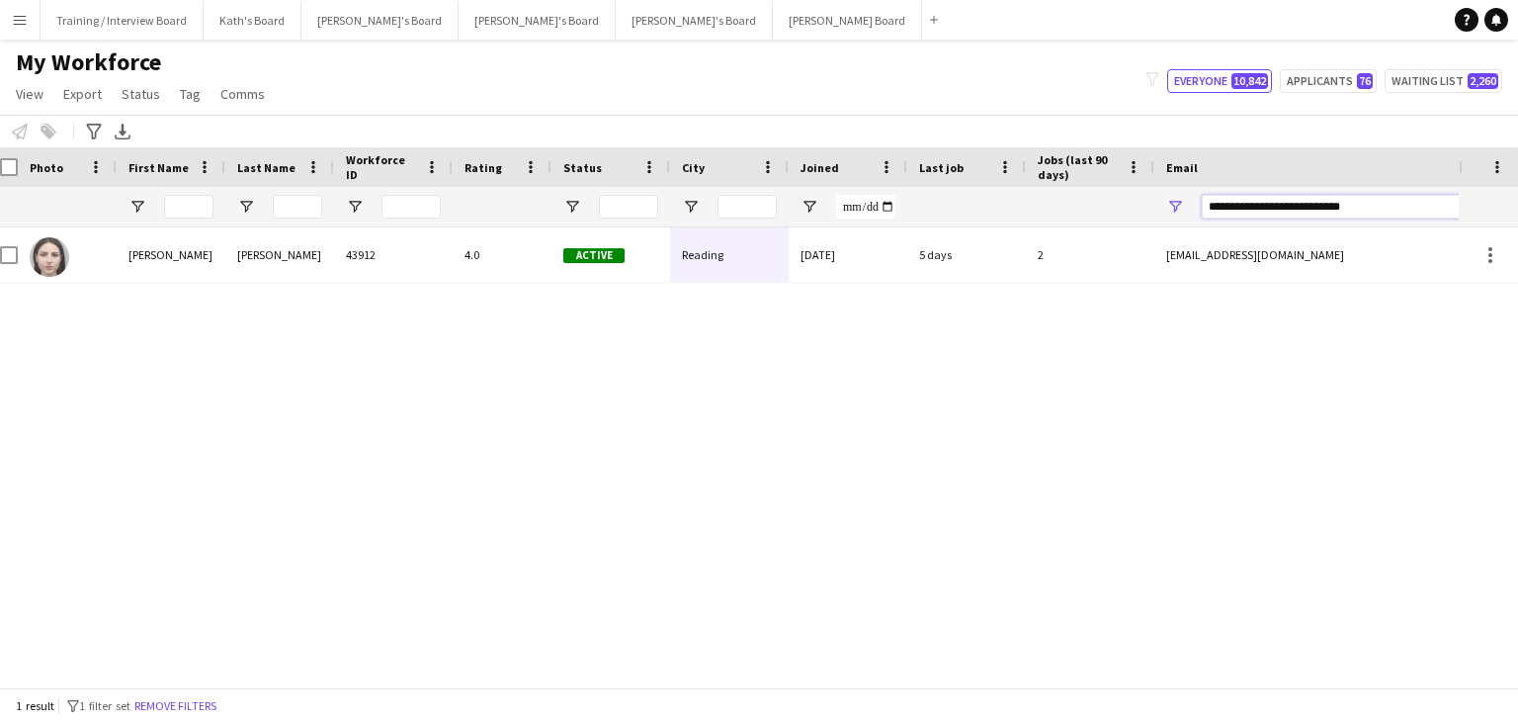
drag, startPoint x: 1376, startPoint y: 211, endPoint x: 1103, endPoint y: 211, distance: 272.8
click at [1103, 211] on div at bounding box center [1059, 207] width 2143 height 40
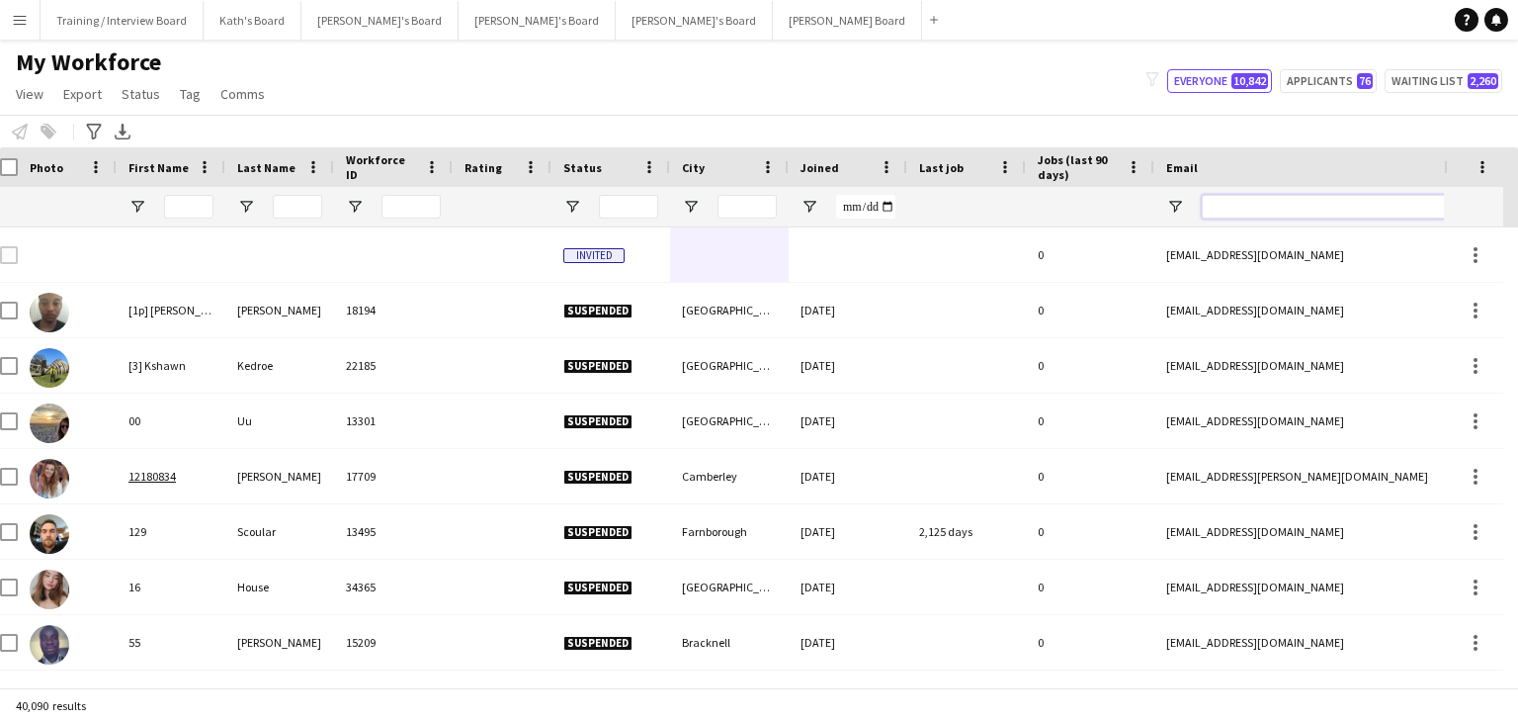
paste input "**********"
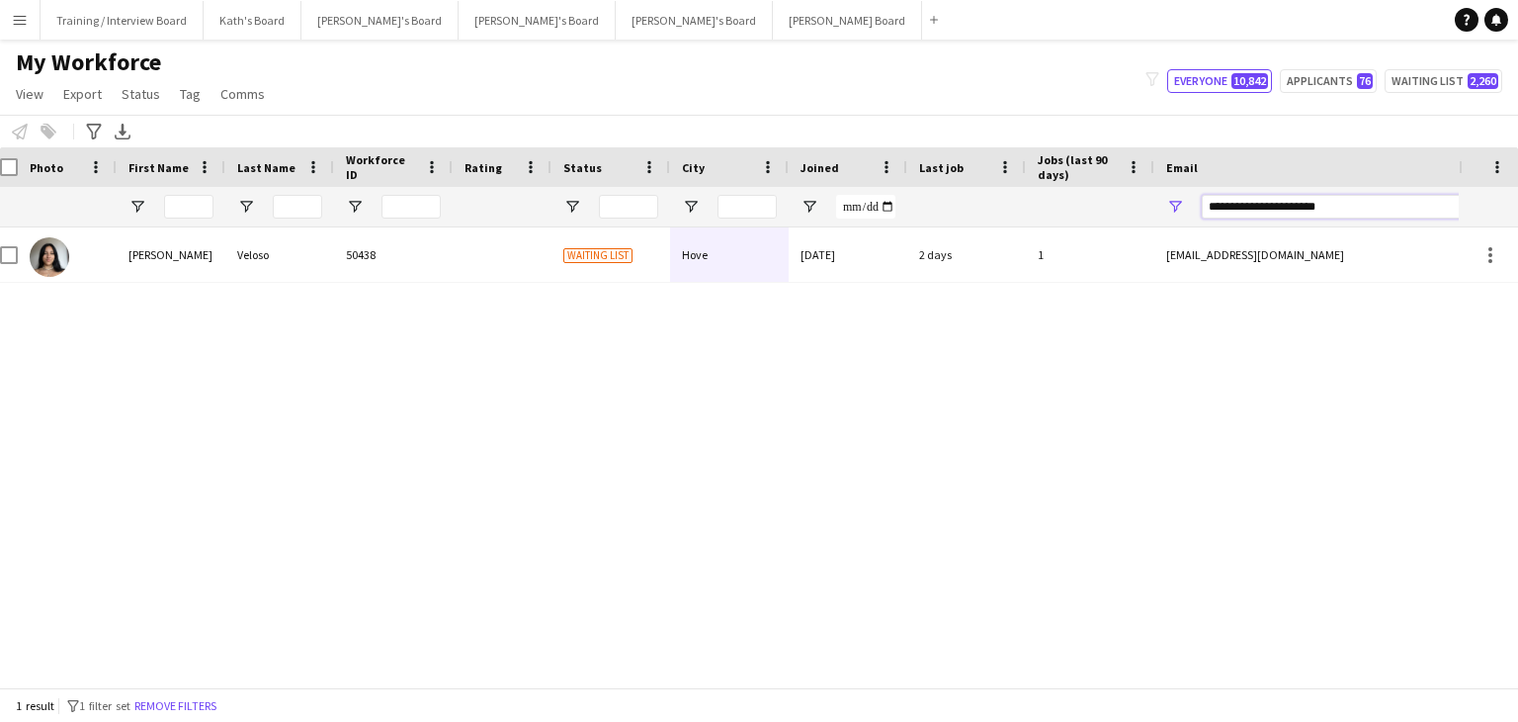
type input "**********"
click at [871, 273] on div "[DATE]" at bounding box center [848, 254] width 119 height 54
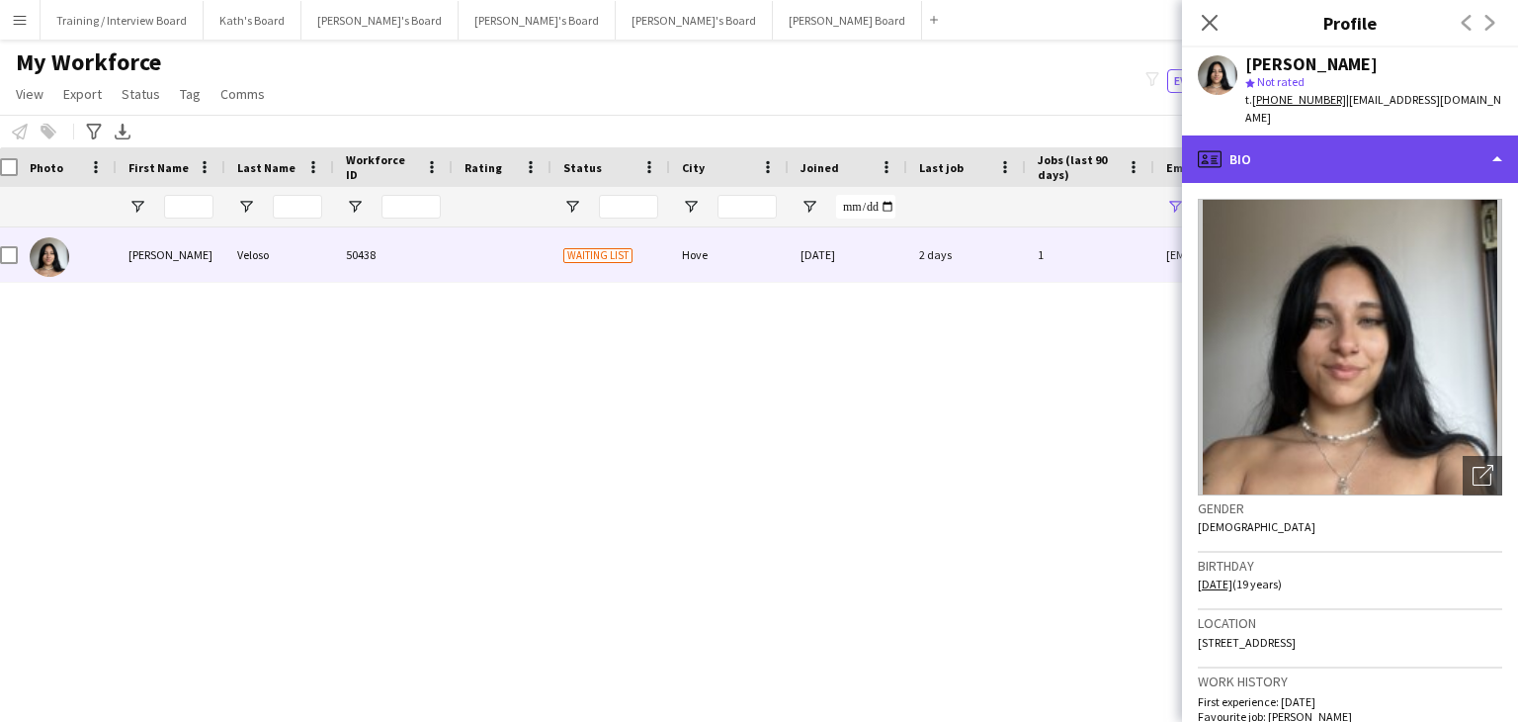
click at [1297, 155] on div "profile Bio" at bounding box center [1350, 158] width 336 height 47
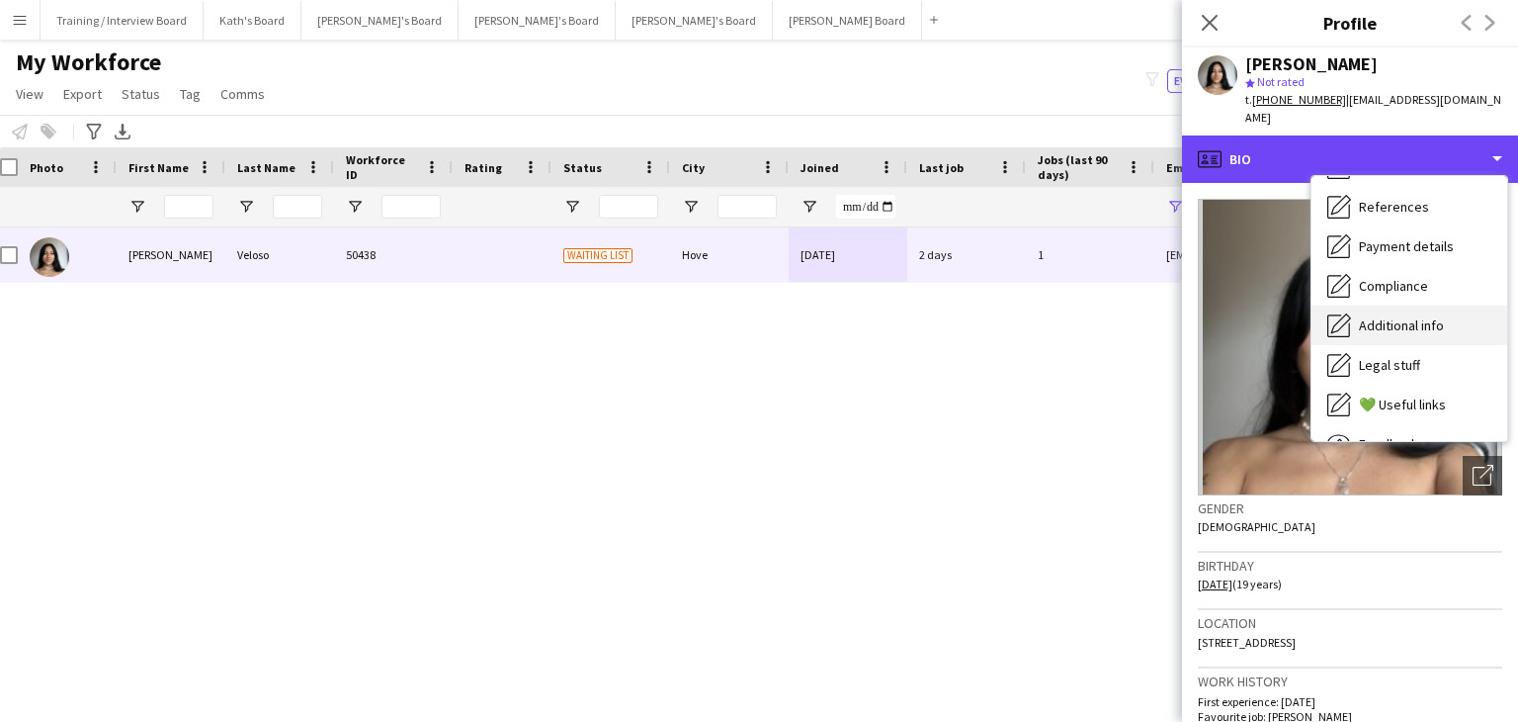
scroll to position [198, 0]
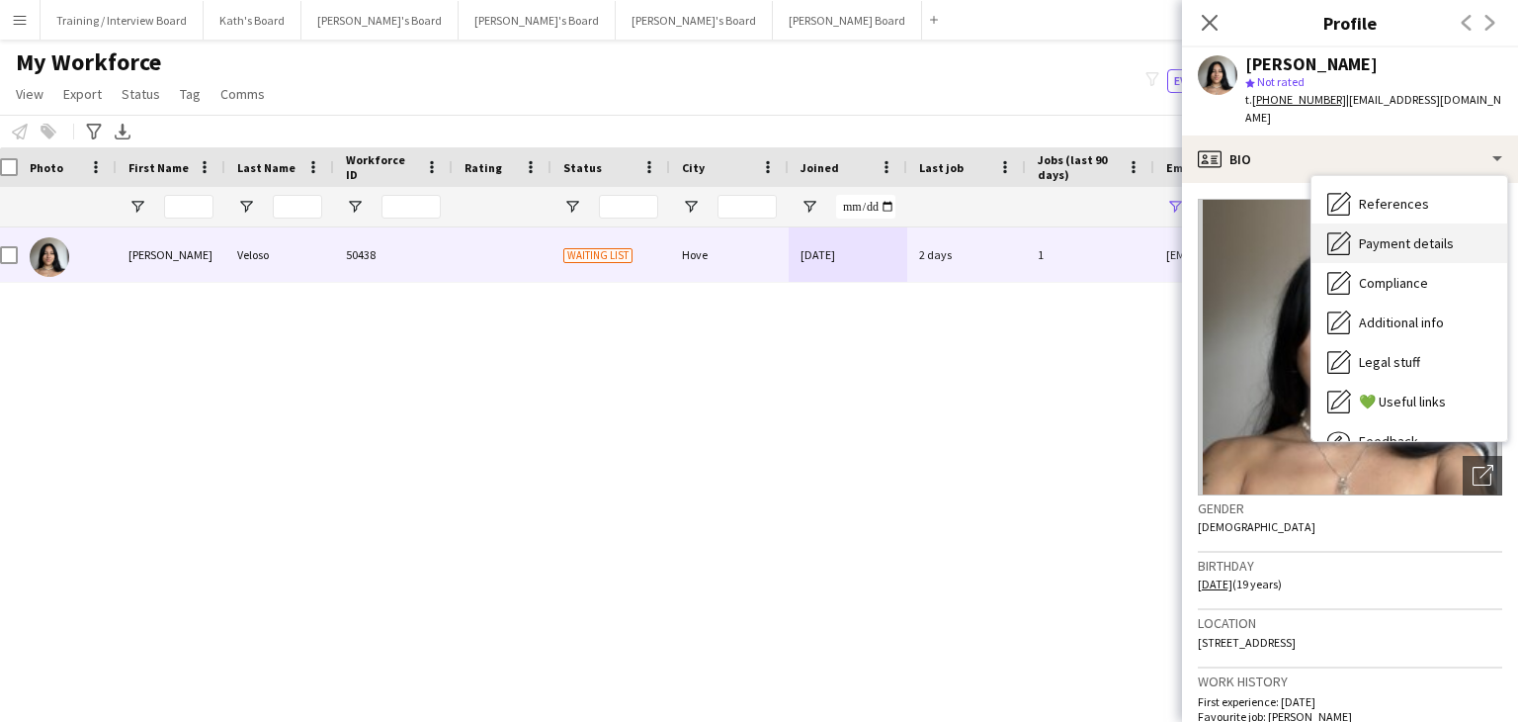
click at [1403, 234] on div "Payment details Payment details" at bounding box center [1410, 243] width 196 height 40
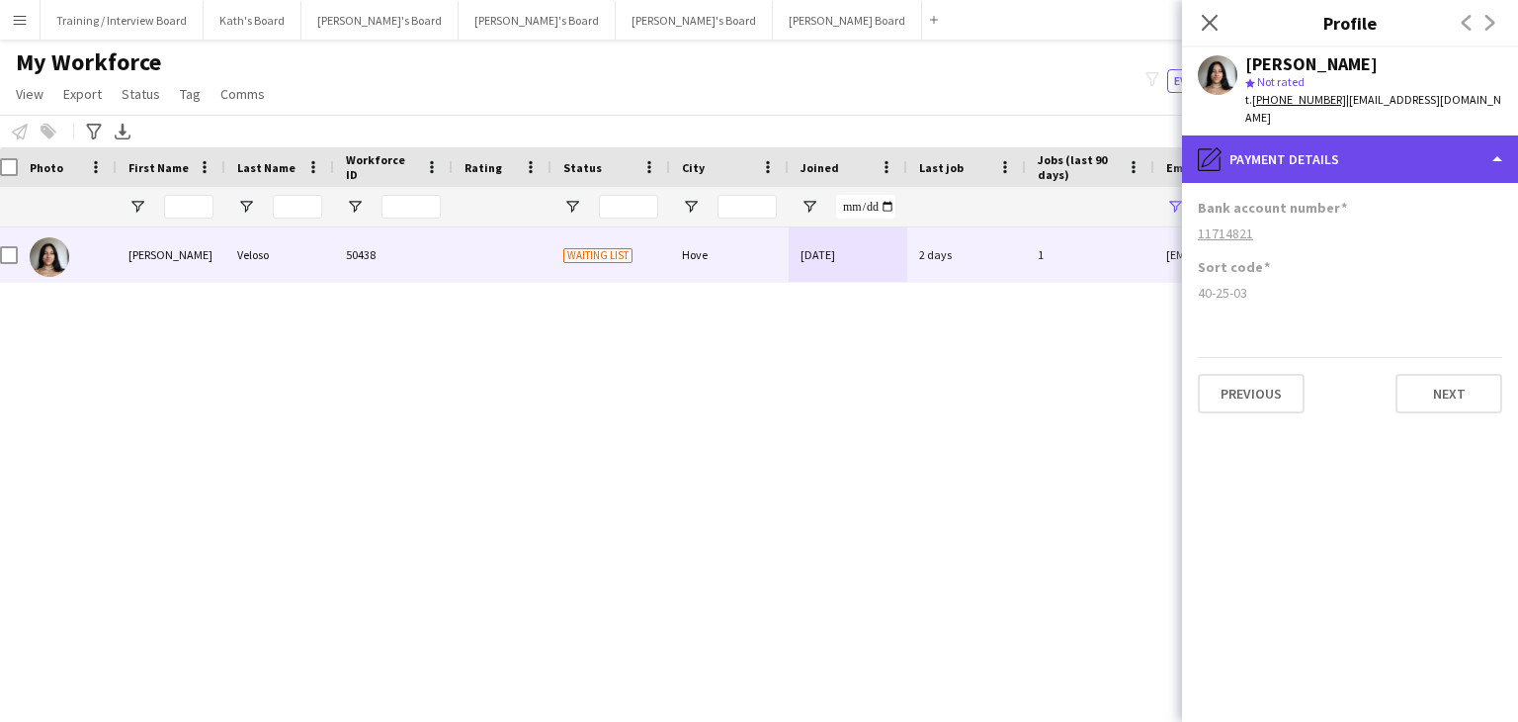
click at [1343, 148] on div "pencil4 Payment details" at bounding box center [1350, 158] width 336 height 47
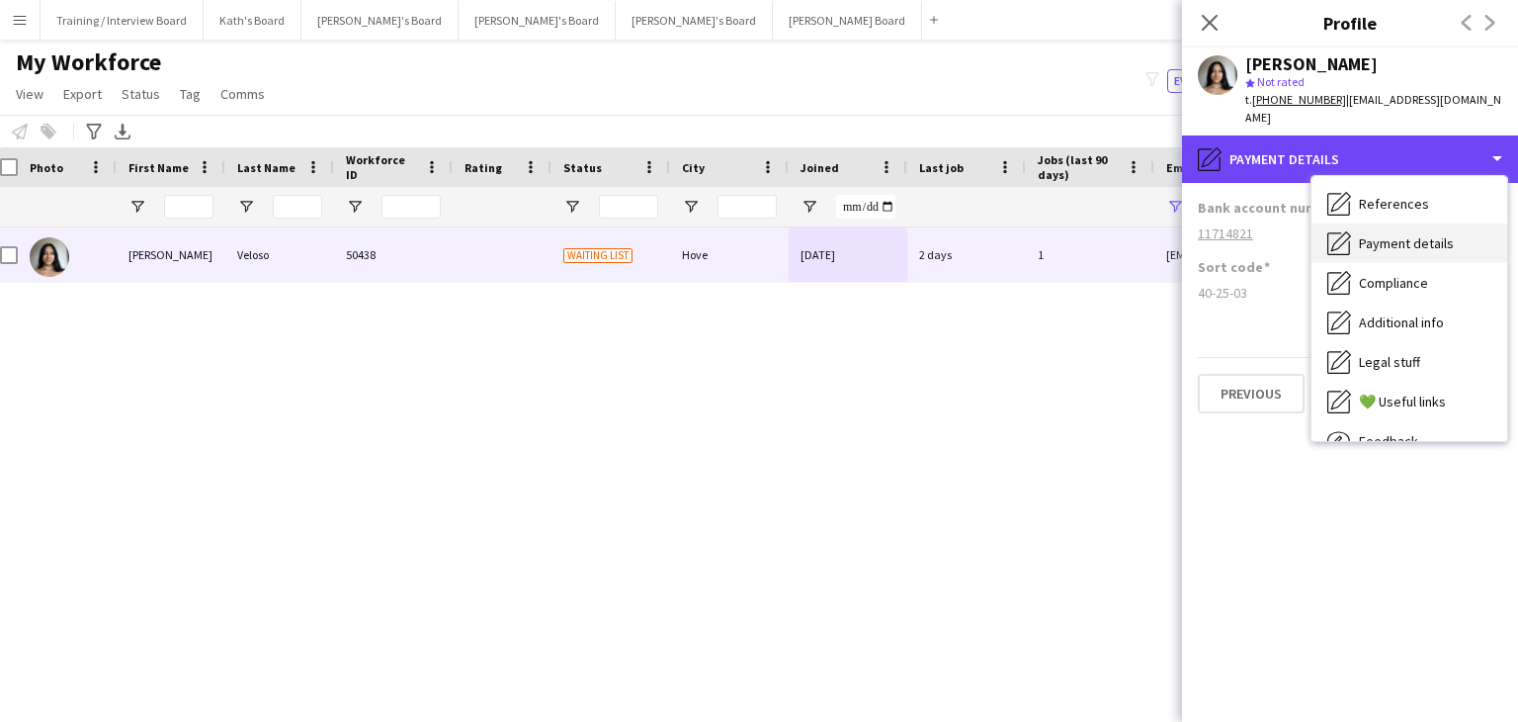
scroll to position [0, 0]
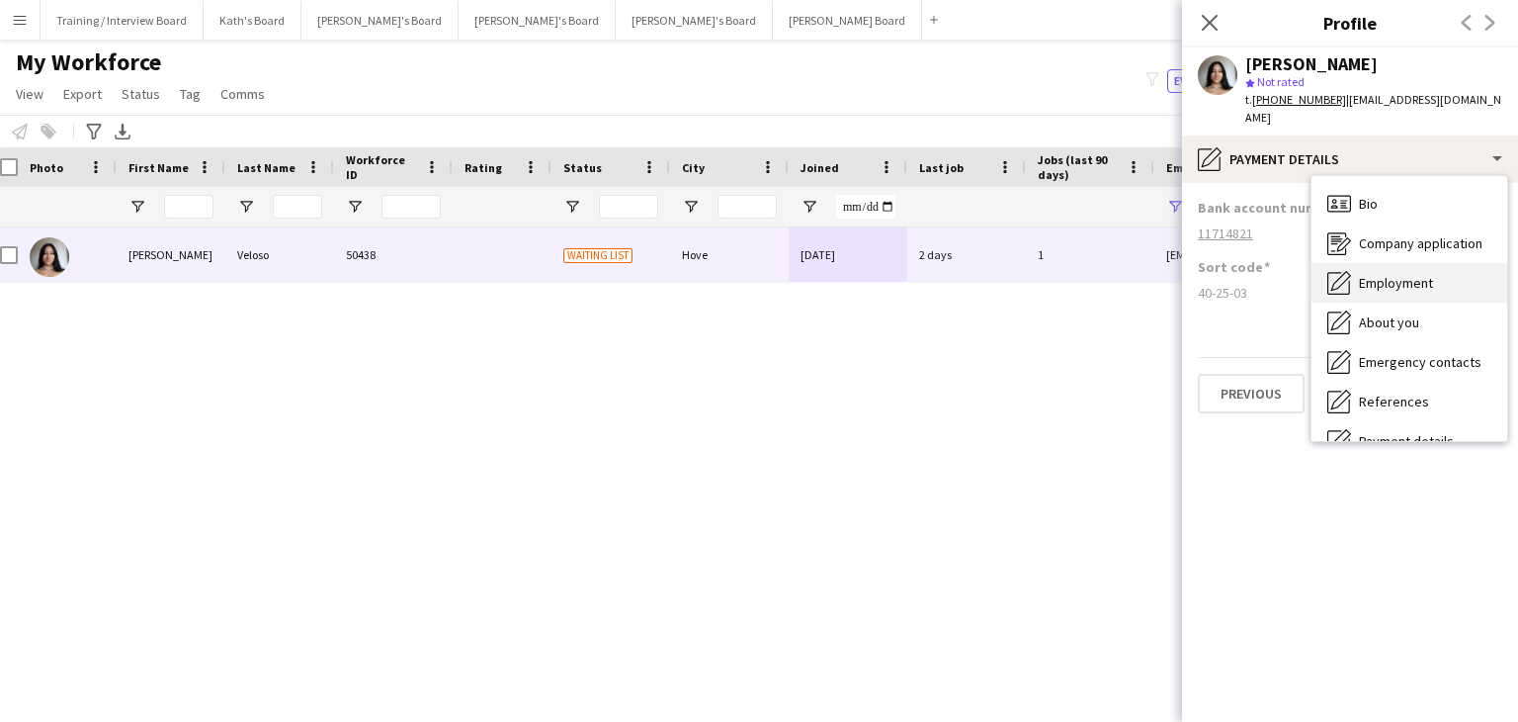
click at [1413, 263] on div "Employment Employment" at bounding box center [1410, 283] width 196 height 40
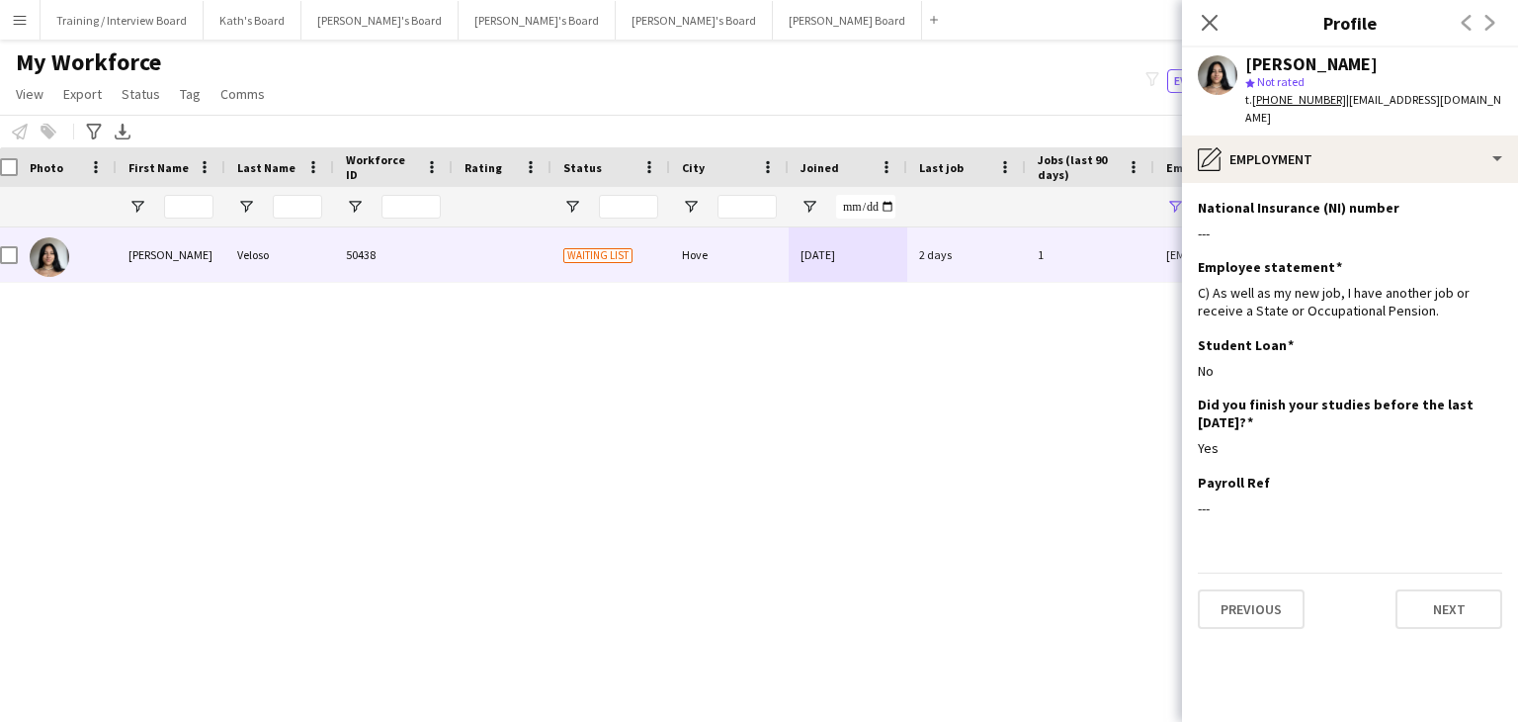
click at [1218, 25] on icon "Close pop-in" at bounding box center [1210, 23] width 16 height 16
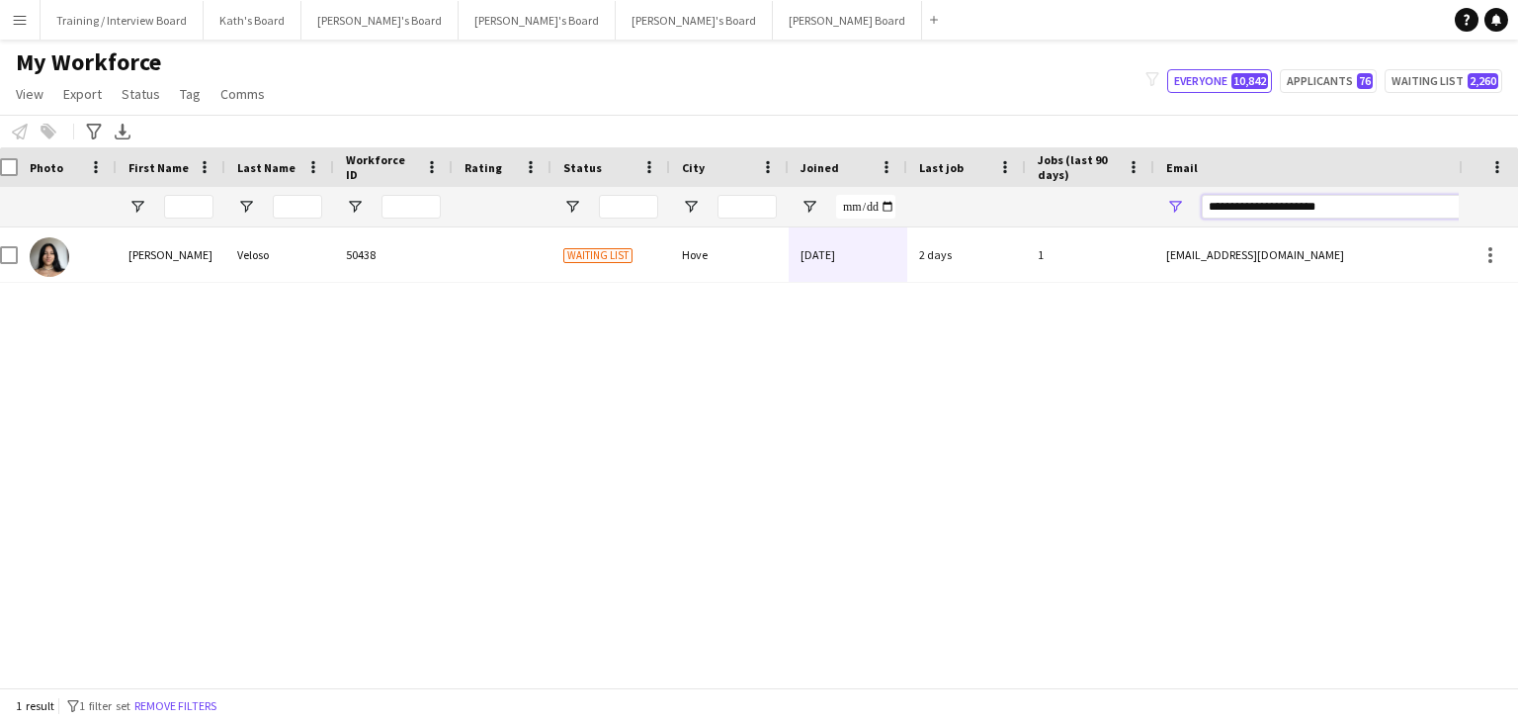
drag, startPoint x: 1357, startPoint y: 214, endPoint x: 1109, endPoint y: 215, distance: 248.1
click at [1110, 215] on div at bounding box center [1059, 207] width 2143 height 40
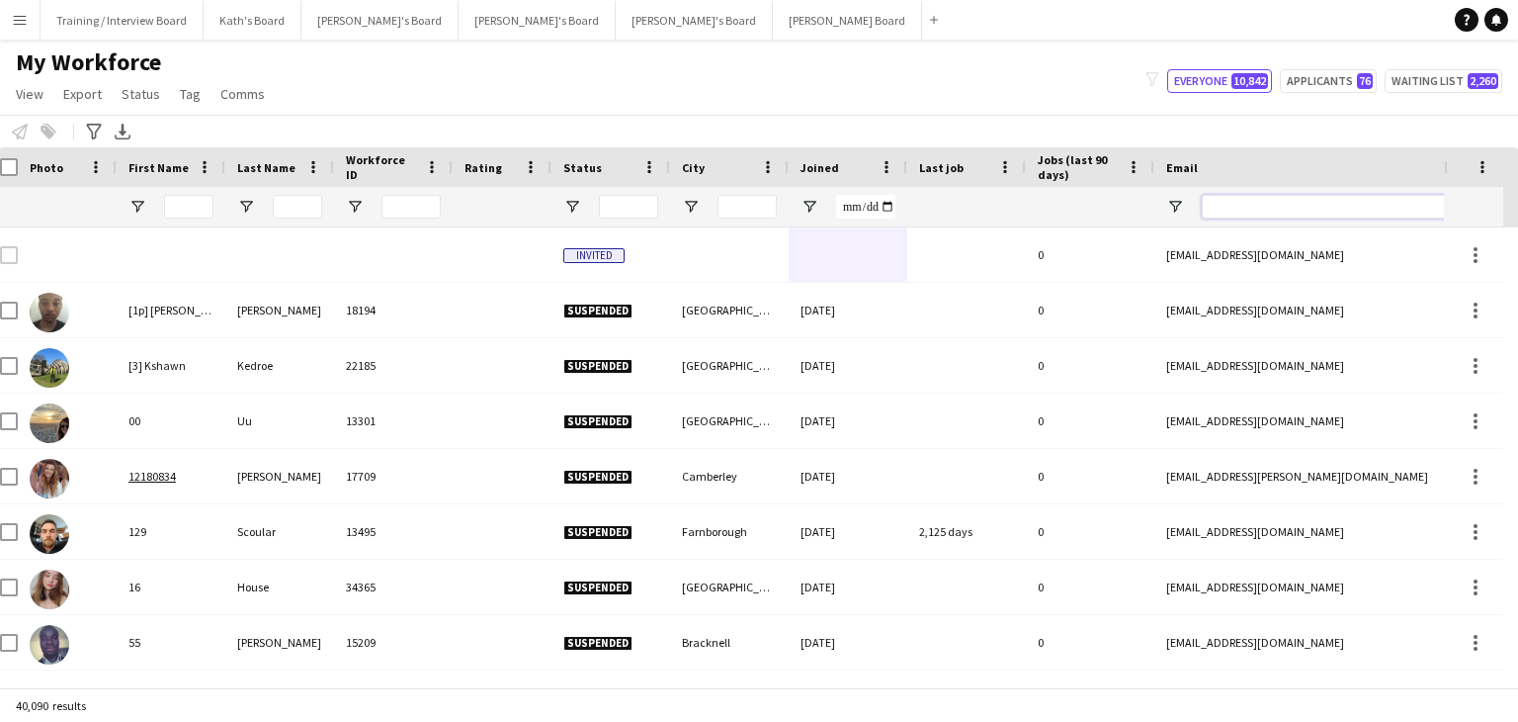
paste input "**********"
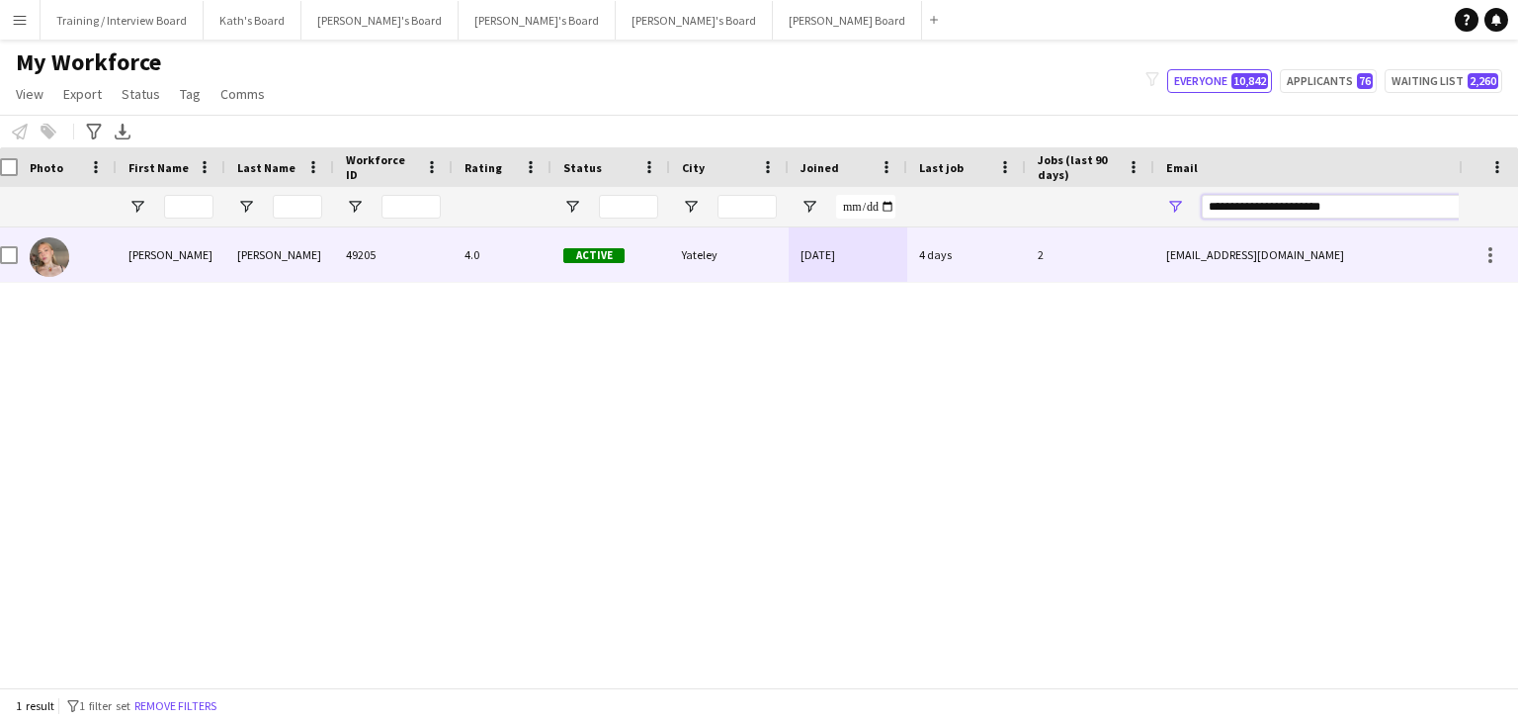
type input "**********"
click at [813, 274] on div "[DATE]" at bounding box center [848, 254] width 119 height 54
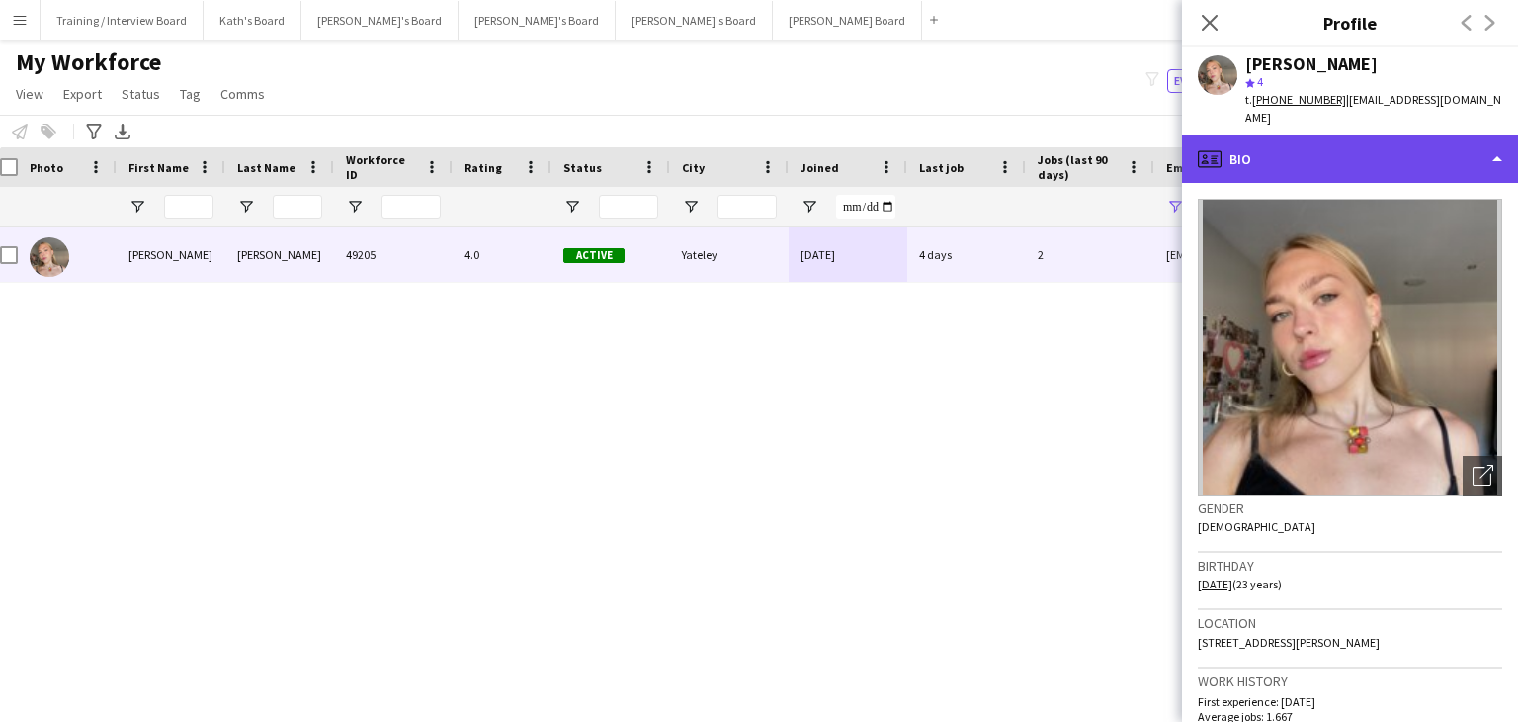
click at [1404, 150] on div "profile Bio" at bounding box center [1350, 158] width 336 height 47
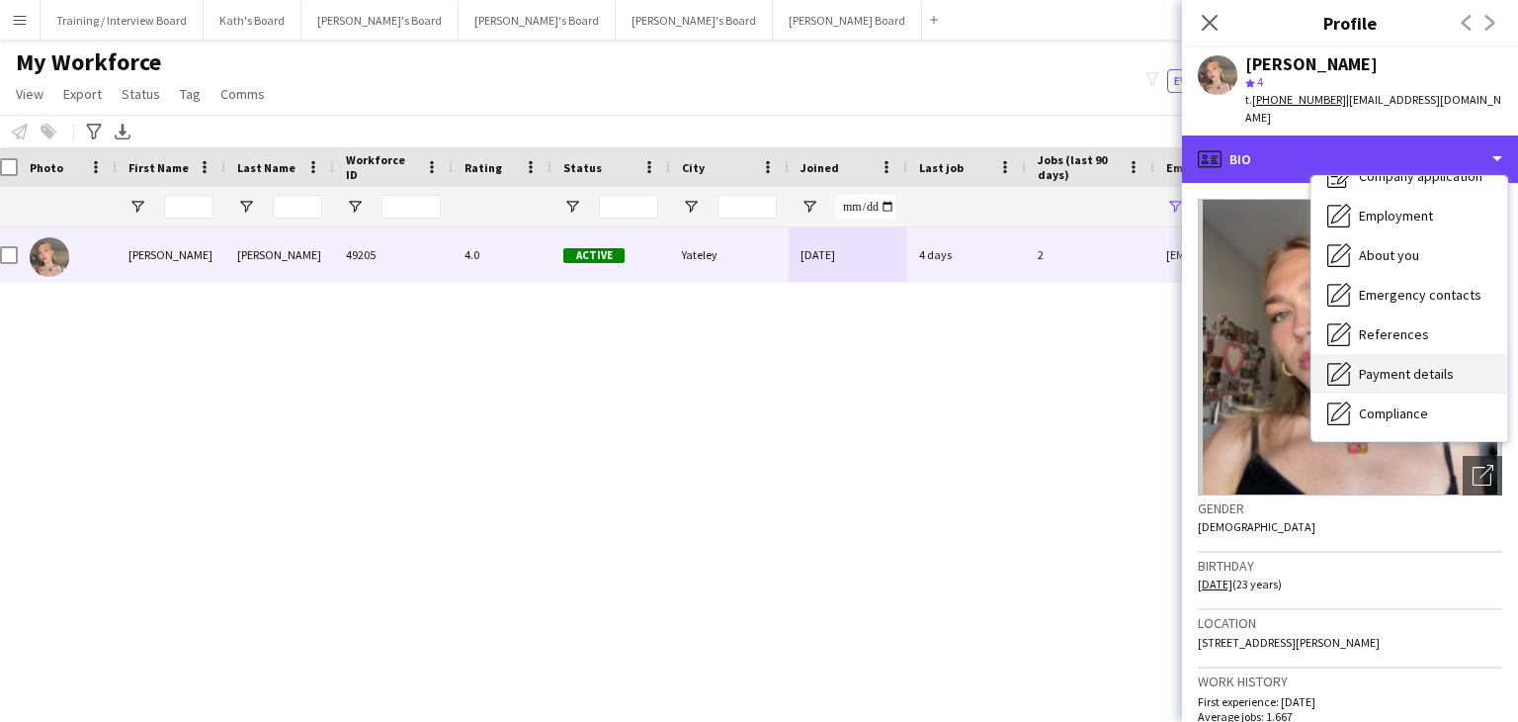
scroll to position [99, 0]
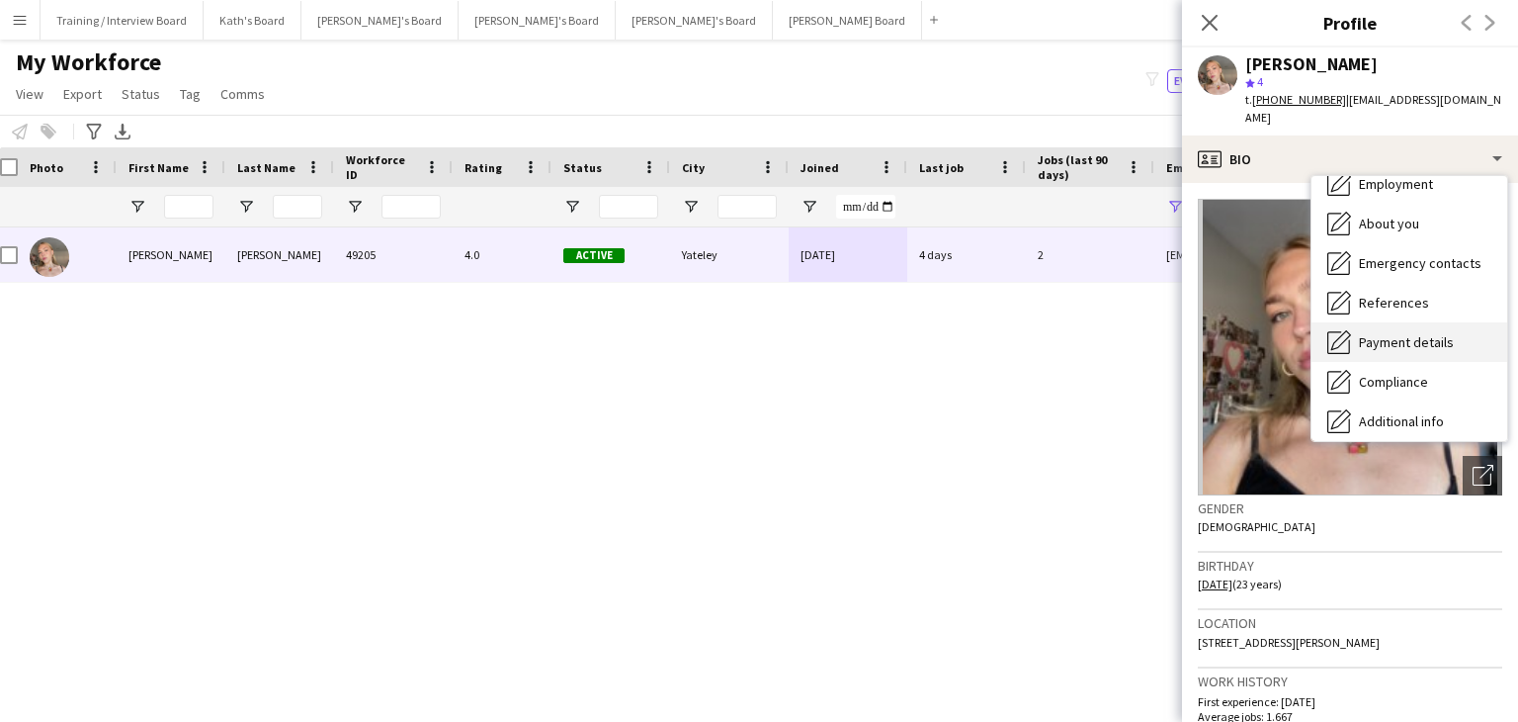
click at [1407, 333] on span "Payment details" at bounding box center [1406, 342] width 95 height 18
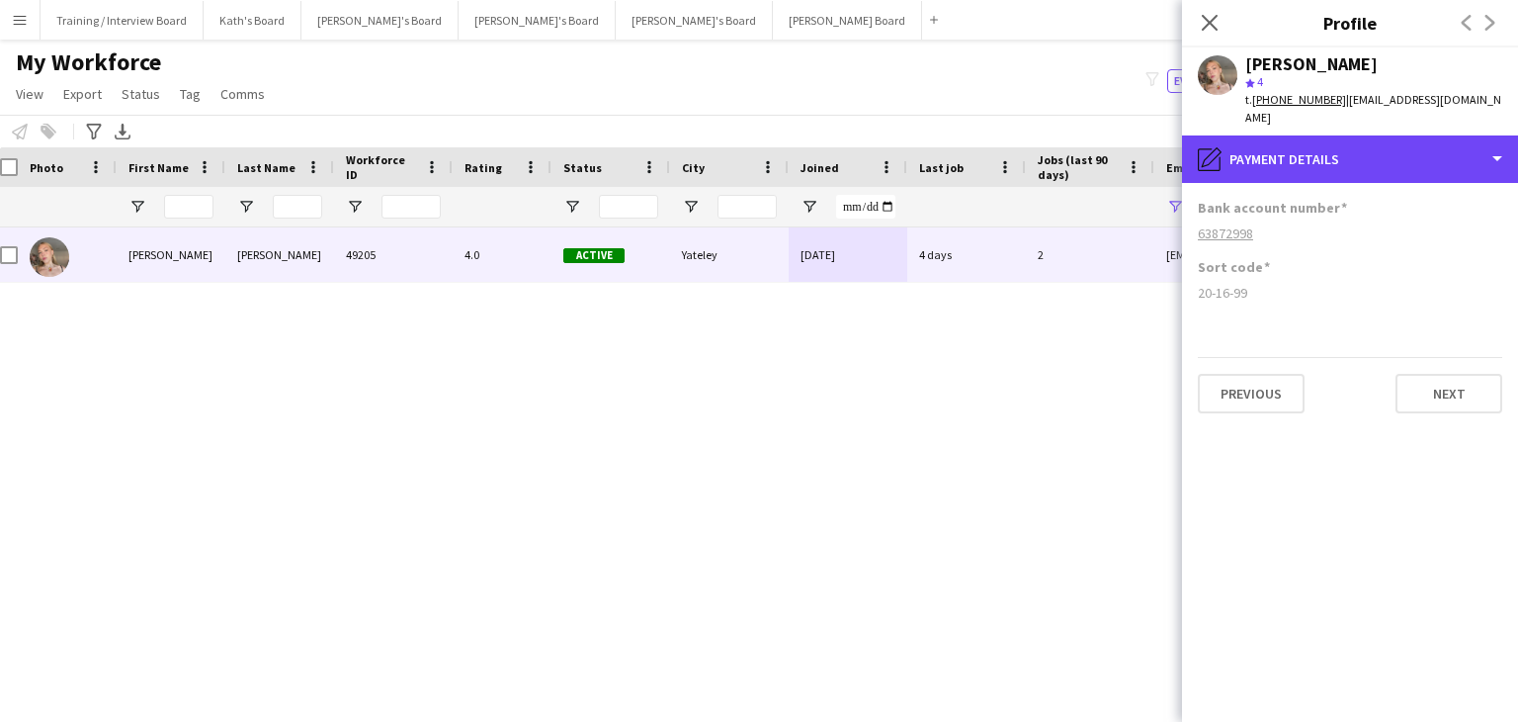
drag, startPoint x: 1356, startPoint y: 153, endPoint x: 1376, endPoint y: 181, distance: 34.0
click at [1356, 155] on div "pencil4 Payment details" at bounding box center [1350, 158] width 336 height 47
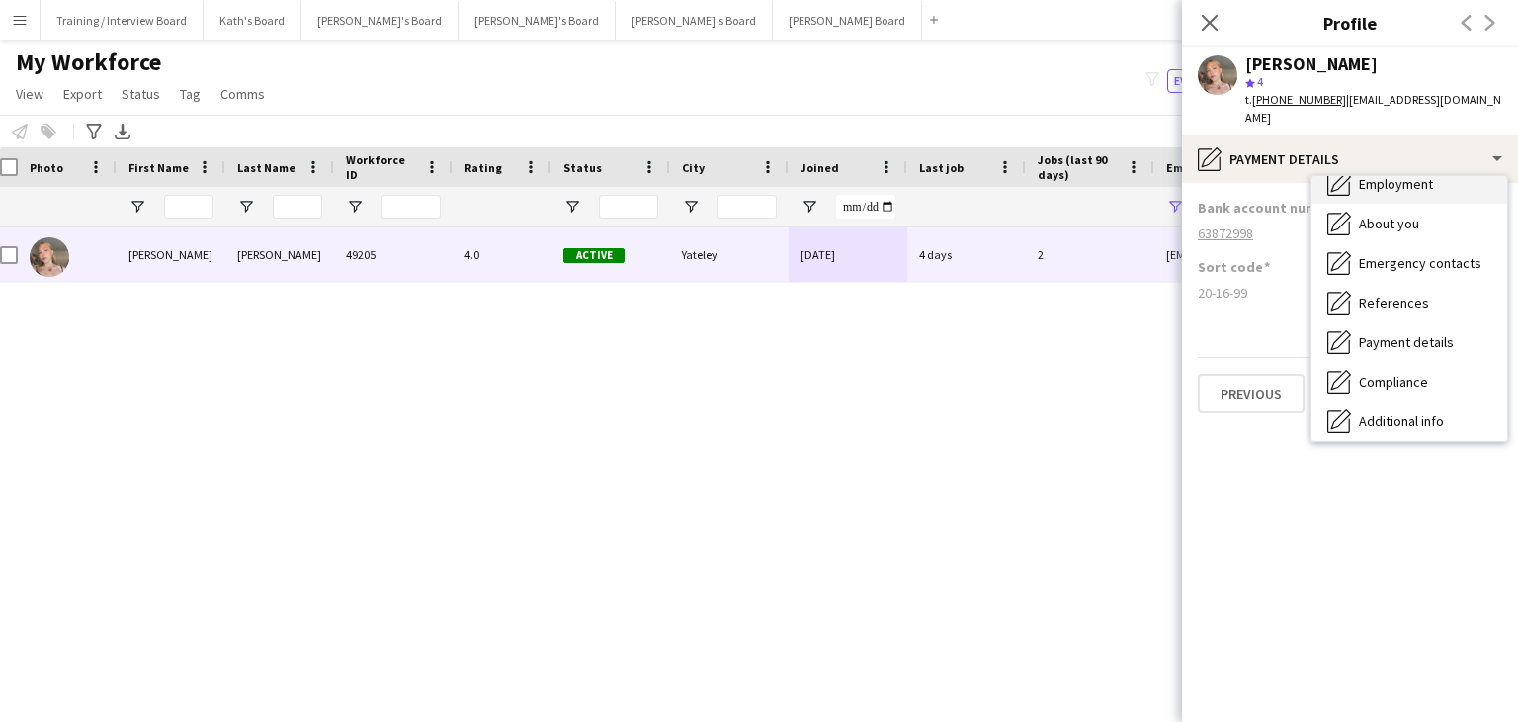
click at [1396, 175] on span "Employment" at bounding box center [1396, 184] width 74 height 18
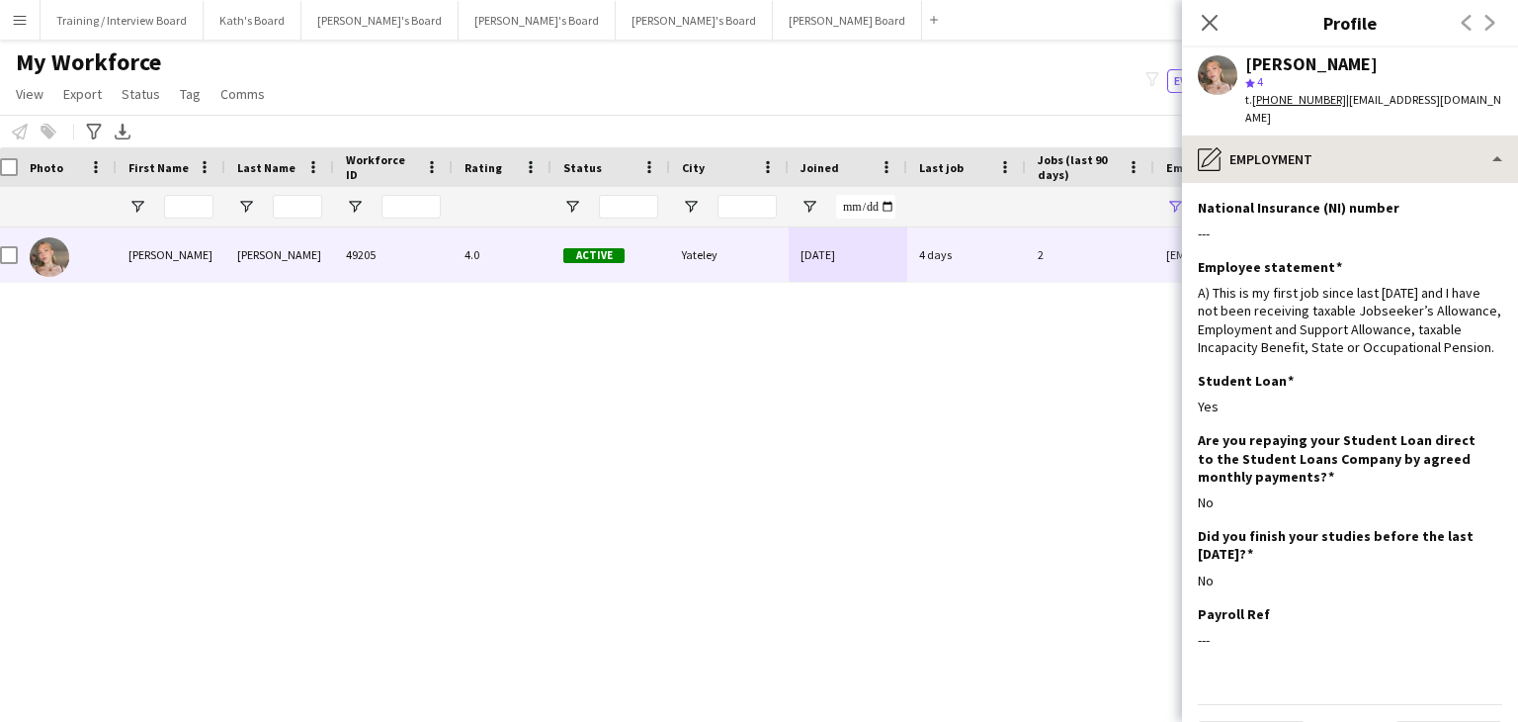
click at [1216, 17] on icon "Close pop-in" at bounding box center [1210, 23] width 16 height 16
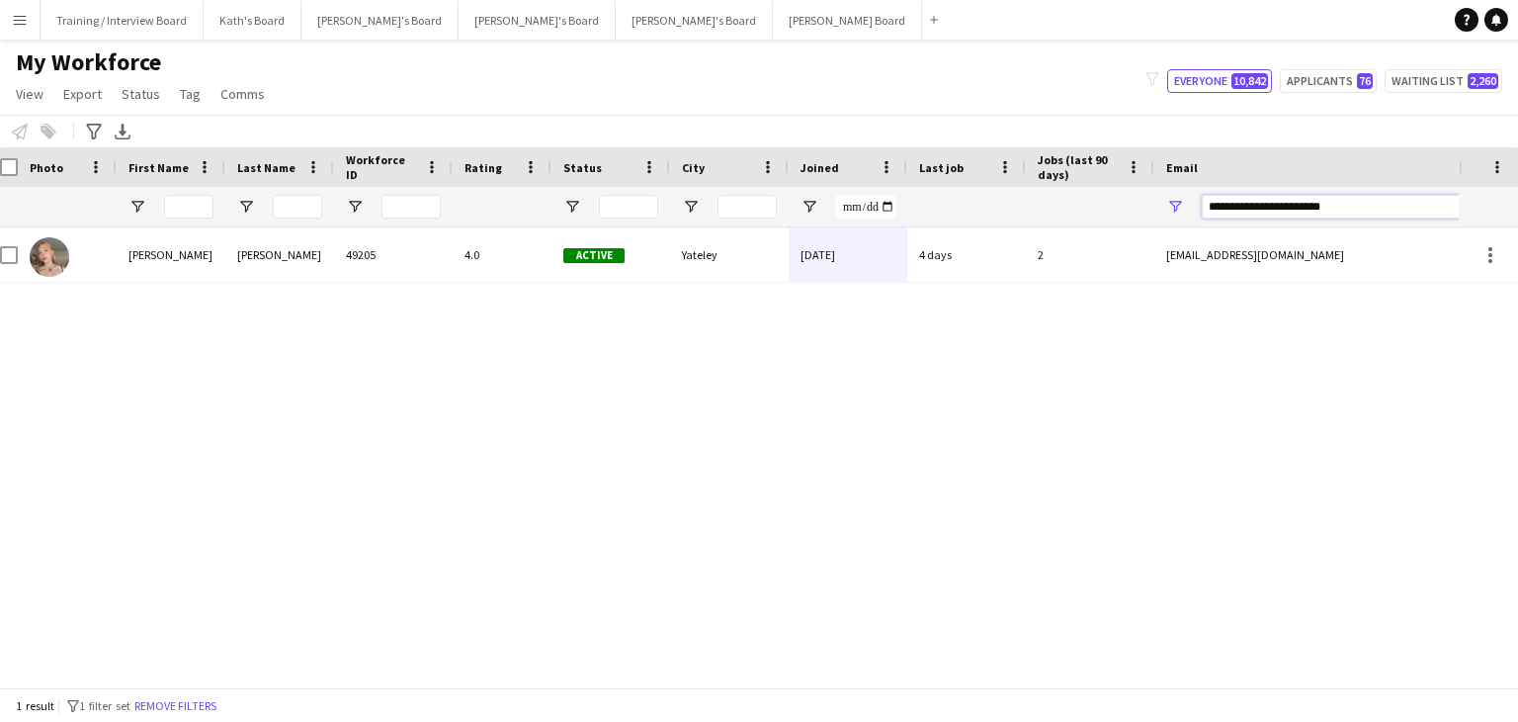
drag, startPoint x: 1370, startPoint y: 211, endPoint x: 1163, endPoint y: 208, distance: 206.6
click at [1167, 214] on div "**********" at bounding box center [1352, 207] width 395 height 40
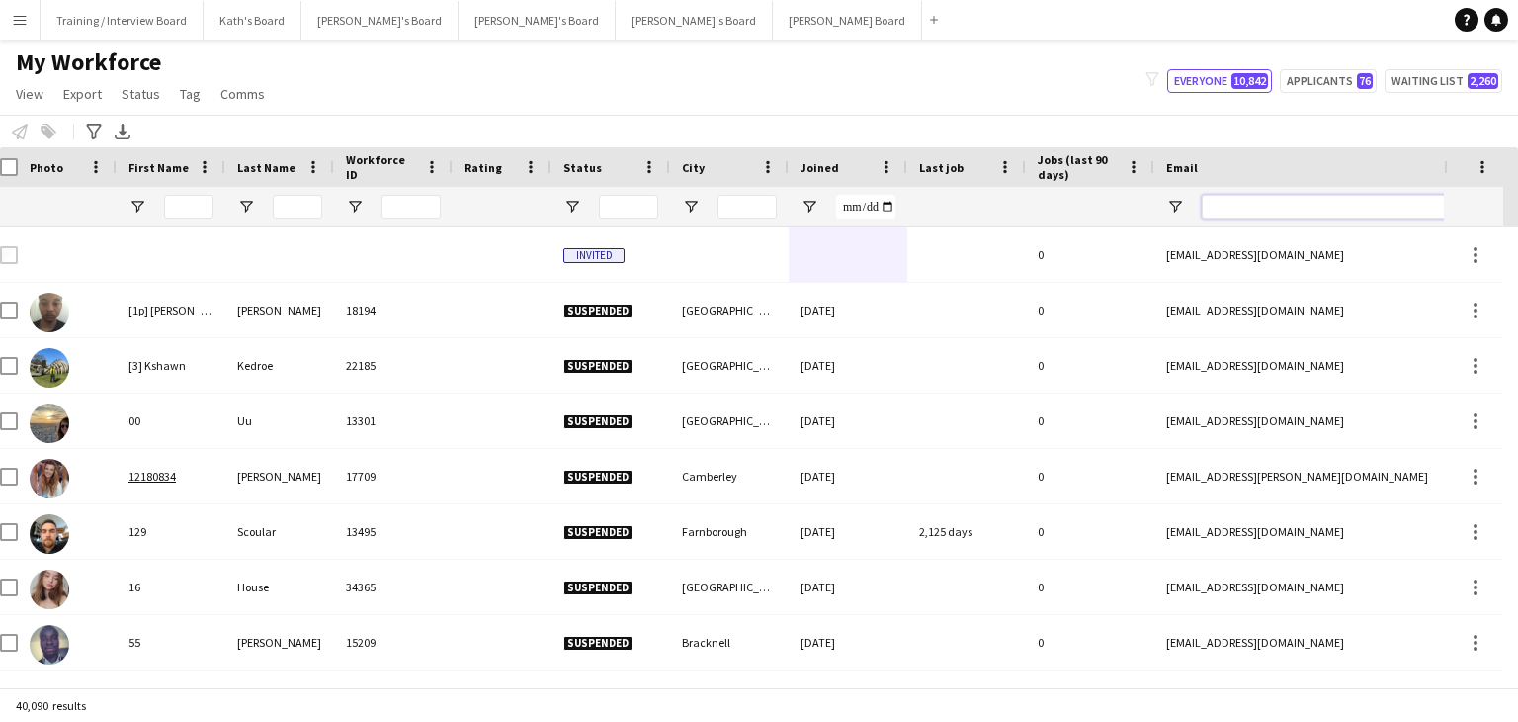
paste input "**********"
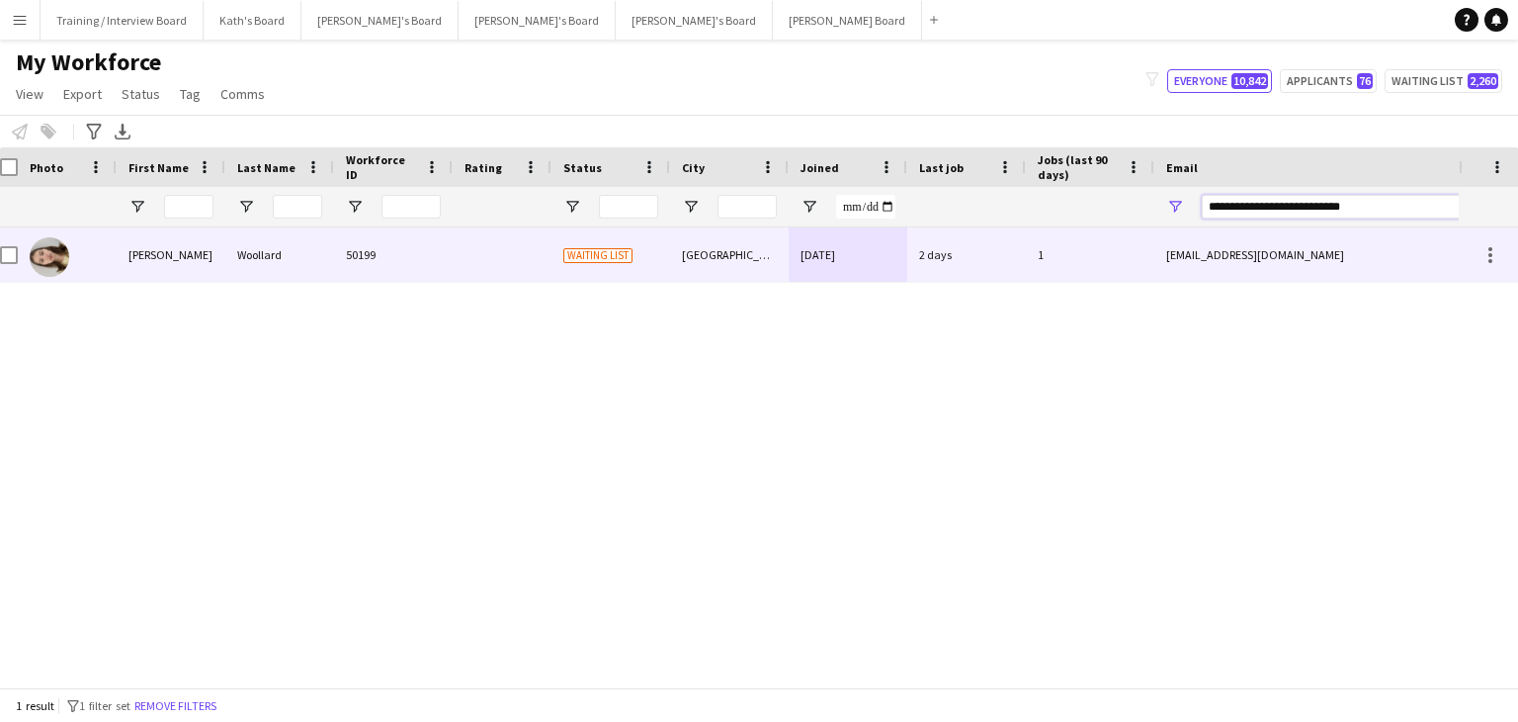
type input "**********"
click at [867, 268] on div "[DATE]" at bounding box center [848, 254] width 119 height 54
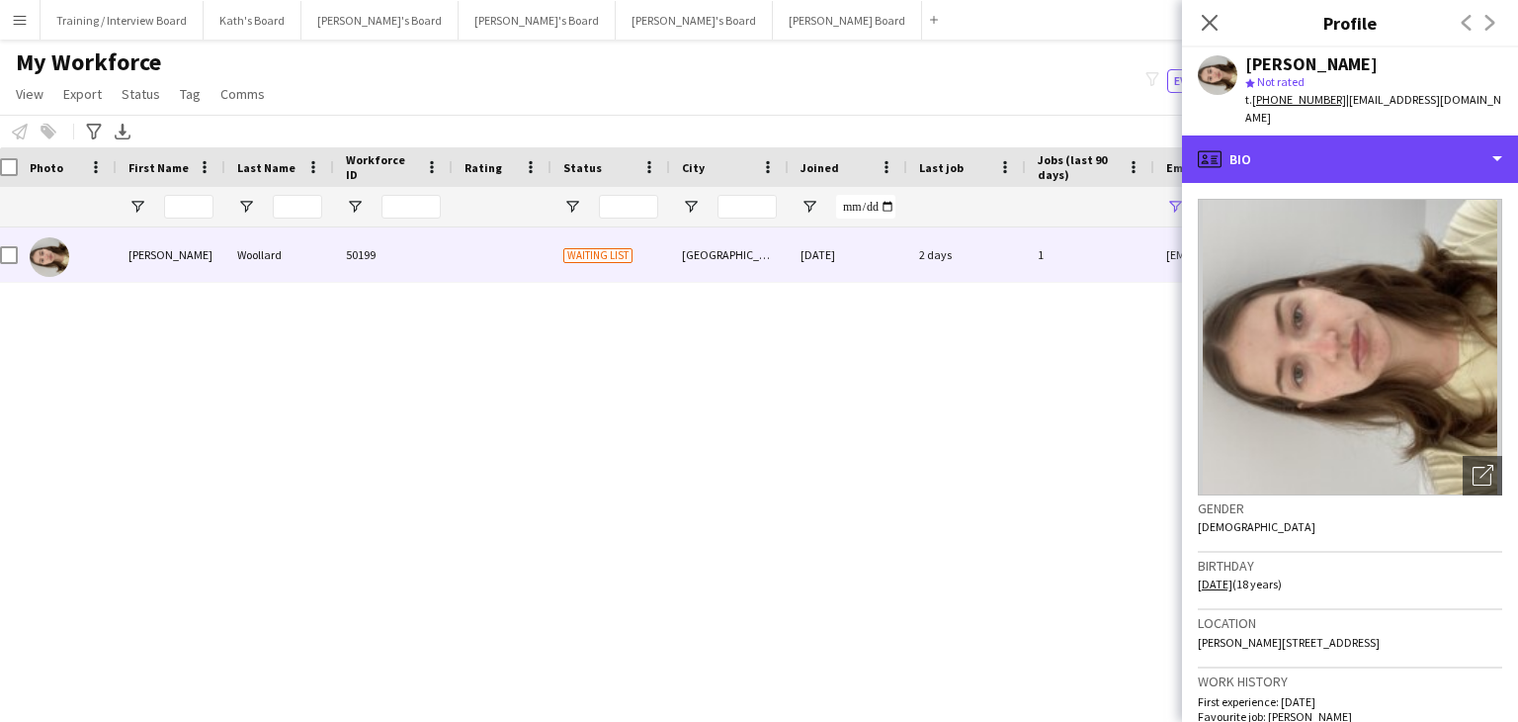
drag, startPoint x: 1421, startPoint y: 164, endPoint x: 1400, endPoint y: 271, distance: 109.0
click at [1419, 163] on div "profile Bio" at bounding box center [1350, 158] width 336 height 47
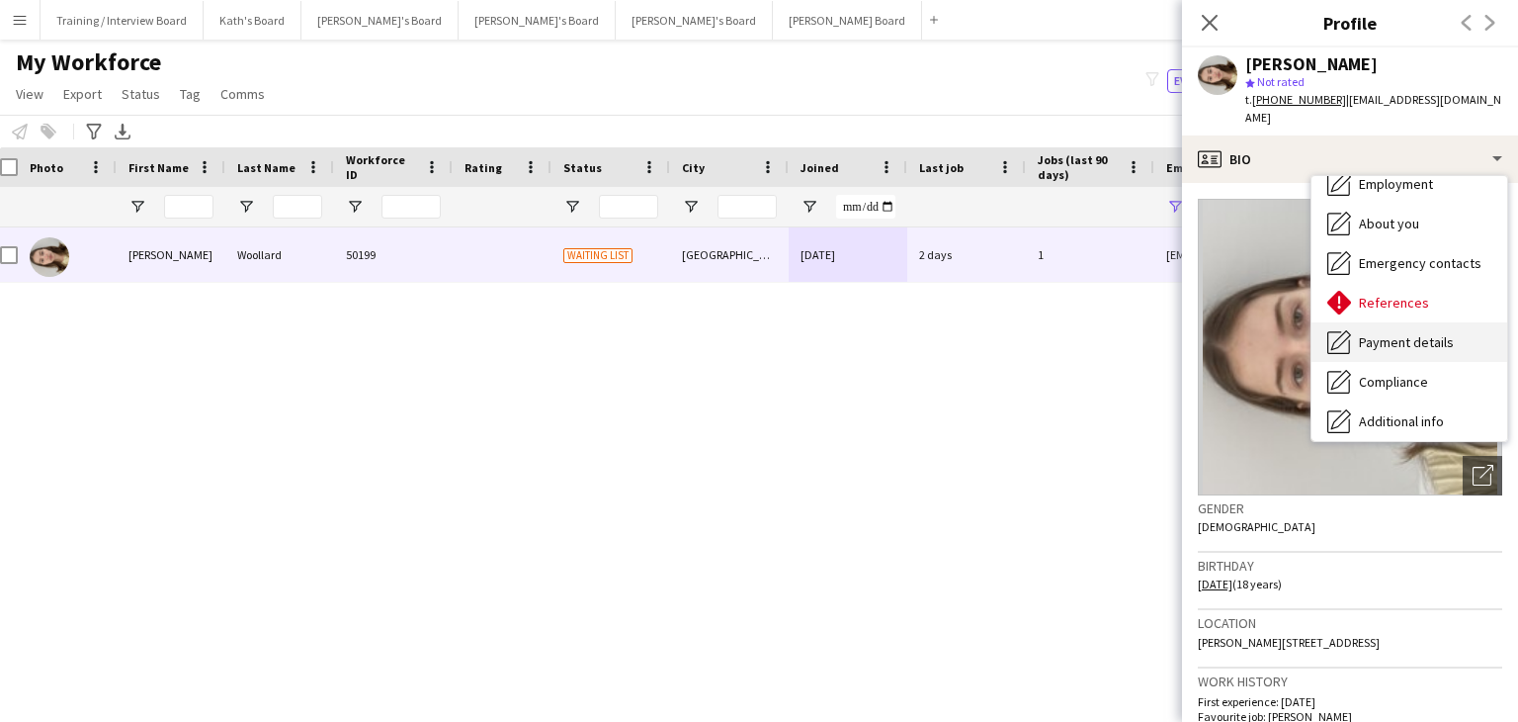
click at [1410, 356] on div "Payment details Payment details" at bounding box center [1410, 342] width 196 height 40
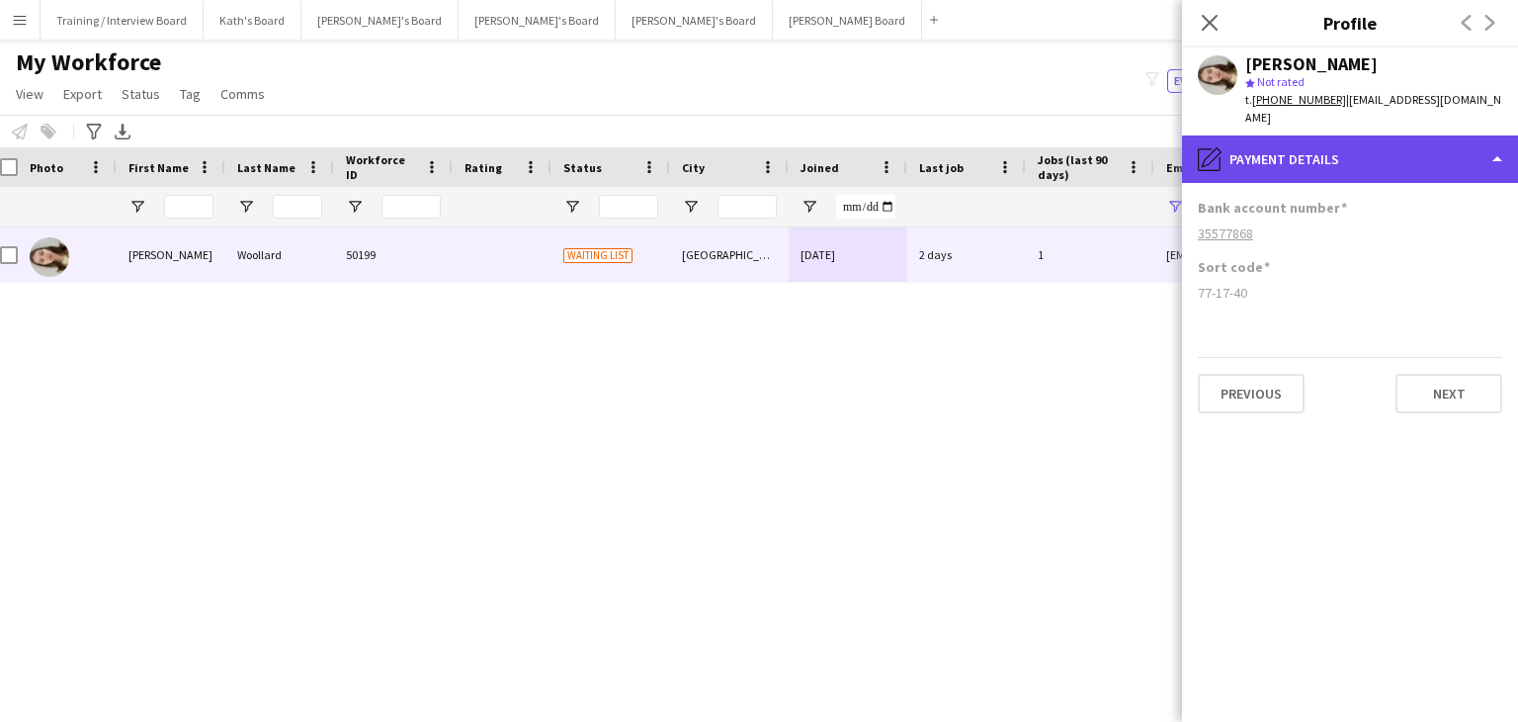
click at [1364, 166] on div "pencil4 Payment details" at bounding box center [1350, 158] width 336 height 47
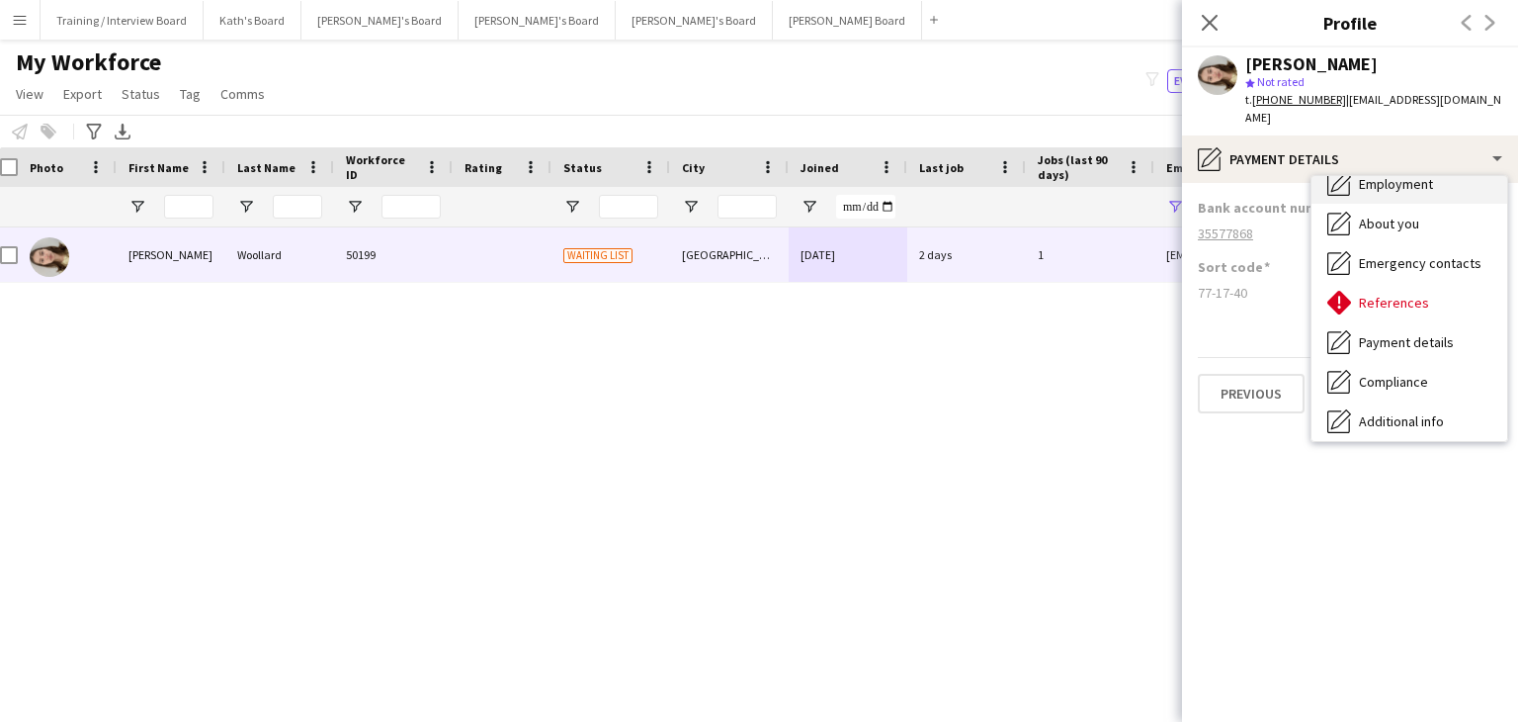
click at [1409, 187] on span "Employment" at bounding box center [1396, 184] width 74 height 18
